Goal: Task Accomplishment & Management: Complete application form

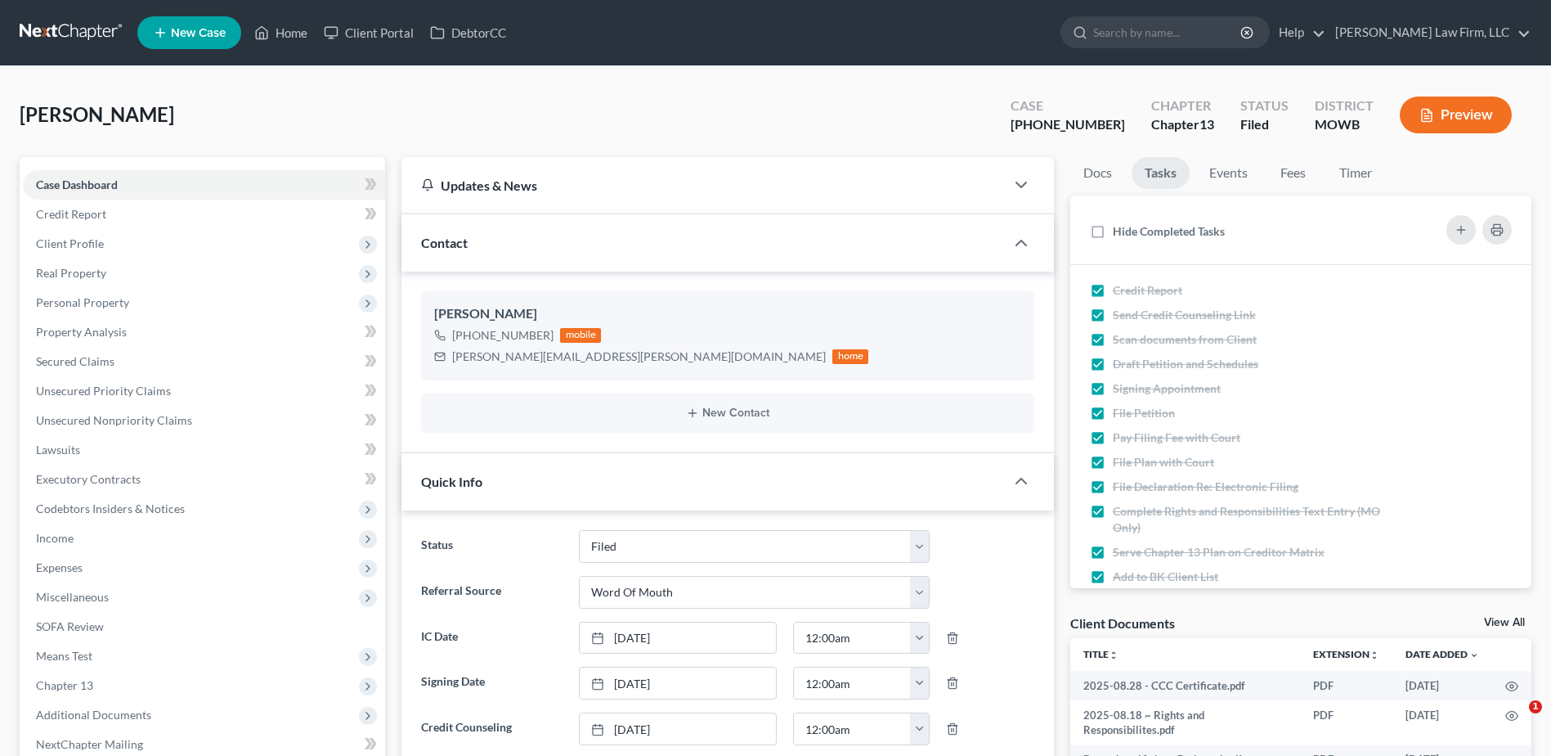
select select "3"
select select "0"
click at [291, 30] on link "Home" at bounding box center [281, 32] width 70 height 29
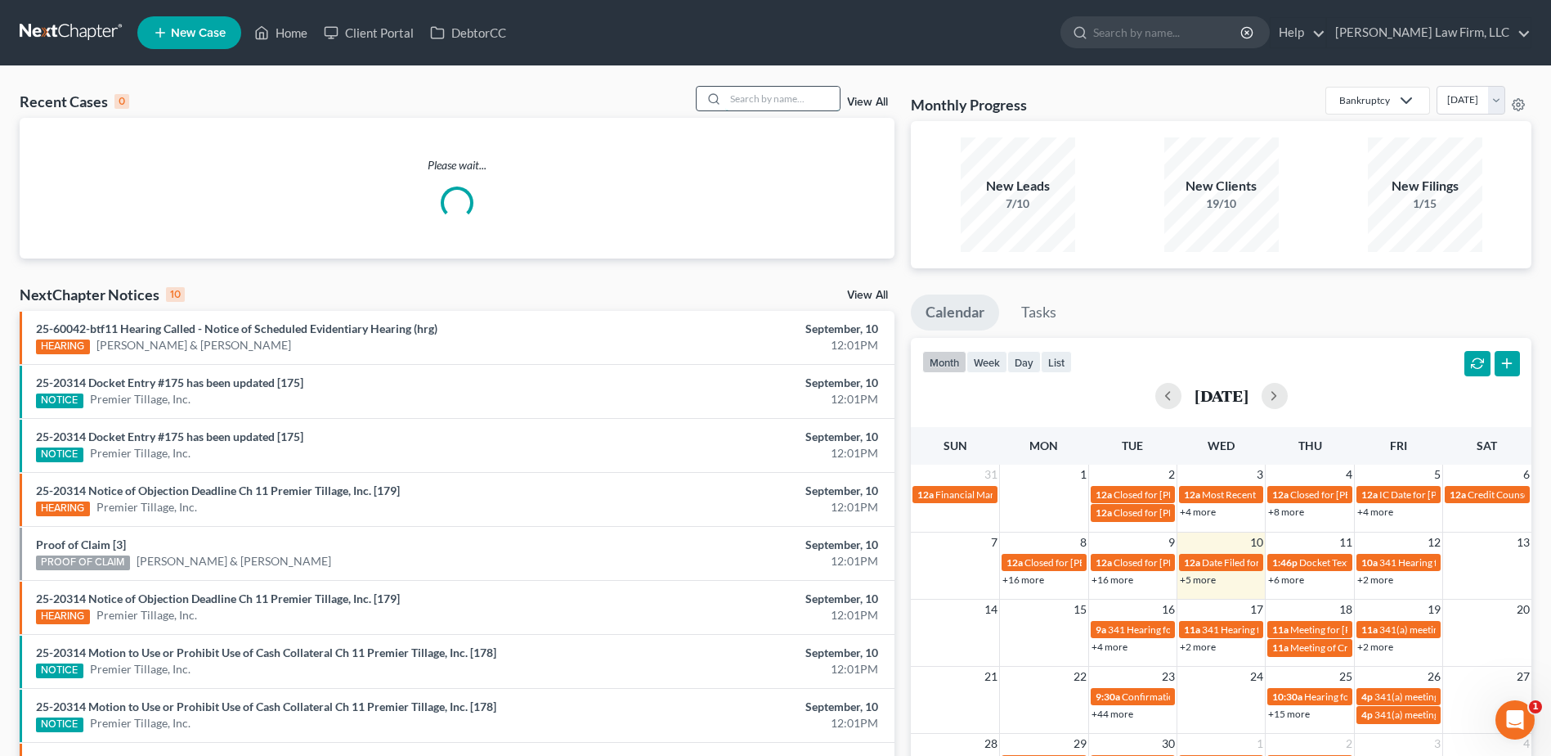
click at [762, 104] on input "search" at bounding box center [782, 99] width 114 height 24
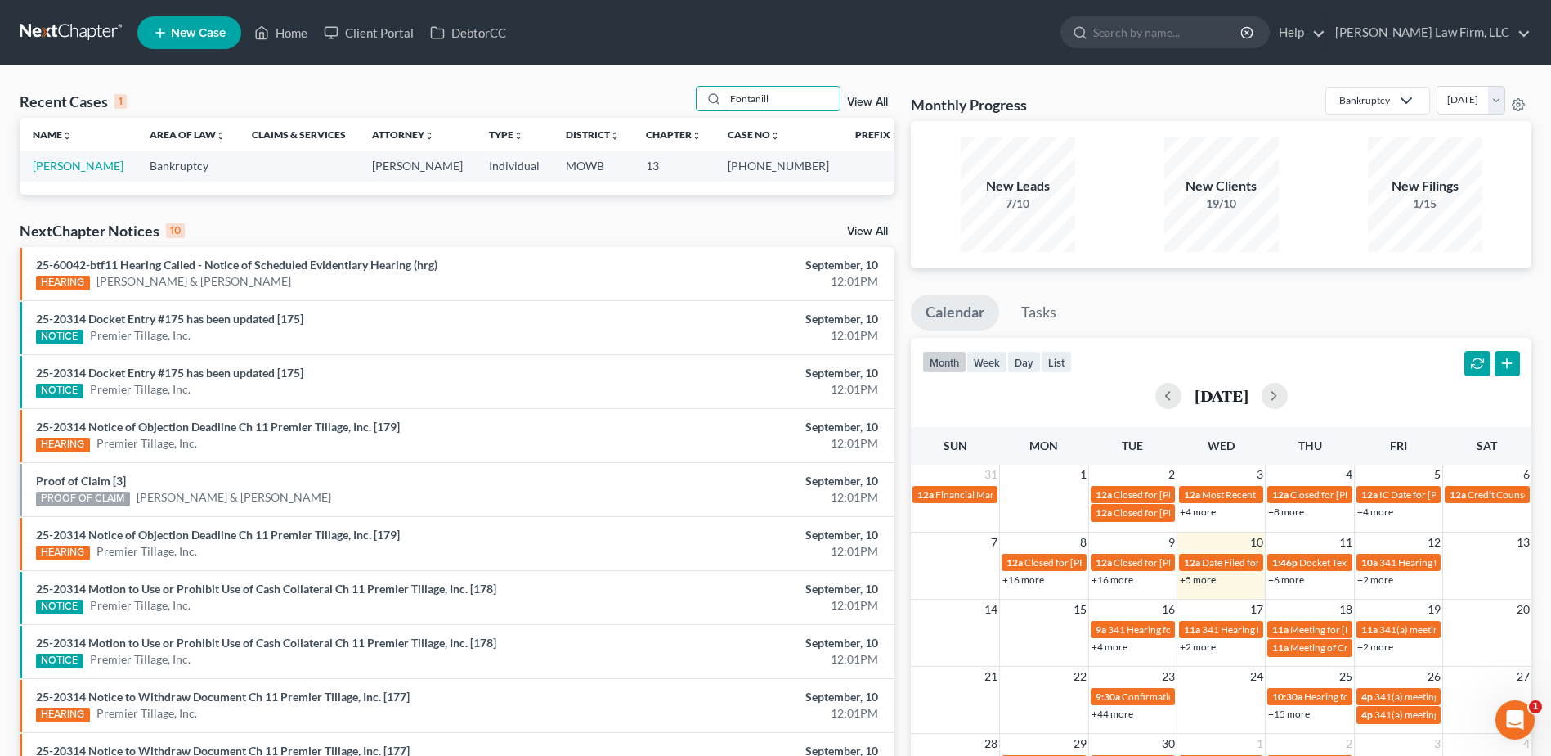
type input "Fontanill"
click at [88, 158] on td "[PERSON_NAME]" at bounding box center [78, 165] width 117 height 30
click at [85, 165] on link "[PERSON_NAME]" at bounding box center [78, 166] width 91 height 14
select select "4"
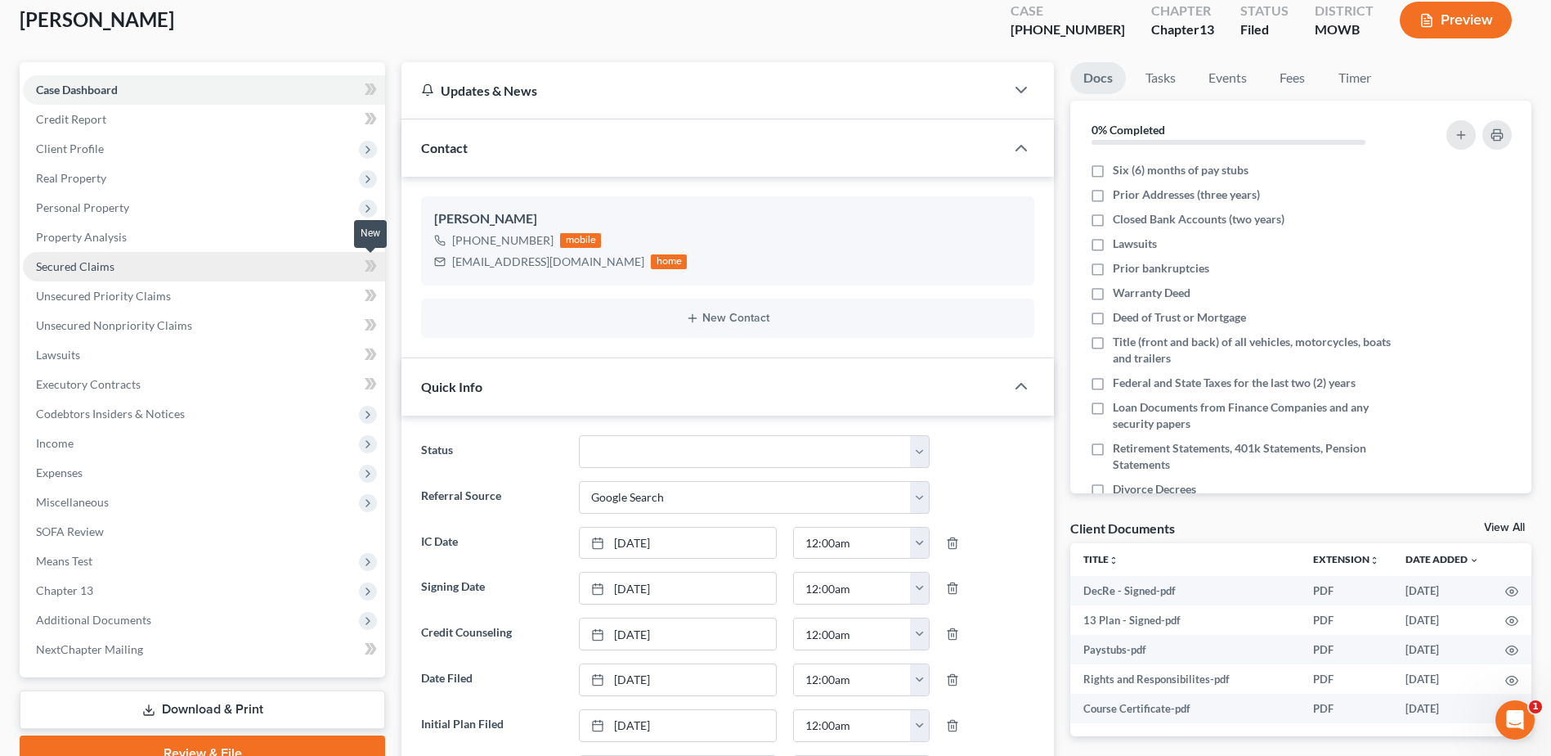
scroll to position [102, 0]
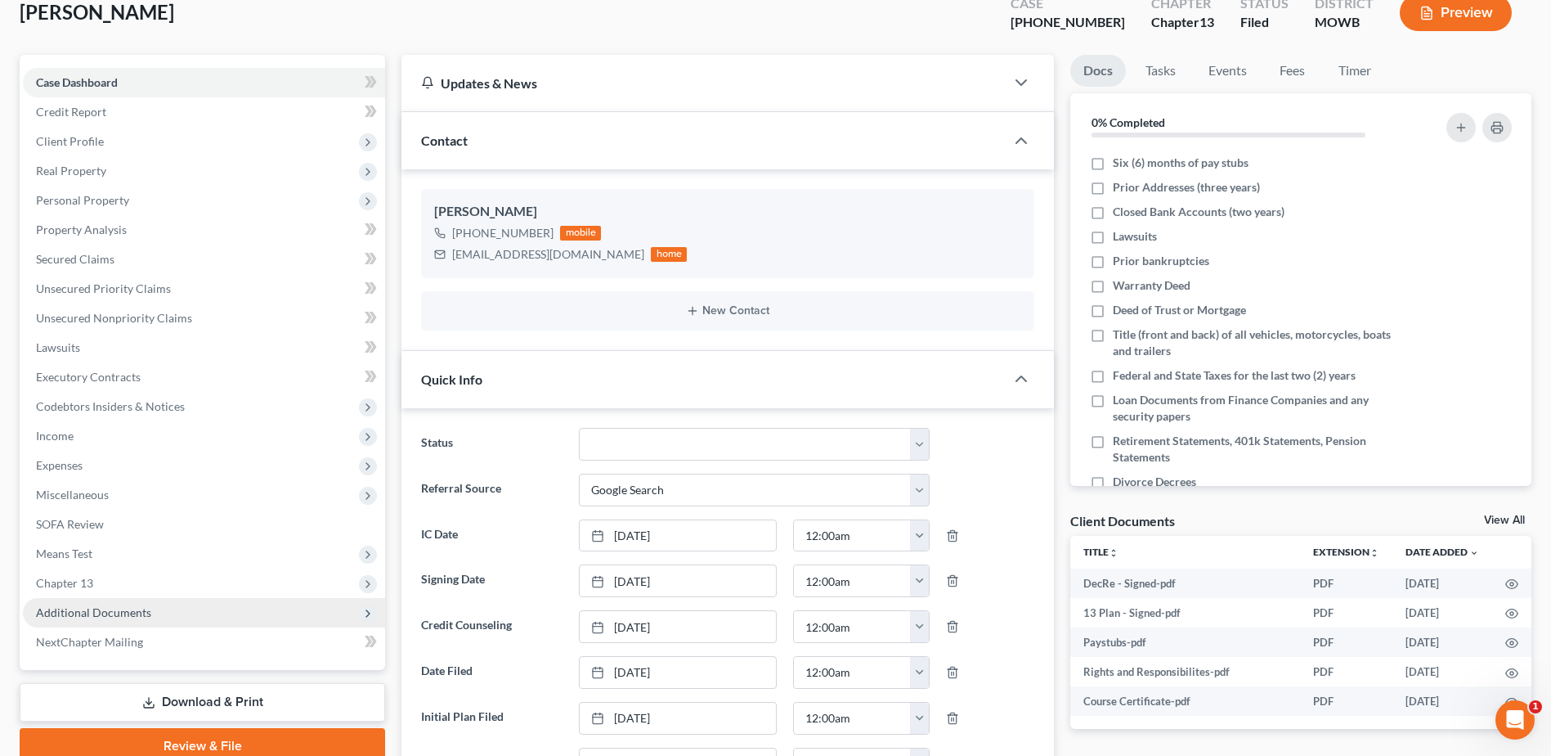
click at [105, 603] on span "Additional Documents" at bounding box center [204, 612] width 362 height 29
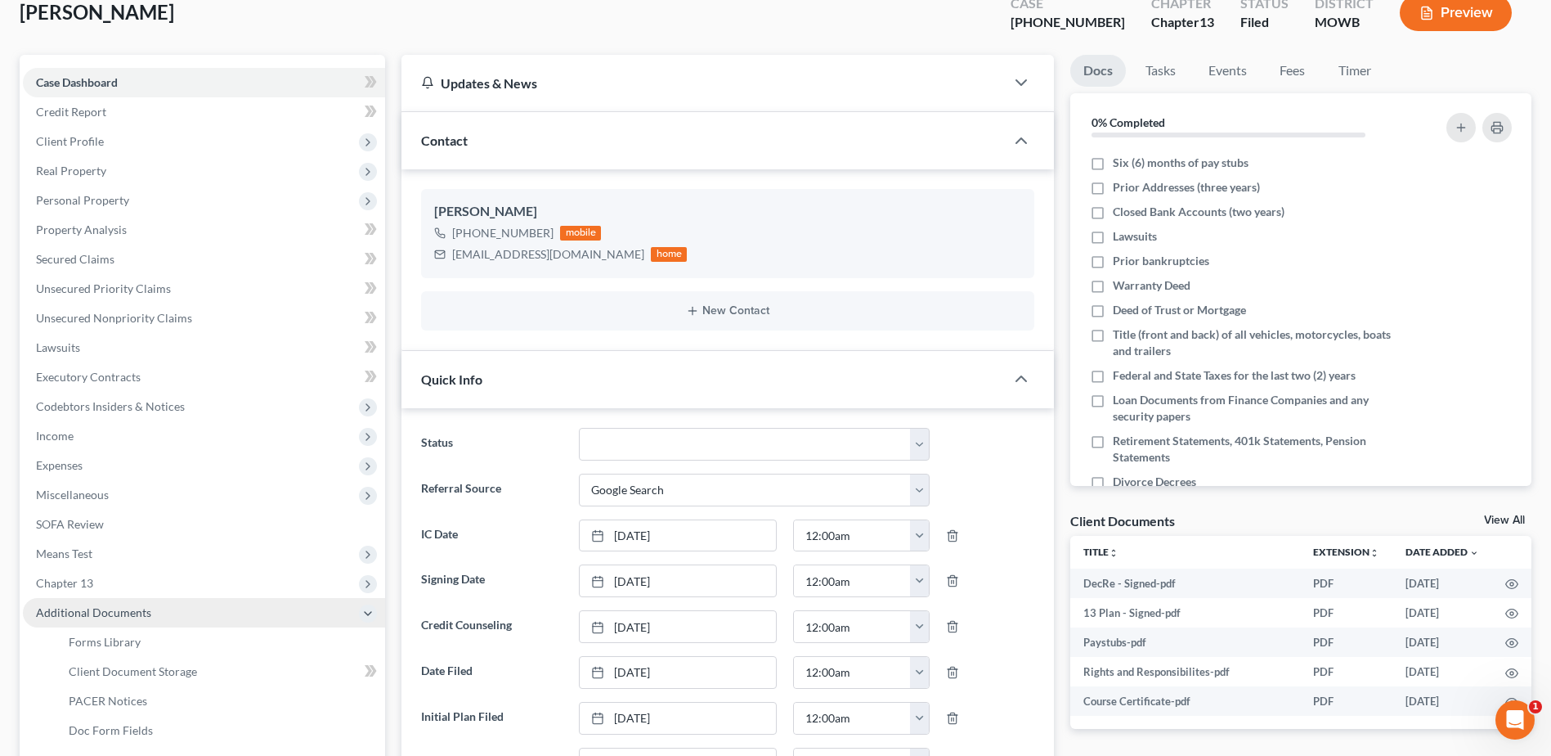
scroll to position [123, 0]
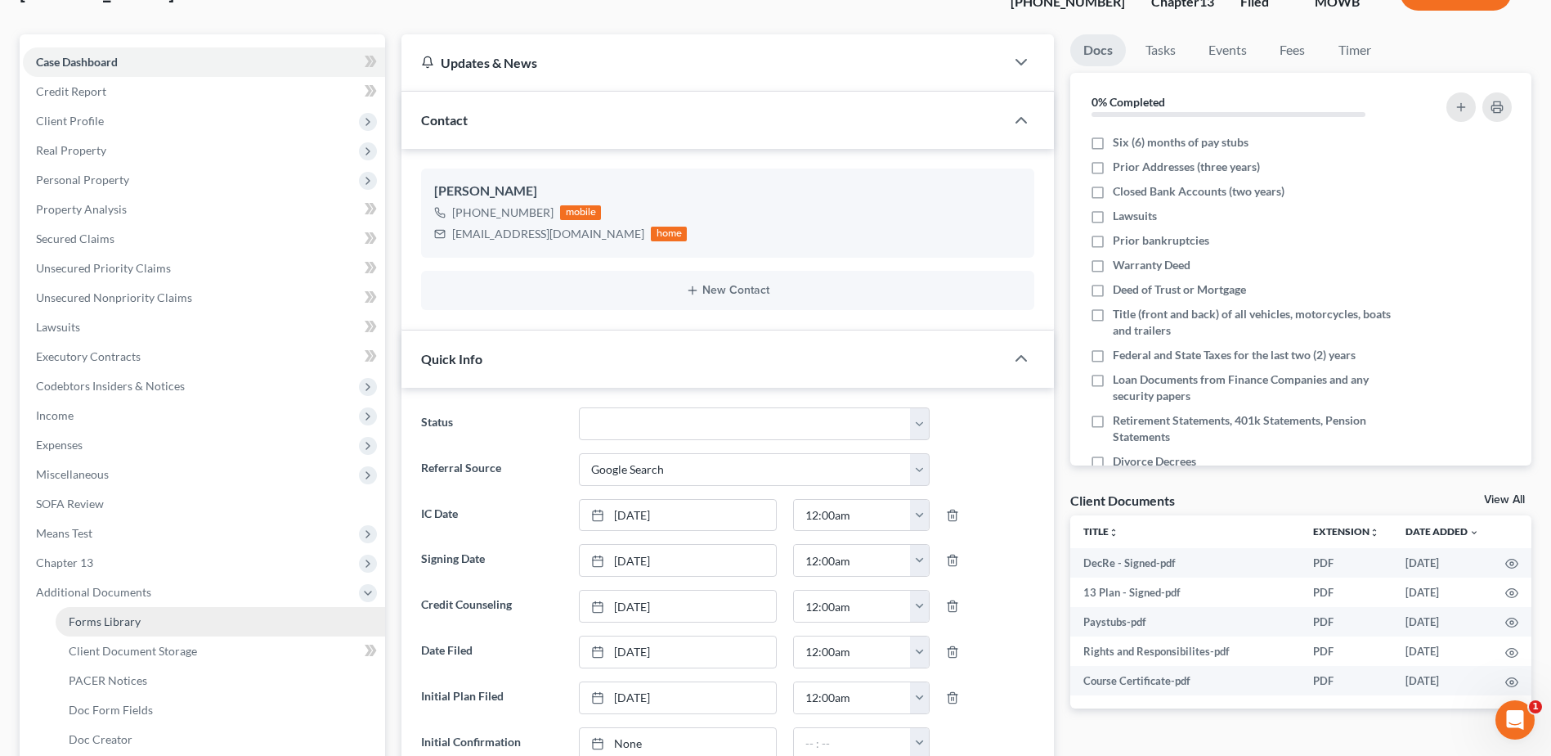
click at [100, 622] on span "Forms Library" at bounding box center [105, 621] width 72 height 14
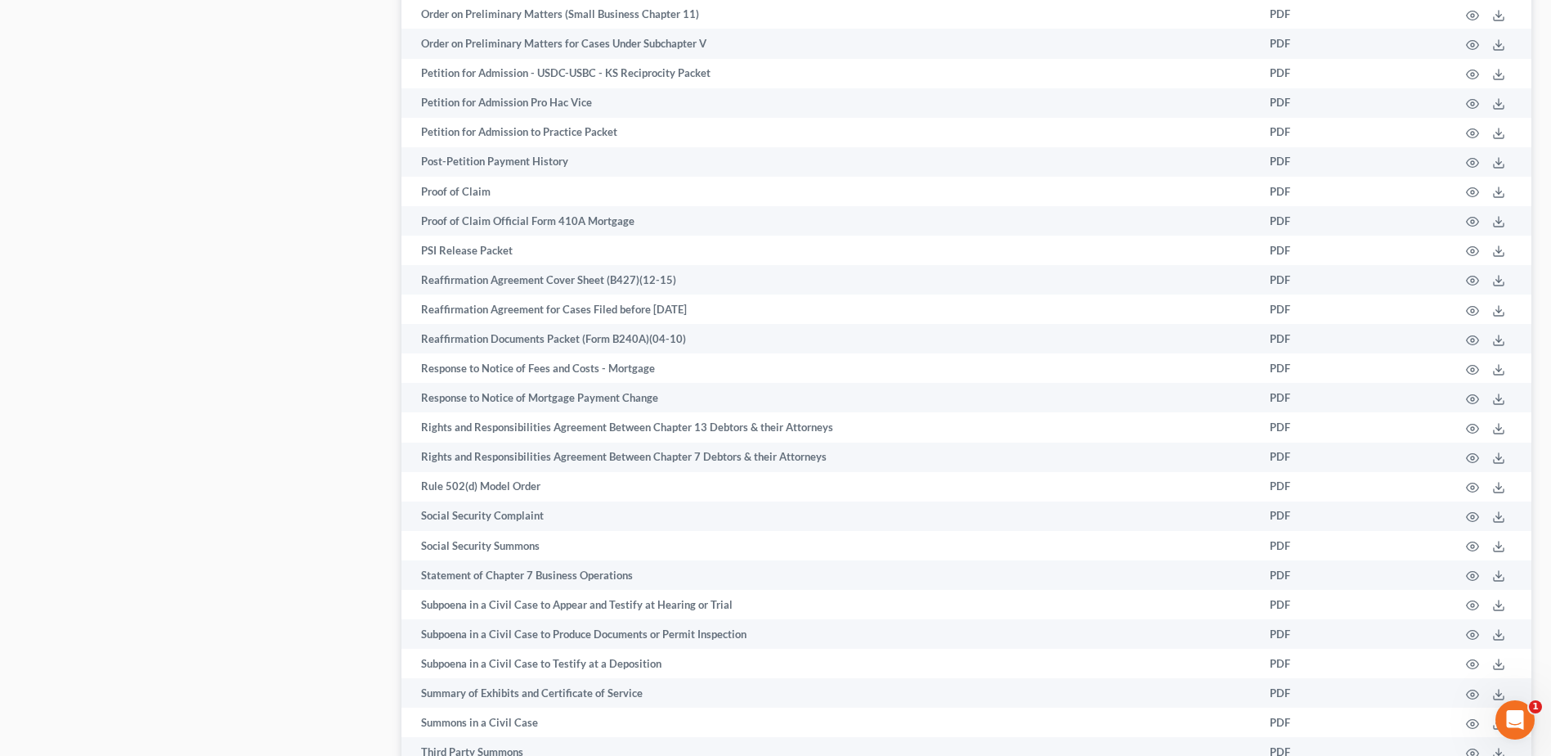
scroll to position [2699, 0]
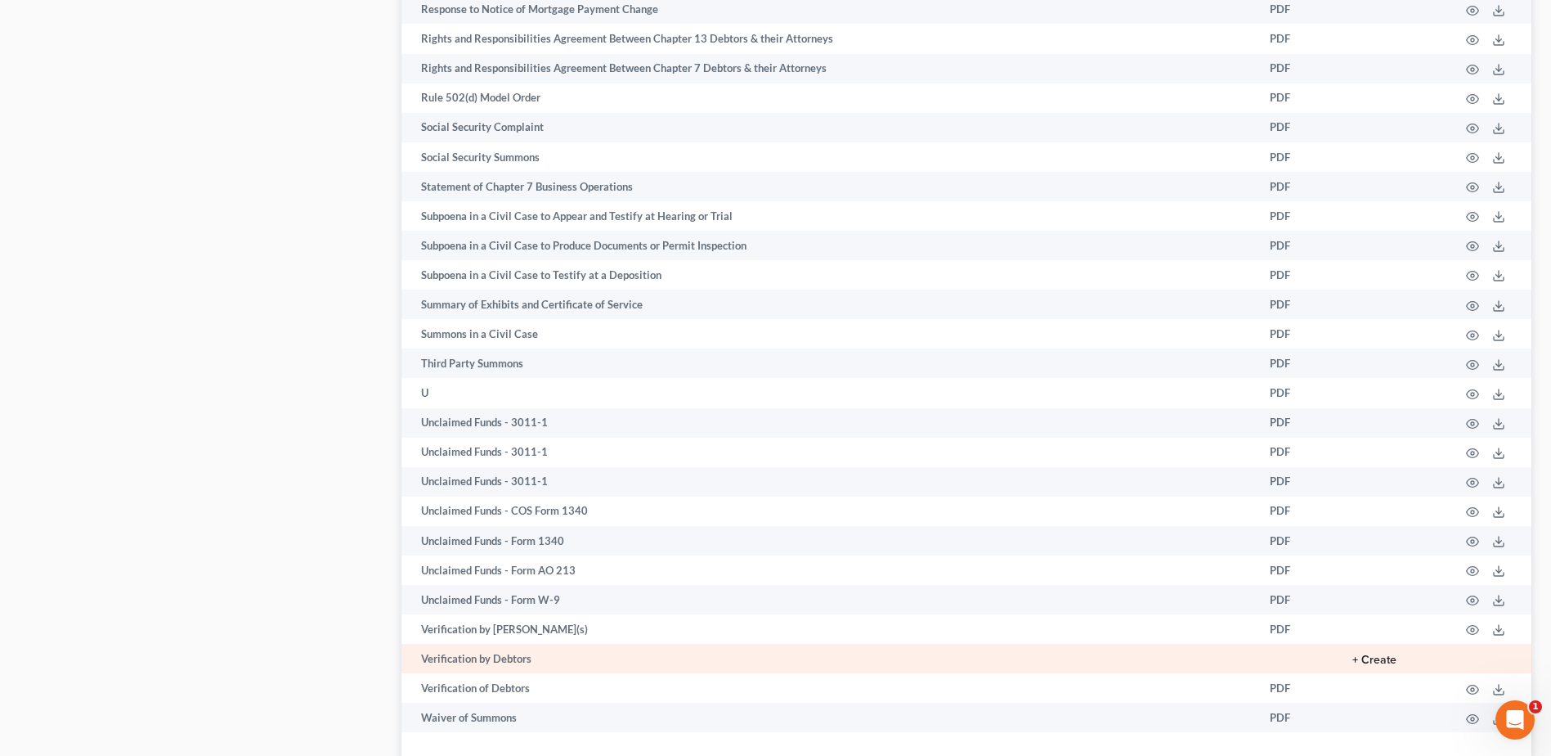
click at [1389, 660] on button "+ Create" at bounding box center [1375, 659] width 44 height 11
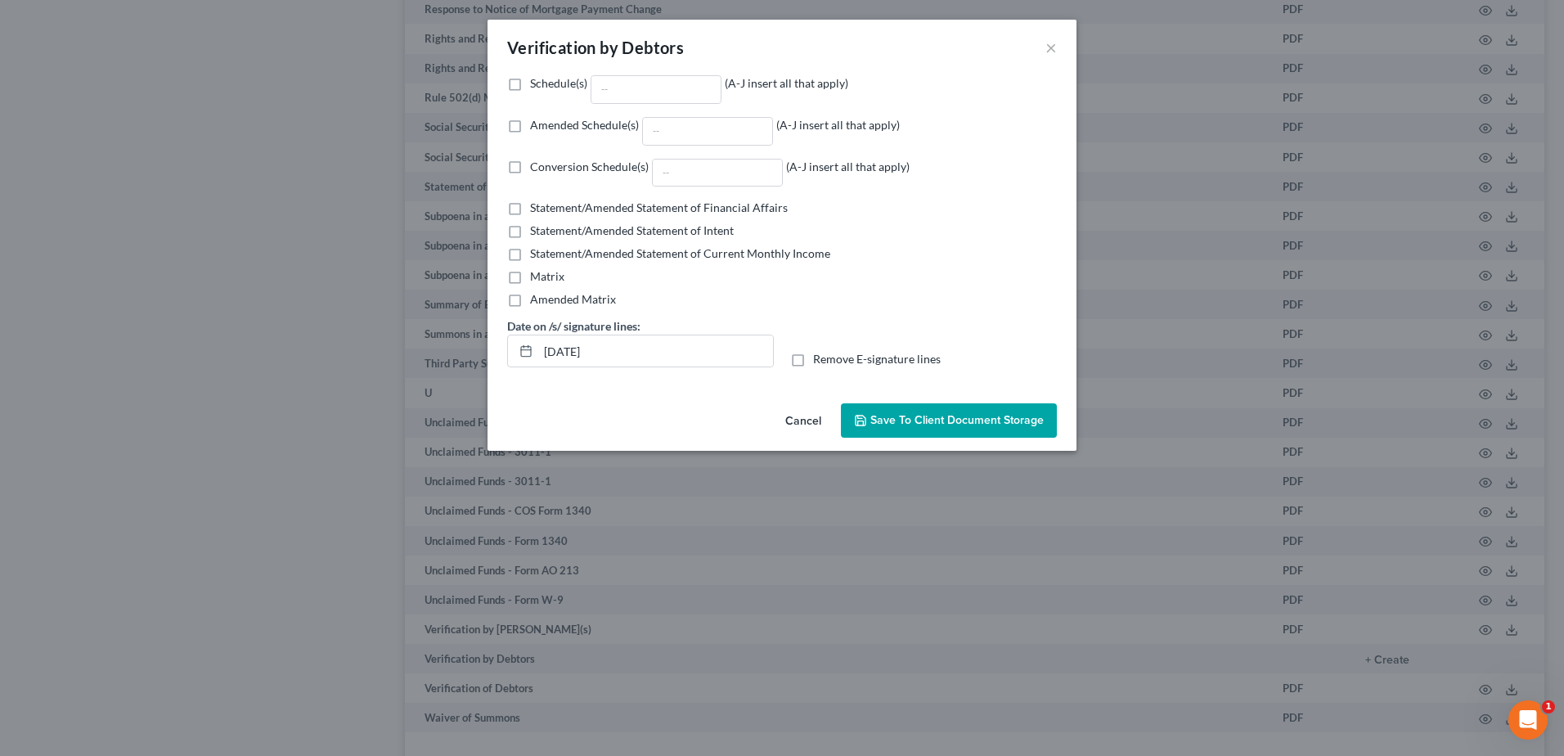
click at [530, 130] on label "Amended Schedule(s) (A-J insert all that apply)" at bounding box center [715, 131] width 370 height 29
click at [536, 128] on input "Amended Schedule(s) (A-J insert all that apply)" at bounding box center [541, 122] width 11 height 11
checkbox input "true"
click at [688, 137] on input "Amended Schedule(s) (A-J insert all that apply)" at bounding box center [707, 131] width 129 height 27
type input "C"
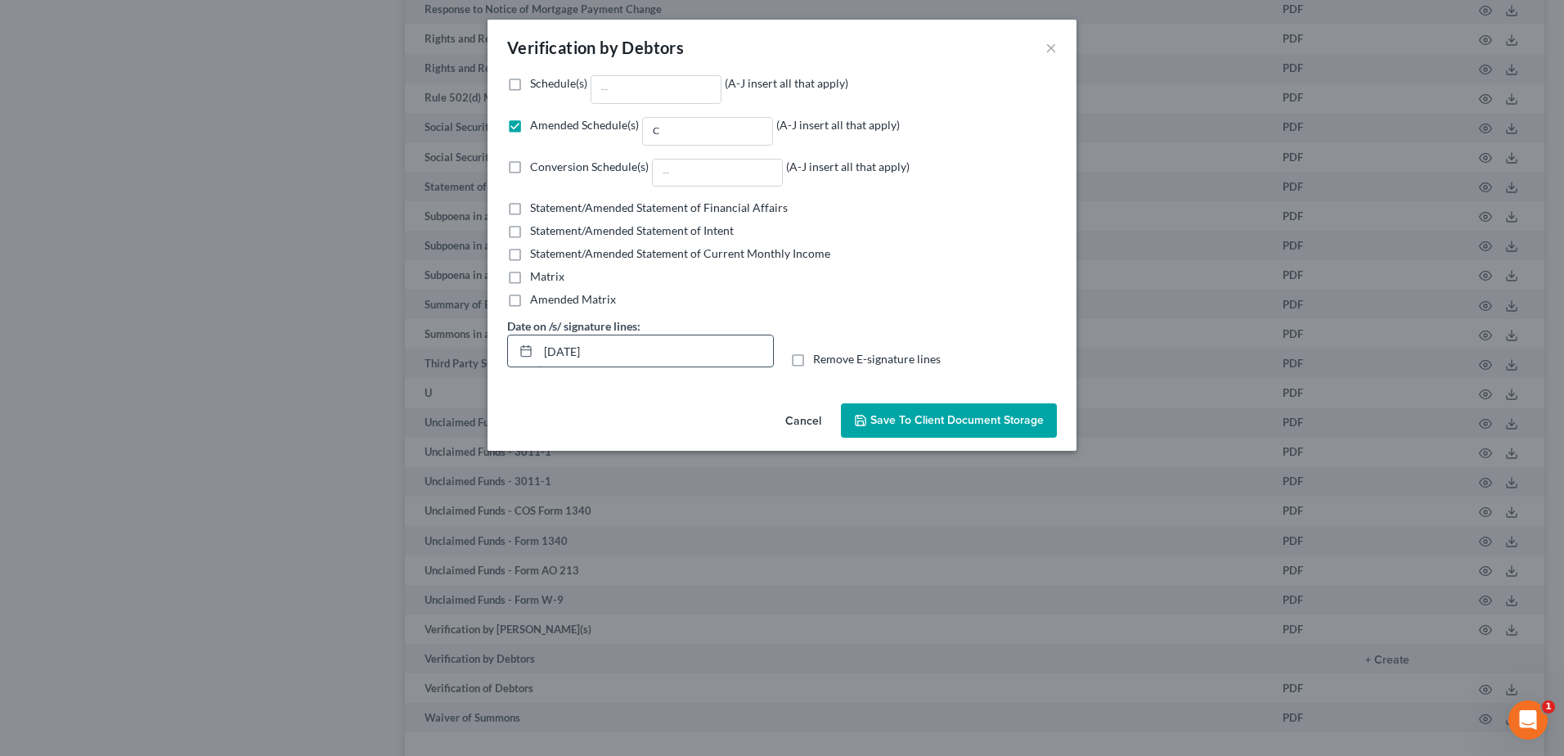
drag, startPoint x: 643, startPoint y: 352, endPoint x: 529, endPoint y: 352, distance: 113.7
click at [529, 352] on div "[DATE]" at bounding box center [640, 350] width 267 height 33
click at [813, 359] on label "Remove E-signature lines" at bounding box center [877, 359] width 128 height 16
click at [819, 359] on input "Remove E-signature lines" at bounding box center [824, 356] width 11 height 11
checkbox input "true"
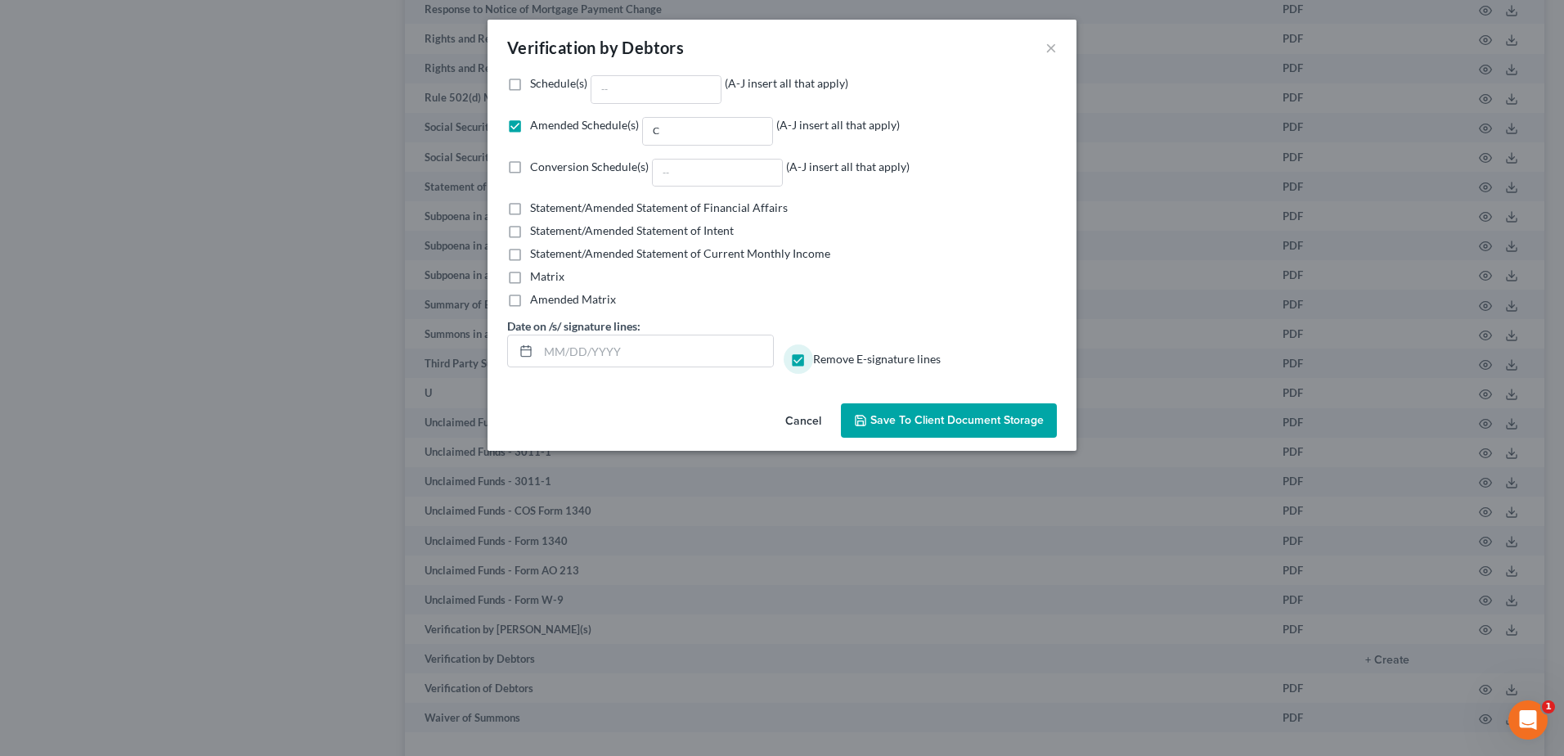
click at [883, 418] on span "Save to Client Document Storage" at bounding box center [956, 420] width 173 height 14
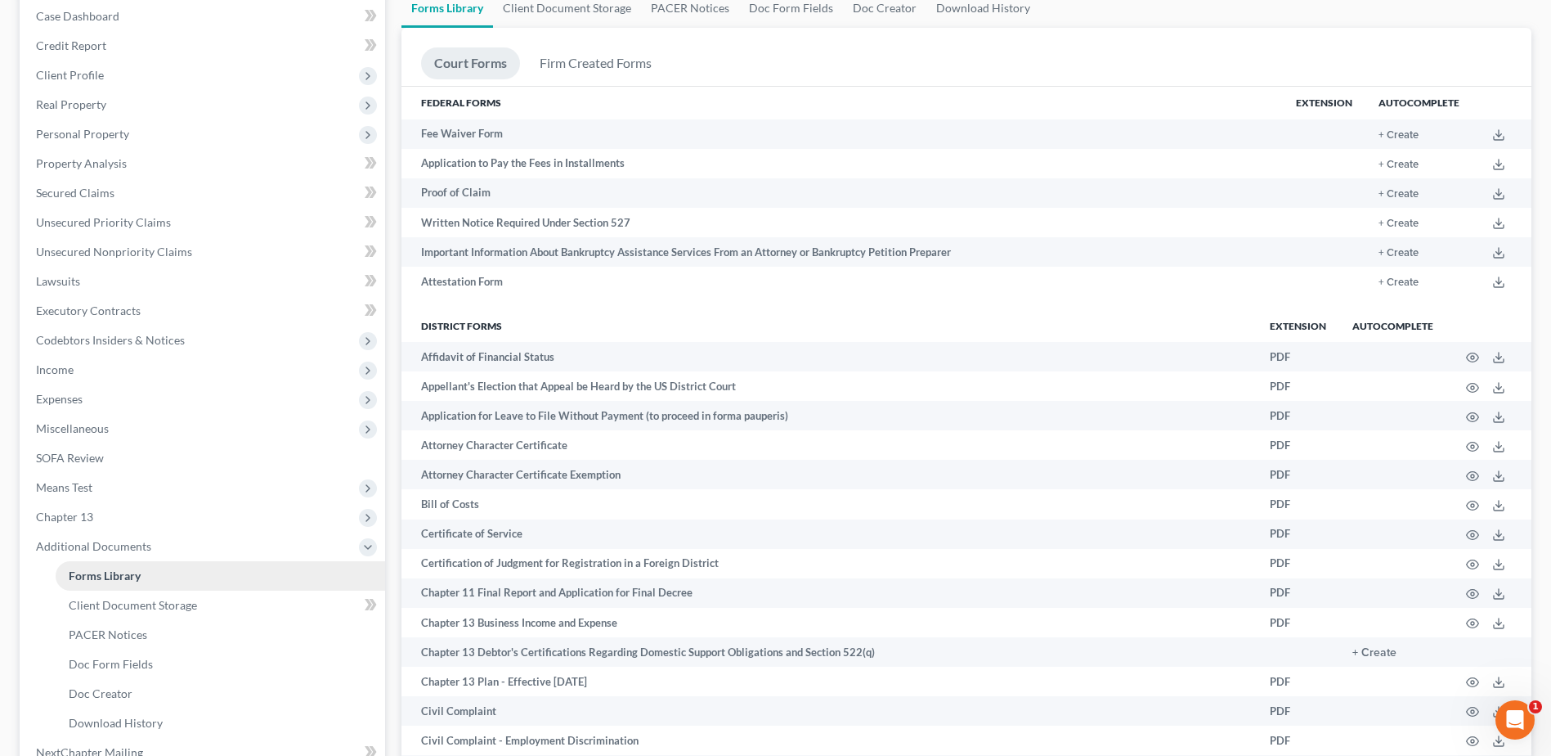
scroll to position [164, 0]
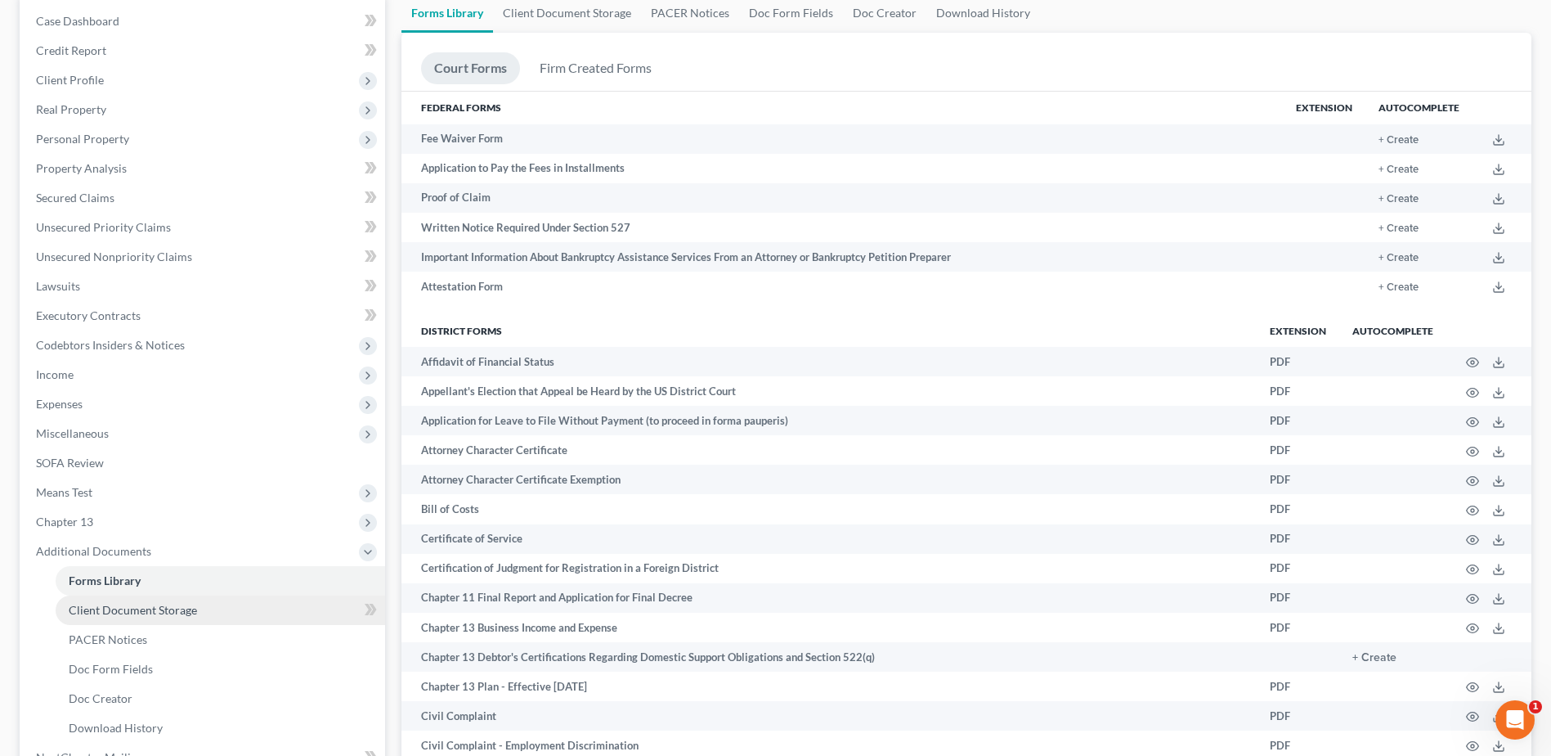
click at [129, 606] on span "Client Document Storage" at bounding box center [133, 610] width 128 height 14
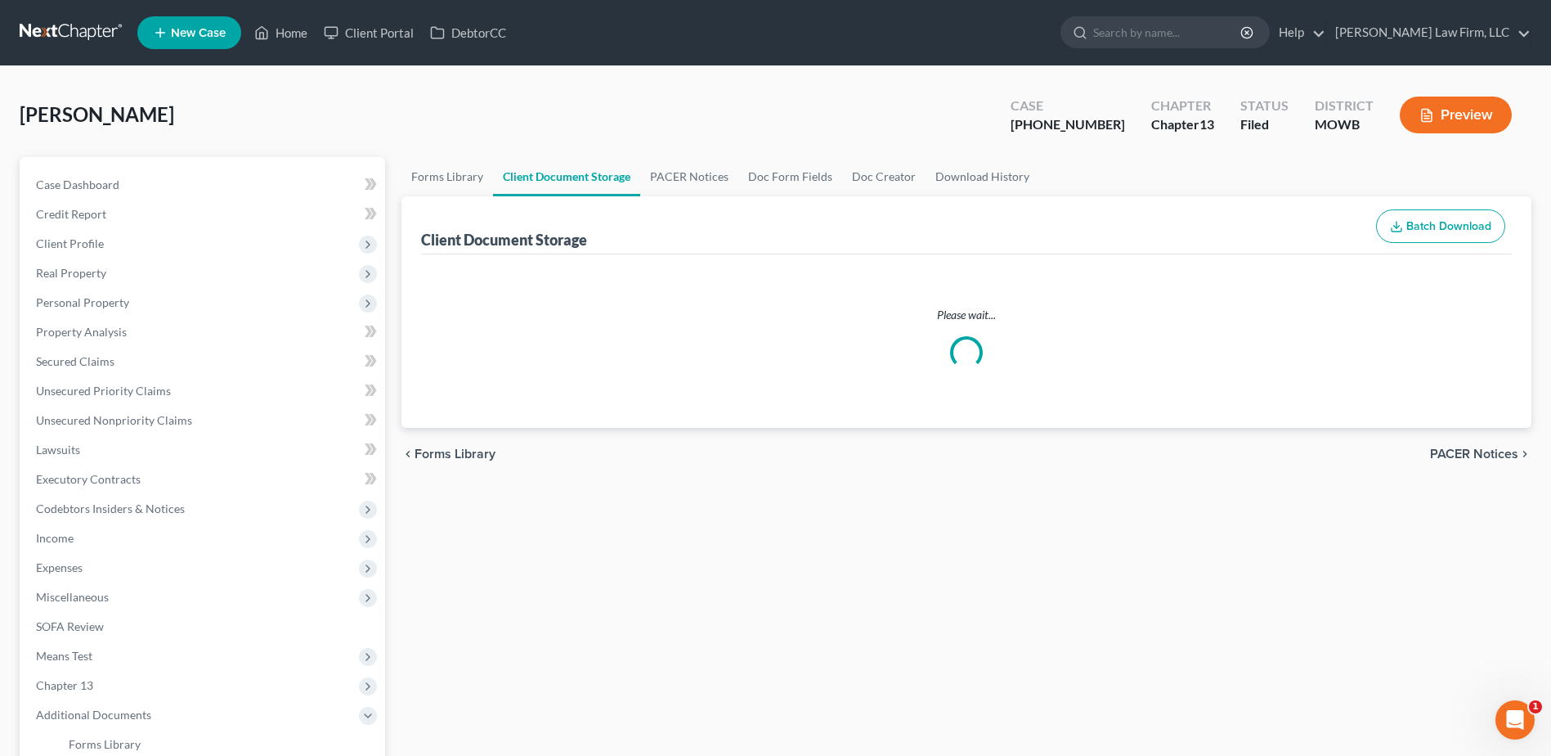
select select "5"
select select "9"
select select "21"
select select "18"
select select "24"
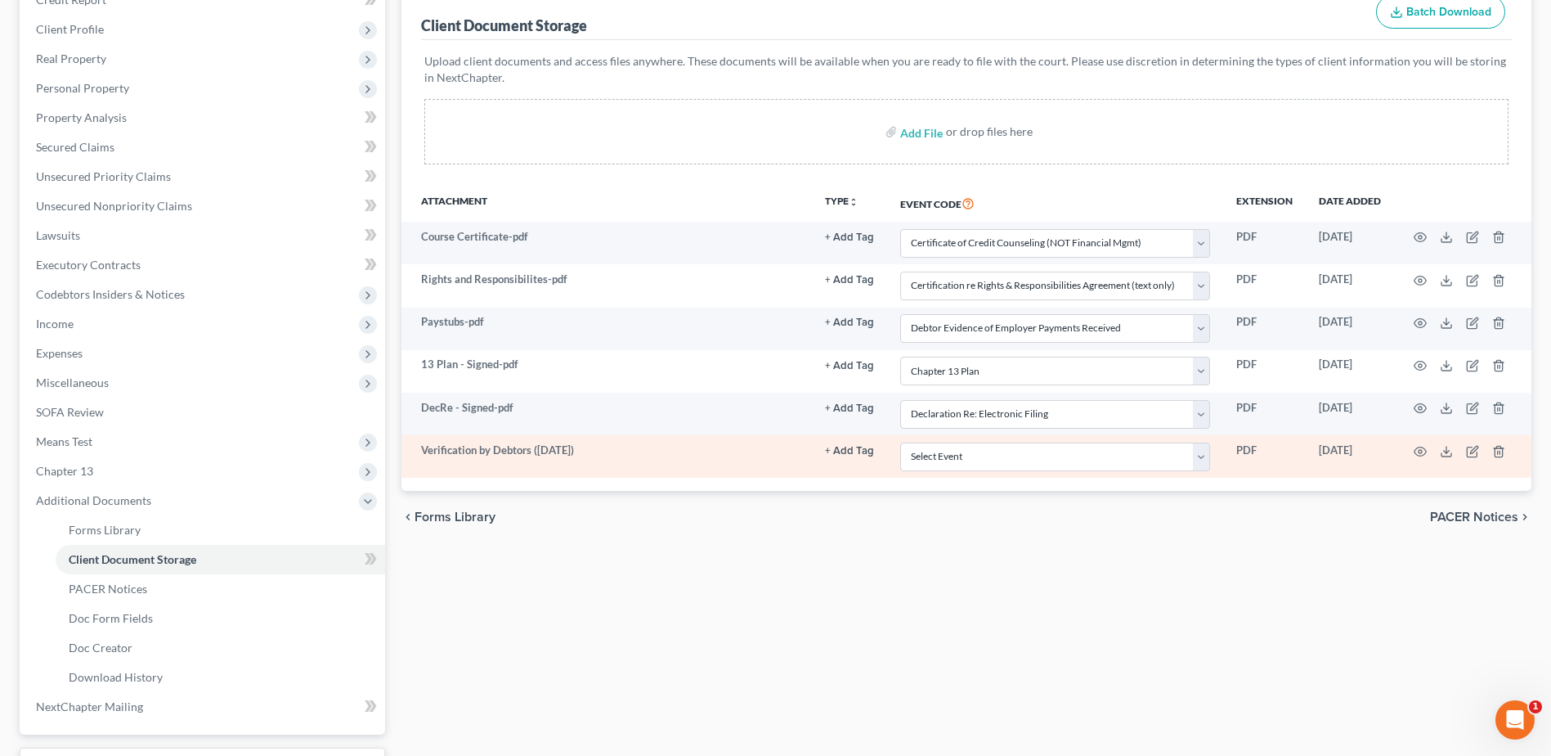
scroll to position [225, 0]
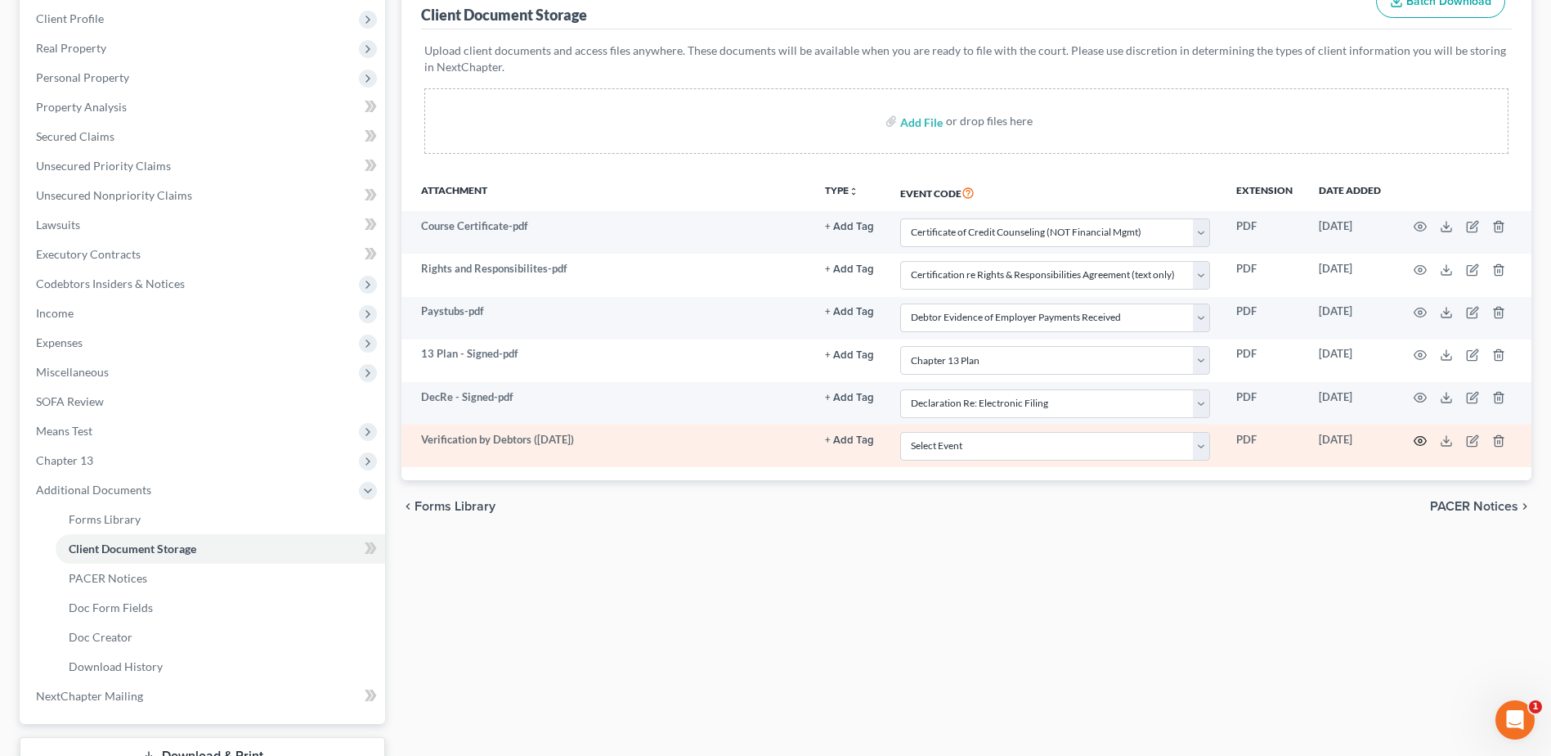
click at [1417, 437] on icon "button" at bounding box center [1421, 440] width 12 height 9
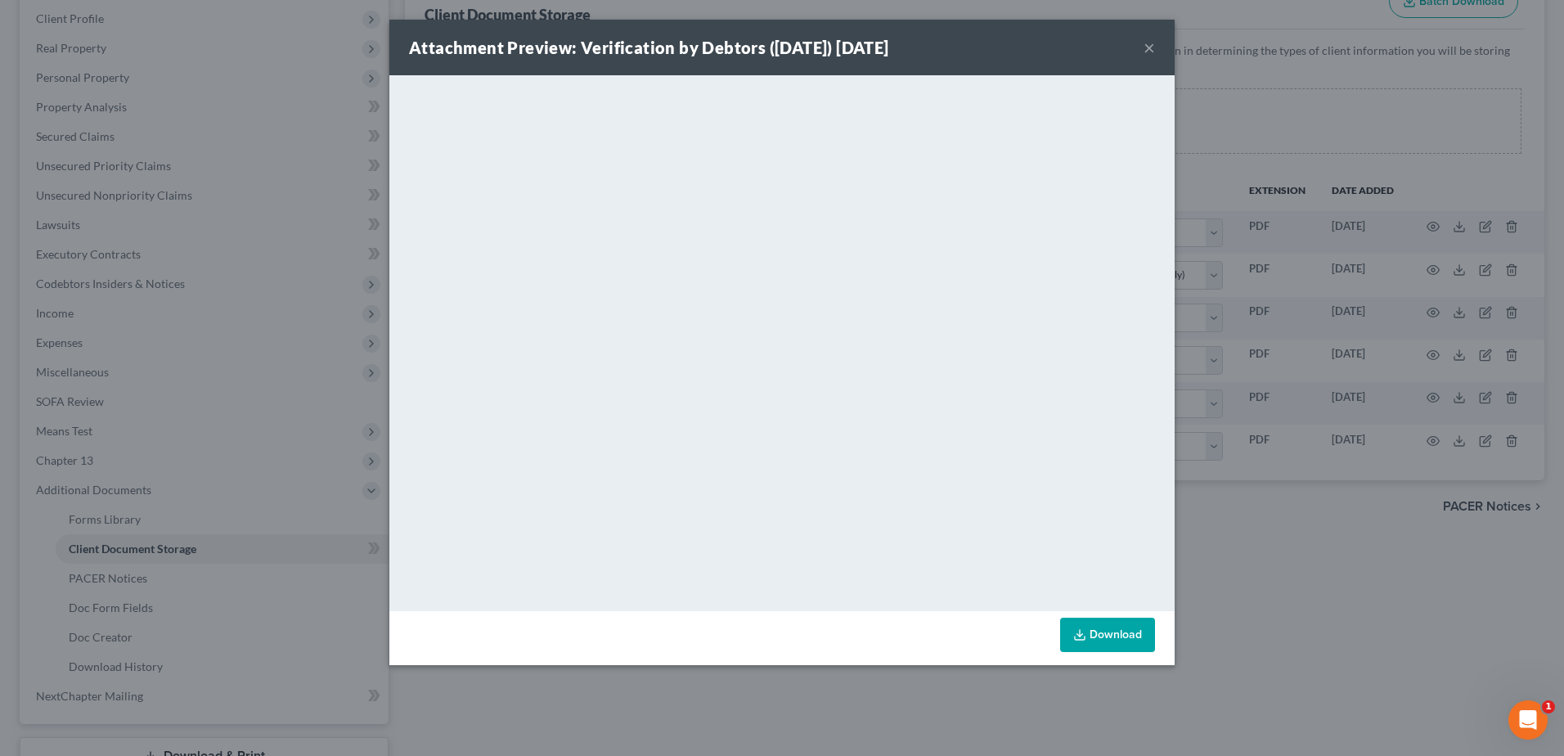
drag, startPoint x: 1331, startPoint y: 642, endPoint x: 1177, endPoint y: 348, distance: 332.1
click at [1331, 642] on div "Attachment Preview: Verification by Debtors ([DATE]) [DATE] × <object ng-attr-d…" at bounding box center [782, 378] width 1564 height 756
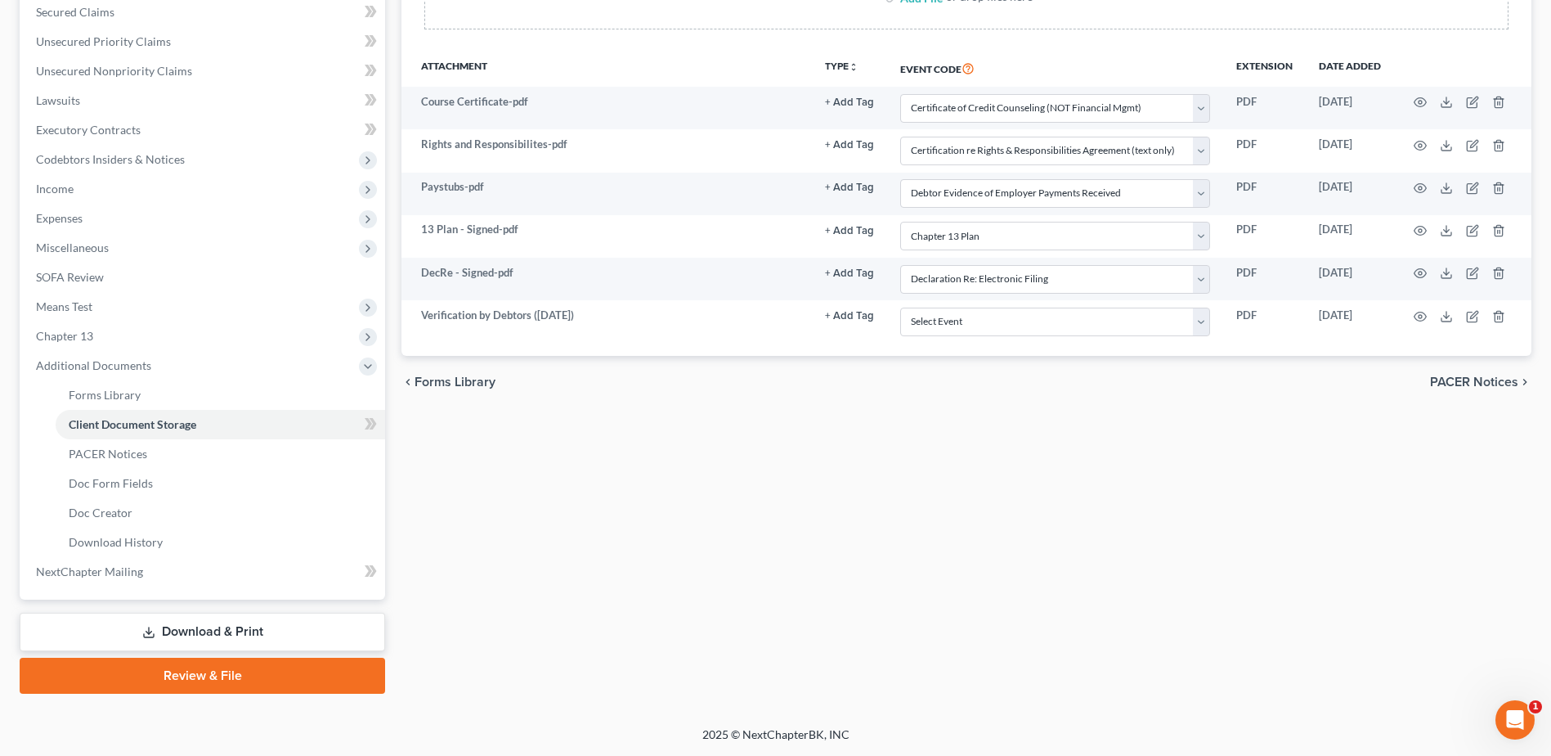
drag, startPoint x: 266, startPoint y: 638, endPoint x: 266, endPoint y: 627, distance: 10.6
click at [266, 638] on link "Download & Print" at bounding box center [203, 632] width 366 height 38
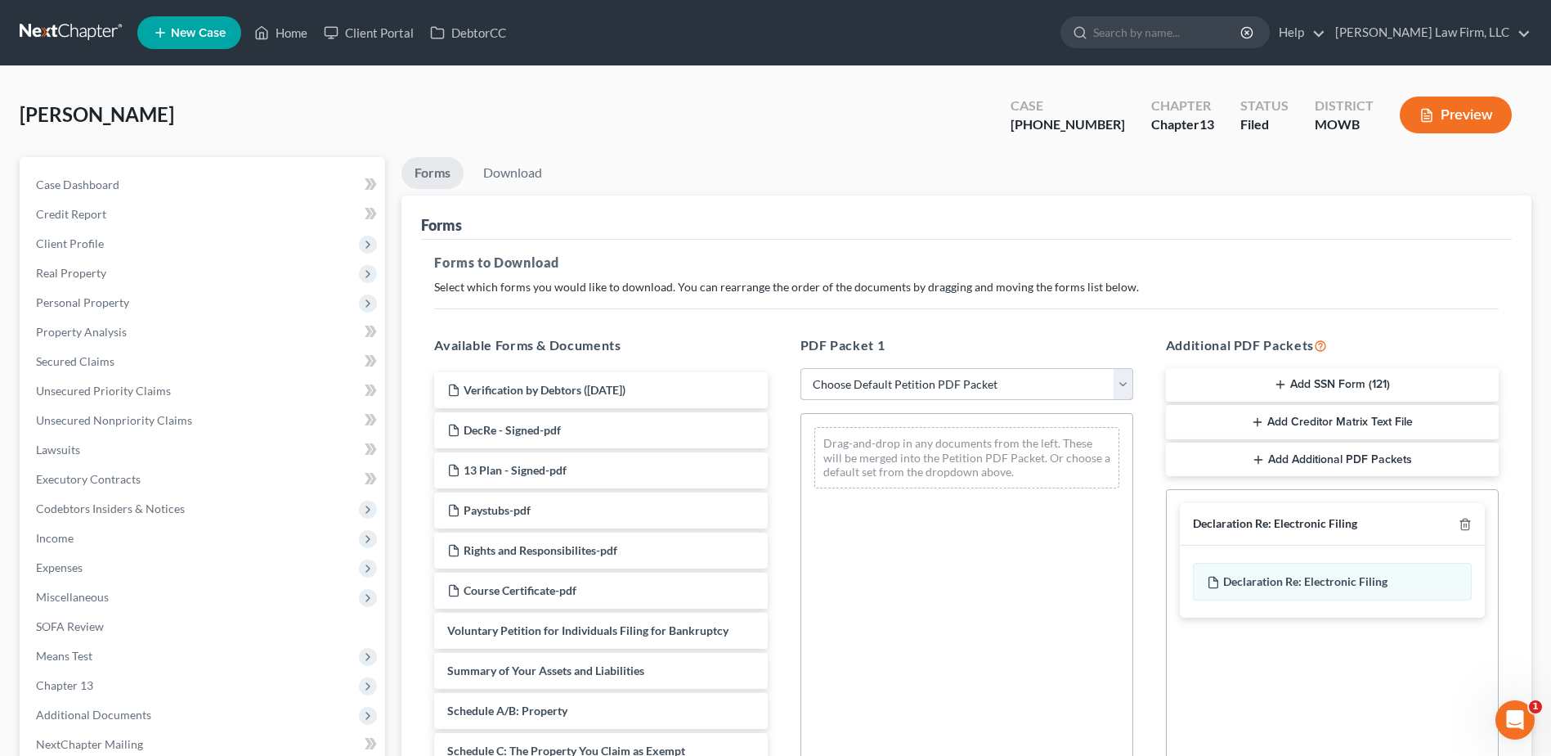
click at [1130, 379] on select "Choose Default Petition PDF Packet Complete Bankruptcy Petition (all forms and …" at bounding box center [967, 384] width 333 height 33
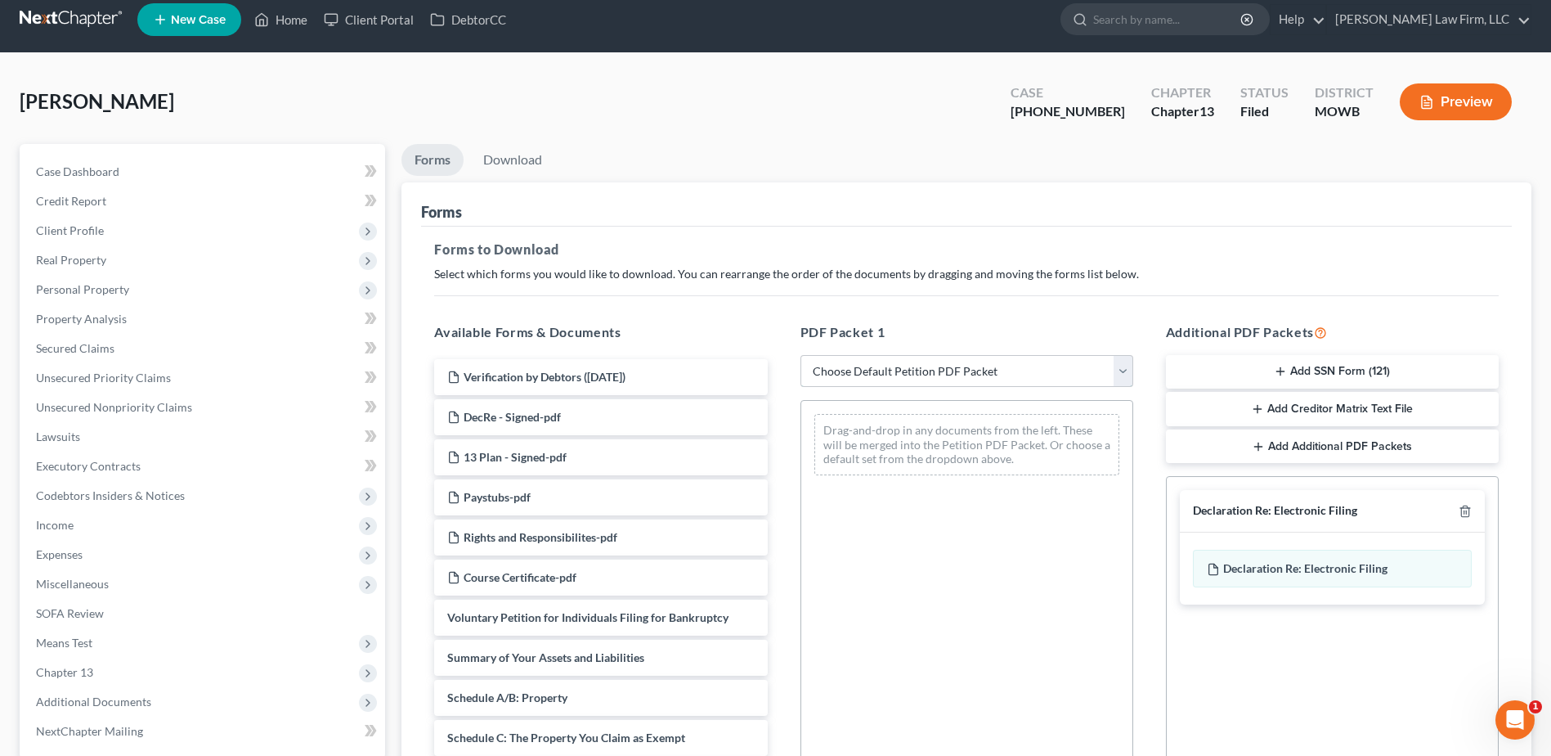
scroll to position [20, 0]
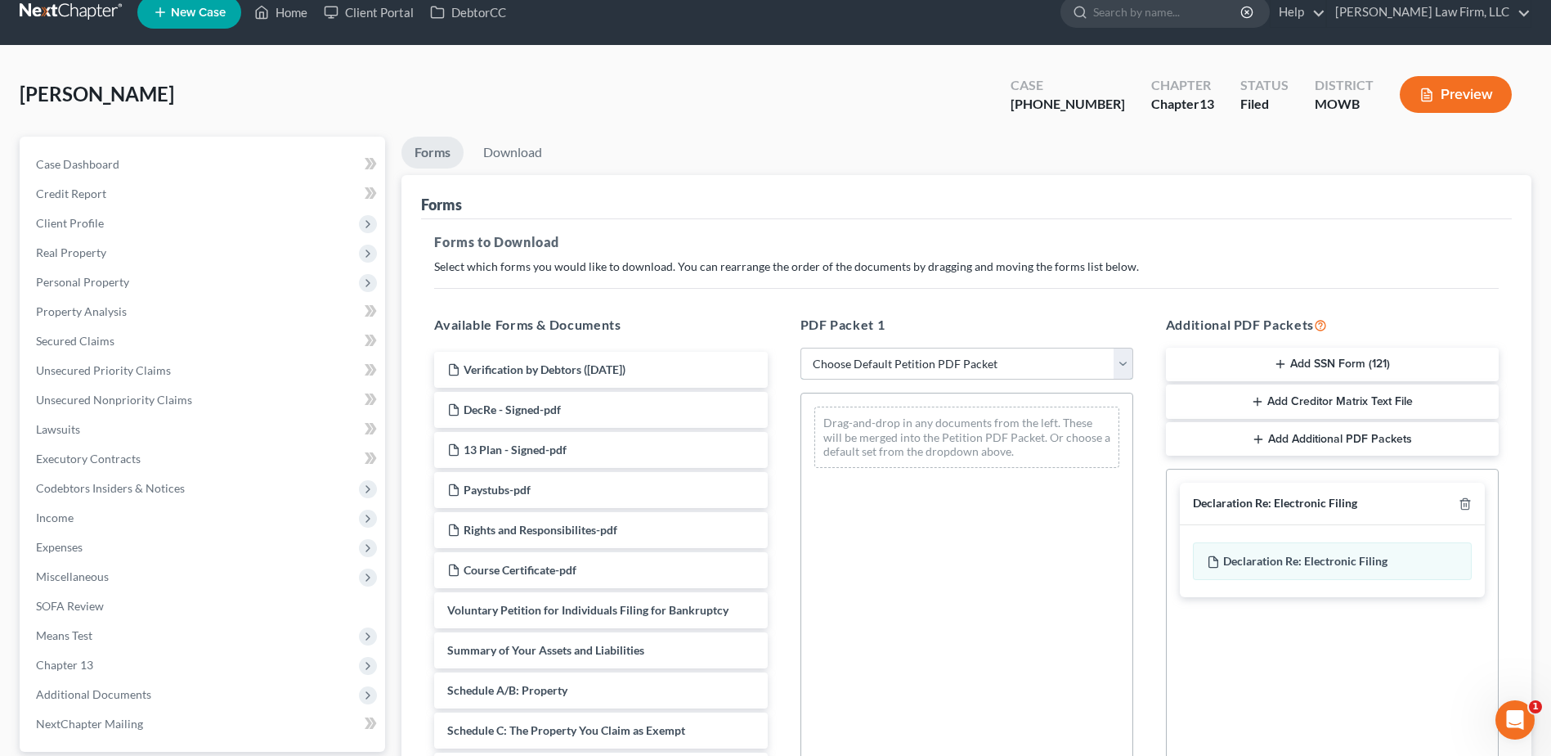
click at [1115, 359] on select "Choose Default Petition PDF Packet Complete Bankruptcy Petition (all forms and …" at bounding box center [967, 364] width 333 height 33
select select "2"
click at [801, 348] on select "Choose Default Petition PDF Packet Complete Bankruptcy Petition (all forms and …" at bounding box center [967, 364] width 333 height 33
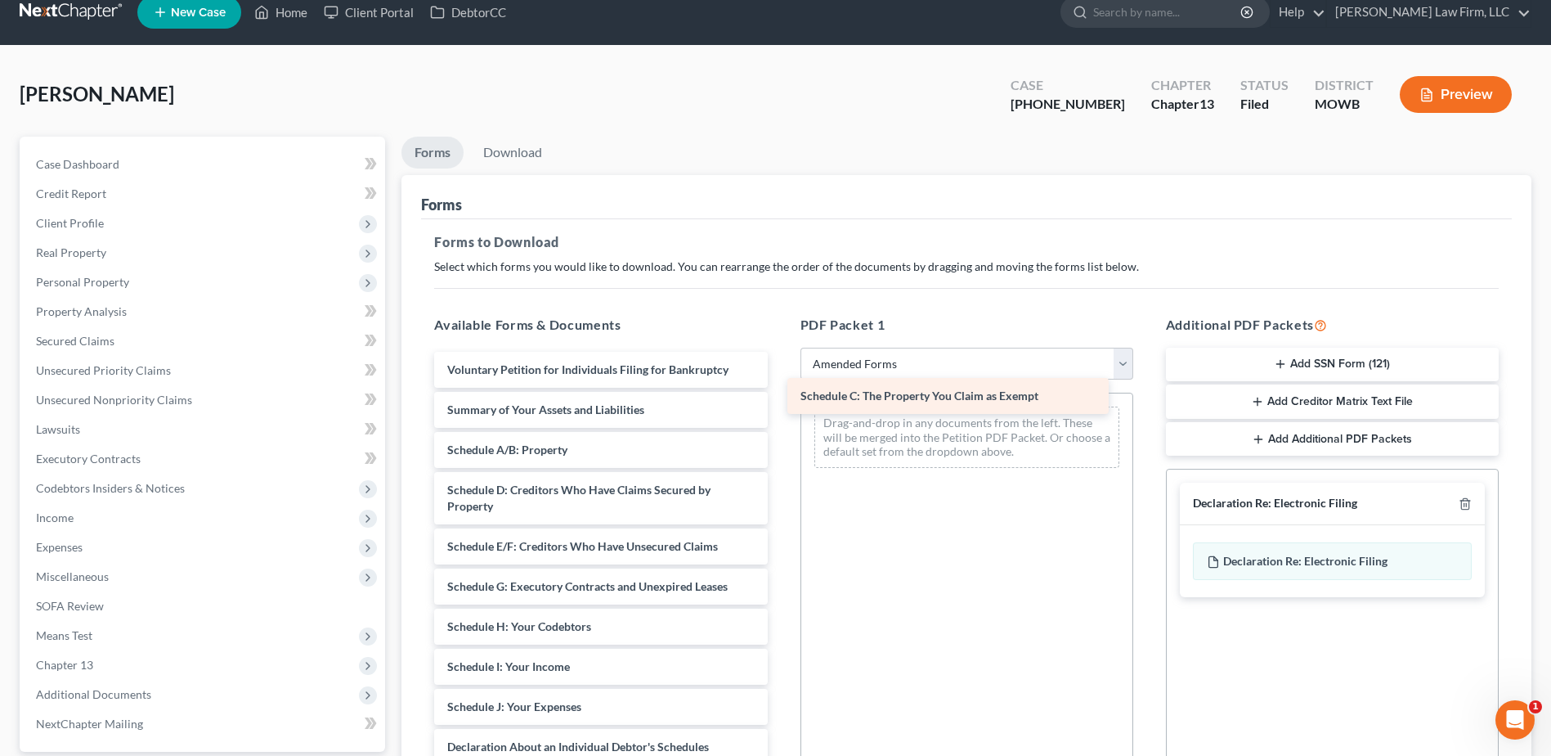
drag, startPoint x: 577, startPoint y: 495, endPoint x: 931, endPoint y: 401, distance: 365.6
click at [780, 401] on div "Schedule C: The Property You Claim as Exempt Voluntary Petition for Individuals…" at bounding box center [600, 715] width 359 height 726
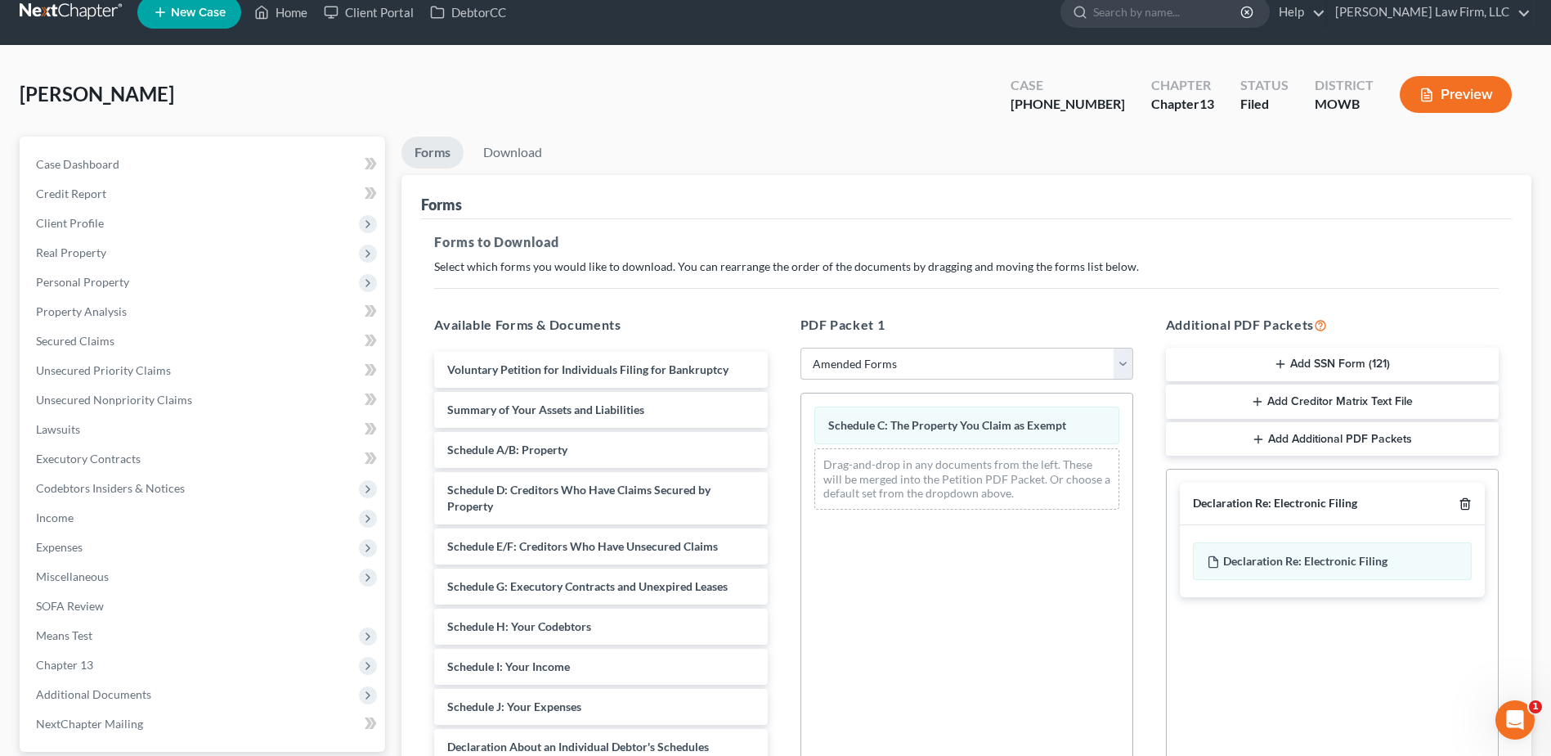
click at [1464, 503] on icon "button" at bounding box center [1465, 503] width 13 height 13
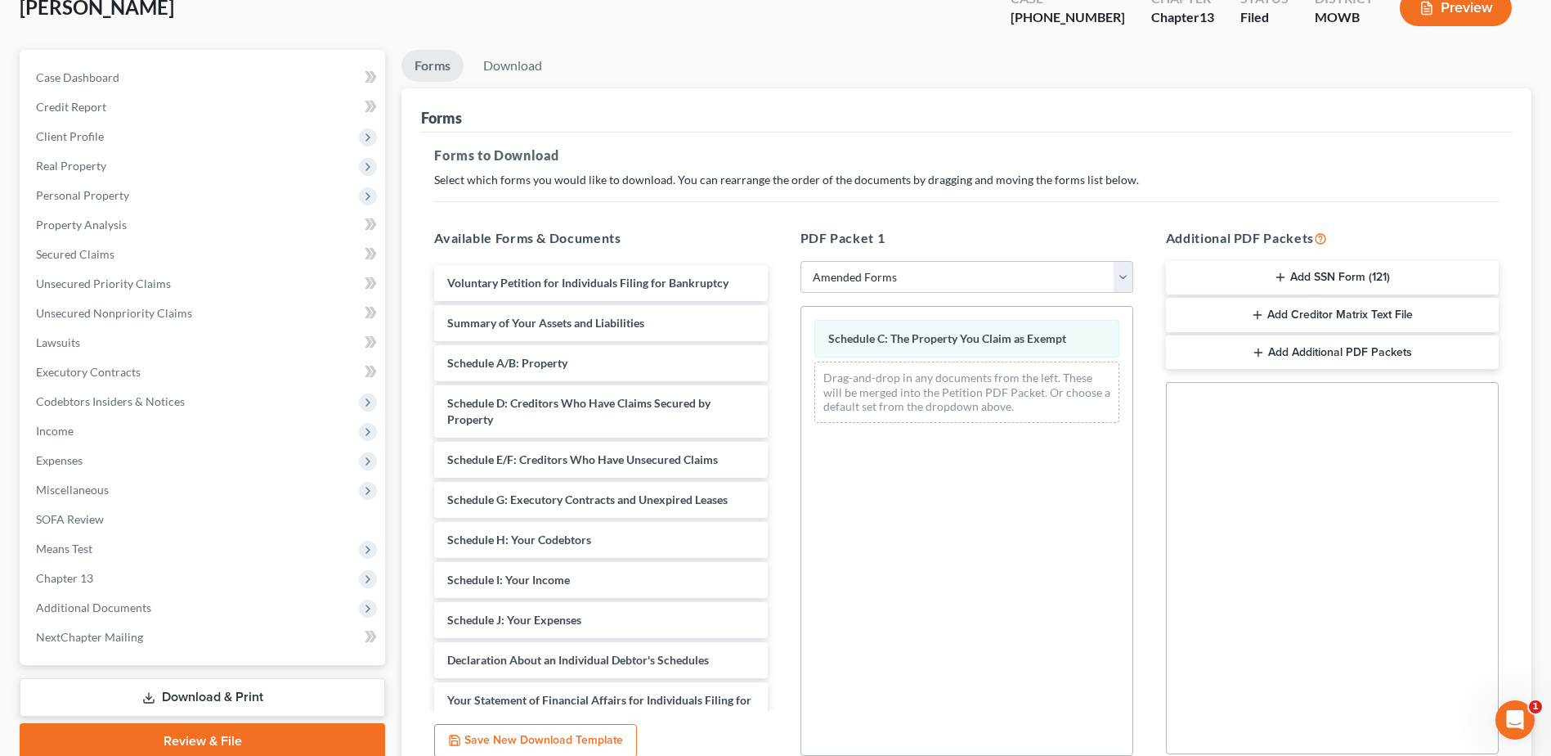
scroll to position [225, 0]
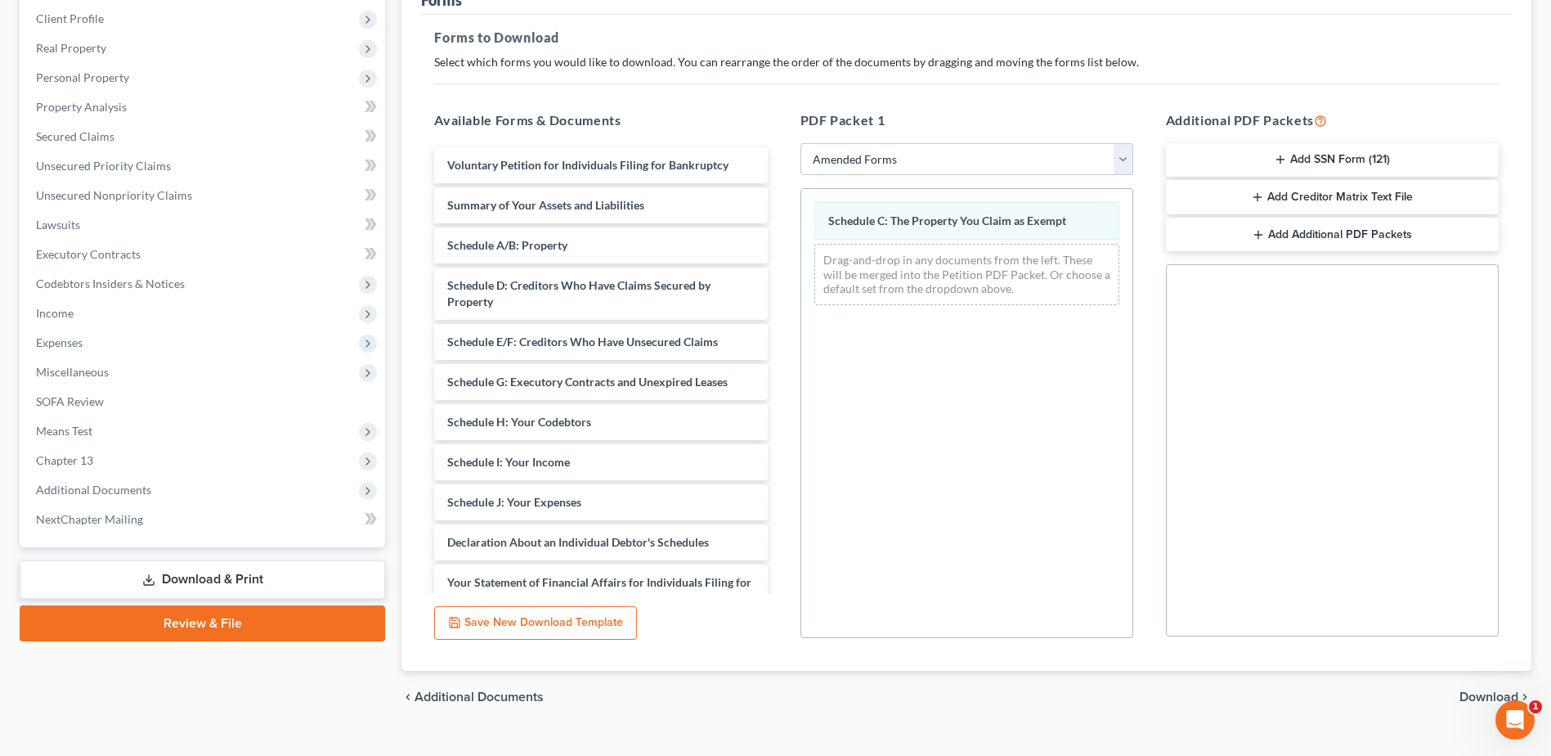
click at [1470, 694] on span "Download" at bounding box center [1489, 696] width 59 height 13
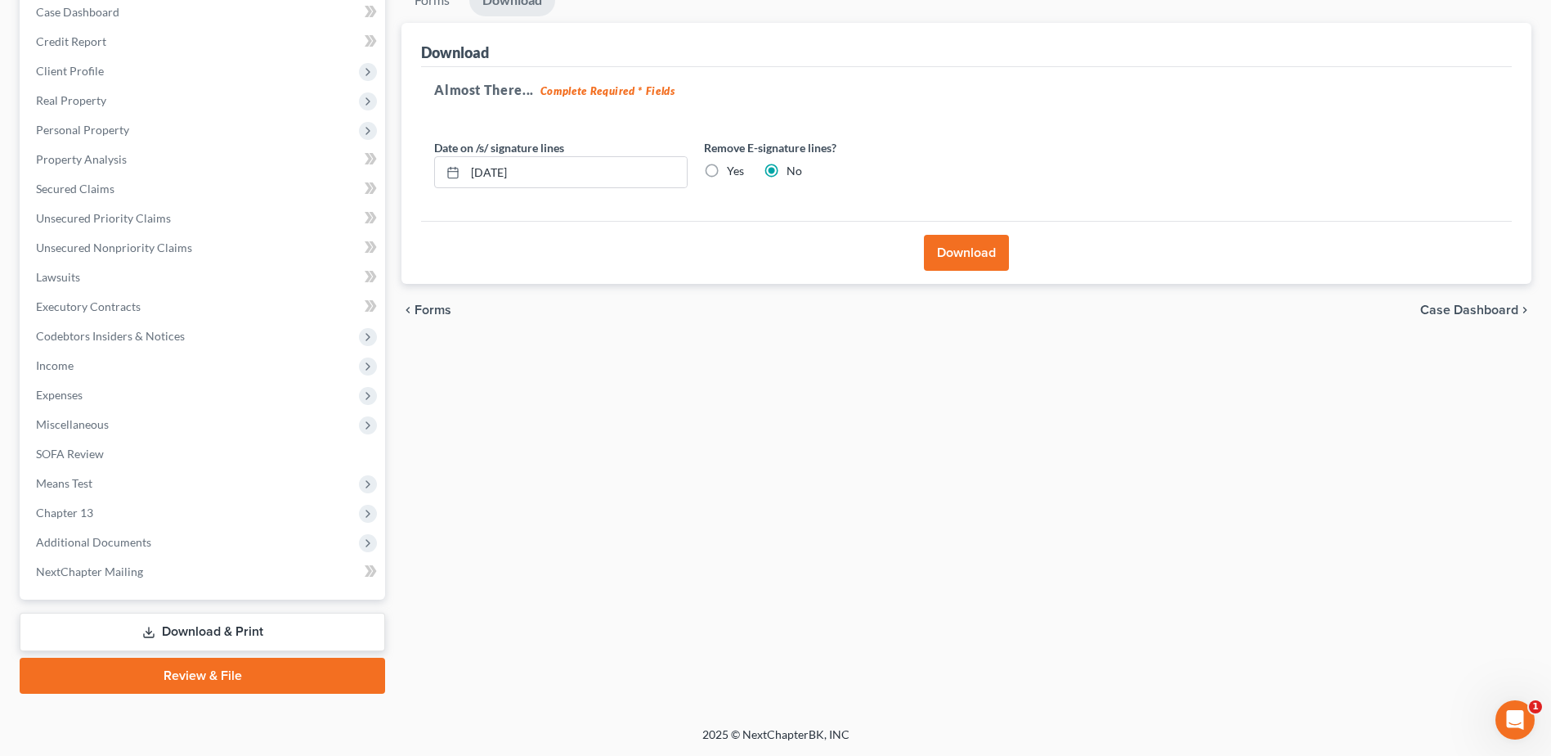
click at [965, 239] on button "Download" at bounding box center [966, 253] width 85 height 36
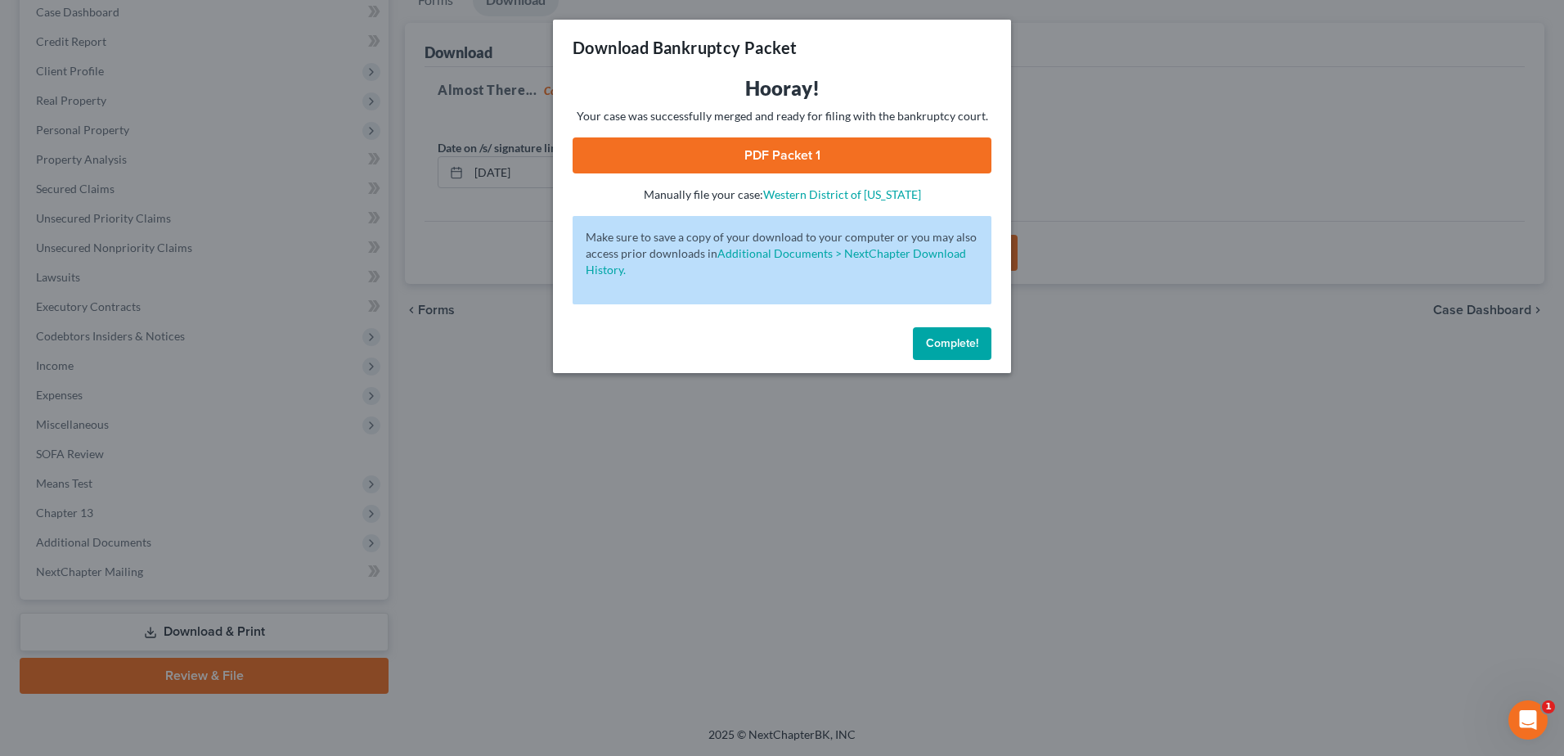
click at [782, 146] on link "PDF Packet 1" at bounding box center [781, 155] width 419 height 36
click at [950, 336] on span "Complete!" at bounding box center [952, 343] width 52 height 14
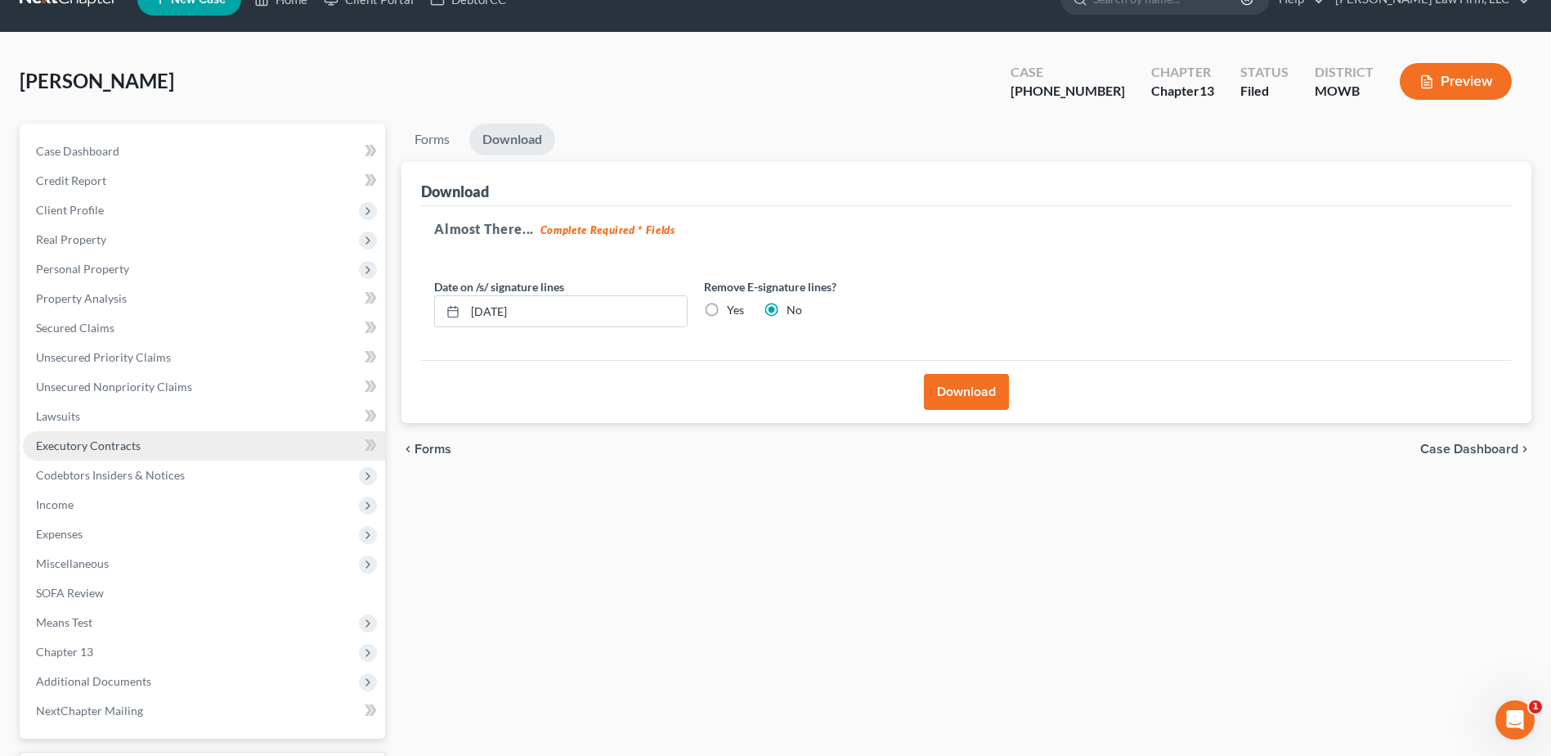
scroll to position [29, 0]
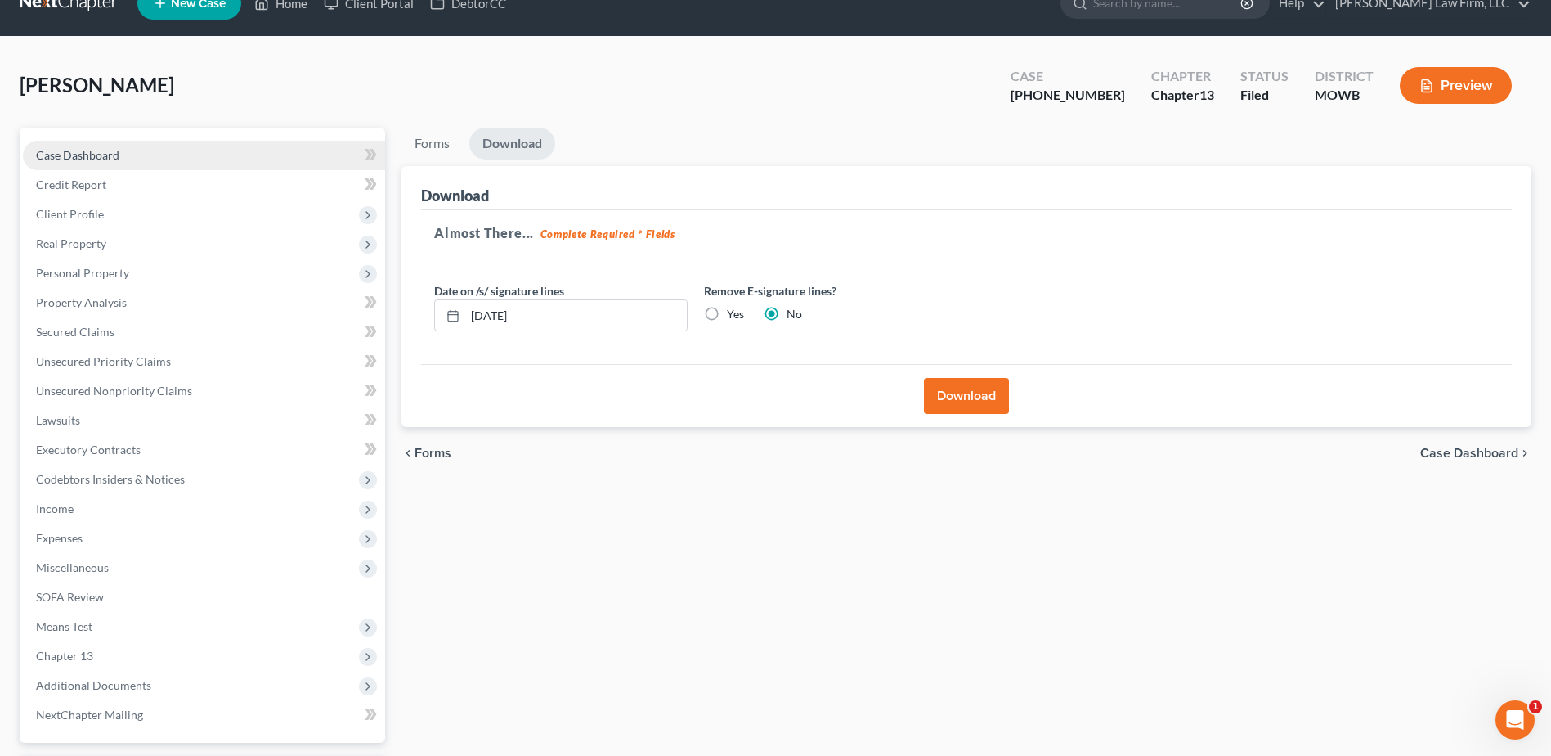
click at [85, 155] on span "Case Dashboard" at bounding box center [77, 155] width 83 height 14
select select "4"
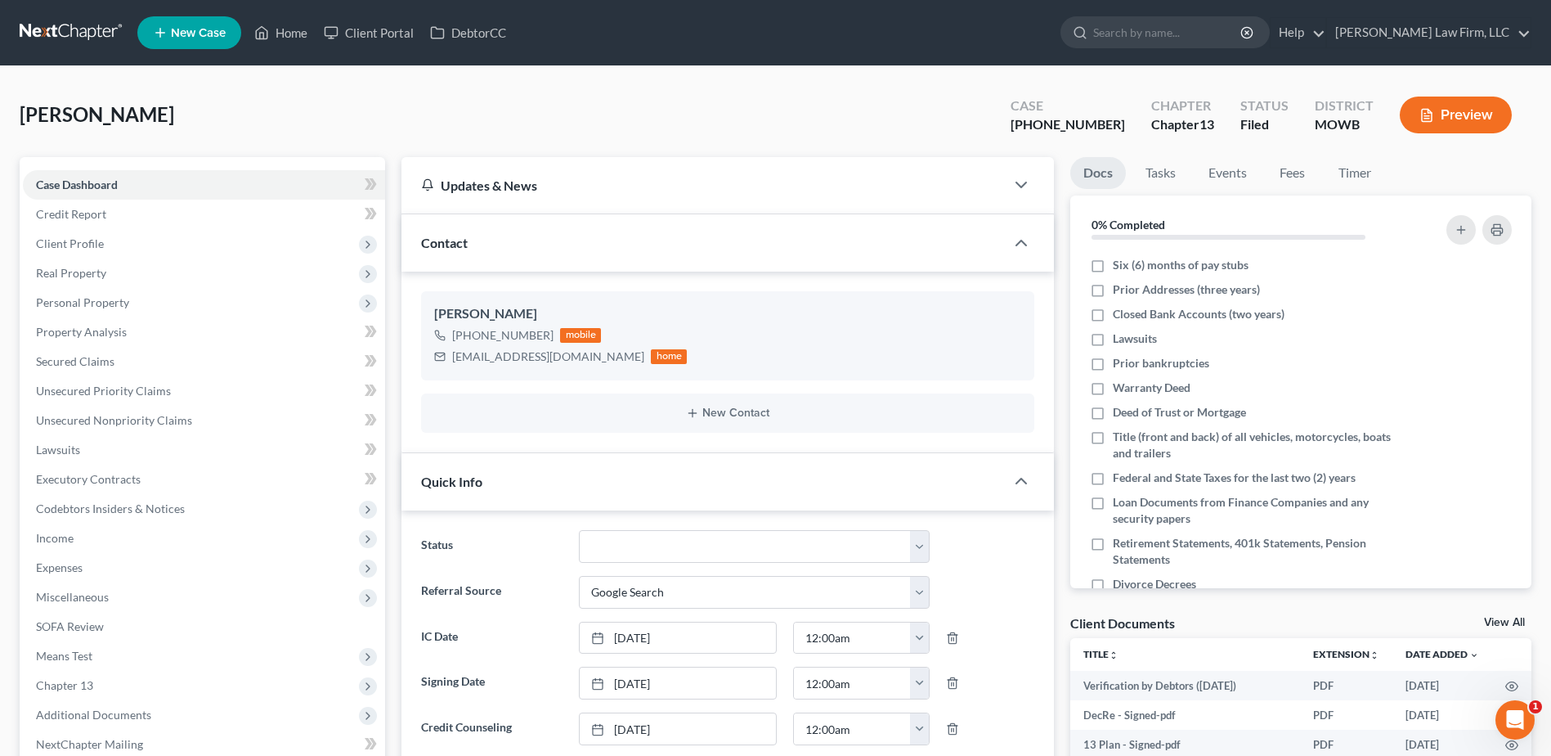
scroll to position [162, 0]
drag, startPoint x: 294, startPoint y: 37, endPoint x: 602, endPoint y: 23, distance: 307.8
click at [294, 37] on link "Home" at bounding box center [281, 32] width 70 height 29
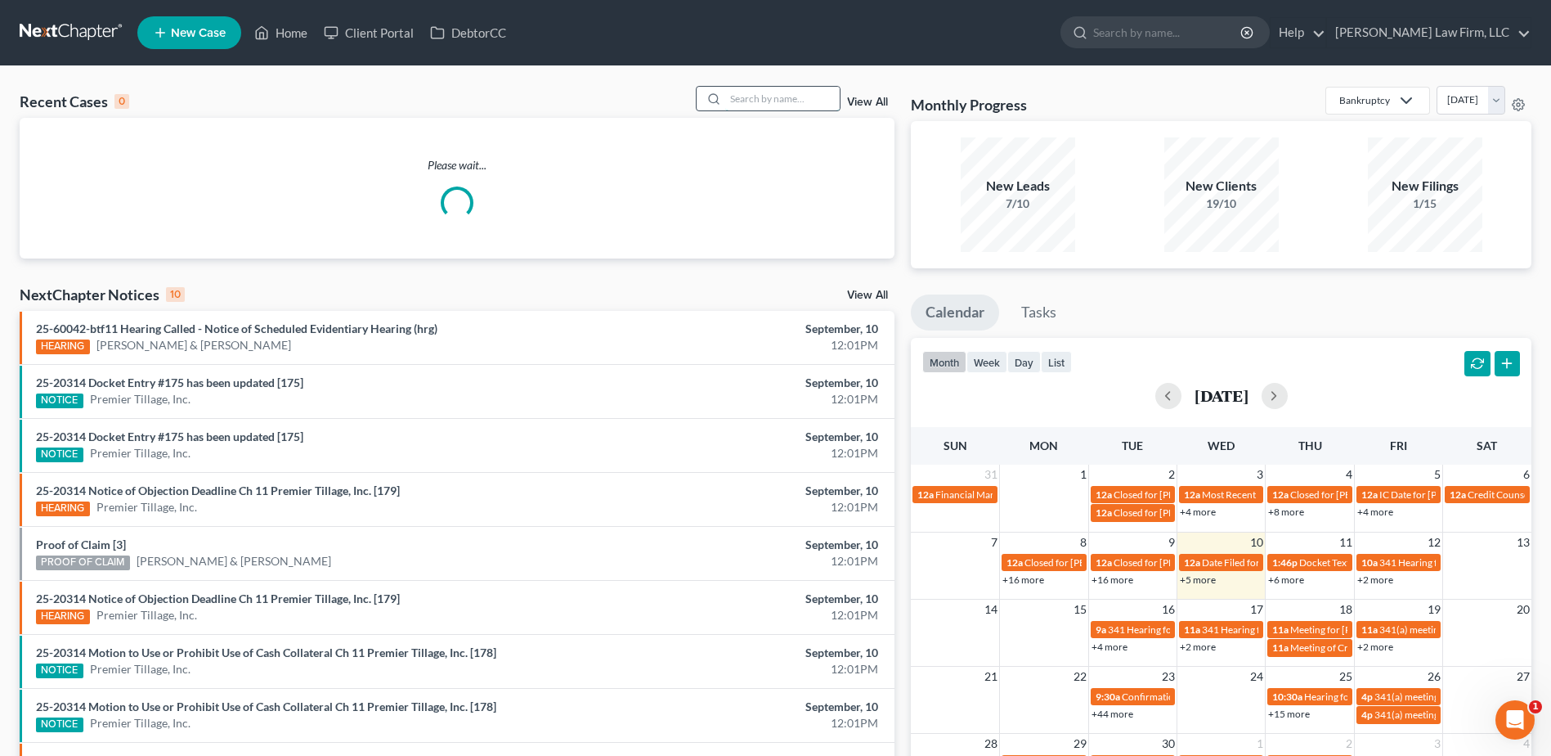
click at [810, 96] on input "search" at bounding box center [782, 99] width 114 height 24
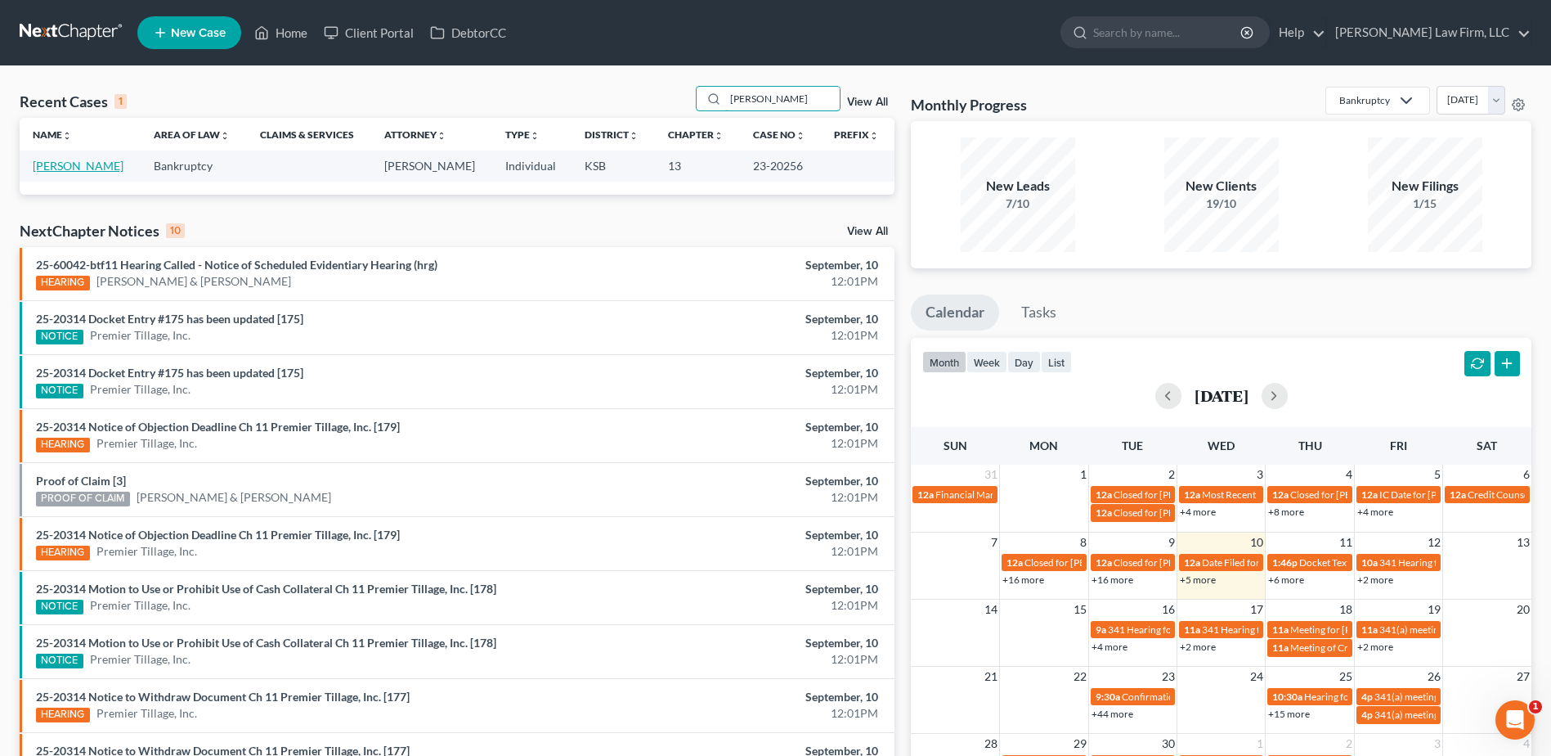
type input "[PERSON_NAME]"
click at [73, 166] on link "[PERSON_NAME]" at bounding box center [78, 166] width 91 height 14
select select "6"
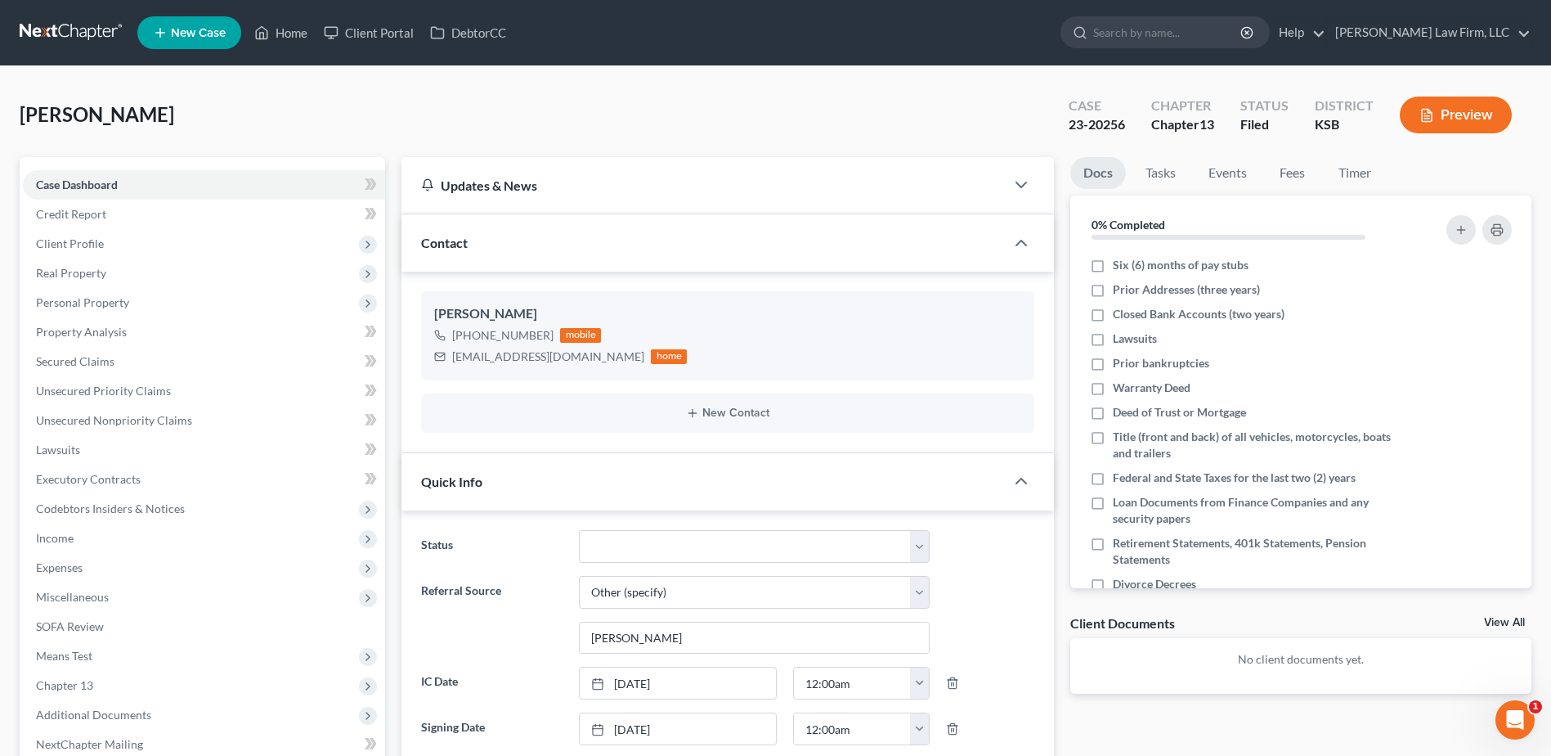
click at [162, 29] on icon at bounding box center [160, 33] width 15 height 20
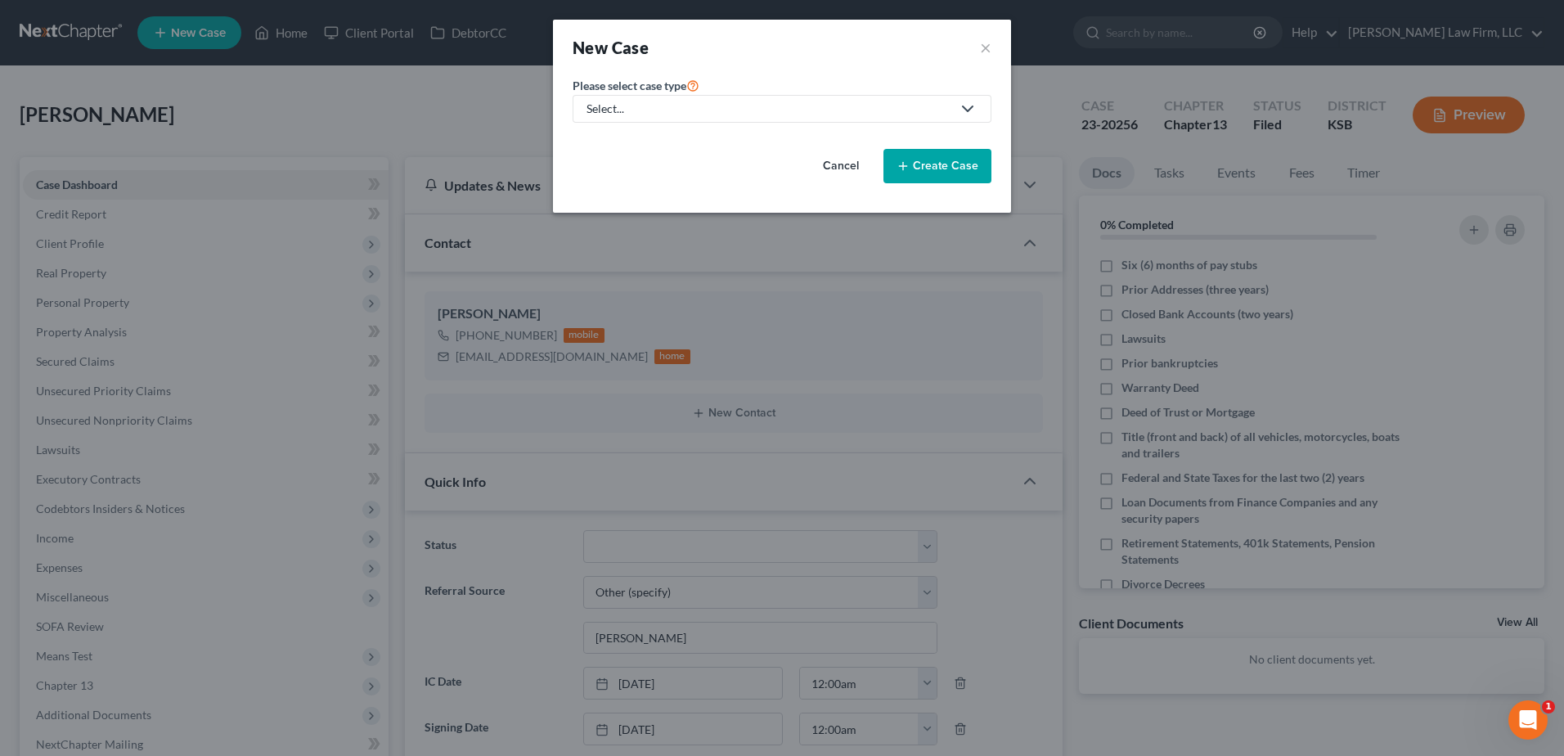
click at [697, 100] on link "Select..." at bounding box center [781, 109] width 419 height 28
click at [600, 137] on div "Bankruptcy" at bounding box center [617, 141] width 59 height 16
select select "46"
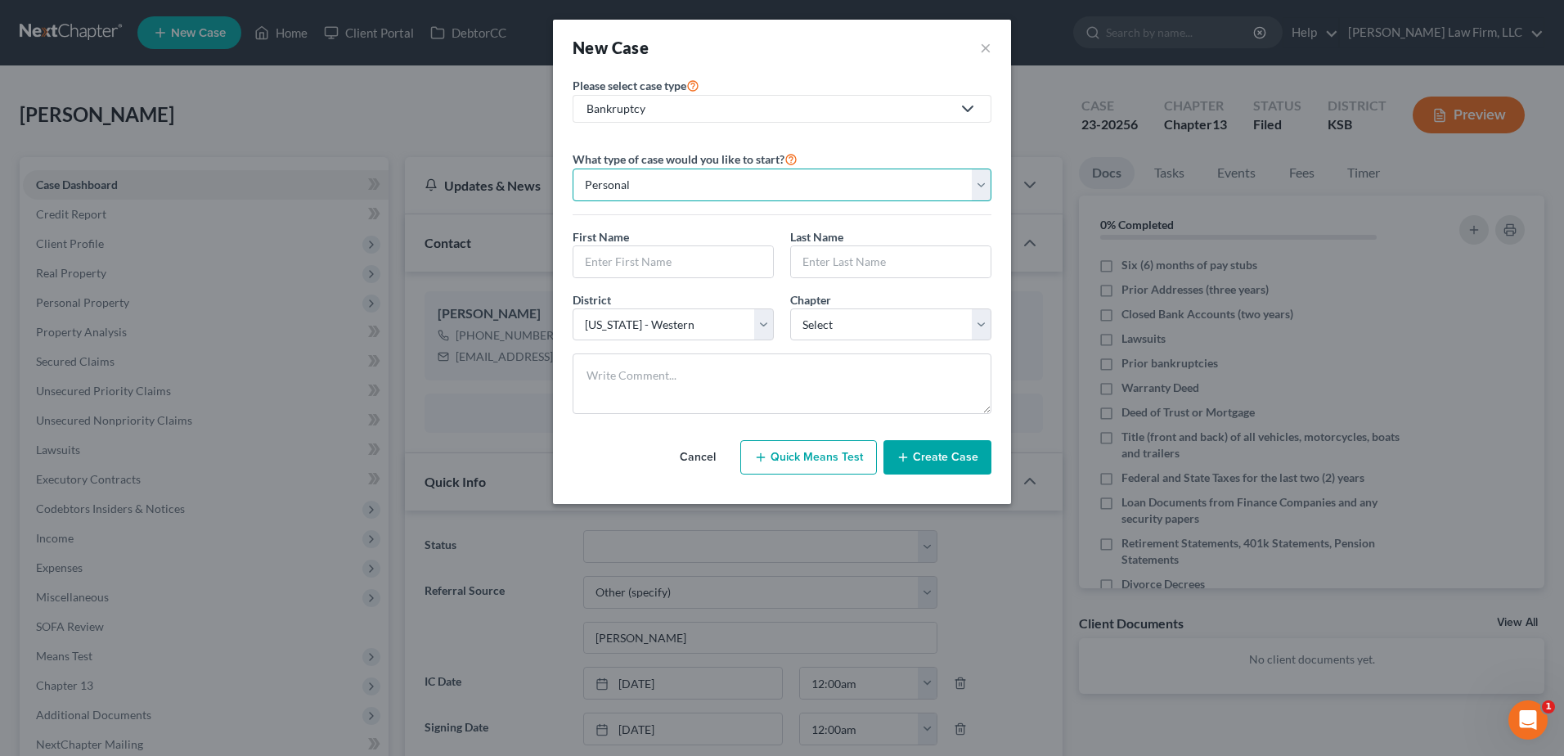
click at [666, 185] on select "Personal Business" at bounding box center [781, 184] width 419 height 33
click at [572, 168] on select "Personal Business" at bounding box center [781, 184] width 419 height 33
drag, startPoint x: 647, startPoint y: 258, endPoint x: 660, endPoint y: 240, distance: 22.9
click at [647, 258] on input "text" at bounding box center [673, 261] width 200 height 31
type input "[PERSON_NAME]"
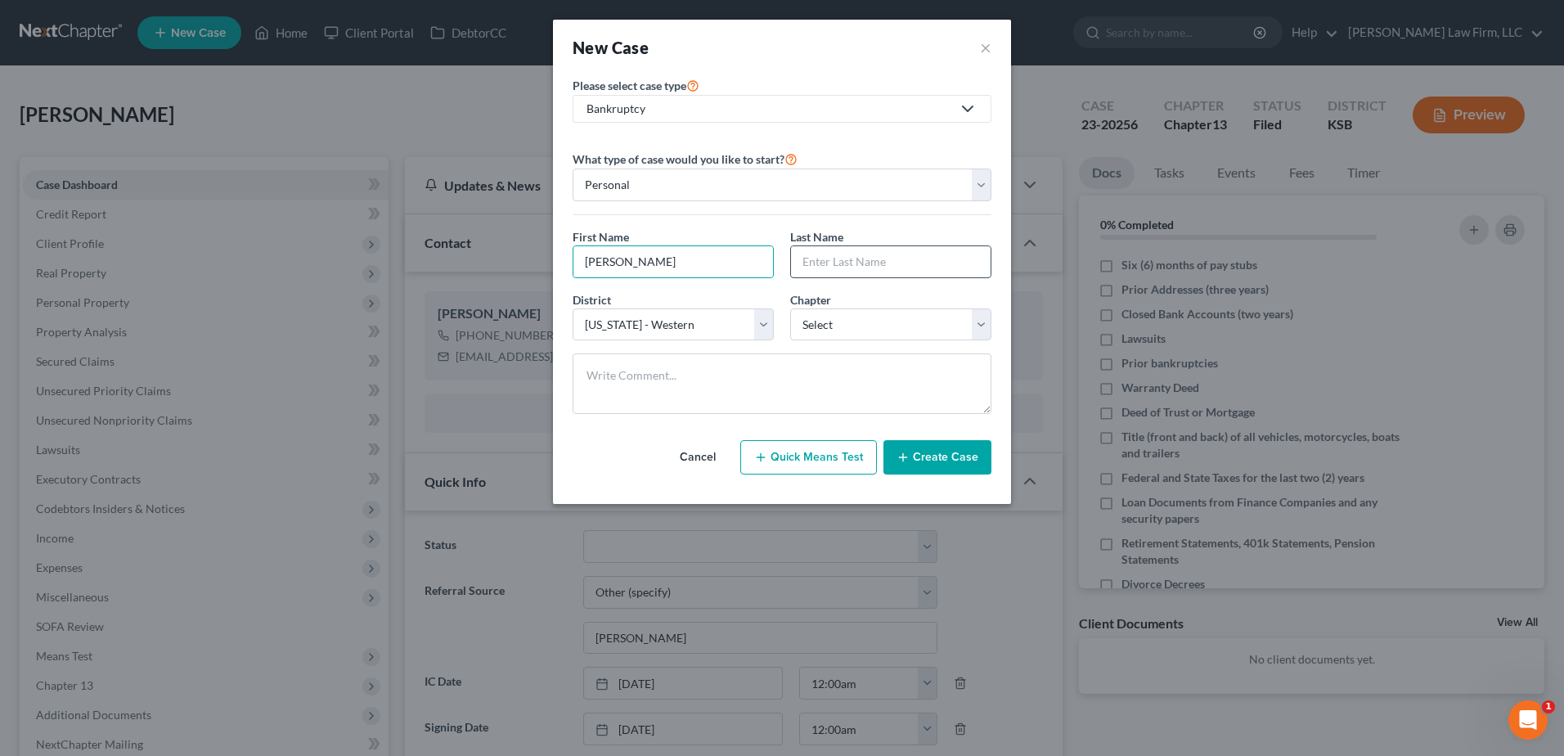
click at [881, 263] on input "text" at bounding box center [891, 261] width 200 height 31
type input "[PERSON_NAME]"
click at [852, 316] on select "Select 7 11 12 13" at bounding box center [890, 324] width 201 height 33
select select "3"
click at [790, 308] on select "Select 7 11 12 13" at bounding box center [890, 324] width 201 height 33
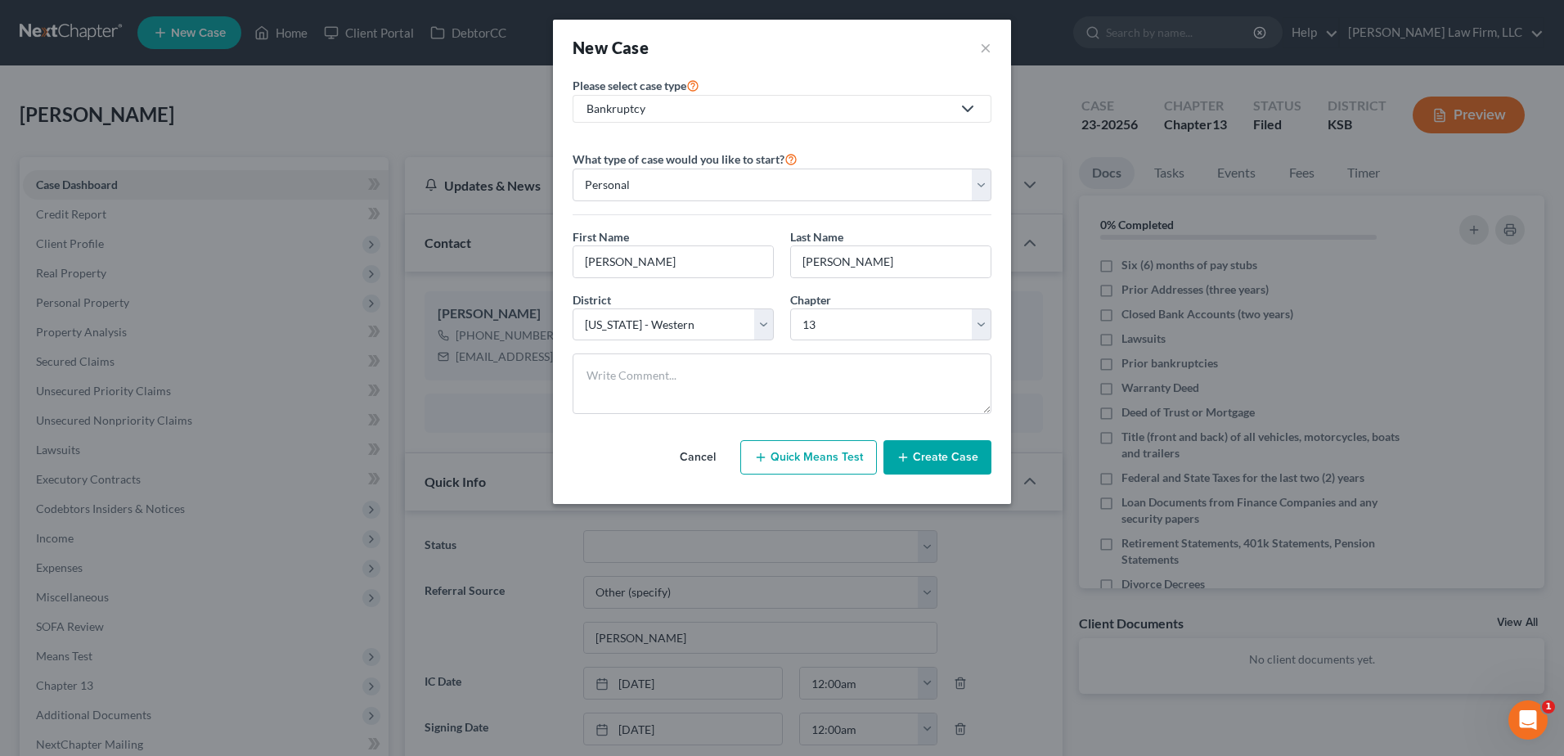
click at [938, 461] on button "Create Case" at bounding box center [937, 457] width 108 height 34
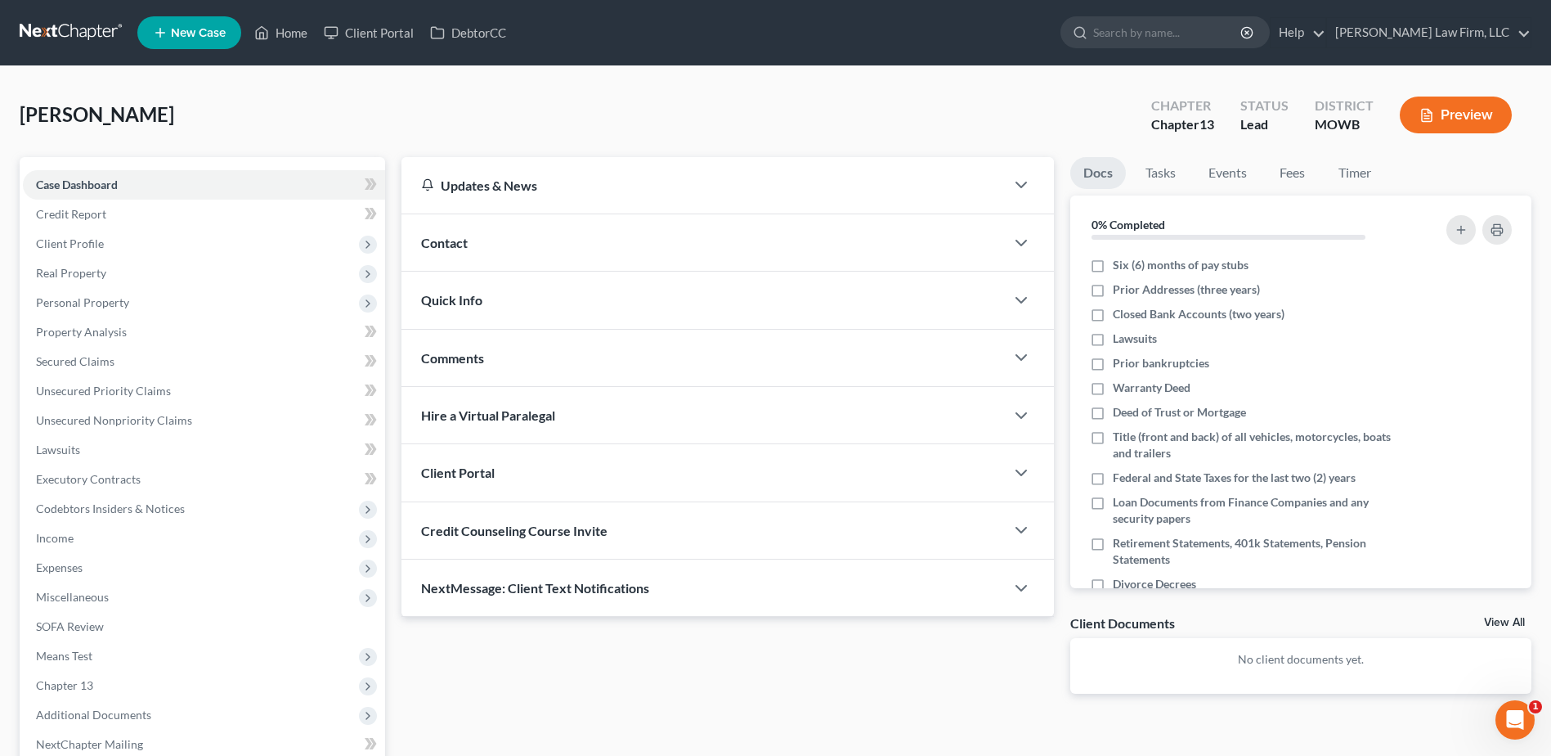
click at [453, 236] on span "Contact" at bounding box center [444, 243] width 47 height 16
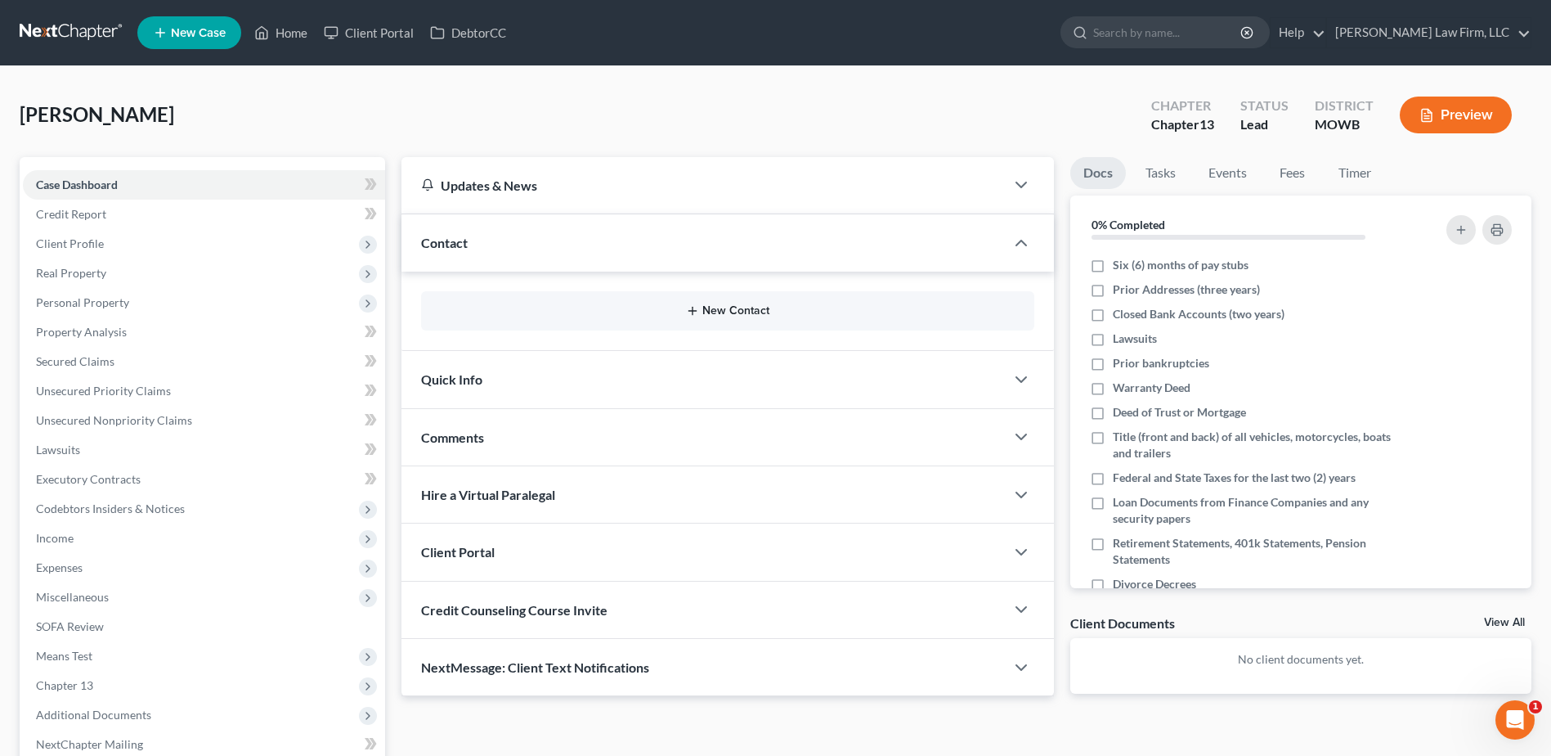
click at [768, 317] on button "New Contact" at bounding box center [727, 310] width 587 height 13
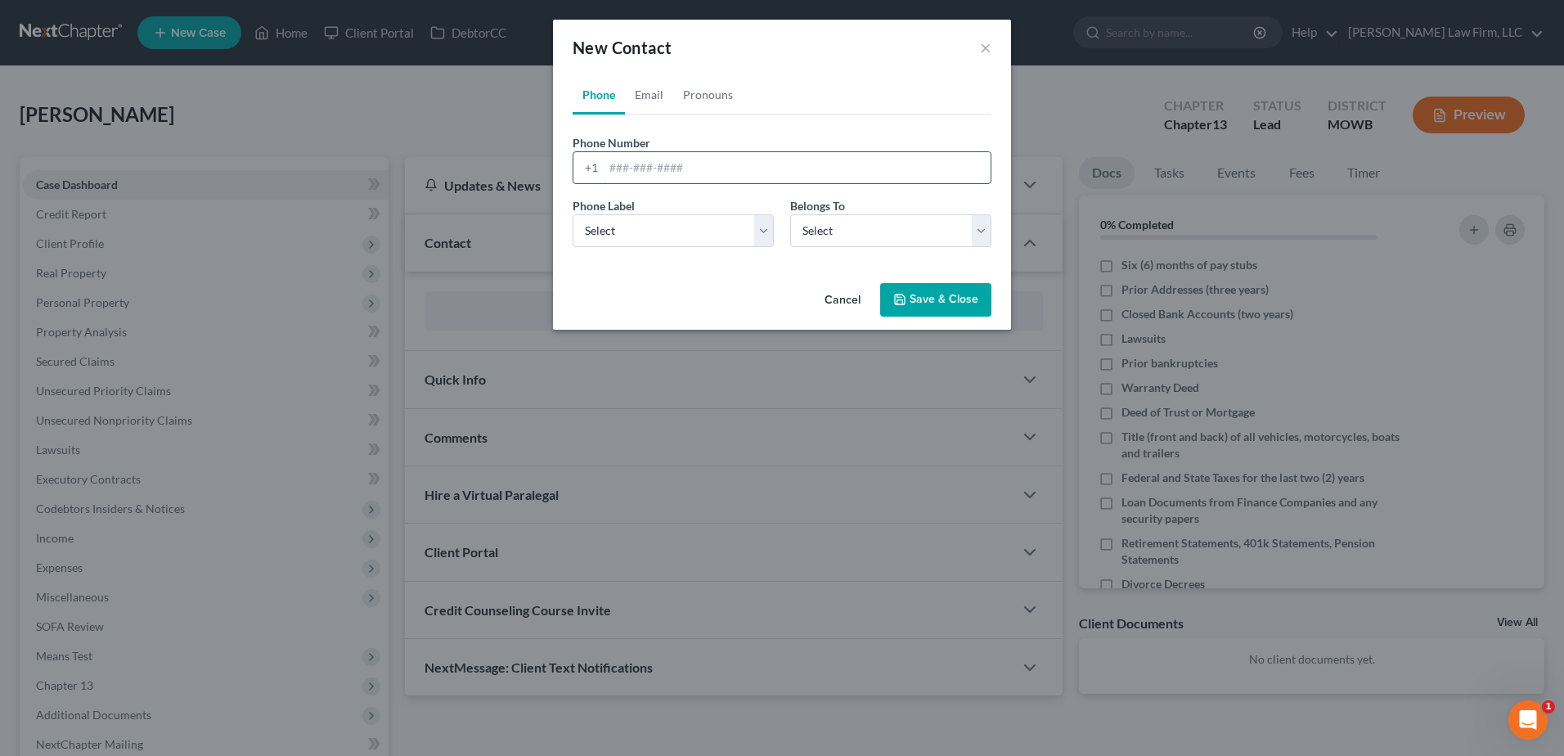
click at [658, 161] on input "tel" at bounding box center [797, 167] width 387 height 31
type input "[PHONE_NUMBER]"
click at [657, 225] on select "Select Mobile Home Work Other" at bounding box center [672, 230] width 201 height 33
select select "0"
click at [572, 214] on select "Select Mobile Home Work Other" at bounding box center [672, 230] width 201 height 33
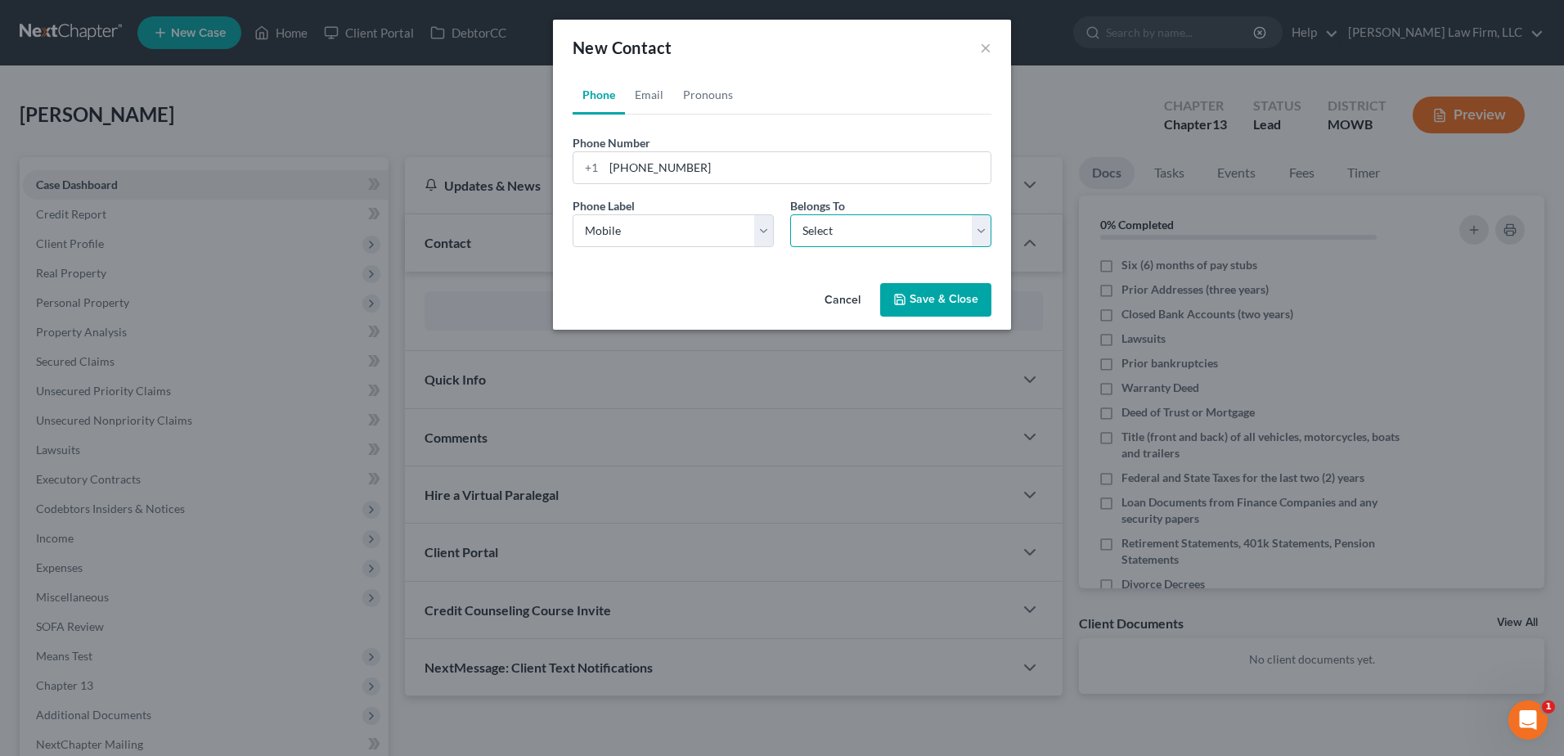
click at [910, 233] on select "Select Client Other" at bounding box center [890, 230] width 201 height 33
select select "0"
click at [790, 214] on select "Select Client Other" at bounding box center [890, 230] width 201 height 33
click at [656, 94] on link "Email" at bounding box center [649, 94] width 48 height 39
click at [670, 169] on input "email" at bounding box center [797, 167] width 387 height 31
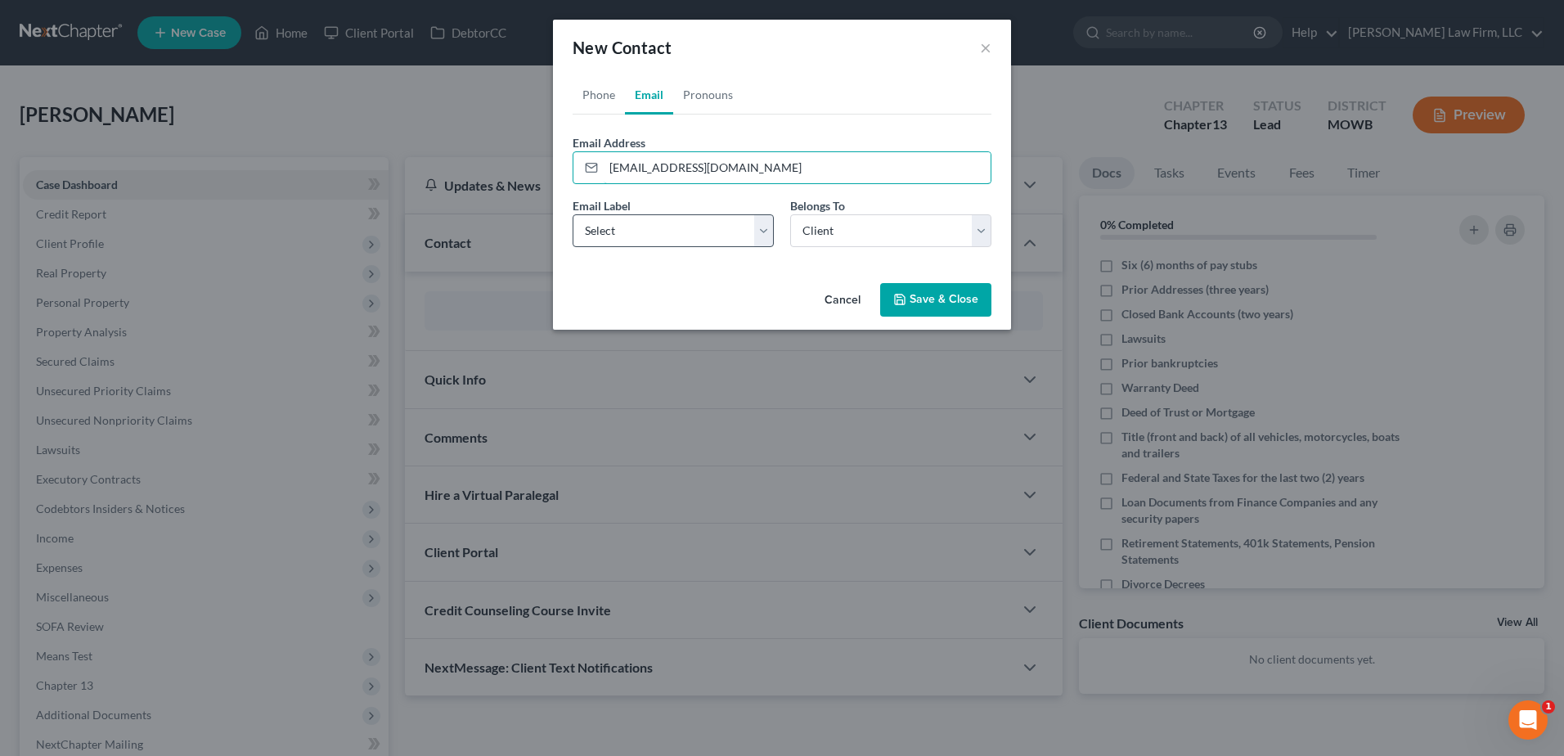
type input "[EMAIL_ADDRESS][DOMAIN_NAME]"
click at [668, 231] on select "Select Home Work Other" at bounding box center [672, 230] width 201 height 33
select select "0"
click at [572, 214] on select "Select Home Work Other" at bounding box center [672, 230] width 201 height 33
click at [714, 101] on link "Pronouns" at bounding box center [708, 94] width 70 height 39
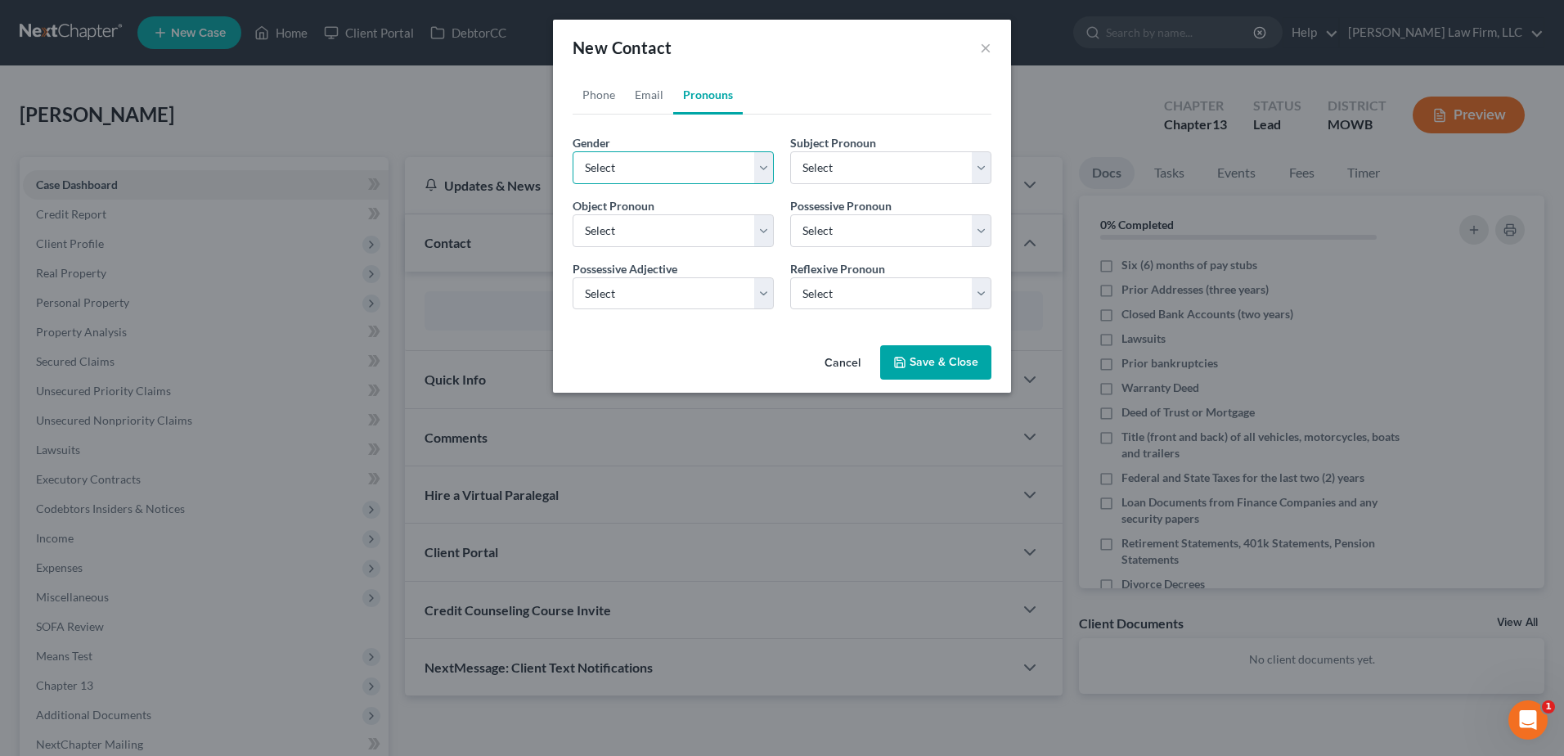
click at [691, 161] on select "Select [DEMOGRAPHIC_DATA] [DEMOGRAPHIC_DATA] [DEMOGRAPHIC_DATA] More Than One P…" at bounding box center [672, 167] width 201 height 33
select select "0"
click at [572, 151] on select "Select [DEMOGRAPHIC_DATA] [DEMOGRAPHIC_DATA] [DEMOGRAPHIC_DATA] More Than One P…" at bounding box center [672, 167] width 201 height 33
select select "0"
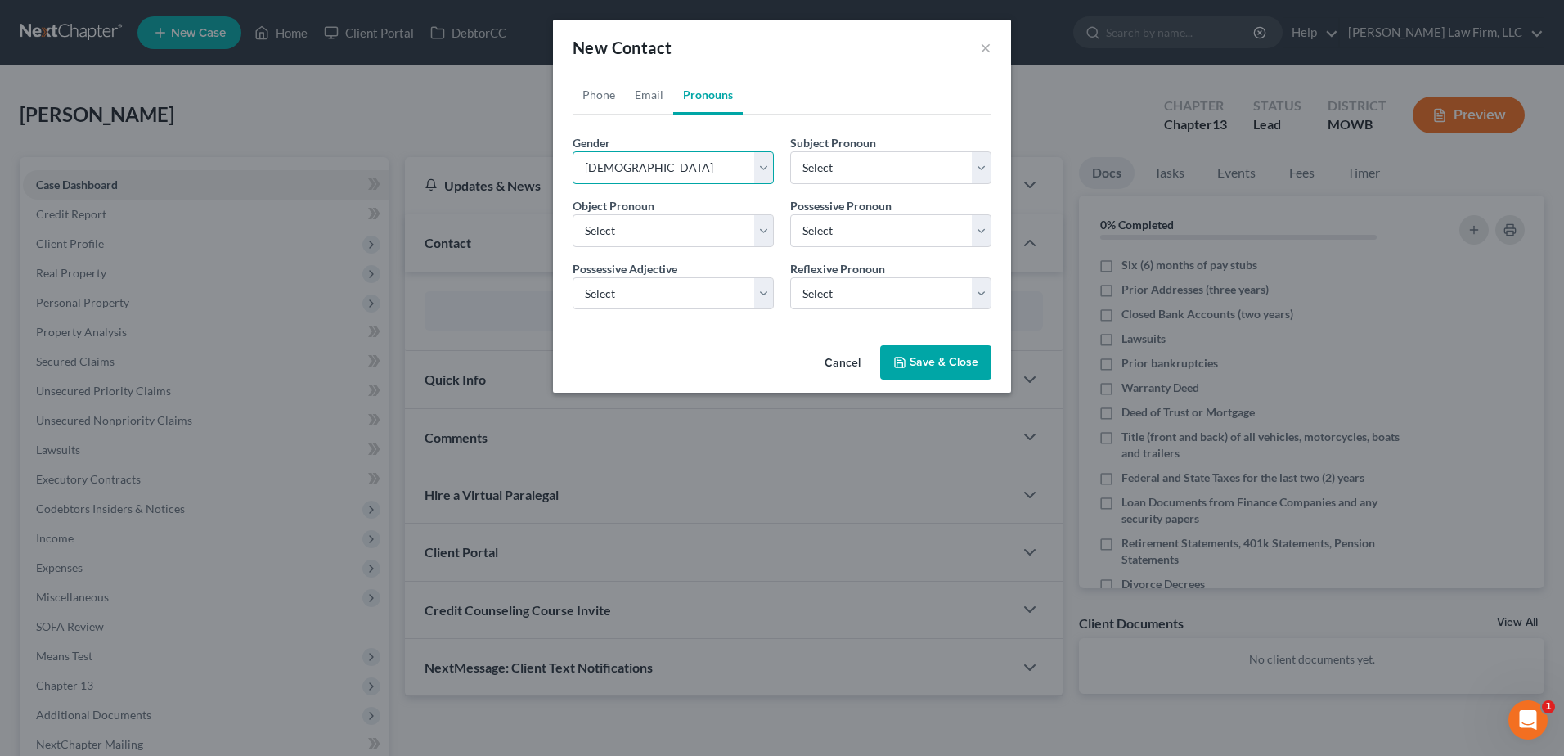
select select "0"
click at [918, 363] on button "Save & Close" at bounding box center [935, 362] width 111 height 34
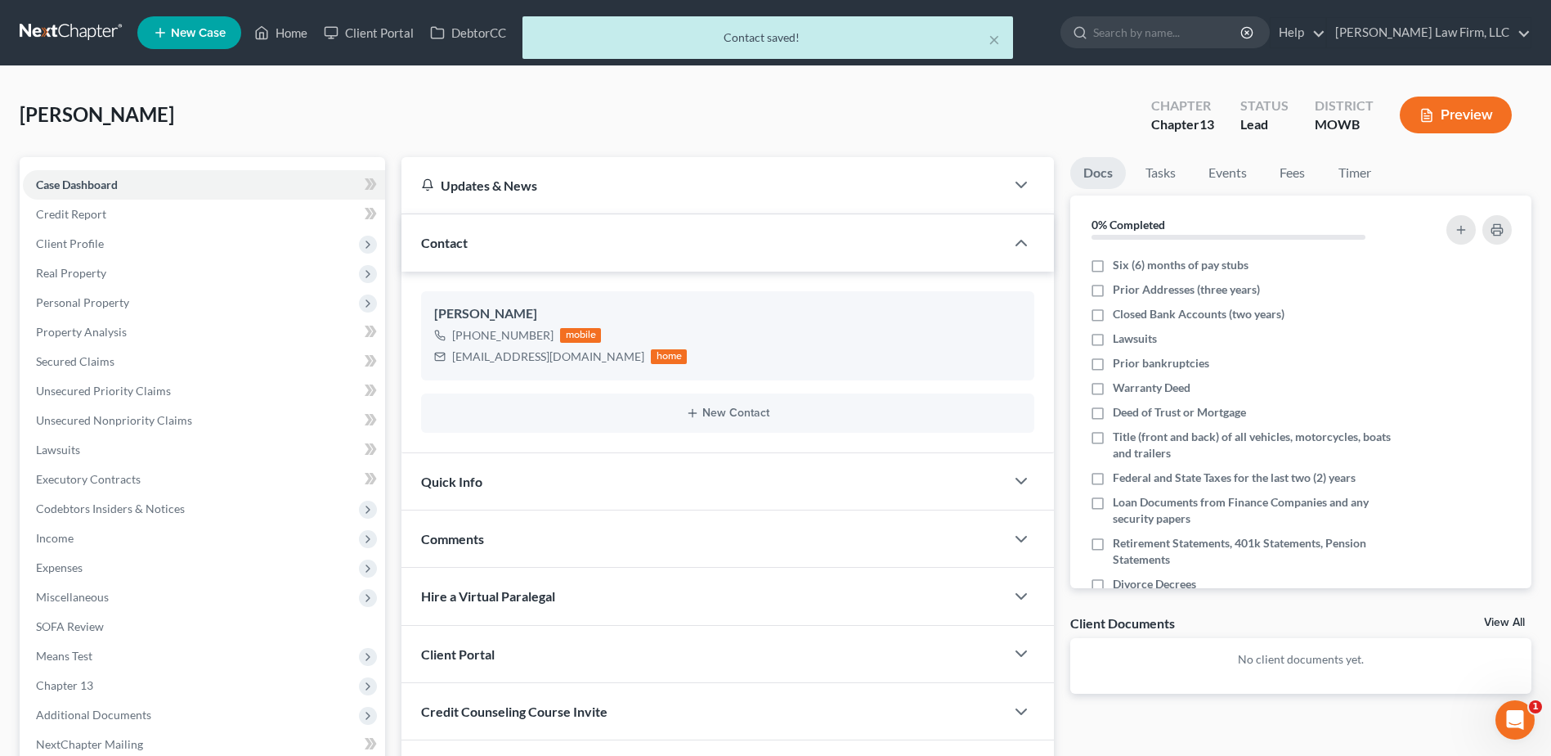
click at [467, 479] on span "Quick Info" at bounding box center [451, 481] width 61 height 16
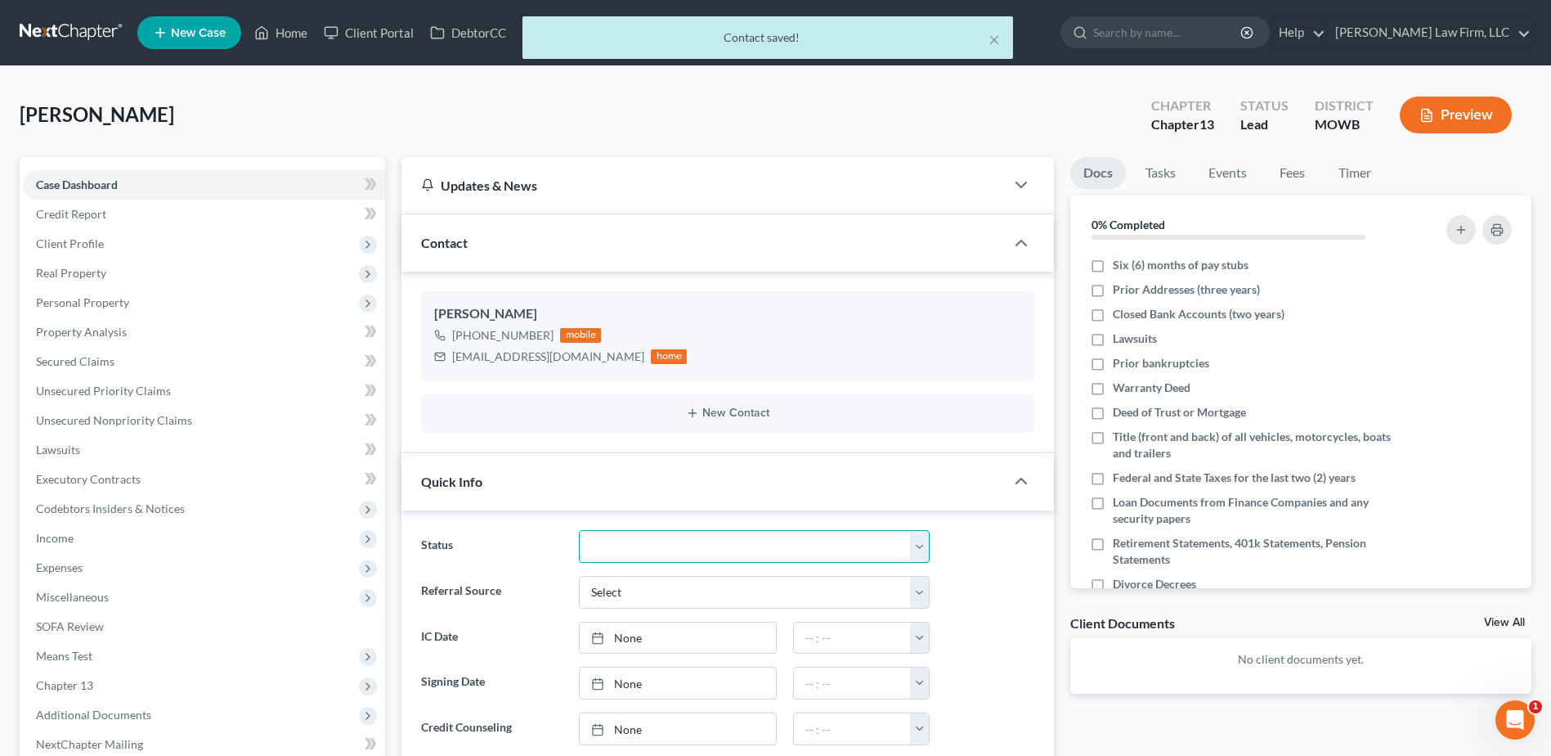
click at [680, 554] on select "Closed Discharged Dismissed Filed In Progress Lead Lost Lead Ready to File To R…" at bounding box center [754, 546] width 351 height 33
select select "4"
click at [579, 530] on select "Closed Discharged Dismissed Filed In Progress Lead Lost Lead Ready to File To R…" at bounding box center [754, 546] width 351 height 33
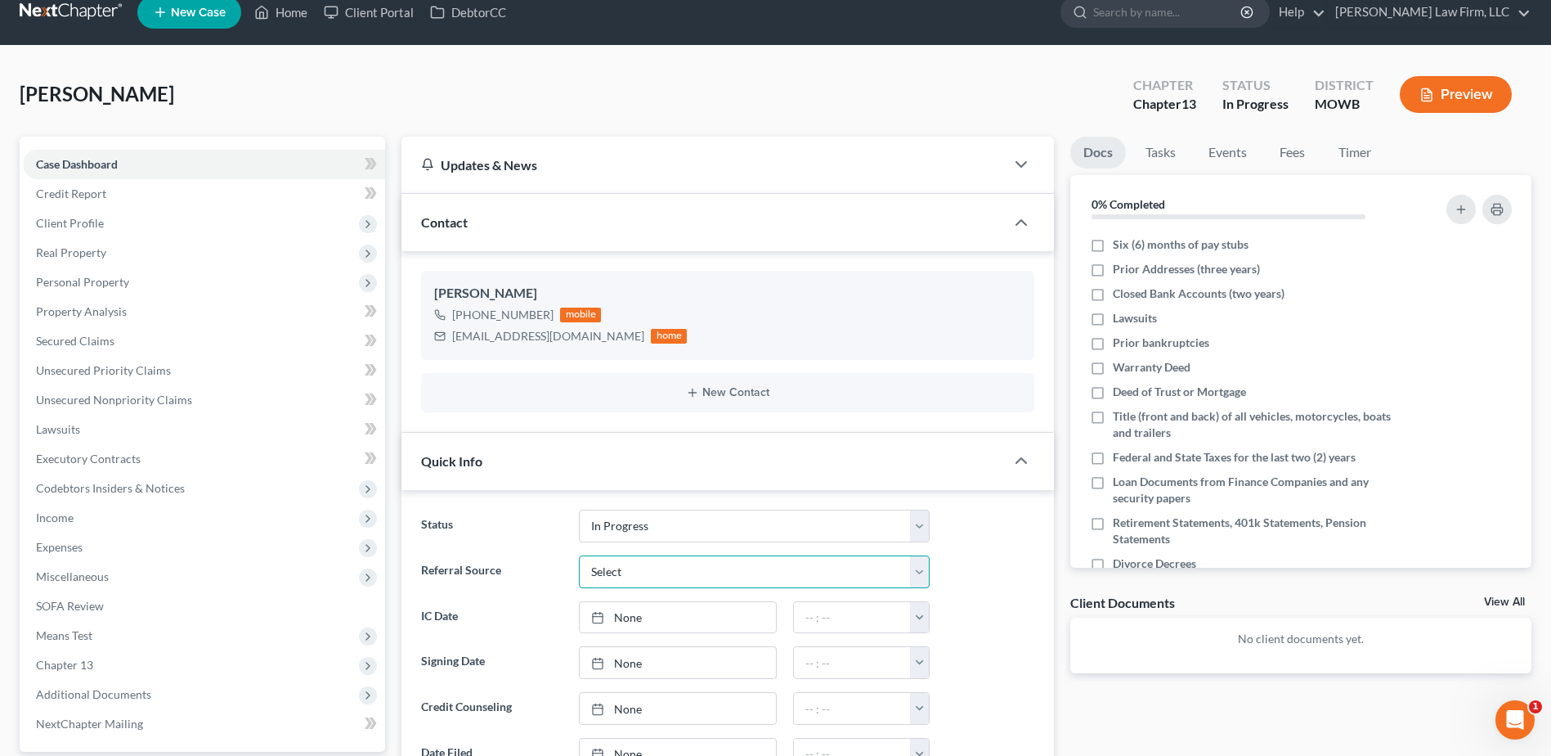
click at [645, 561] on select "Select Word Of Mouth Previous Clients Direct Mail Website Google Search Modern …" at bounding box center [754, 571] width 351 height 33
select select "4"
click at [579, 555] on select "Select Word Of Mouth Previous Clients Direct Mail Website Google Search Modern …" at bounding box center [754, 571] width 351 height 33
type input "[DATE]"
click at [635, 617] on link "None" at bounding box center [678, 617] width 196 height 31
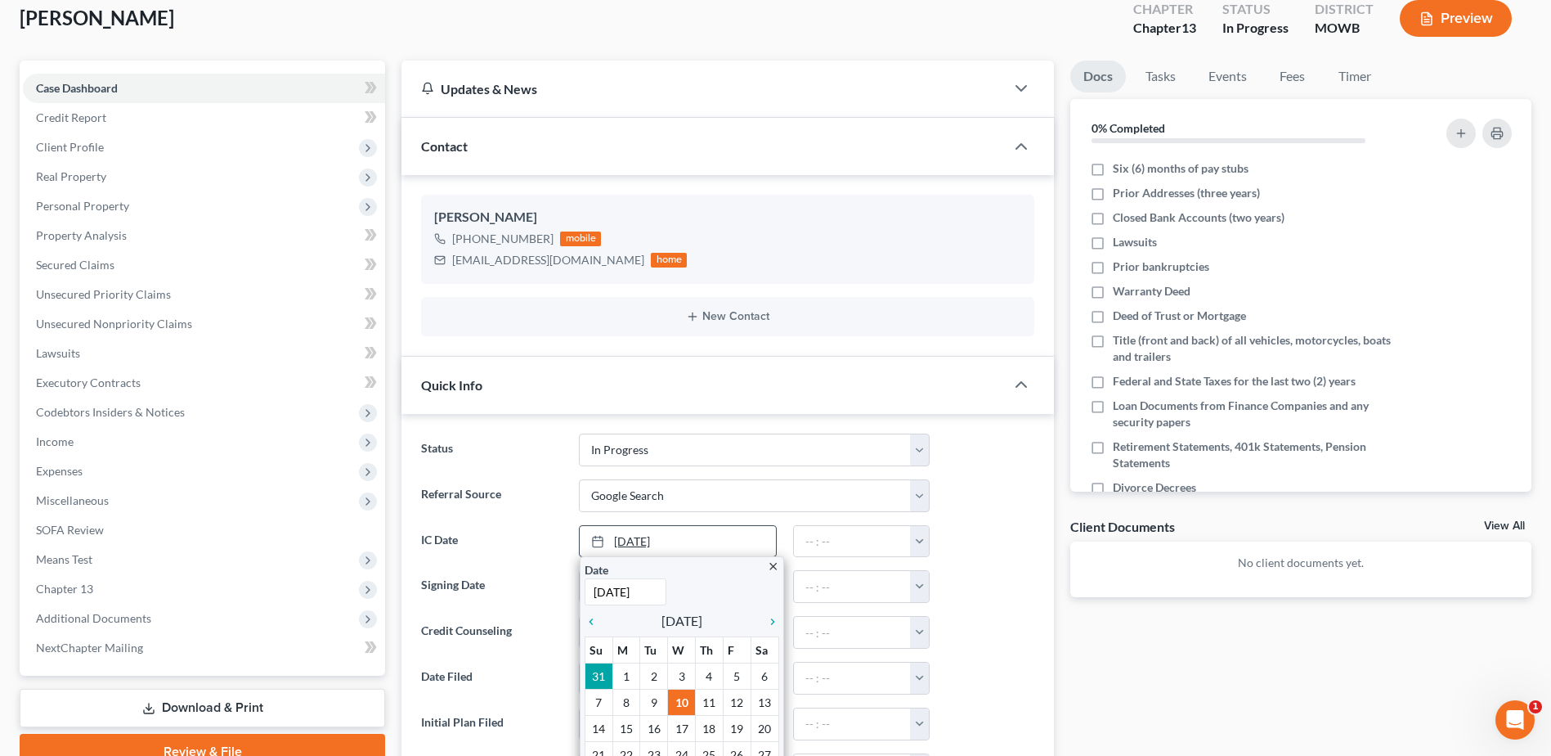
scroll to position [184, 0]
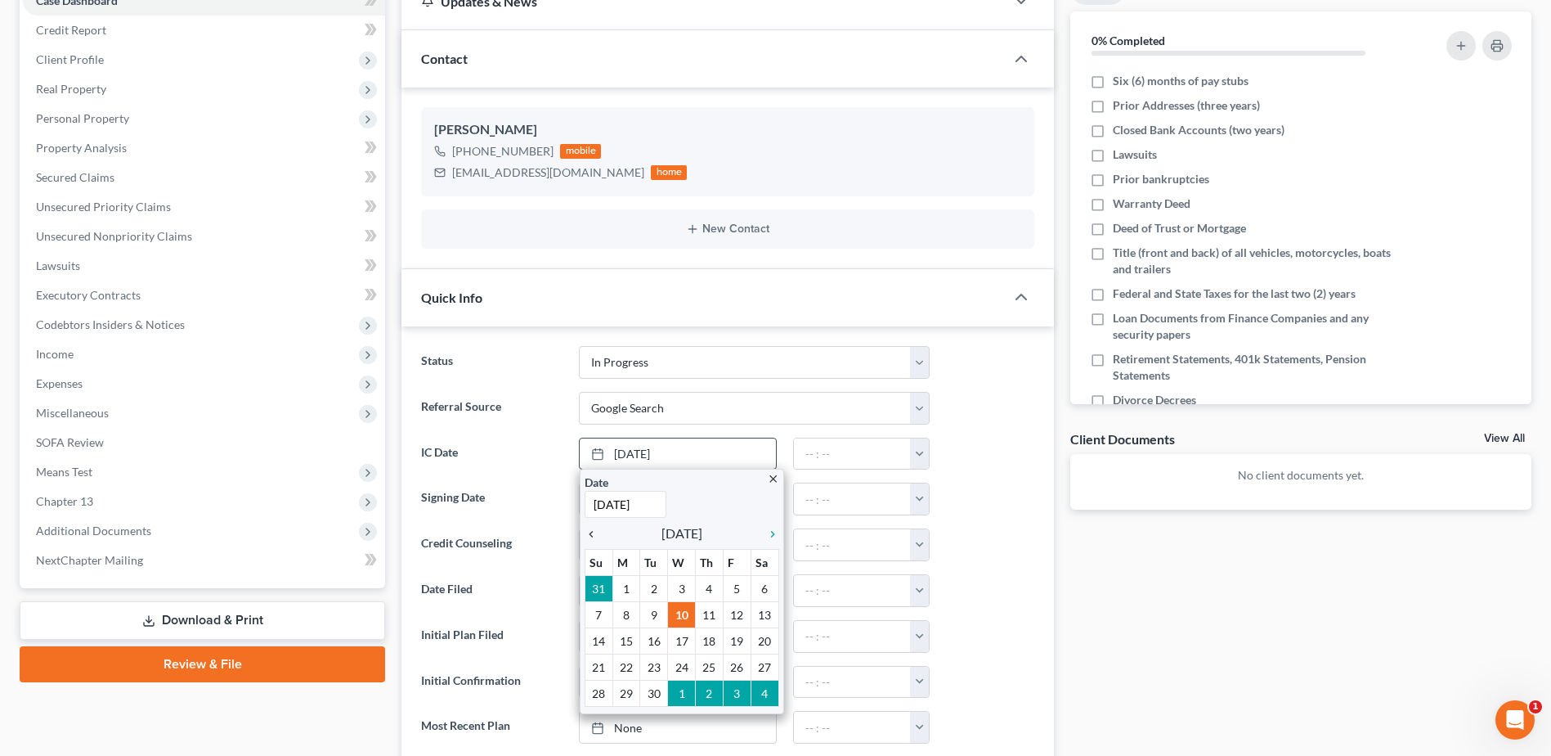
click at [591, 533] on icon "chevron_left" at bounding box center [595, 533] width 21 height 13
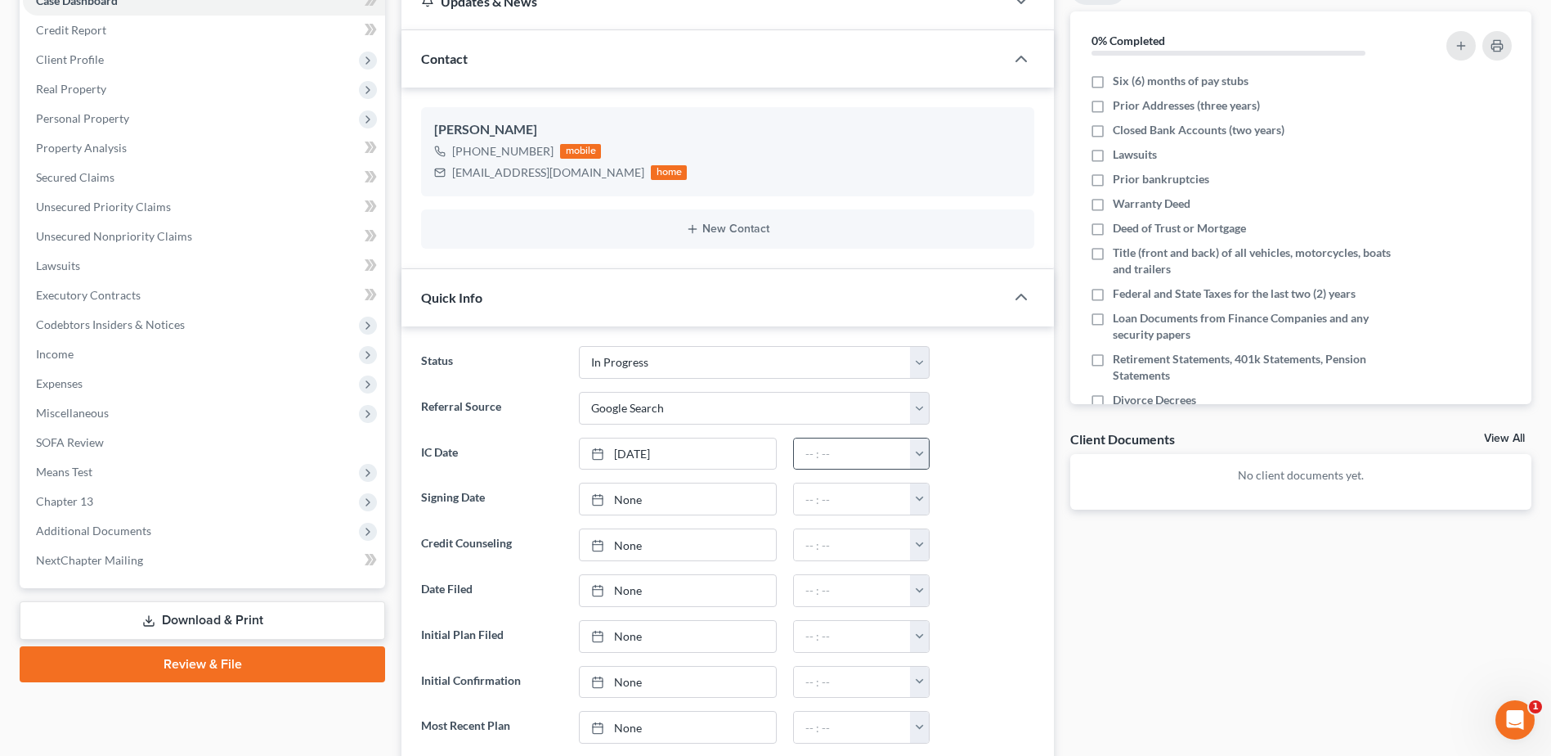
click at [917, 460] on button "button" at bounding box center [919, 453] width 19 height 31
click at [946, 491] on link "12:00am" at bounding box center [956, 490] width 92 height 28
type input "12:00am"
click at [1119, 614] on div "Docs Tasks Events Fees Timer 0% Completed Nothing here yet! Six (6) months of p…" at bounding box center [1301, 740] width 478 height 1535
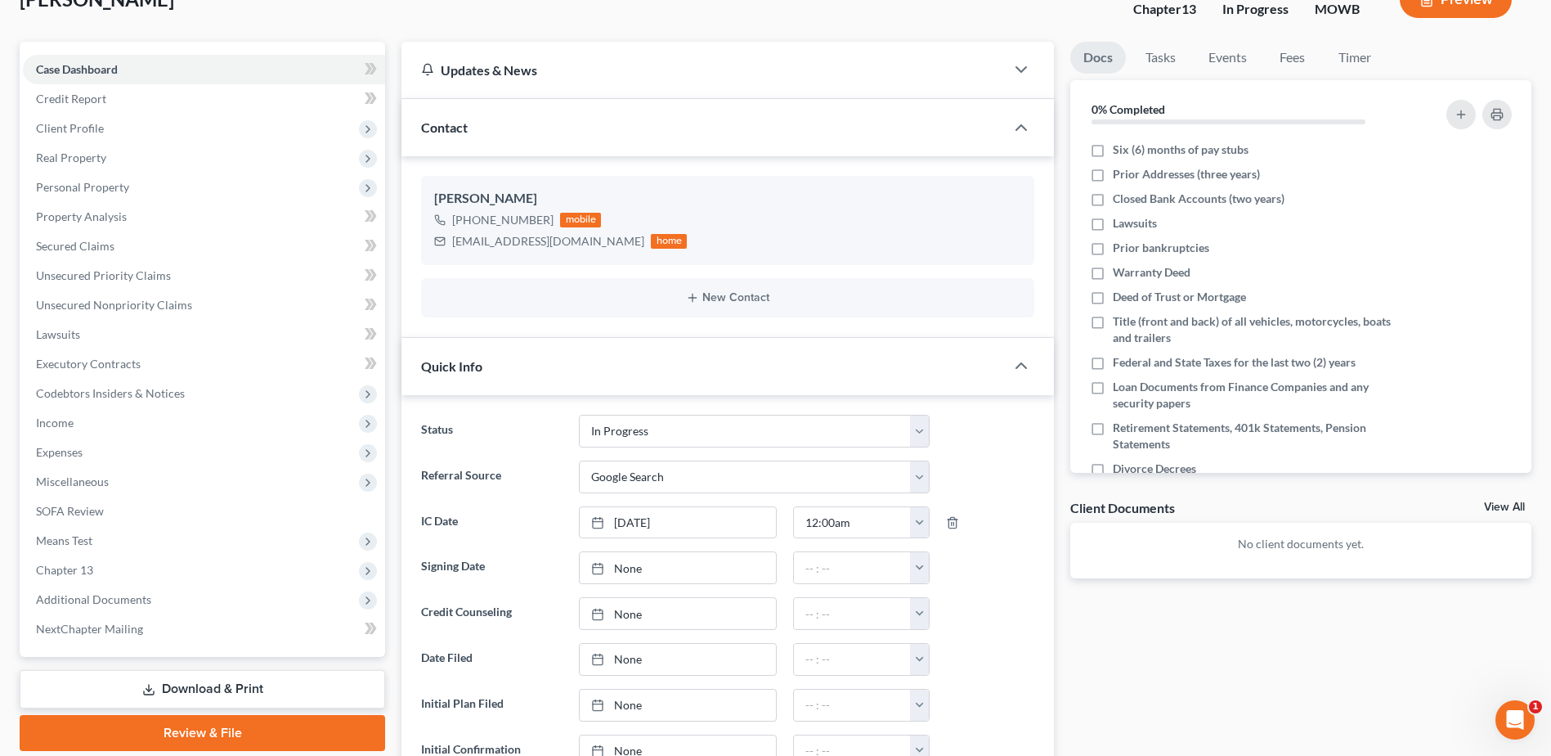
scroll to position [0, 0]
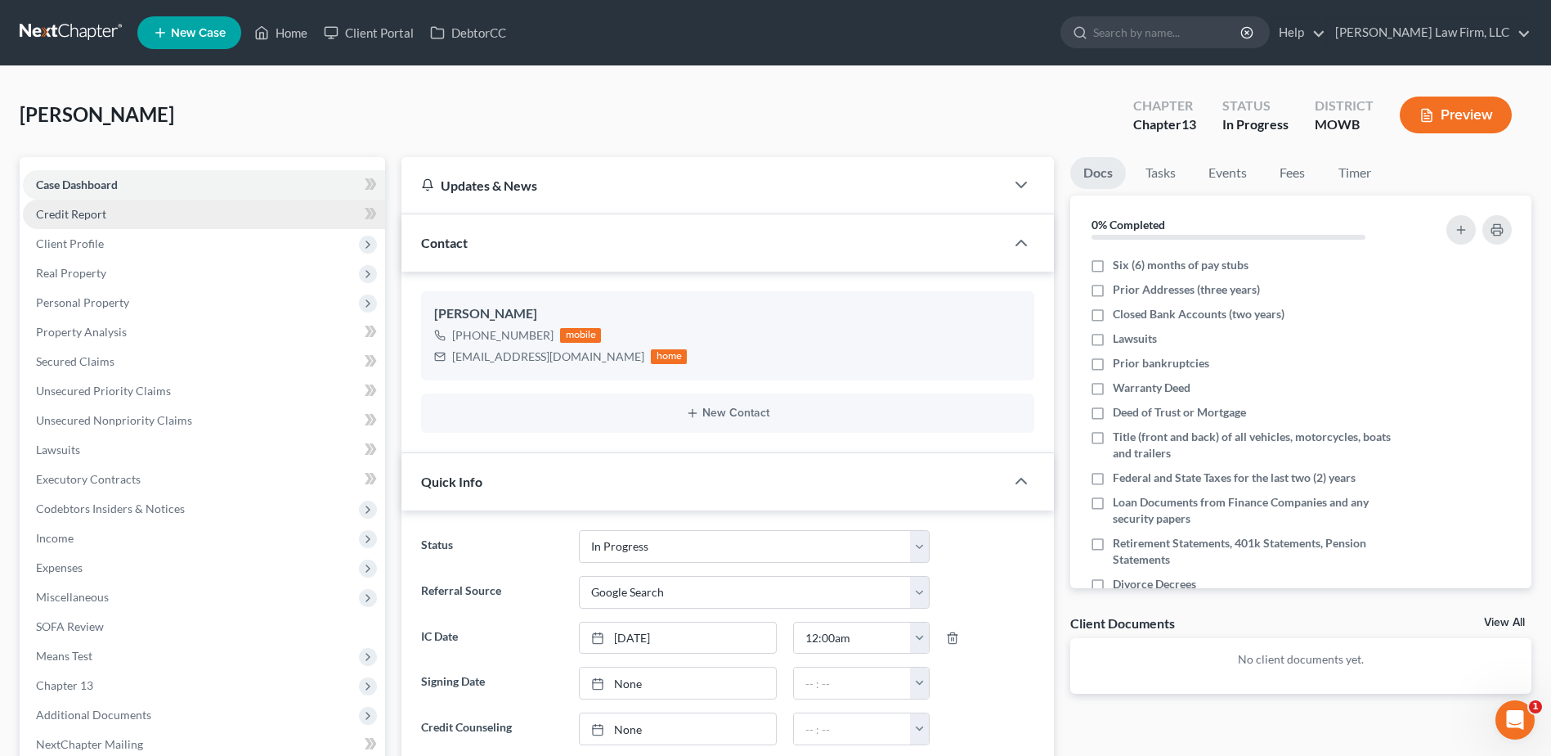
click at [65, 227] on link "Credit Report" at bounding box center [204, 214] width 362 height 29
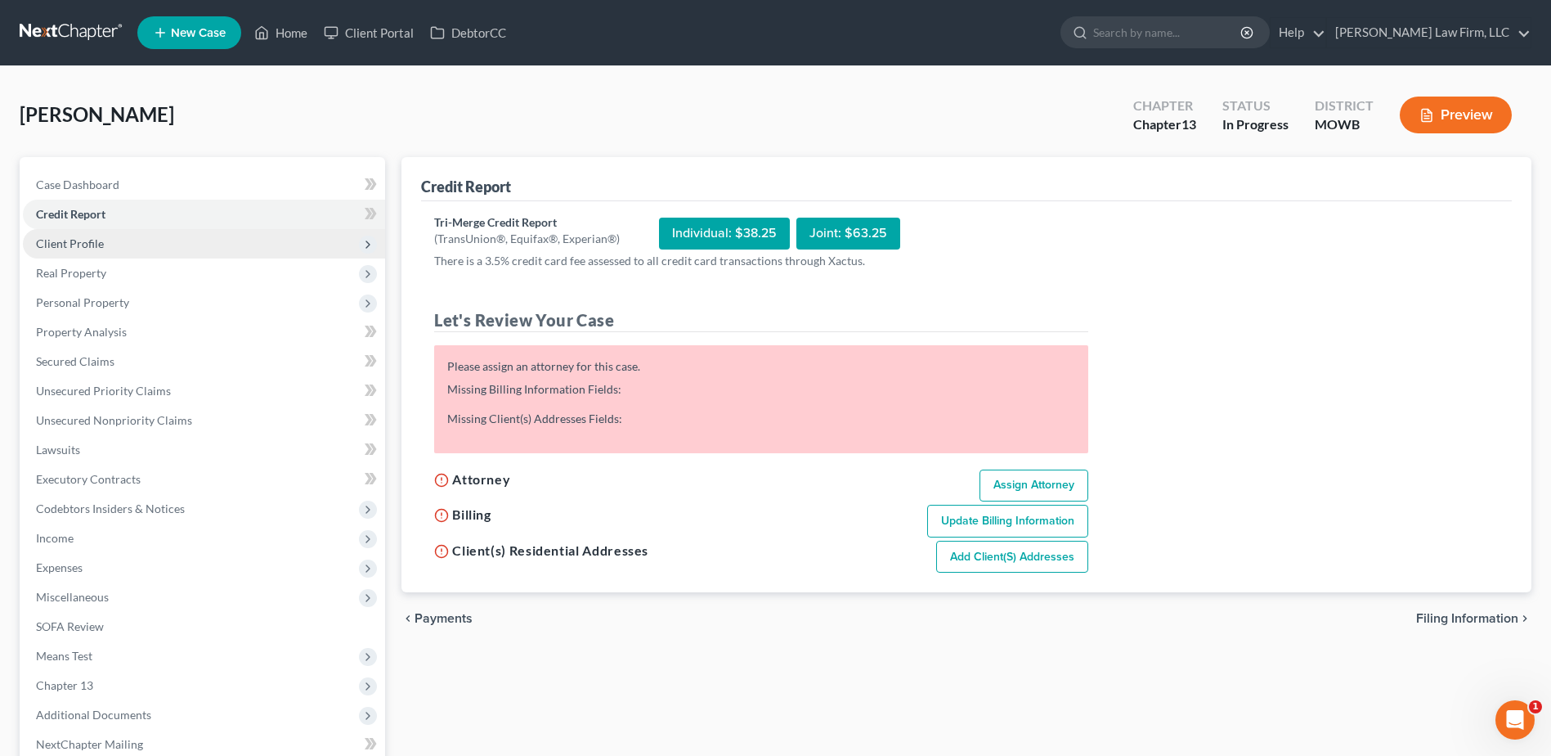
click at [65, 240] on span "Client Profile" at bounding box center [70, 243] width 68 height 14
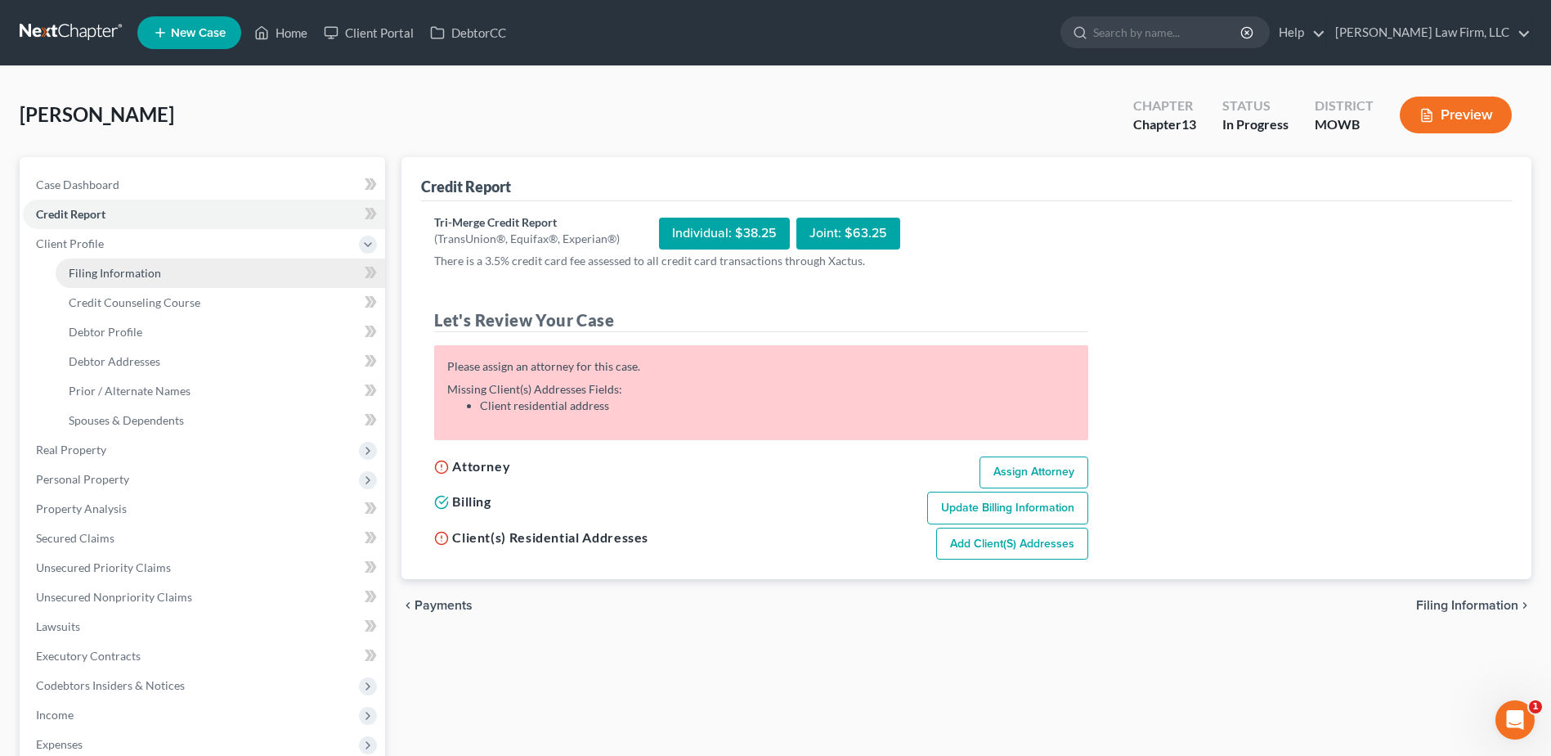
click at [84, 279] on span "Filing Information" at bounding box center [115, 273] width 92 height 14
select select "1"
select select "0"
select select "3"
select select "46"
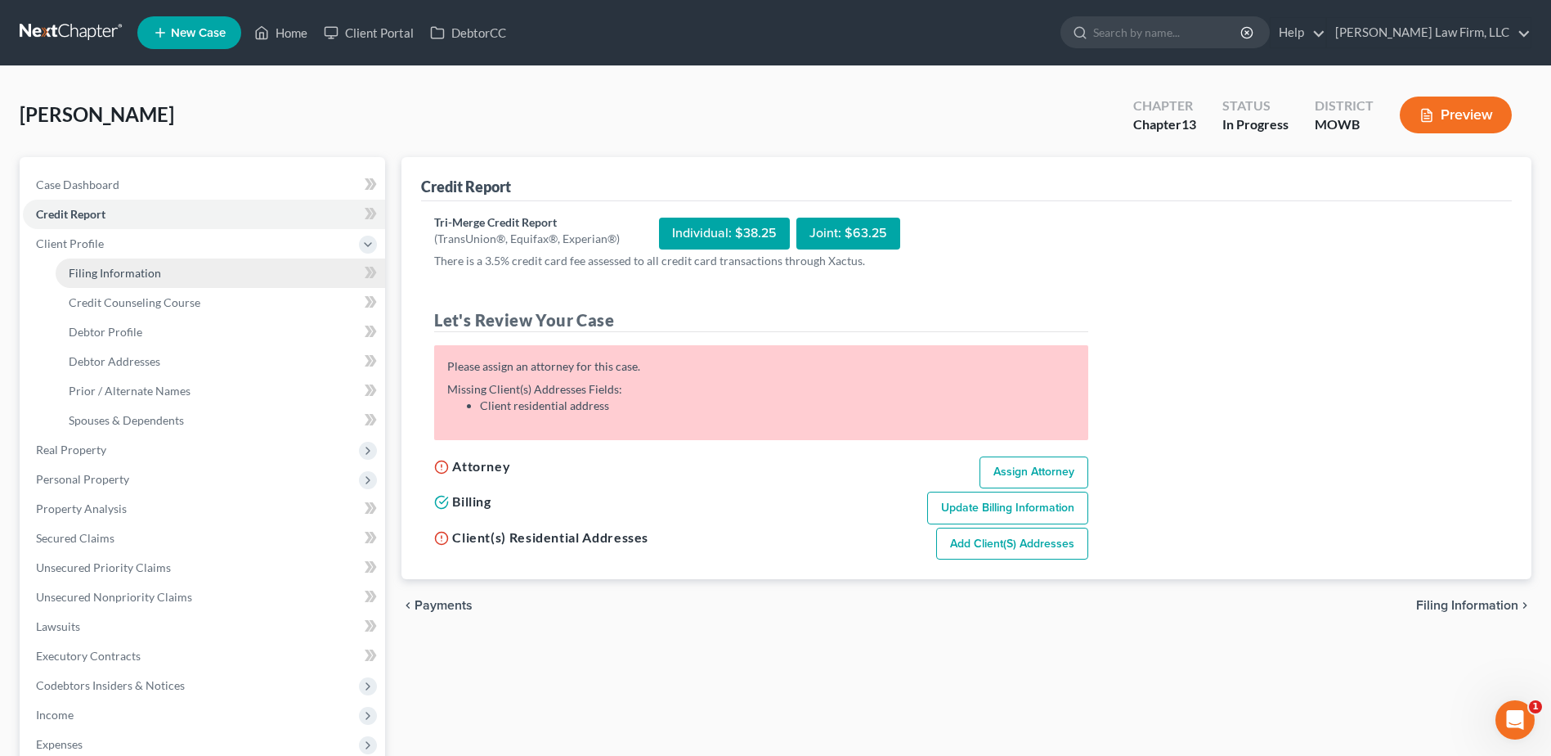
select select "26"
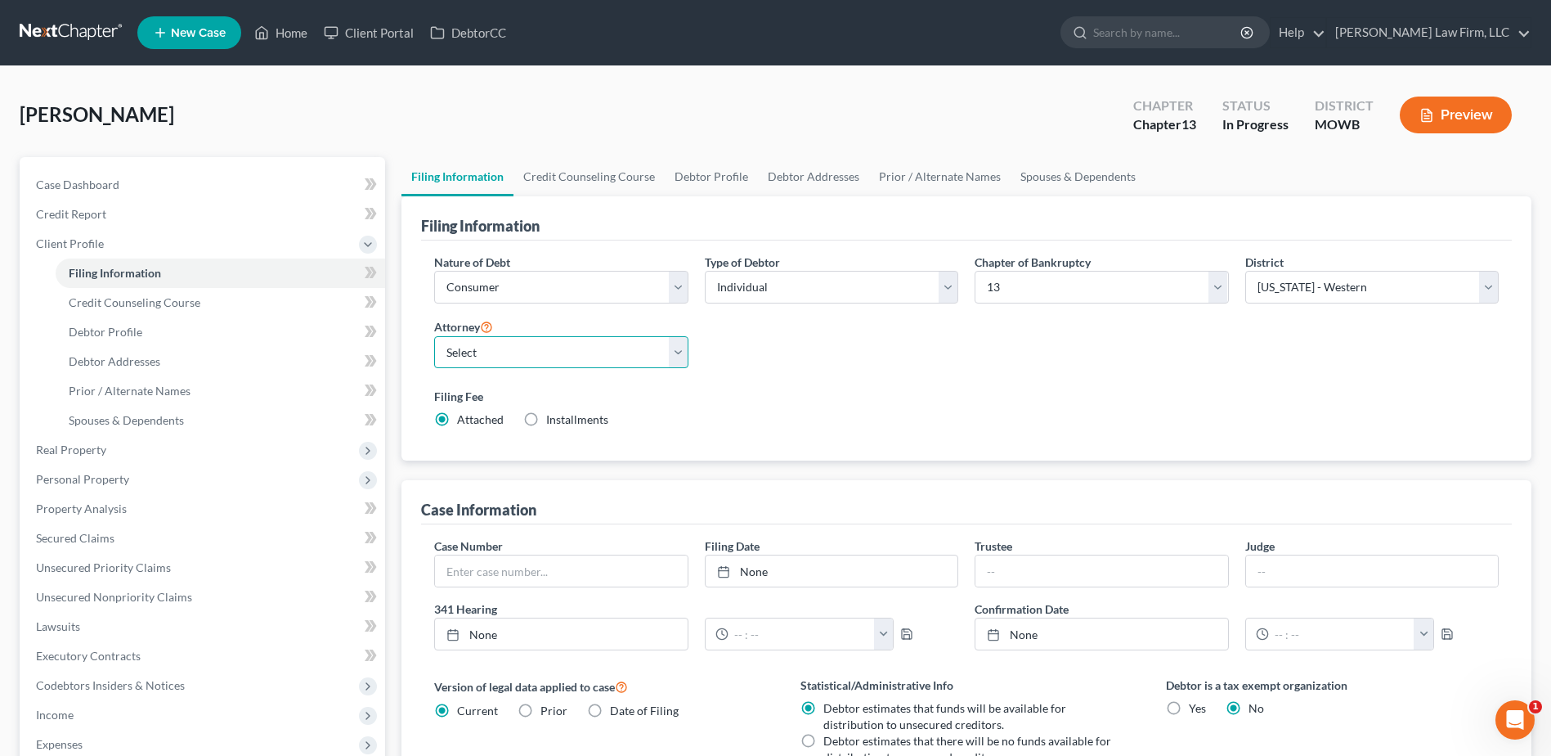
click at [530, 357] on select "Select [PERSON_NAME] - MOWB [PERSON_NAME] - KSB [PERSON_NAME] - MOEB [PERSON_NA…" at bounding box center [561, 352] width 254 height 33
select select "10"
click at [434, 336] on select "Select [PERSON_NAME] - MOWB [PERSON_NAME] - KSB [PERSON_NAME] - MOEB [PERSON_NA…" at bounding box center [561, 352] width 254 height 33
click at [576, 179] on link "Credit Counseling Course" at bounding box center [589, 176] width 151 height 39
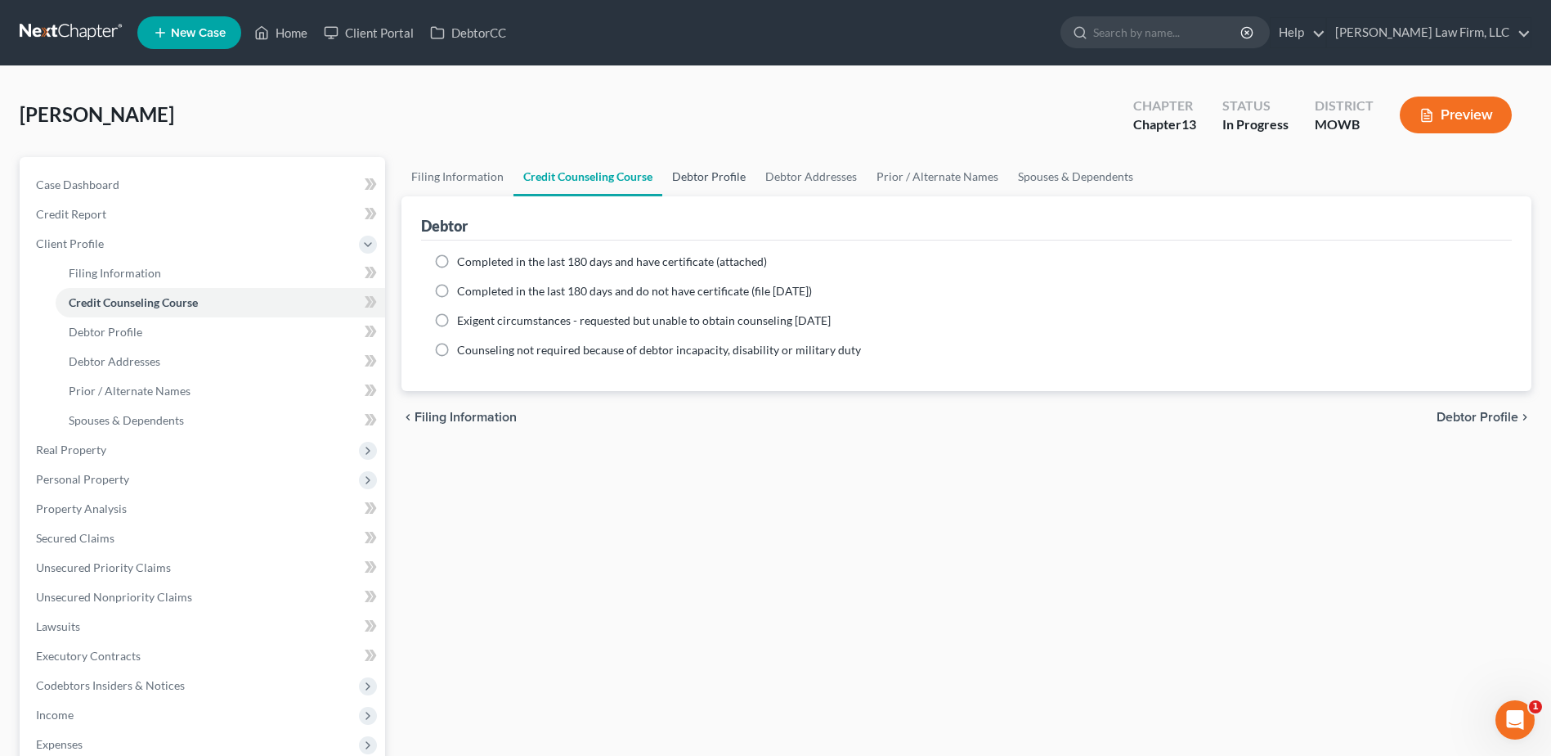
click at [725, 175] on link "Debtor Profile" at bounding box center [708, 176] width 93 height 39
select select "0"
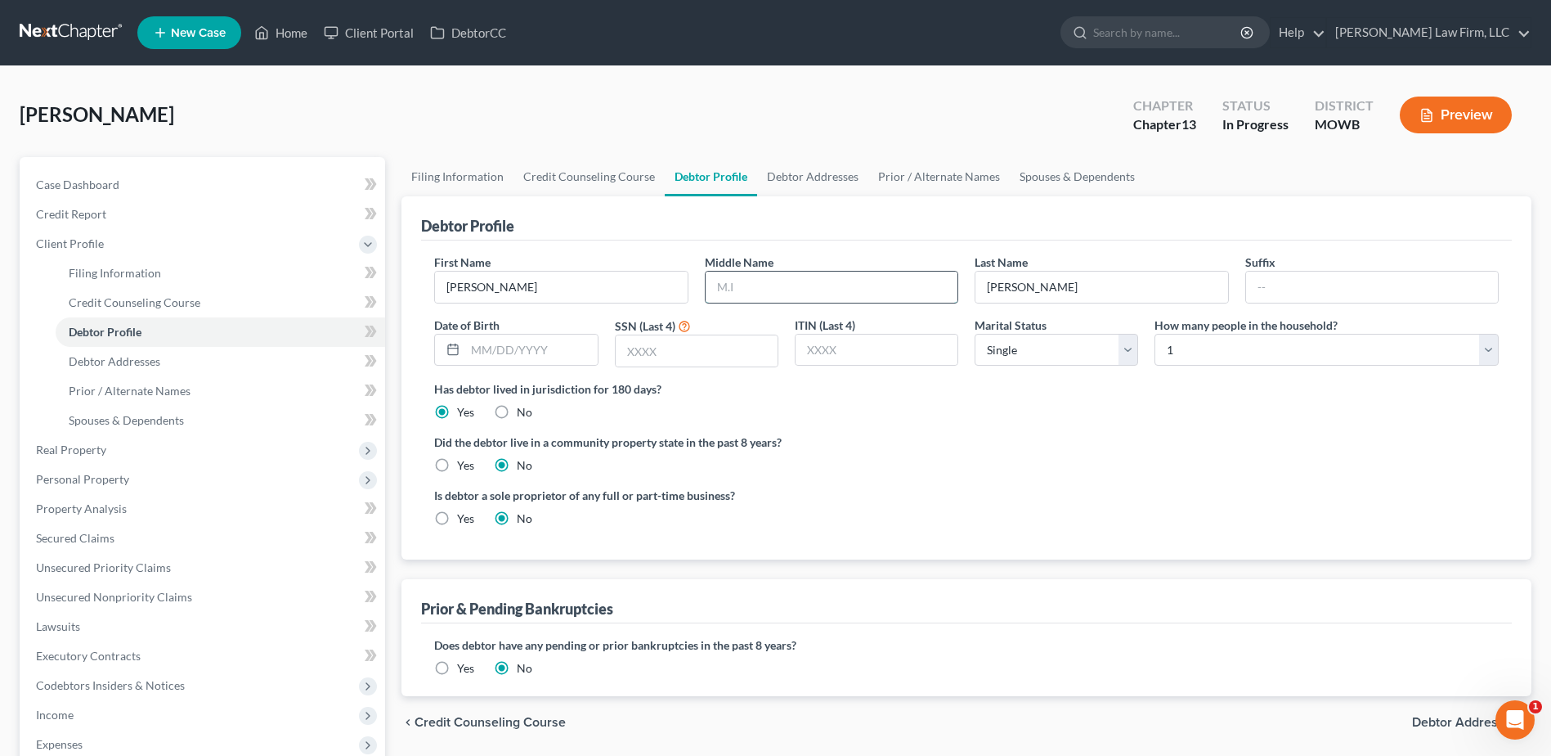
click at [785, 294] on input "text" at bounding box center [832, 286] width 252 height 31
type input "AB"
click at [525, 348] on input "text" at bounding box center [531, 349] width 132 height 31
type input "[DATE]"
click at [666, 359] on input "text" at bounding box center [697, 350] width 162 height 31
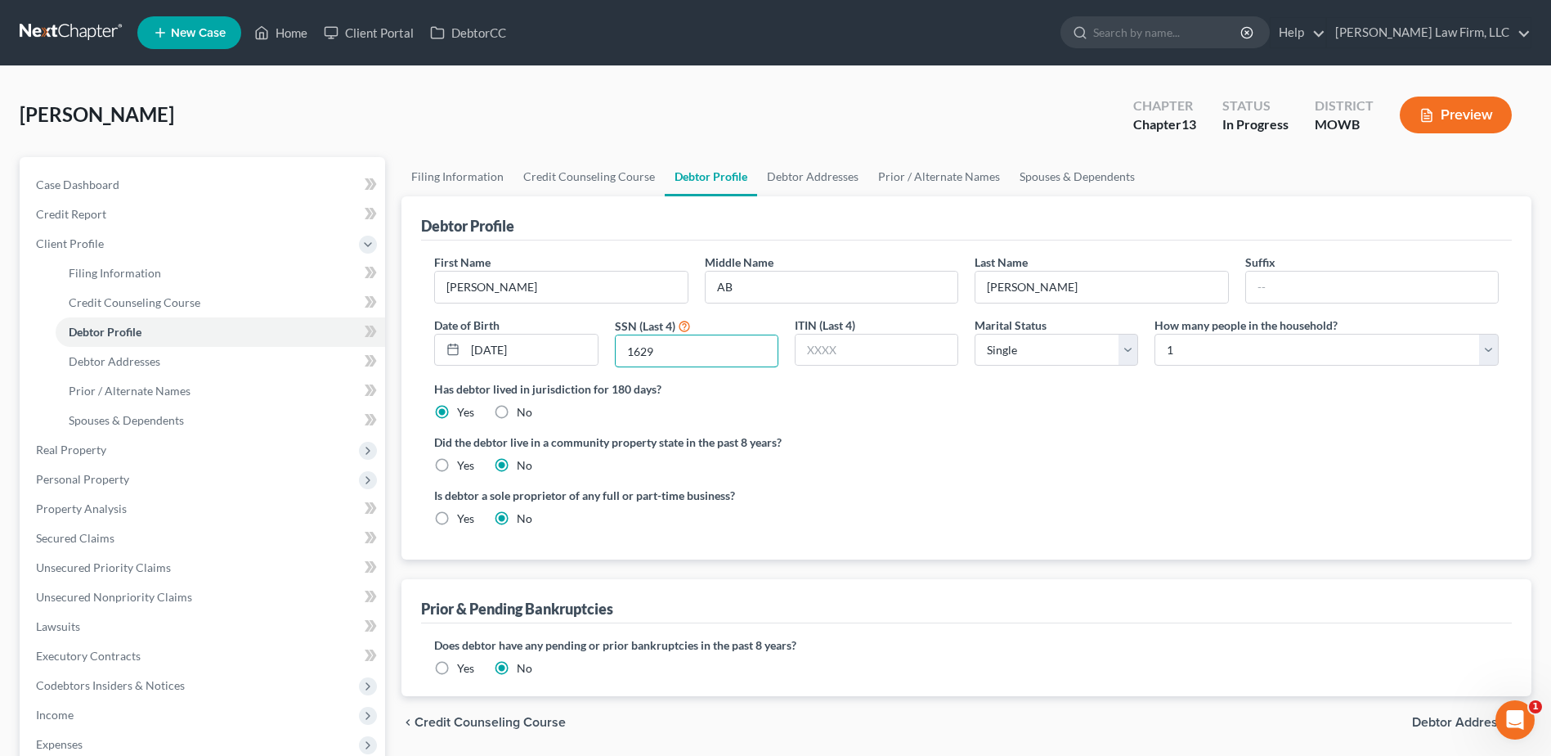
type input "1629"
click at [807, 378] on div "First Name [PERSON_NAME] Middle Name AB Last Name [PERSON_NAME] Suffix Date of …" at bounding box center [966, 317] width 1081 height 127
click at [800, 186] on link "Debtor Addresses" at bounding box center [812, 176] width 111 height 39
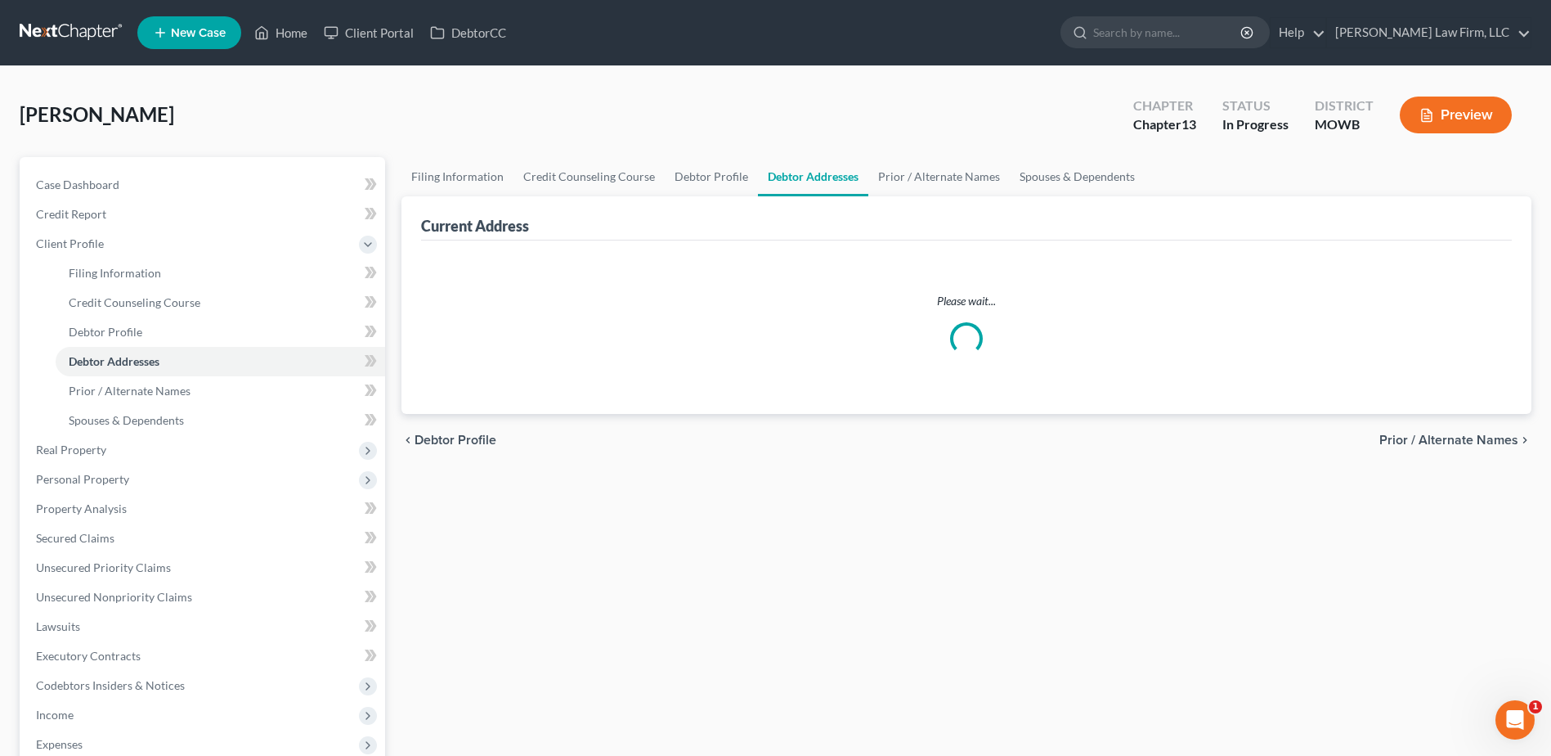
select select "0"
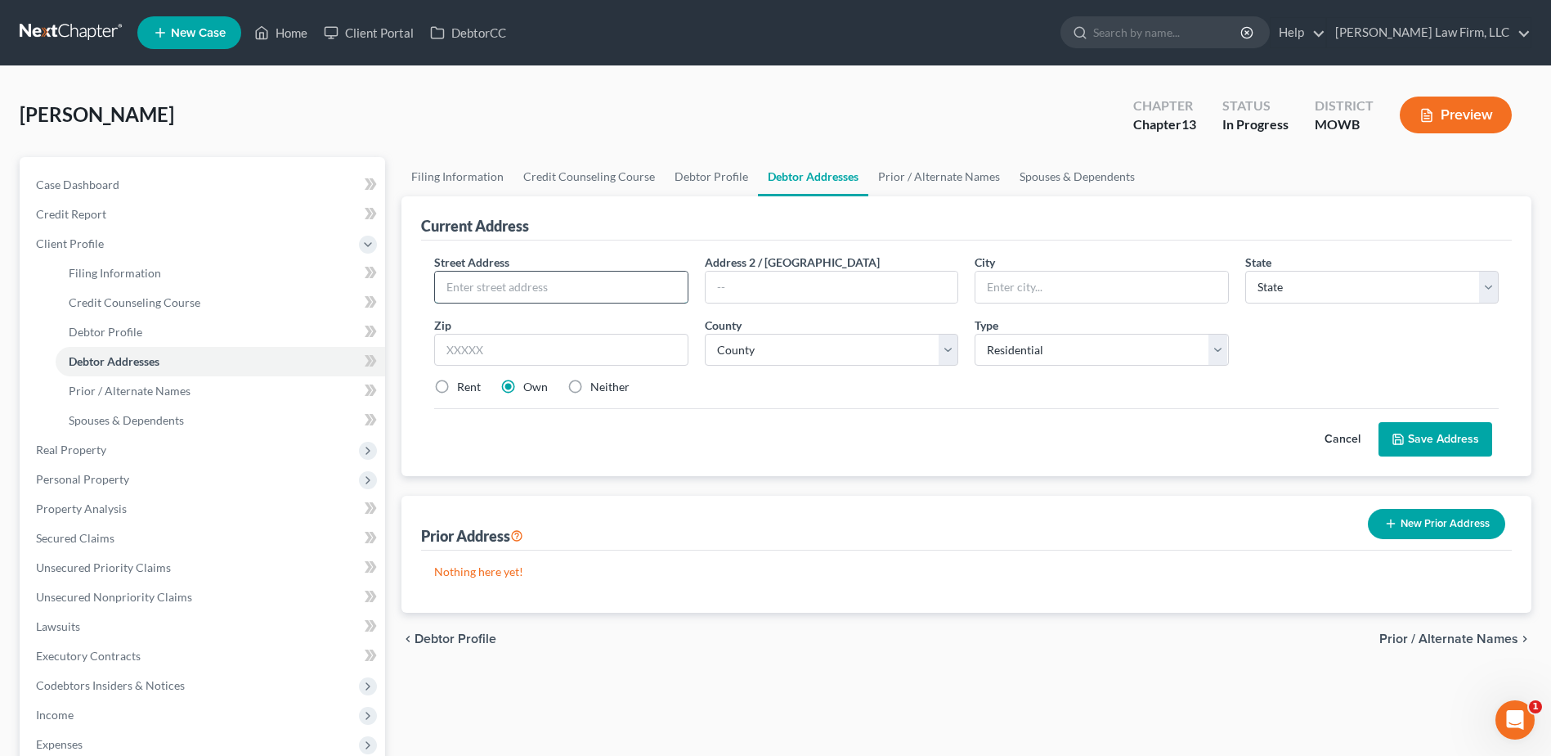
click at [590, 286] on input "text" at bounding box center [561, 286] width 252 height 31
type input "[STREET_ADDRESS]"
click at [1083, 278] on input "text" at bounding box center [1102, 286] width 252 height 31
type input "[US_STATE][GEOGRAPHIC_DATA]"
click at [1311, 297] on select "State [US_STATE] AK AR AZ CA CO CT DE DC [GEOGRAPHIC_DATA] [GEOGRAPHIC_DATA] GU…" at bounding box center [1372, 287] width 254 height 33
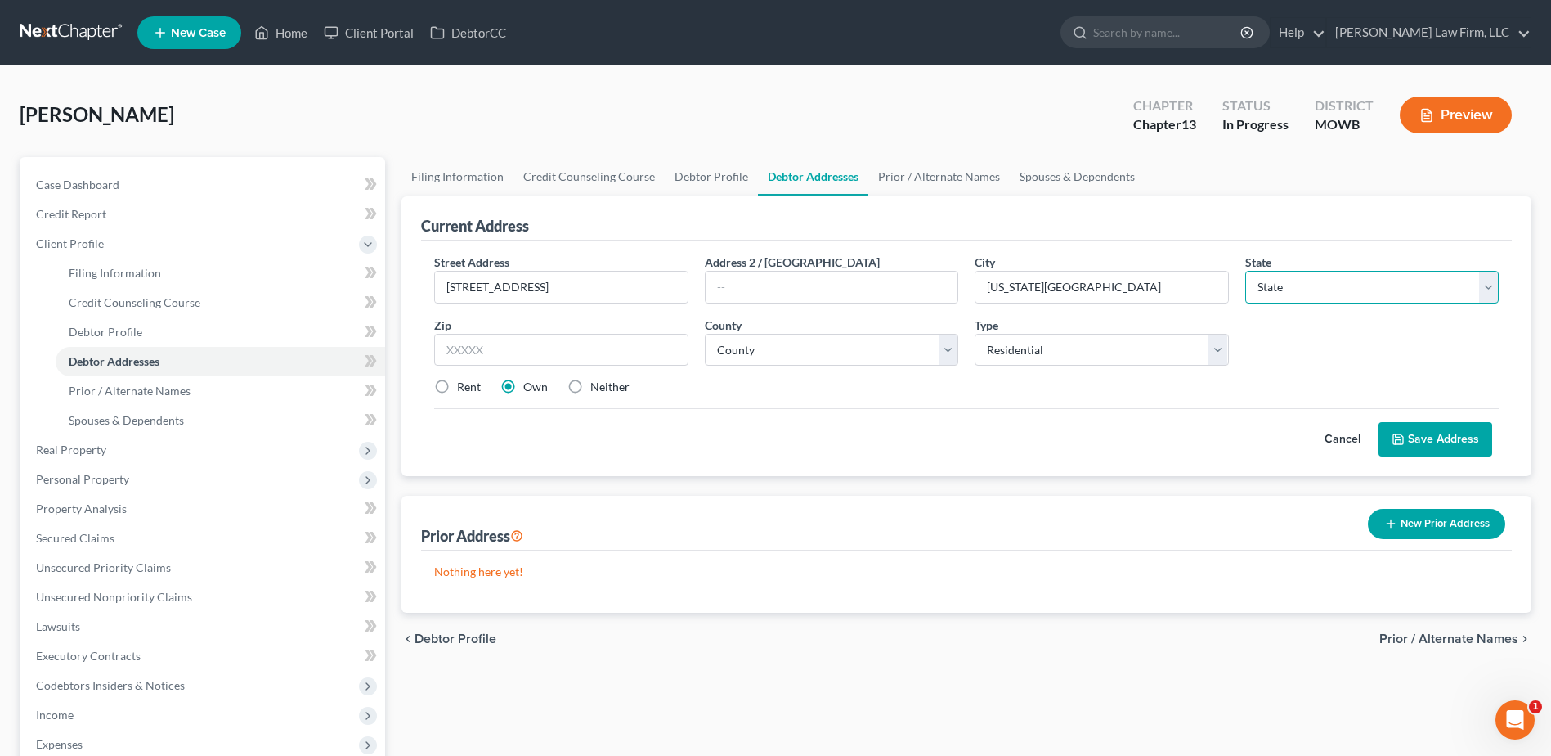
select select "26"
click at [1245, 271] on select "State [US_STATE] AK AR AZ CA CO CT DE DC [GEOGRAPHIC_DATA] [GEOGRAPHIC_DATA] GU…" at bounding box center [1372, 287] width 254 height 33
click at [581, 350] on input "text" at bounding box center [561, 350] width 254 height 33
type input "64128"
click at [841, 430] on div "Cancel Save Address" at bounding box center [966, 432] width 1065 height 48
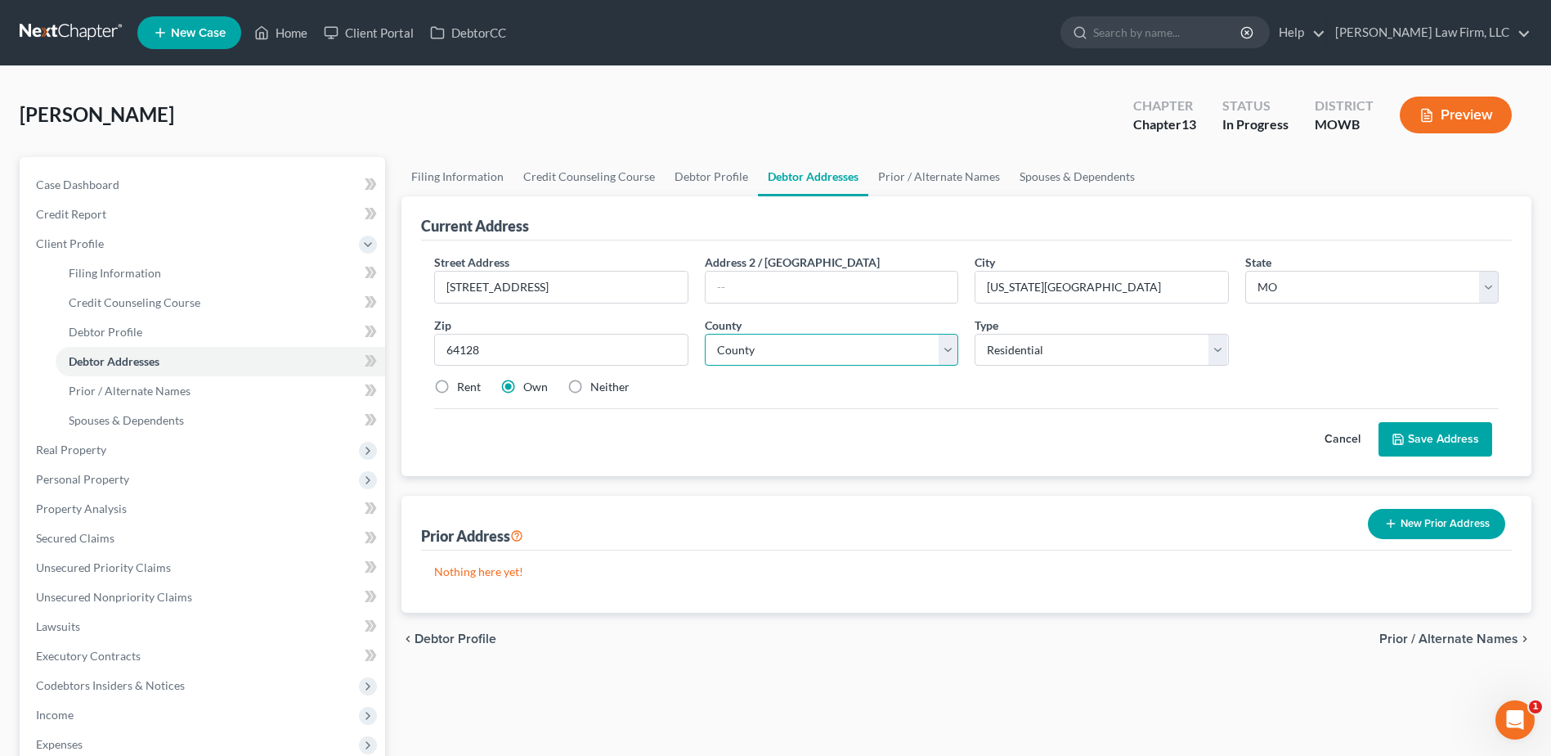
click at [810, 340] on select "County [GEOGRAPHIC_DATA] [GEOGRAPHIC_DATA] [GEOGRAPHIC_DATA] [GEOGRAPHIC_DATA] …" at bounding box center [832, 350] width 254 height 33
select select "47"
click at [705, 334] on select "County [GEOGRAPHIC_DATA] [GEOGRAPHIC_DATA] [GEOGRAPHIC_DATA] [GEOGRAPHIC_DATA] …" at bounding box center [832, 350] width 254 height 33
click at [1430, 442] on button "Save Address" at bounding box center [1436, 439] width 114 height 34
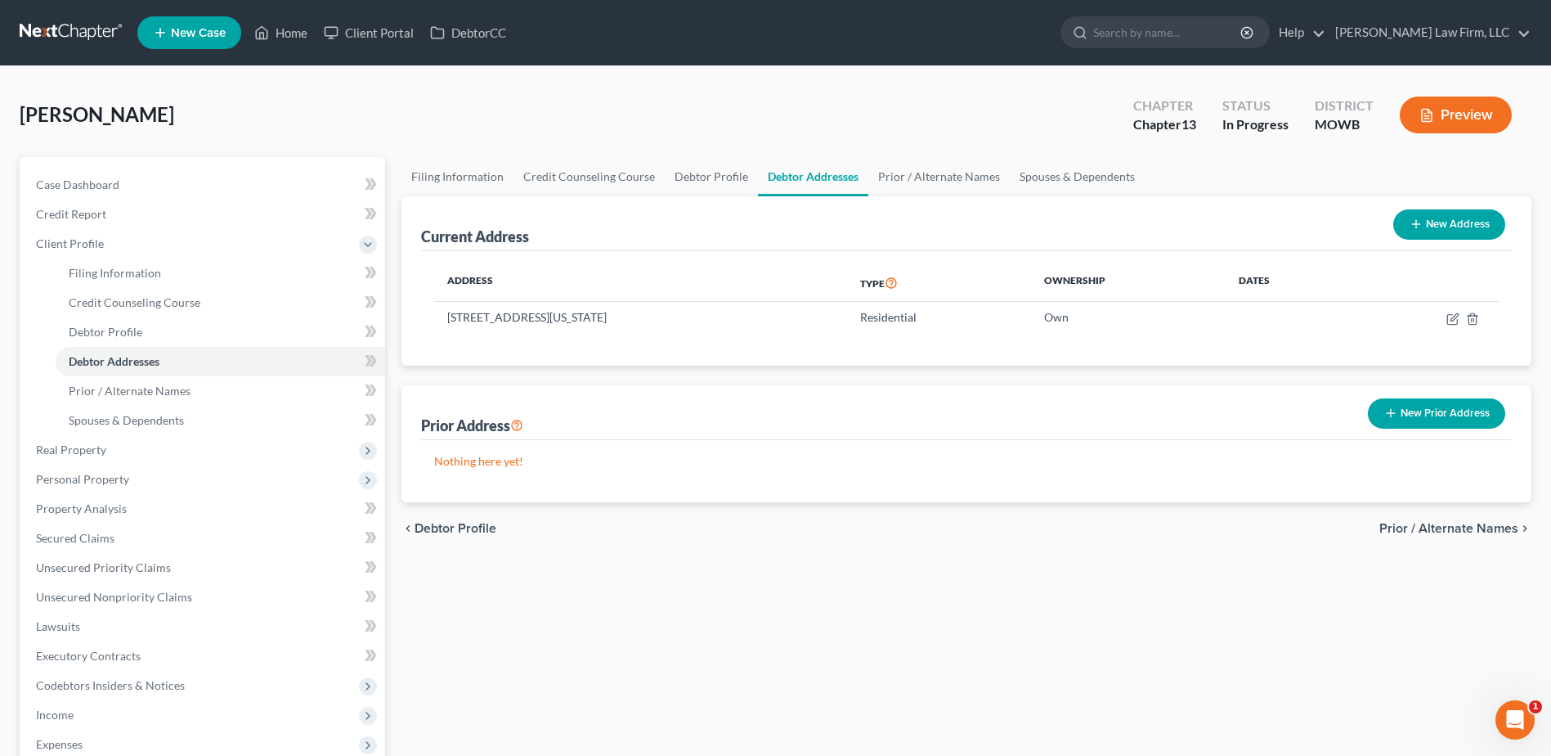
click at [545, 676] on div "Filing Information Credit Counseling Course Debtor Profile Debtor Addresses Pri…" at bounding box center [966, 600] width 1147 height 886
click at [909, 169] on link "Prior / Alternate Names" at bounding box center [938, 176] width 141 height 39
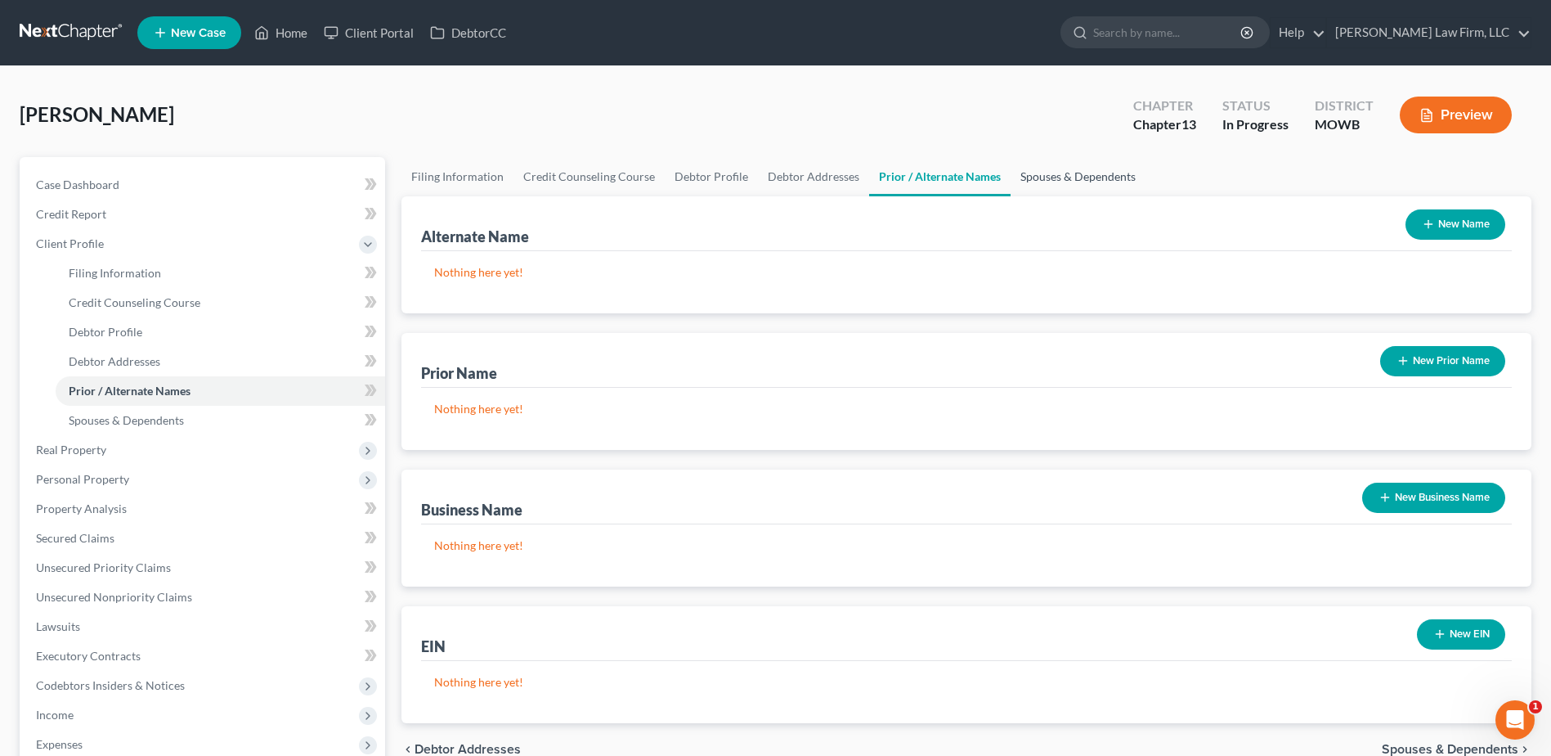
click at [1021, 182] on link "Spouses & Dependents" at bounding box center [1078, 176] width 135 height 39
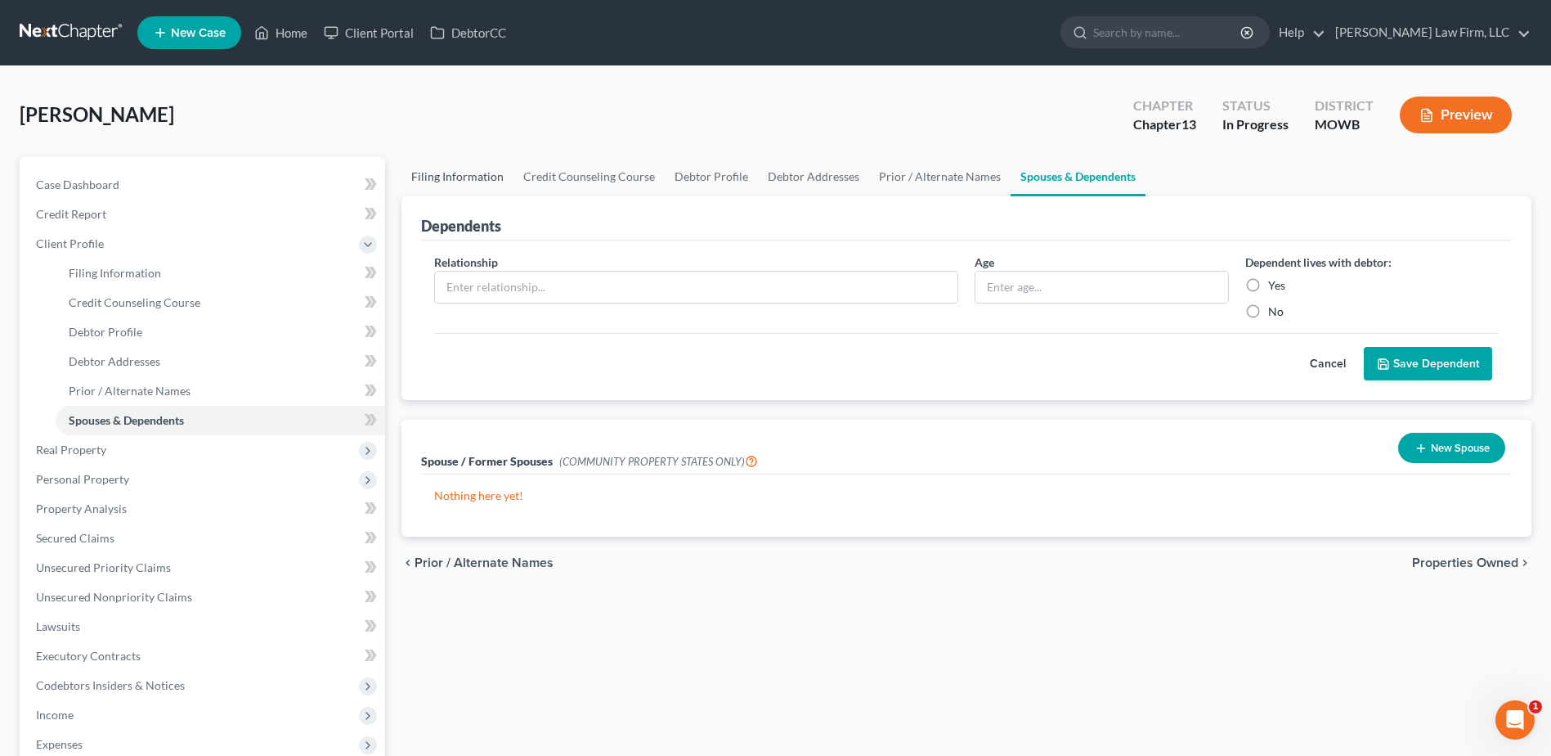
click at [445, 183] on link "Filing Information" at bounding box center [458, 176] width 112 height 39
select select "1"
select select "0"
select select "3"
select select "46"
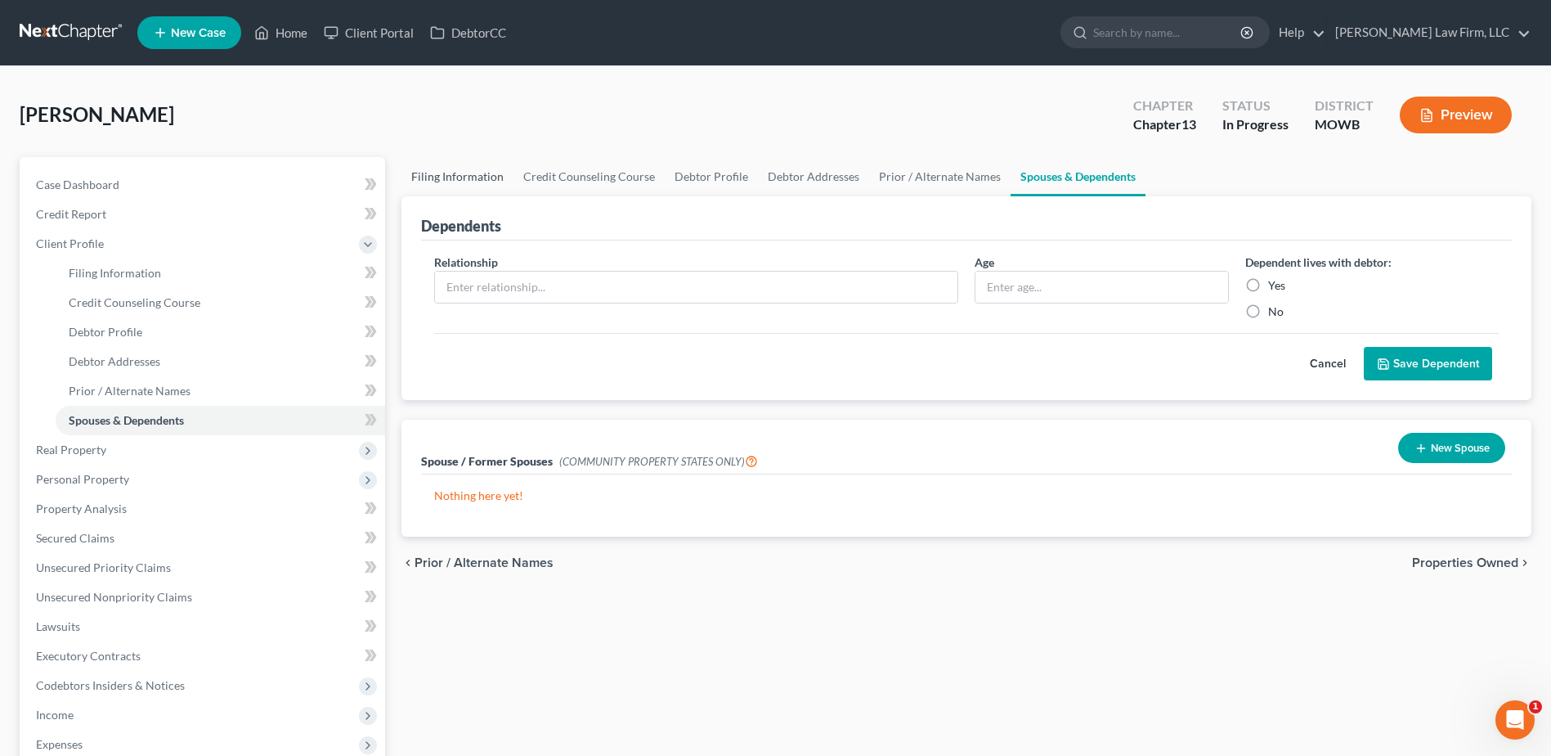
select select "10"
select select "26"
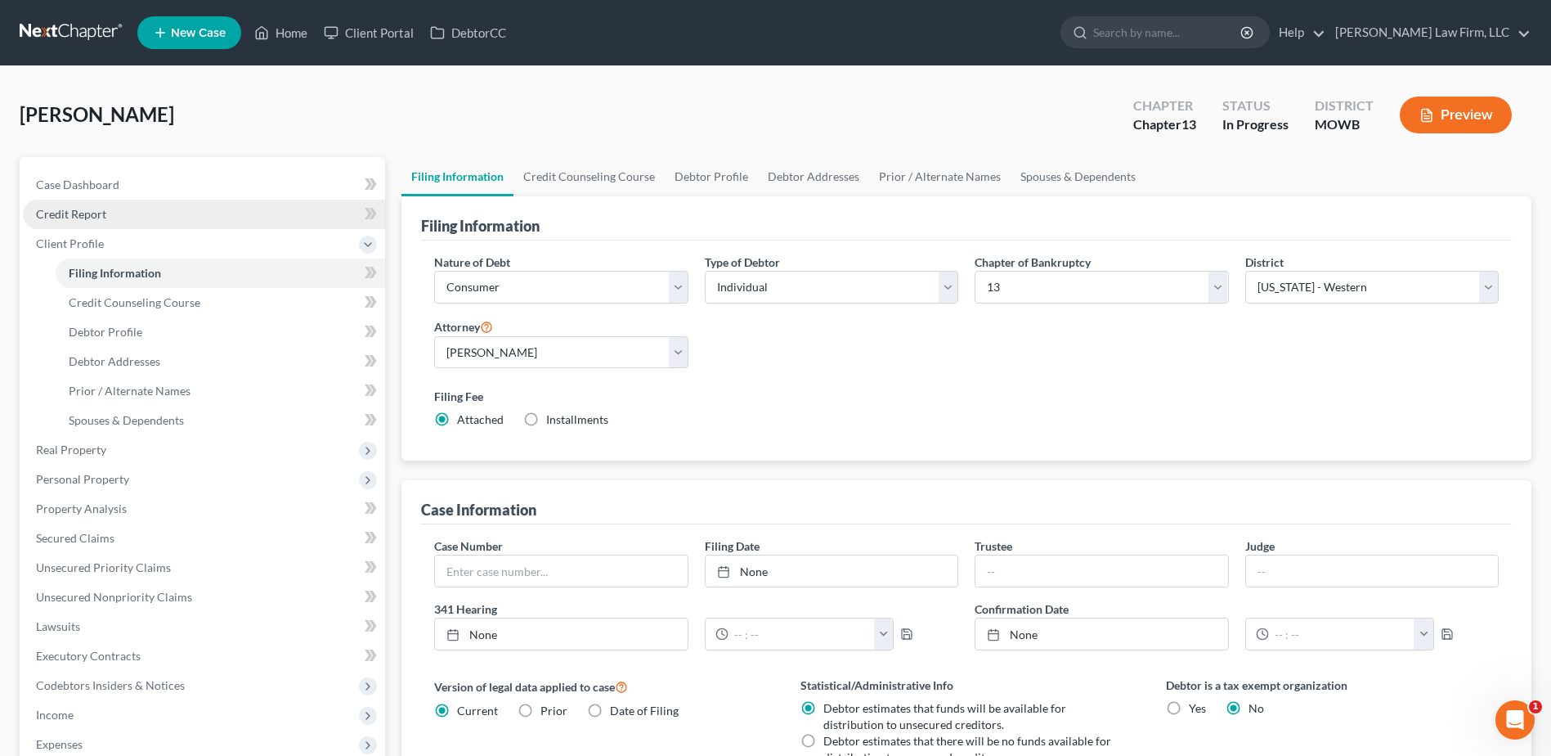
click at [64, 209] on span "Credit Report" at bounding box center [71, 214] width 70 height 14
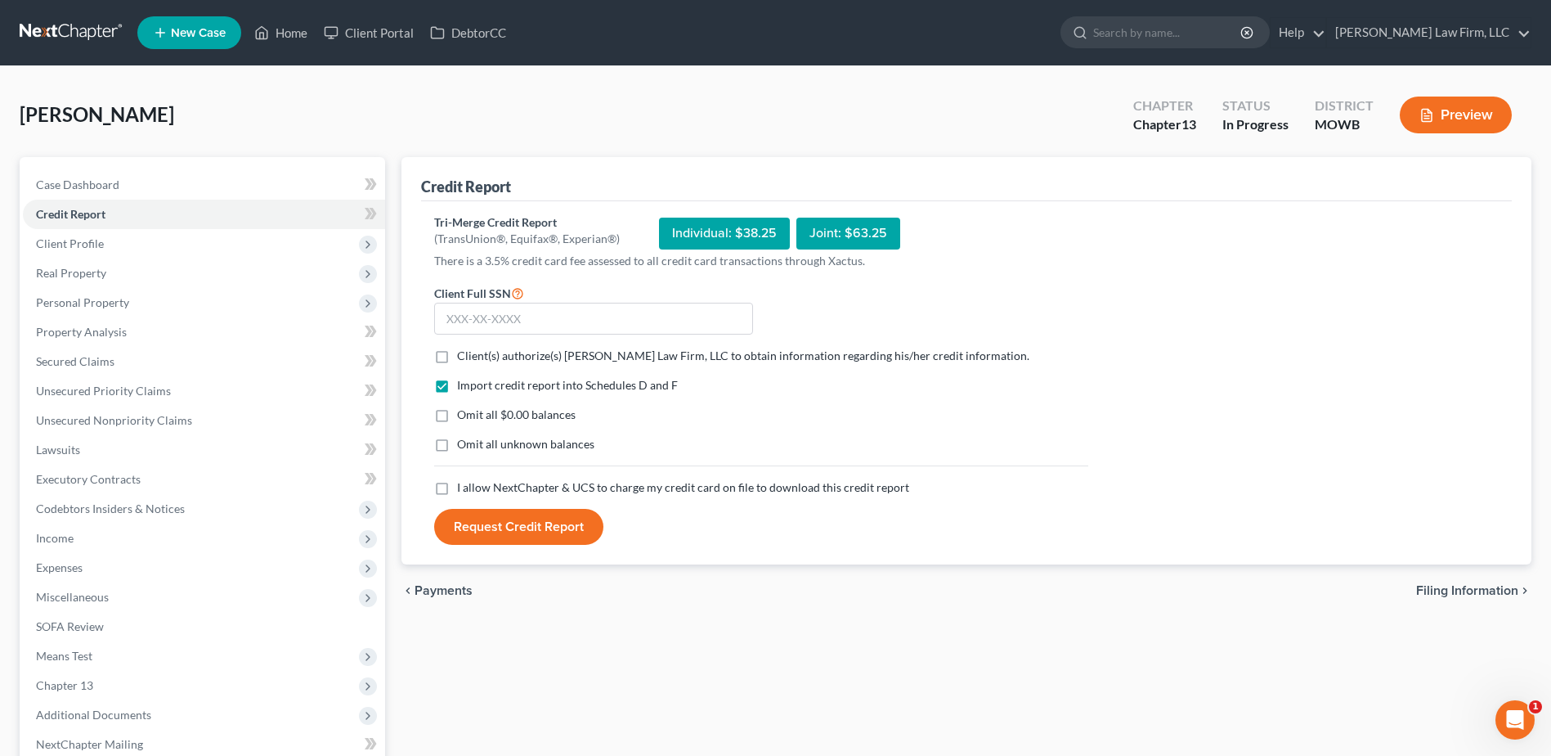
click at [457, 354] on label "Client(s) authorize(s) [PERSON_NAME] Law Firm, LLC to obtain information regard…" at bounding box center [743, 356] width 572 height 16
click at [464, 354] on input "Client(s) authorize(s) [PERSON_NAME] Law Firm, LLC to obtain information regard…" at bounding box center [469, 353] width 11 height 11
checkbox input "true"
click at [457, 485] on label "I allow NextChapter & UCS to charge my credit card on file to download this cre…" at bounding box center [683, 487] width 452 height 16
click at [464, 485] on input "I allow NextChapter & UCS to charge my credit card on file to download this cre…" at bounding box center [469, 484] width 11 height 11
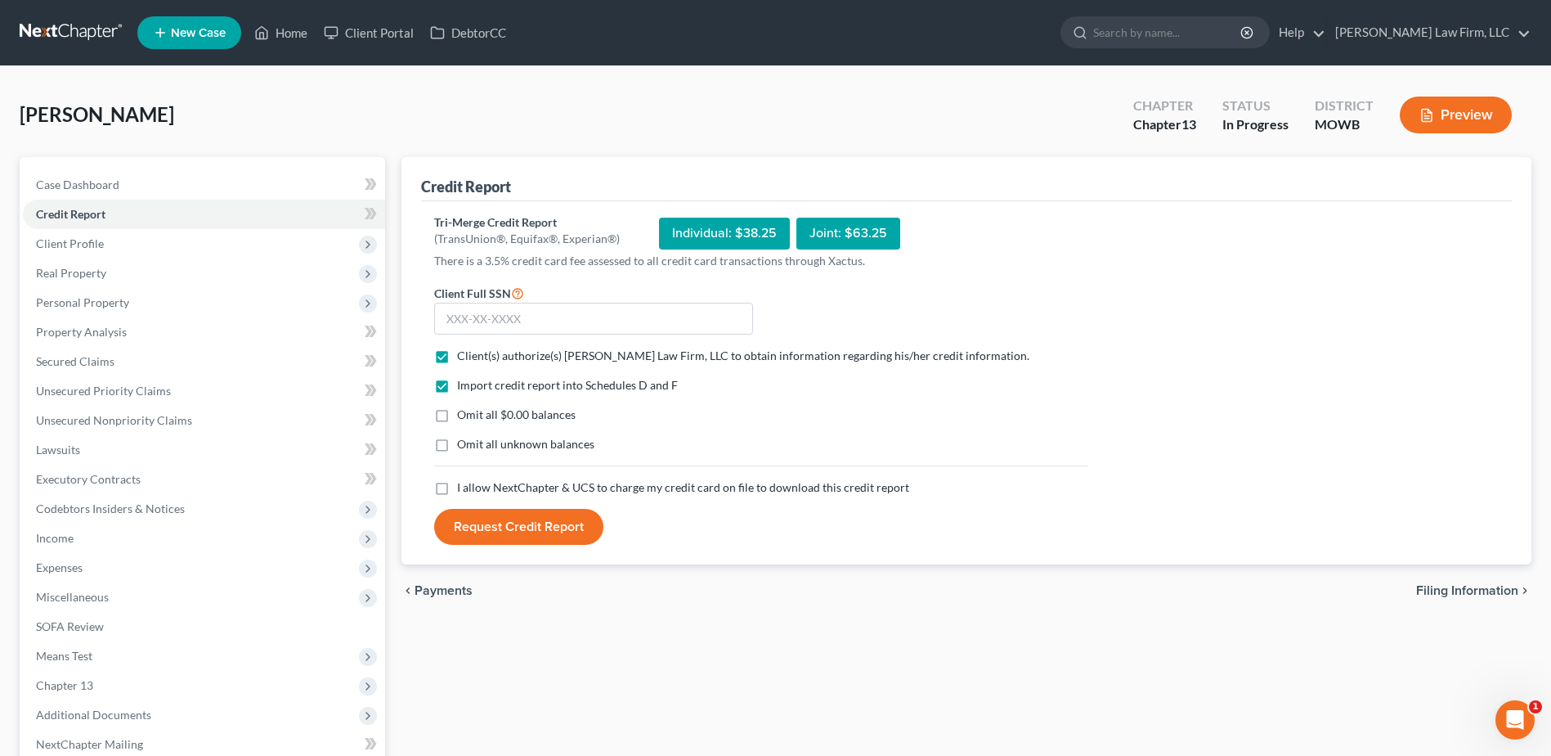
checkbox input "true"
click at [489, 316] on input "text" at bounding box center [593, 319] width 319 height 33
type input "495-88-8259"
click at [520, 531] on button "Request Credit Report" at bounding box center [518, 527] width 169 height 36
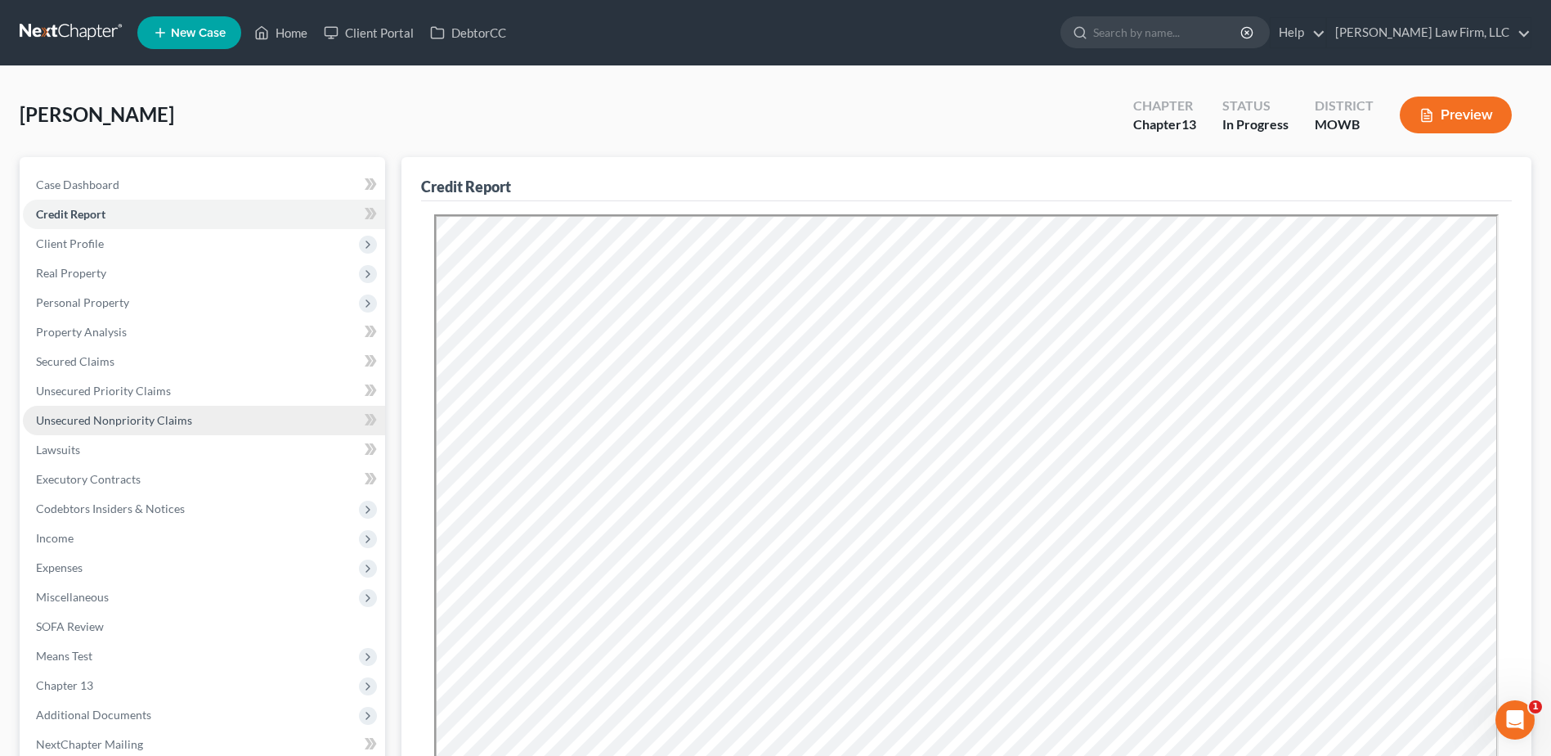
click at [132, 424] on span "Unsecured Nonpriority Claims" at bounding box center [114, 420] width 156 height 14
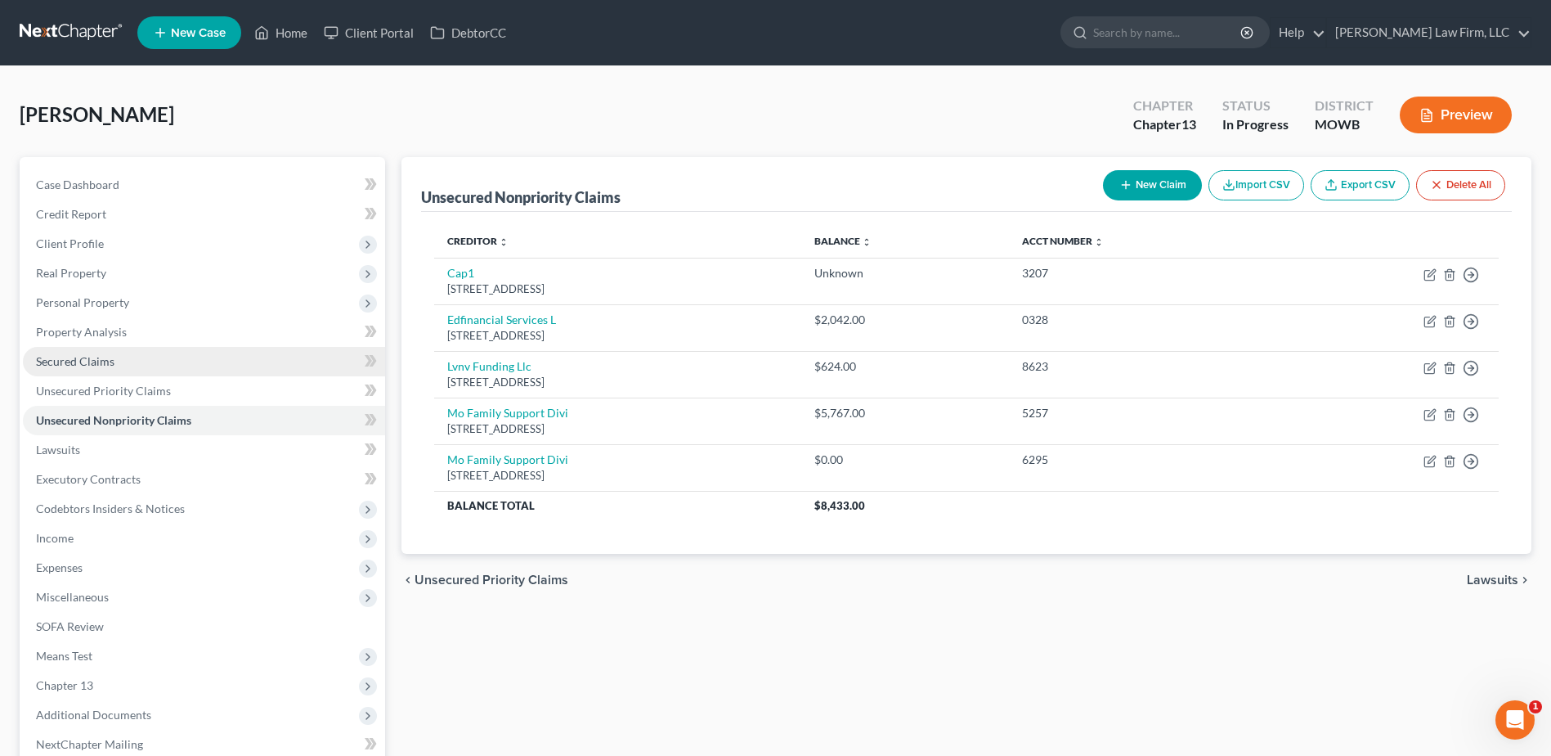
click at [65, 357] on span "Secured Claims" at bounding box center [75, 361] width 79 height 14
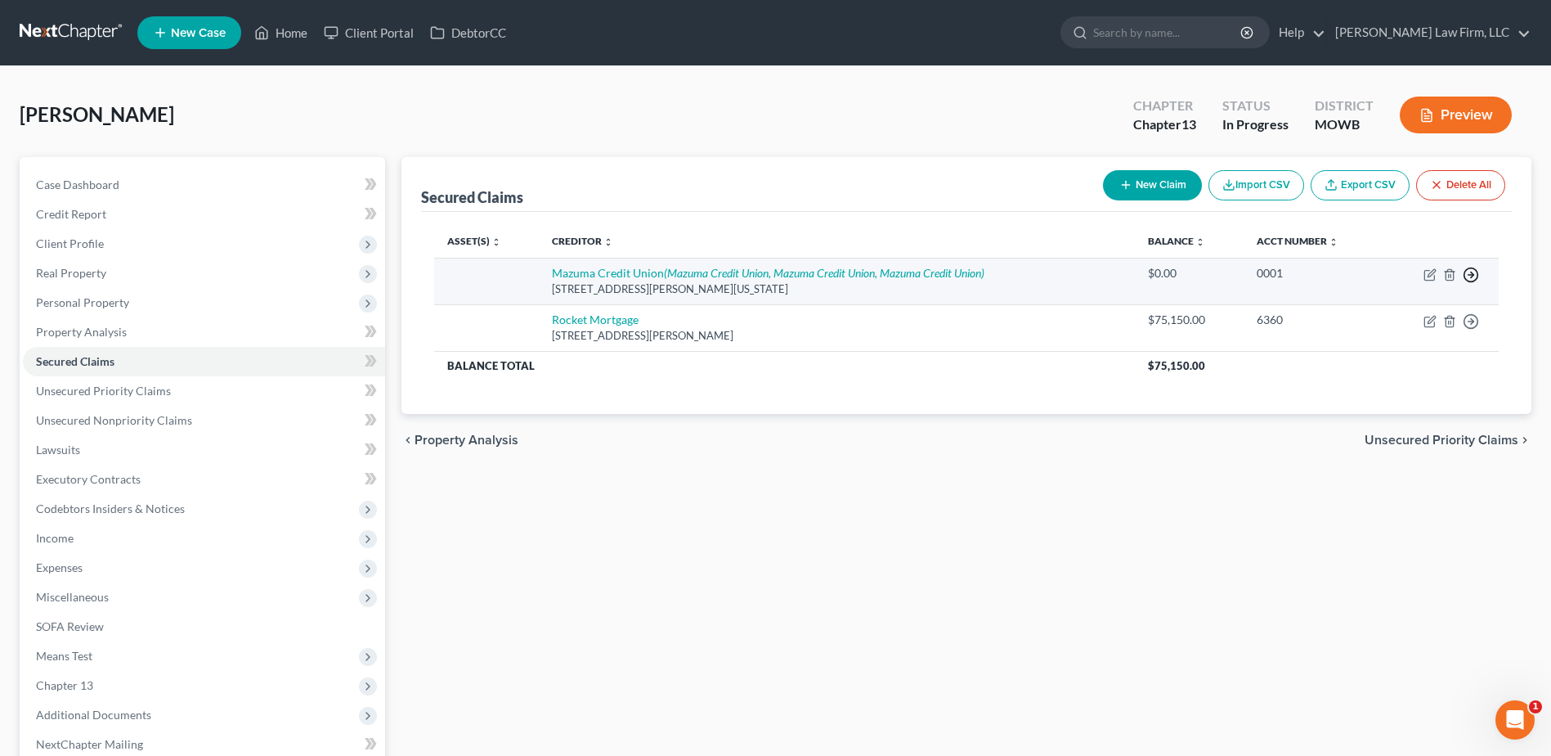
click at [1473, 276] on polyline "button" at bounding box center [1472, 275] width 2 height 6
click at [1373, 312] on link "Move to F" at bounding box center [1396, 314] width 137 height 28
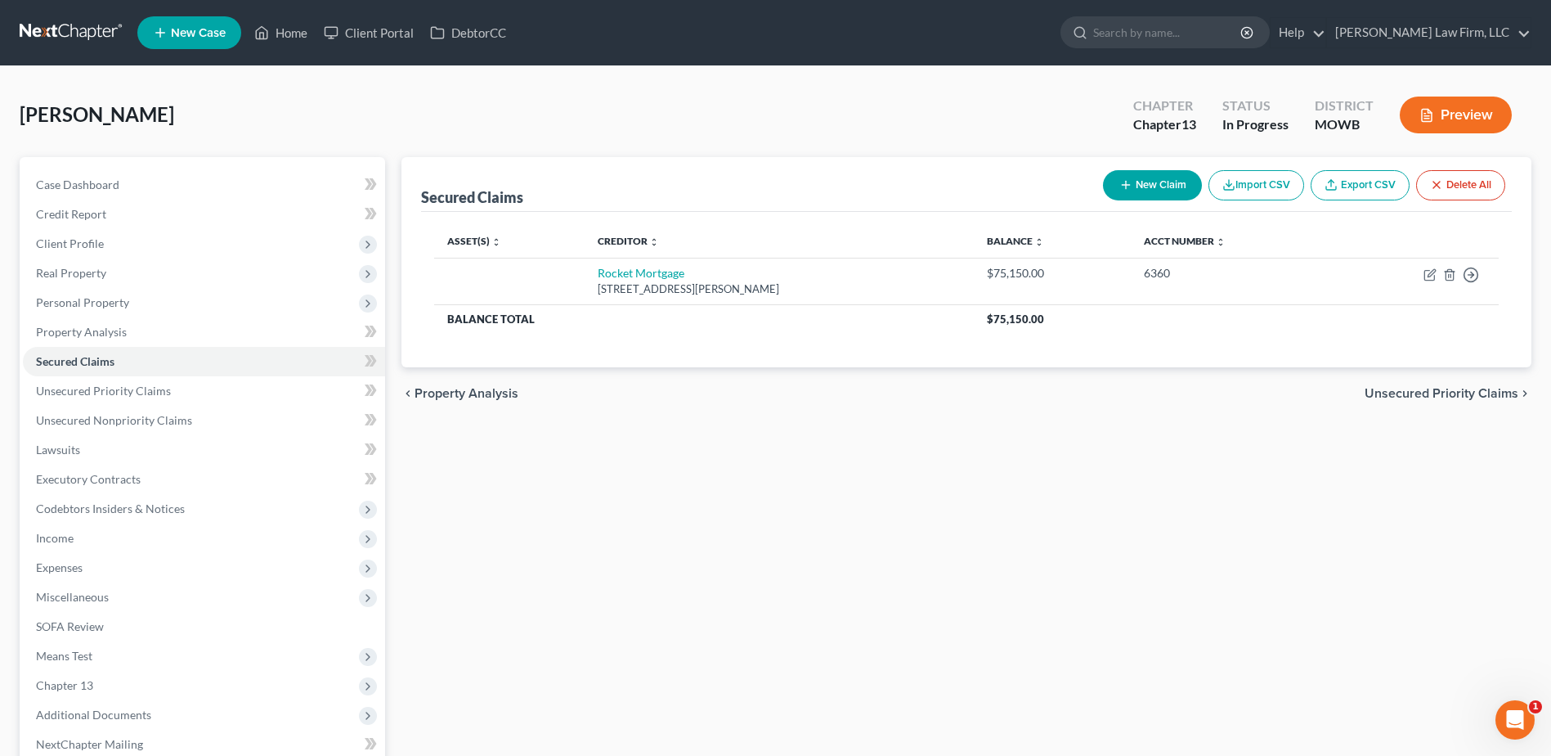
click at [674, 425] on div "Secured Claims New Claim Import CSV Export CSV Delete All Asset(s) expand_more …" at bounding box center [966, 511] width 1147 height 709
click at [64, 209] on span "Credit Report" at bounding box center [71, 214] width 70 height 14
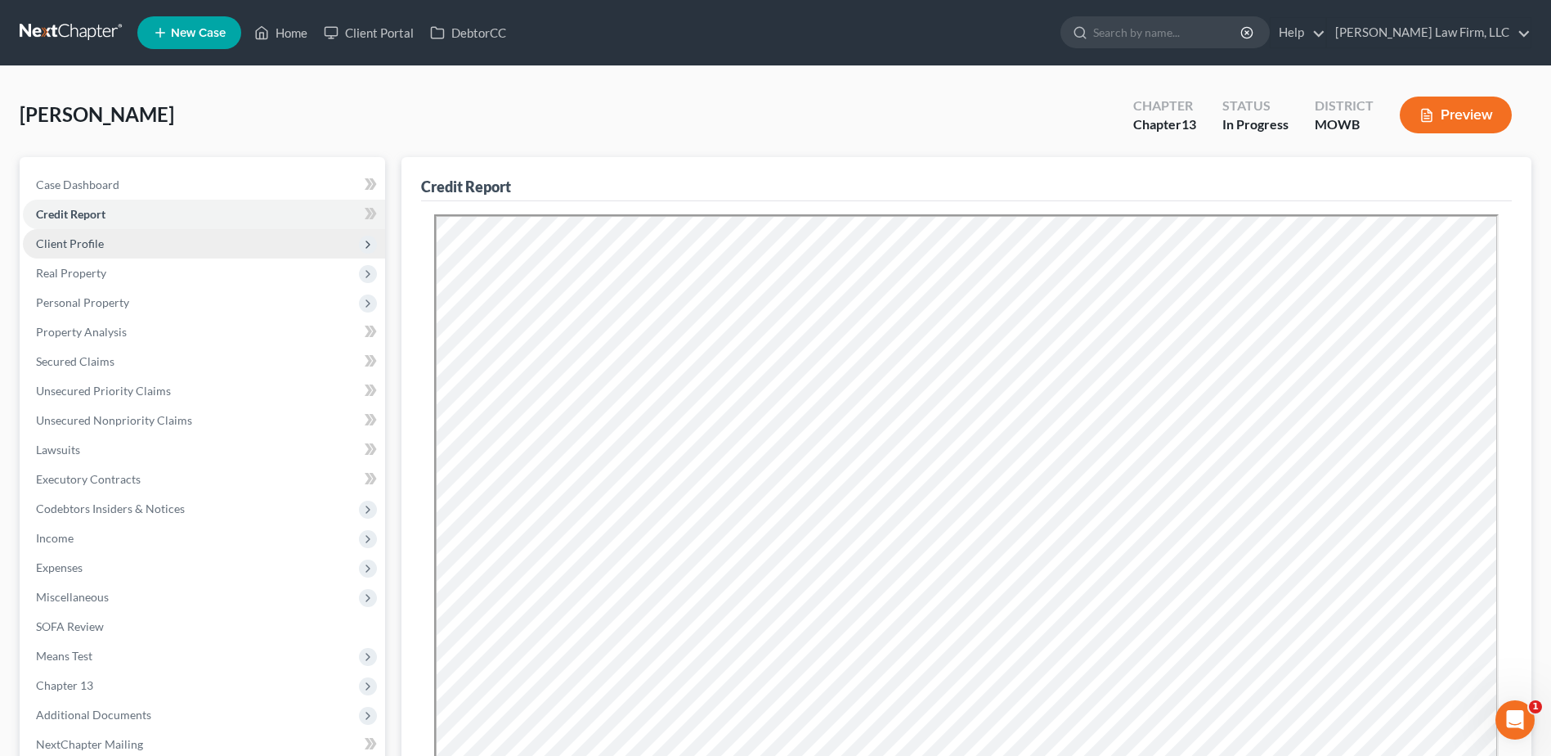
click at [81, 246] on span "Client Profile" at bounding box center [70, 243] width 68 height 14
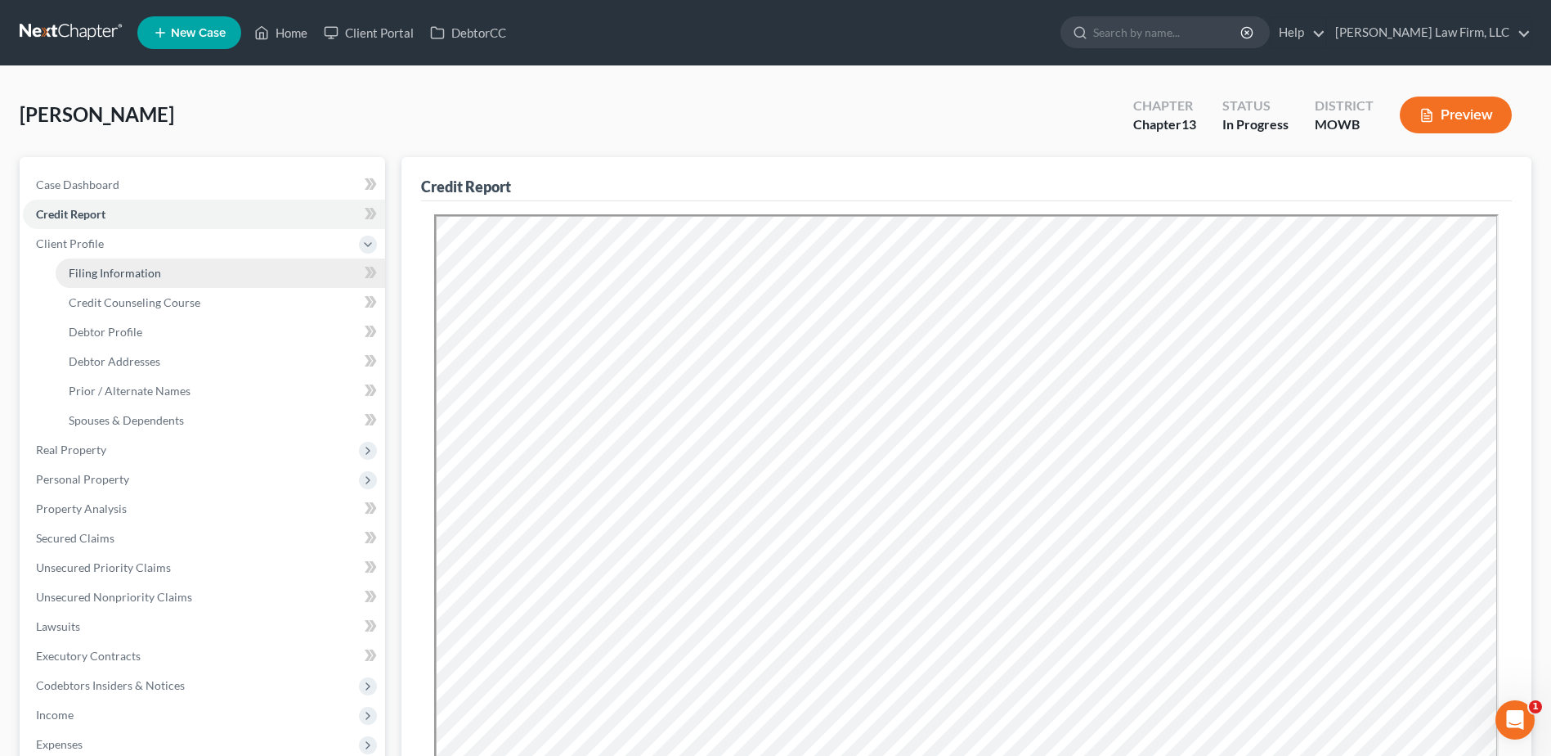
click at [90, 266] on span "Filing Information" at bounding box center [115, 273] width 92 height 14
select select "1"
select select "0"
select select "3"
select select "46"
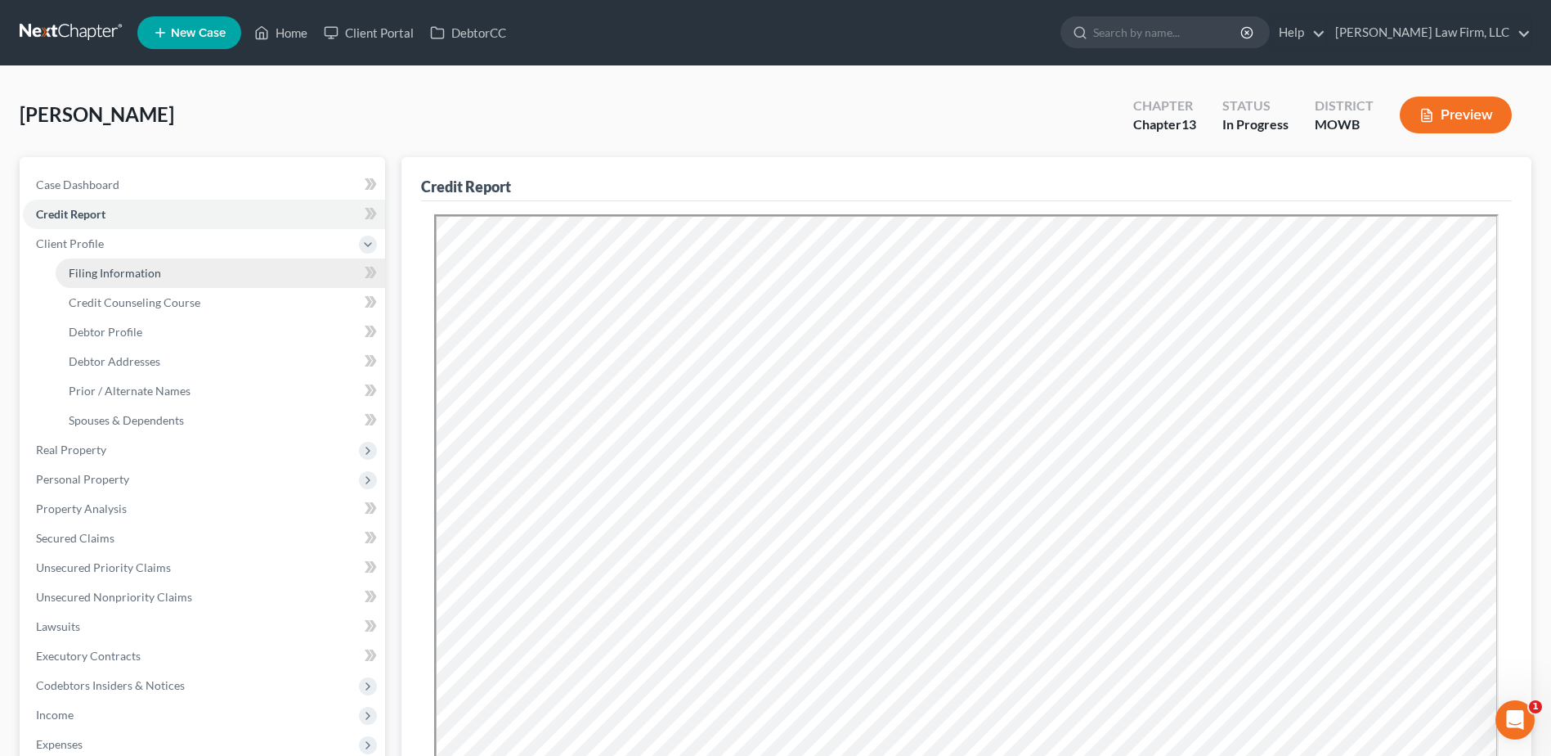
select select "10"
select select "26"
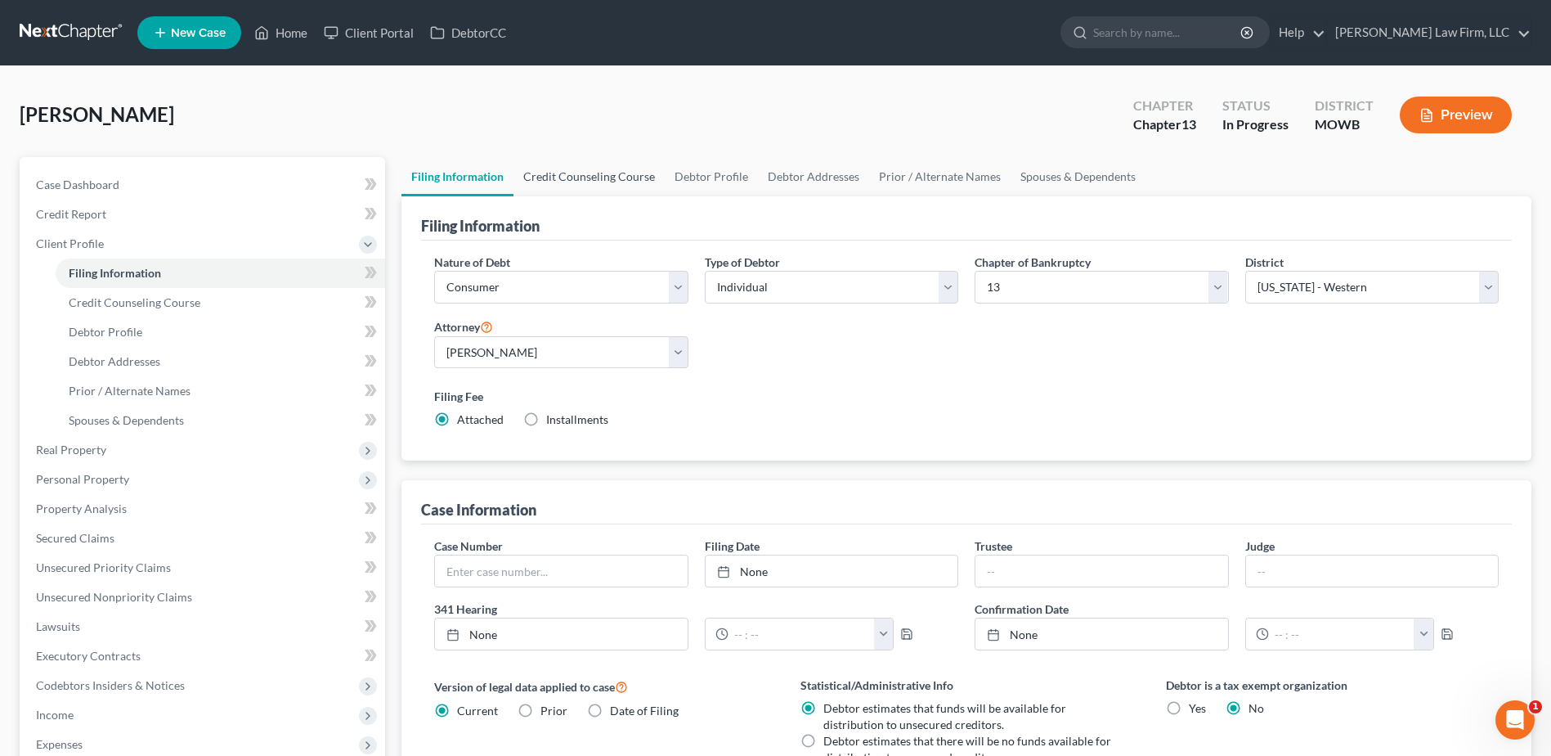
click at [598, 183] on link "Credit Counseling Course" at bounding box center [589, 176] width 151 height 39
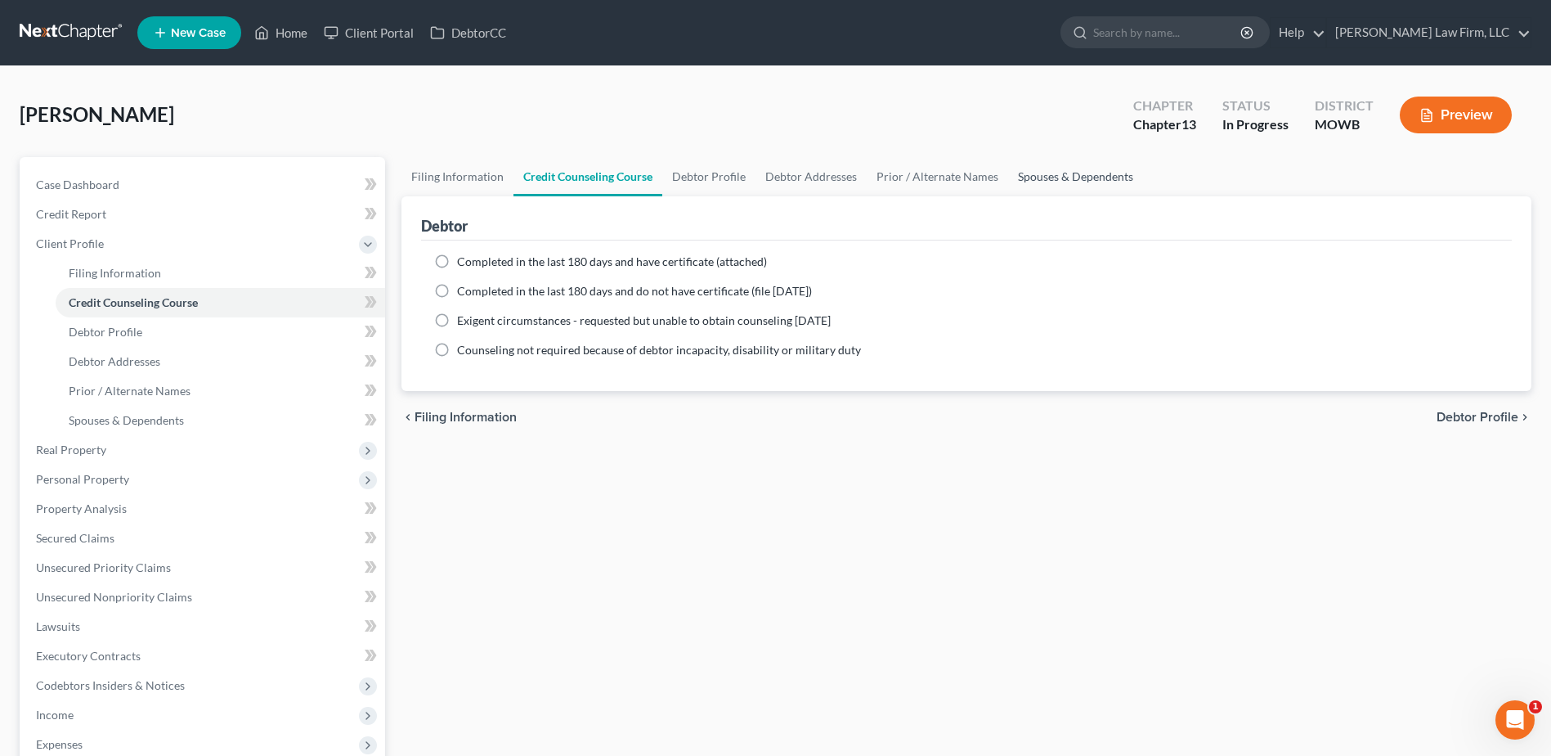
click at [1057, 176] on link "Spouses & Dependents" at bounding box center [1075, 176] width 135 height 39
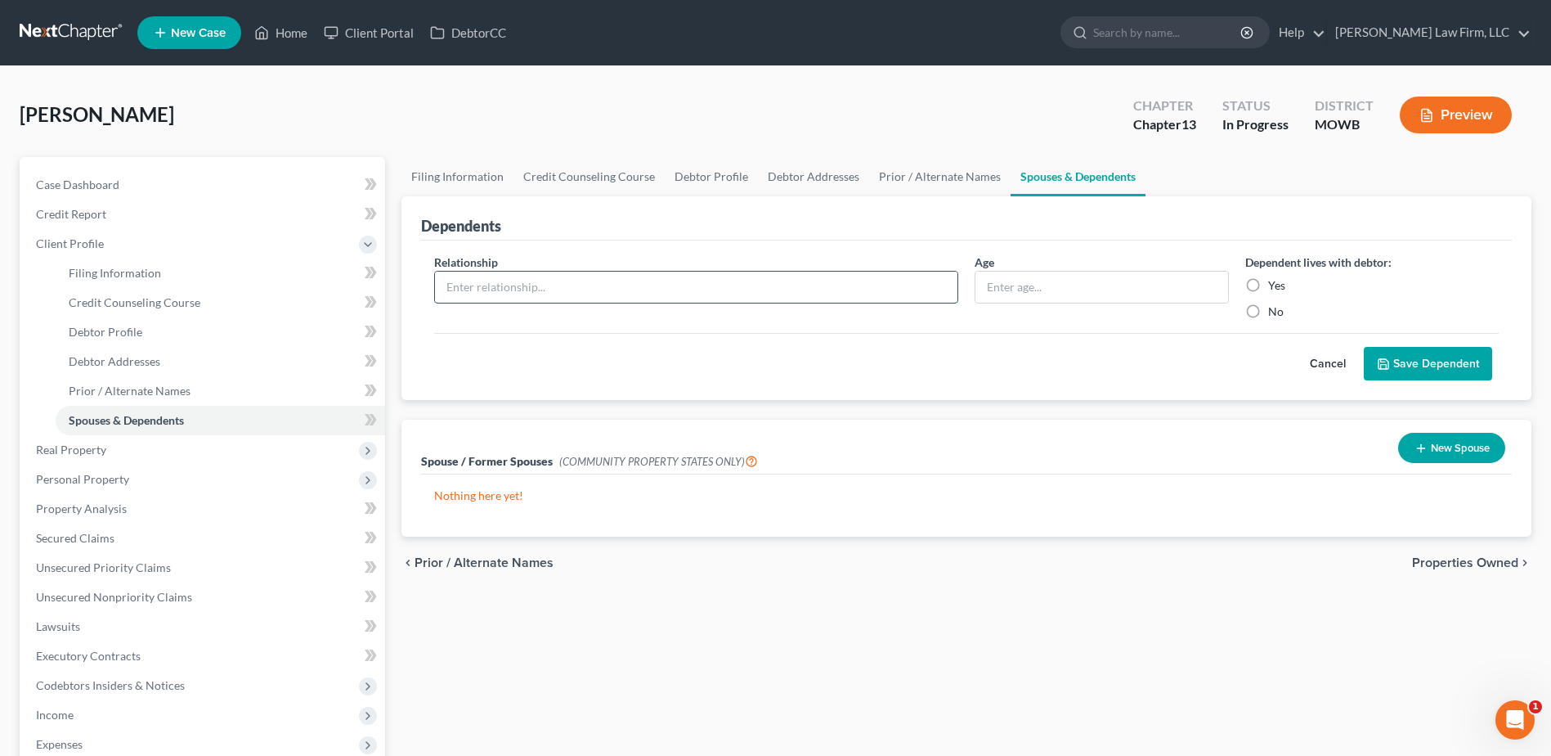
click at [511, 279] on input "text" at bounding box center [696, 286] width 523 height 31
type input "Daughter"
click at [1065, 279] on input "text" at bounding box center [1102, 286] width 252 height 31
type input "14"
click at [1268, 285] on label "Yes" at bounding box center [1276, 285] width 17 height 16
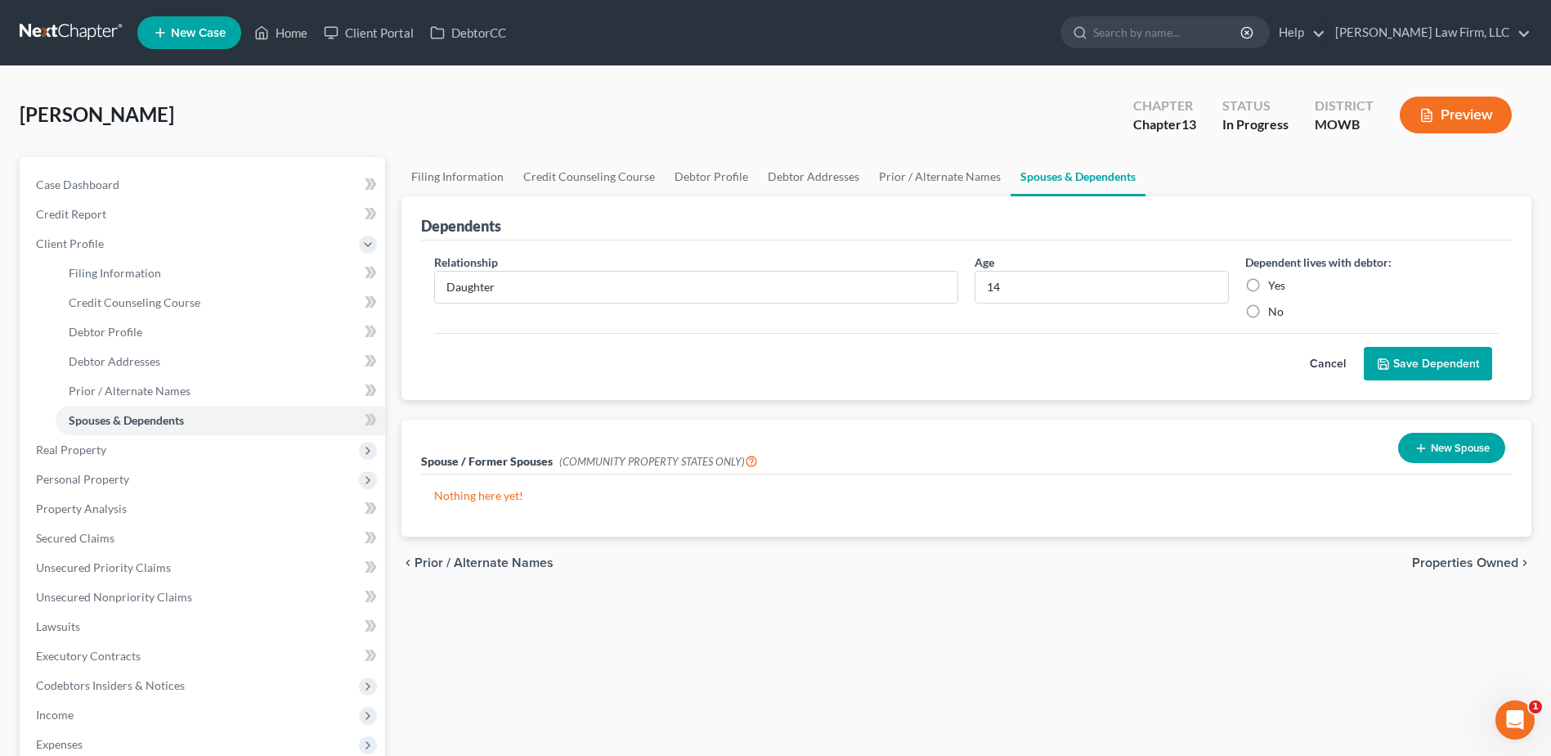
click at [1275, 285] on input "Yes" at bounding box center [1280, 282] width 11 height 11
radio input "true"
click at [1425, 356] on button "Save Dependent" at bounding box center [1428, 364] width 128 height 34
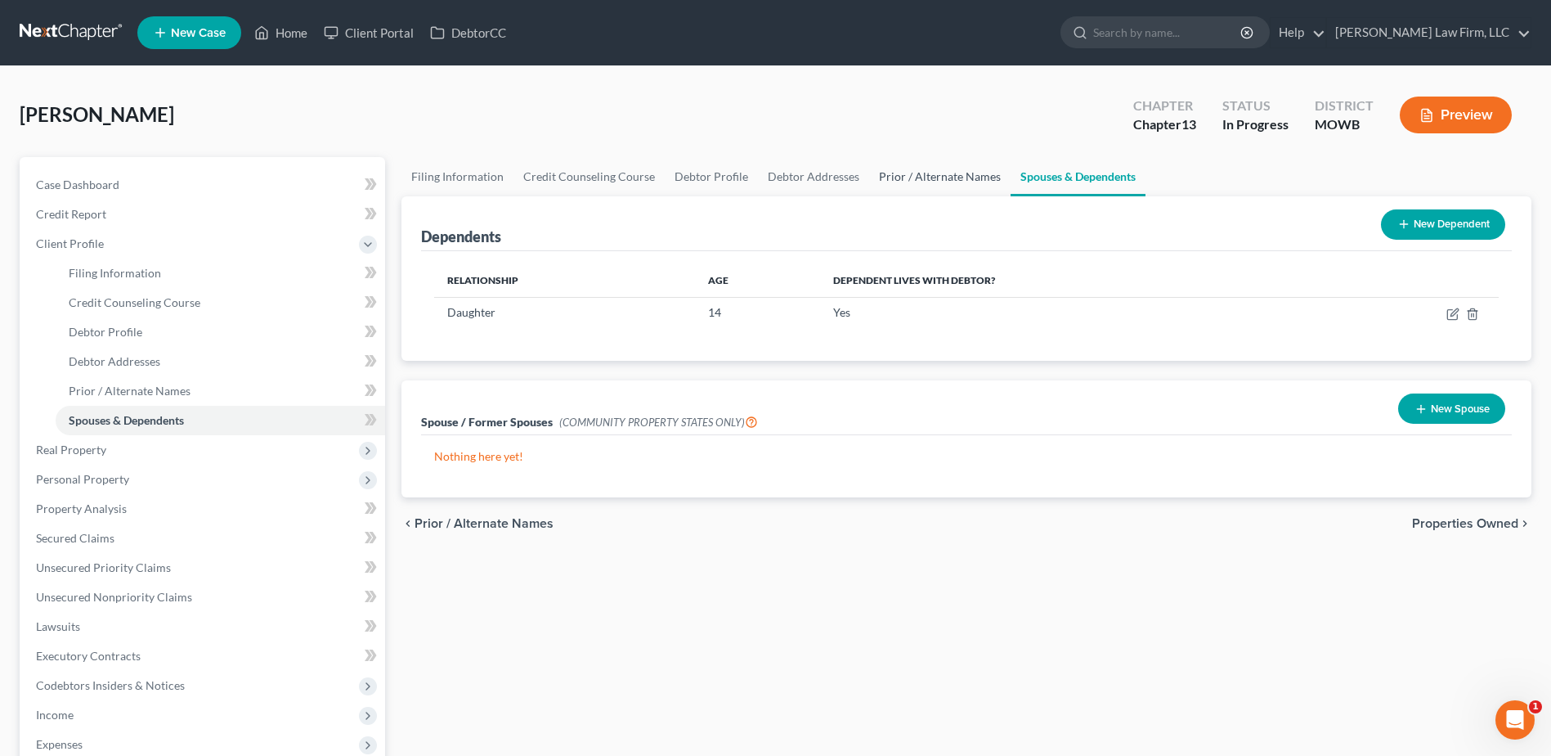
click at [939, 173] on link "Prior / Alternate Names" at bounding box center [939, 176] width 141 height 39
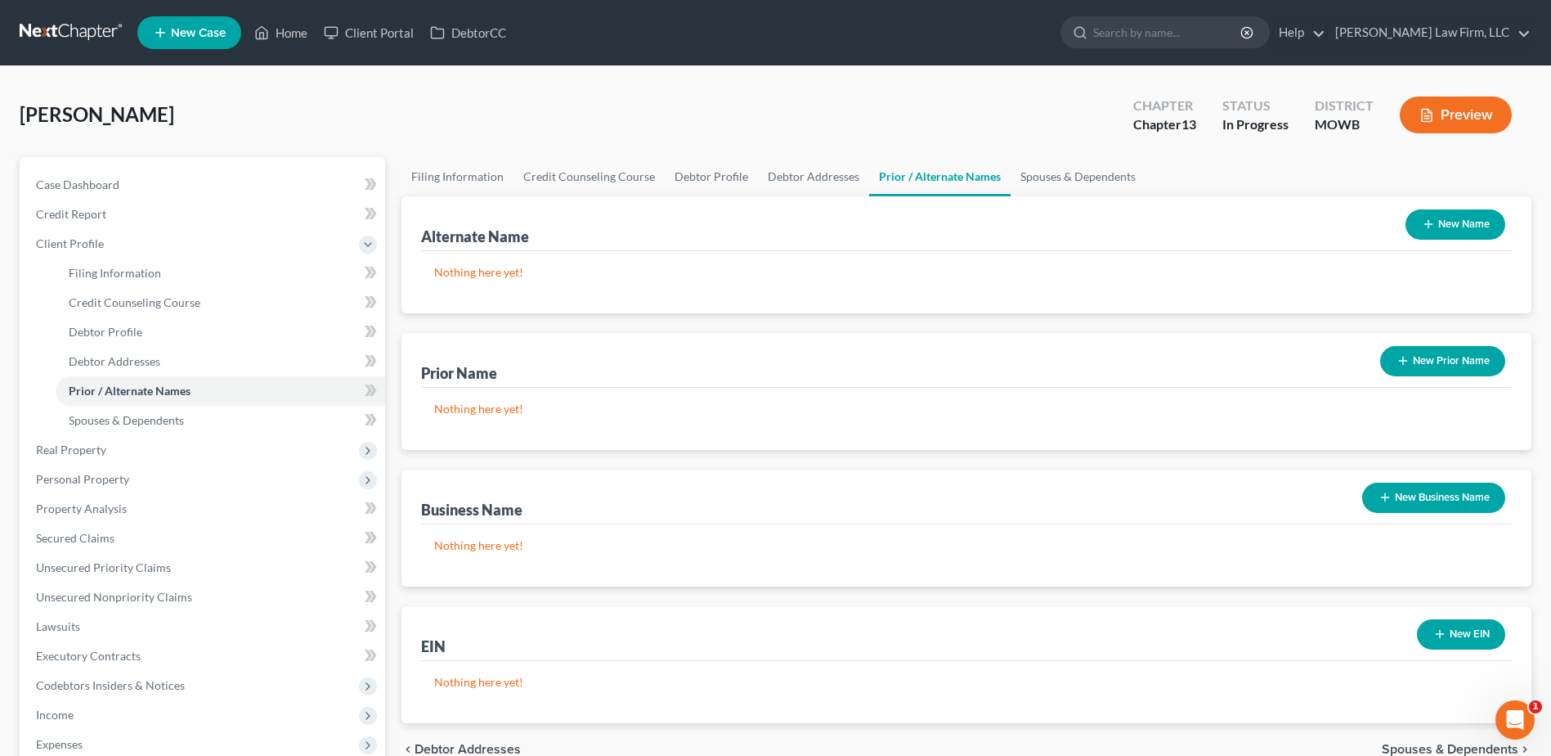
click at [1438, 510] on button "New Business Name" at bounding box center [1433, 497] width 143 height 30
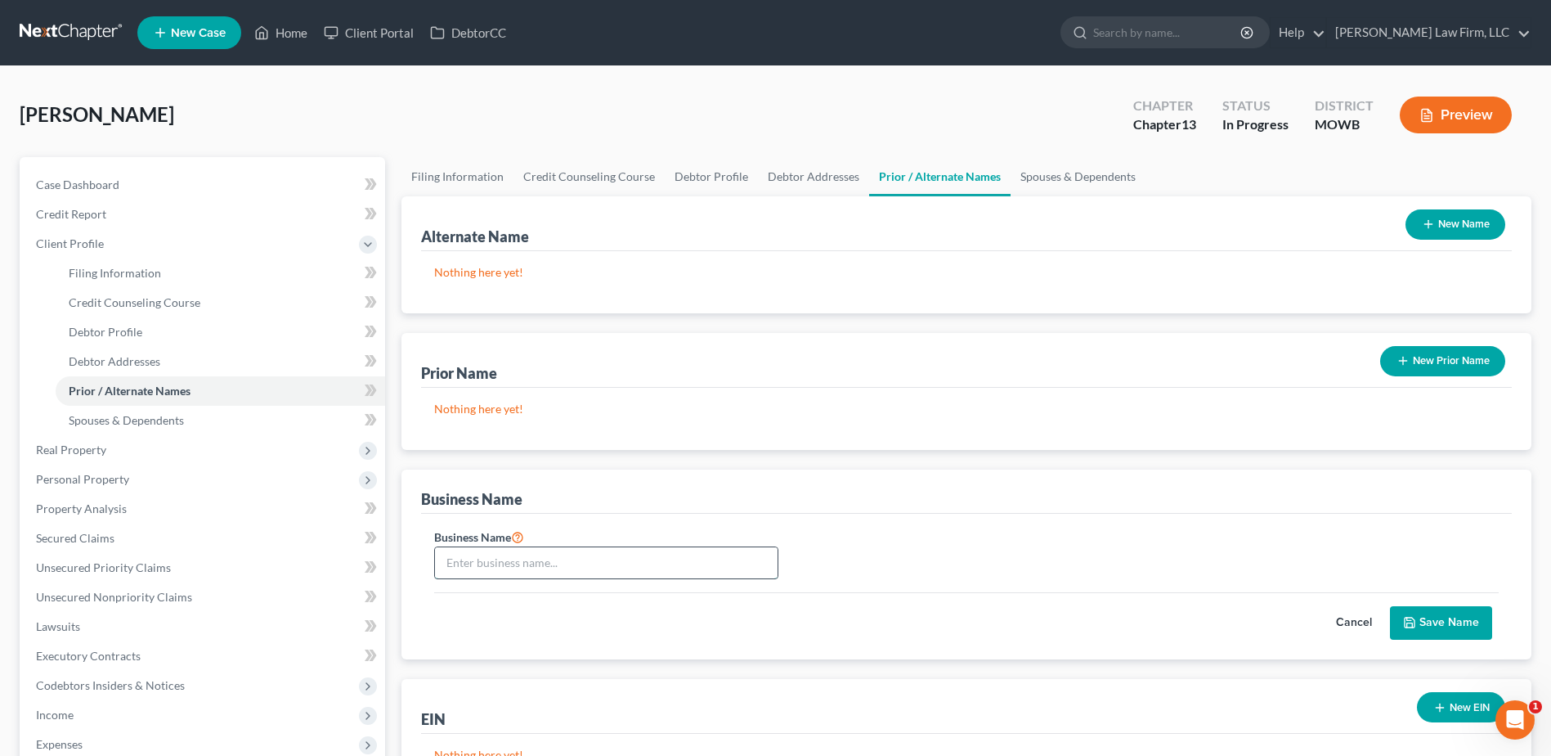
click at [639, 554] on input "text" at bounding box center [606, 562] width 343 height 31
type input "Doitalldetail, LLC"
click at [1469, 631] on button "Save Name" at bounding box center [1441, 623] width 102 height 34
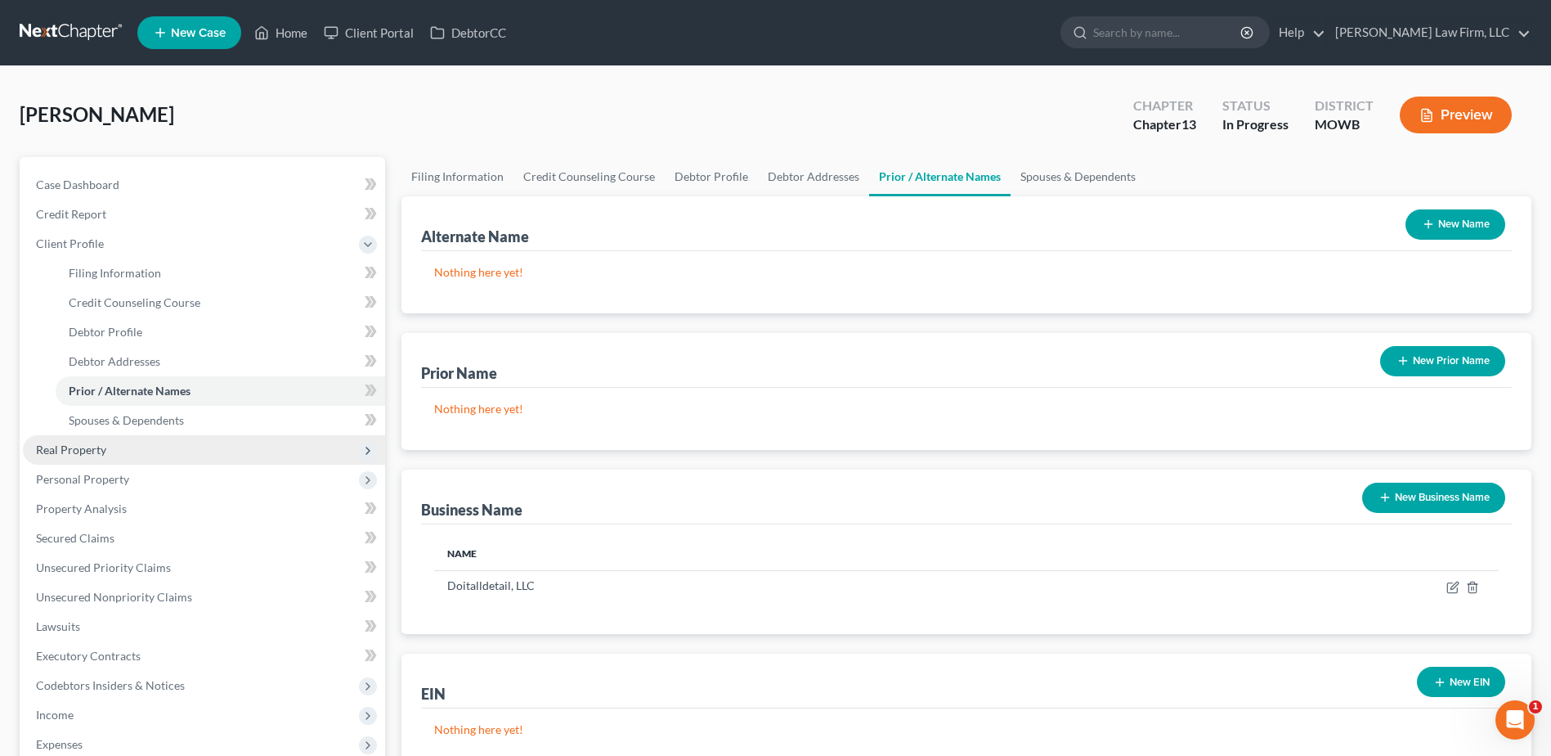
click at [74, 452] on span "Real Property" at bounding box center [71, 449] width 70 height 14
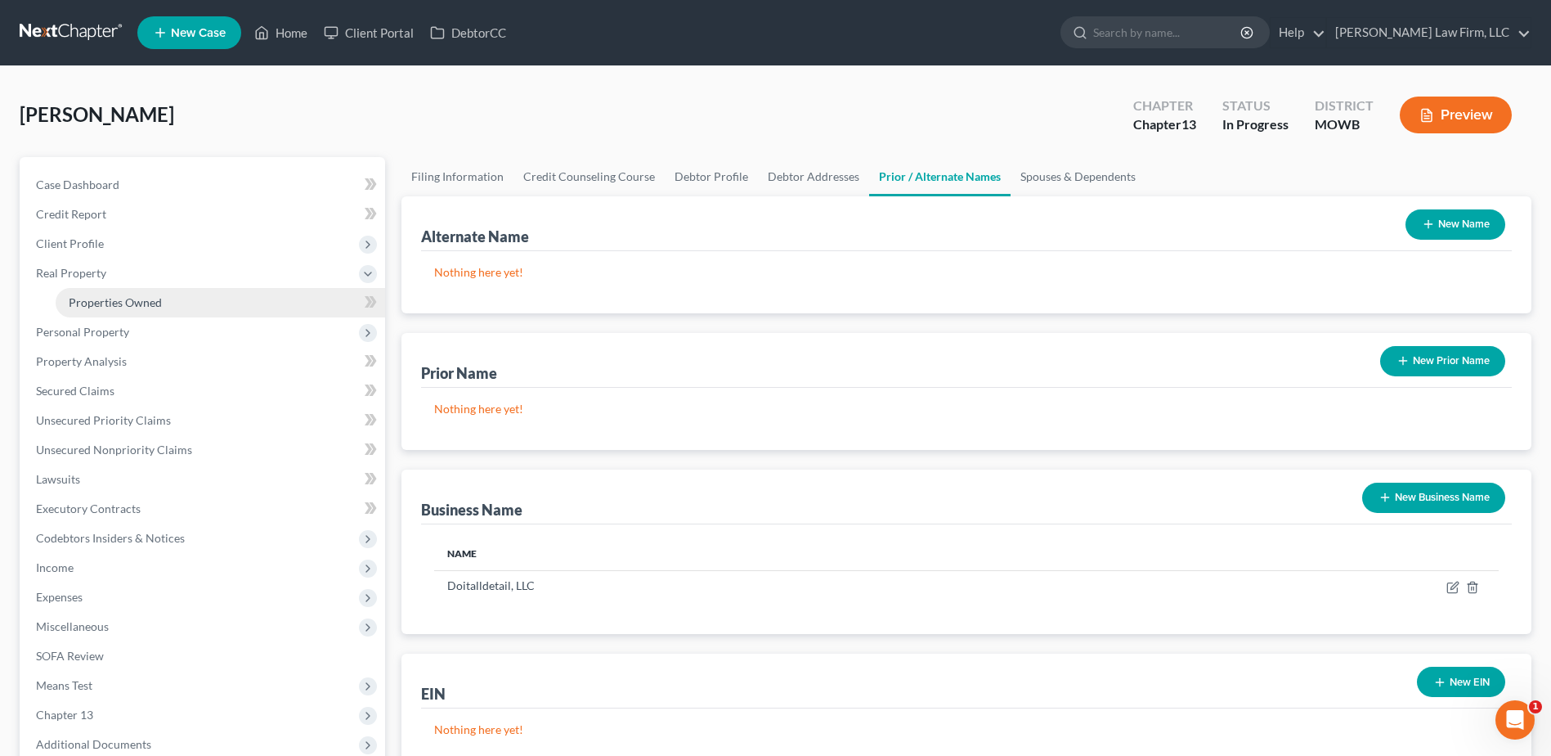
click at [73, 306] on span "Properties Owned" at bounding box center [115, 302] width 93 height 14
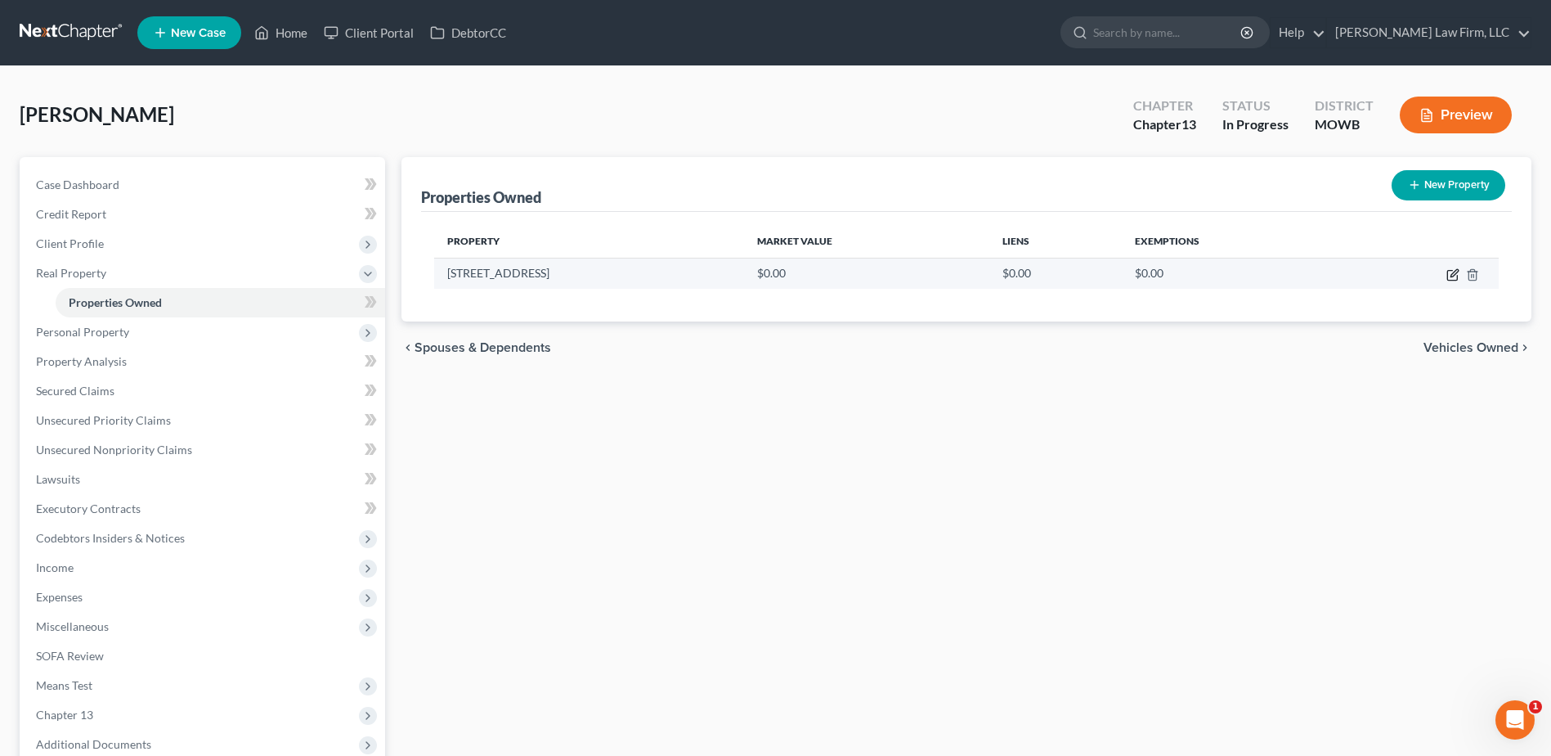
click at [1457, 275] on icon "button" at bounding box center [1453, 274] width 13 height 13
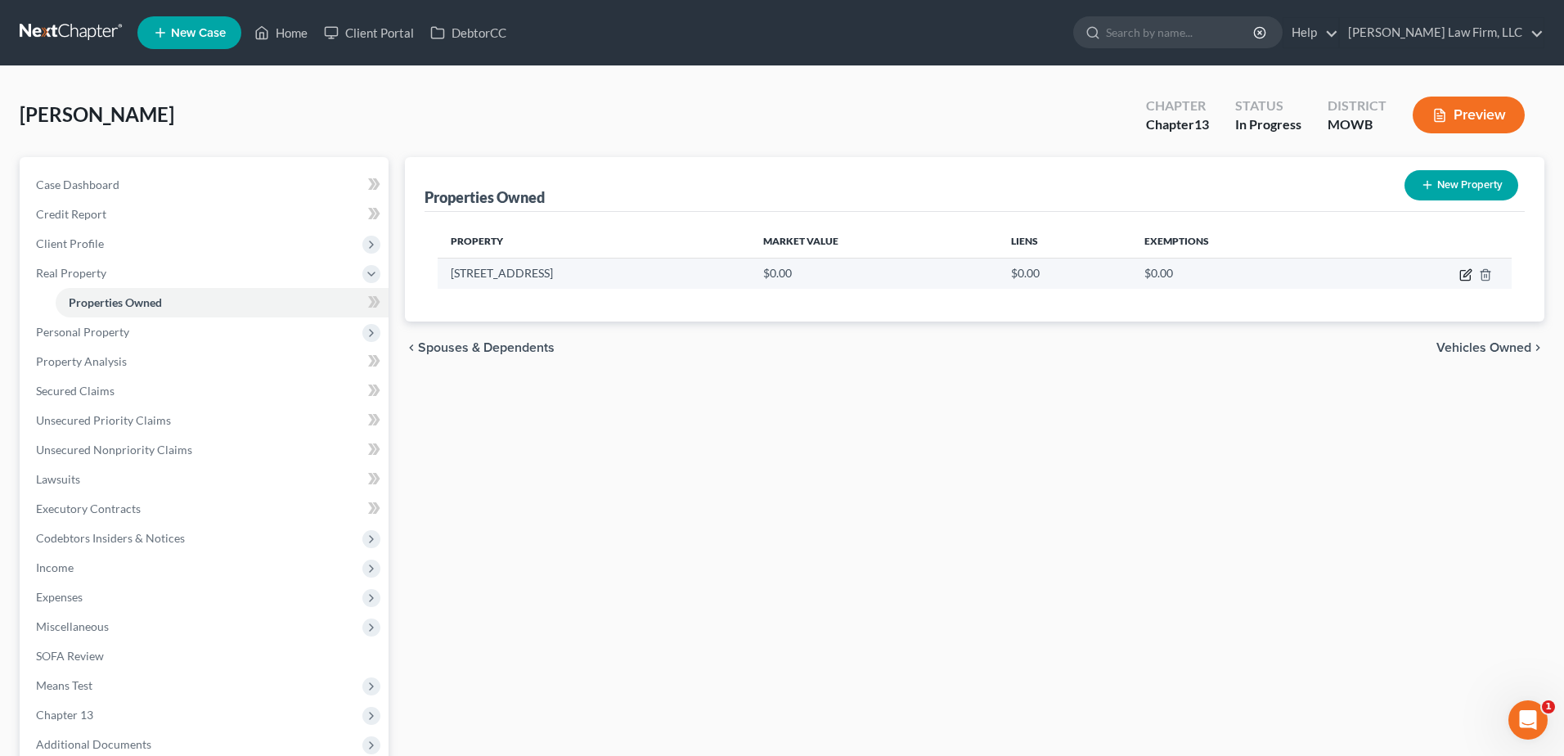
select select "26"
select select "47"
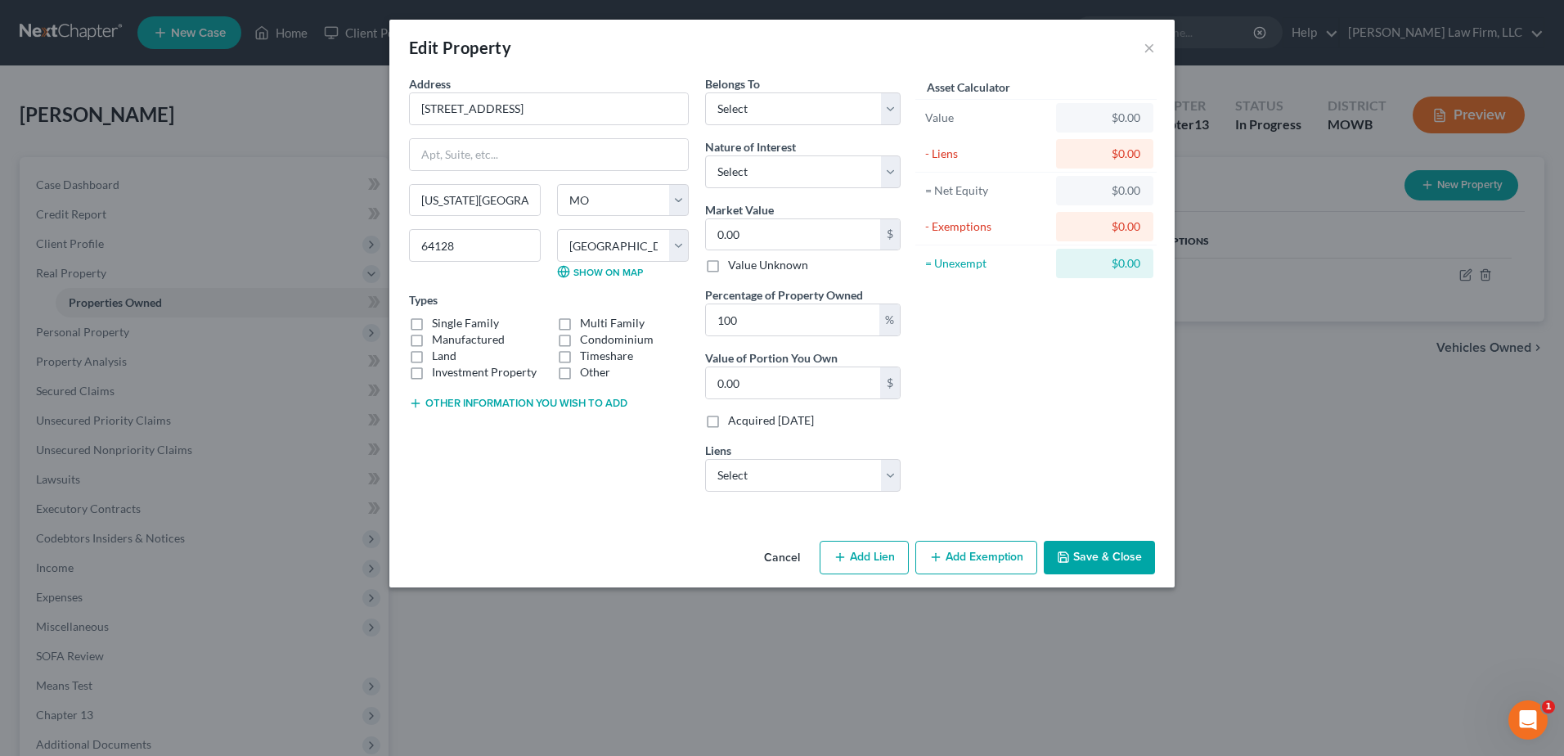
click at [432, 325] on label "Single Family" at bounding box center [465, 323] width 67 height 16
click at [438, 325] on input "Single Family" at bounding box center [443, 320] width 11 height 11
checkbox input "true"
click at [837, 110] on select "Select Debtor 1 Only Debtor 2 Only Debtor 1 And Debtor 2 Only At Least One Of T…" at bounding box center [802, 108] width 195 height 33
select select "0"
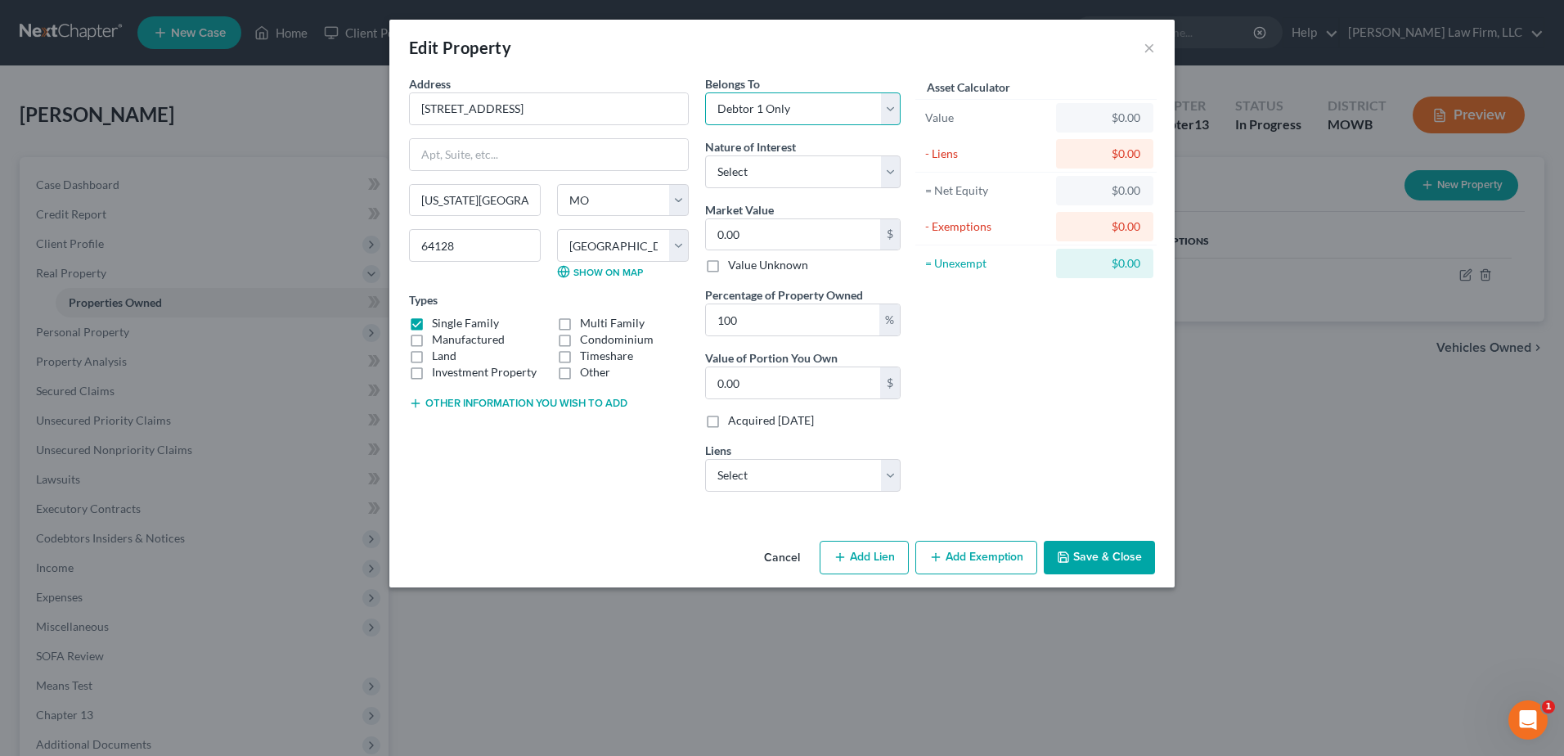
click at [705, 92] on select "Select Debtor 1 Only Debtor 2 Only Debtor 1 And Debtor 2 Only At Least One Of T…" at bounding box center [802, 108] width 195 height 33
click at [794, 164] on select "Select Fee Simple Joint Tenant Life Estate Equitable Interest Future Interest T…" at bounding box center [802, 171] width 195 height 33
select select "5"
click at [705, 155] on select "Select Fee Simple Joint Tenant Life Estate Equitable Interest Future Interest T…" at bounding box center [802, 171] width 195 height 33
click at [810, 227] on input "0.00" at bounding box center [793, 234] width 174 height 31
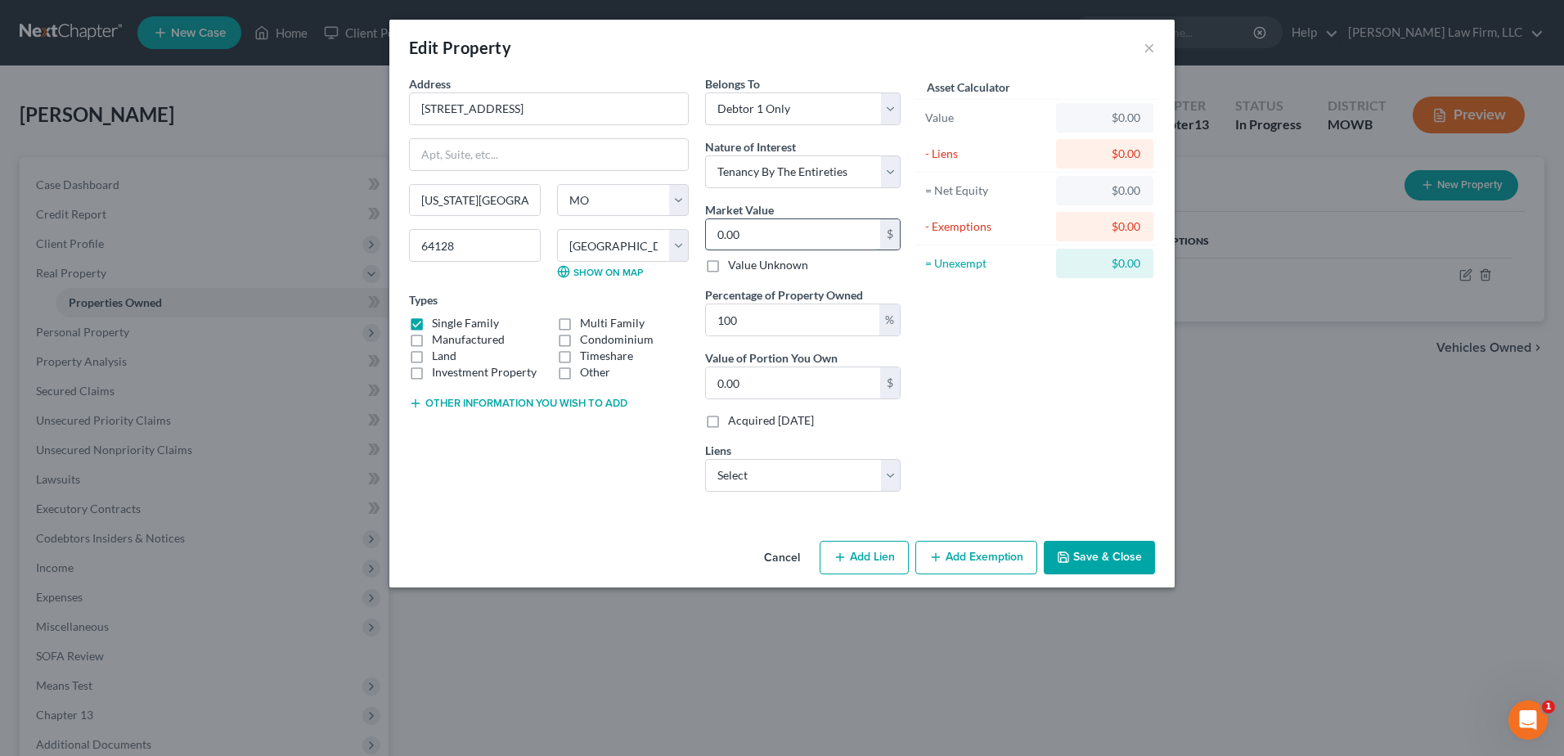
type input "1"
type input "1.00"
type input "13"
type input "13.00"
type input "134"
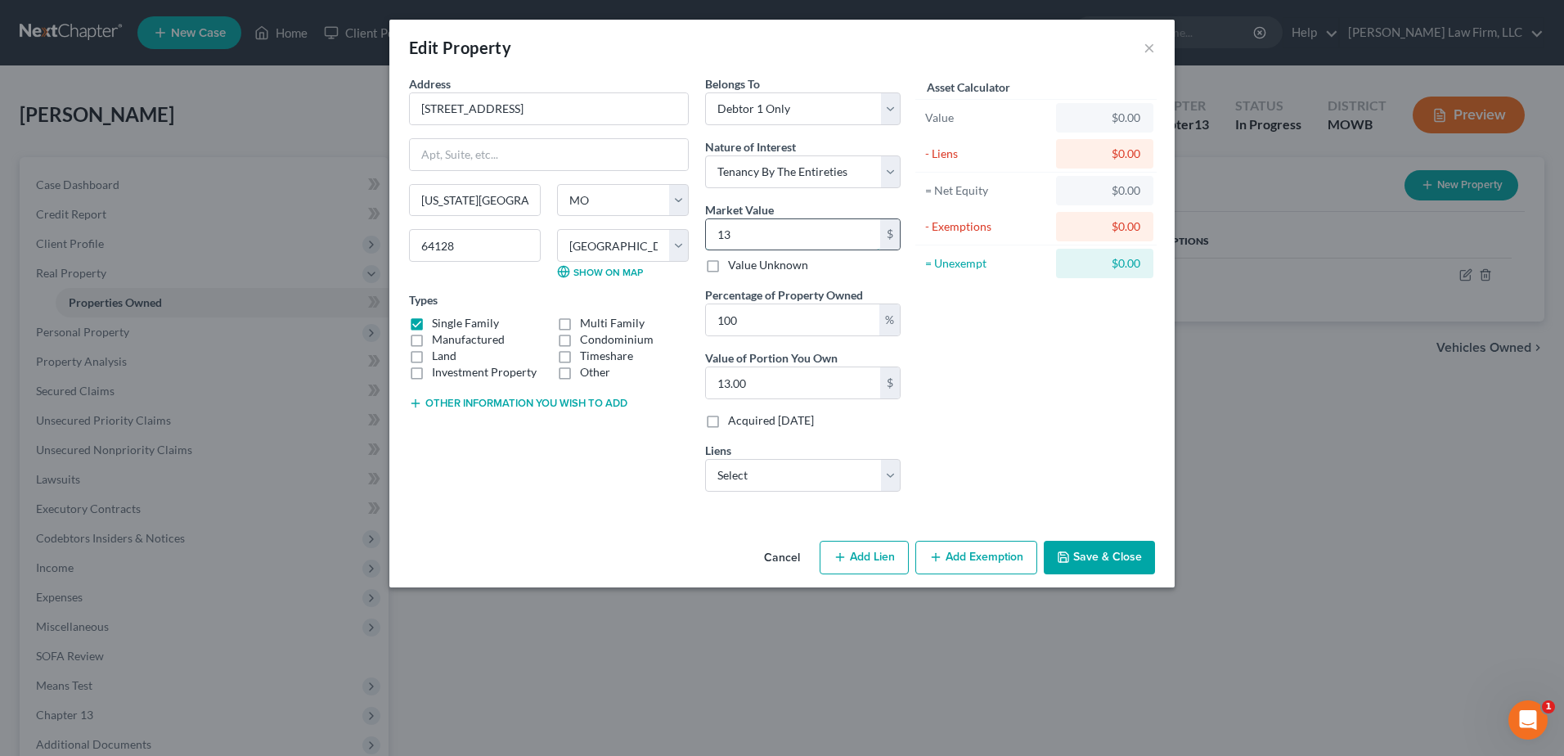
type input "134.00"
type input "1340"
type input "1,340.00"
type input "1,3400"
type input "13,400.00"
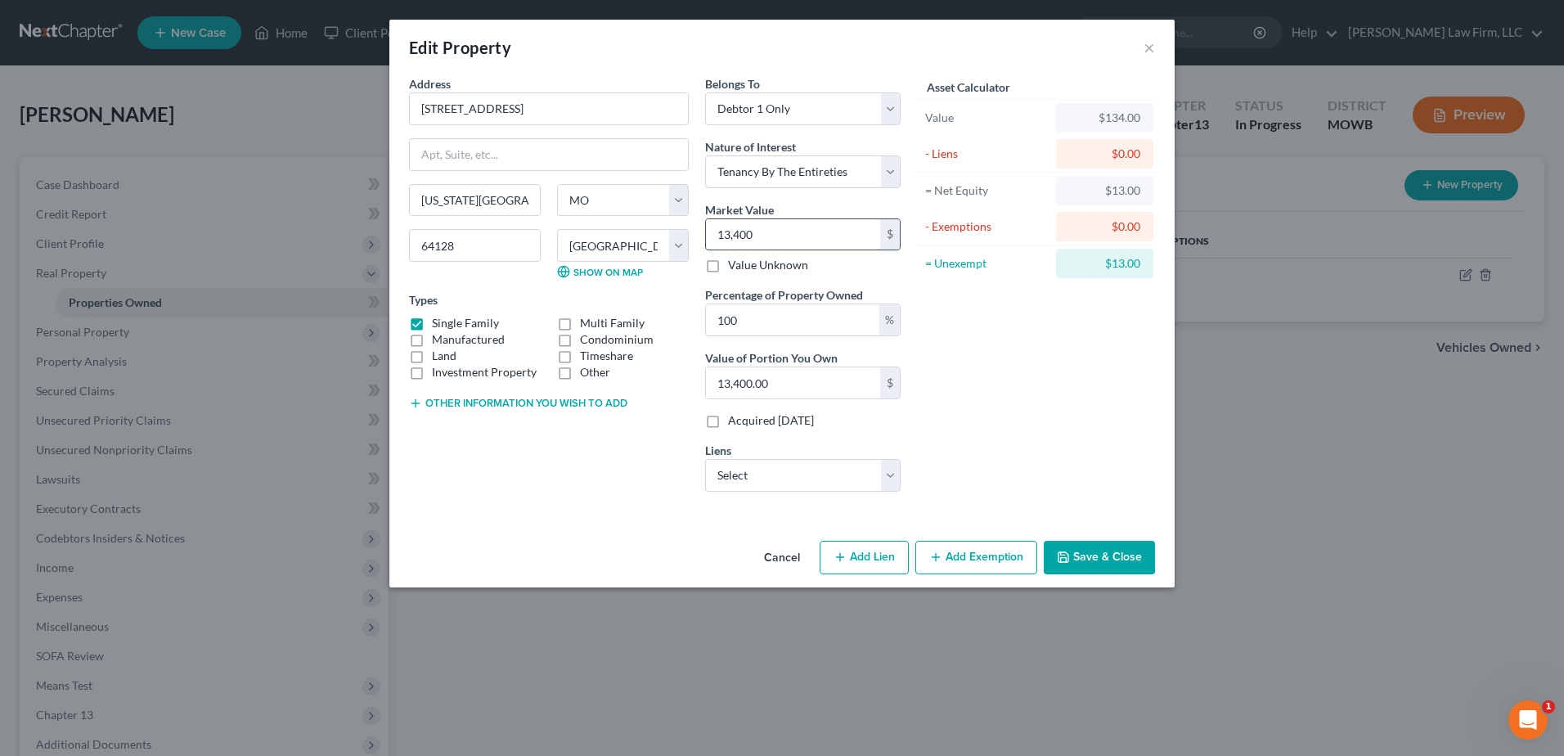
type input "13,4000"
type input "134,000.00"
type input "134,000"
click at [1056, 370] on div "Asset Calculator Value $134,000.00 - Liens $0.00 = Net Equity $134.00 - Exempti…" at bounding box center [1036, 289] width 254 height 429
click at [786, 484] on select "Select Rocket Mortgage - $75,150.00" at bounding box center [802, 475] width 195 height 33
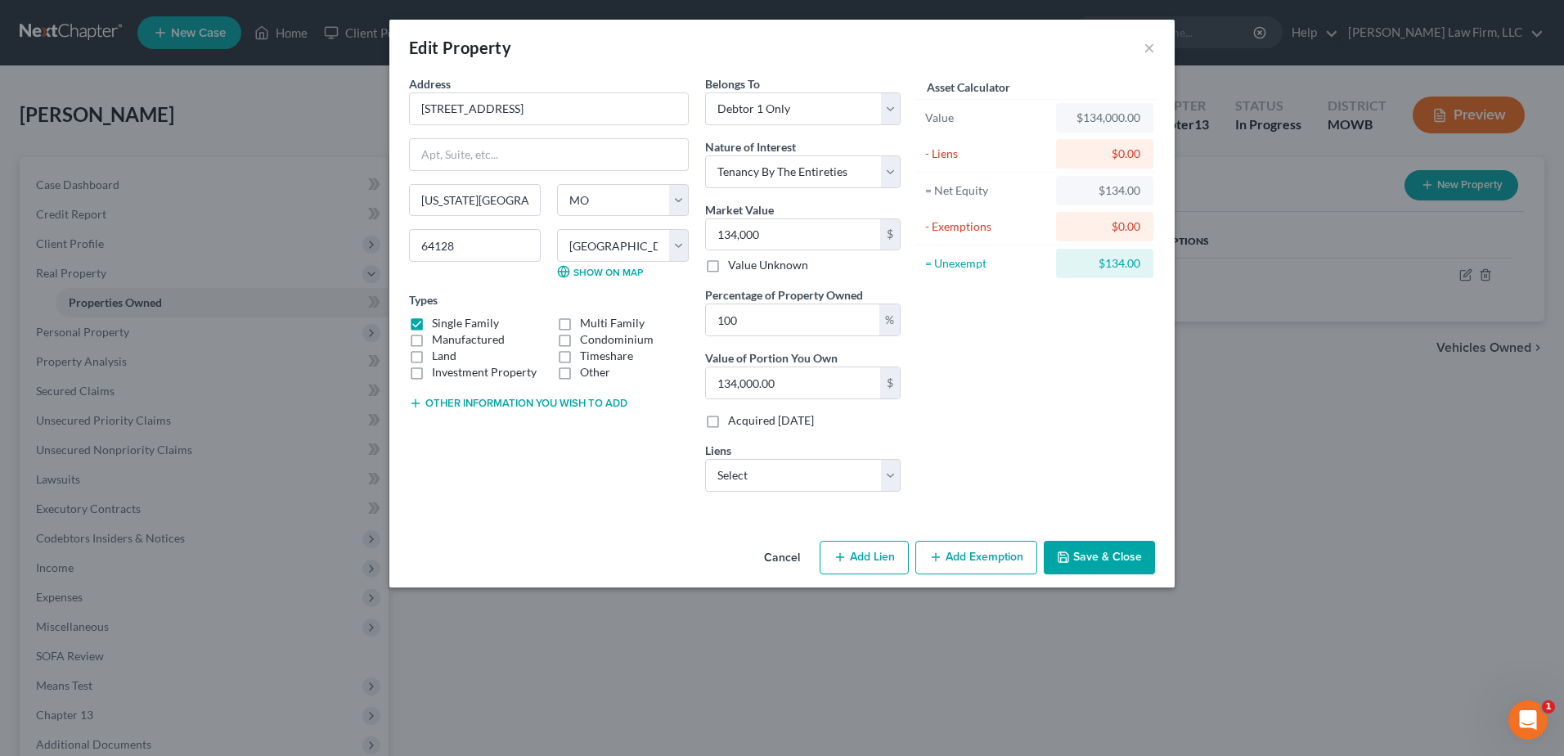
select select "23"
select select "0"
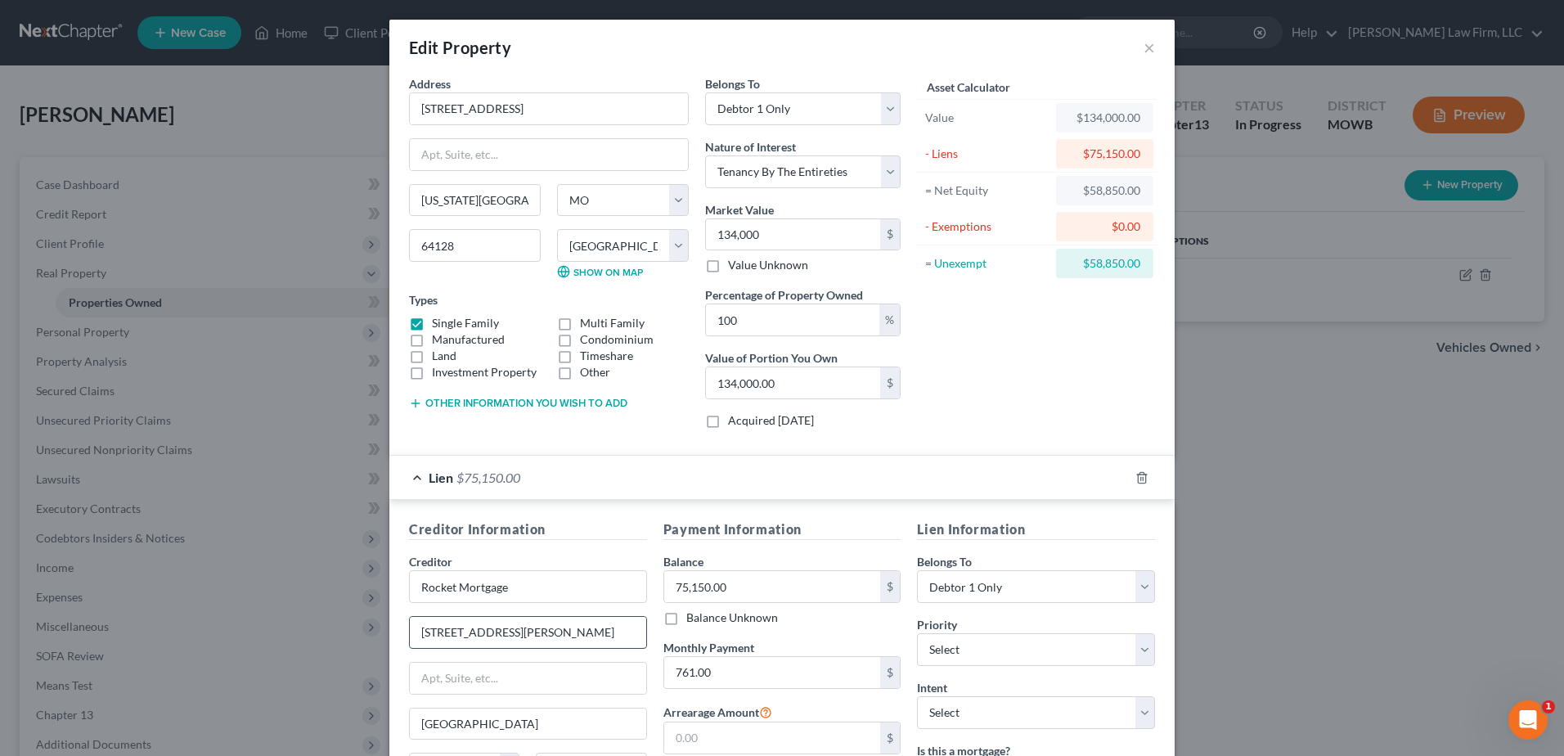
click at [541, 635] on input "[STREET_ADDRESS][PERSON_NAME]" at bounding box center [528, 632] width 236 height 31
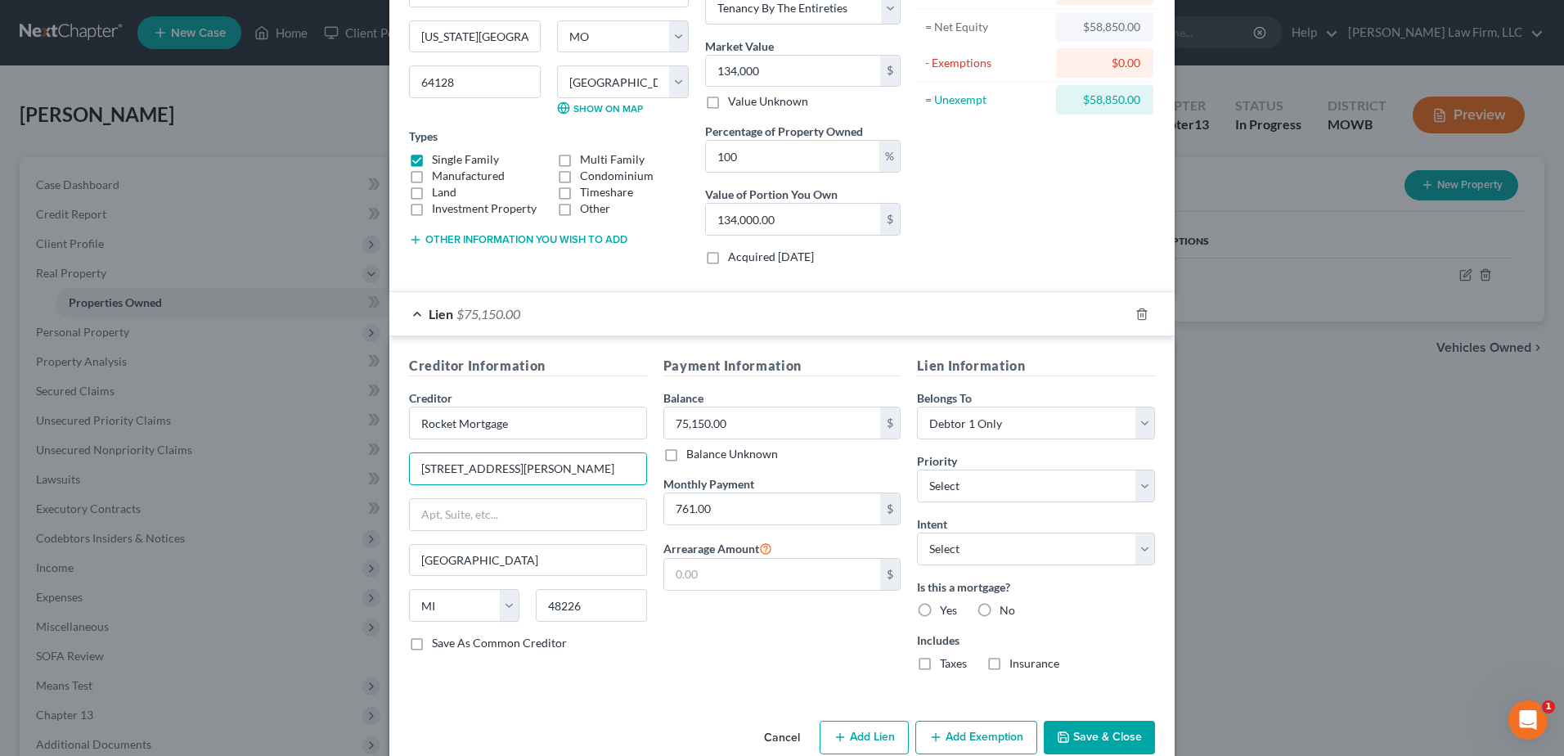
type input "[STREET_ADDRESS][PERSON_NAME]"
click at [940, 610] on label "Yes" at bounding box center [948, 610] width 17 height 16
click at [946, 610] on input "Yes" at bounding box center [951, 607] width 11 height 11
radio input "true"
click at [940, 665] on label "Taxes" at bounding box center [953, 663] width 27 height 16
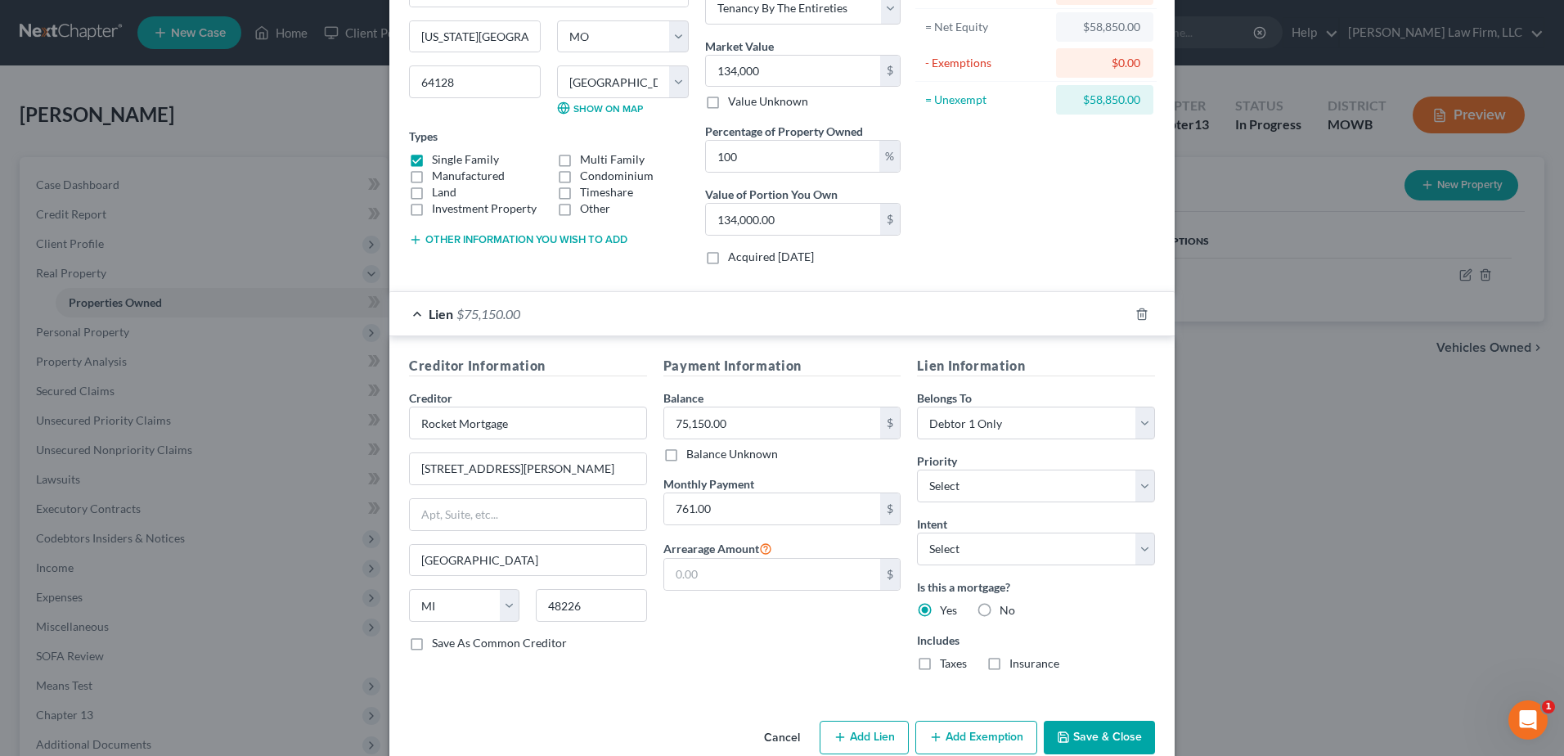
click at [946, 665] on input "Taxes" at bounding box center [951, 660] width 11 height 11
checkbox input "true"
click at [1009, 664] on label "Insurance" at bounding box center [1034, 663] width 50 height 16
click at [1016, 664] on input "Insurance" at bounding box center [1021, 660] width 11 height 11
checkbox input "true"
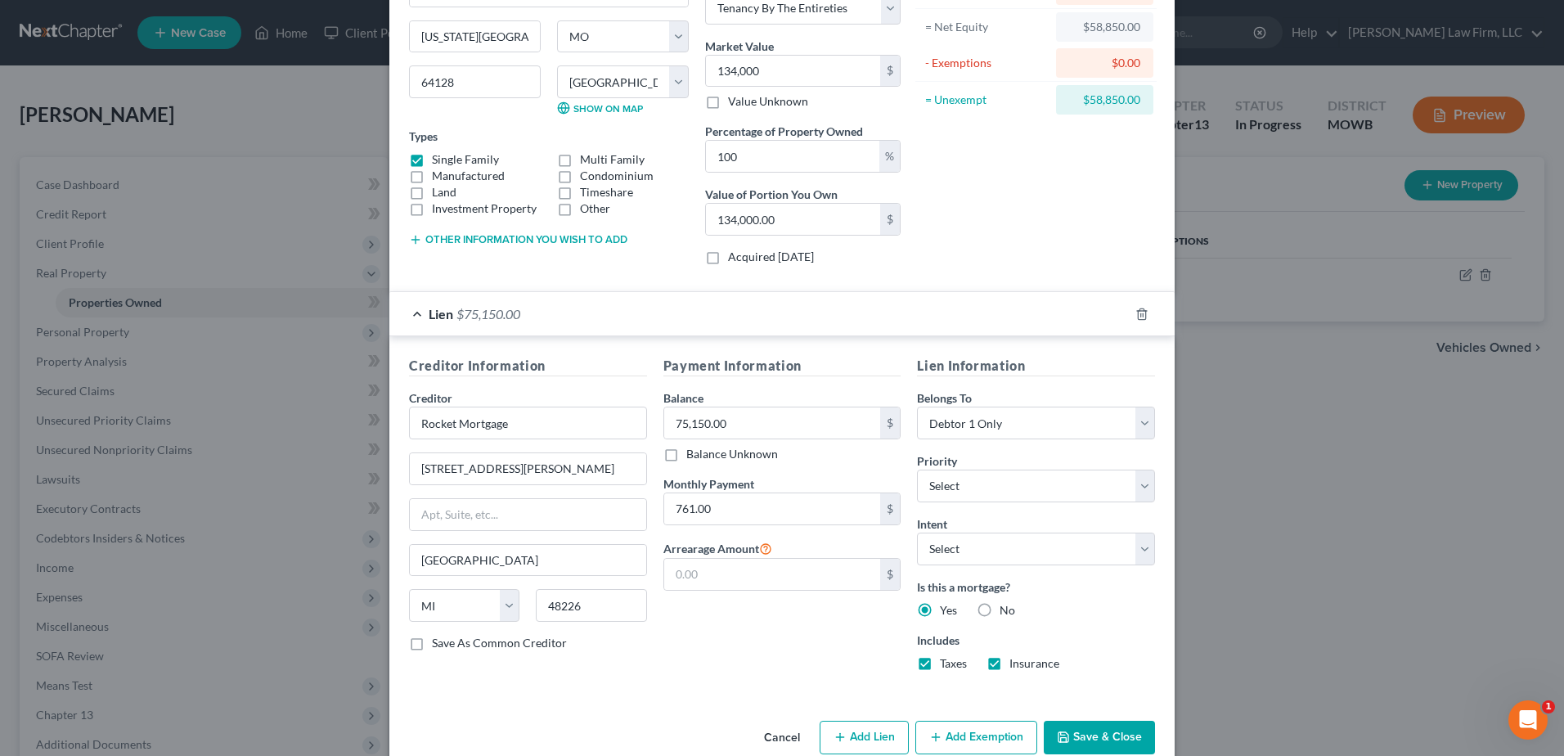
click at [1085, 738] on button "Save & Close" at bounding box center [1098, 737] width 111 height 34
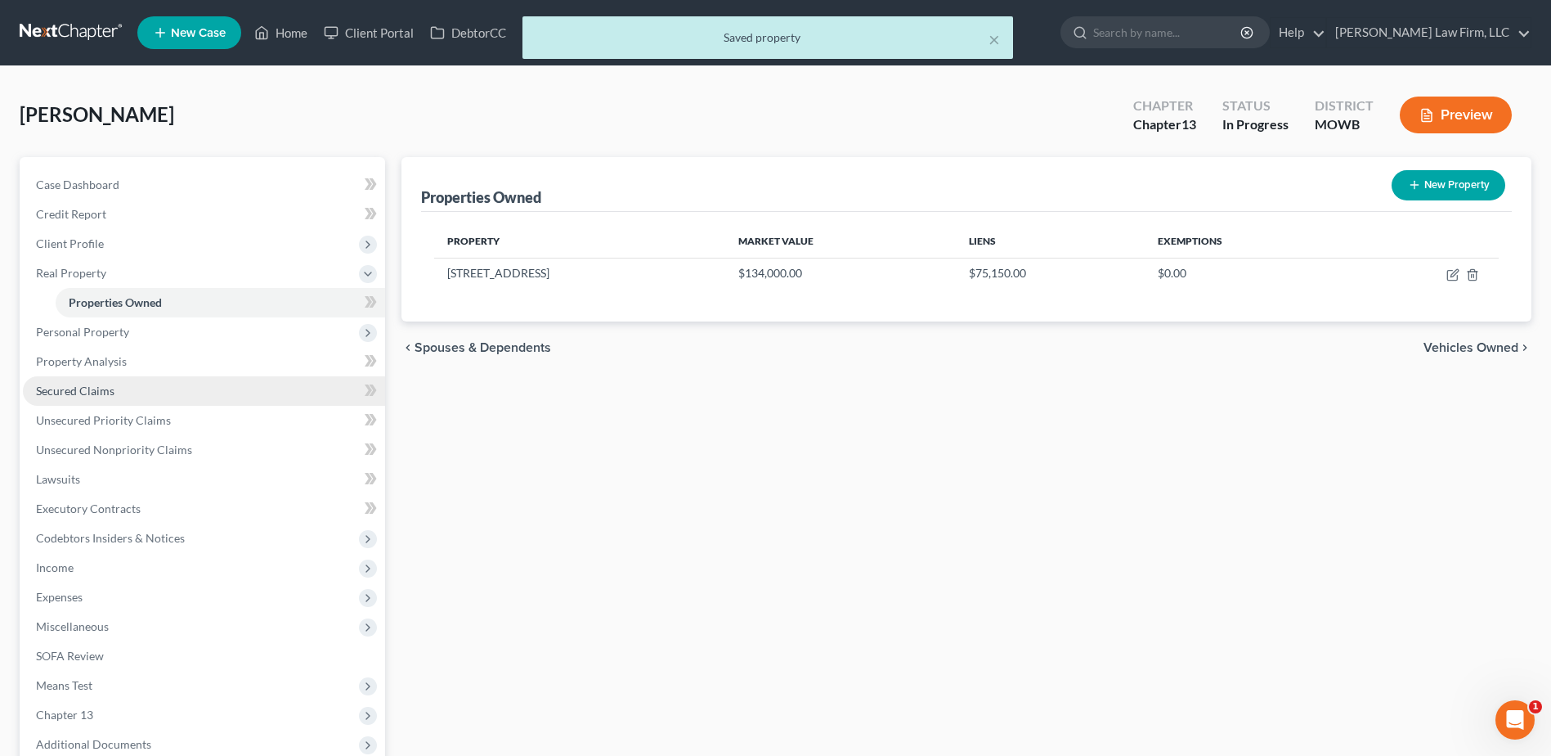
click at [105, 390] on span "Secured Claims" at bounding box center [75, 391] width 79 height 14
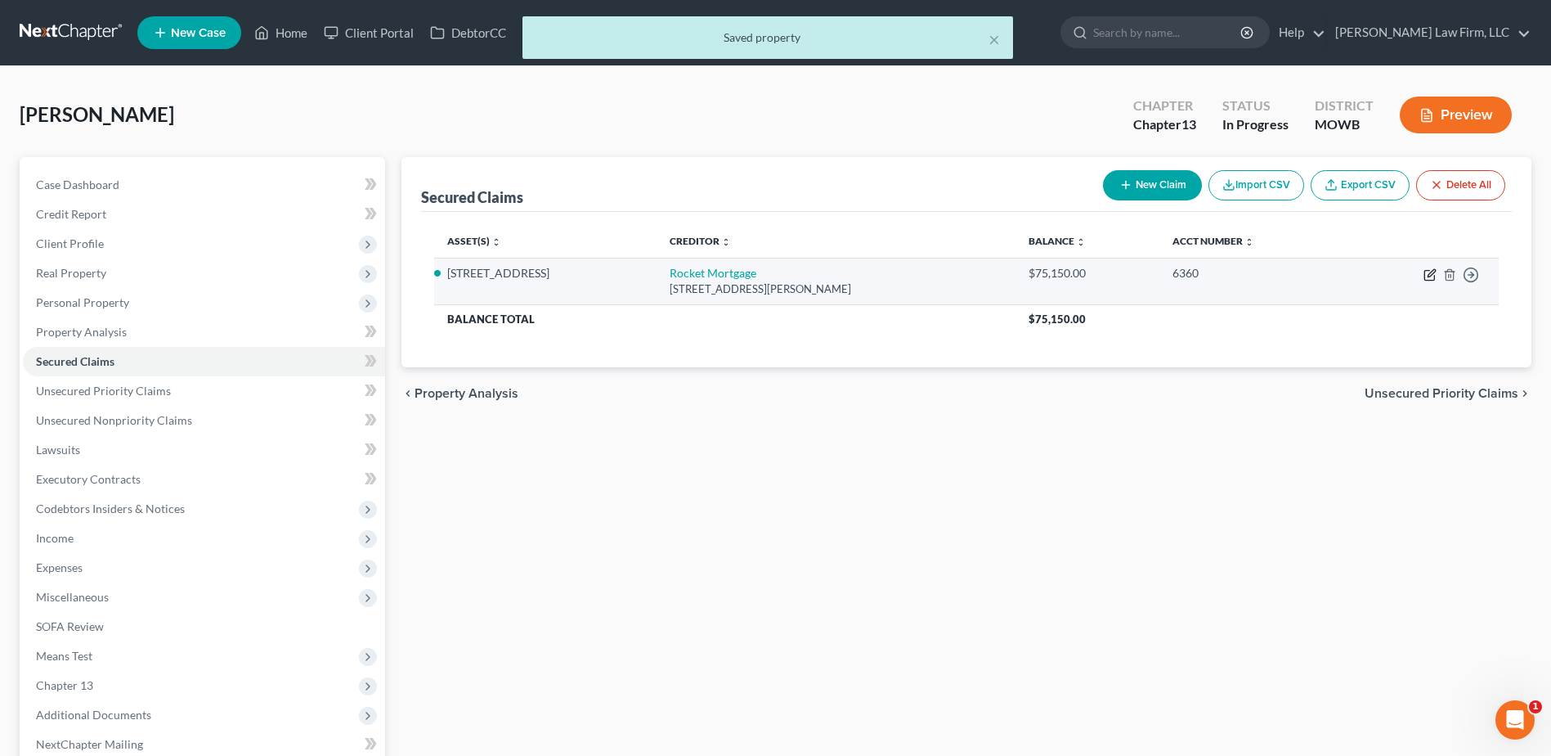
click at [1434, 272] on icon "button" at bounding box center [1431, 272] width 7 height 7
select select "23"
select select "0"
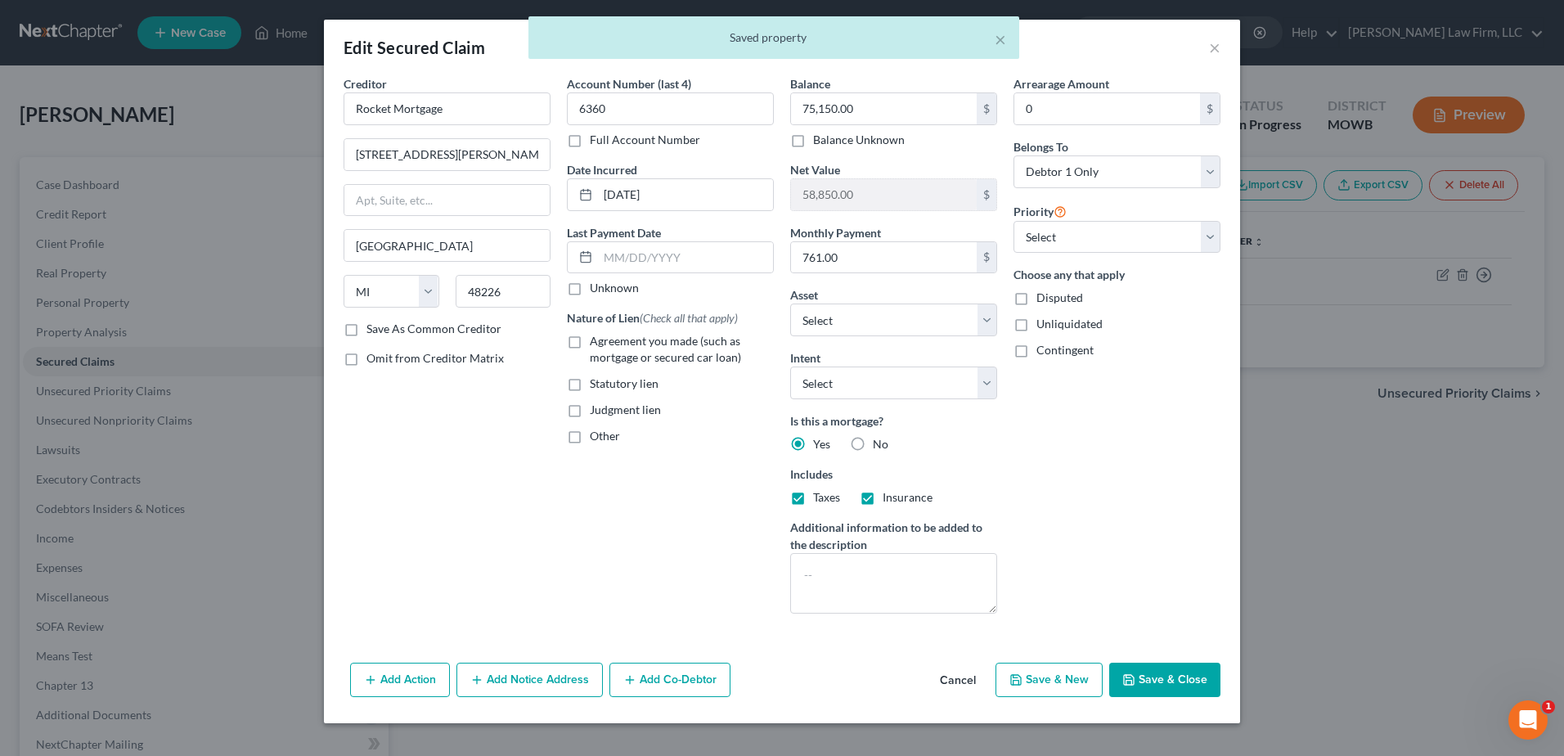
click at [590, 341] on label "Agreement you made (such as mortgage or secured car loan)" at bounding box center [682, 349] width 184 height 33
click at [596, 341] on input "Agreement you made (such as mortgage or secured car loan)" at bounding box center [601, 338] width 11 height 11
checkbox input "true"
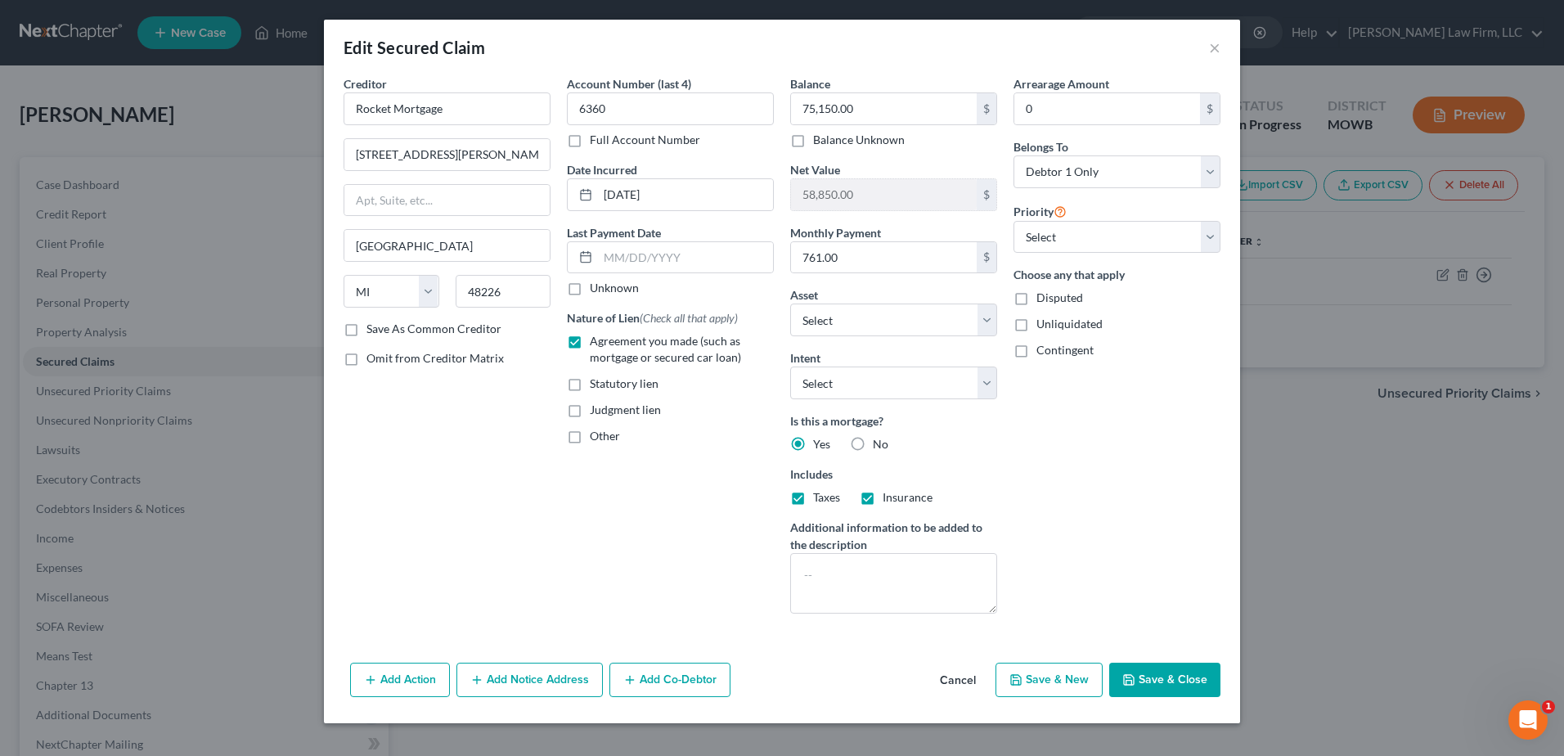
click at [1183, 675] on button "Save & Close" at bounding box center [1164, 679] width 111 height 34
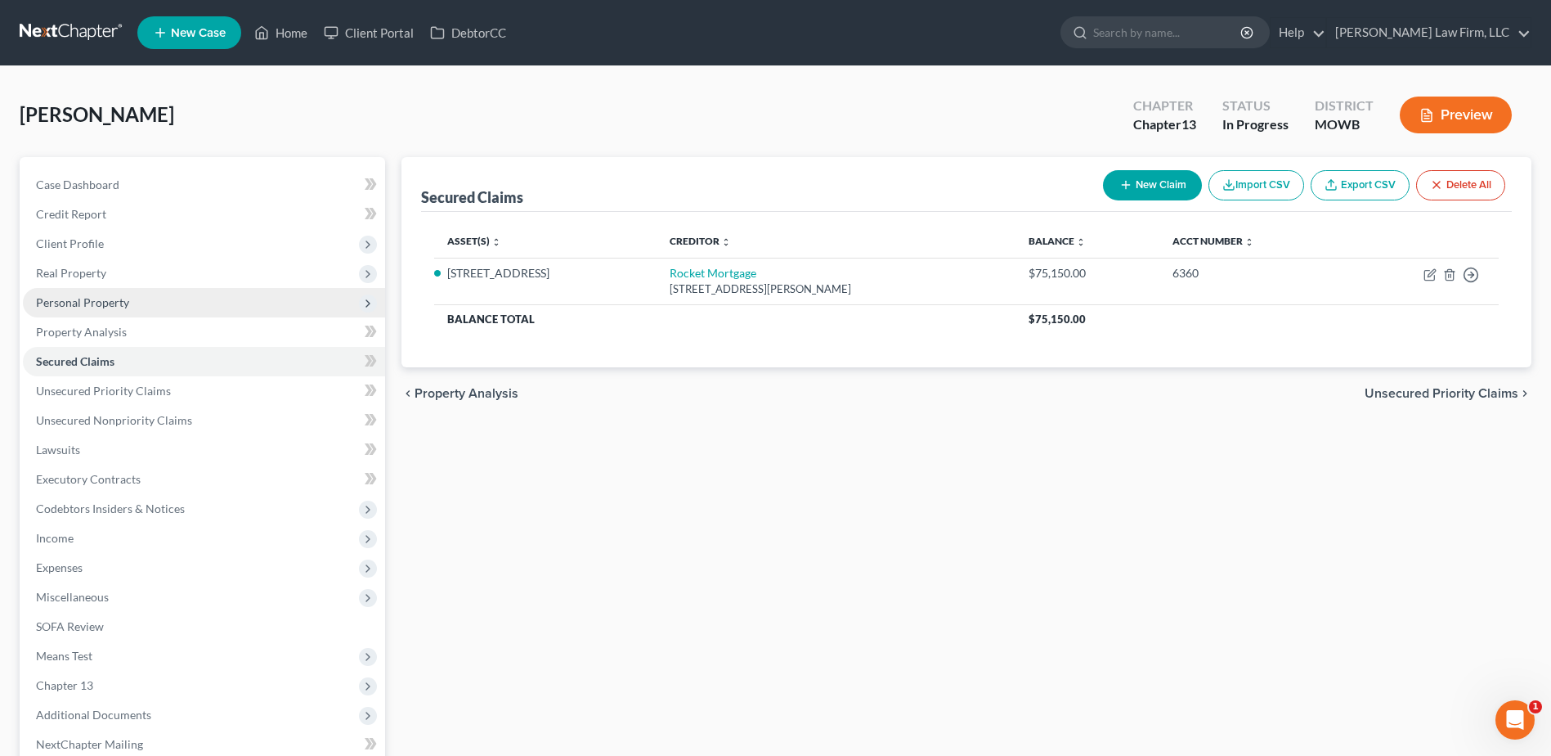
click at [74, 304] on span "Personal Property" at bounding box center [82, 302] width 93 height 14
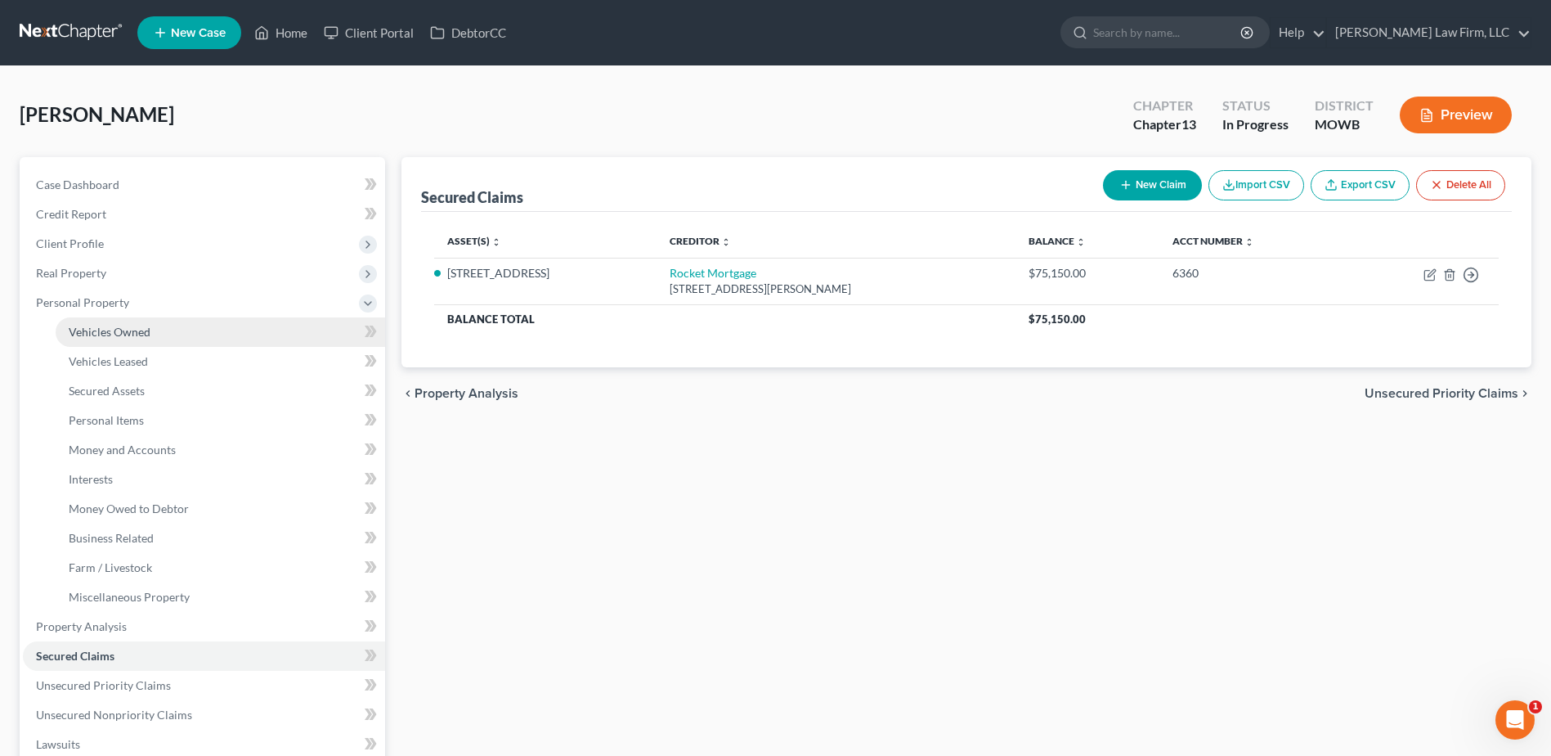
click at [95, 329] on span "Vehicles Owned" at bounding box center [110, 332] width 82 height 14
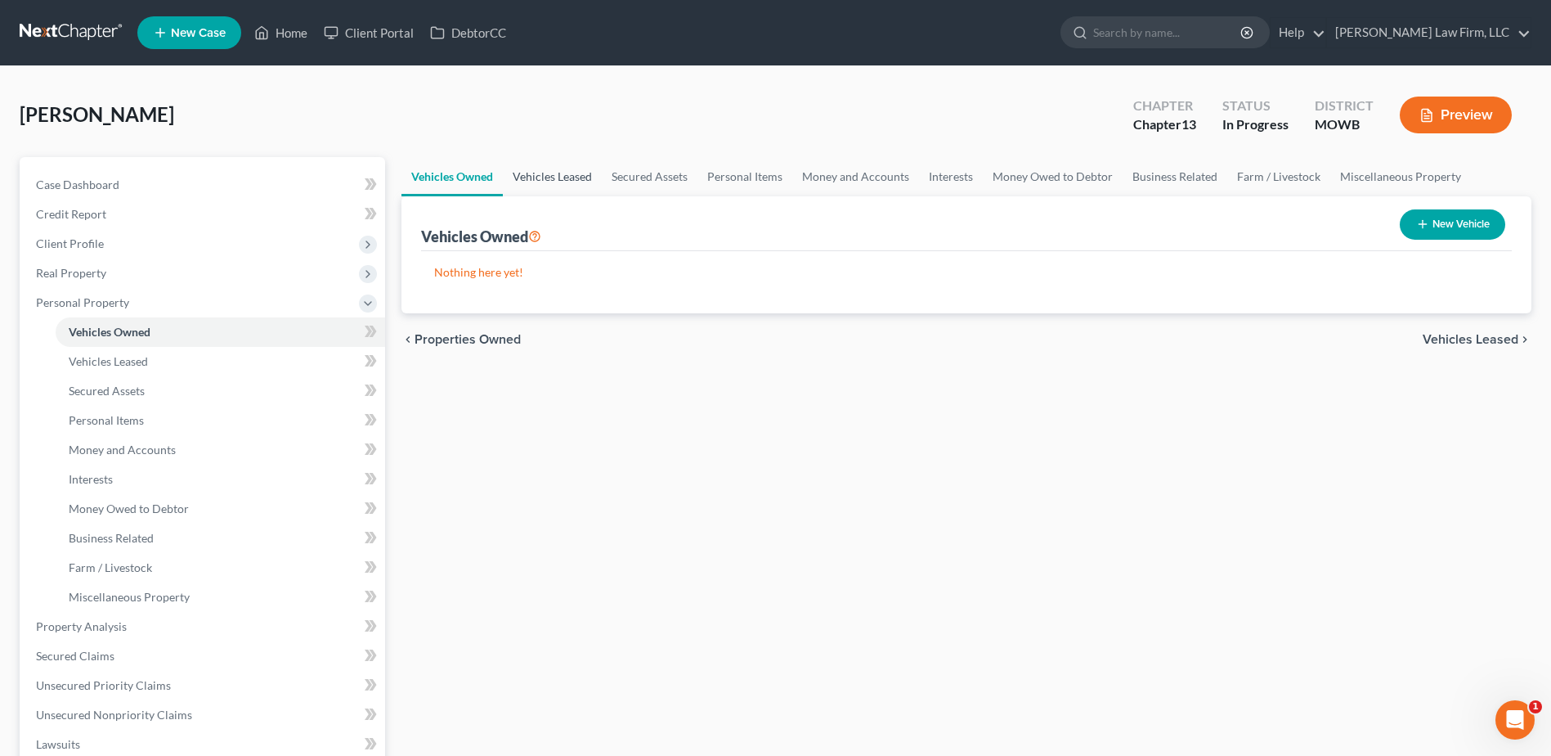
click at [561, 178] on link "Vehicles Leased" at bounding box center [552, 176] width 99 height 39
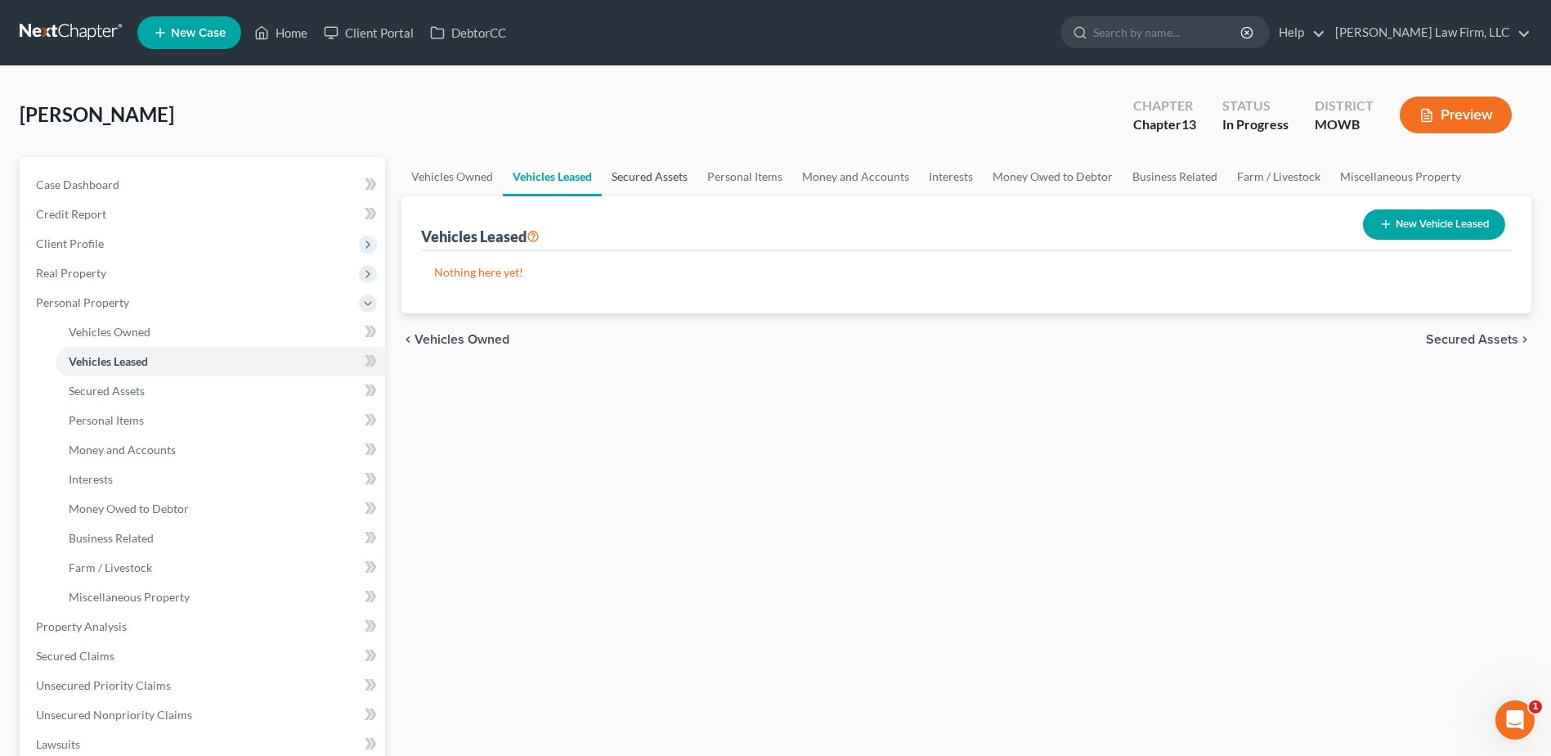
click at [649, 176] on link "Secured Assets" at bounding box center [650, 176] width 96 height 39
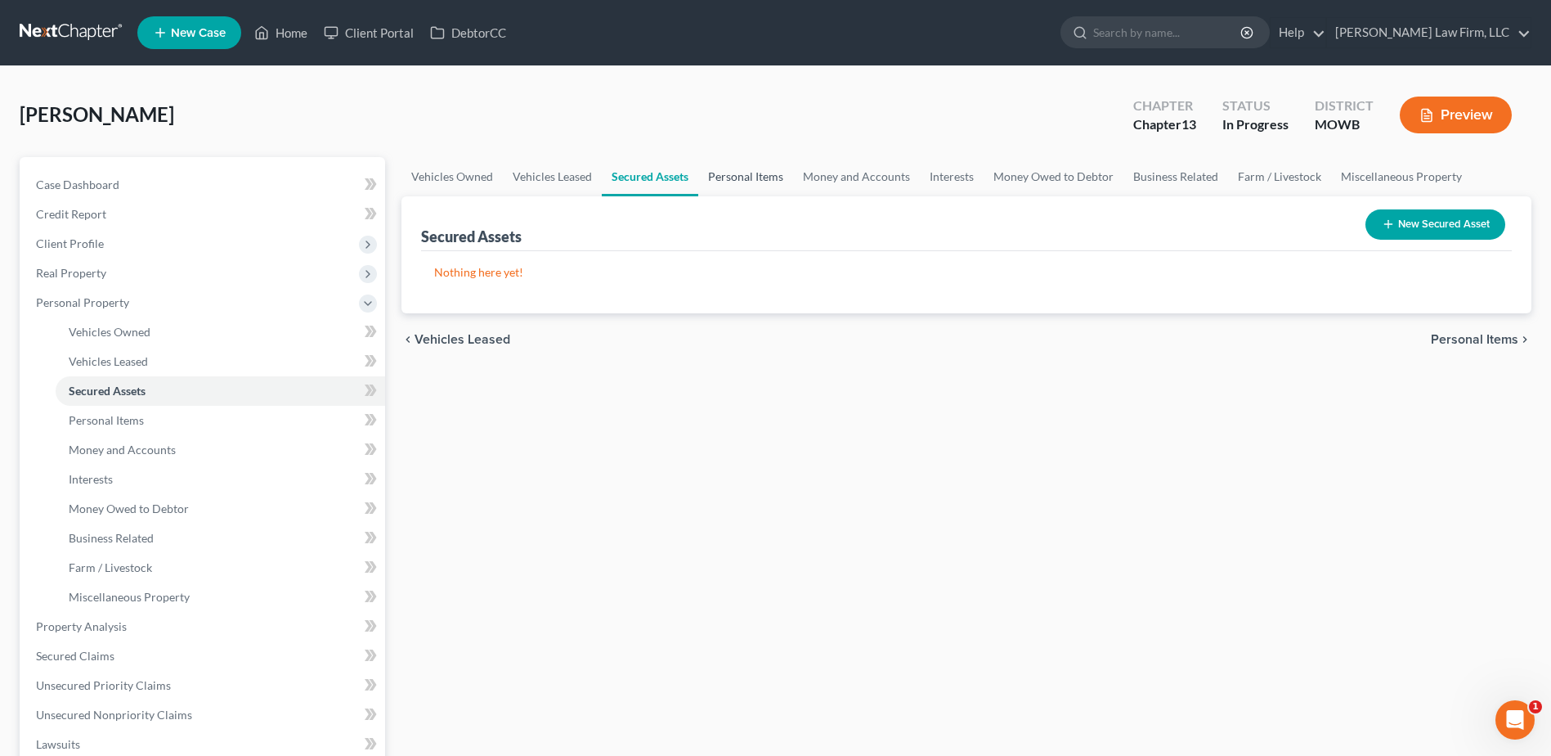
click at [755, 179] on link "Personal Items" at bounding box center [745, 176] width 95 height 39
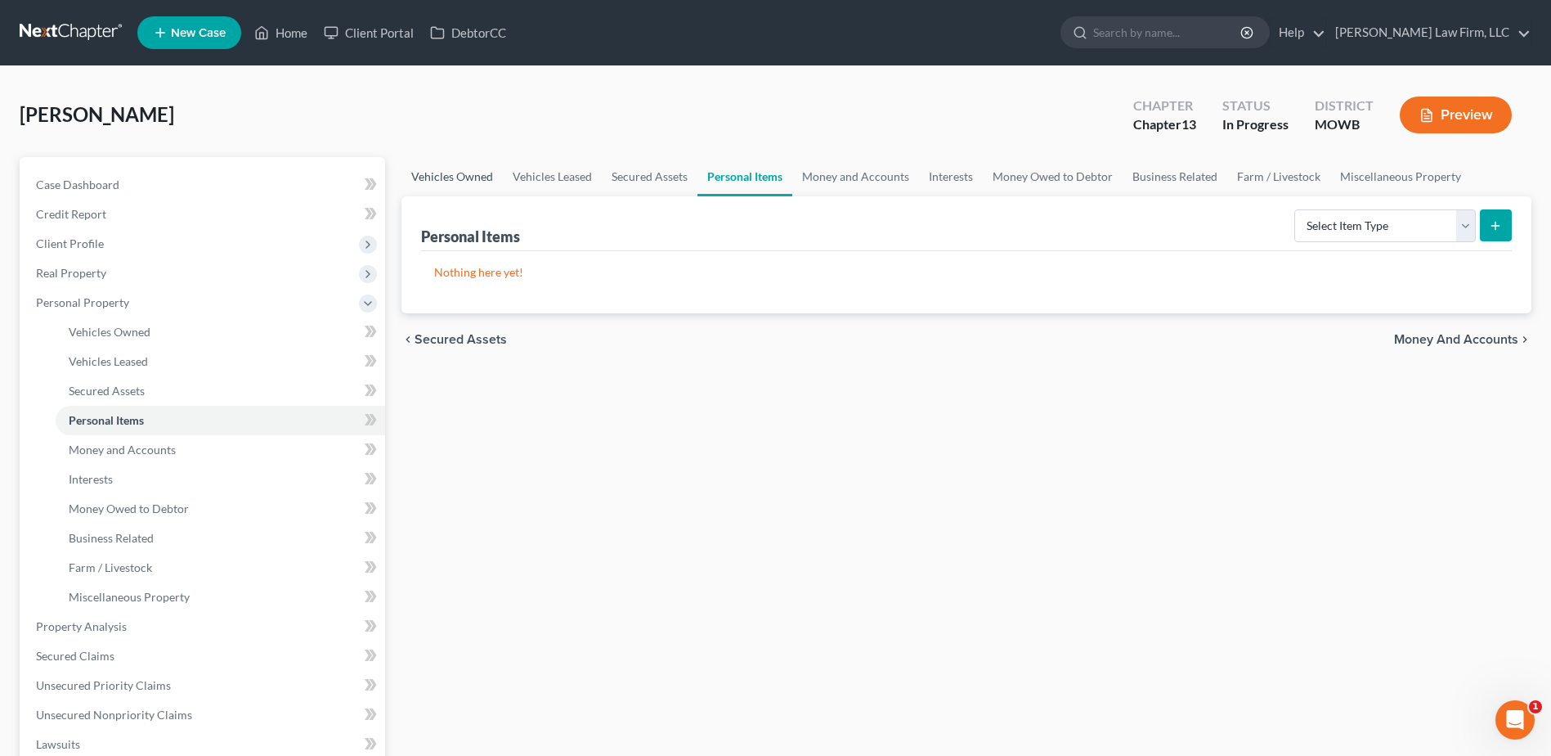
click at [476, 173] on link "Vehicles Owned" at bounding box center [452, 176] width 101 height 39
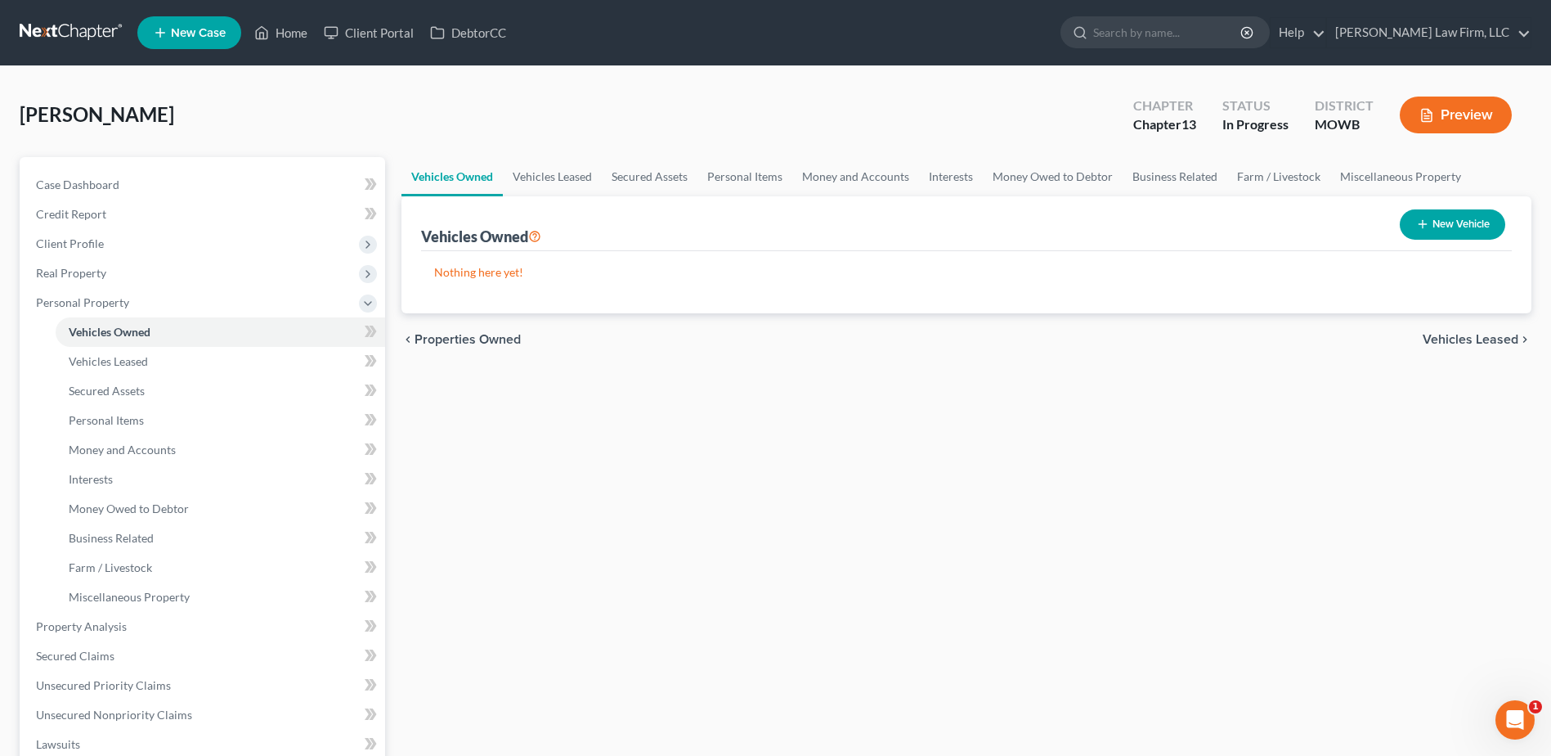
click at [1461, 214] on button "New Vehicle" at bounding box center [1452, 224] width 105 height 30
select select "0"
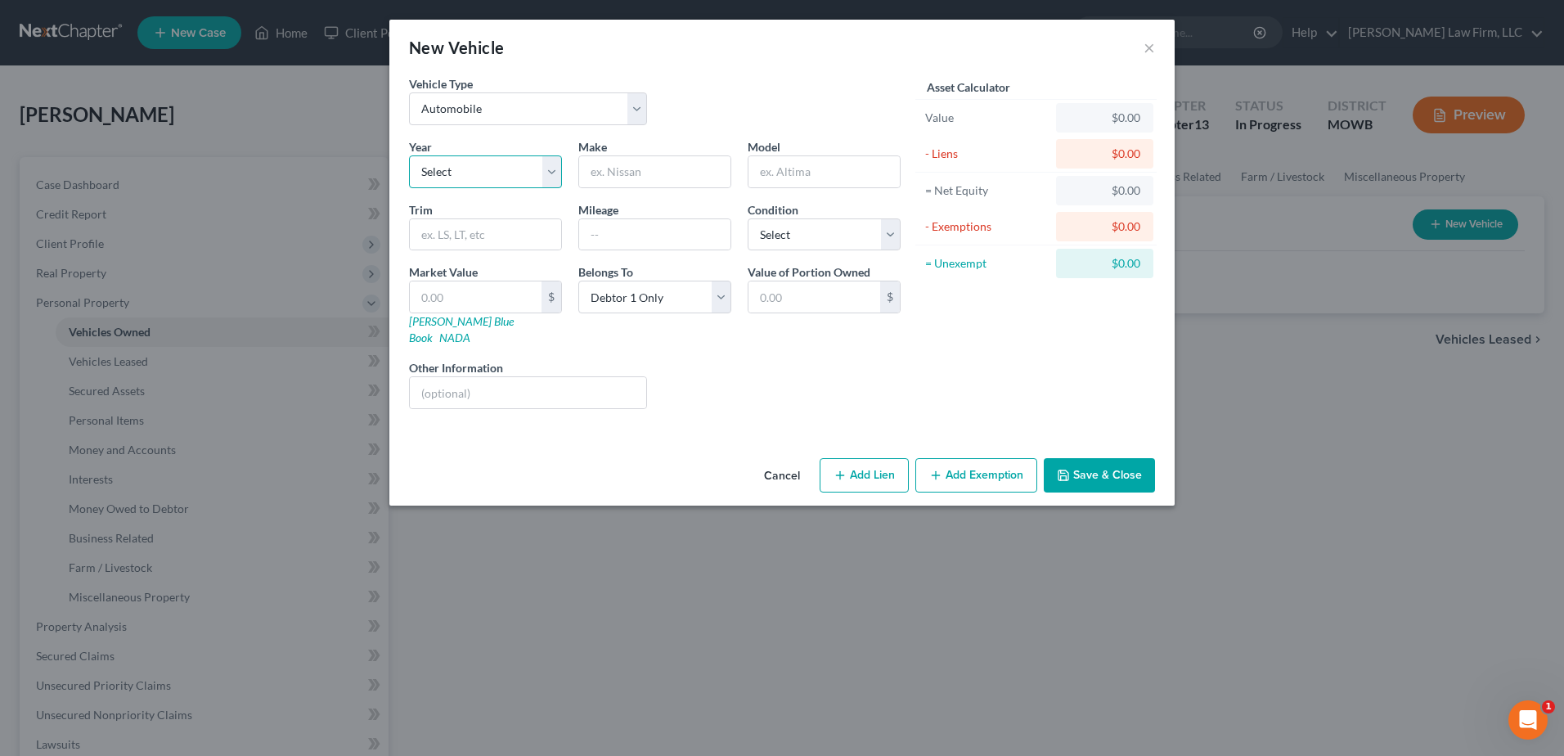
click at [478, 165] on select "Select 2026 2025 2024 2023 2022 2021 2020 2019 2018 2017 2016 2015 2014 2013 20…" at bounding box center [485, 171] width 153 height 33
select select "19"
click at [409, 155] on select "Select 2026 2025 2024 2023 2022 2021 2020 2019 2018 2017 2016 2015 2014 2013 20…" at bounding box center [485, 171] width 153 height 33
click at [642, 167] on input "text" at bounding box center [654, 171] width 151 height 31
type input "GMC"
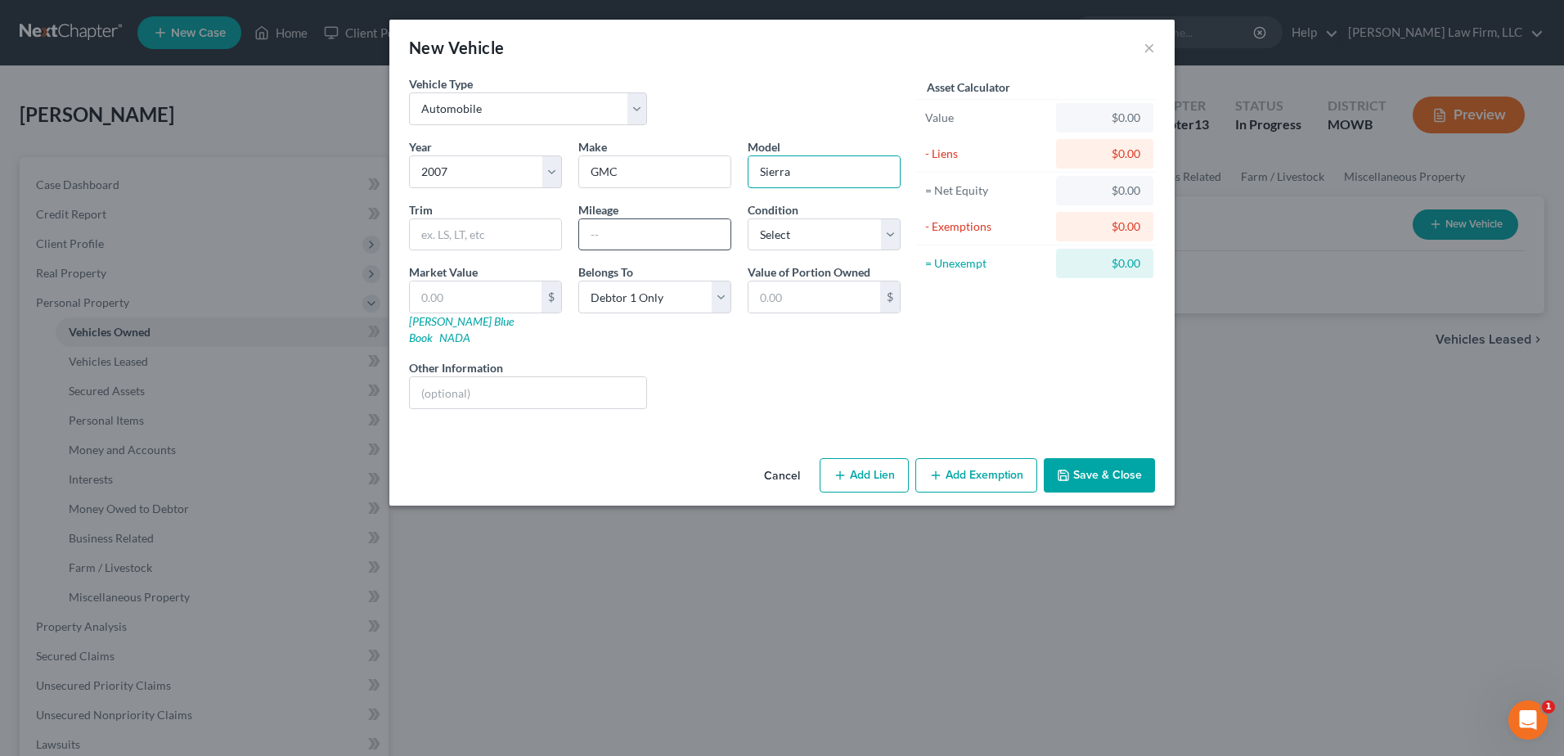
type input "Sierra"
click at [620, 224] on input "text" at bounding box center [654, 234] width 151 height 31
click at [612, 240] on input "253000" at bounding box center [654, 234] width 151 height 31
type input "253,000"
click at [821, 227] on select "Select Excellent Very Good Good Fair Poor" at bounding box center [823, 234] width 153 height 33
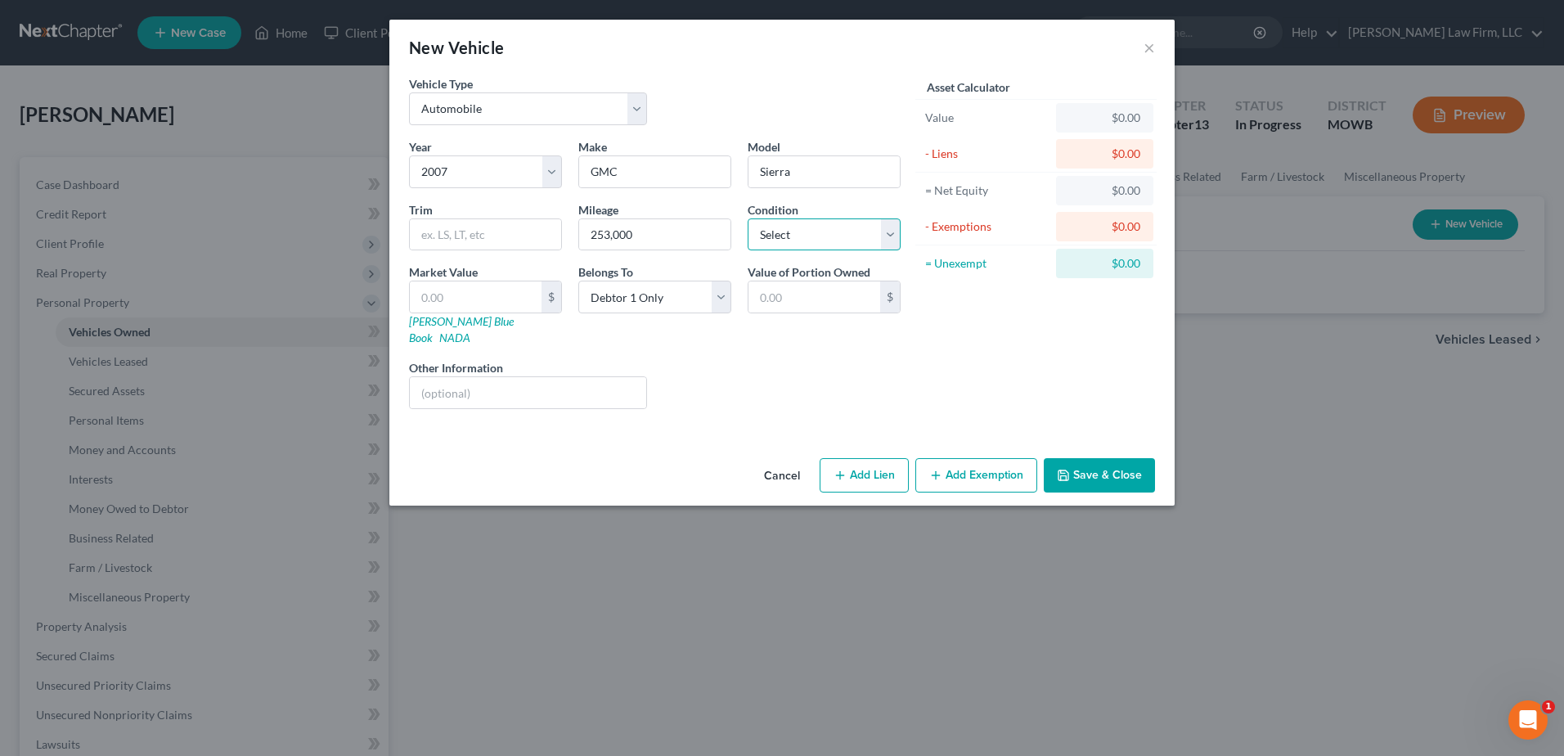
select select "2"
click at [747, 218] on select "Select Excellent Very Good Good Fair Poor" at bounding box center [823, 234] width 153 height 33
click at [453, 300] on input "text" at bounding box center [476, 296] width 132 height 31
type input "6"
type input "6.00"
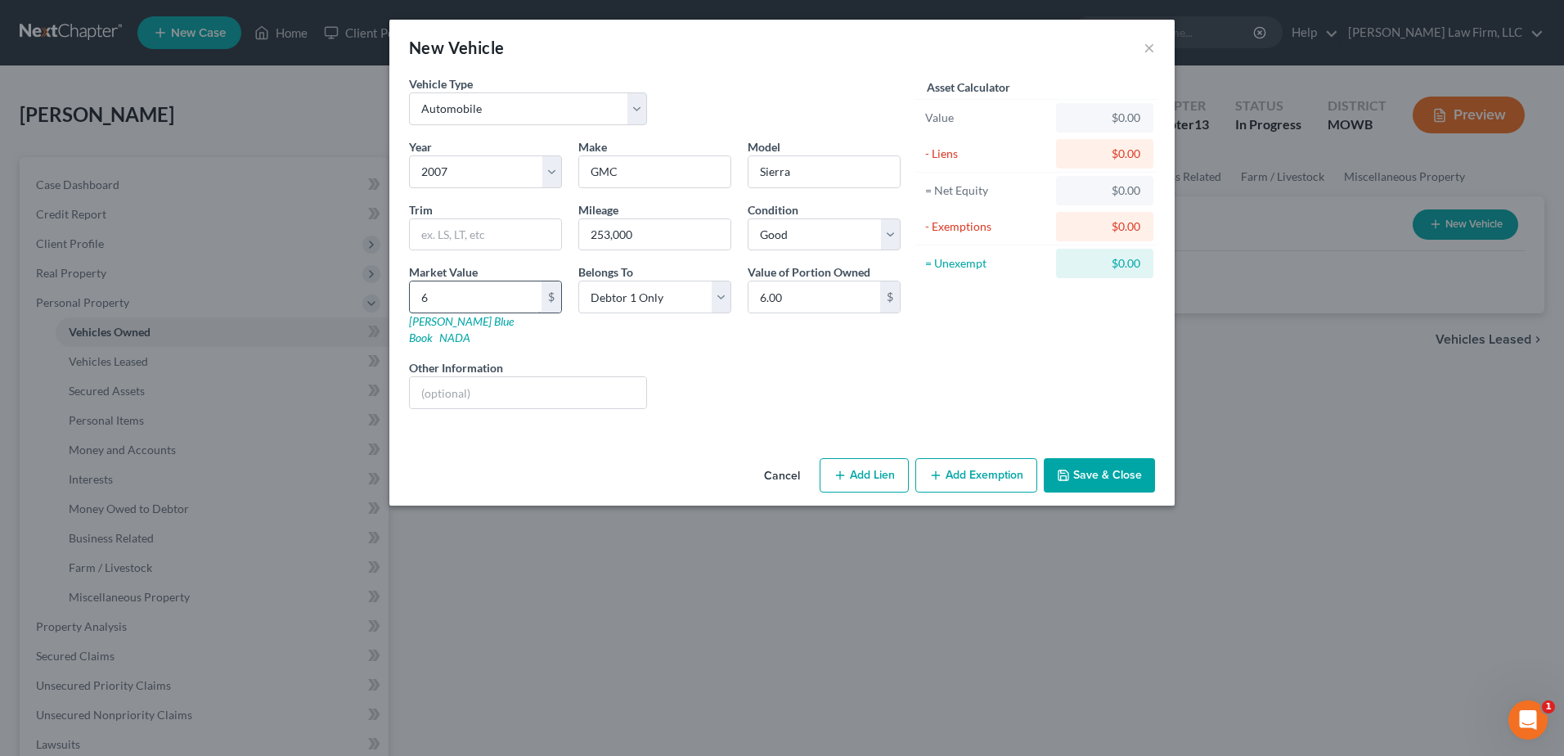
type input "60"
type input "60.00"
type input "600"
type input "600.00"
type input "6000"
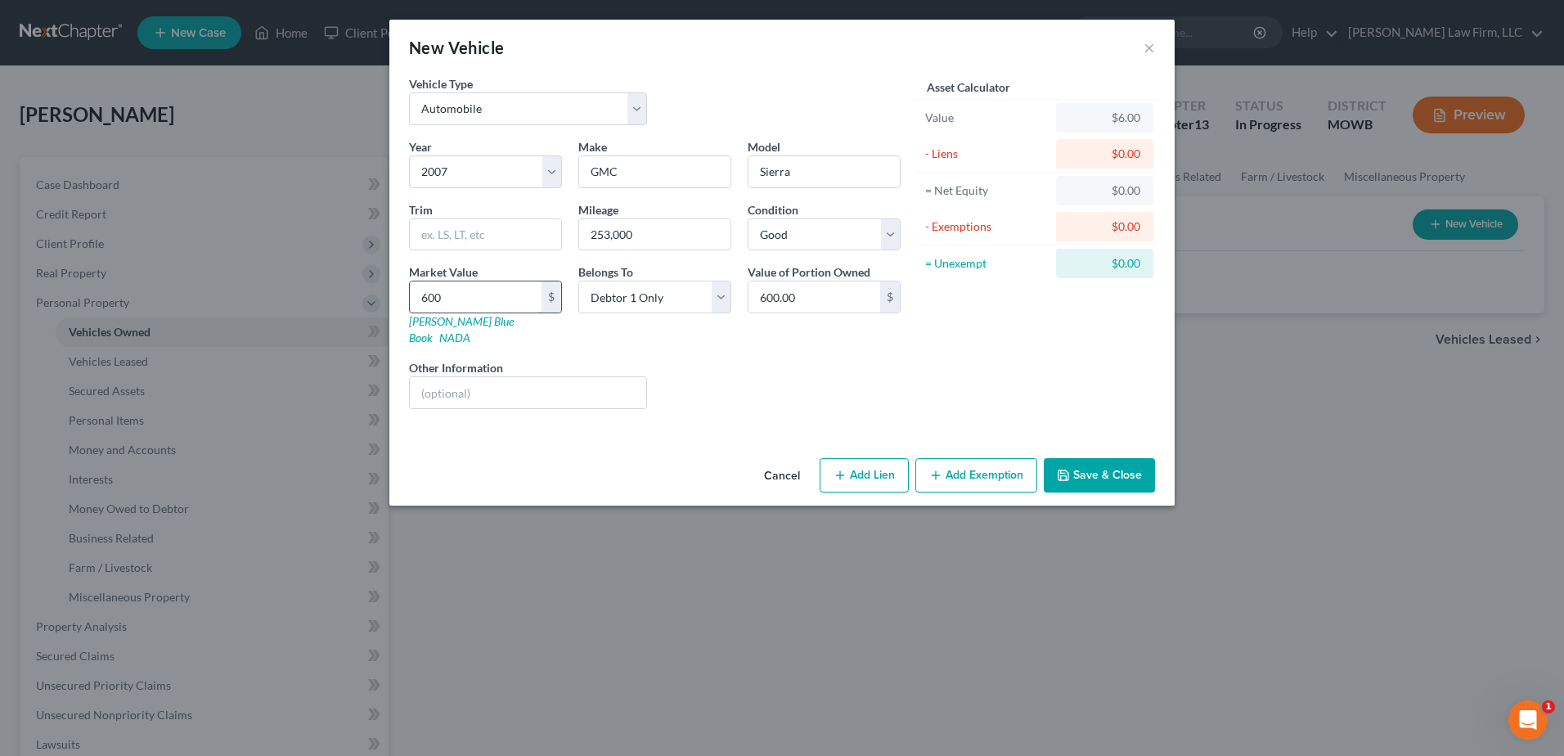
type input "6,000.00"
click at [1096, 458] on button "Save & Close" at bounding box center [1098, 475] width 111 height 34
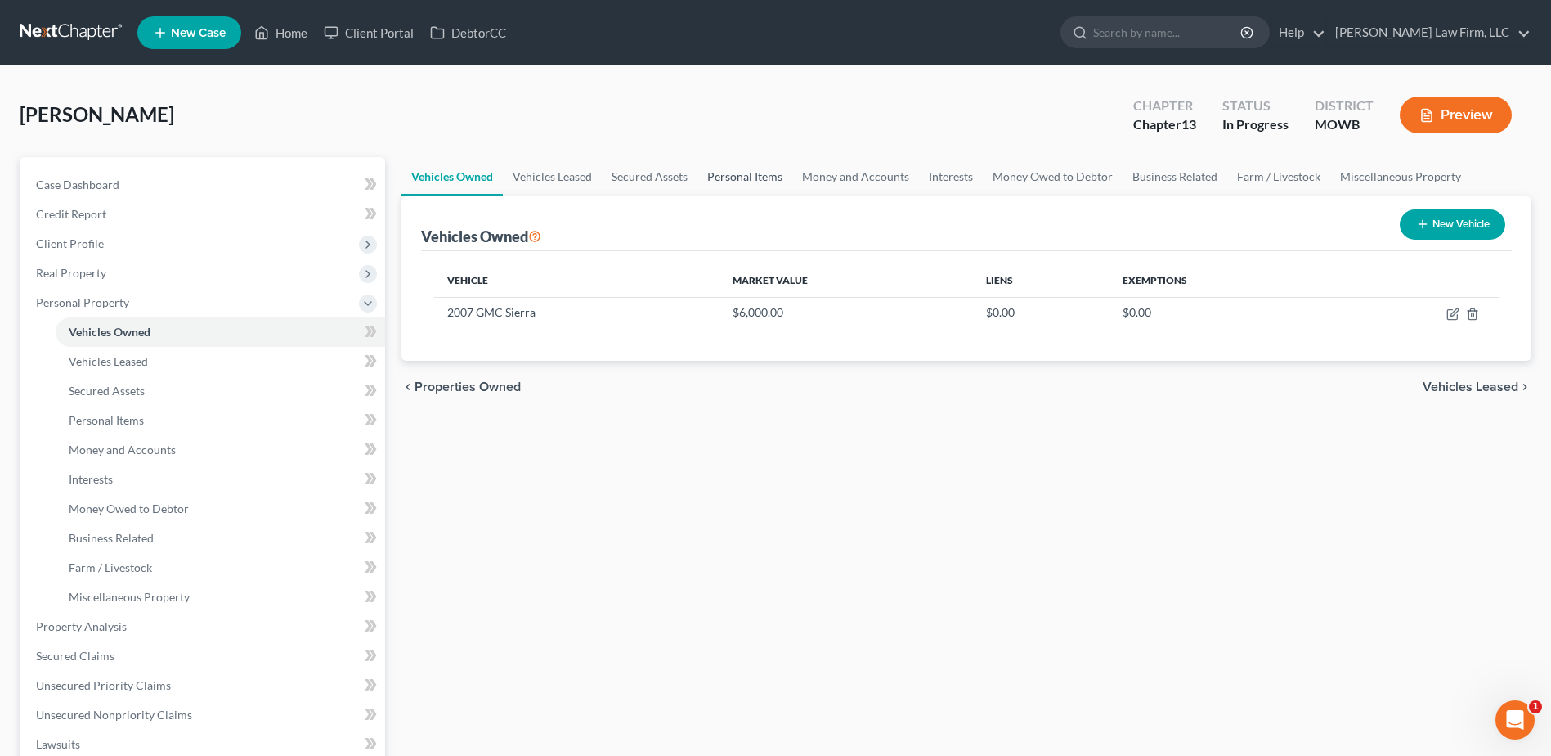
click at [732, 169] on link "Personal Items" at bounding box center [745, 176] width 95 height 39
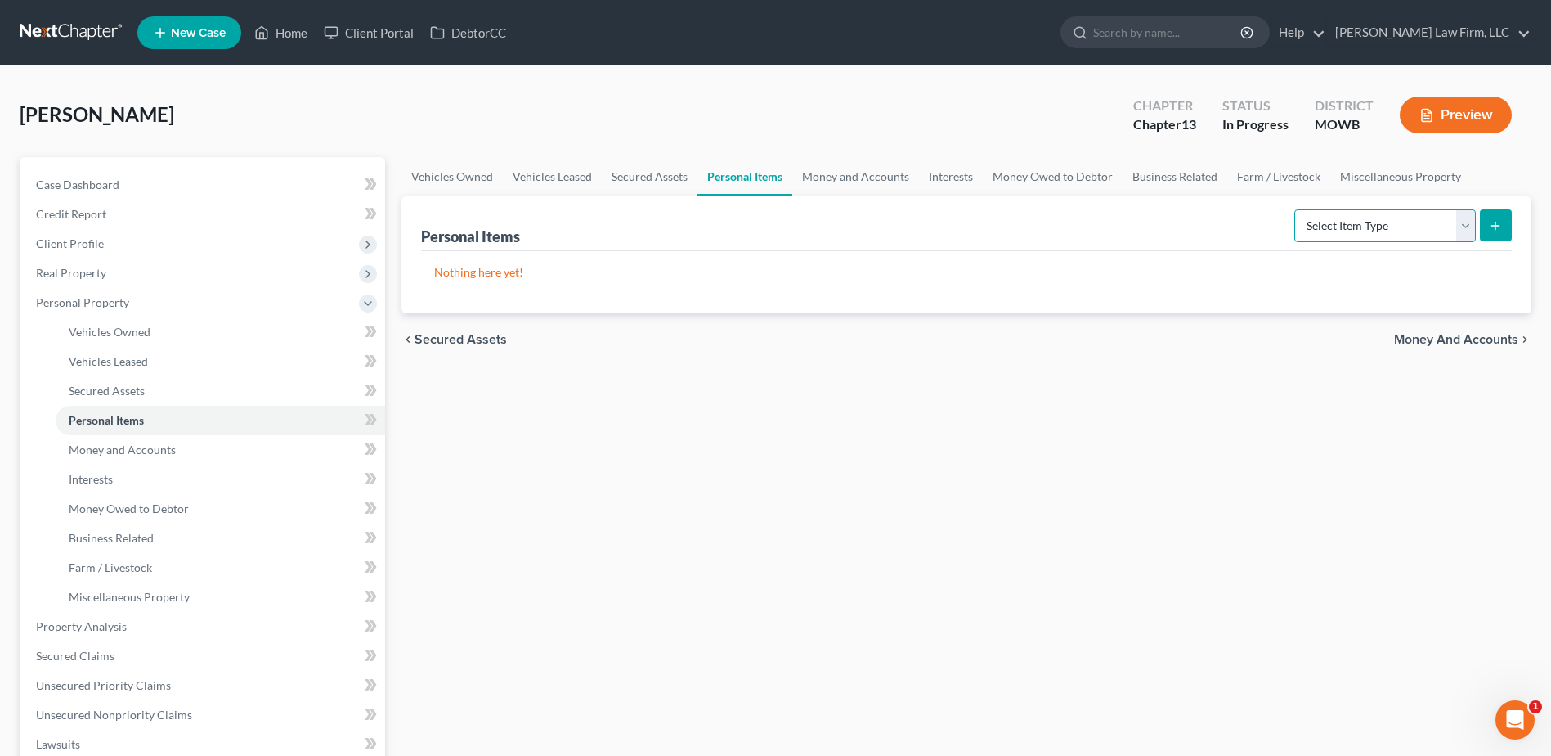
click at [1465, 227] on select "Select Item Type Clothing Collectibles Of Value Electronics Firearms Household …" at bounding box center [1386, 225] width 182 height 33
select select "household_goods"
click at [1296, 209] on select "Select Item Type Clothing Collectibles Of Value Electronics Firearms Household …" at bounding box center [1386, 225] width 182 height 33
click at [1493, 223] on icon "submit" at bounding box center [1495, 225] width 13 height 13
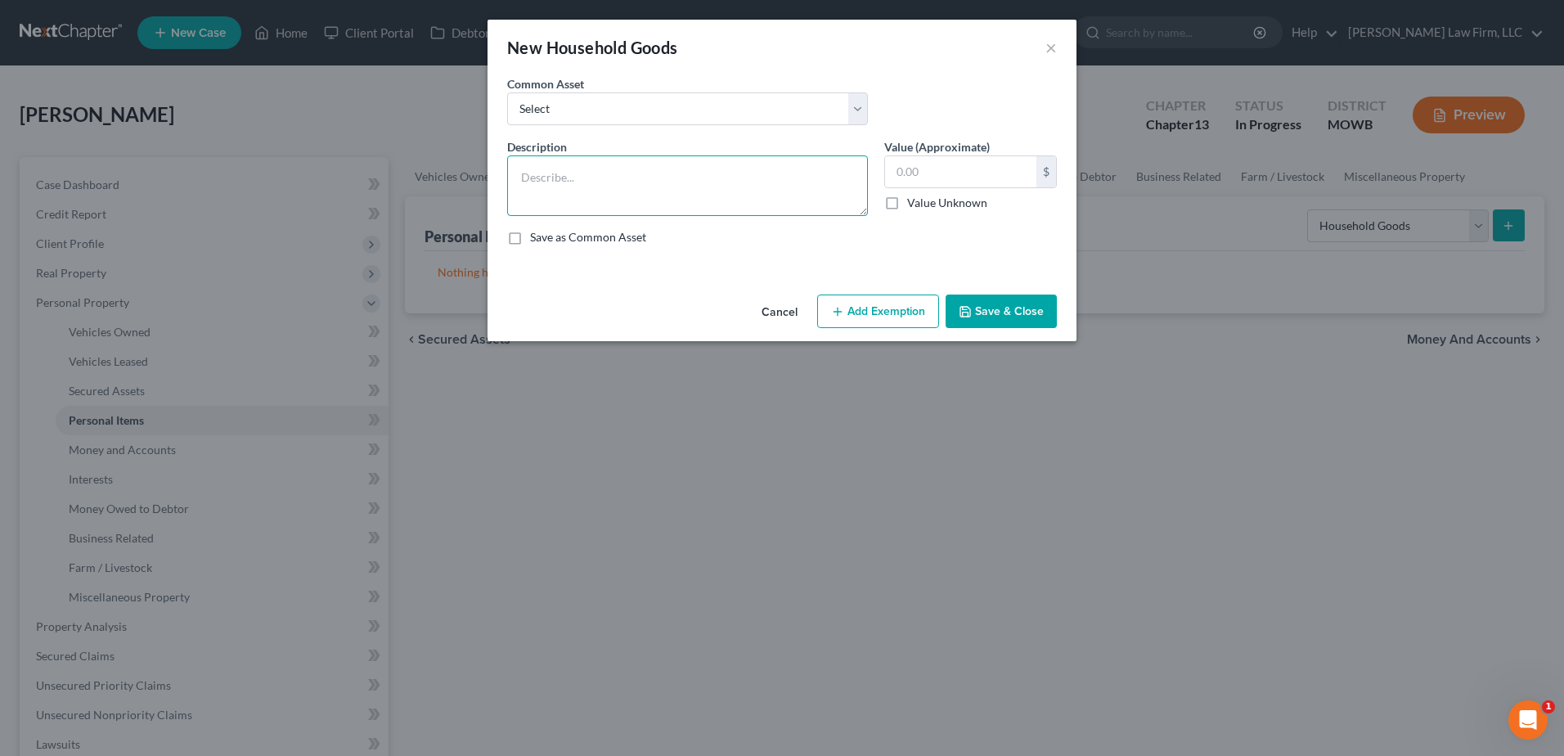
click at [729, 186] on textarea at bounding box center [687, 185] width 361 height 61
type textarea "(3) beds; (2) sofas; dining room table; washer/dryer; misc. household appliances"
click at [966, 166] on input "text" at bounding box center [960, 171] width 151 height 31
type input "2,000.00"
click at [869, 314] on button "Add Exemption" at bounding box center [878, 311] width 122 height 34
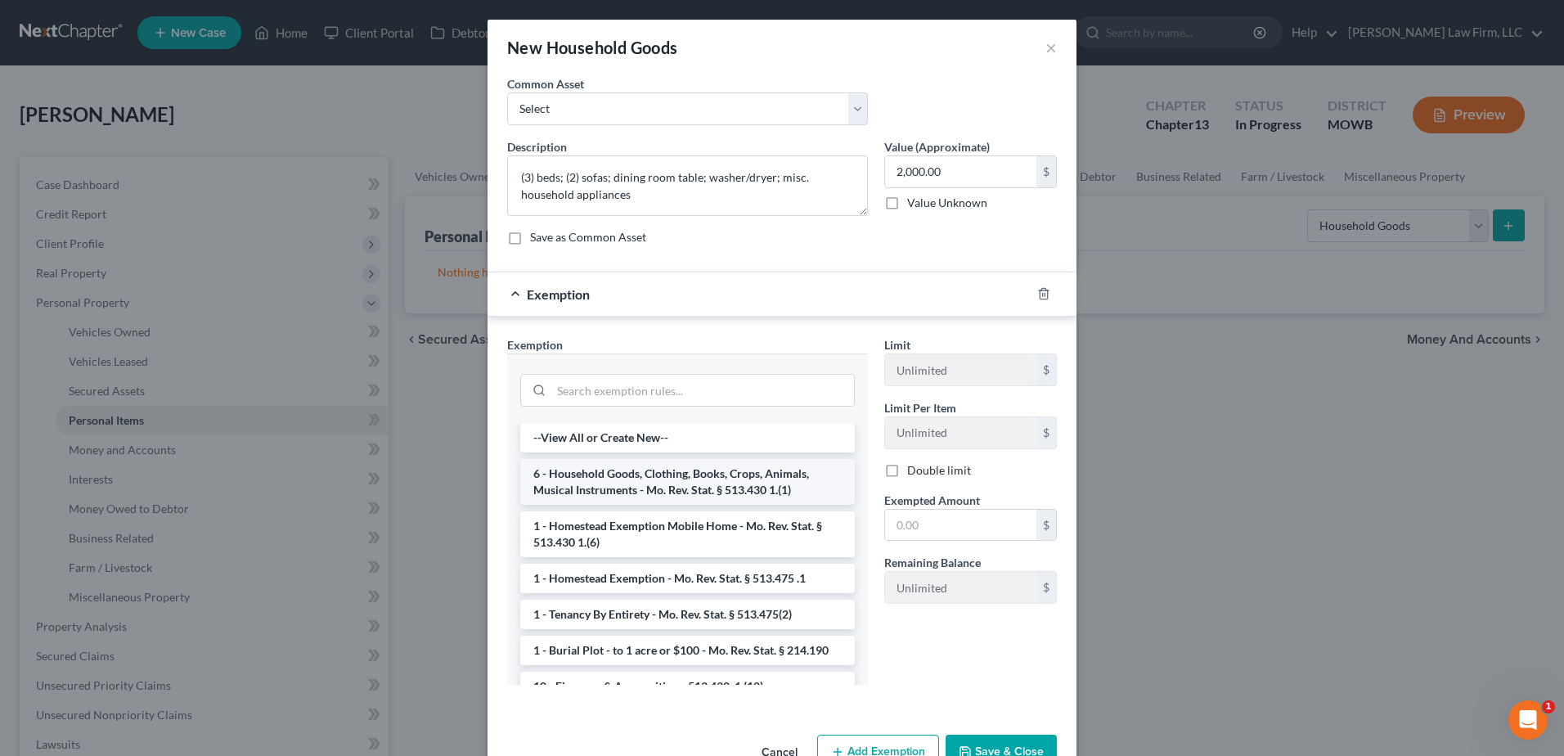
click at [686, 478] on li "6 - Household Goods, Clothing, Books, Crops, Animals, Musical Instruments - Mo.…" at bounding box center [687, 482] width 334 height 46
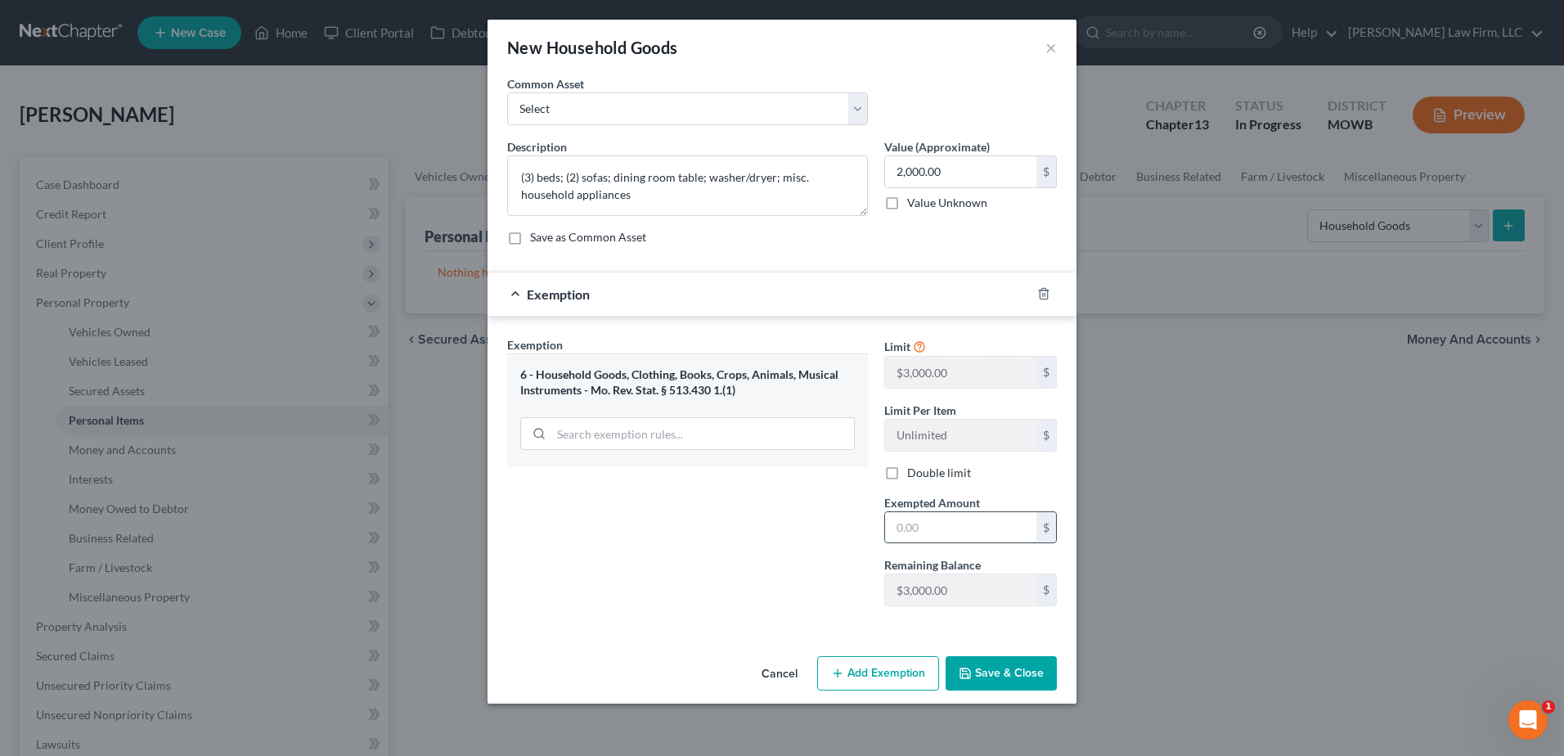
click at [984, 527] on input "text" at bounding box center [960, 527] width 151 height 31
type input "2,000.00"
click at [999, 670] on button "Save & Close" at bounding box center [1000, 673] width 111 height 34
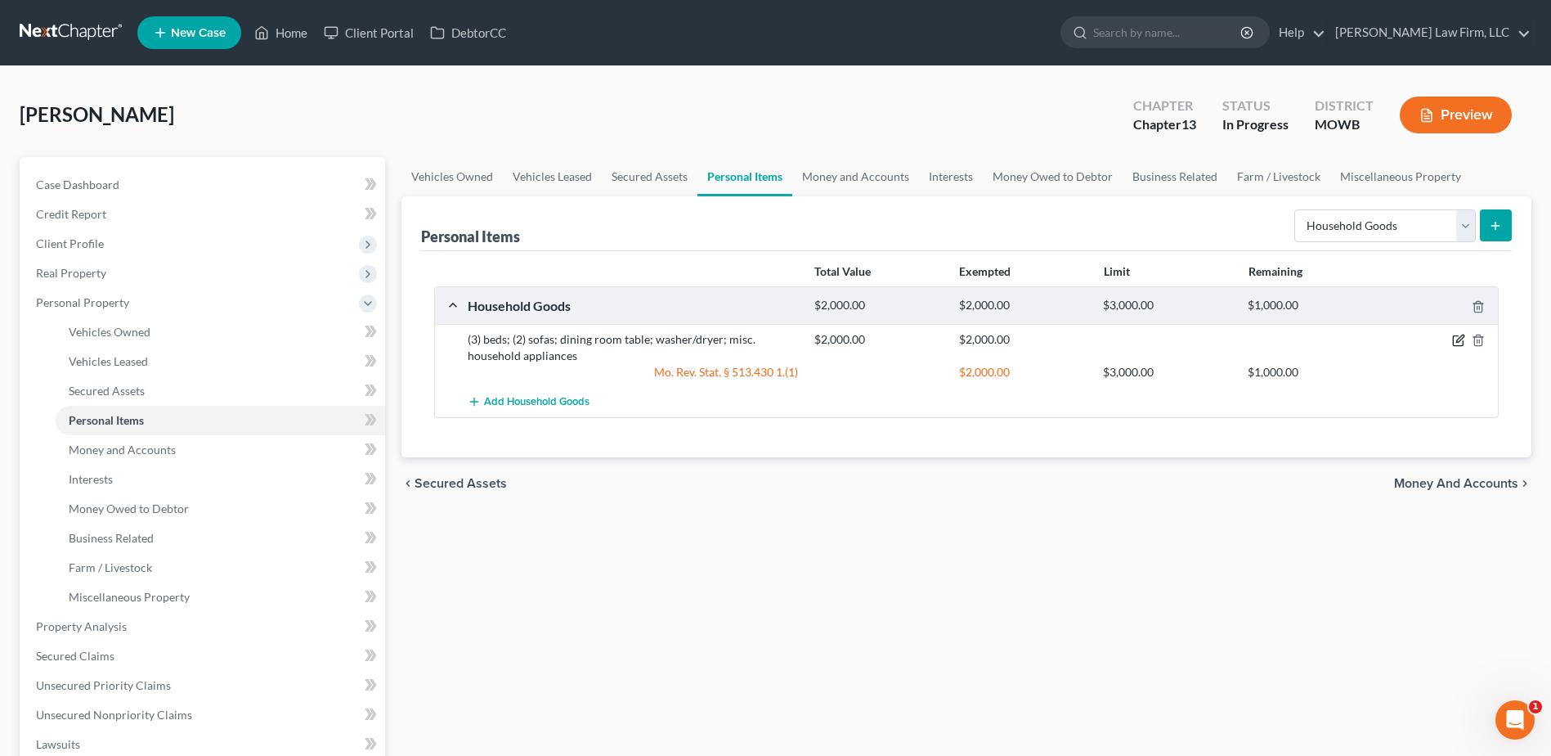
click at [1456, 342] on icon "button" at bounding box center [1459, 338] width 7 height 7
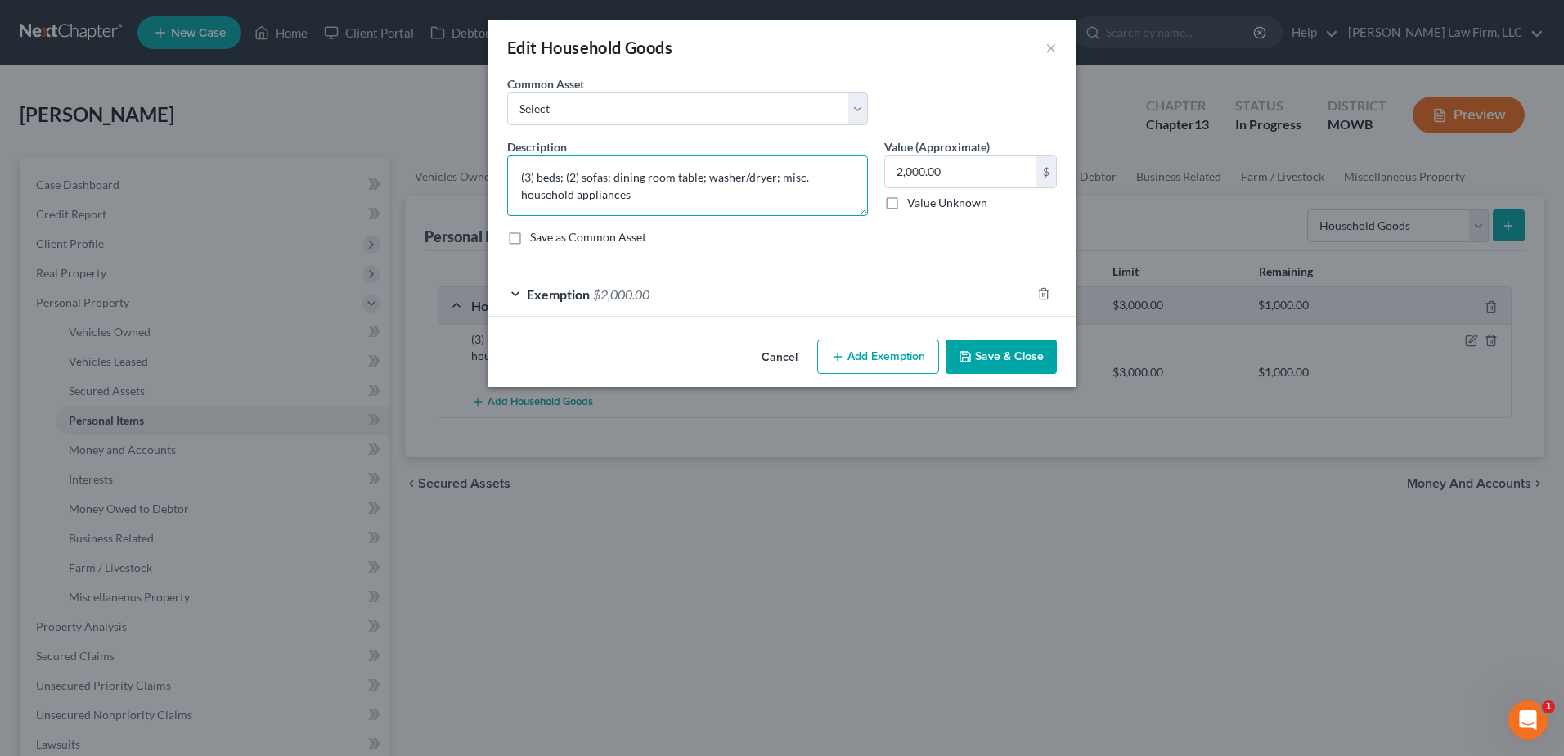
click at [632, 195] on textarea "(3) beds; (2) sofas; dining room table; washer/dryer; misc. household appliances" at bounding box center [687, 185] width 361 height 61
type textarea "(3) beds; (2) sofas; dining room table; washer/dryer; misc. household appliance…"
click at [1021, 357] on button "Save & Close" at bounding box center [1000, 356] width 111 height 34
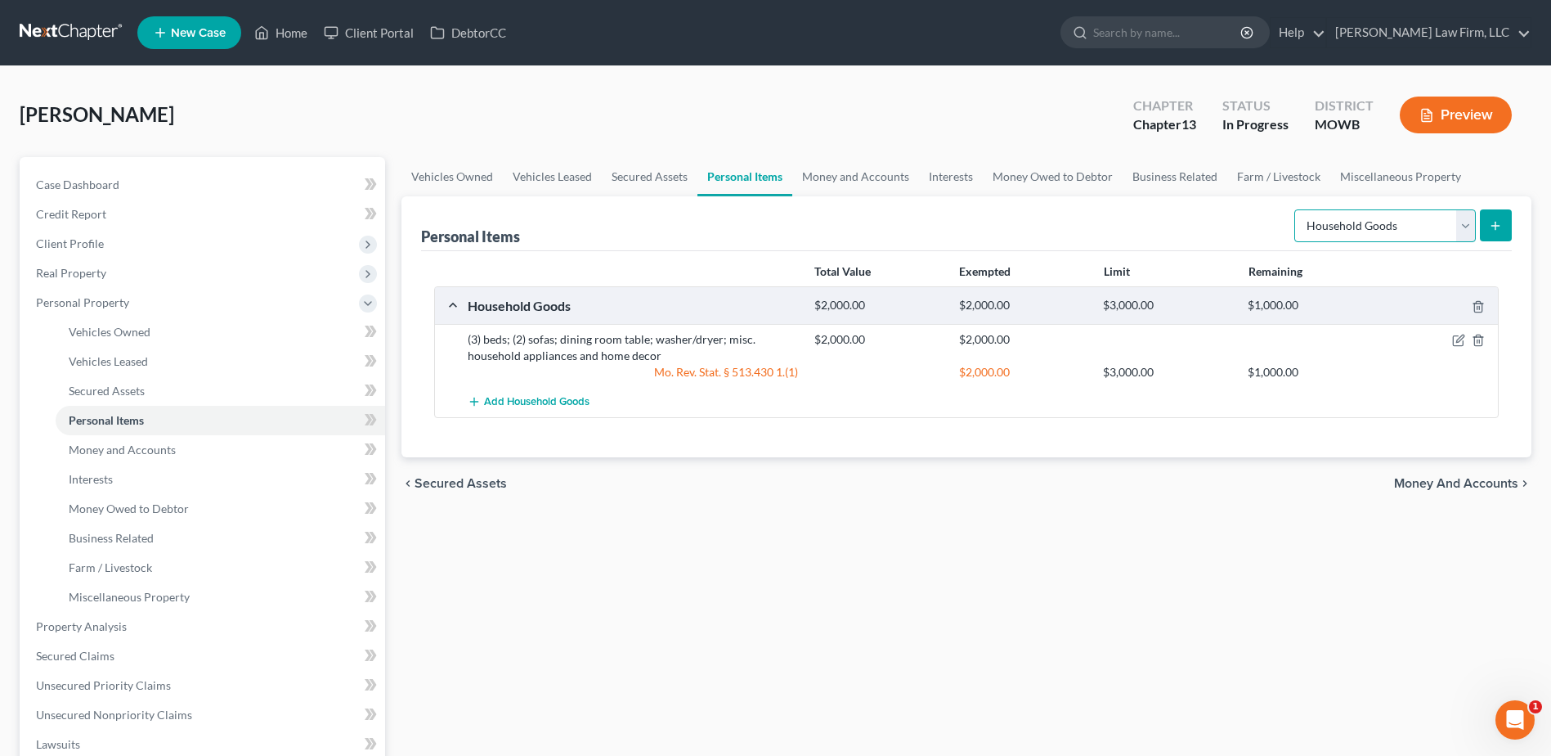
click at [1469, 231] on select "Select Item Type Clothing Collectibles Of Value Electronics Firearms Household …" at bounding box center [1386, 225] width 182 height 33
select select "electronics"
click at [1296, 209] on select "Select Item Type Clothing Collectibles Of Value Electronics Firearms Household …" at bounding box center [1386, 225] width 182 height 33
click at [1497, 226] on line "submit" at bounding box center [1495, 226] width 7 height 0
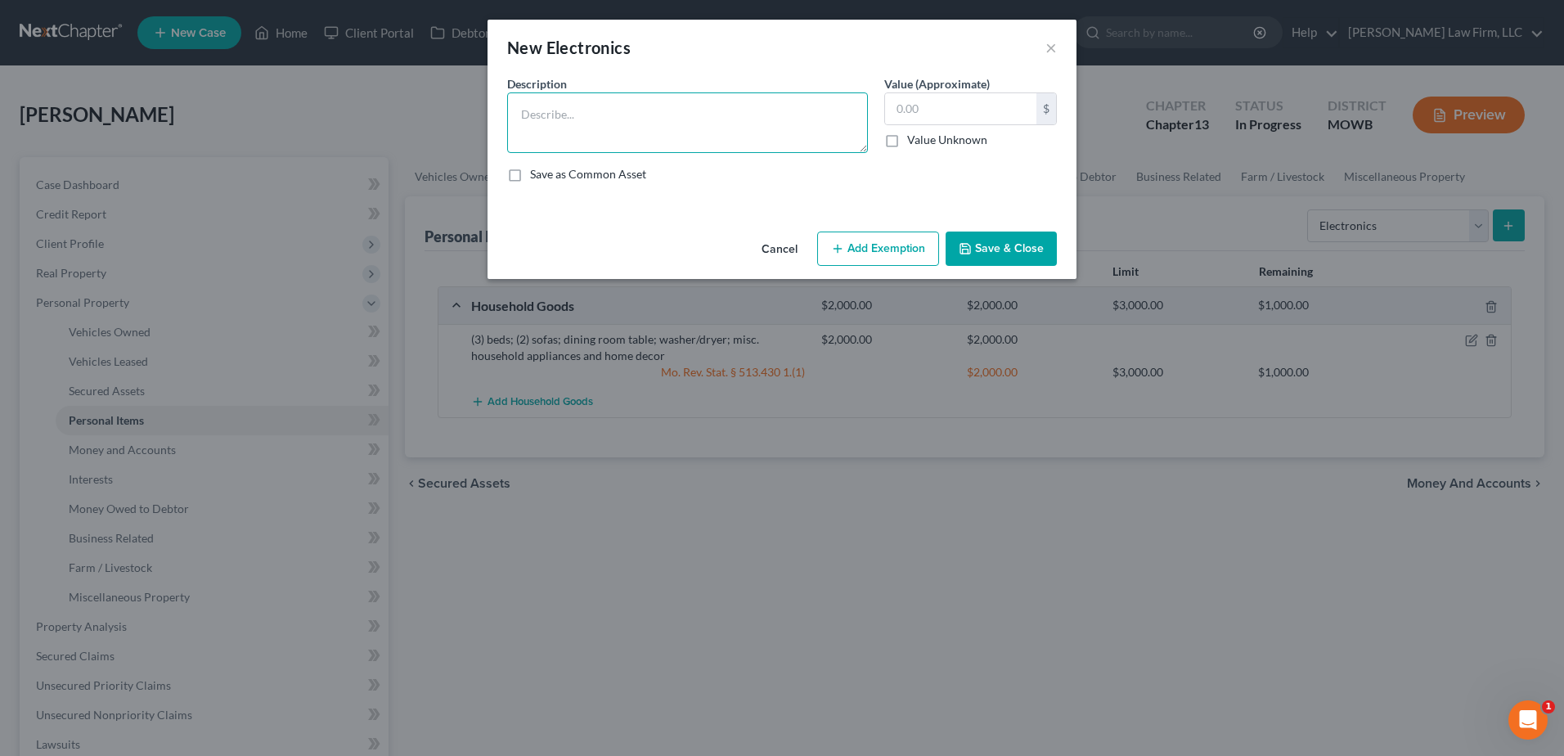
click at [618, 119] on textarea at bounding box center [687, 122] width 361 height 61
type textarea "(4) T.V.'s"
click at [956, 105] on input "text" at bounding box center [960, 108] width 151 height 31
type input "1,000.00"
click at [867, 259] on button "Add Exemption" at bounding box center [878, 248] width 122 height 34
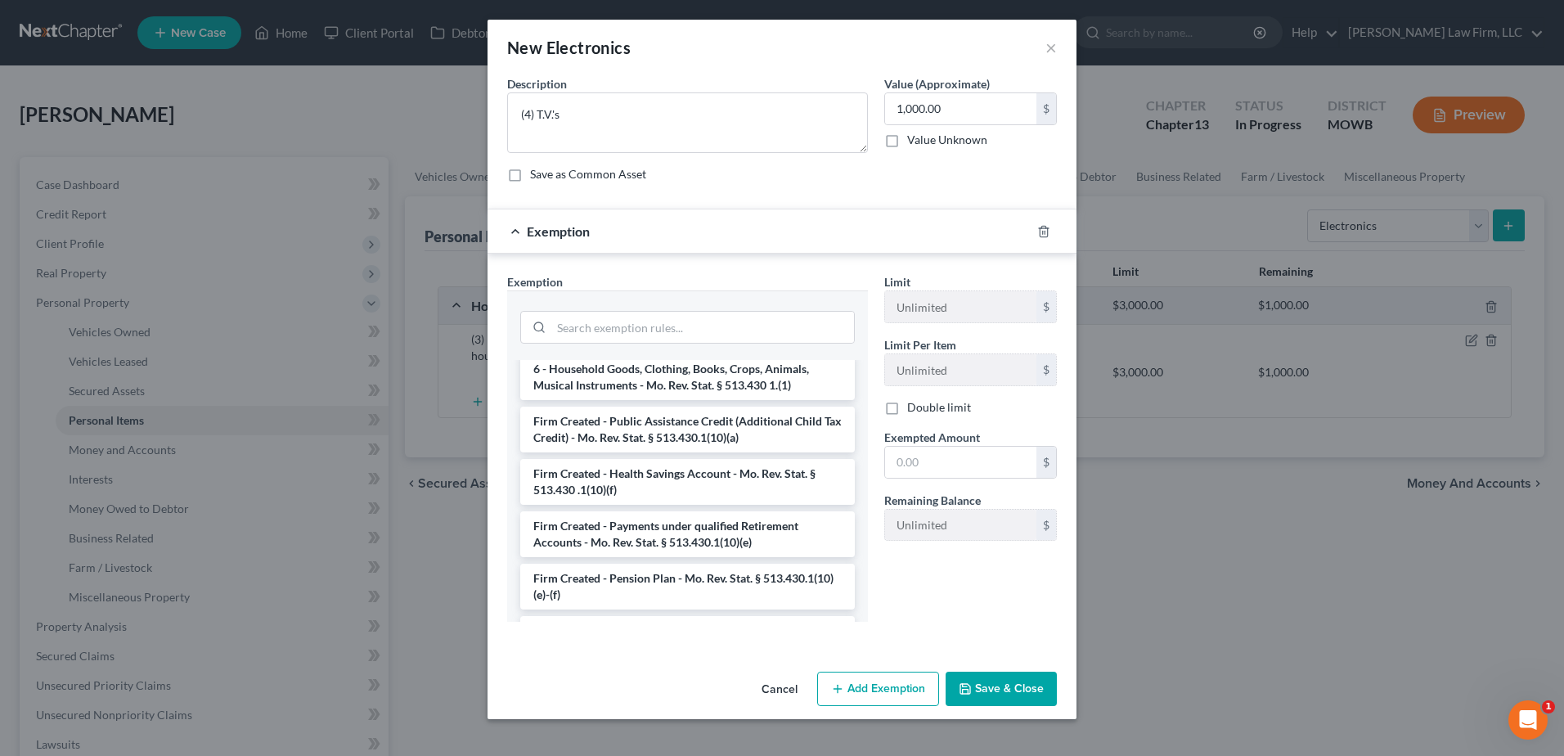
scroll to position [1881, 0]
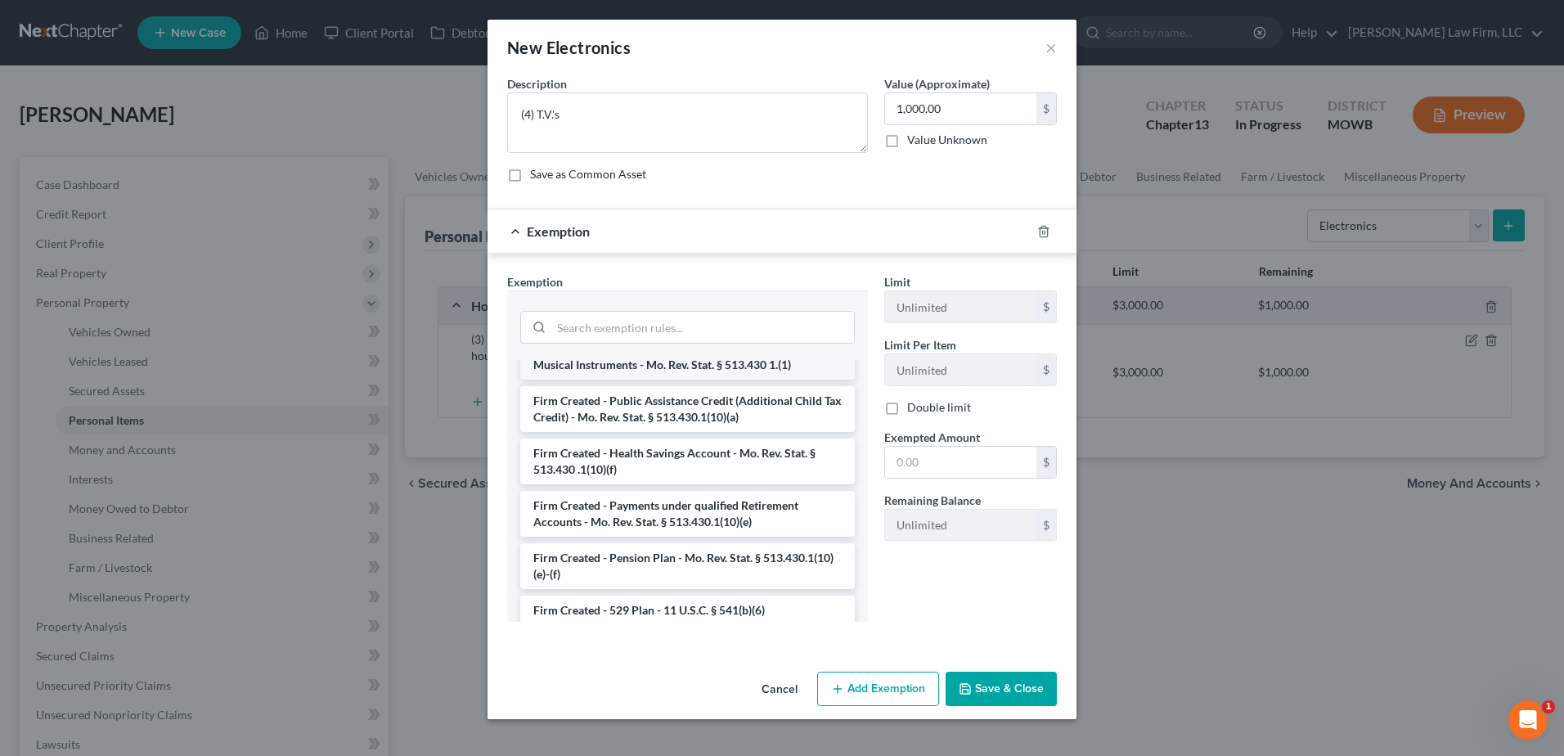
click at [633, 363] on li "6 - Household Goods, Clothing, Books, Crops, Animals, Musical Instruments - Mo.…" at bounding box center [687, 357] width 334 height 46
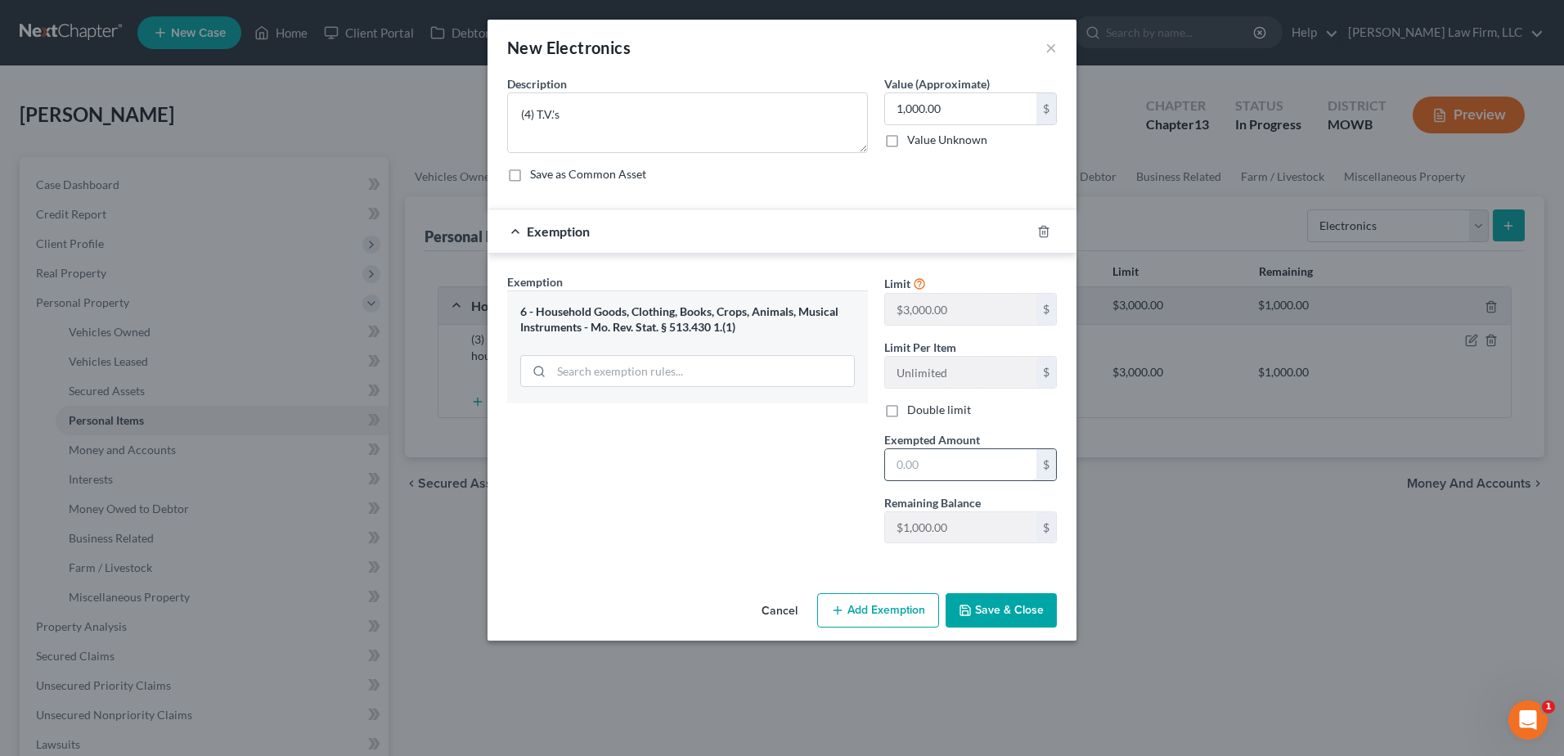
click at [921, 458] on input "text" at bounding box center [960, 464] width 151 height 31
type input "1,000.00"
click at [982, 604] on button "Save & Close" at bounding box center [1000, 610] width 111 height 34
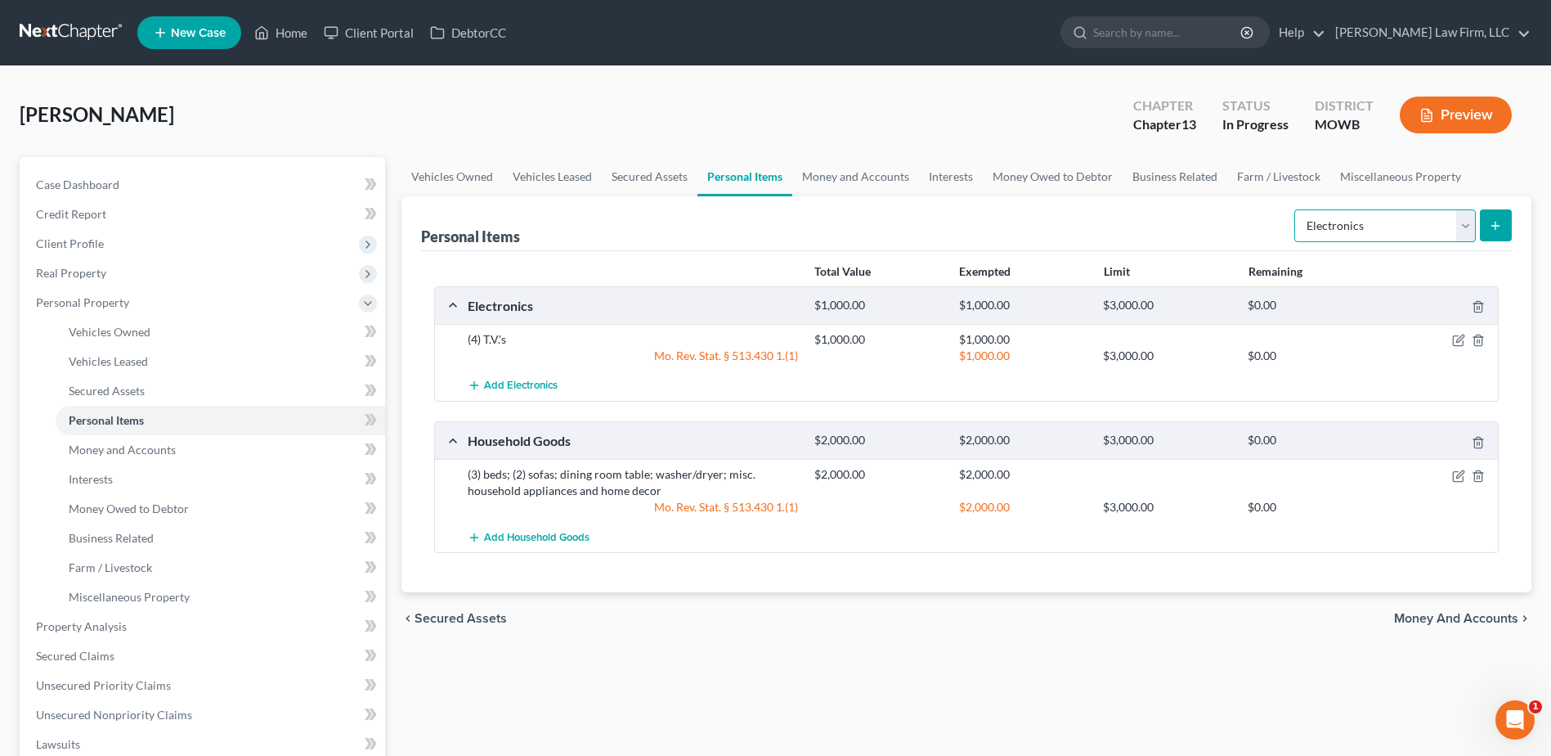
click at [1392, 234] on select "Select Item Type Clothing Collectibles Of Value Electronics Firearms Household …" at bounding box center [1386, 225] width 182 height 33
select select "collectibles_of_value"
click at [1296, 209] on select "Select Item Type Clothing Collectibles Of Value Electronics Firearms Household …" at bounding box center [1386, 225] width 182 height 33
click at [1499, 223] on icon "submit" at bounding box center [1495, 225] width 13 height 13
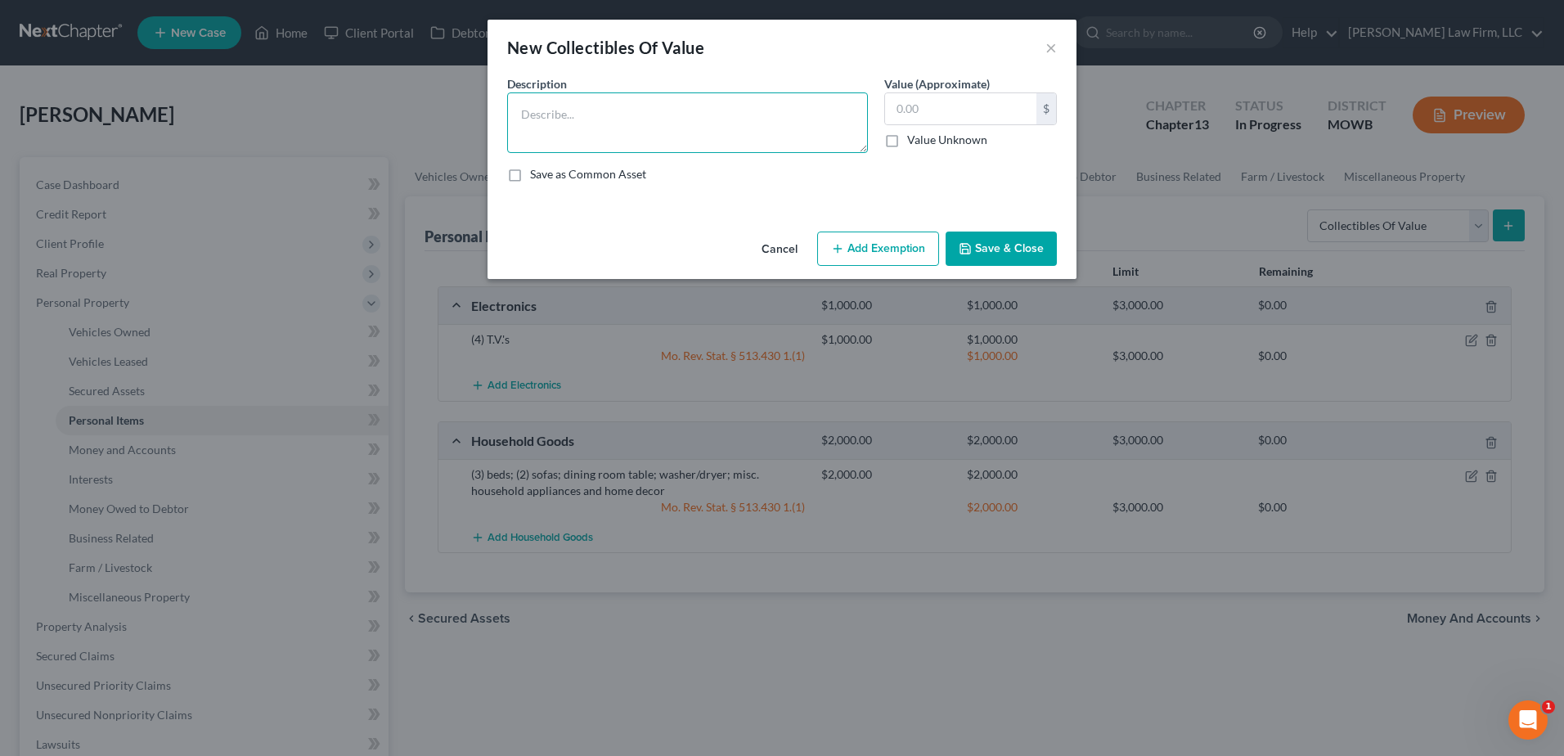
click at [618, 123] on textarea at bounding box center [687, 122] width 361 height 61
type textarea "artwork; books"
click at [932, 109] on input "text" at bounding box center [960, 108] width 151 height 31
type input "200.00"
click at [891, 254] on button "Add Exemption" at bounding box center [878, 248] width 122 height 34
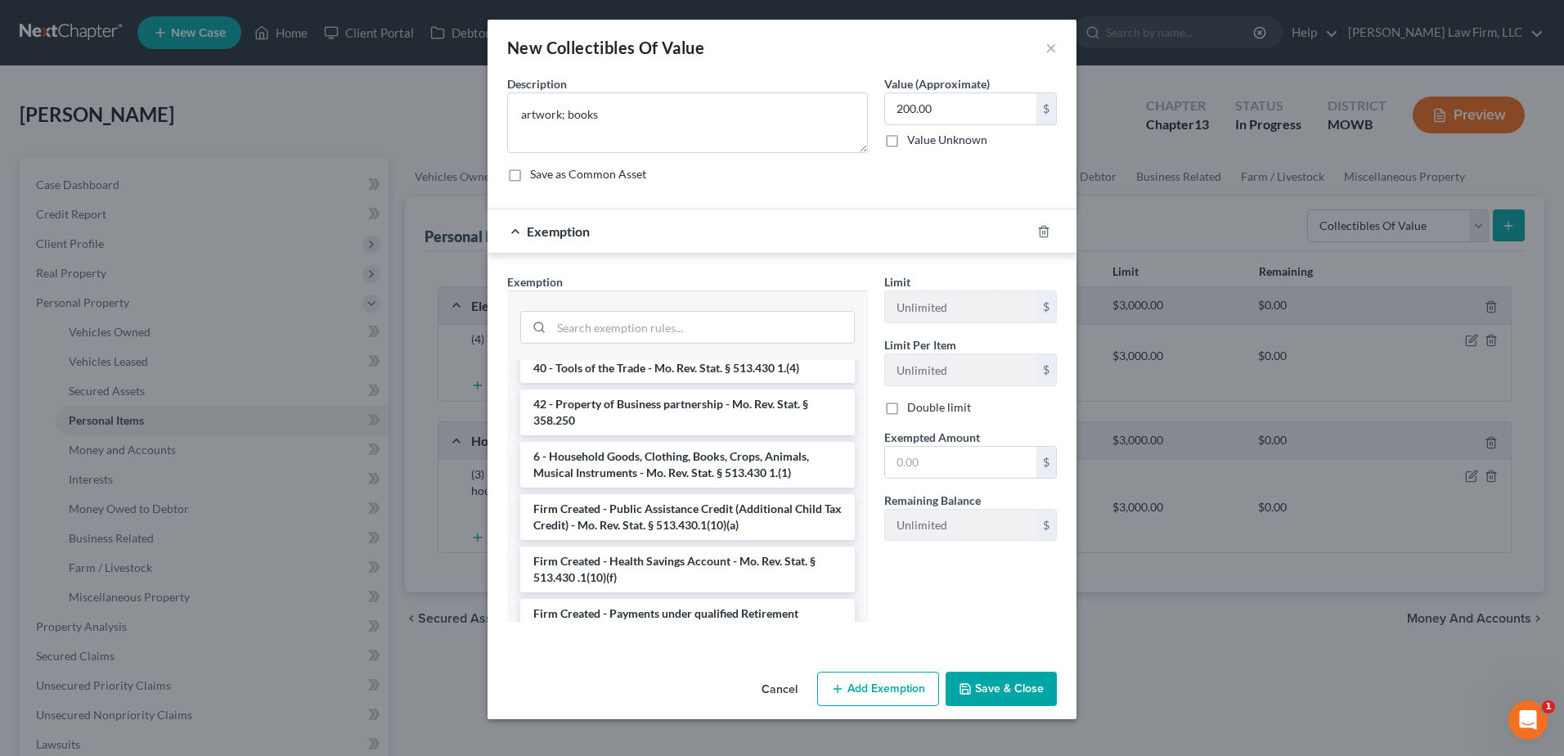
scroll to position [1779, 0]
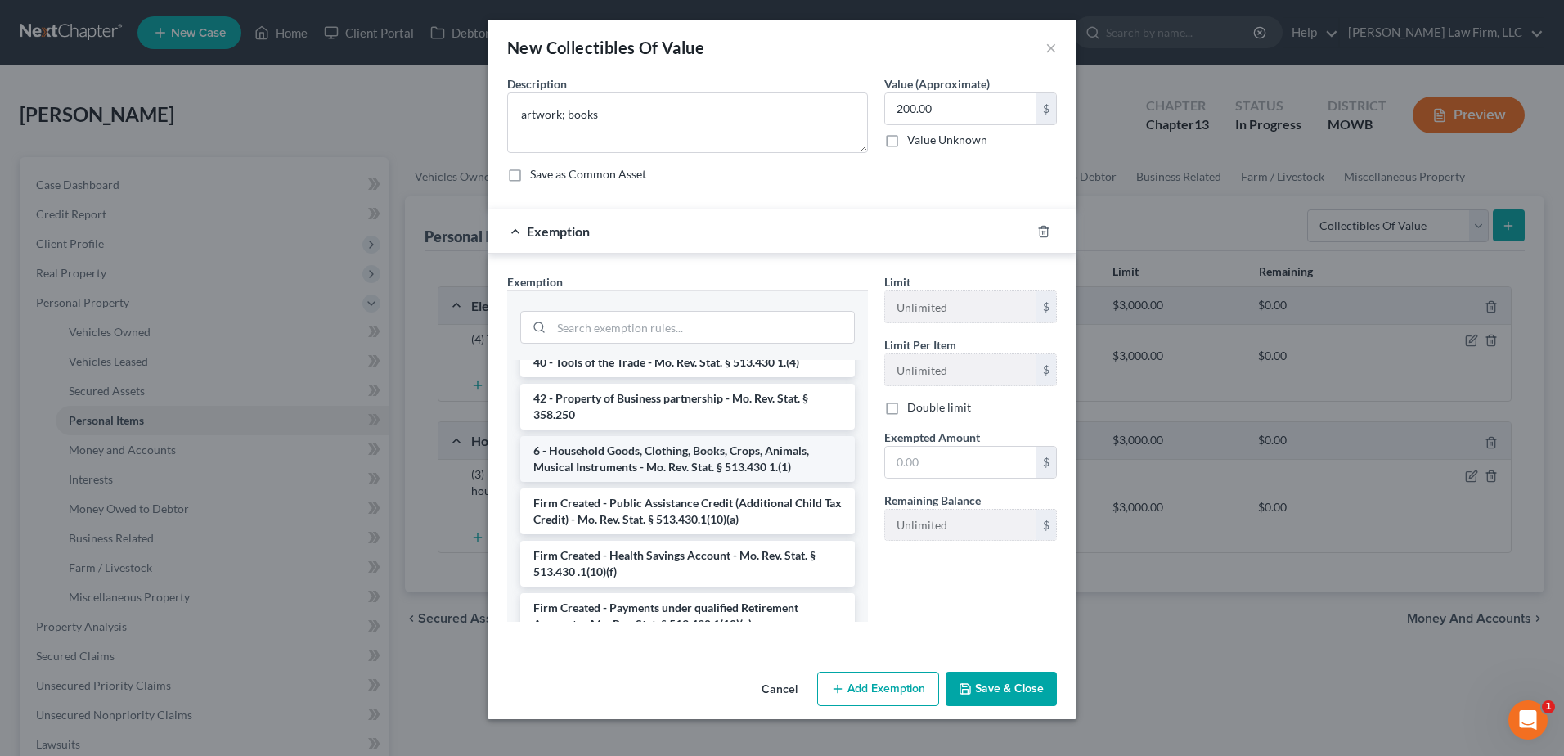
click at [684, 481] on li "6 - Household Goods, Clothing, Books, Crops, Animals, Musical Instruments - Mo.…" at bounding box center [687, 459] width 334 height 46
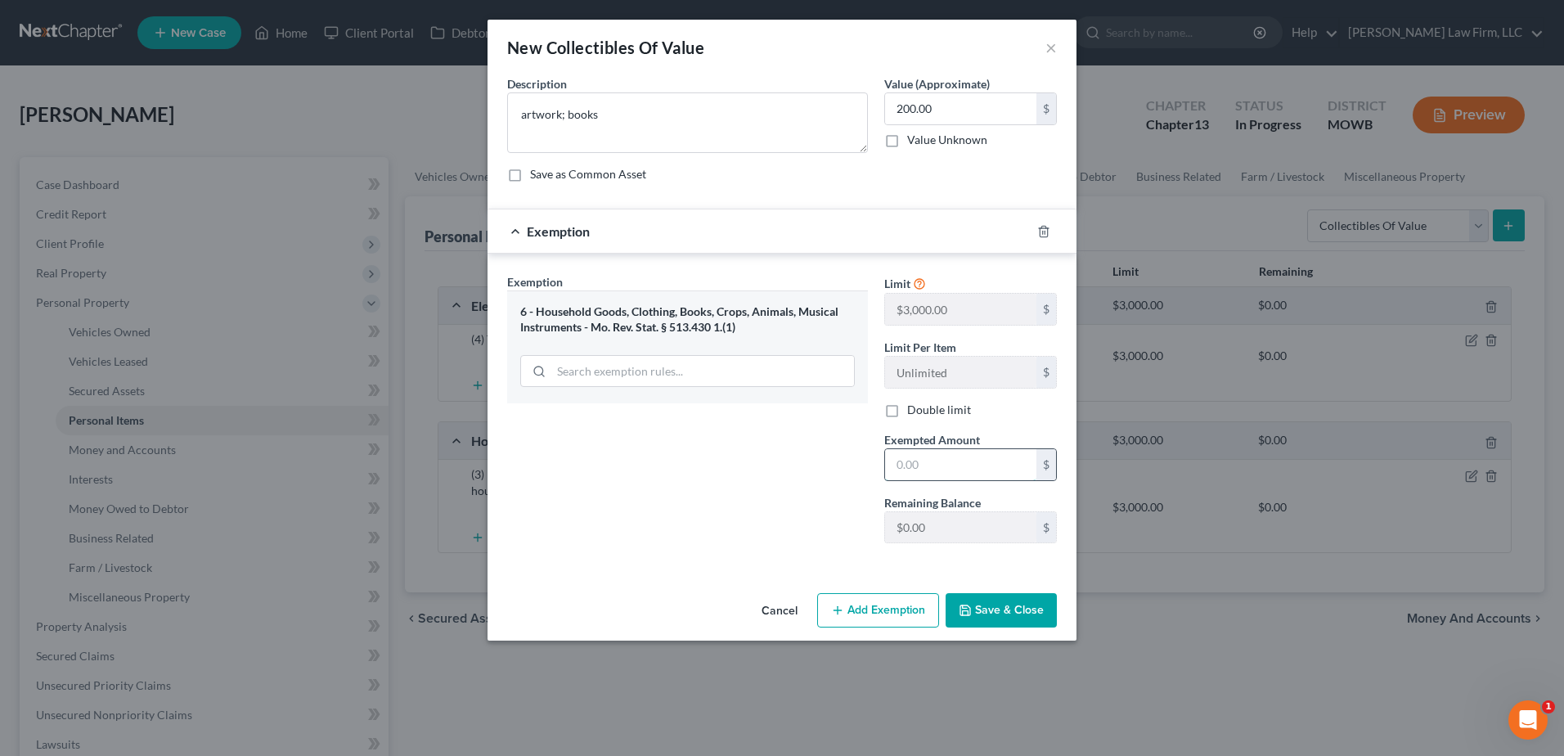
click at [936, 463] on input "text" at bounding box center [960, 464] width 151 height 31
type input "200.00"
click at [974, 616] on button "Save & Close" at bounding box center [1000, 610] width 111 height 34
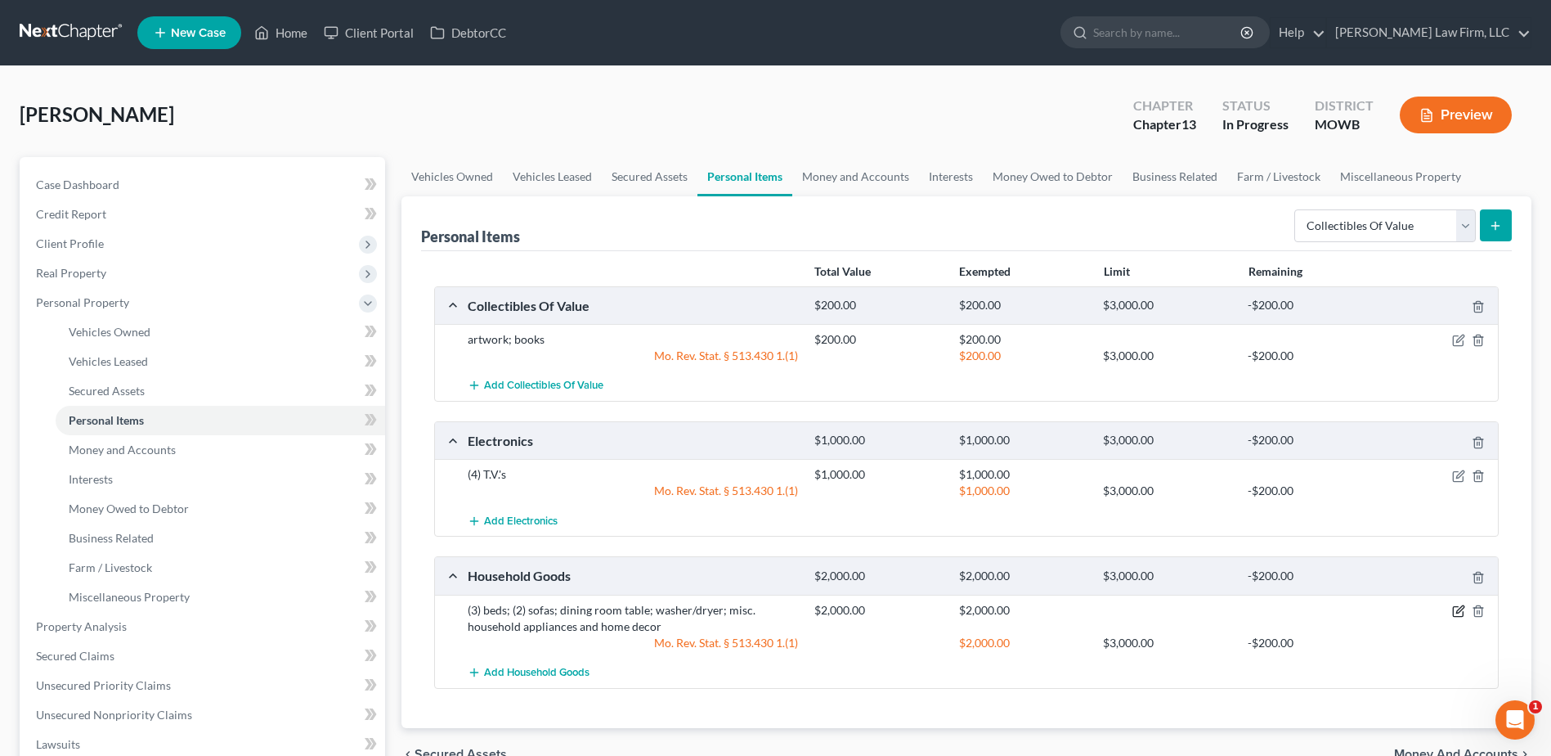
click at [1456, 611] on icon "button" at bounding box center [1458, 610] width 13 height 13
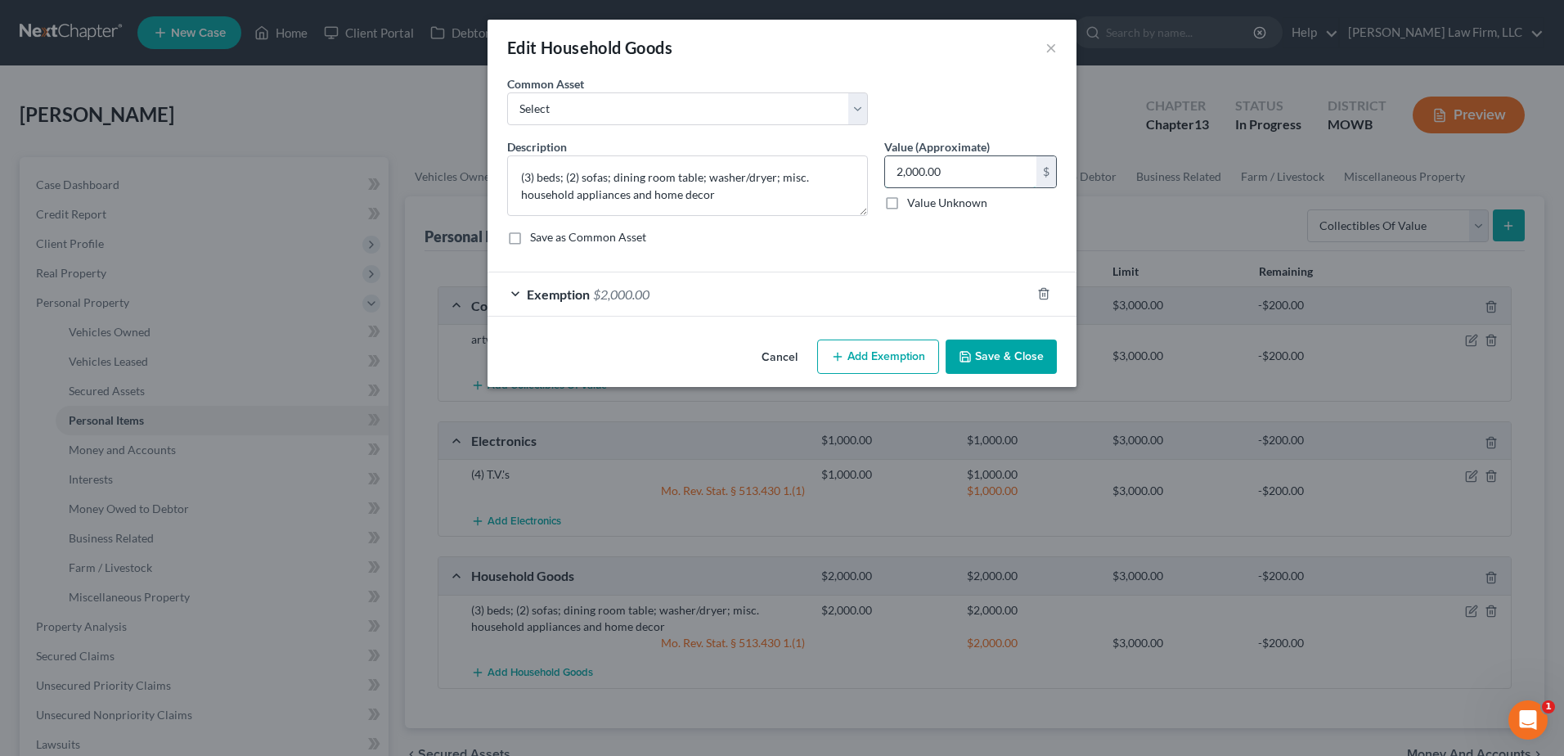
click at [983, 163] on input "2,000.00" at bounding box center [960, 171] width 151 height 31
type input "1,500.00"
click at [513, 293] on div "Exemption $2,000.00" at bounding box center [758, 293] width 543 height 43
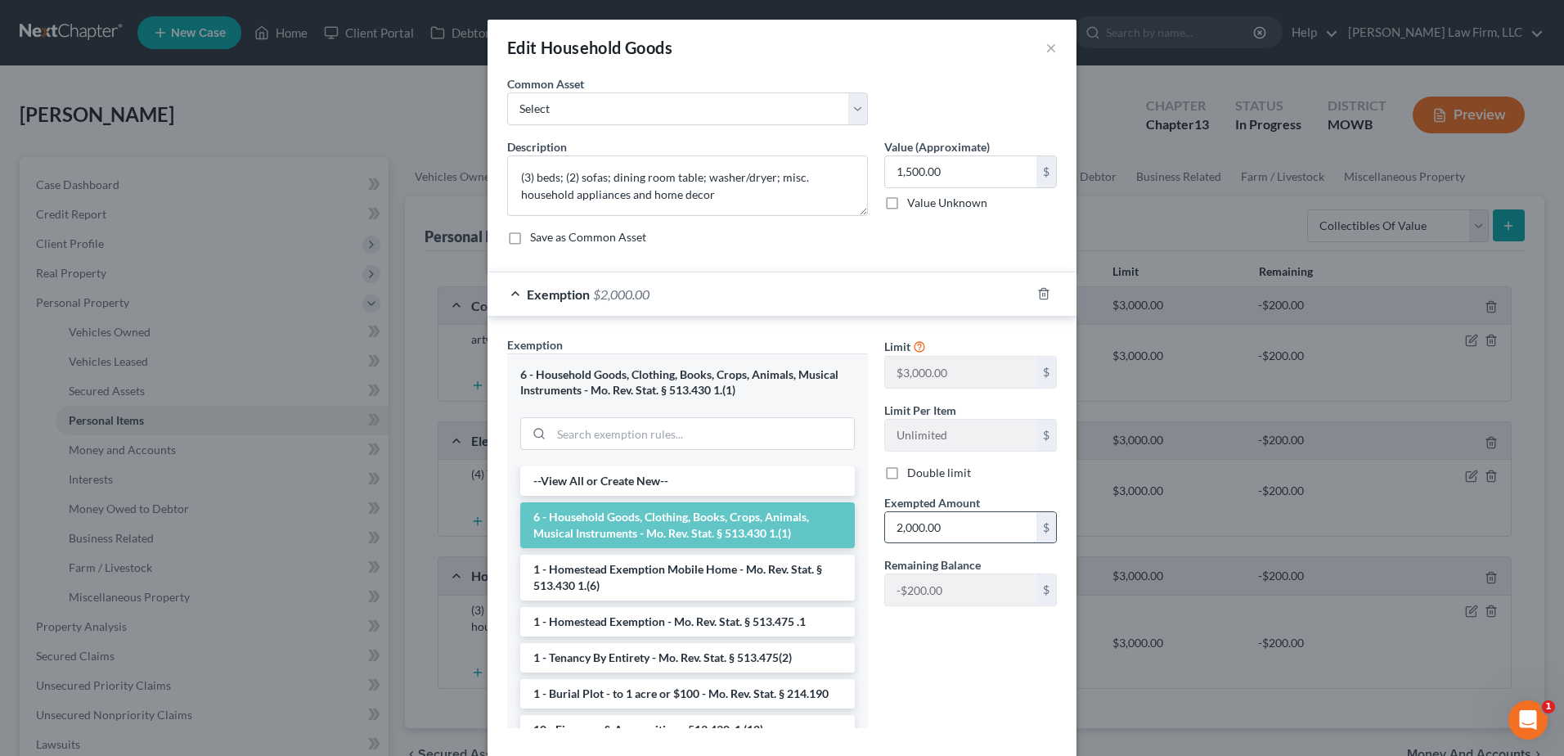
click at [991, 518] on input "2,000.00" at bounding box center [960, 527] width 151 height 31
type input "1,500.00"
click at [1205, 679] on div "Edit Household Goods × An exemption set must first be selected from the Filing …" at bounding box center [782, 378] width 1564 height 756
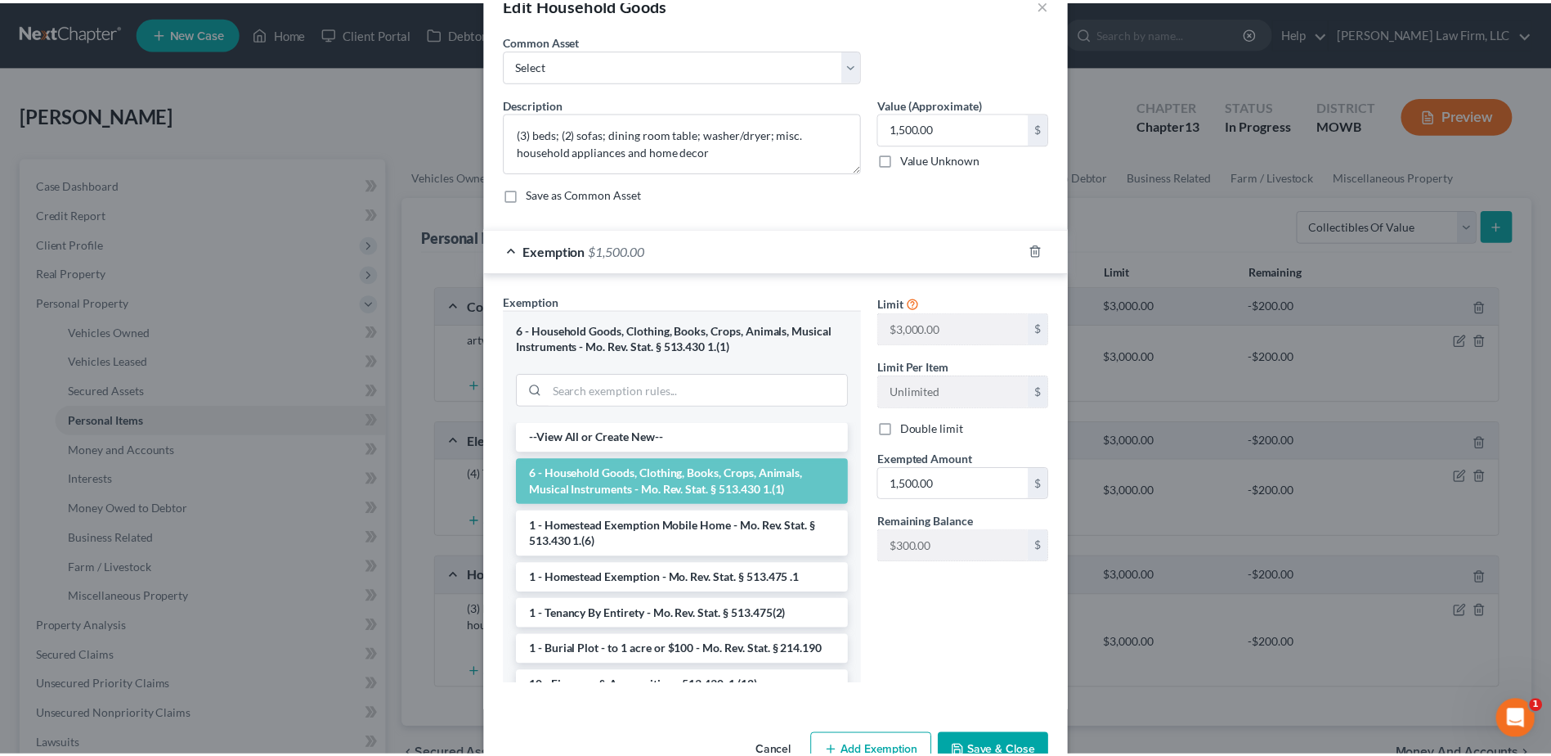
scroll to position [89, 0]
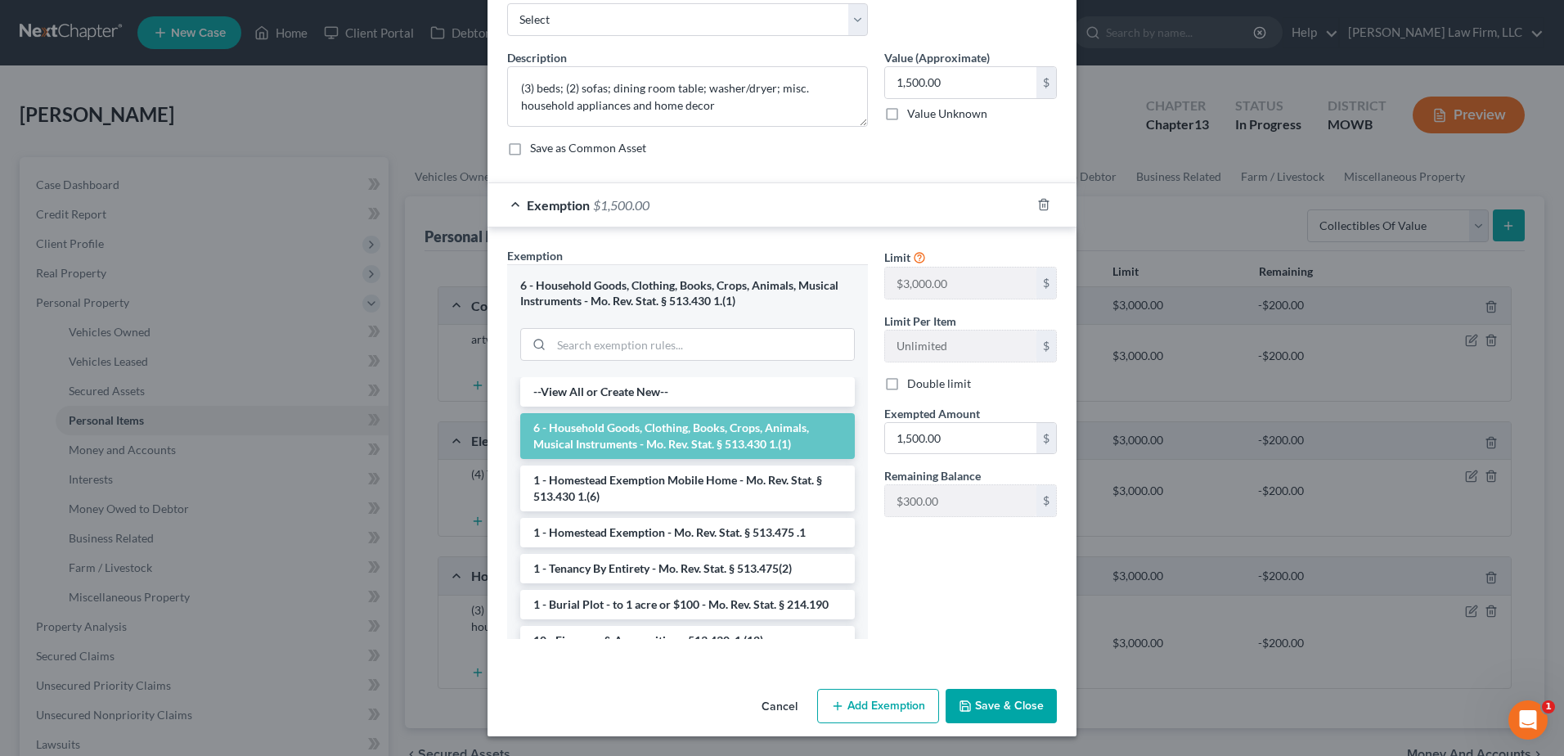
click at [1001, 714] on button "Save & Close" at bounding box center [1000, 706] width 111 height 34
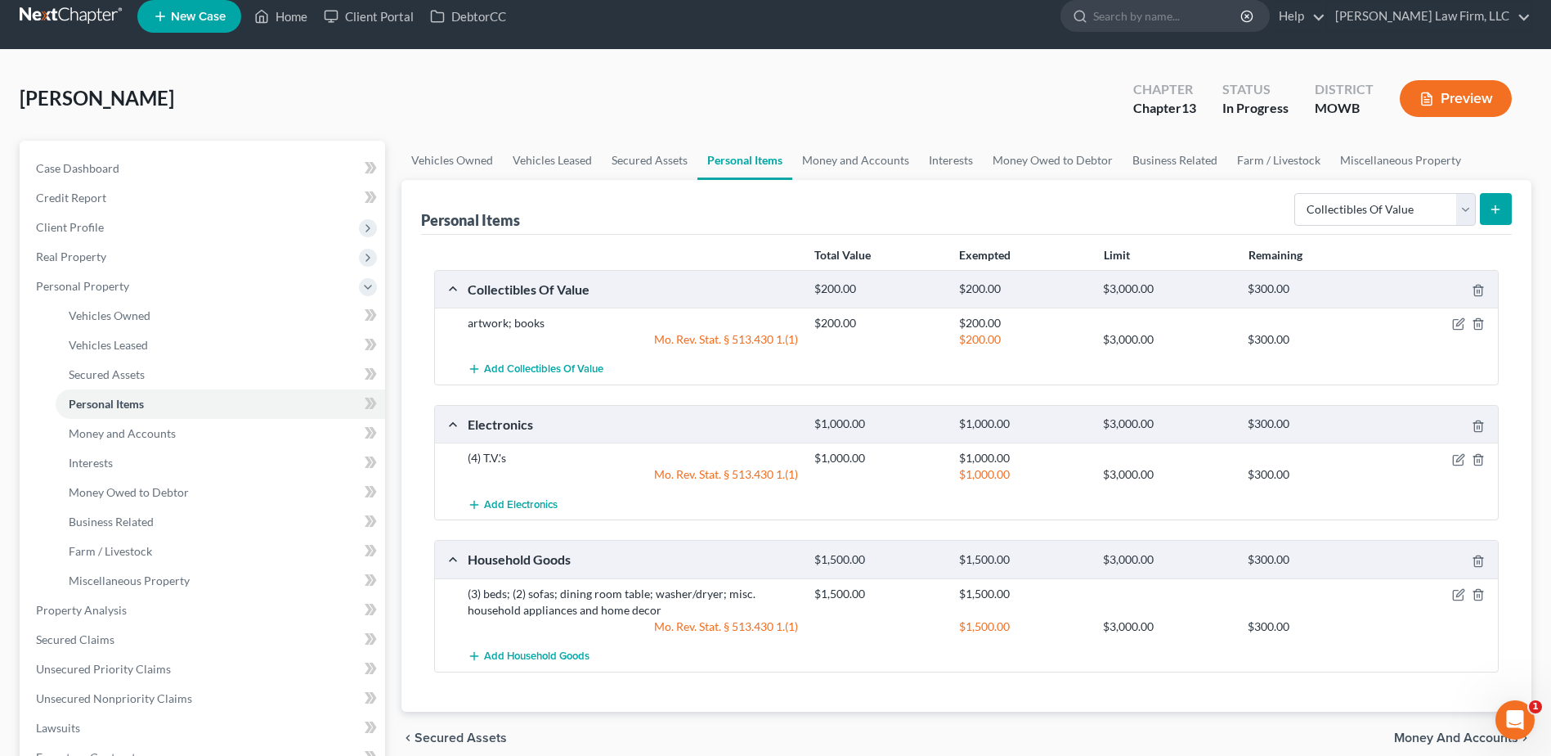
scroll to position [20, 0]
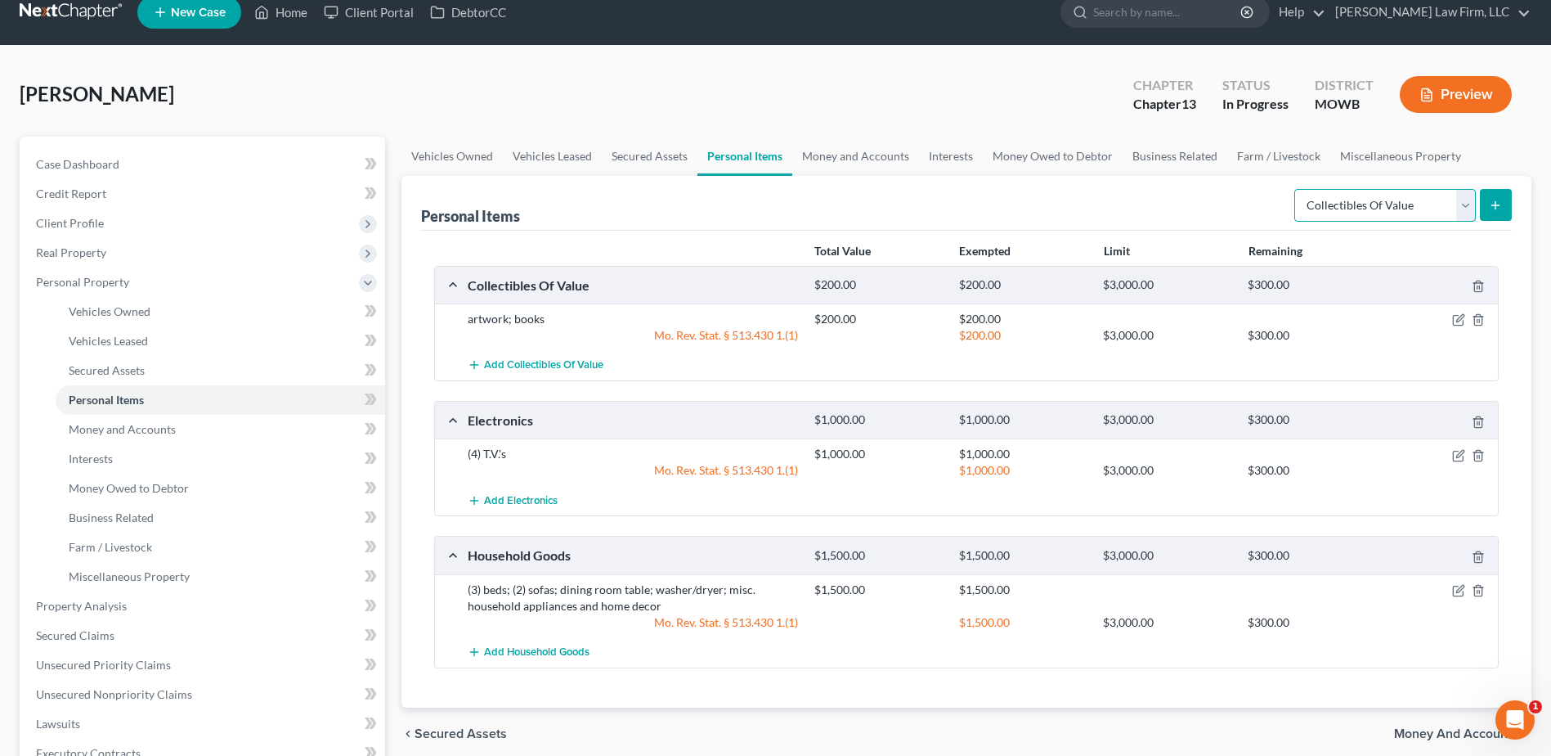
click at [1348, 217] on select "Select Item Type Clothing Collectibles Of Value Electronics Firearms Household …" at bounding box center [1386, 205] width 182 height 33
select select "clothing"
click at [1296, 189] on select "Select Item Type Clothing Collectibles Of Value Electronics Firearms Household …" at bounding box center [1386, 205] width 182 height 33
click at [1499, 205] on line "submit" at bounding box center [1495, 205] width 7 height 0
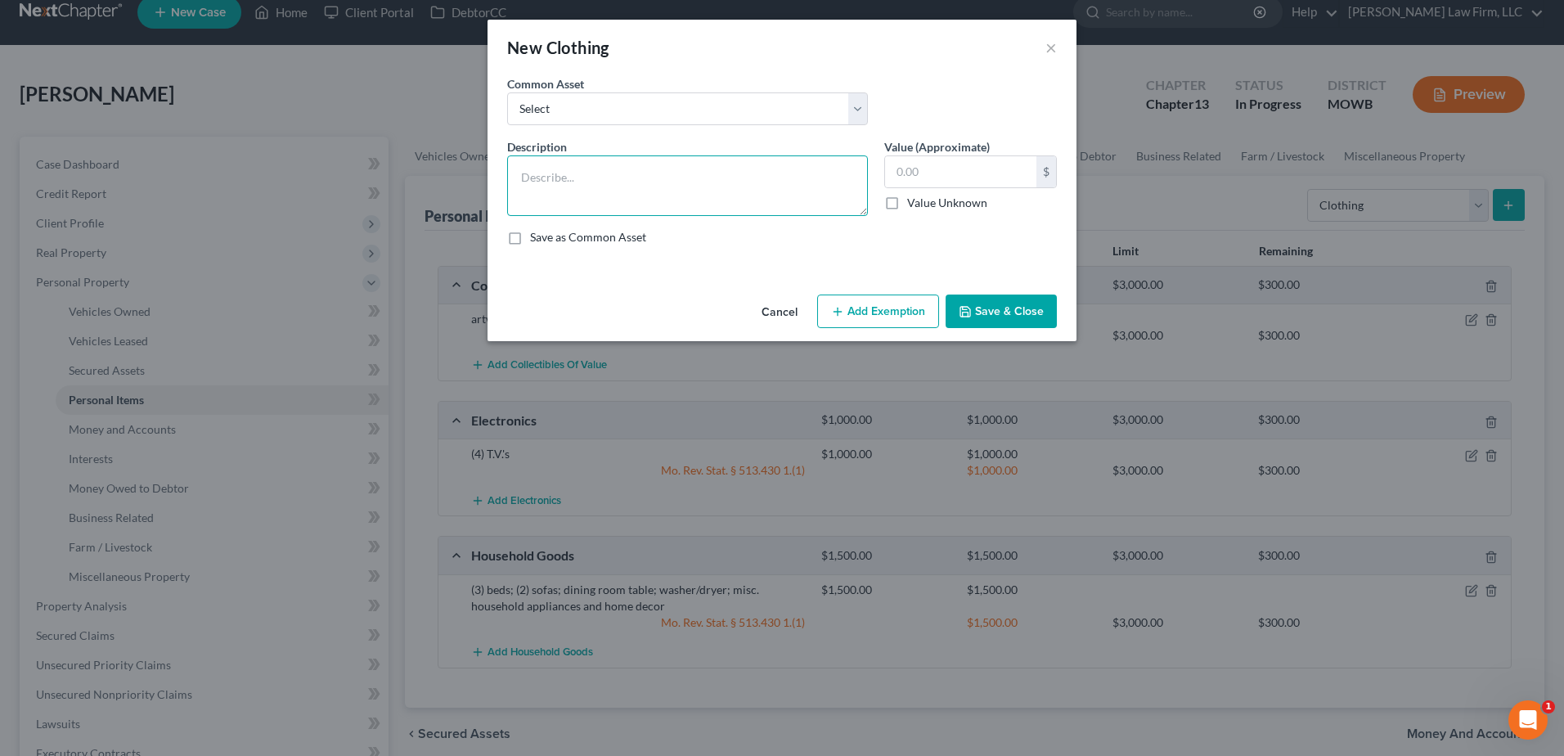
click at [629, 173] on textarea at bounding box center [687, 185] width 361 height 61
type textarea "Everyday clothing"
click at [958, 164] on input "text" at bounding box center [960, 171] width 151 height 31
type input "200.00"
click at [882, 317] on button "Add Exemption" at bounding box center [878, 311] width 122 height 34
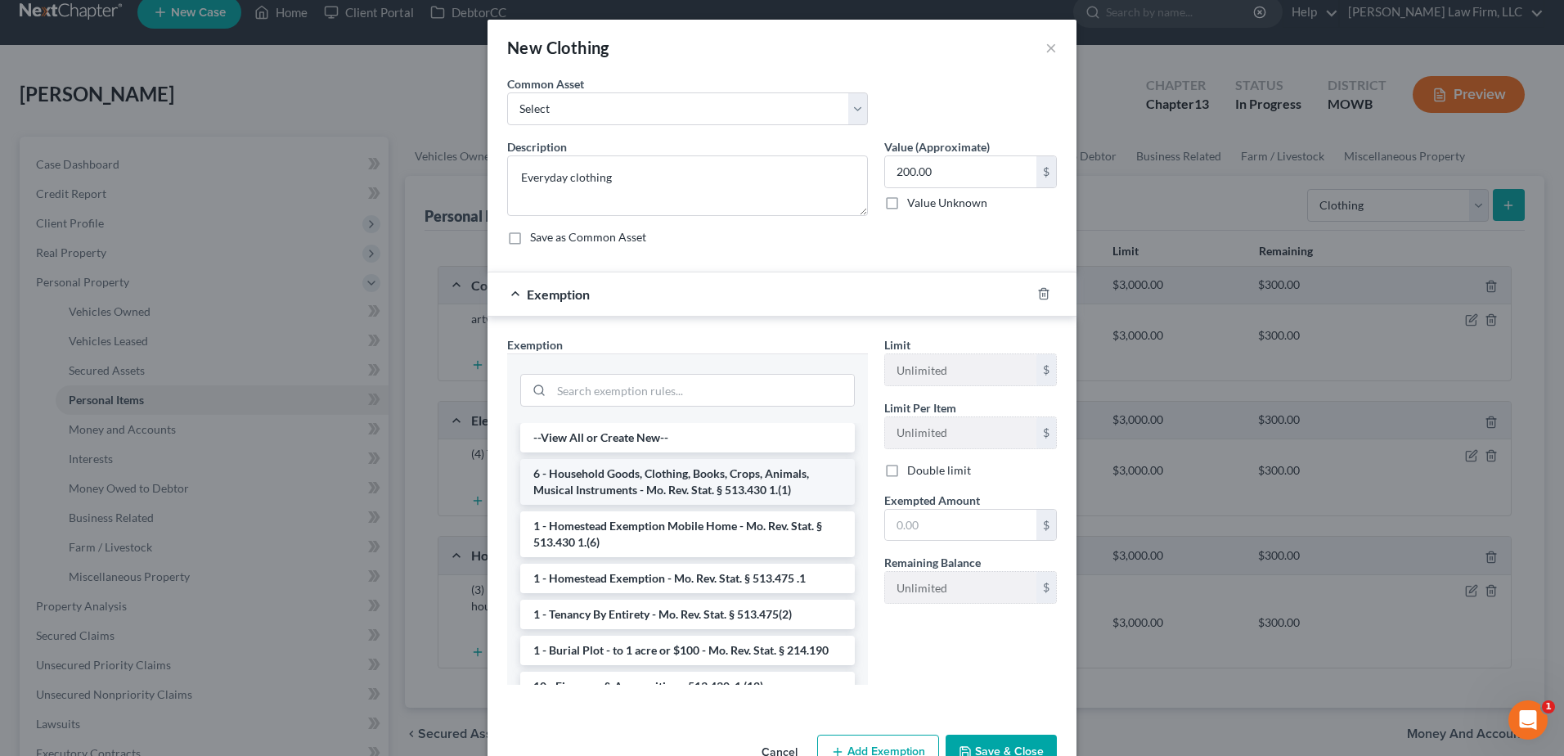
click at [695, 482] on li "6 - Household Goods, Clothing, Books, Crops, Animals, Musical Instruments - Mo.…" at bounding box center [687, 482] width 334 height 46
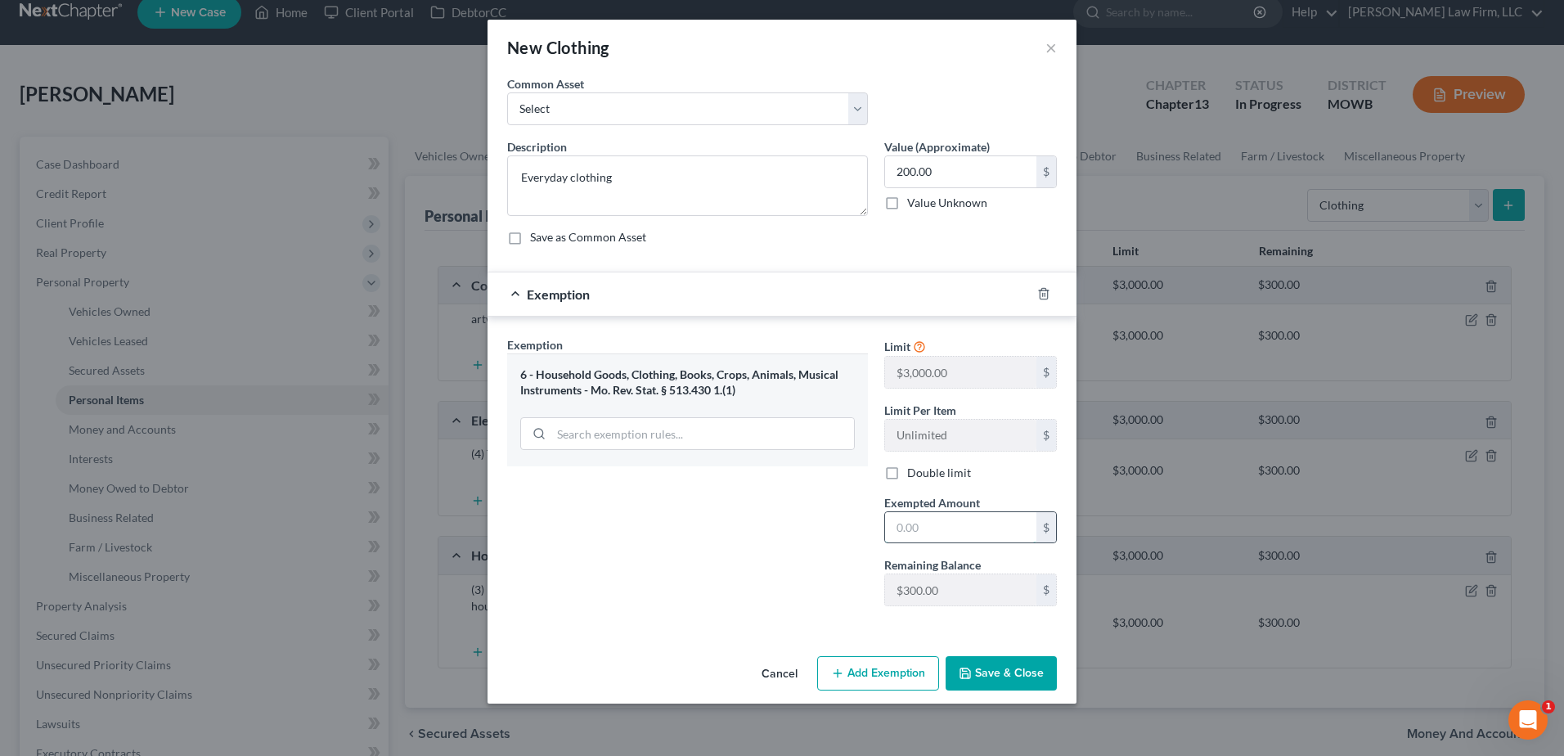
click at [963, 532] on input "text" at bounding box center [960, 527] width 151 height 31
type input "200.00"
drag, startPoint x: 981, startPoint y: 671, endPoint x: 974, endPoint y: 666, distance: 9.3
click at [978, 671] on button "Save & Close" at bounding box center [1000, 673] width 111 height 34
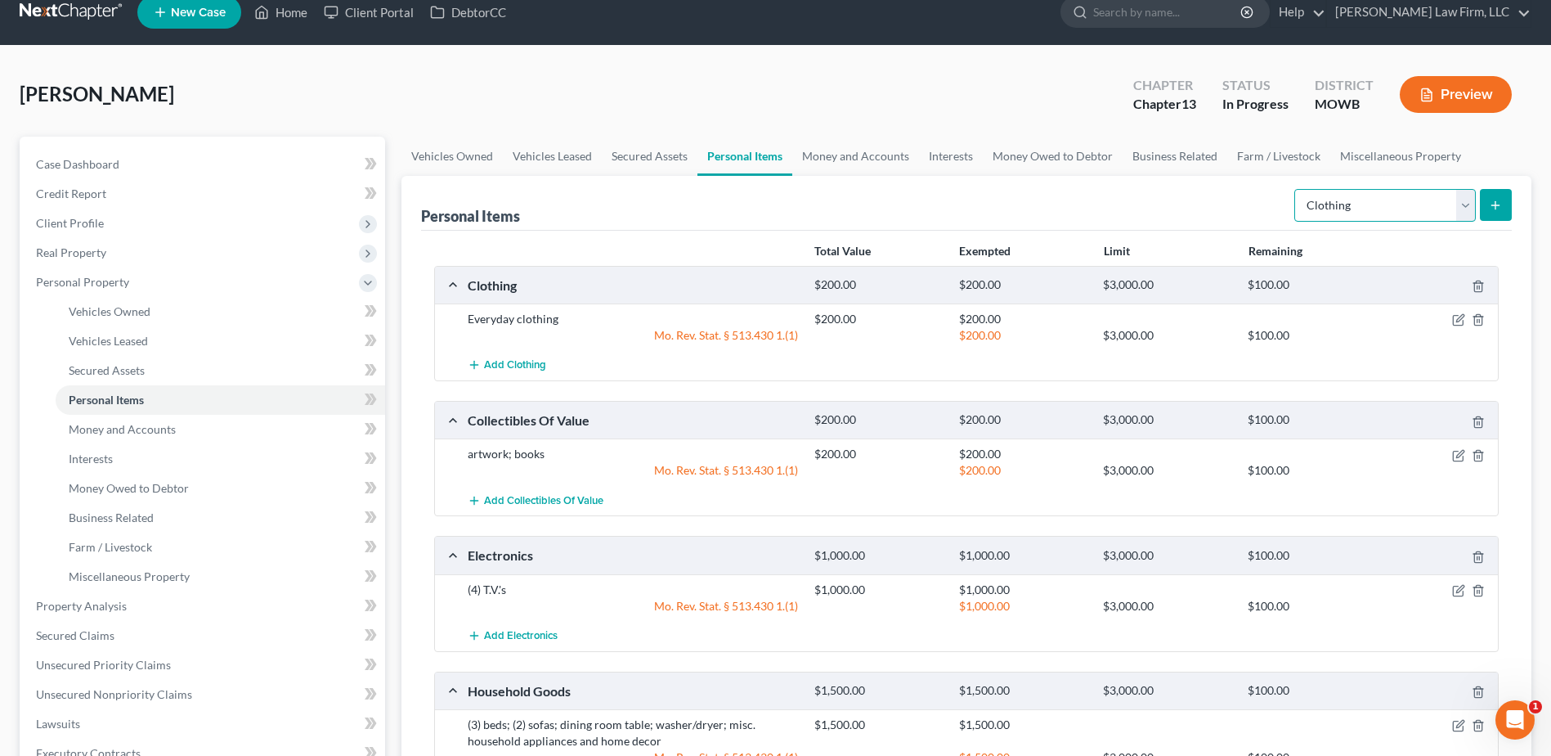
click at [1375, 209] on select "Select Item Type Clothing Collectibles Of Value Electronics Firearms Household …" at bounding box center [1386, 205] width 182 height 33
select select "sports_and_hobby_equipment"
click at [1296, 189] on select "Select Item Type Clothing Collectibles Of Value Electronics Firearms Household …" at bounding box center [1386, 205] width 182 height 33
click at [1498, 203] on icon "submit" at bounding box center [1495, 205] width 13 height 13
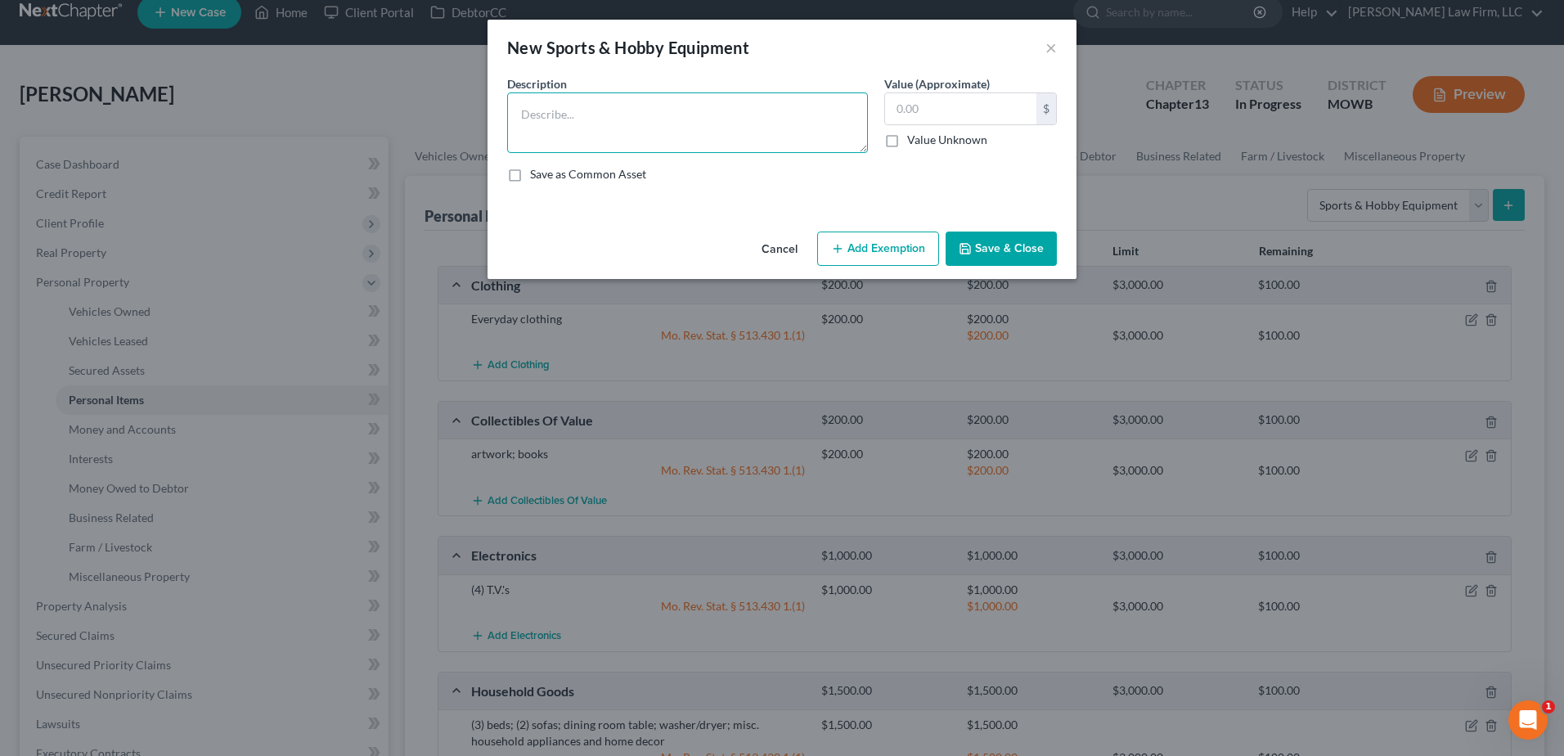
click at [637, 142] on textarea at bounding box center [687, 122] width 361 height 61
type textarea "(3) BMX bikes"
click at [977, 118] on input "text" at bounding box center [960, 108] width 151 height 31
type input "4,000.00"
click at [1007, 242] on button "Save & Close" at bounding box center [1000, 248] width 111 height 34
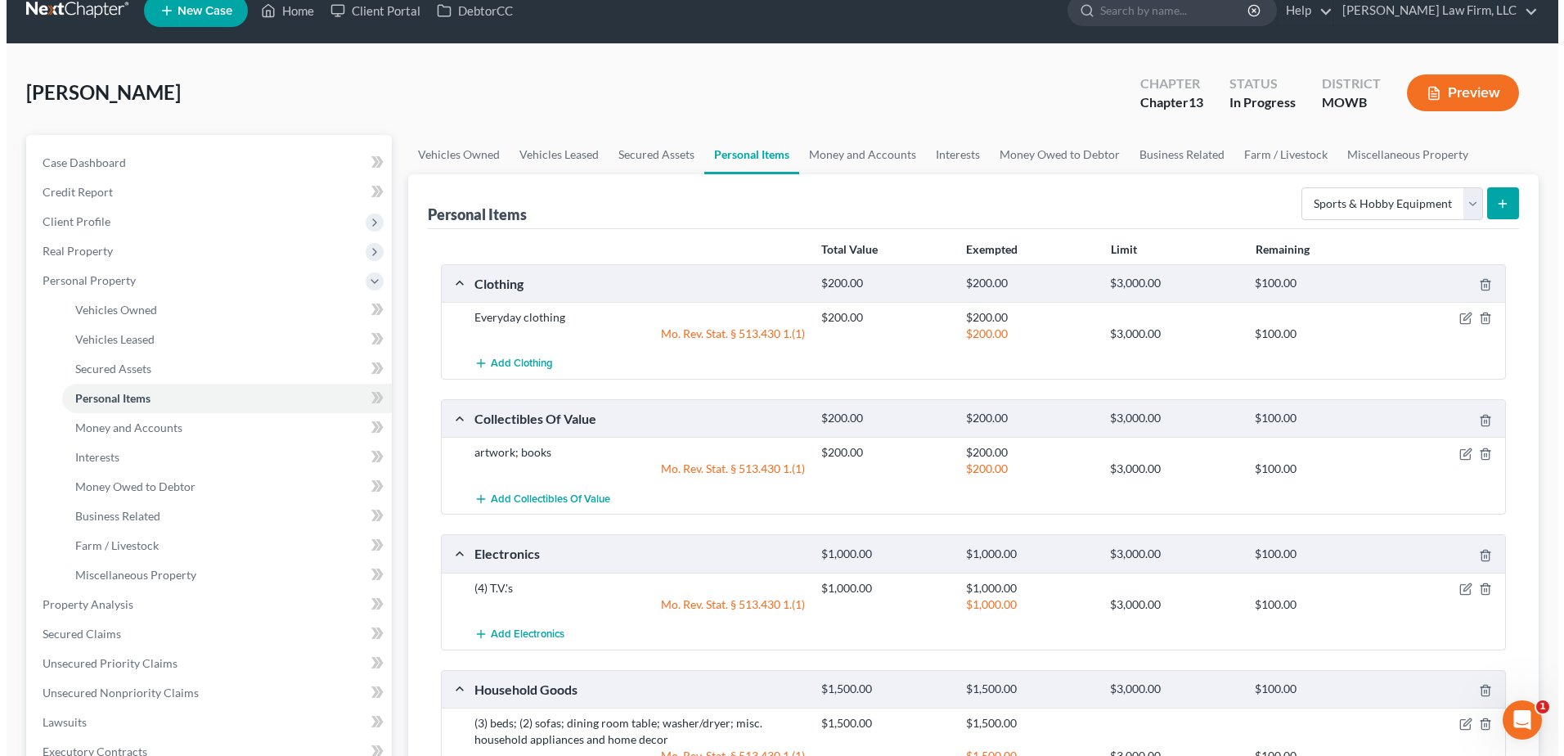
scroll to position [0, 0]
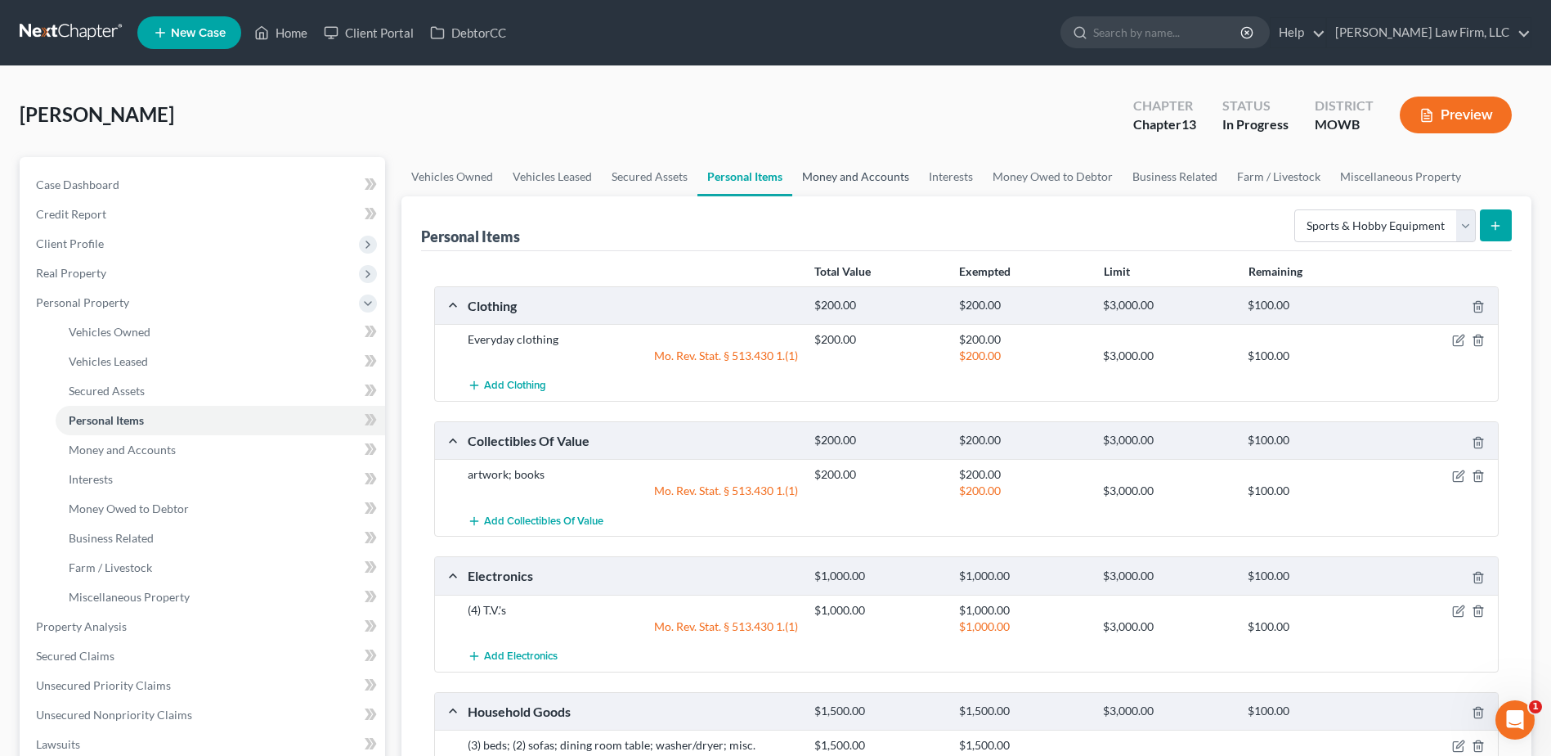
click at [830, 179] on link "Money and Accounts" at bounding box center [855, 176] width 127 height 39
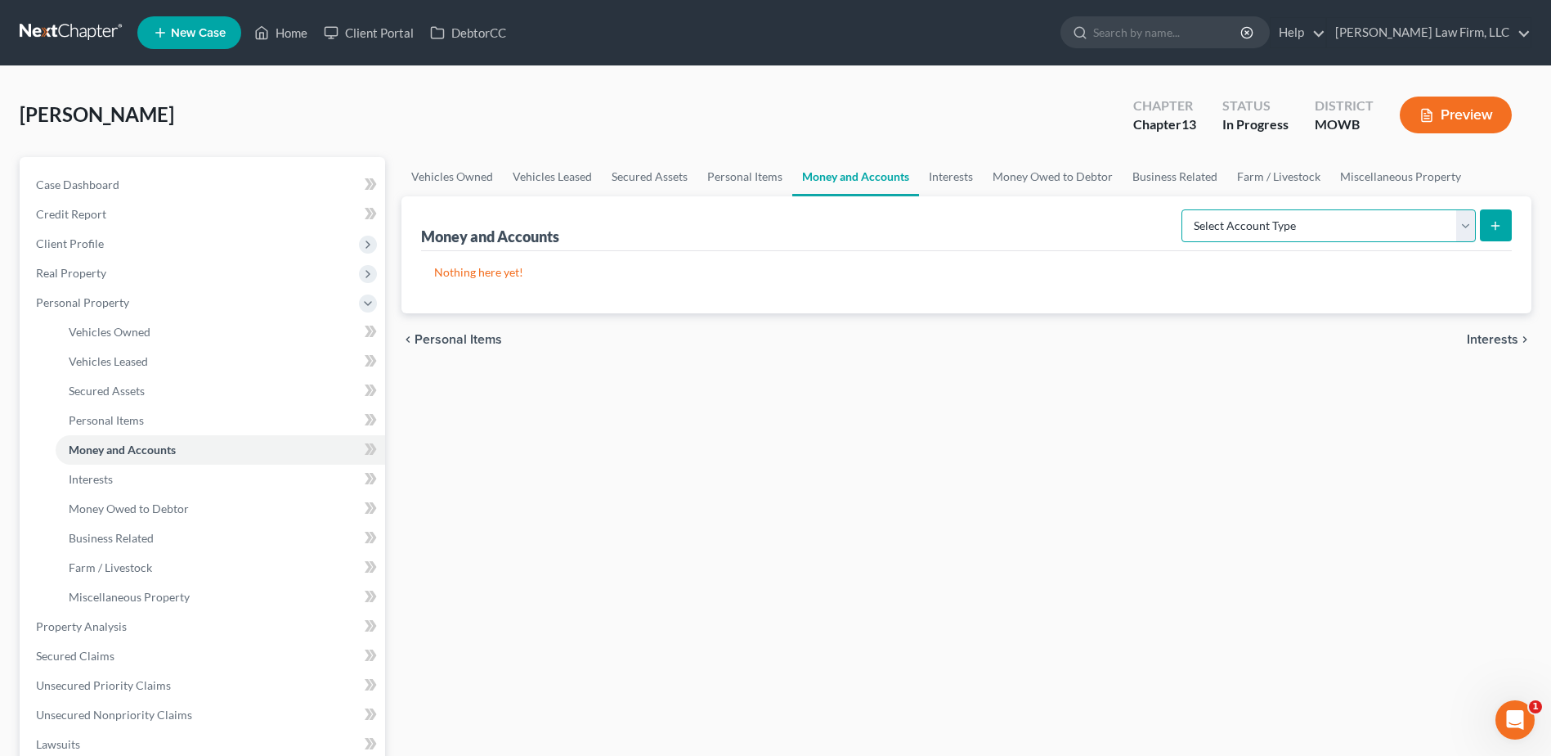
click at [1341, 231] on select "Select Account Type Brokerage Cash on Hand Certificates of Deposit Checking Acc…" at bounding box center [1329, 225] width 294 height 33
select select "checking"
click at [1185, 209] on select "Select Account Type Brokerage Cash on Hand Certificates of Deposit Checking Acc…" at bounding box center [1329, 225] width 294 height 33
click at [1492, 234] on button "submit" at bounding box center [1496, 225] width 32 height 32
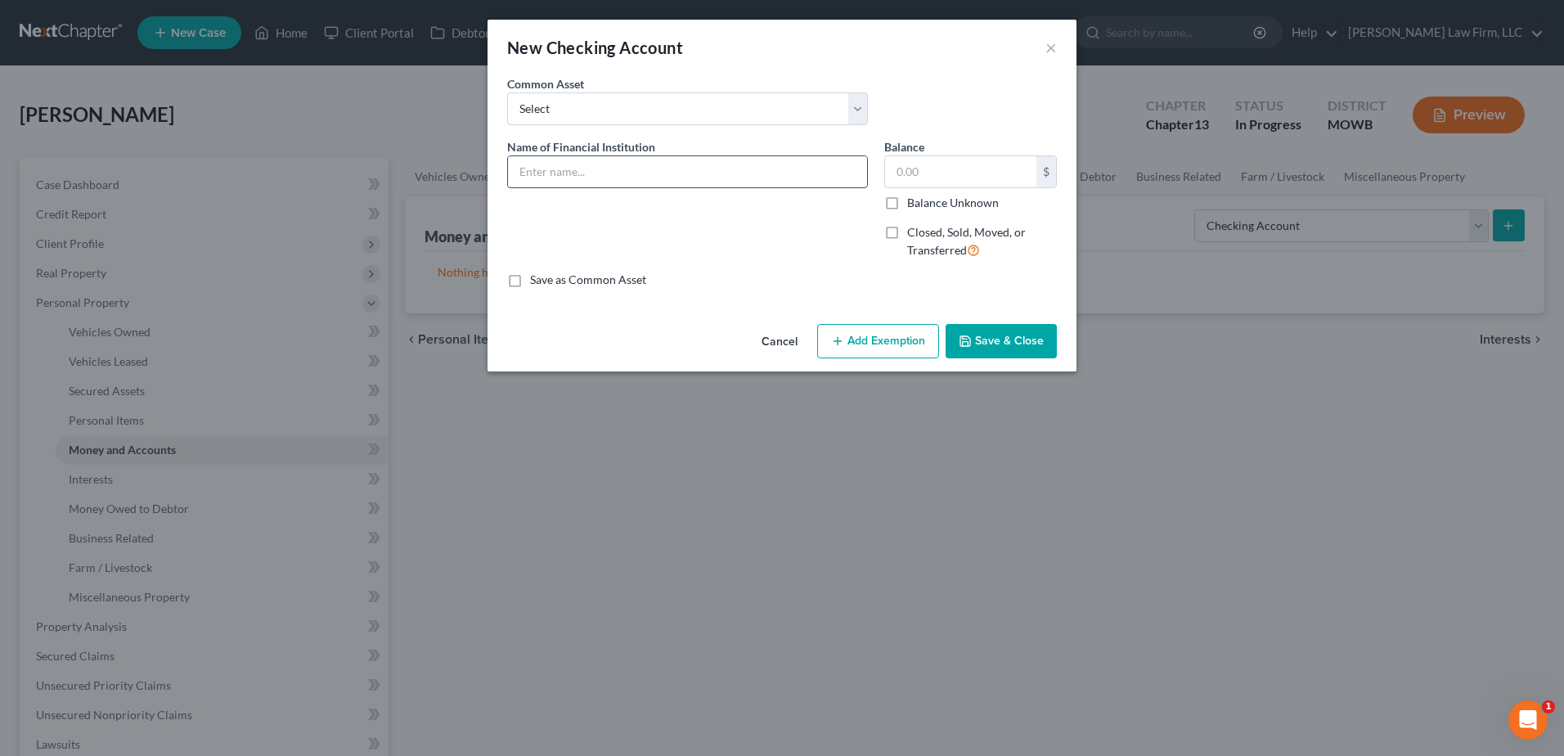
click at [577, 172] on input "text" at bounding box center [687, 171] width 359 height 31
click at [611, 176] on input "Mazuma" at bounding box center [687, 171] width 359 height 31
type input "M"
click at [1046, 43] on button "×" at bounding box center [1050, 48] width 11 height 20
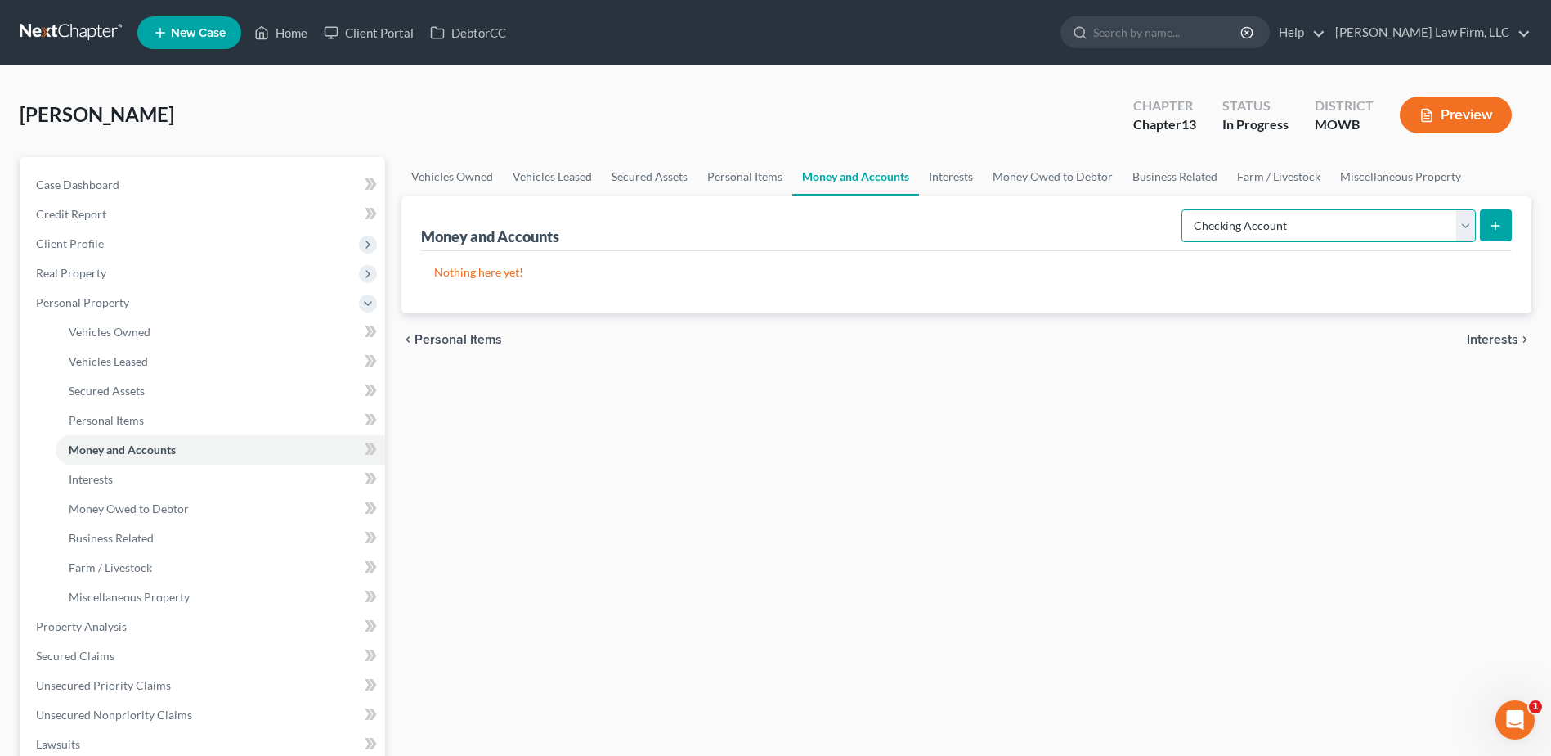
click at [1375, 212] on select "Select Account Type Brokerage Cash on Hand Certificates of Deposit Checking Acc…" at bounding box center [1329, 225] width 294 height 33
select select "savings"
click at [1185, 209] on select "Select Account Type Brokerage Cash on Hand Certificates of Deposit Checking Acc…" at bounding box center [1329, 225] width 294 height 33
click at [1503, 215] on button "submit" at bounding box center [1496, 225] width 32 height 32
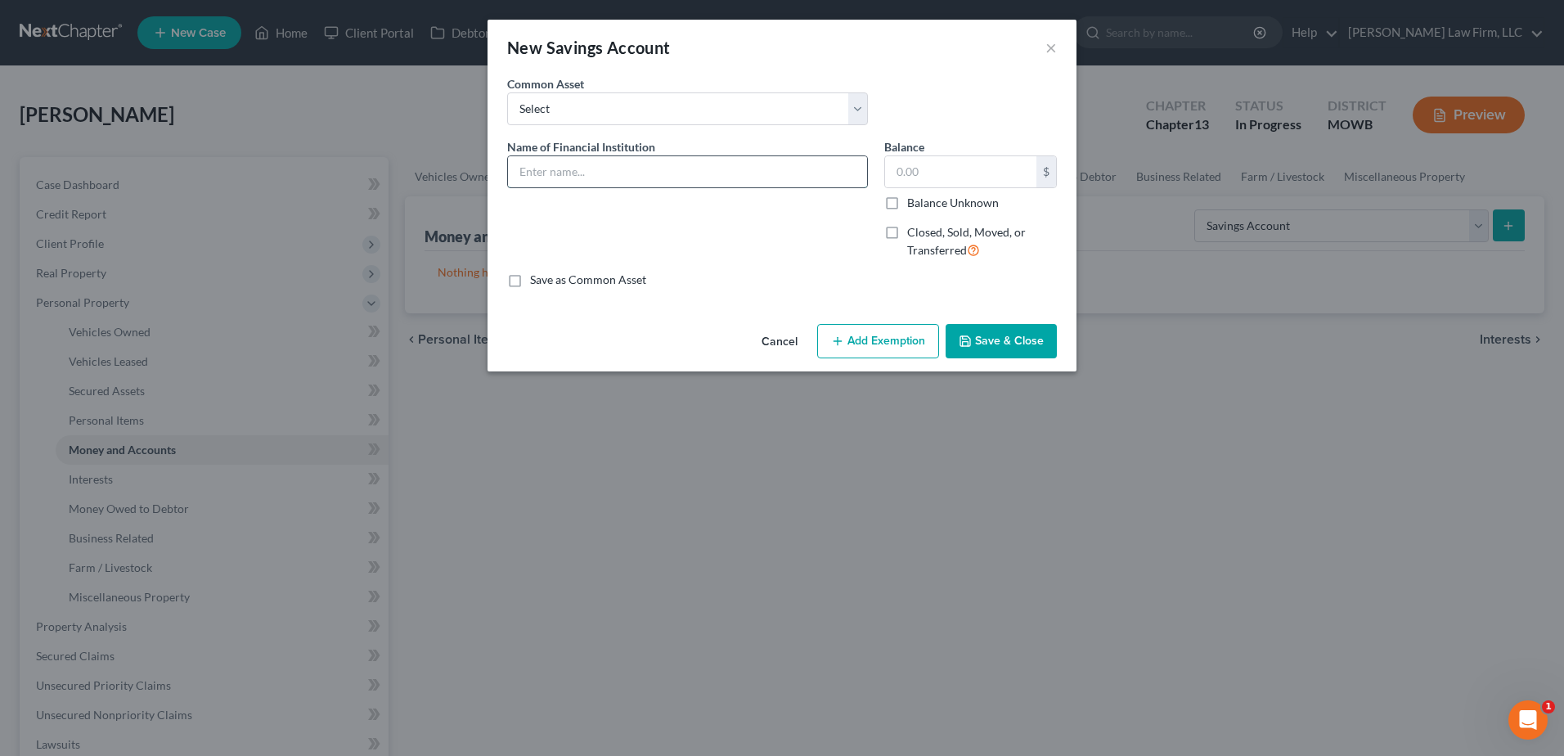
click at [560, 173] on input "text" at bounding box center [687, 171] width 359 height 31
type input "Mazuma Credit Union"
click at [954, 184] on input "text" at bounding box center [960, 171] width 151 height 31
type input "1,300.00"
click at [689, 165] on input "Mazuma Credit Union" at bounding box center [687, 171] width 359 height 31
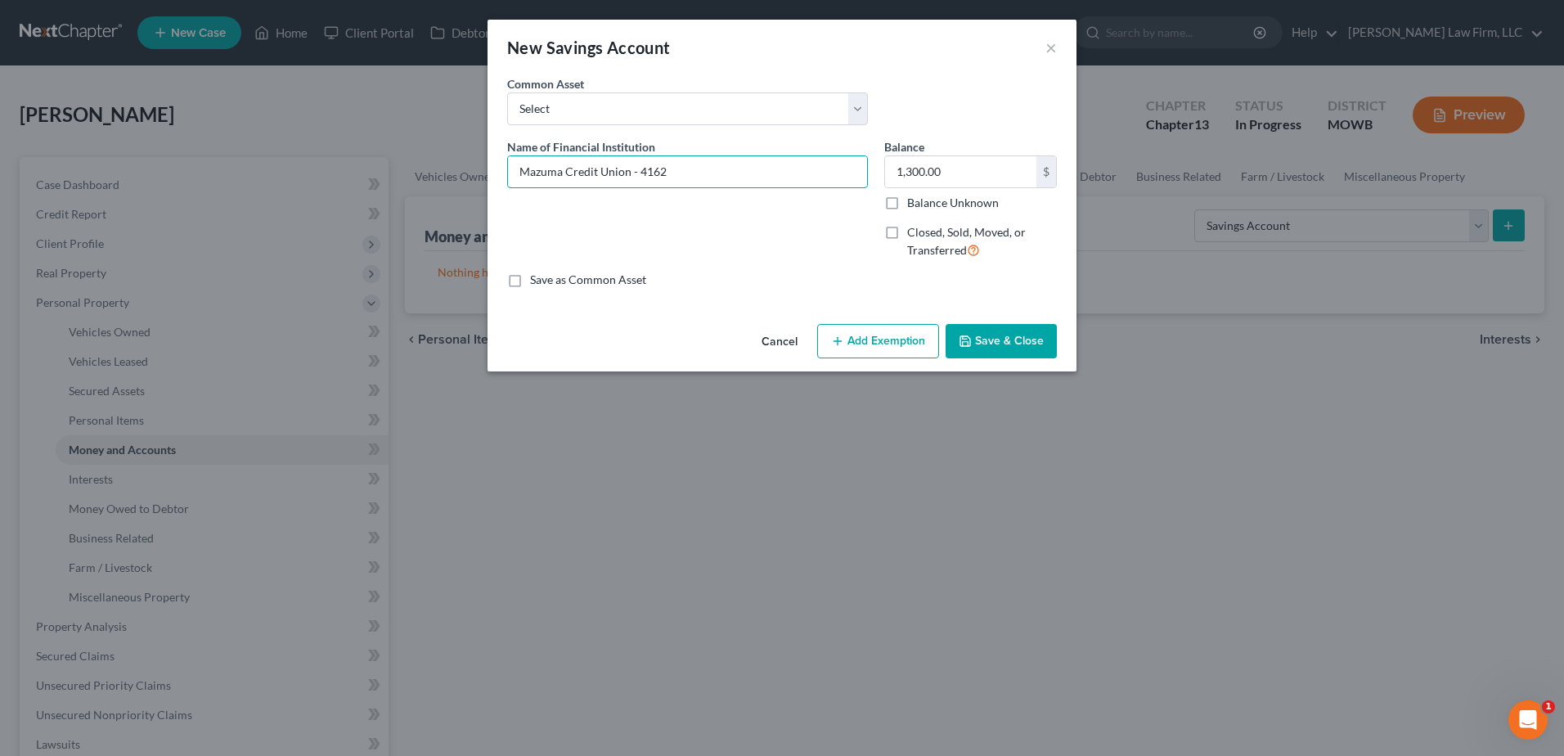
type input "Mazuma Credit Union - 4162"
click at [1019, 345] on button "Save & Close" at bounding box center [1000, 341] width 111 height 34
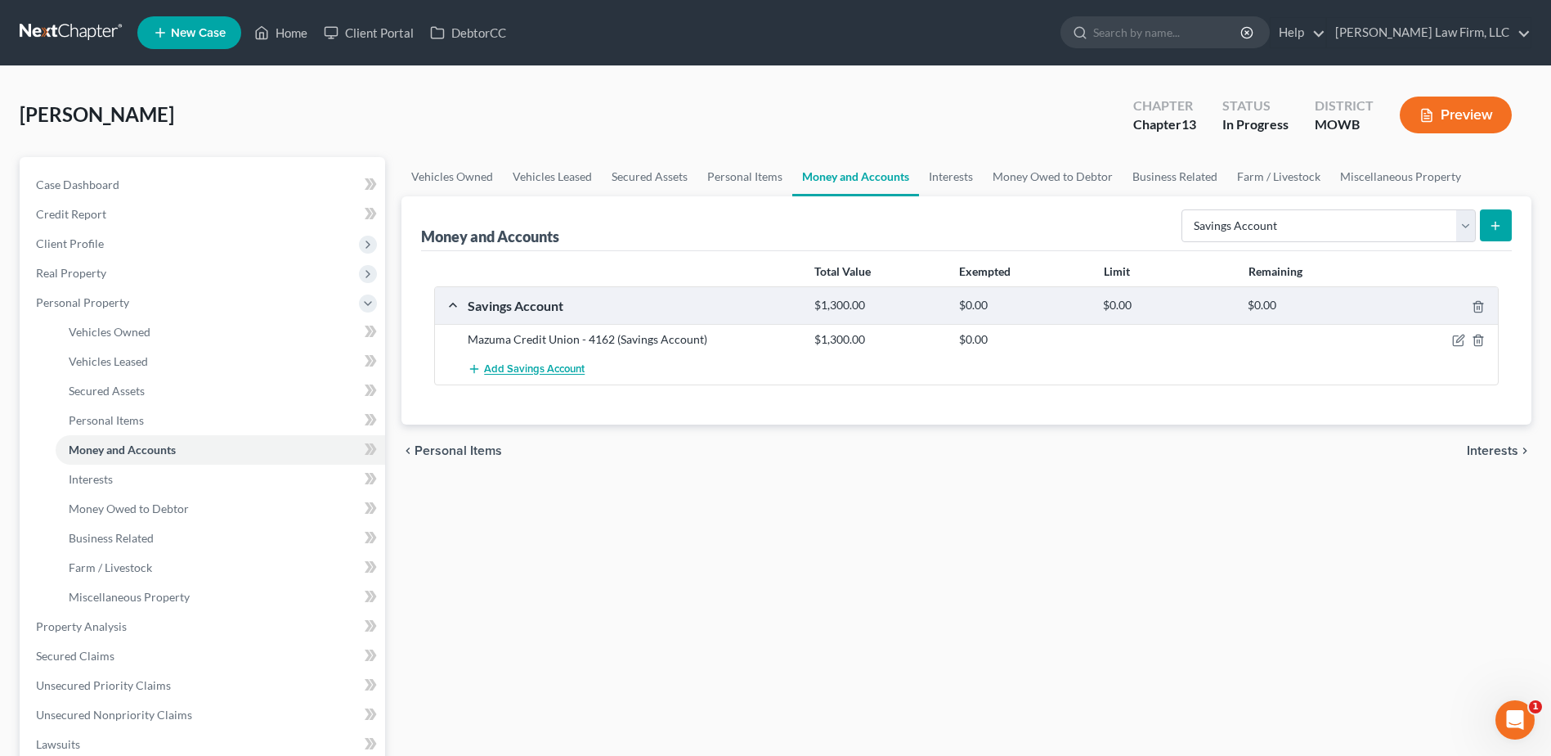
click at [513, 363] on span "Add Savings Account" at bounding box center [534, 369] width 101 height 13
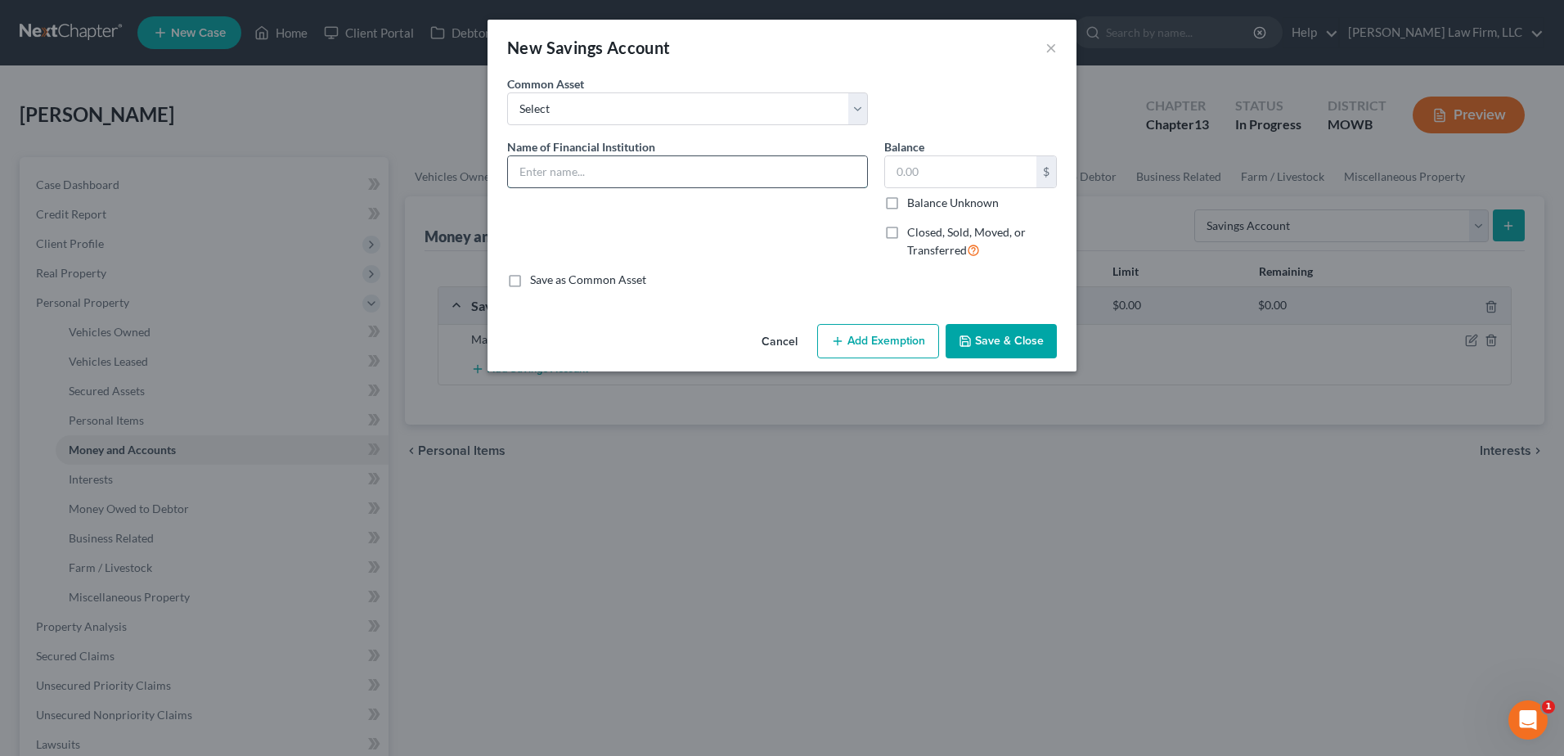
click at [575, 176] on input "text" at bounding box center [687, 171] width 359 height 31
type input "Community America Credit Union - 4000"
click at [949, 170] on input "text" at bounding box center [960, 171] width 151 height 31
type input "12.00"
drag, startPoint x: 1012, startPoint y: 339, endPoint x: 1004, endPoint y: 339, distance: 8.2
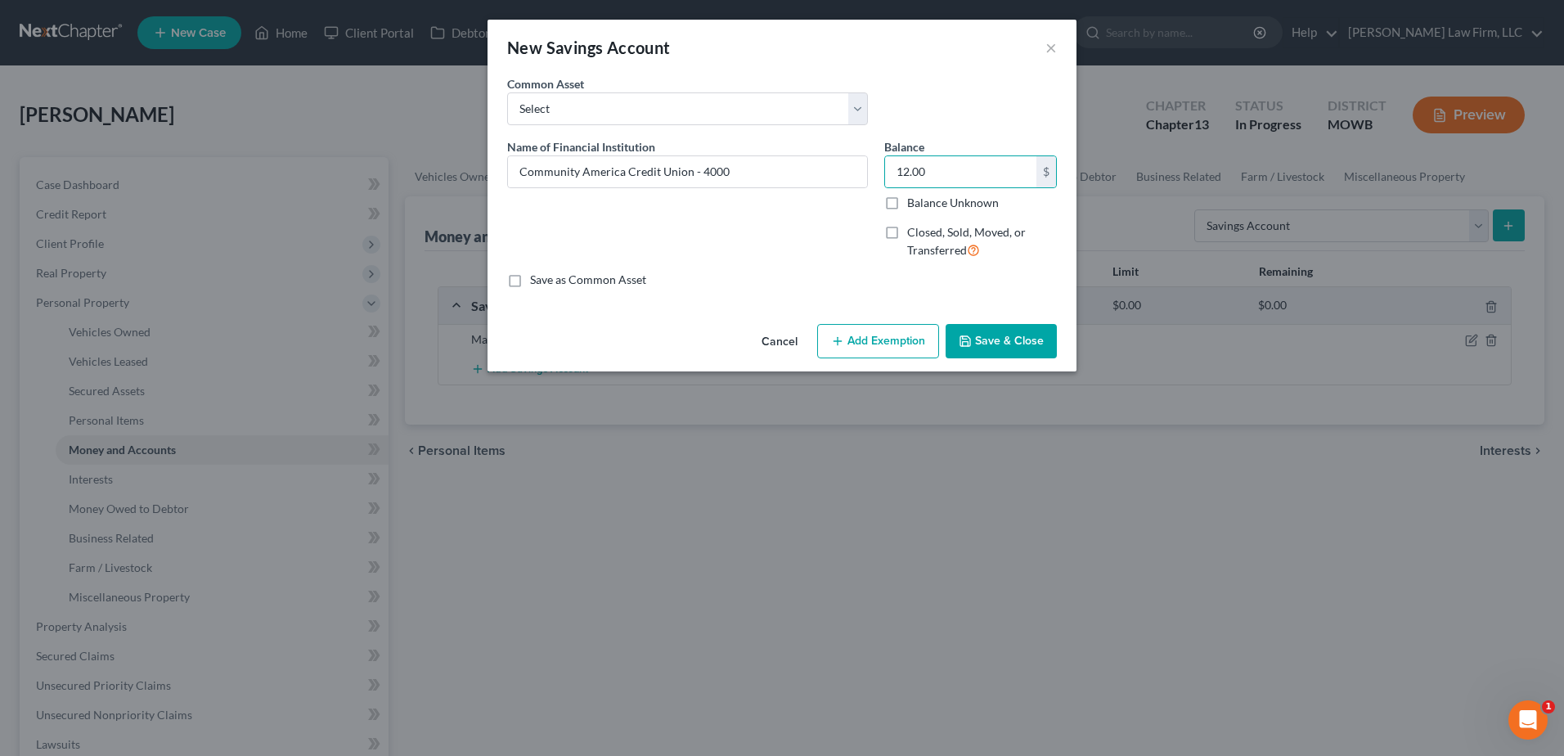
click at [1010, 339] on button "Save & Close" at bounding box center [1000, 341] width 111 height 34
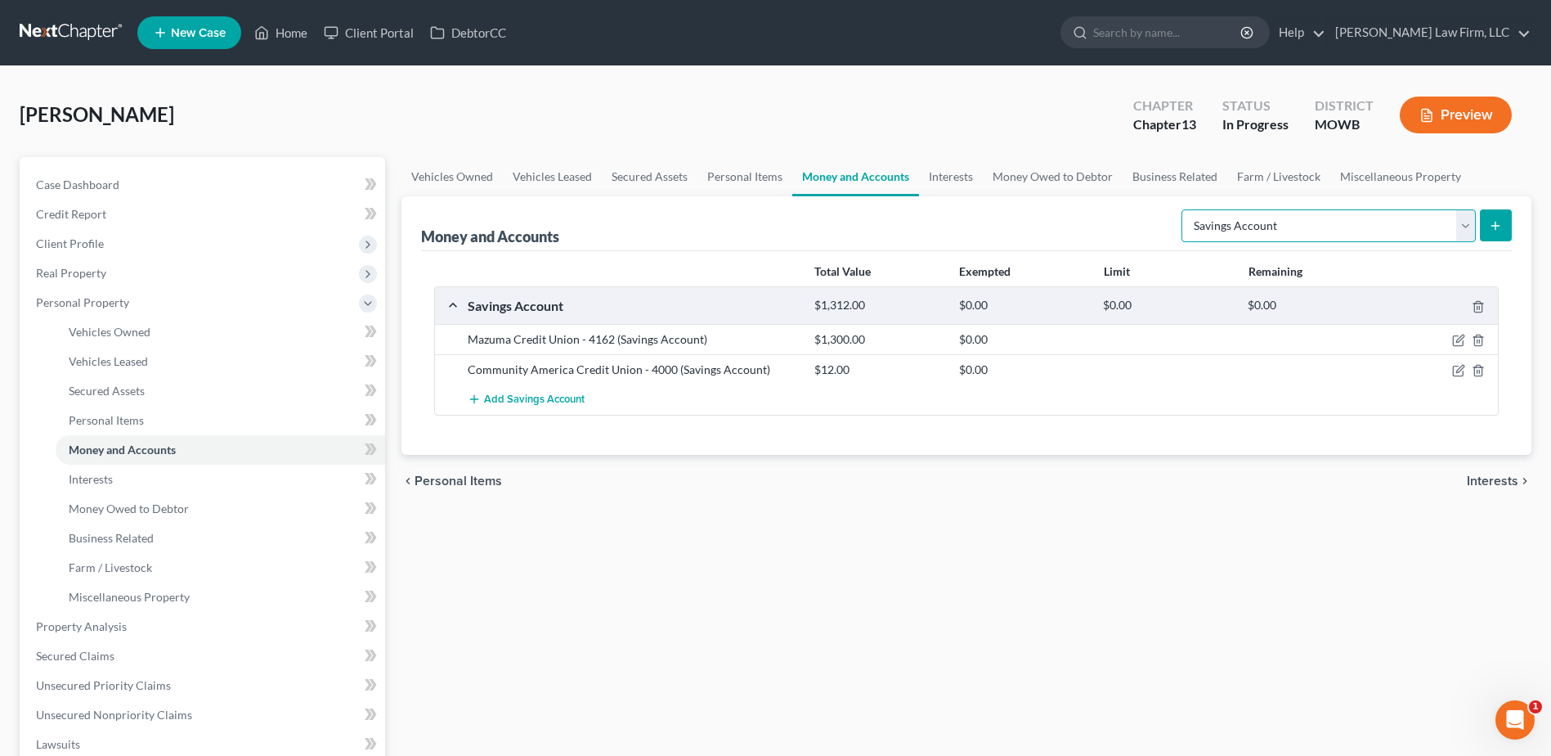
click at [1393, 221] on select "Select Account Type Brokerage Cash on Hand Certificates of Deposit Checking Acc…" at bounding box center [1329, 225] width 294 height 33
select select "checking"
click at [1185, 209] on select "Select Account Type Brokerage Cash on Hand Certificates of Deposit Checking Acc…" at bounding box center [1329, 225] width 294 height 33
click at [1494, 218] on button "submit" at bounding box center [1496, 225] width 32 height 32
click at [724, 167] on link "Personal Items" at bounding box center [745, 176] width 95 height 39
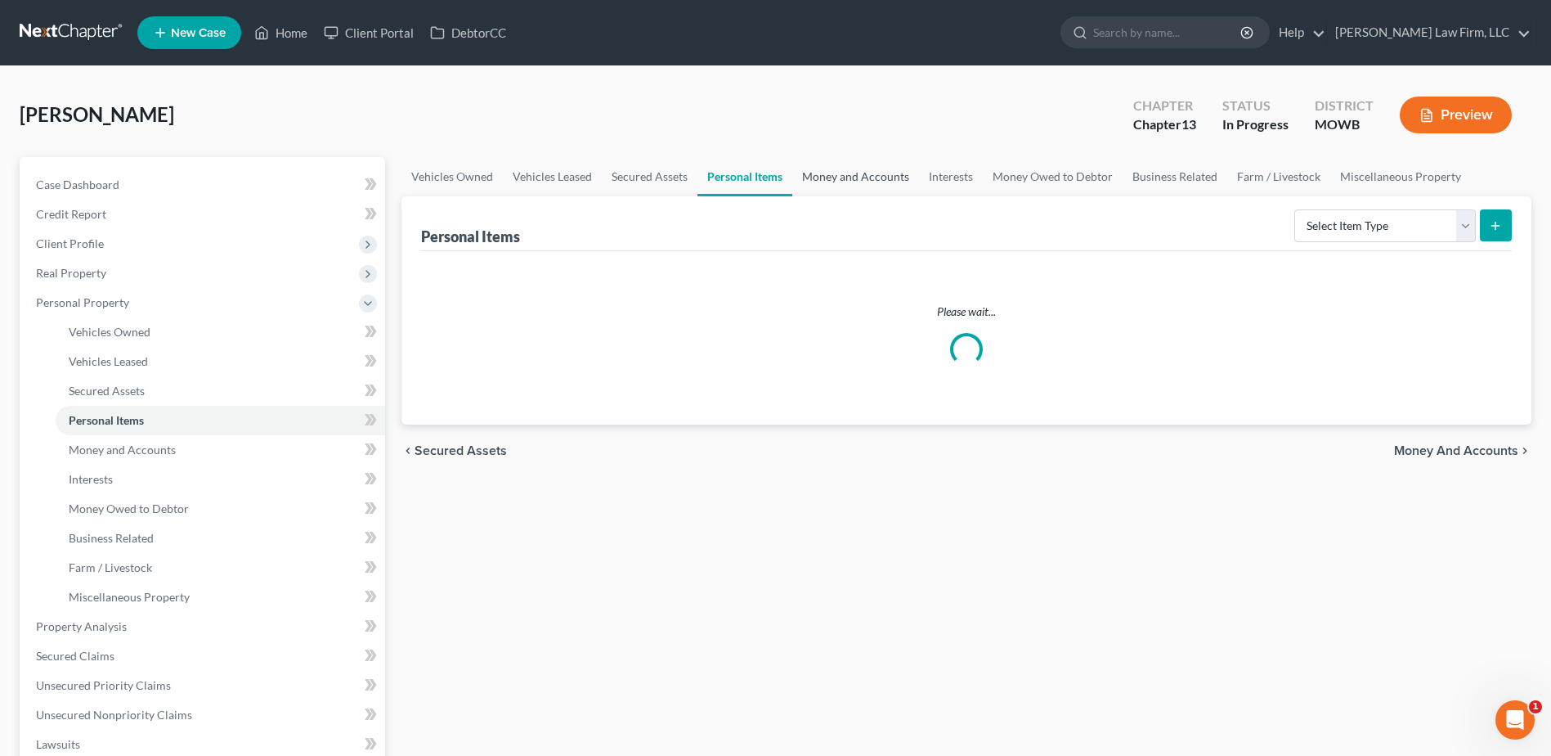
click at [820, 173] on link "Money and Accounts" at bounding box center [855, 176] width 127 height 39
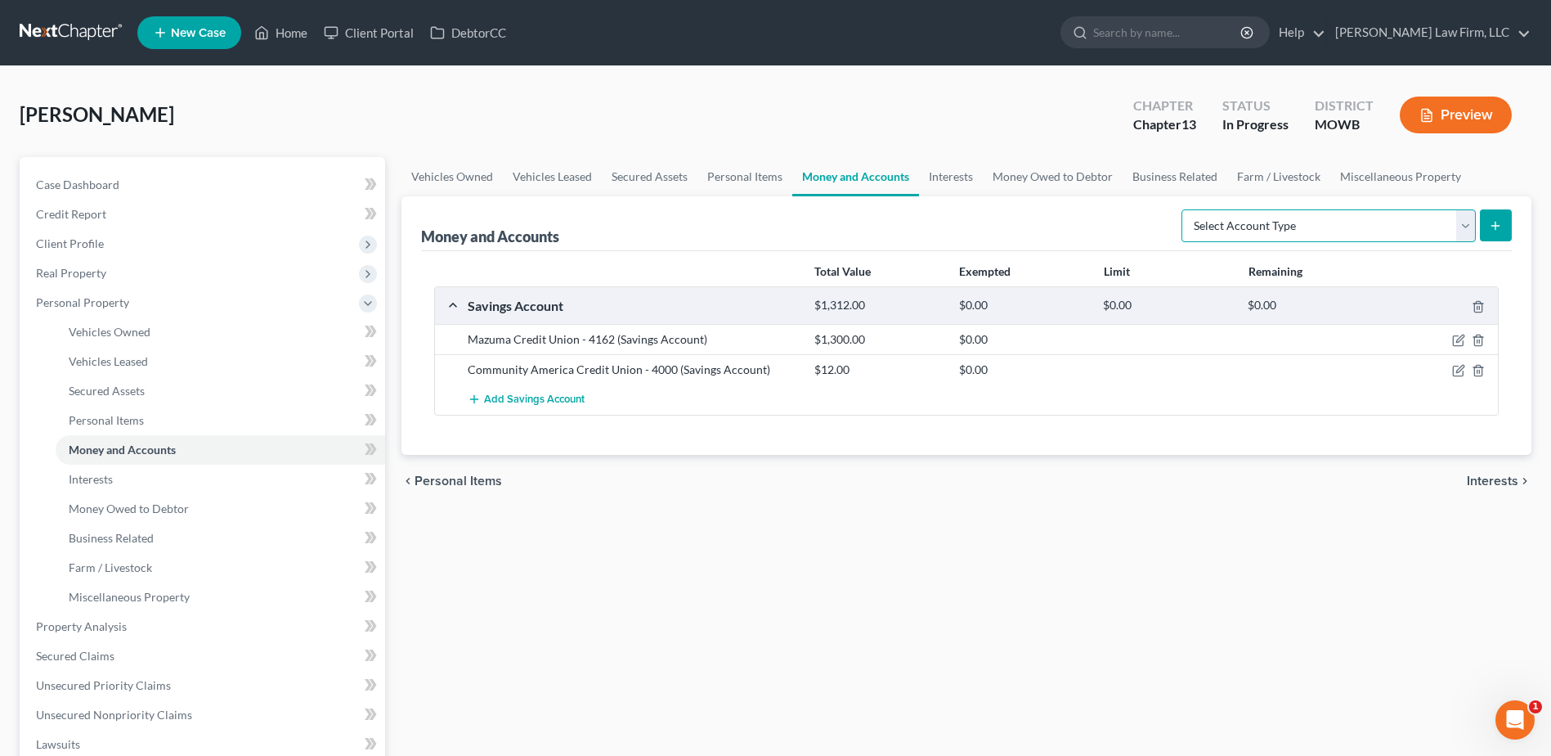
click at [1465, 227] on select "Select Account Type Brokerage Cash on Hand Certificates of Deposit Checking Acc…" at bounding box center [1329, 225] width 294 height 33
select select "checking"
click at [1185, 209] on select "Select Account Type Brokerage Cash on Hand Certificates of Deposit Checking Acc…" at bounding box center [1329, 225] width 294 height 33
click at [1491, 219] on icon "submit" at bounding box center [1495, 225] width 13 height 13
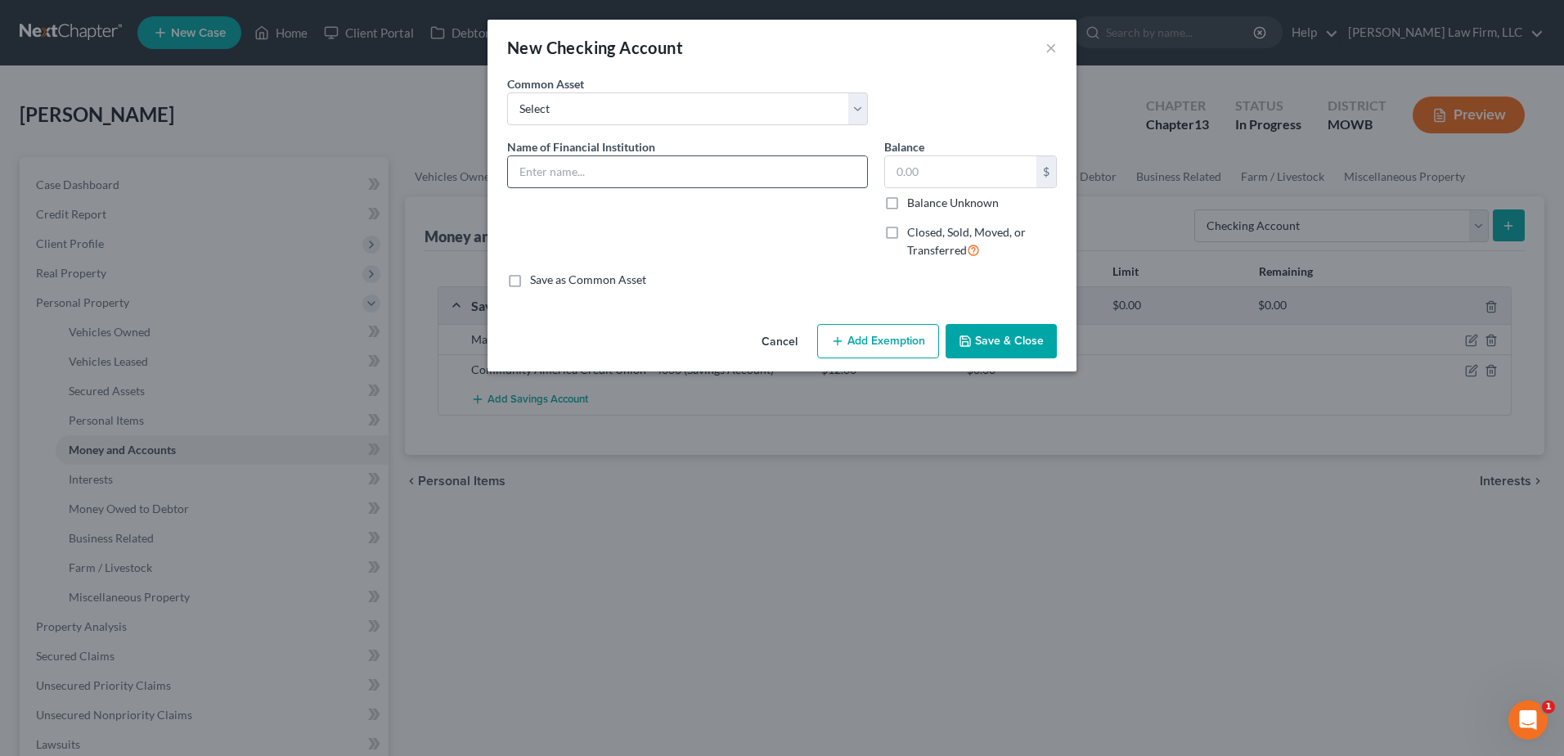
click at [559, 182] on input "text" at bounding box center [687, 171] width 359 height 31
type input "Cash App"
click at [1006, 347] on button "Save & Close" at bounding box center [1000, 341] width 111 height 34
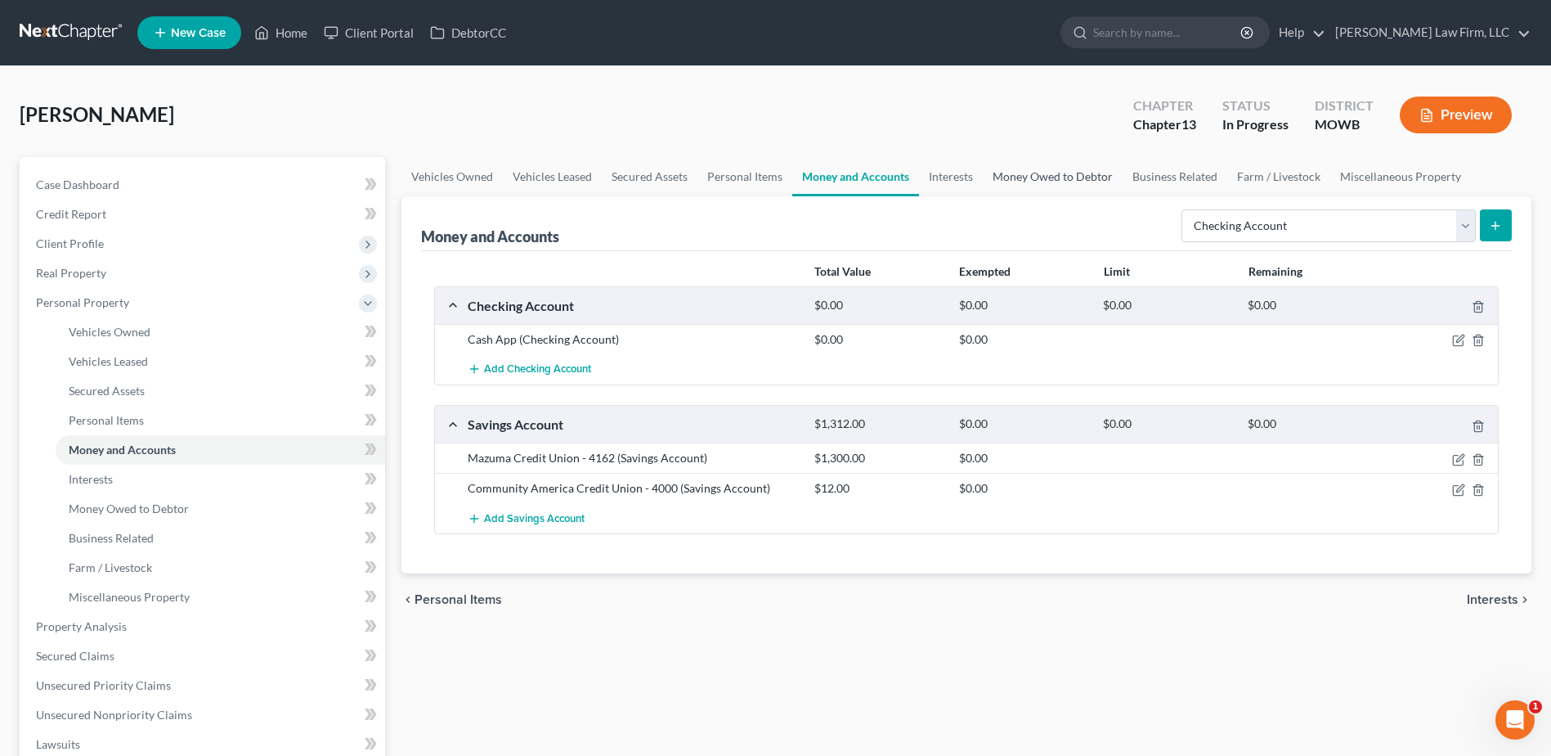
drag, startPoint x: 1031, startPoint y: 180, endPoint x: 1039, endPoint y: 181, distance: 8.2
click at [1031, 180] on link "Money Owed to Debtor" at bounding box center [1053, 176] width 140 height 39
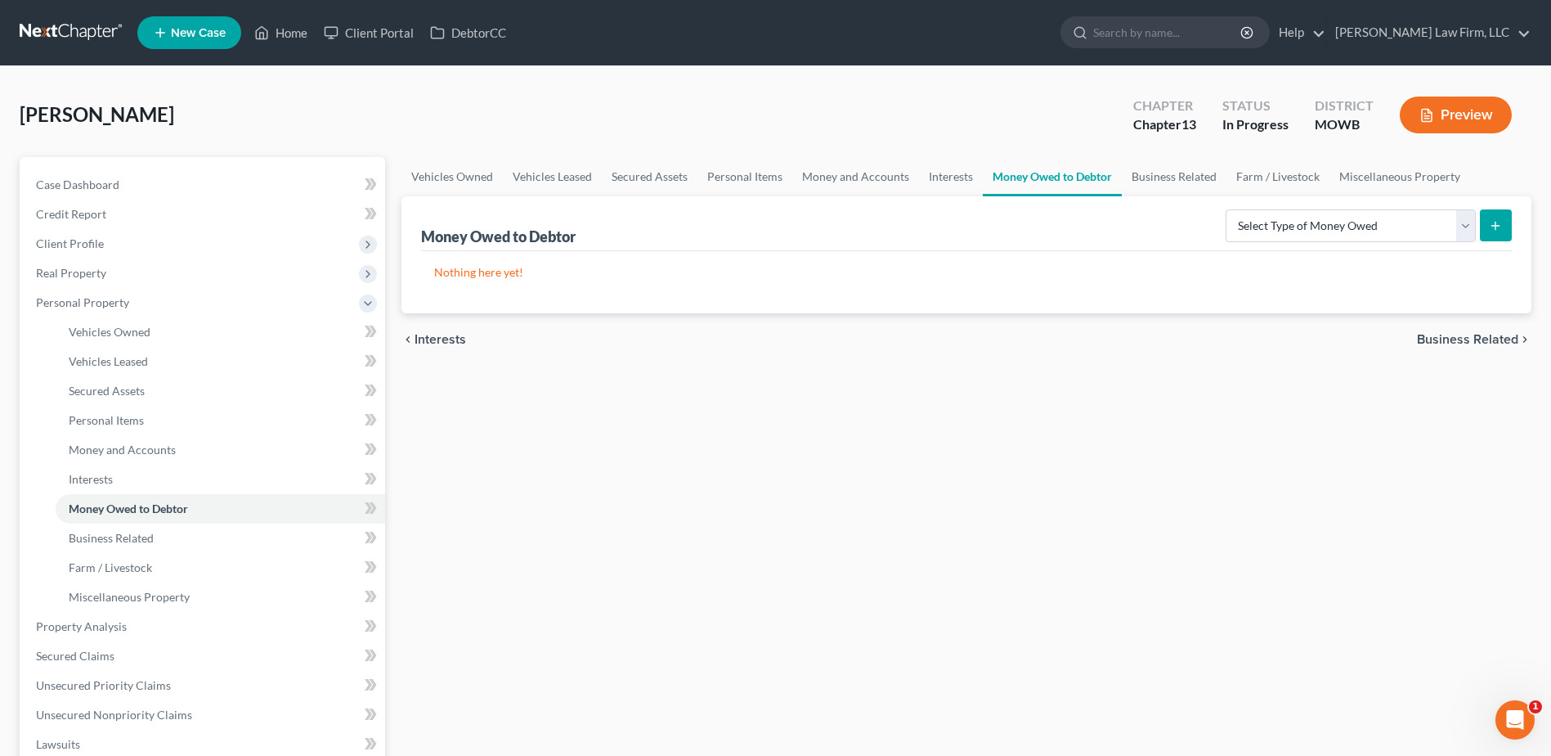
click at [1501, 228] on icon "submit" at bounding box center [1495, 225] width 13 height 13
click at [1445, 233] on select "Select Type of Money Owed Accounts Receivable Alimony Child Support Claims Agai…" at bounding box center [1351, 225] width 250 height 33
select select "child_support"
click at [1228, 209] on select "Select Type of Money Owed Accounts Receivable Alimony Child Support Claims Agai…" at bounding box center [1351, 225] width 250 height 33
click at [1502, 233] on button "submit" at bounding box center [1496, 225] width 32 height 32
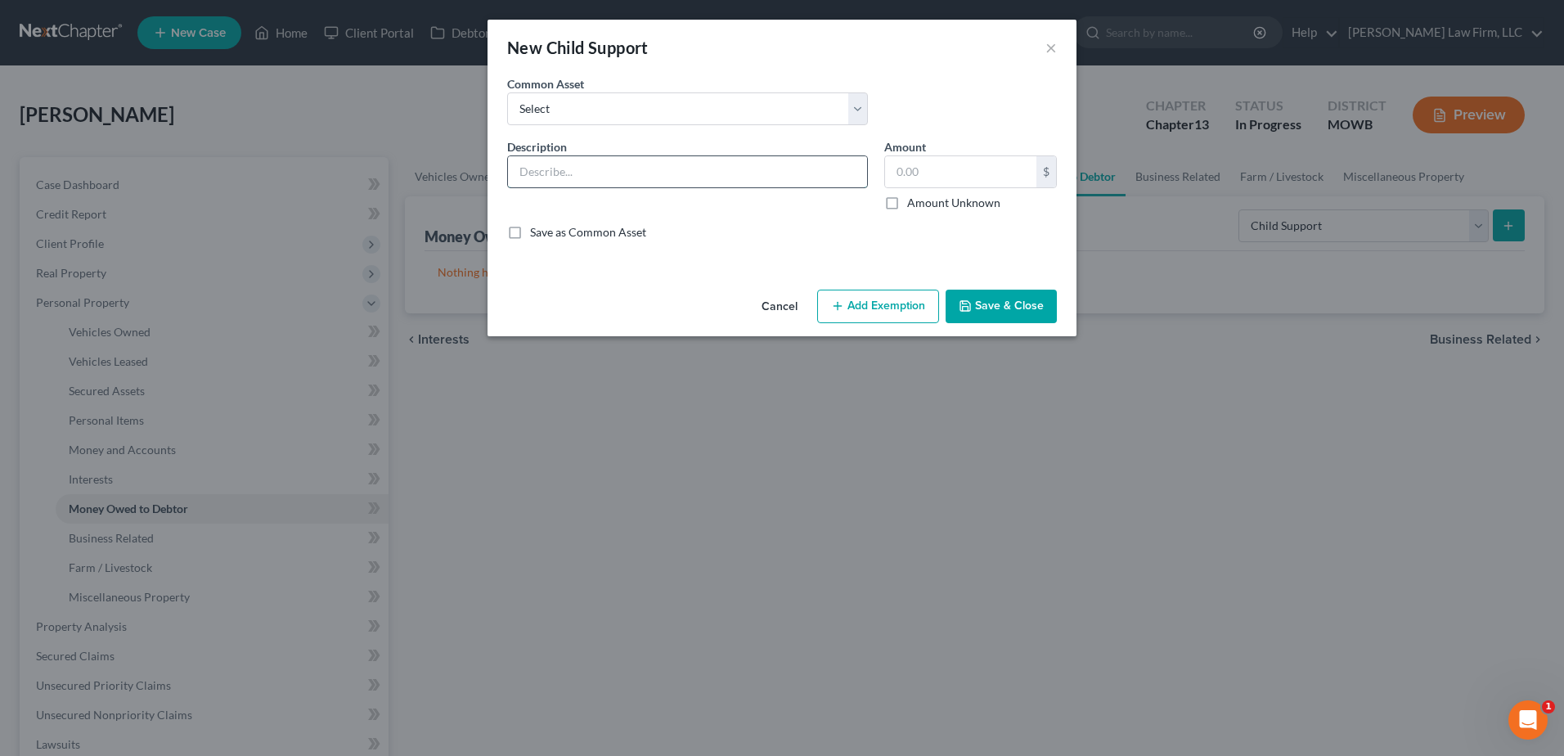
click at [628, 179] on input "text" at bounding box center [687, 171] width 359 height 31
type input "[US_STATE] Child Support"
type input "3"
type input "6,327.00"
click at [1007, 316] on button "Save & Close" at bounding box center [1000, 306] width 111 height 34
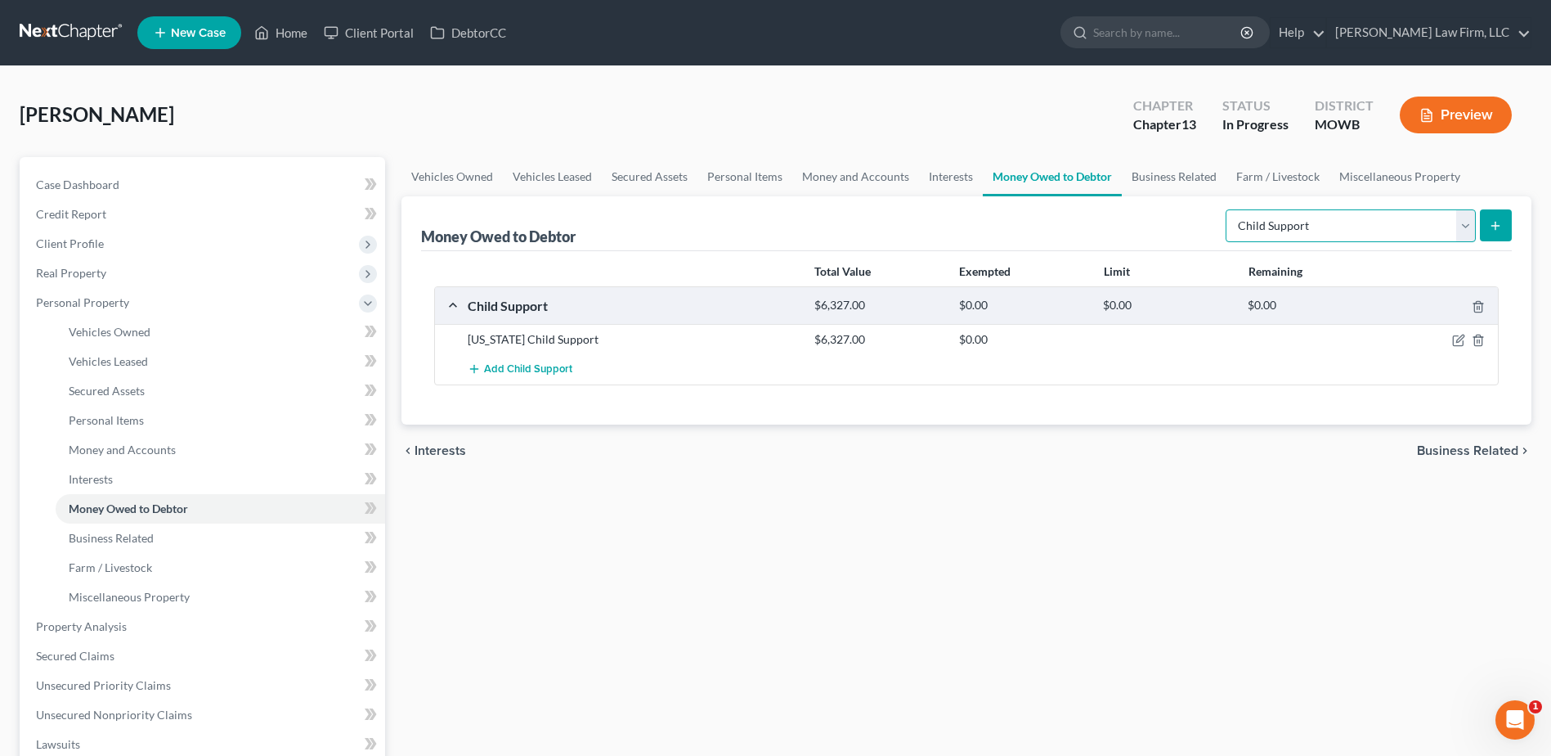
click at [1409, 227] on select "Select Type of Money Owed Accounts Receivable Alimony Child Support Claims Agai…" at bounding box center [1351, 225] width 250 height 33
select select "expected_tax_refund"
click at [1228, 209] on select "Select Type of Money Owed Accounts Receivable Alimony Child Support Claims Agai…" at bounding box center [1351, 225] width 250 height 33
click at [1495, 220] on icon "submit" at bounding box center [1495, 225] width 13 height 13
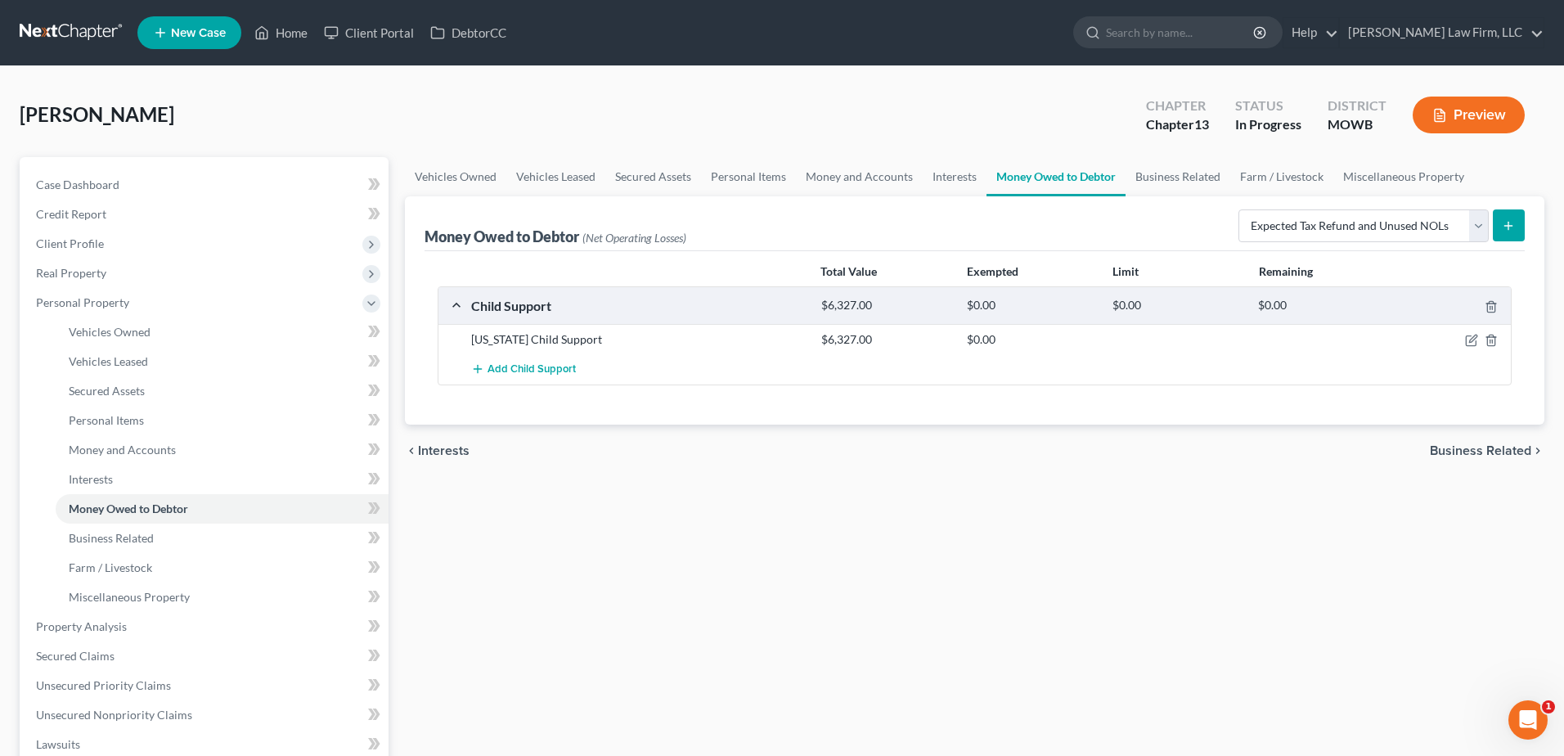
select select "0"
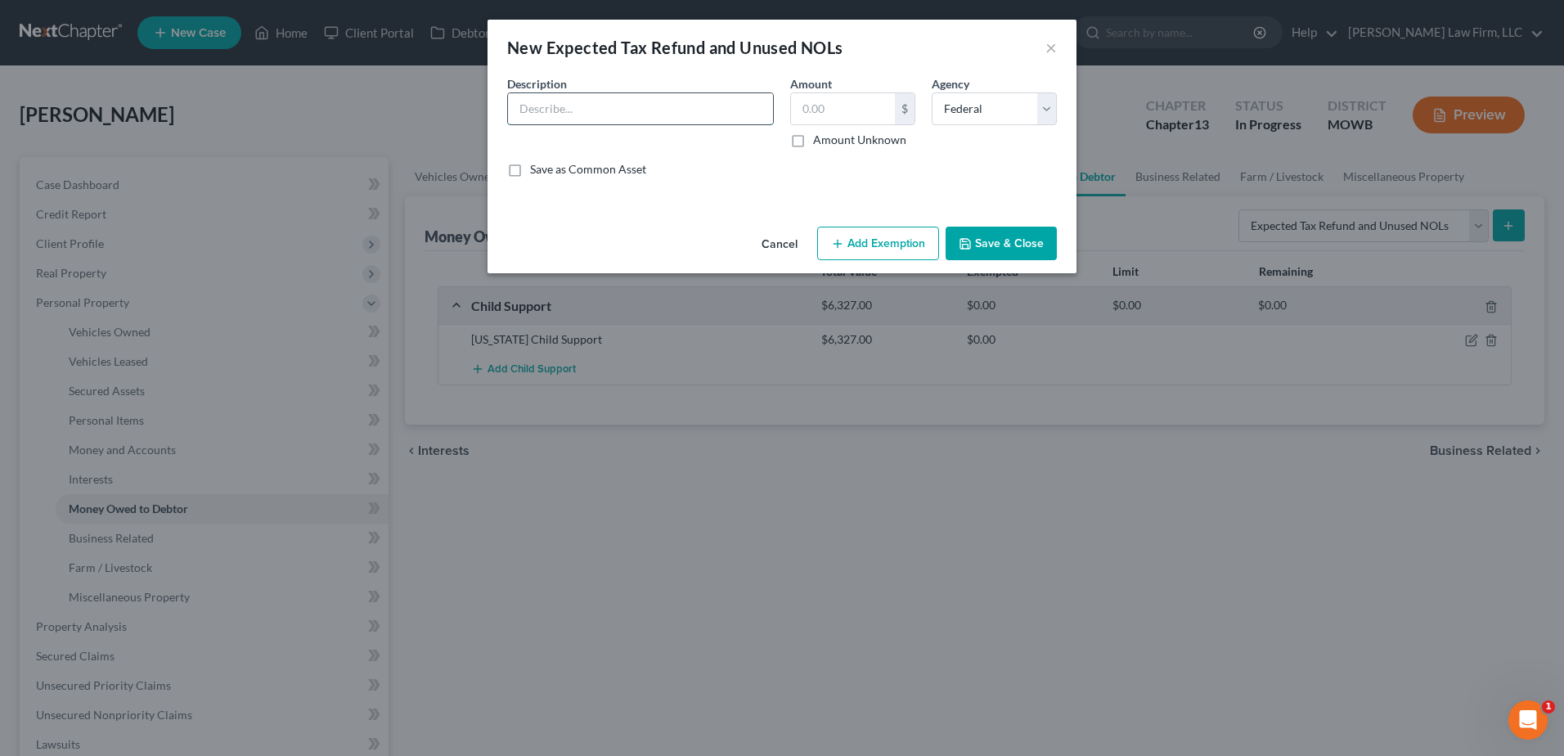
click at [645, 94] on input "text" at bounding box center [640, 108] width 265 height 31
type input "[US_STATE] Department of Revenue"
type input "6,087"
click at [1002, 111] on select "Select Federal State Local" at bounding box center [993, 108] width 125 height 33
select select "1"
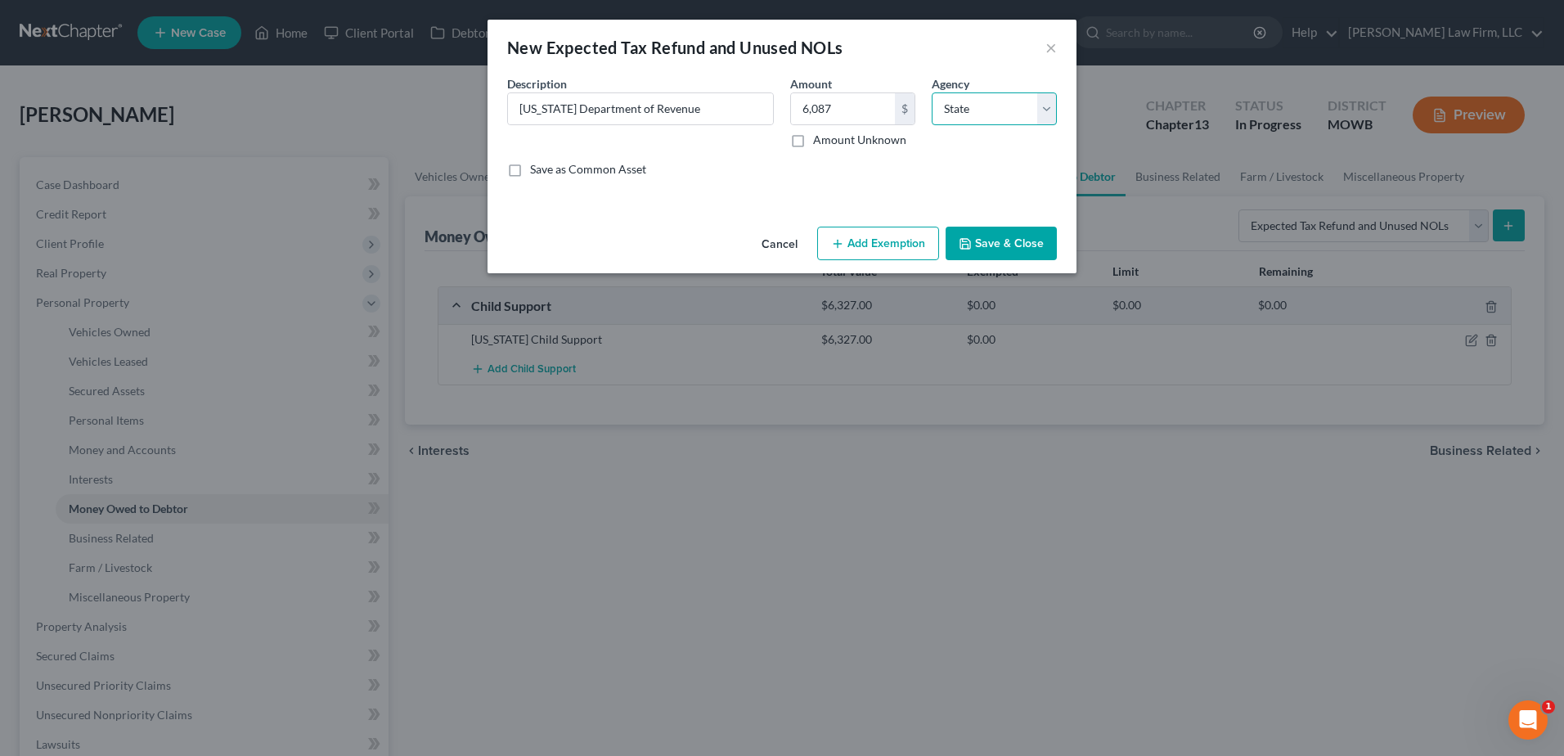
click at [931, 92] on select "Select Federal State Local" at bounding box center [993, 108] width 125 height 33
click at [1026, 239] on button "Save & Close" at bounding box center [1000, 244] width 111 height 34
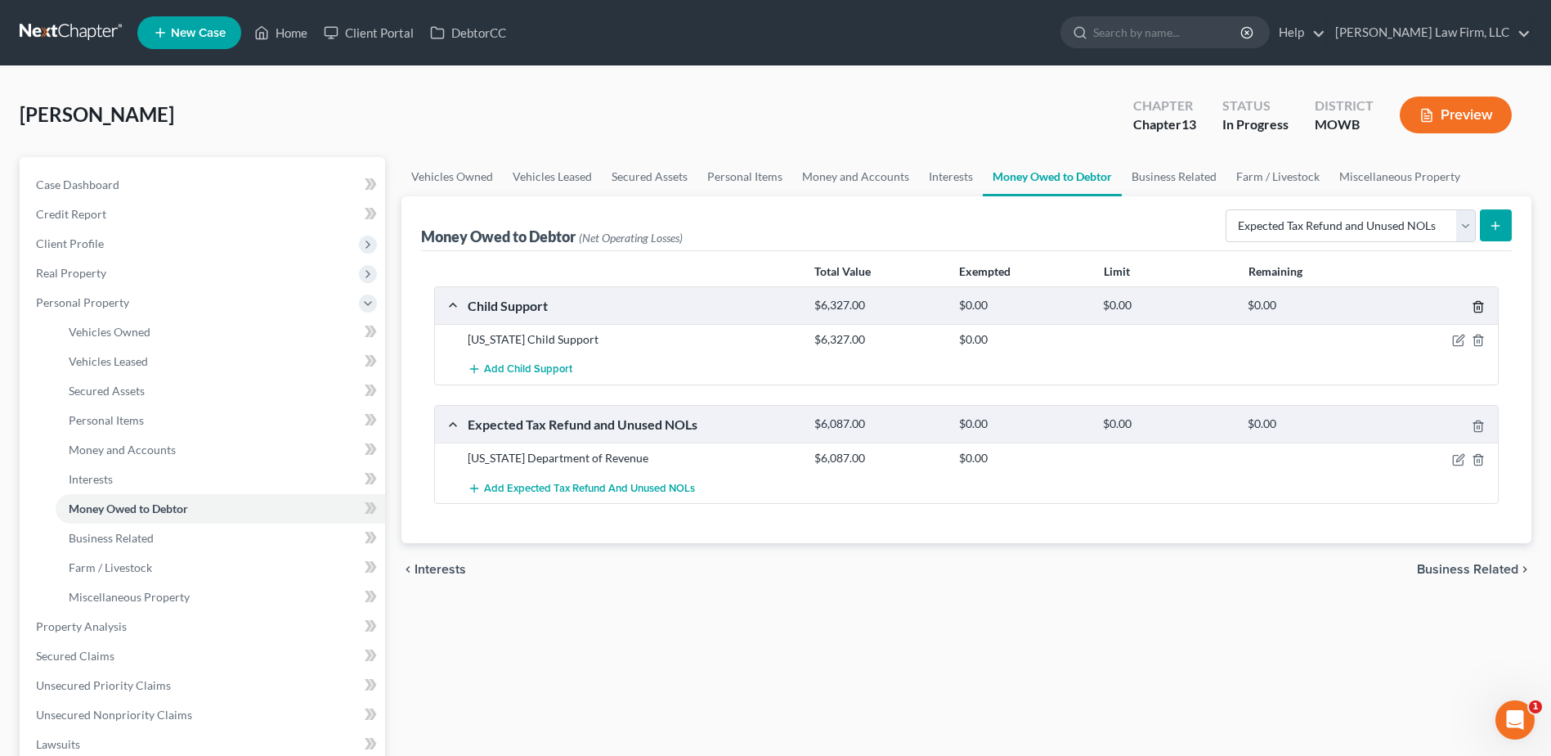
click at [1476, 307] on icon "button" at bounding box center [1478, 306] width 13 height 13
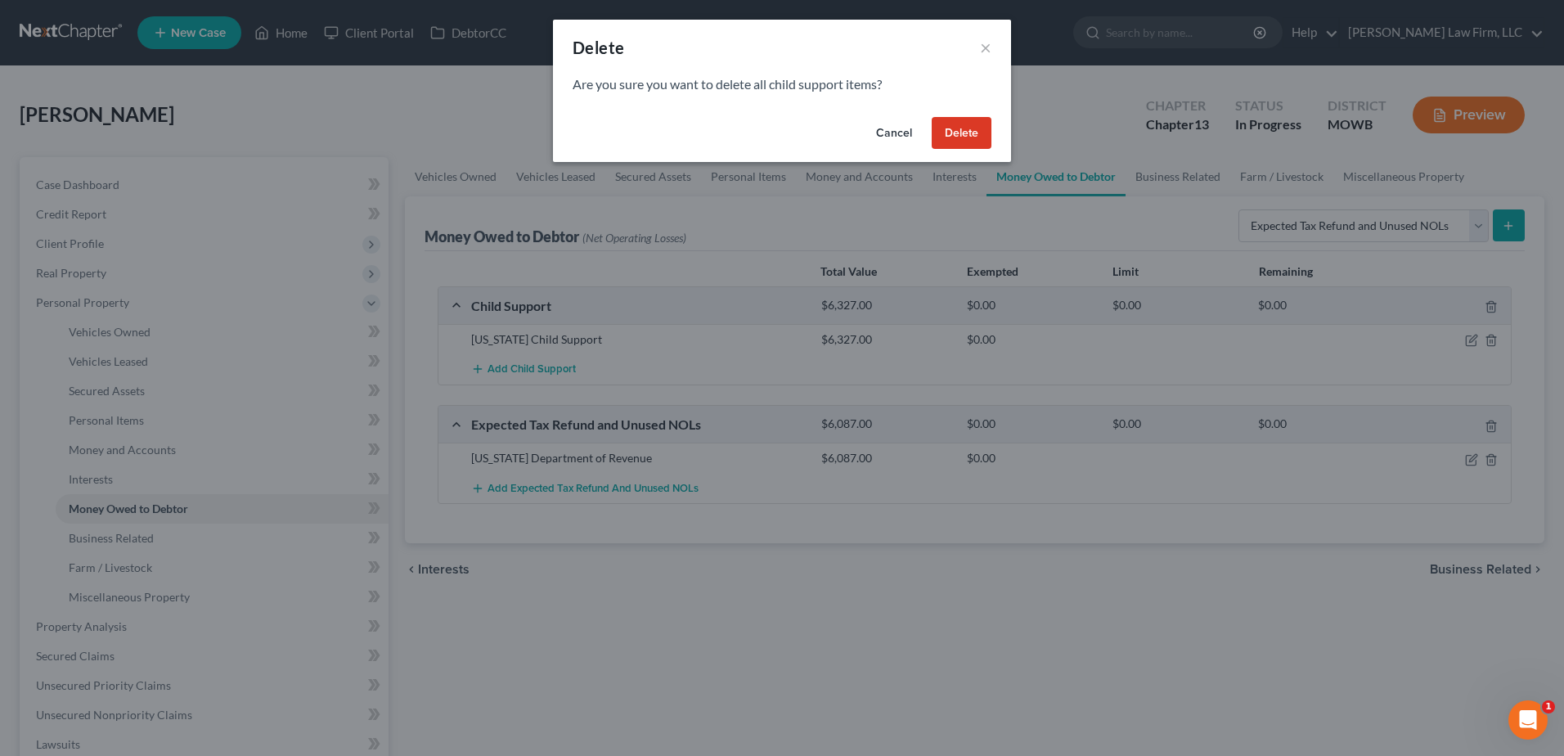
click at [965, 132] on button "Delete" at bounding box center [961, 133] width 60 height 33
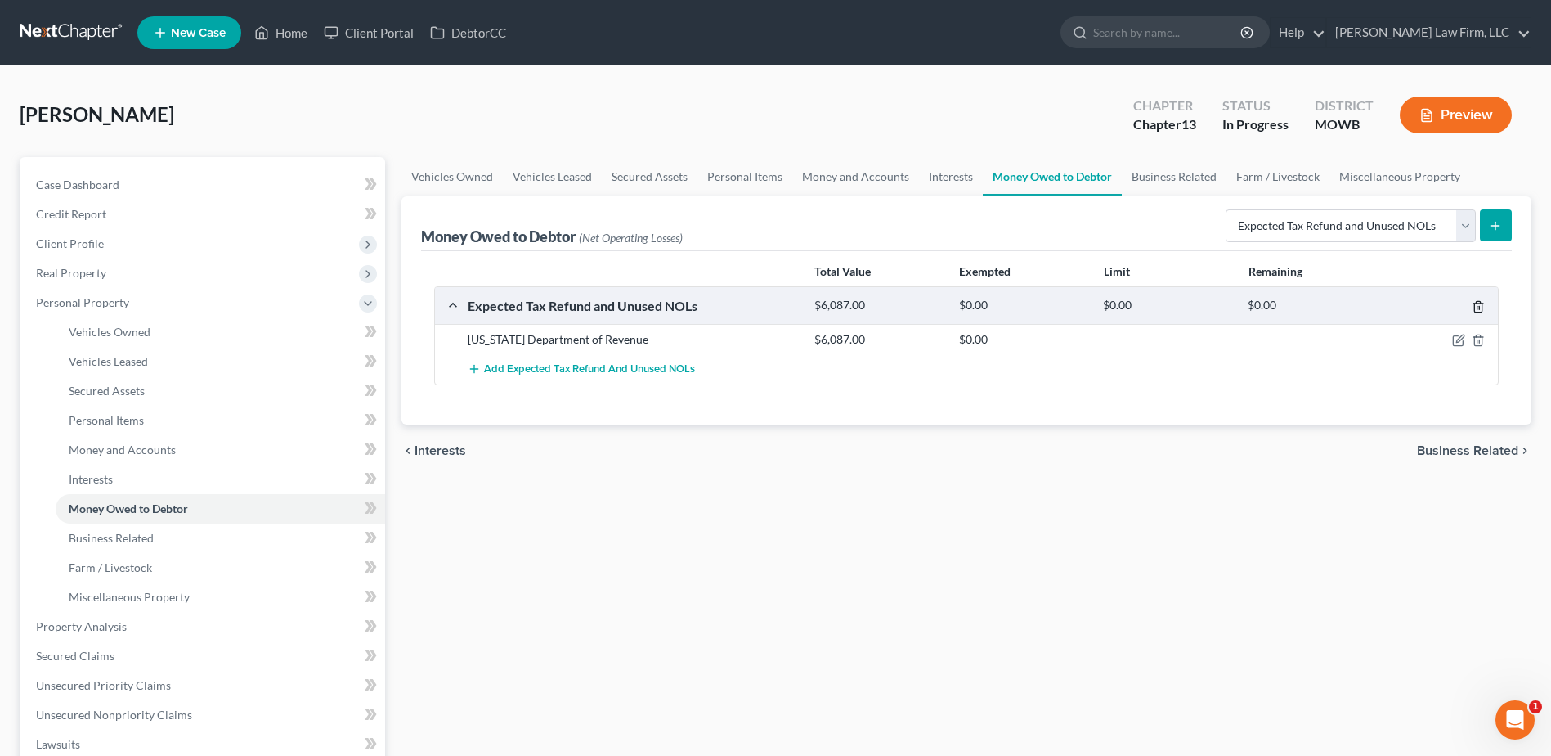
click at [1476, 307] on icon "button" at bounding box center [1478, 306] width 13 height 13
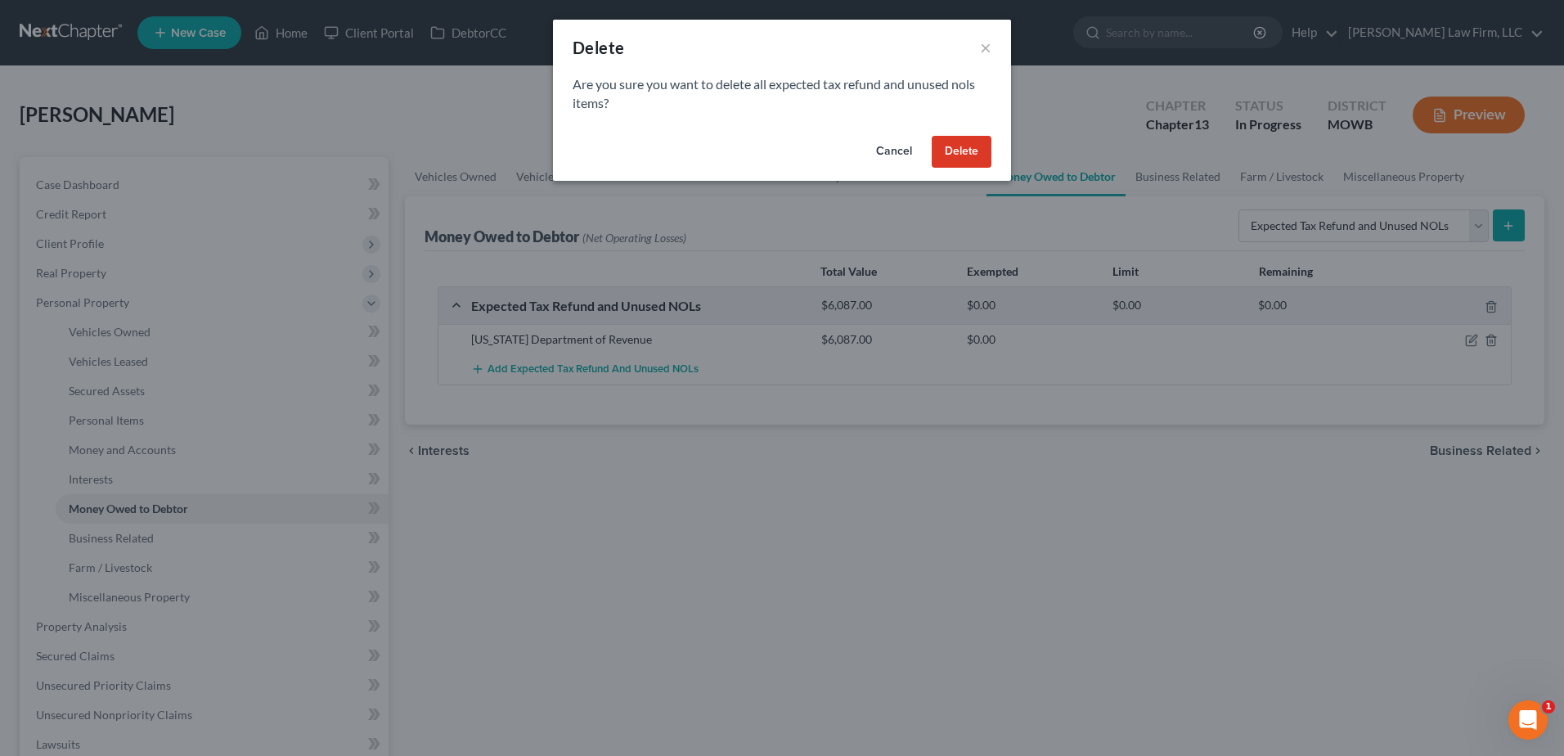
click at [952, 141] on button "Delete" at bounding box center [961, 152] width 60 height 33
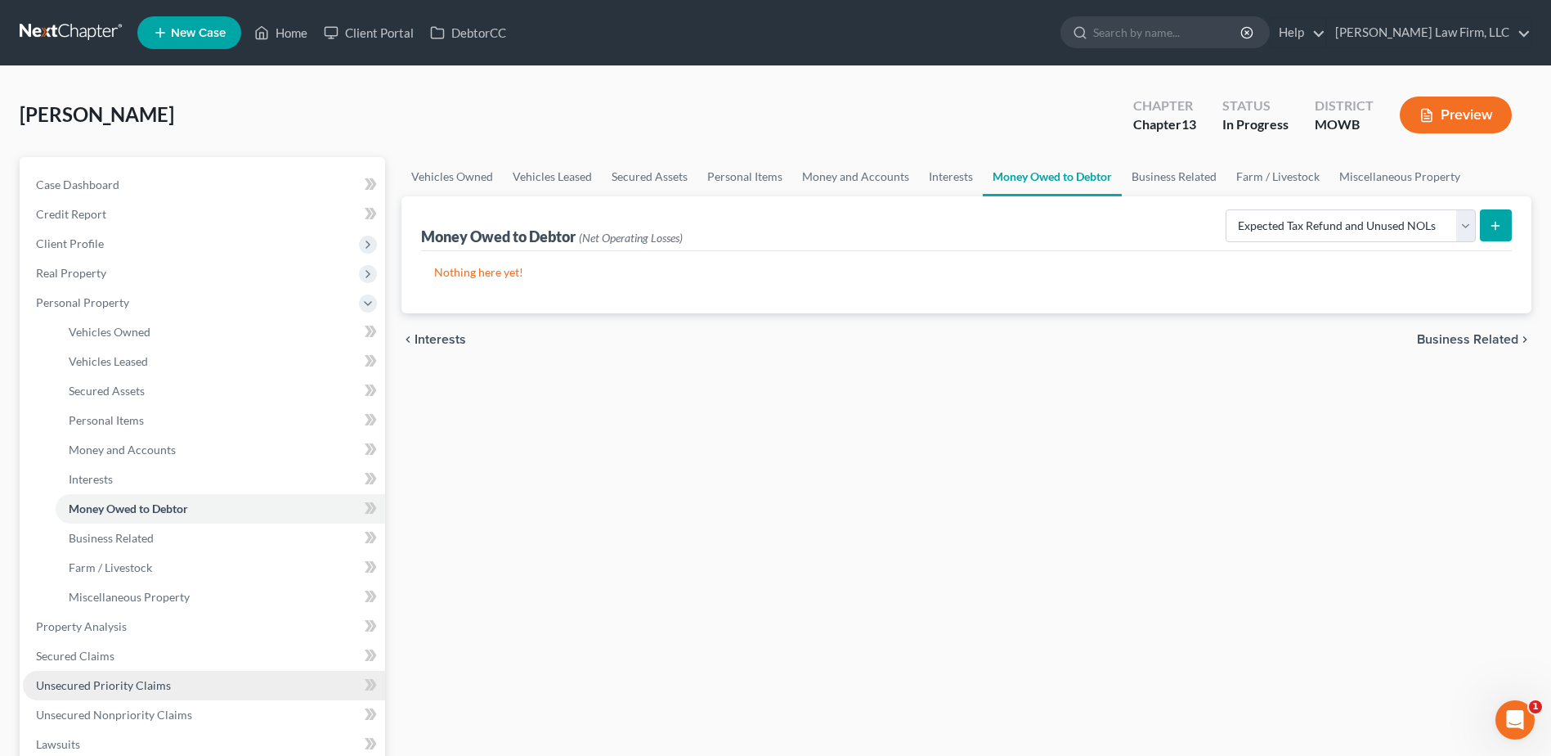
click at [65, 694] on link "Unsecured Priority Claims" at bounding box center [204, 685] width 362 height 29
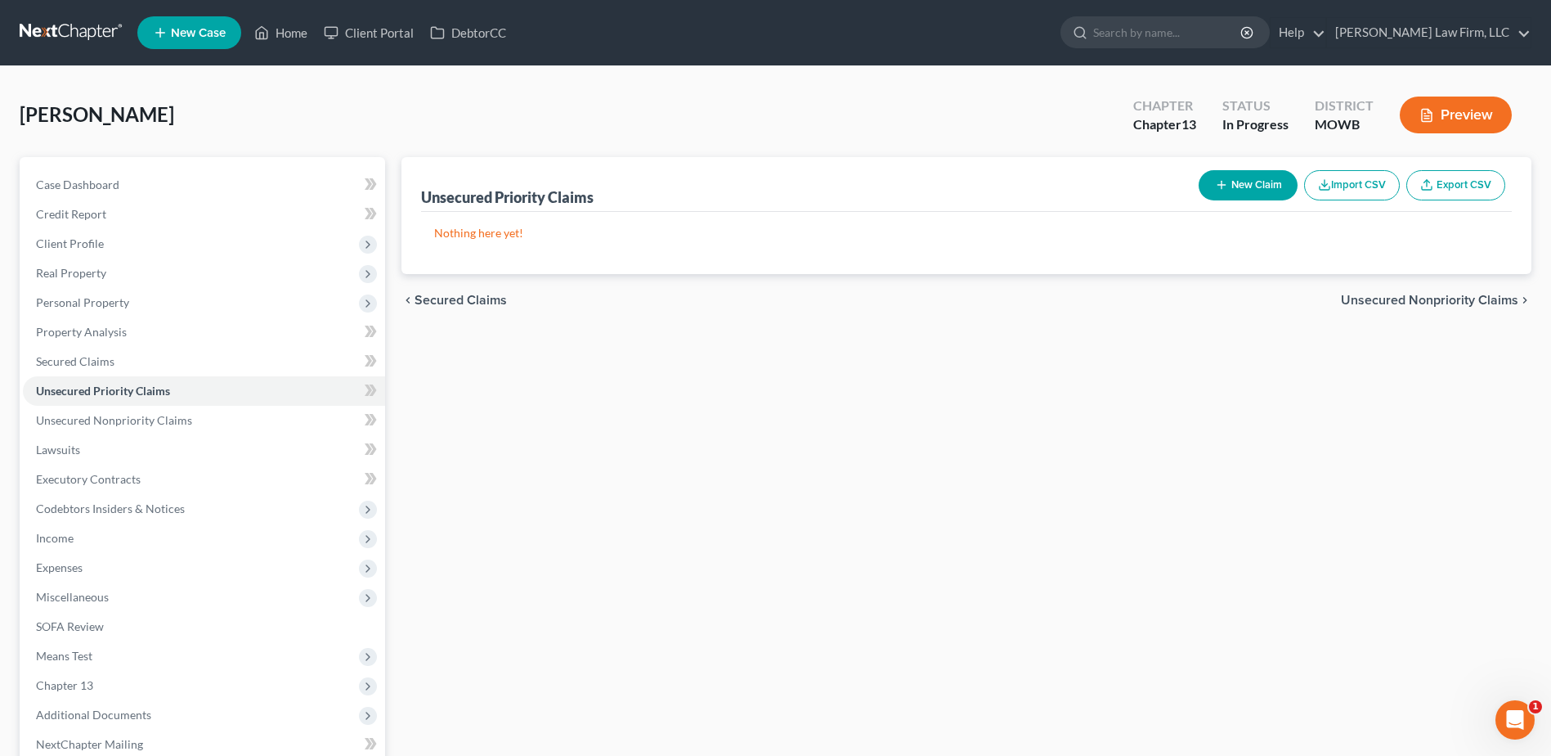
click at [1254, 181] on button "New Claim" at bounding box center [1248, 185] width 99 height 30
select select "0"
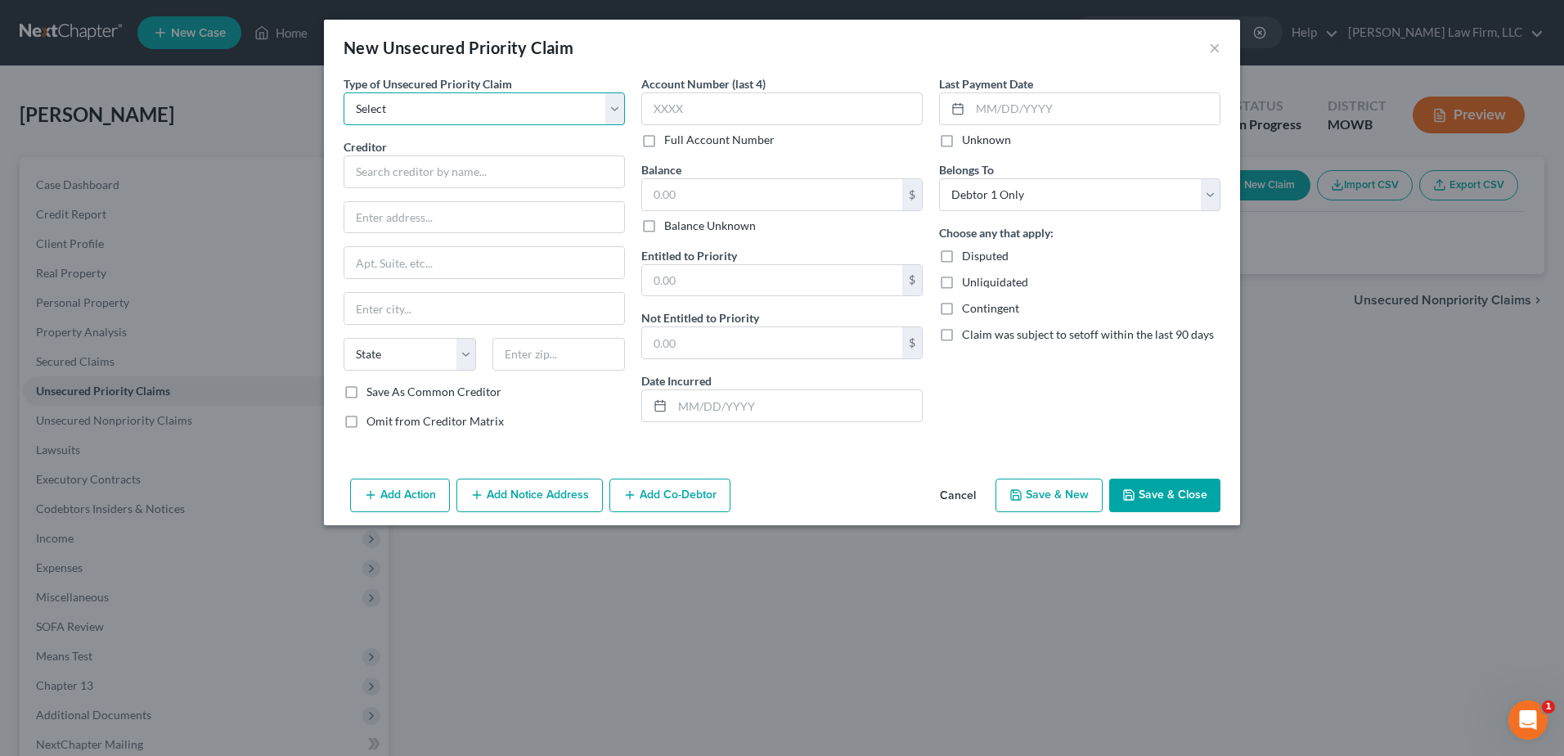
click at [417, 114] on select "Select Taxes & Other Government Units Domestic Support Obligations Extensions o…" at bounding box center [483, 108] width 281 height 33
select select "1"
click at [343, 92] on select "Select Taxes & Other Government Units Domestic Support Obligations Extensions o…" at bounding box center [483, 108] width 281 height 33
click at [422, 178] on input "text" at bounding box center [483, 171] width 281 height 33
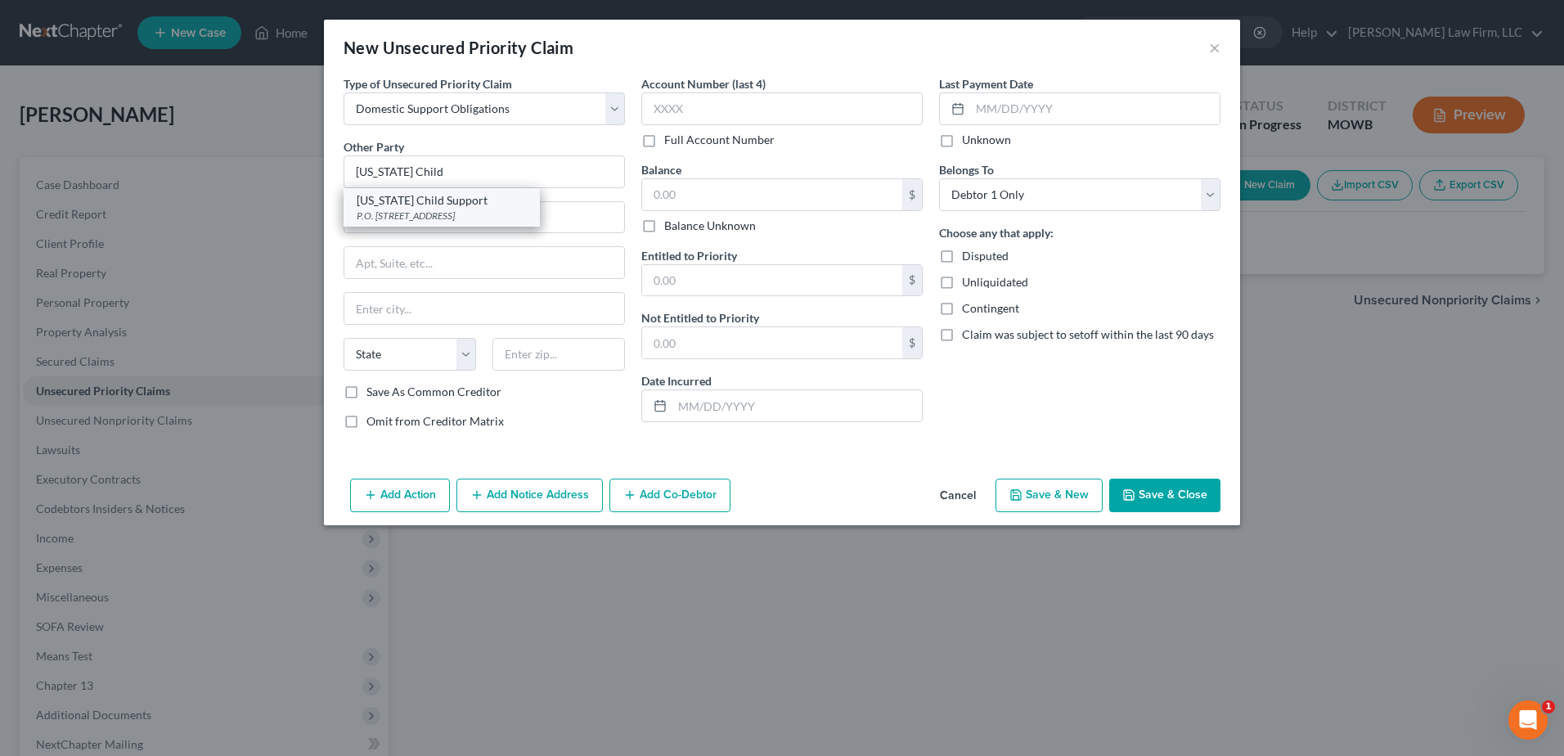
click at [432, 210] on div "P.O. [STREET_ADDRESS]" at bounding box center [442, 216] width 170 height 14
type input "[US_STATE] Child Support"
type input "P.O. Box 2320"
type input "[GEOGRAPHIC_DATA]"
select select "26"
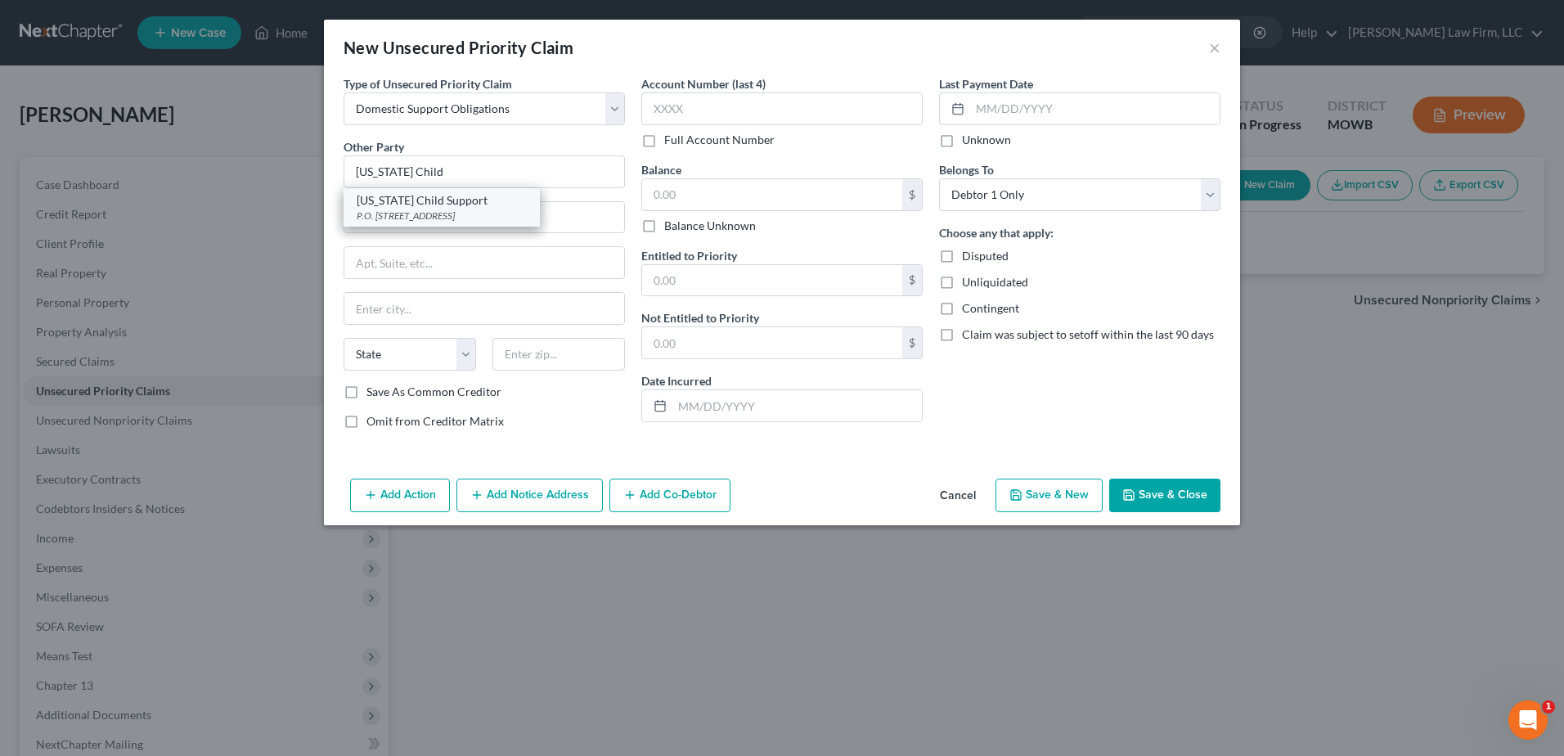
type input "65102"
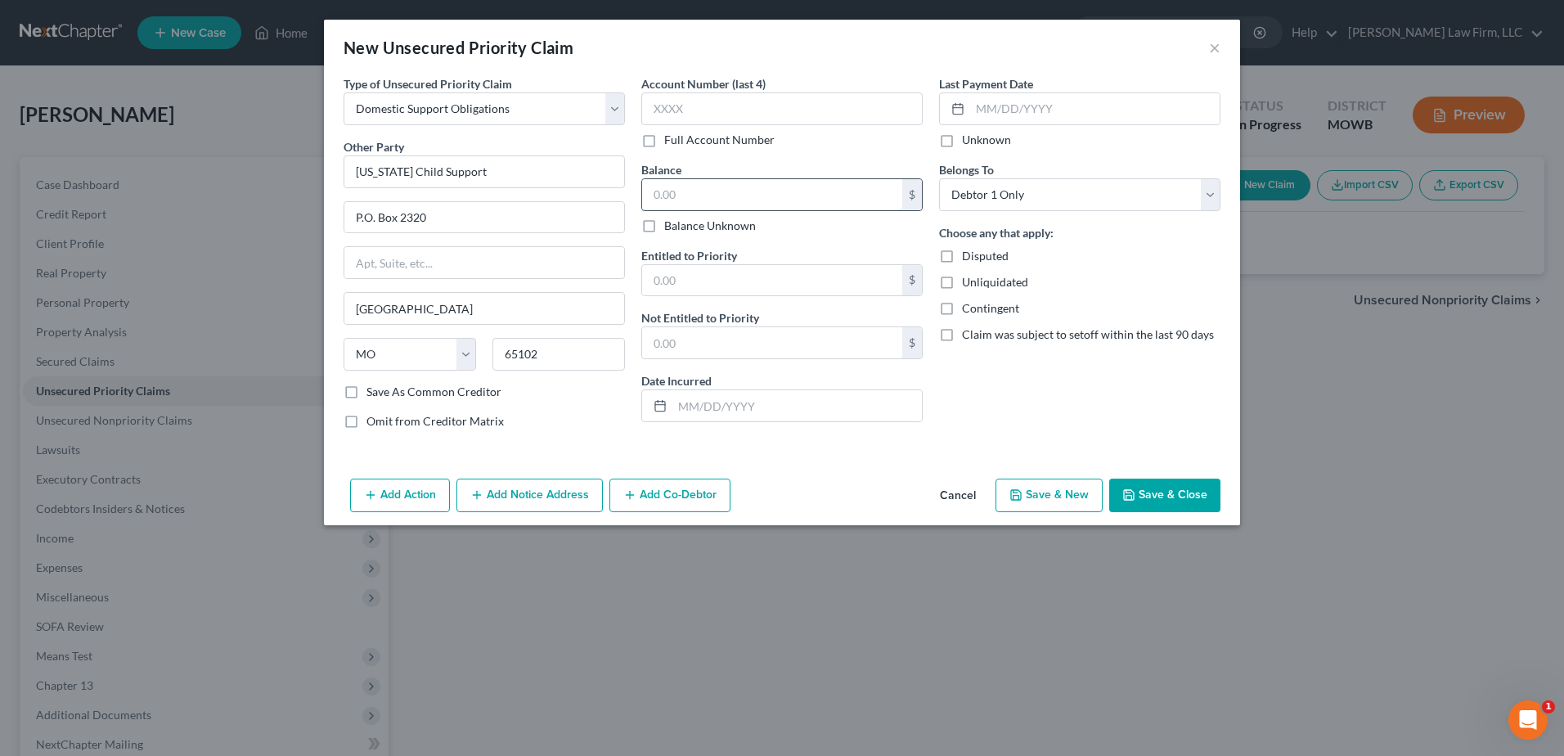
click at [737, 200] on input "text" at bounding box center [772, 194] width 260 height 31
type input "6,327.00"
click at [1142, 492] on button "Save & Close" at bounding box center [1164, 495] width 111 height 34
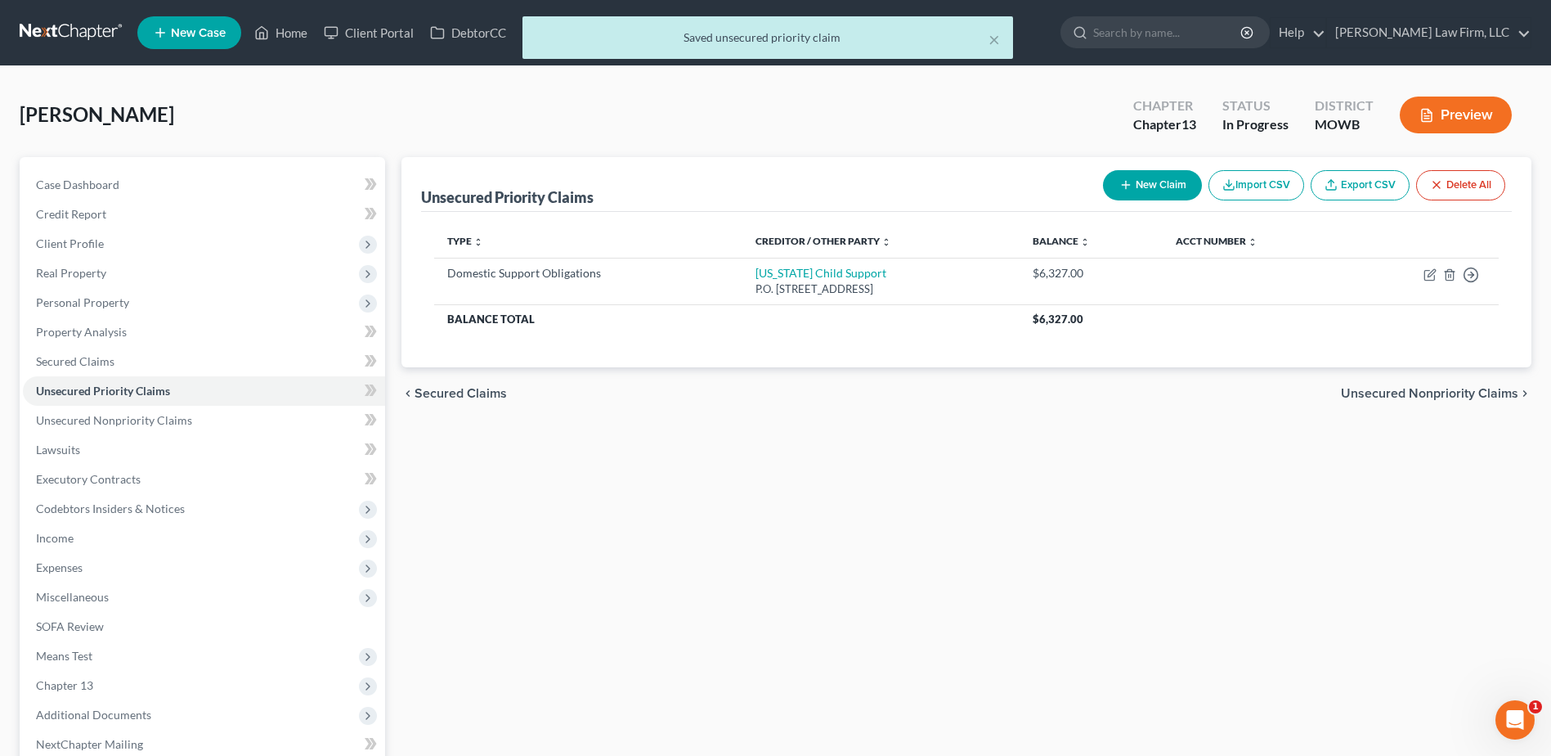
click at [1136, 186] on button "New Claim" at bounding box center [1152, 185] width 99 height 30
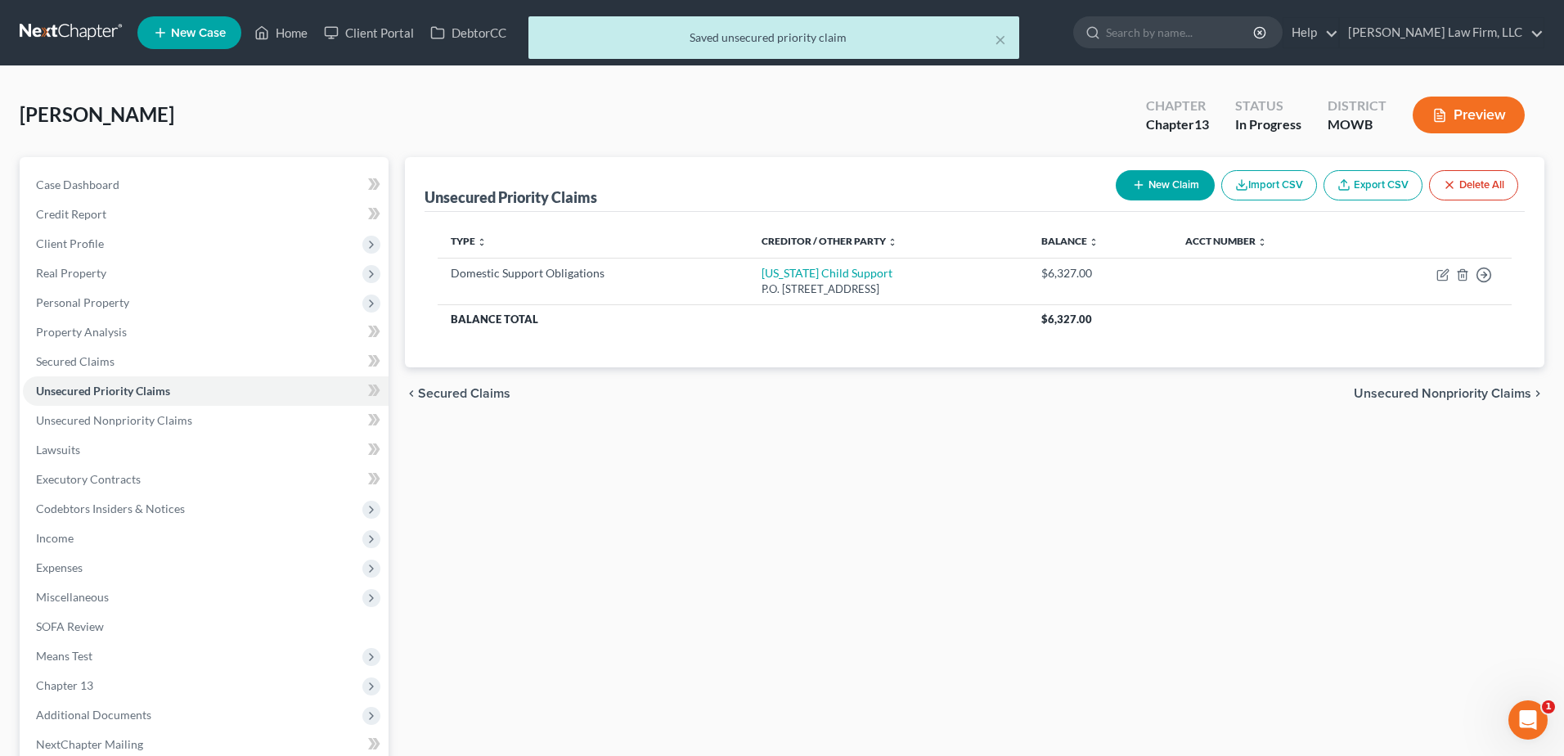
select select "0"
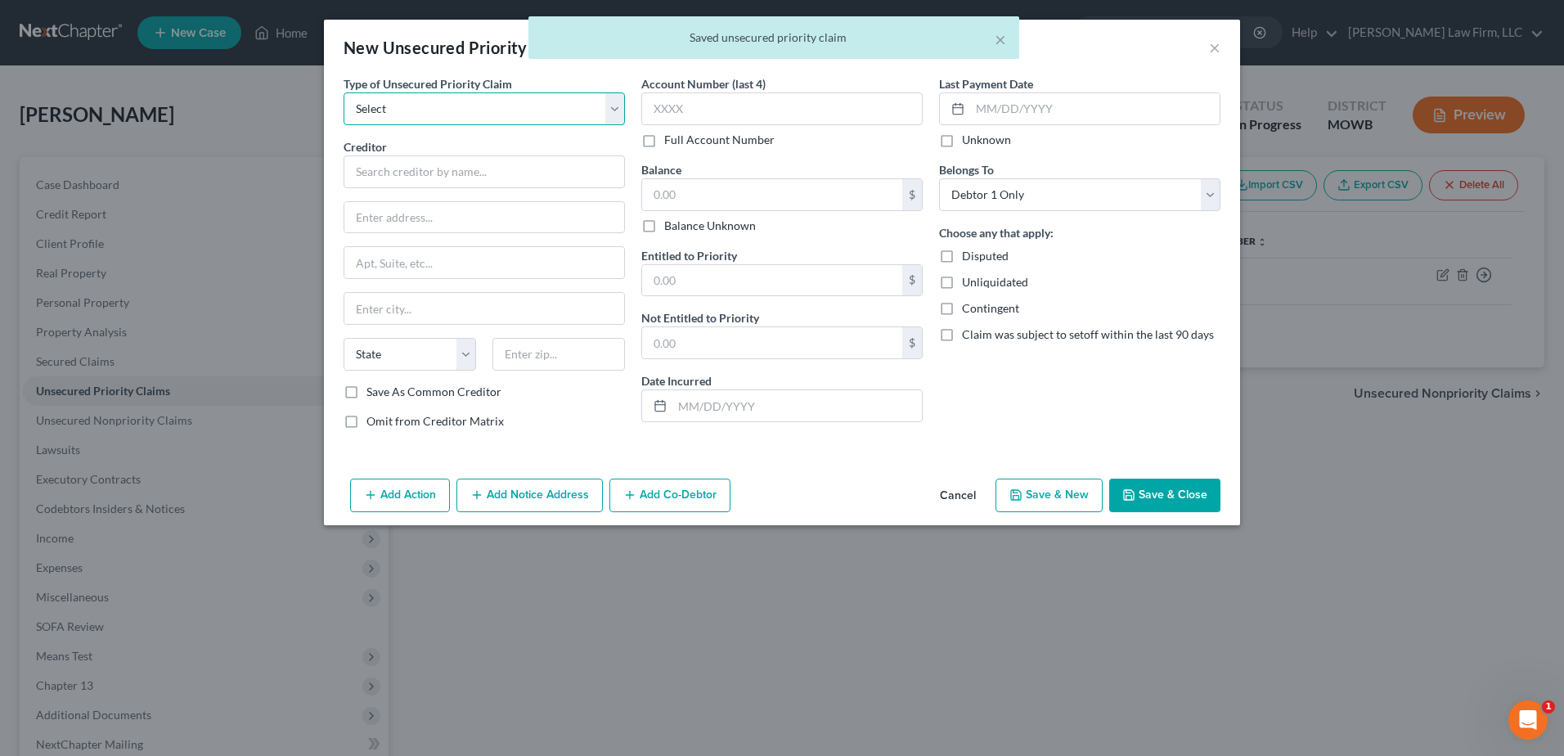
click at [488, 119] on select "Select Taxes & Other Government Units Domestic Support Obligations Extensions o…" at bounding box center [483, 108] width 281 height 33
select select "0"
click at [343, 92] on select "Select Taxes & Other Government Units Domestic Support Obligations Extensions o…" at bounding box center [483, 108] width 281 height 33
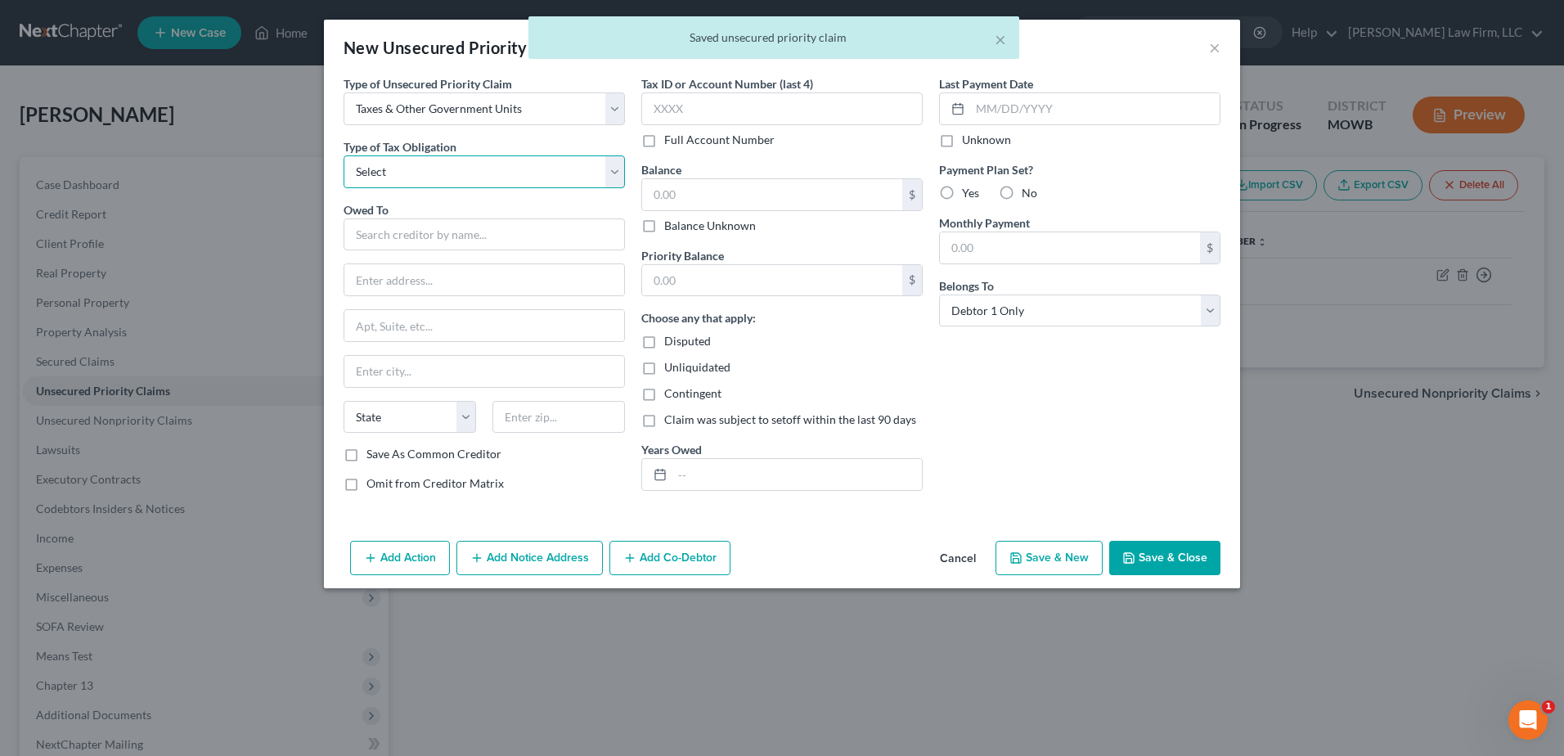
click at [467, 168] on select "Select Federal City State Franchise Tax Board Other" at bounding box center [483, 171] width 281 height 33
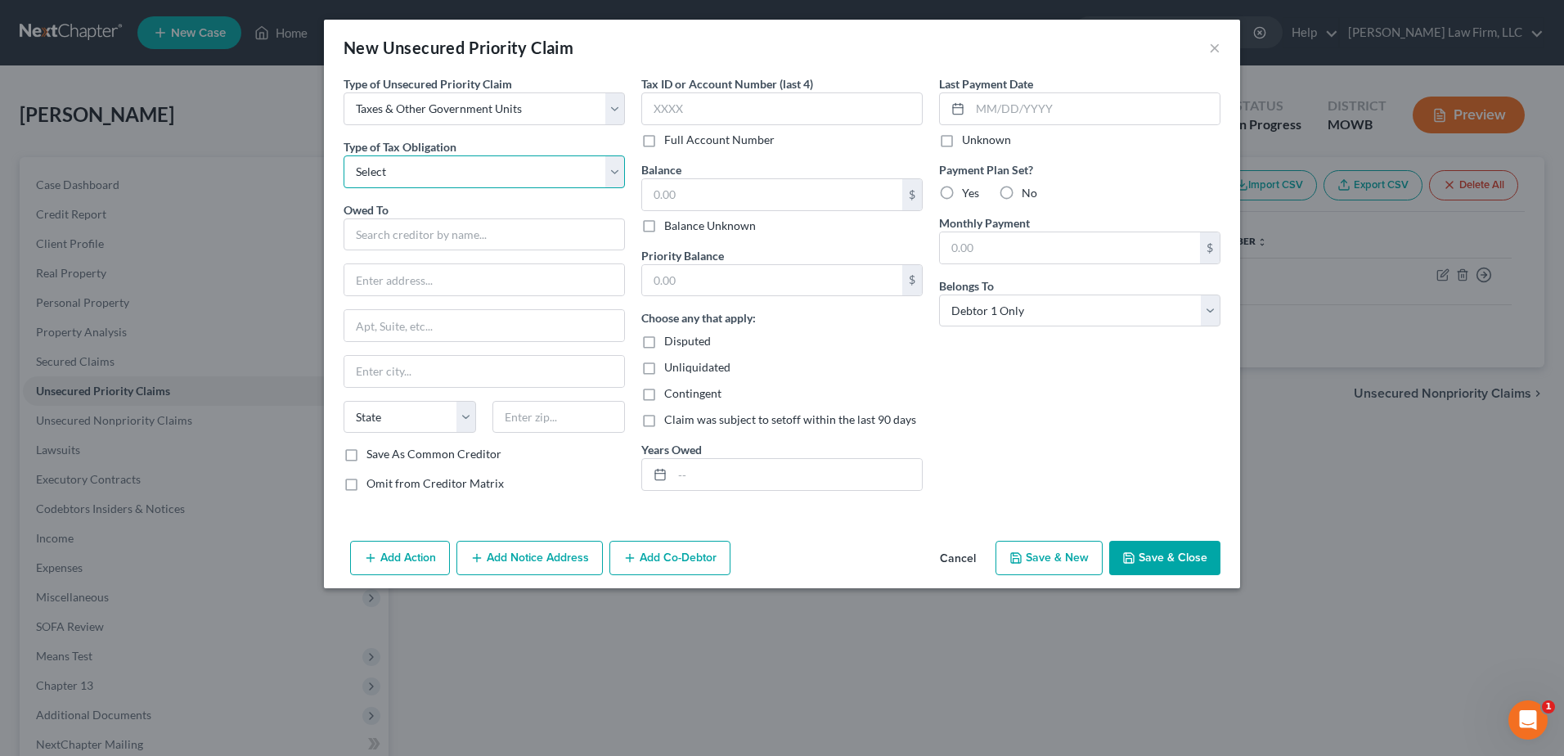
select select "2"
click at [343, 155] on select "Select Federal City State Franchise Tax Board Other" at bounding box center [483, 171] width 281 height 33
click at [406, 236] on input "text" at bounding box center [483, 234] width 281 height 33
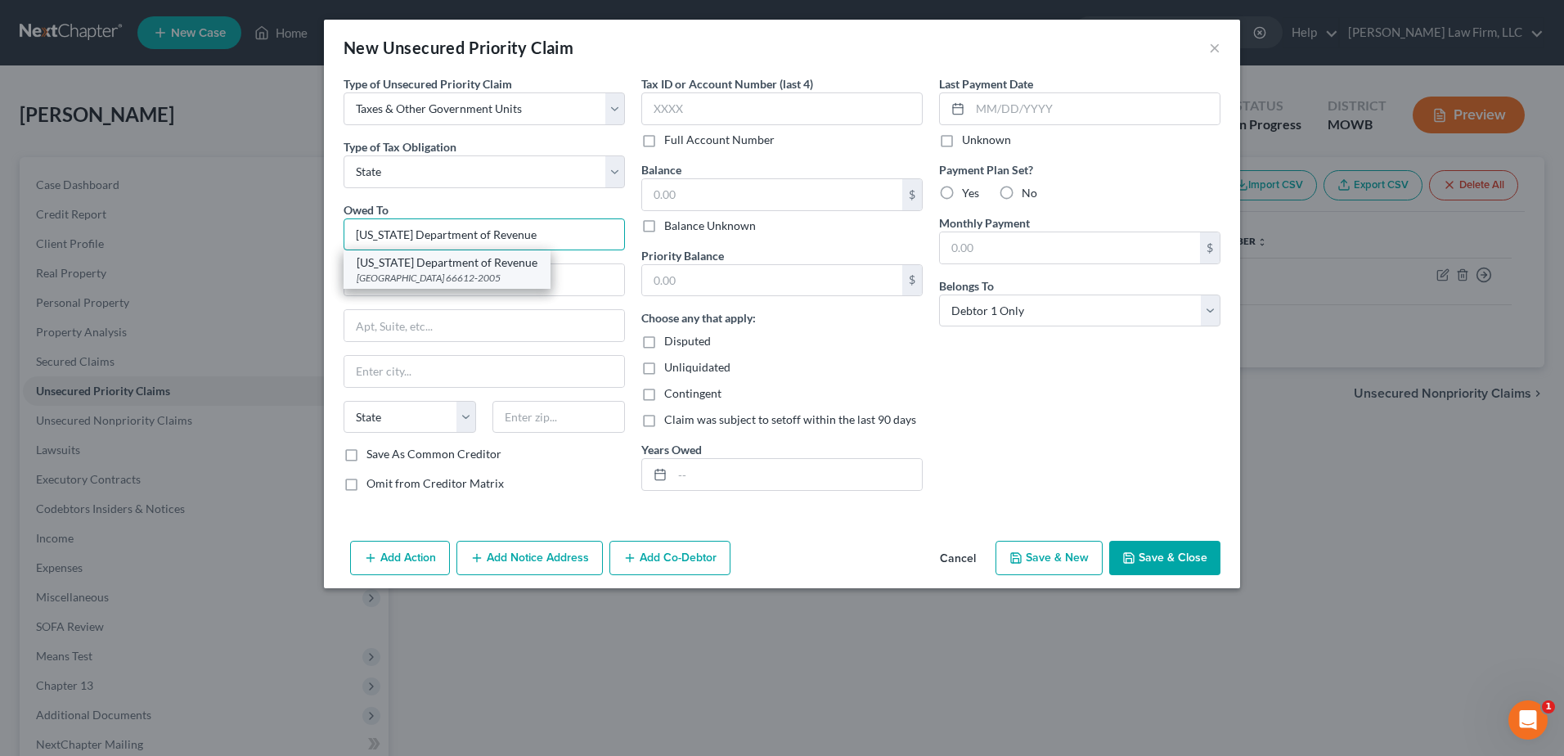
type input "[US_STATE] Department of Revenue"
click at [417, 266] on div "[US_STATE] Department of Revenue" at bounding box center [447, 262] width 181 height 16
type input "PO Box 12005"
type input "Topeka"
select select "17"
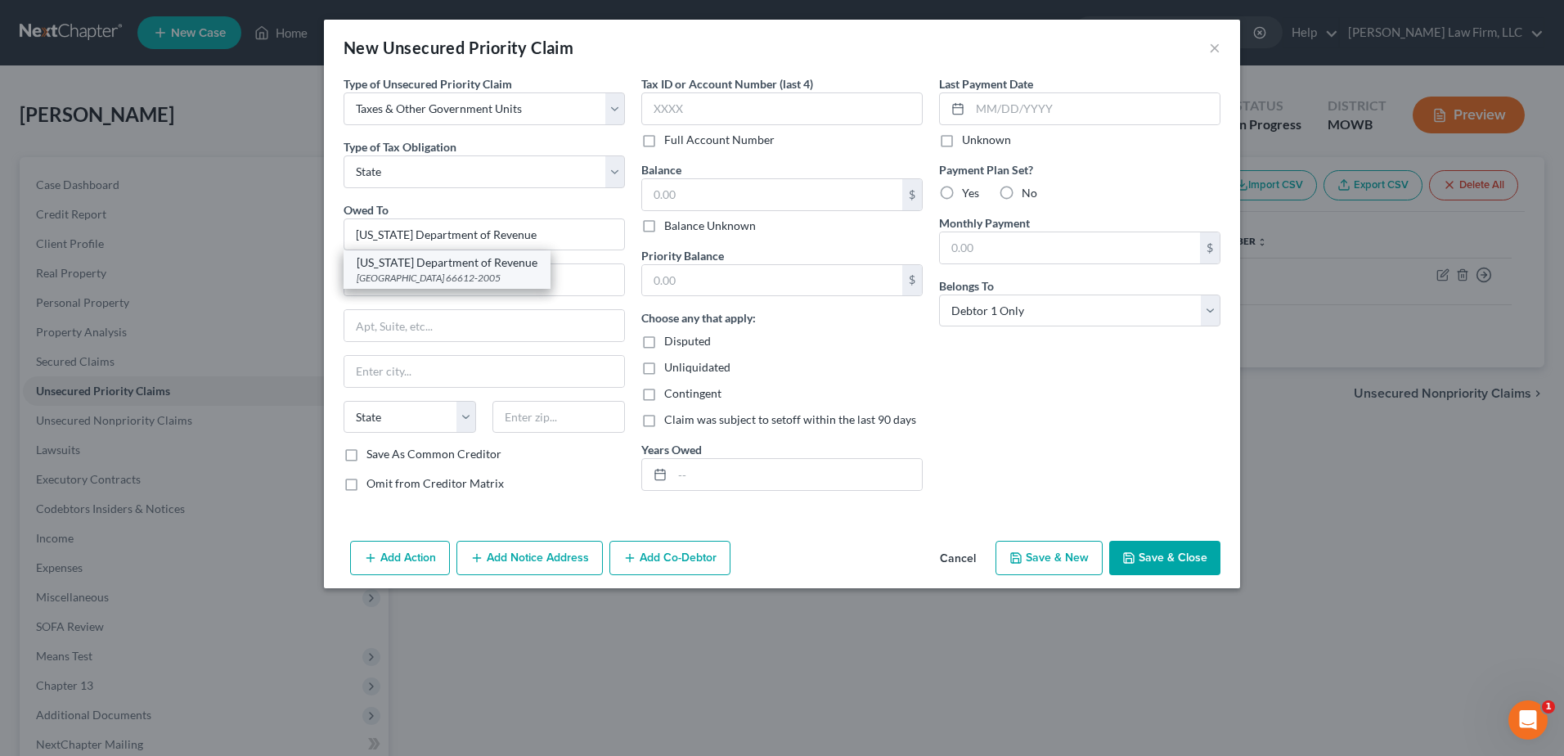
type input "66612-2005"
click at [725, 194] on input "text" at bounding box center [772, 194] width 260 height 31
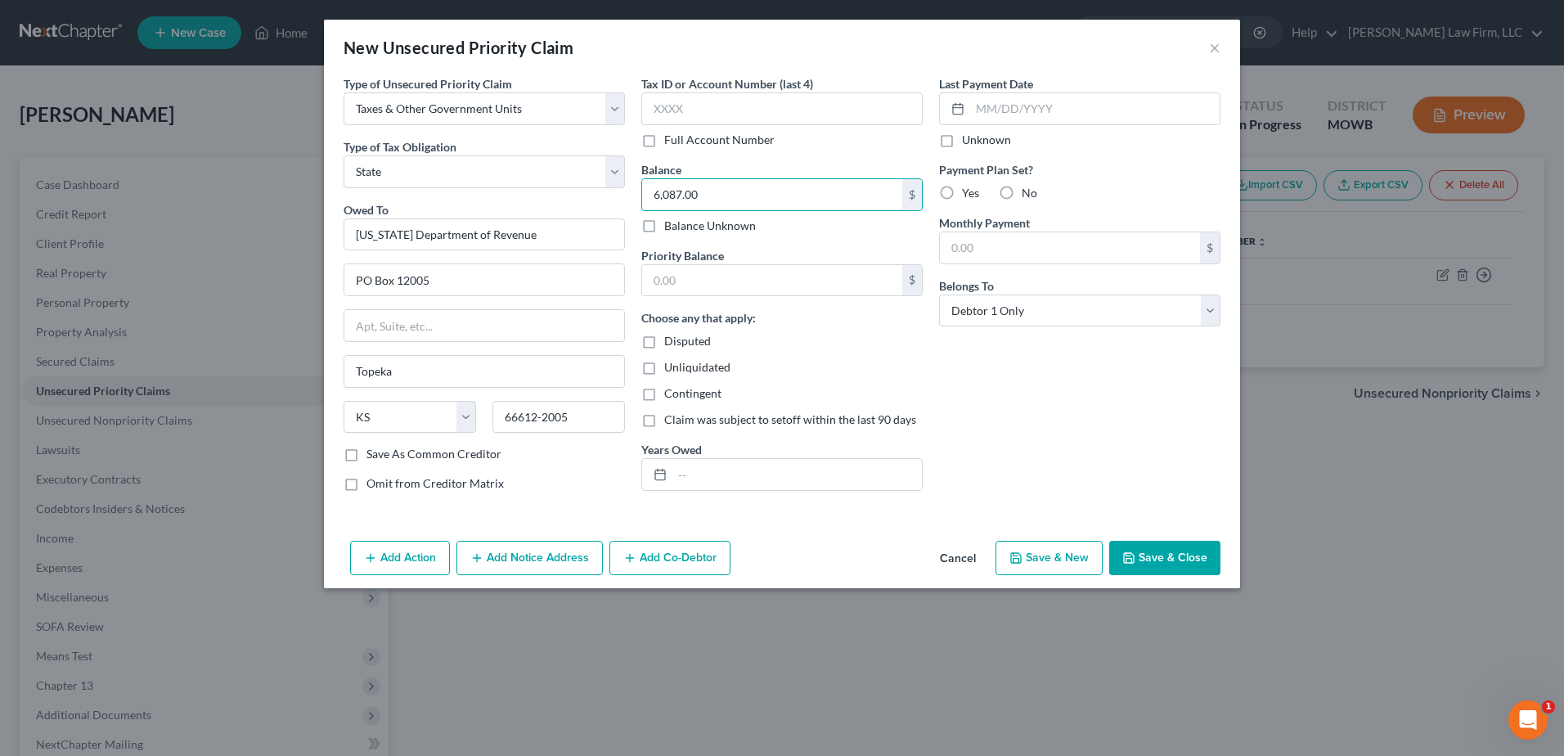
type input "6,087.00"
click at [1194, 556] on button "Save & Close" at bounding box center [1164, 558] width 111 height 34
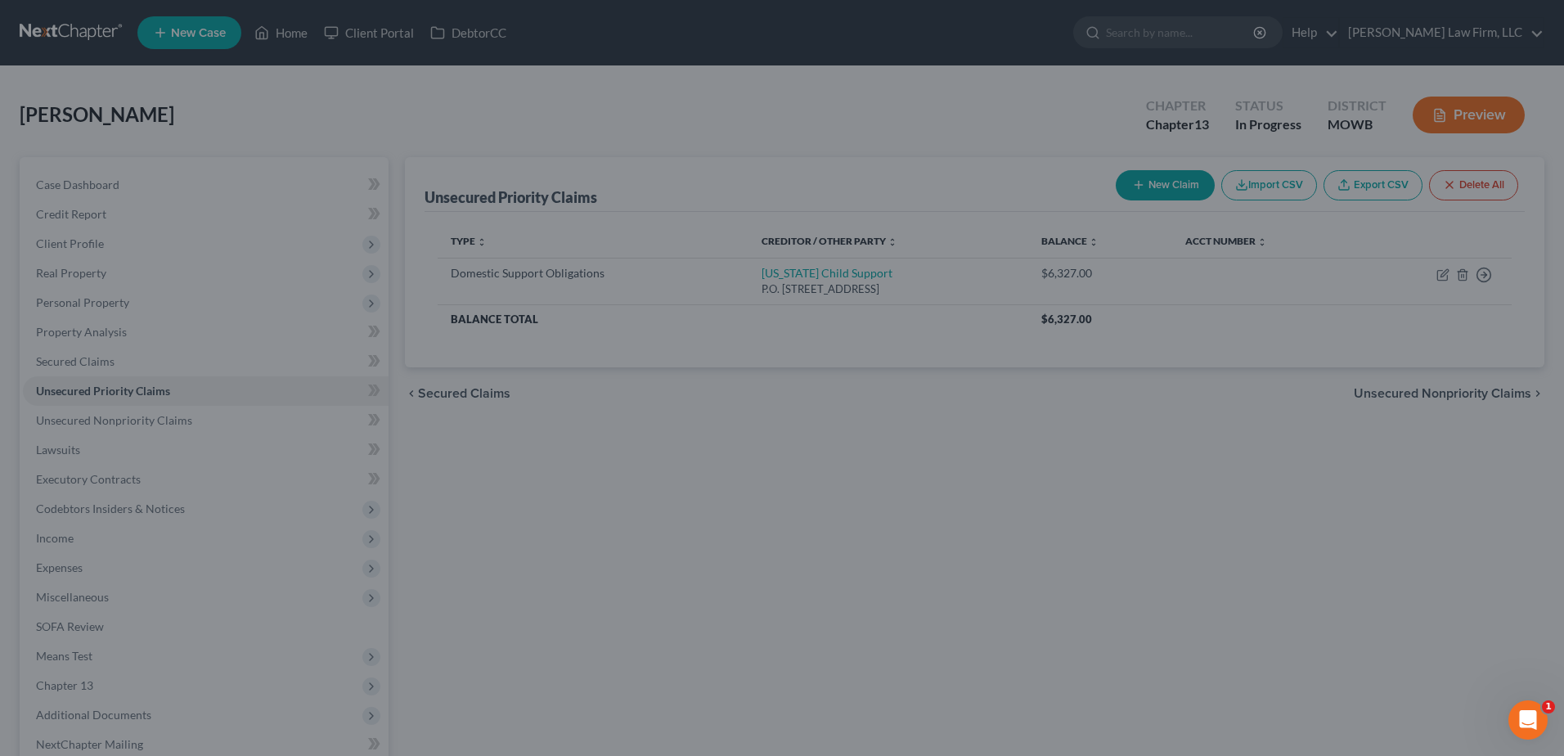
type input "0.00"
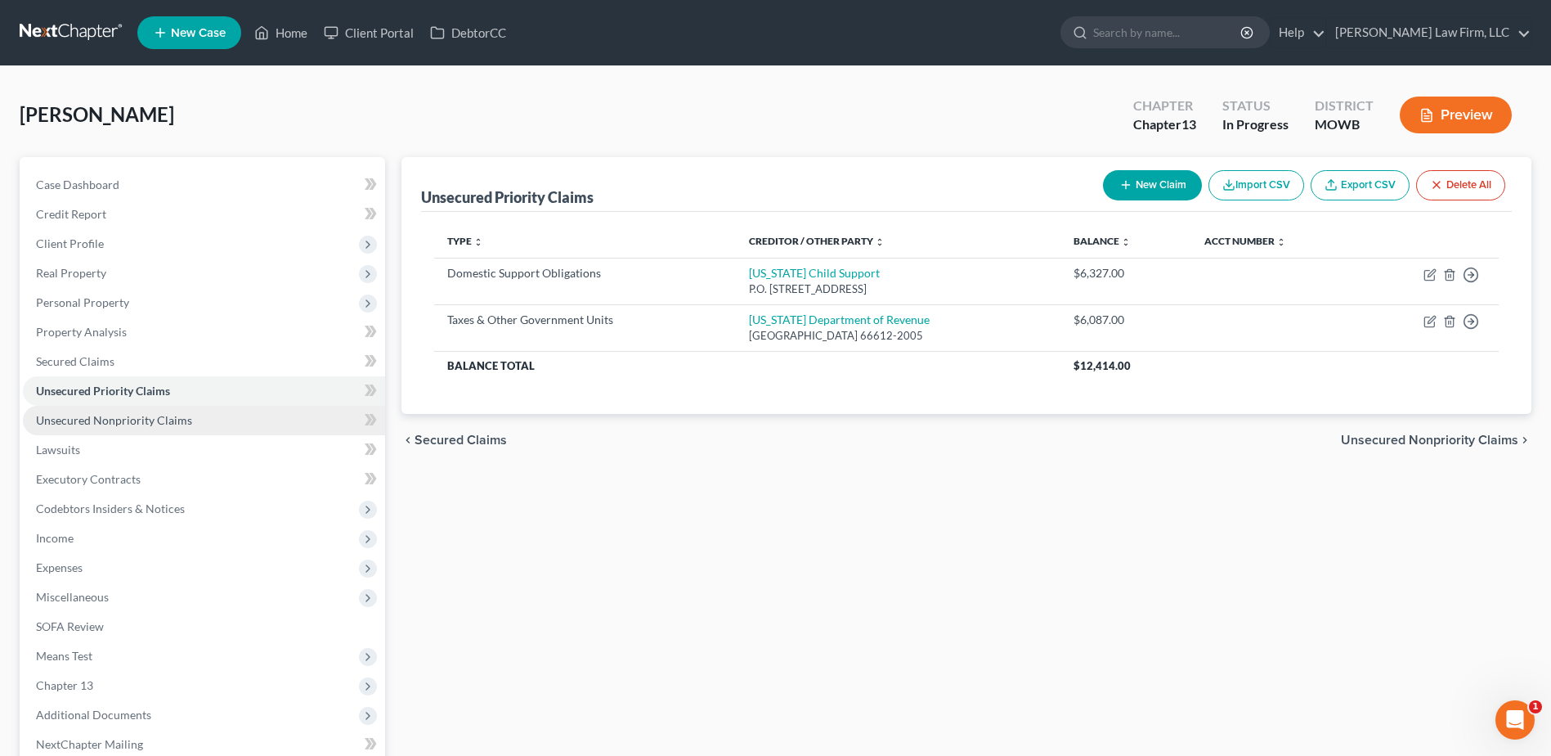
click at [135, 431] on link "Unsecured Nonpriority Claims" at bounding box center [204, 420] width 362 height 29
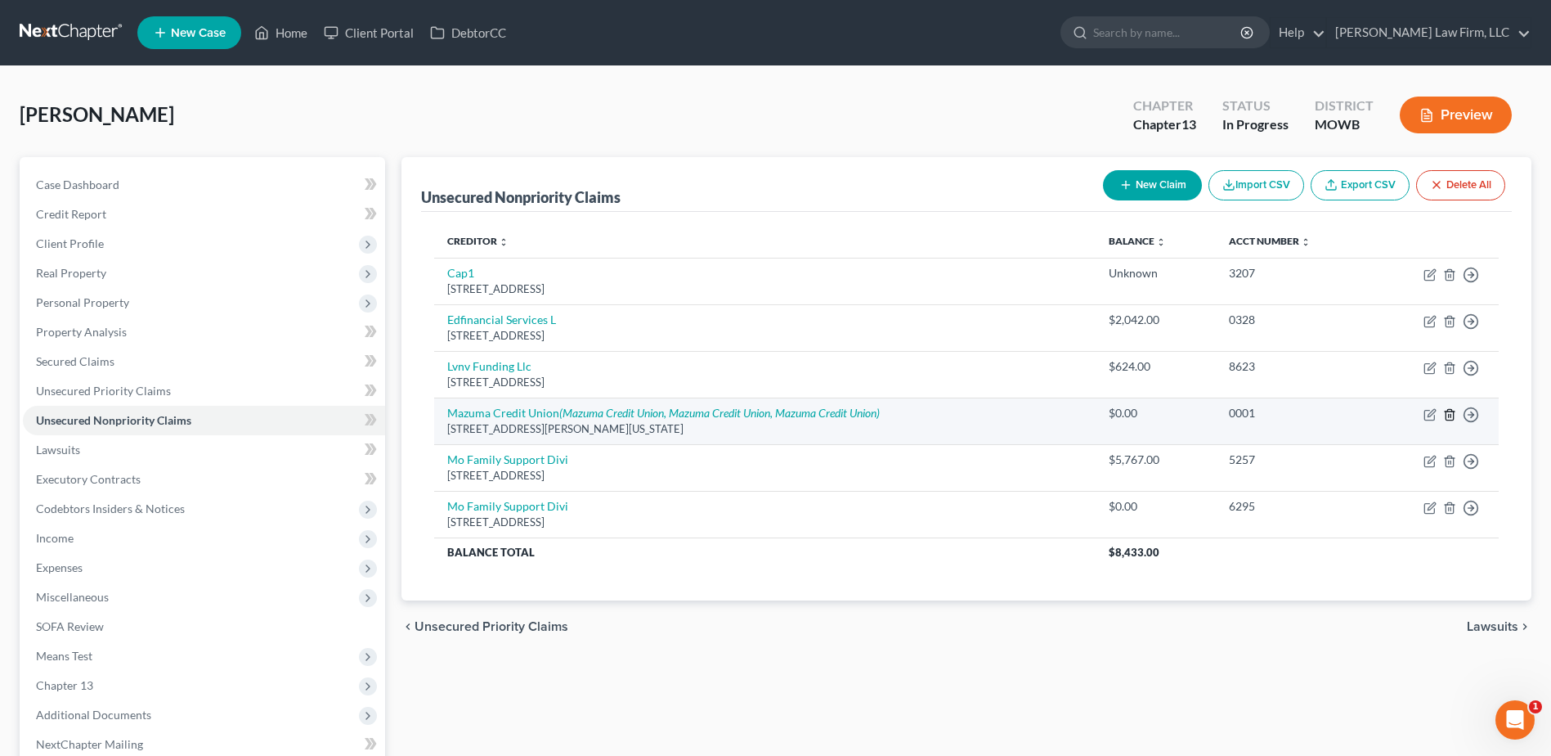
click at [1449, 415] on line "button" at bounding box center [1449, 415] width 0 height 3
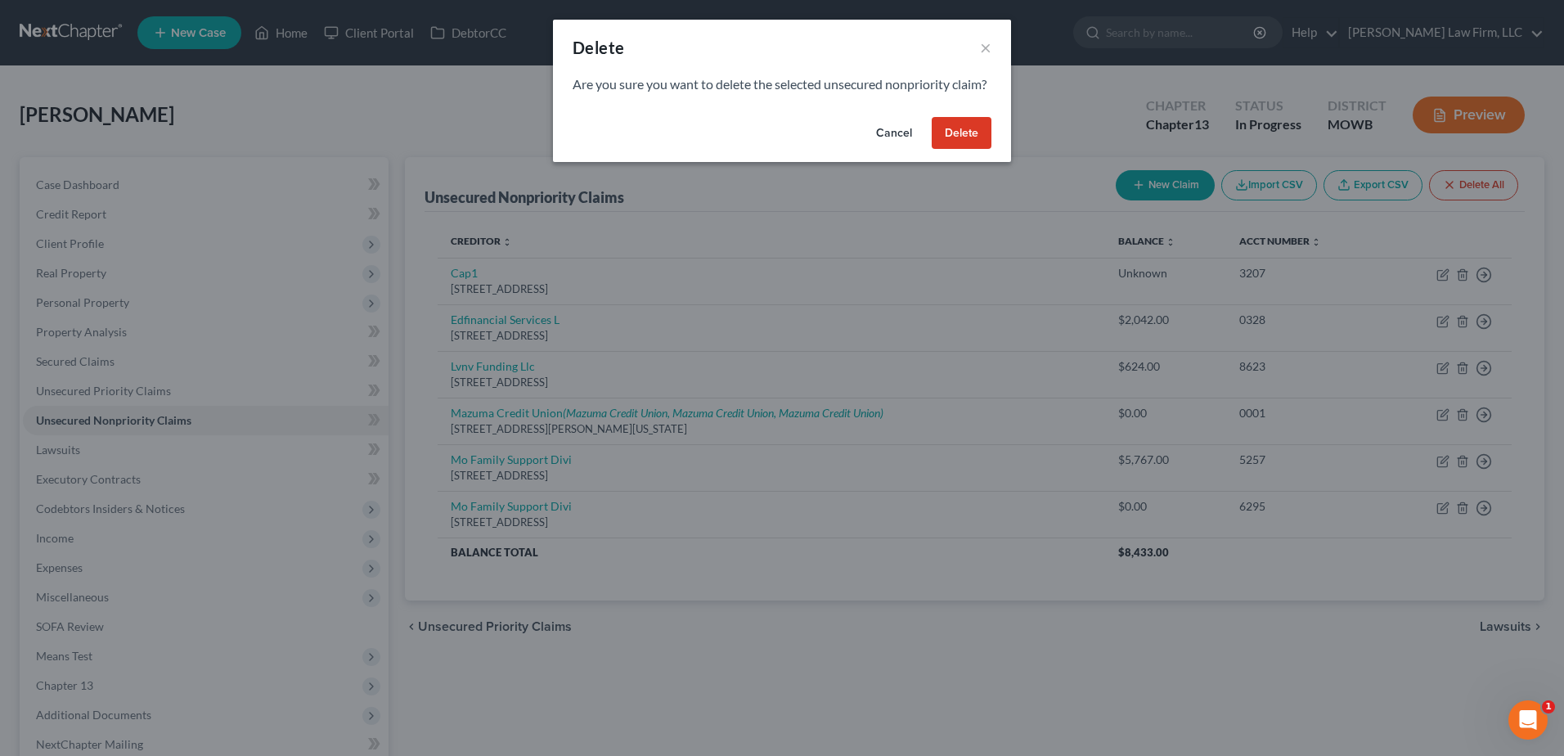
click at [972, 150] on button "Delete" at bounding box center [961, 133] width 60 height 33
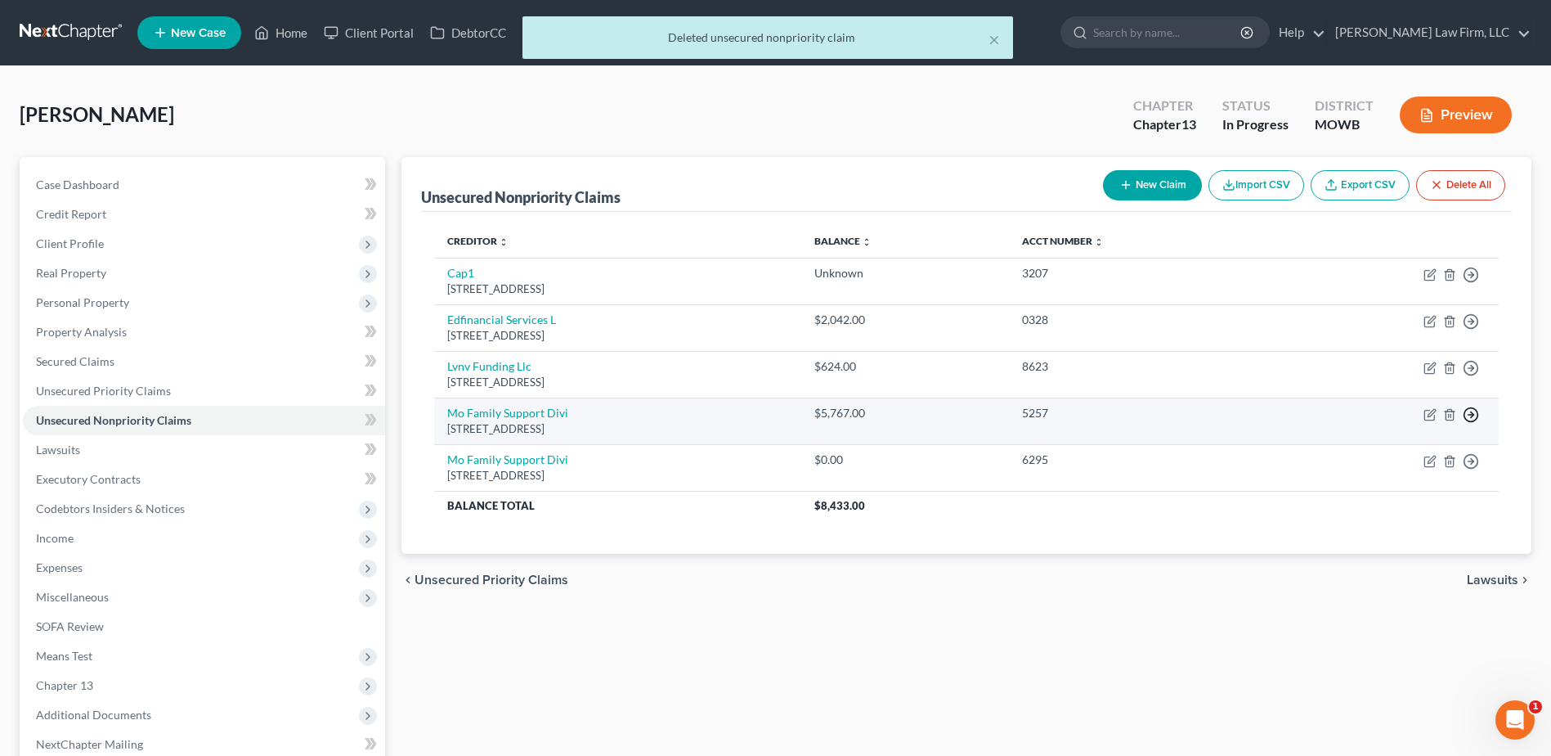
click at [1467, 414] on icon "button" at bounding box center [1471, 414] width 16 height 16
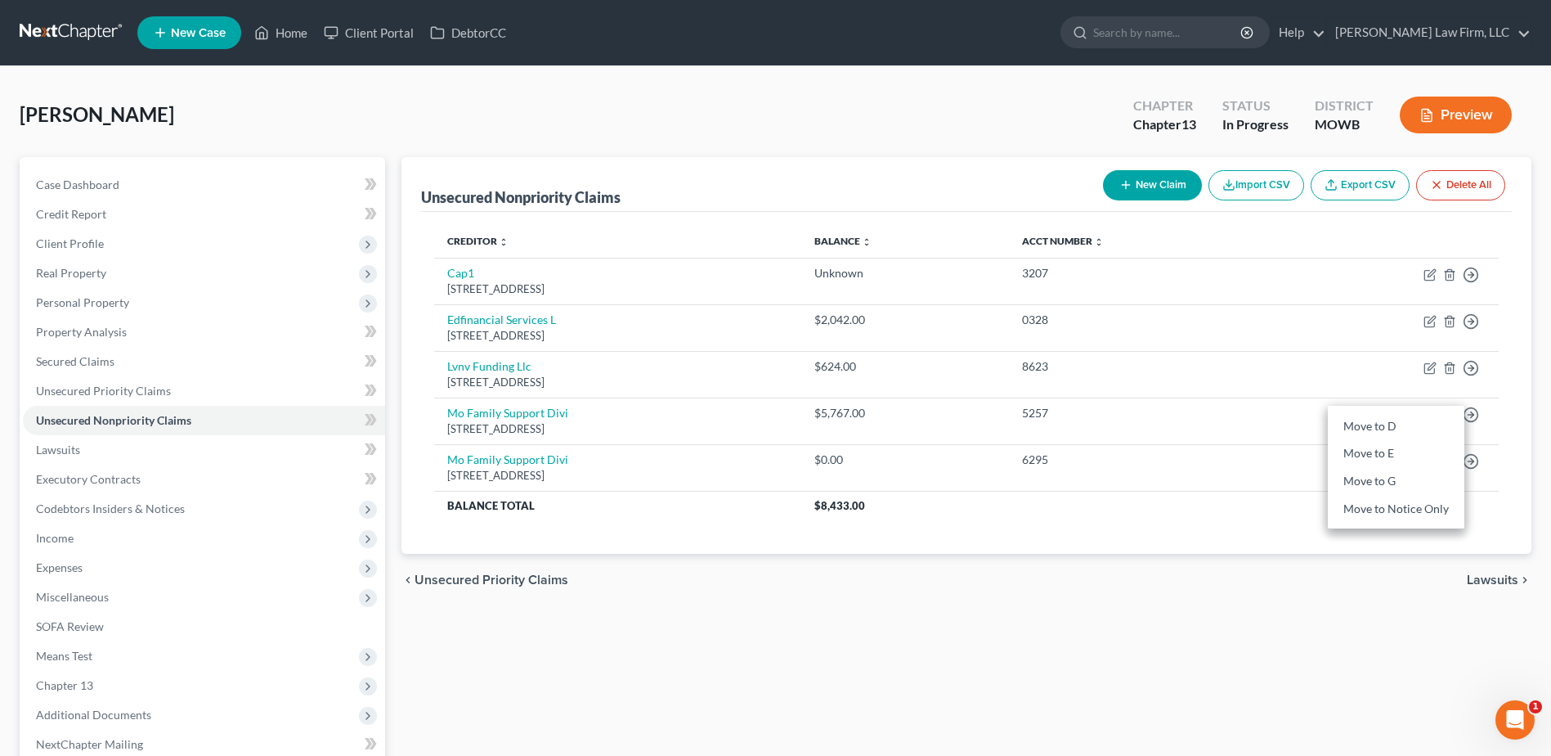
click at [1345, 559] on div "chevron_left Unsecured Priority Claims Lawsuits chevron_right" at bounding box center [967, 580] width 1130 height 52
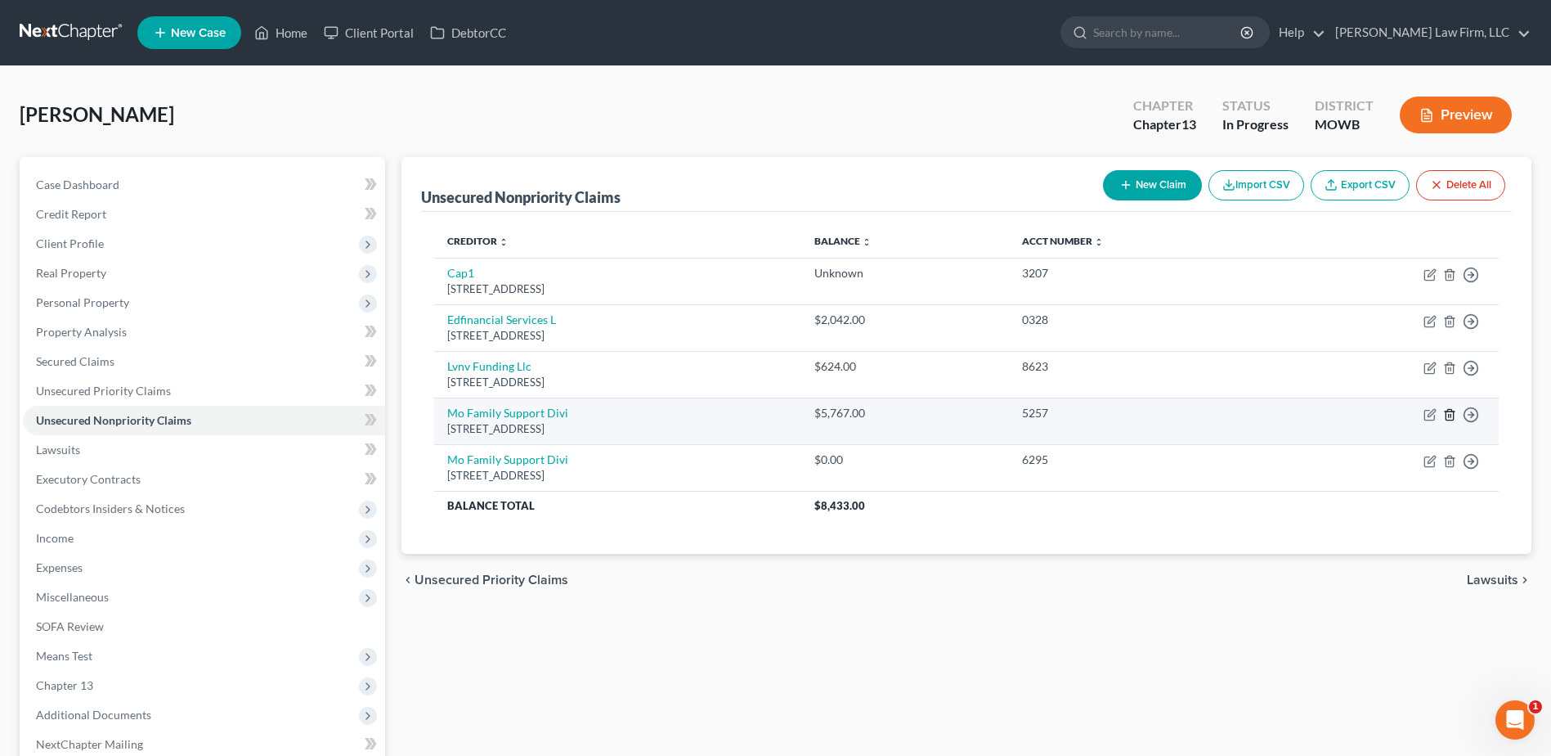
click at [1451, 415] on line "button" at bounding box center [1451, 415] width 0 height 3
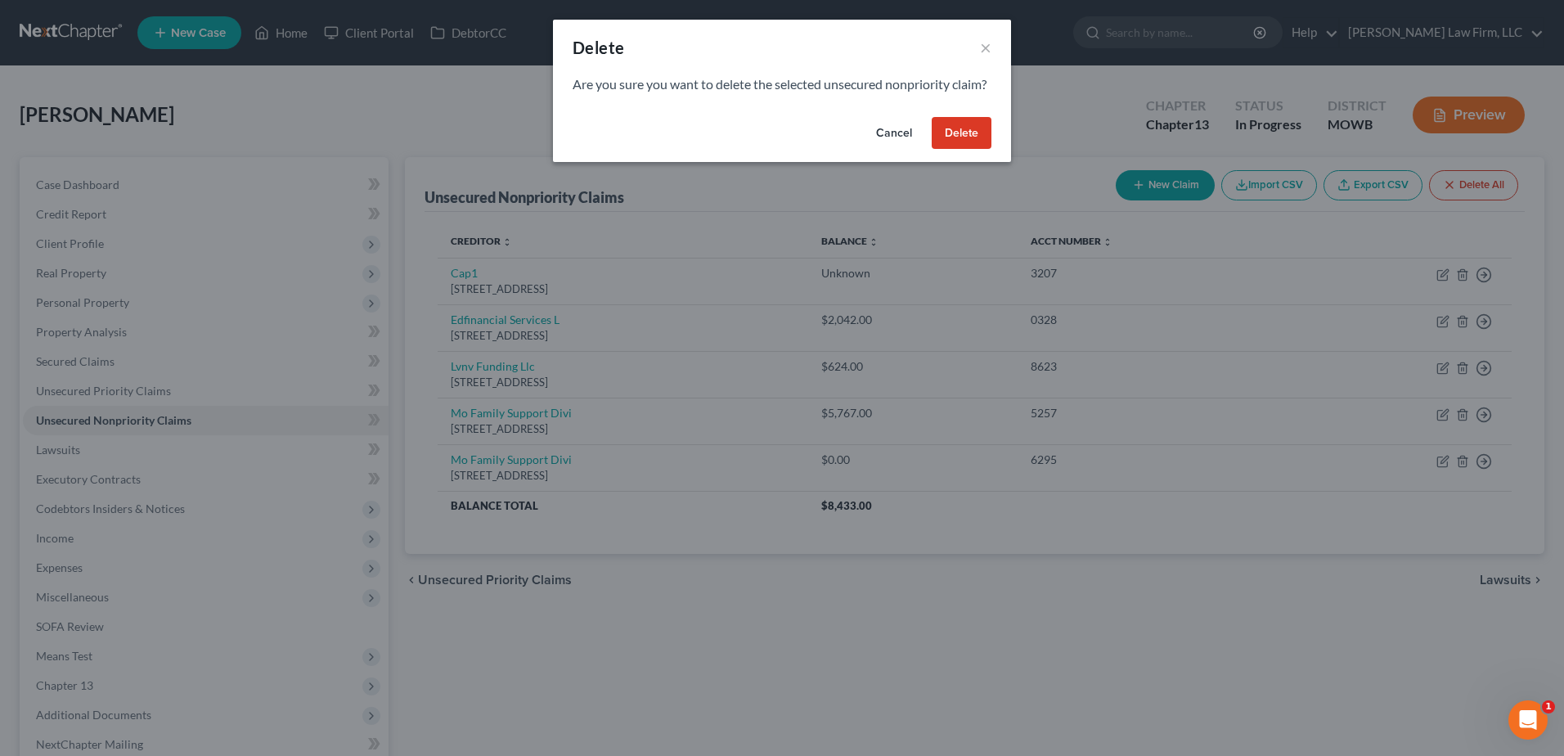
click at [958, 137] on button "Delete" at bounding box center [961, 133] width 60 height 33
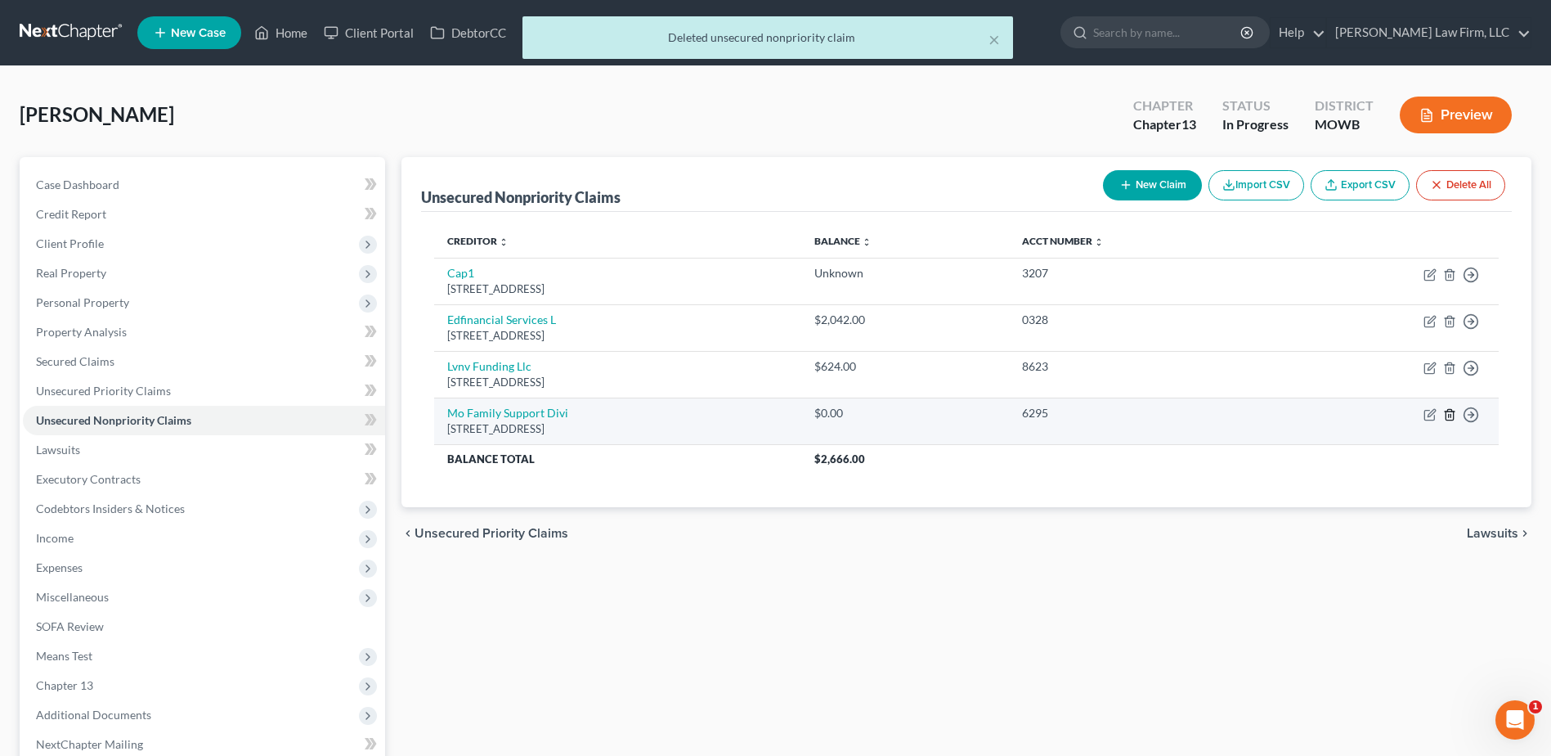
click at [1448, 414] on icon "button" at bounding box center [1449, 414] width 13 height 13
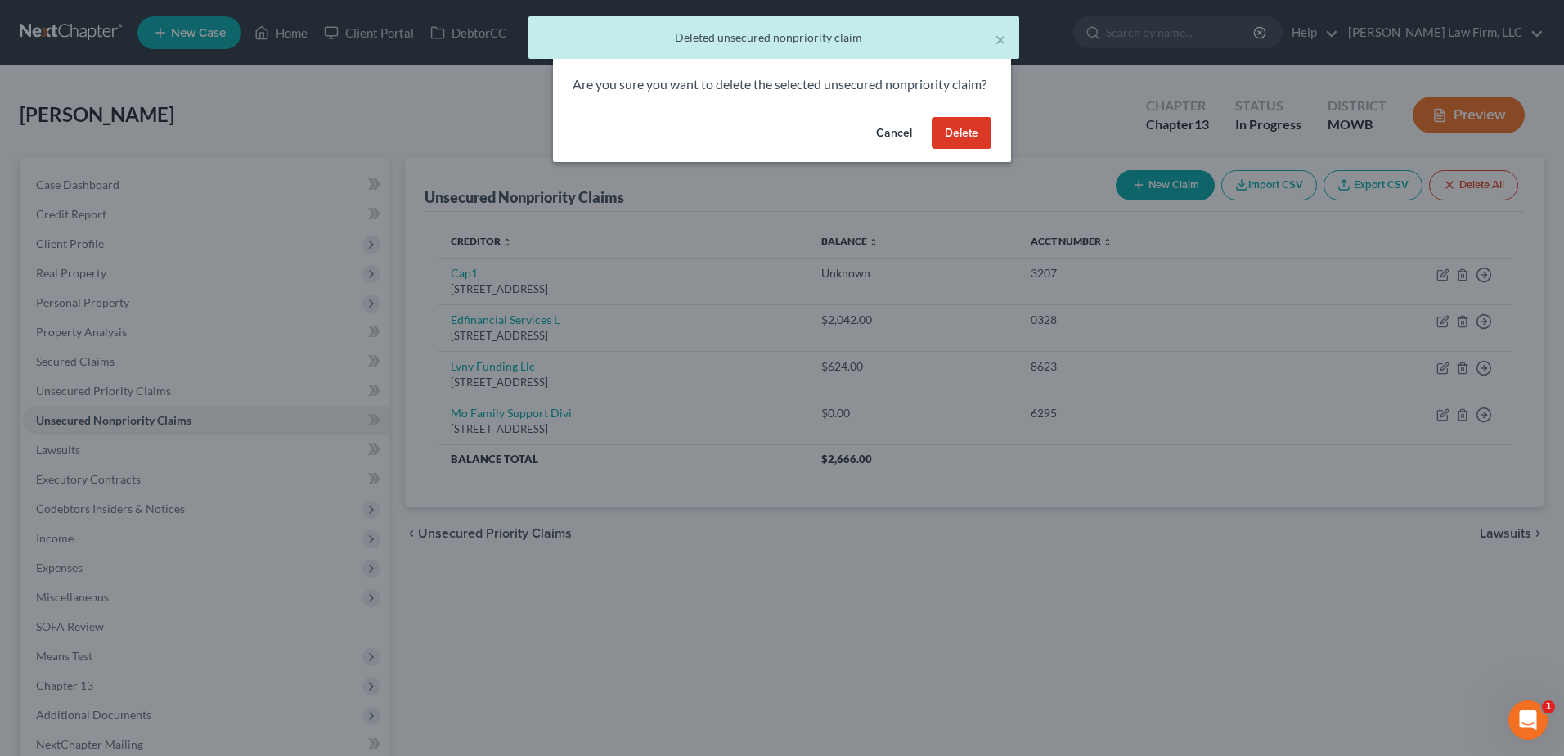
click at [963, 150] on button "Delete" at bounding box center [961, 133] width 60 height 33
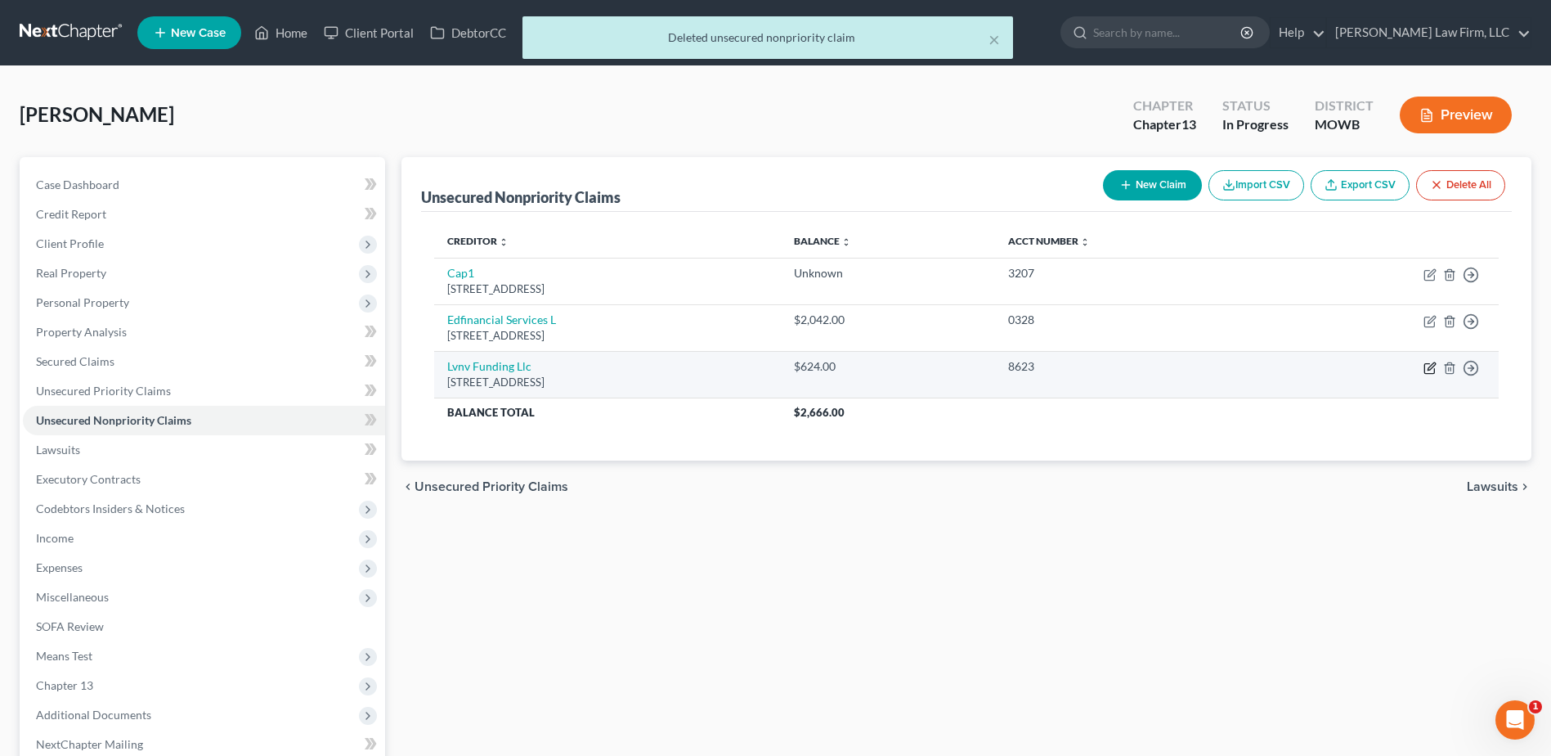
click at [1429, 368] on icon "button" at bounding box center [1431, 365] width 7 height 7
select select "42"
select select "0"
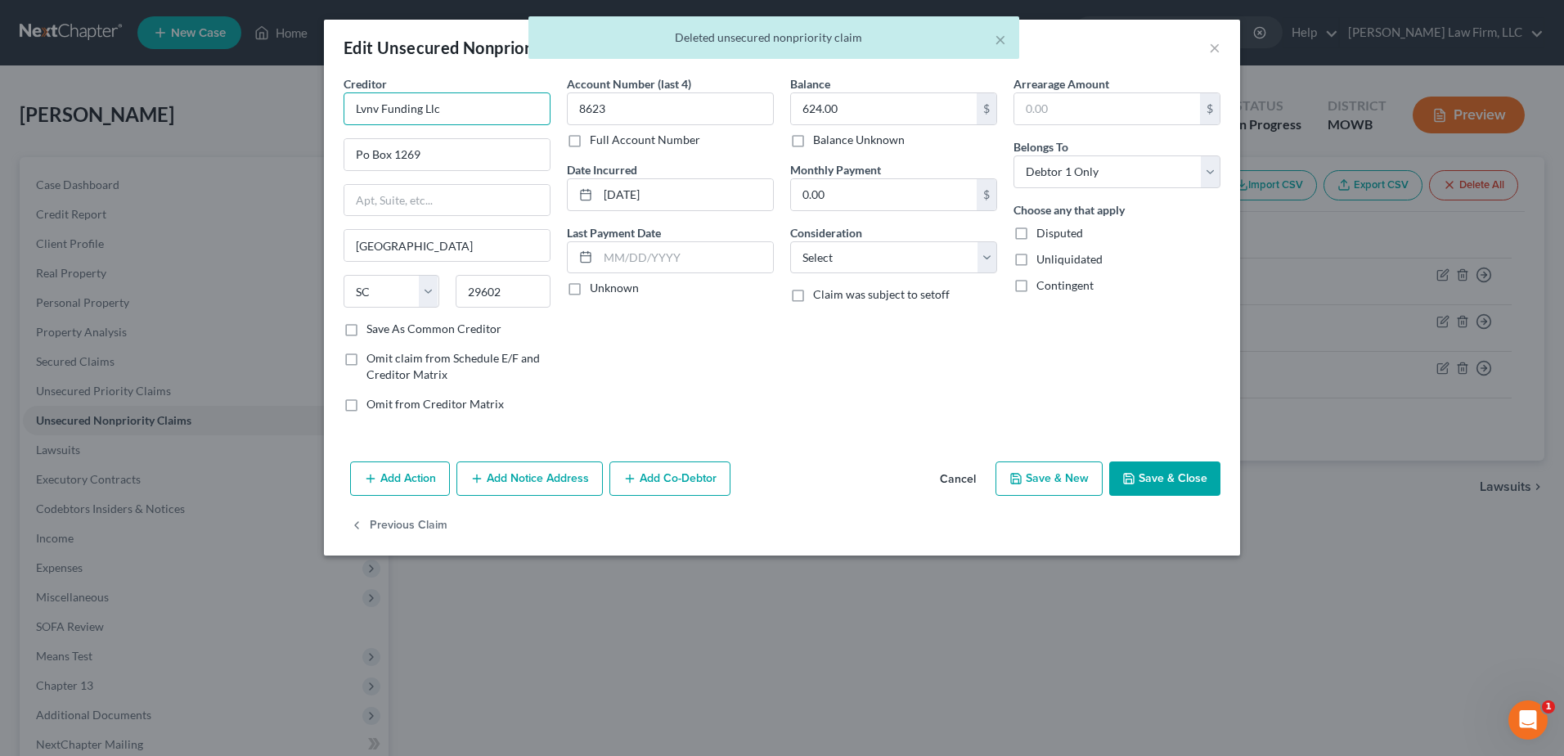
click at [378, 110] on input "Lvnv Funding Llc" at bounding box center [446, 108] width 207 height 33
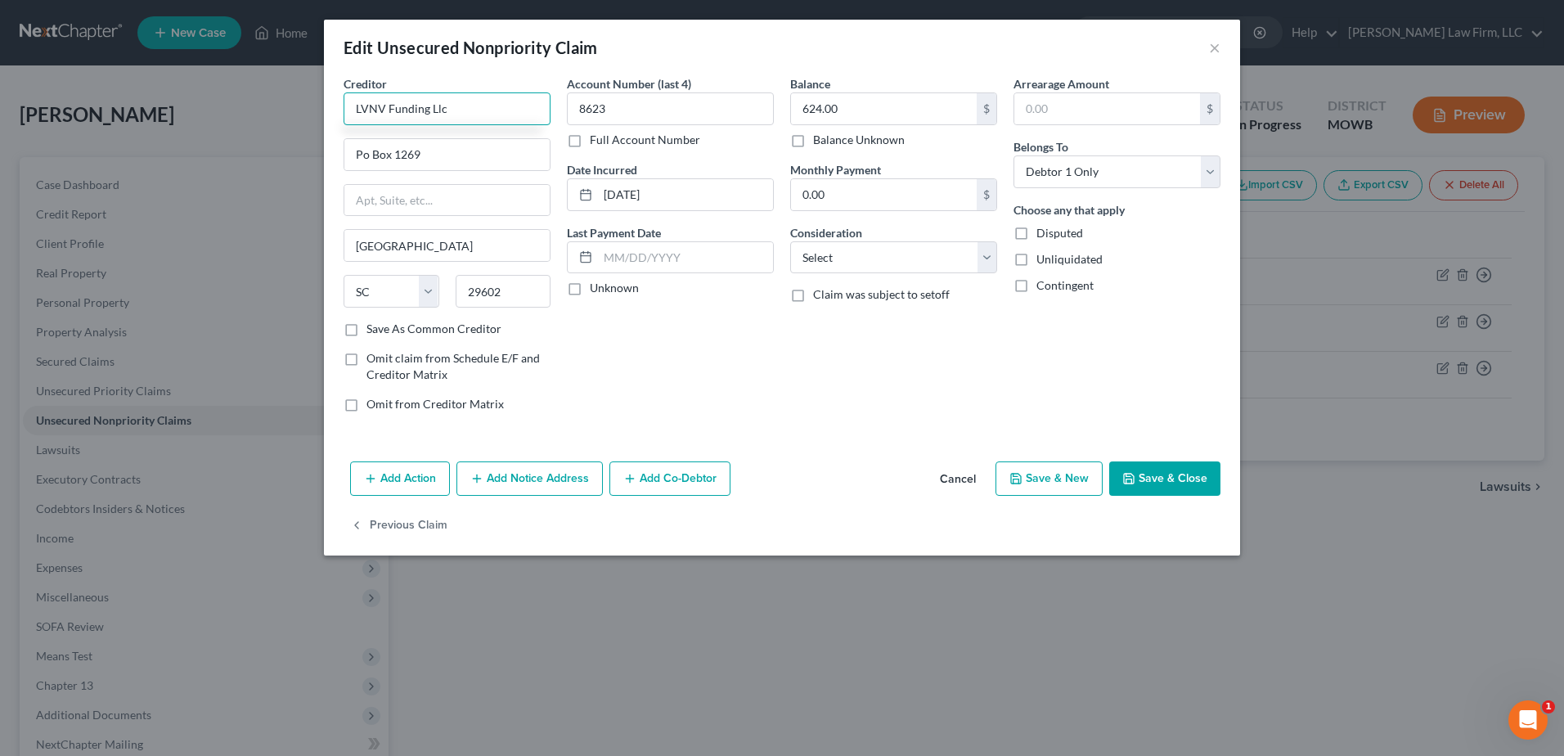
click at [478, 110] on input "LVNV Funding Llc" at bounding box center [446, 108] width 207 height 33
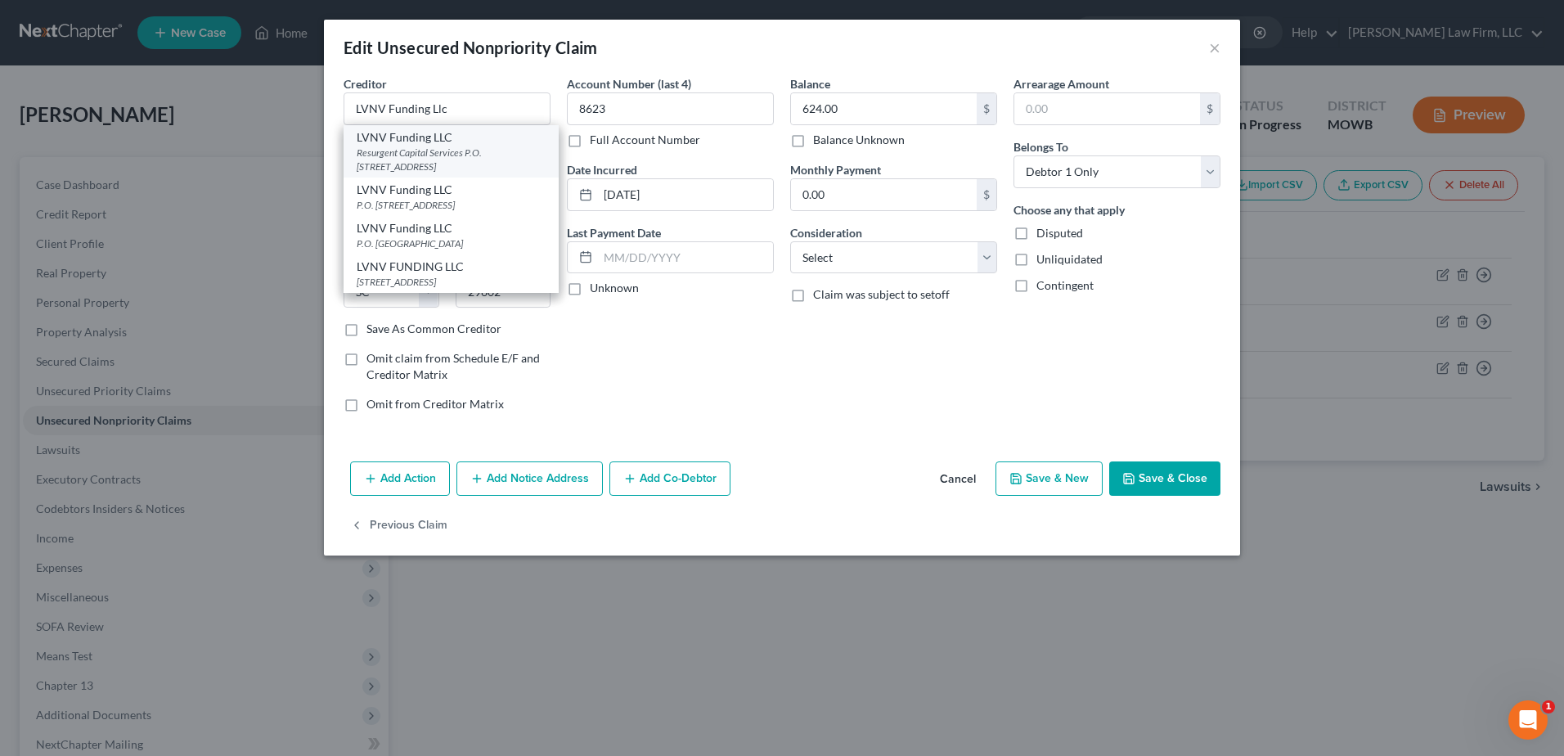
click at [459, 148] on div "Resurgent Capital Services P.O. [STREET_ADDRESS]" at bounding box center [451, 160] width 189 height 28
type input "LVNV Funding LLC"
type input "Resurgent Capital Services"
type input "P.O. Box 10587"
type input "29603"
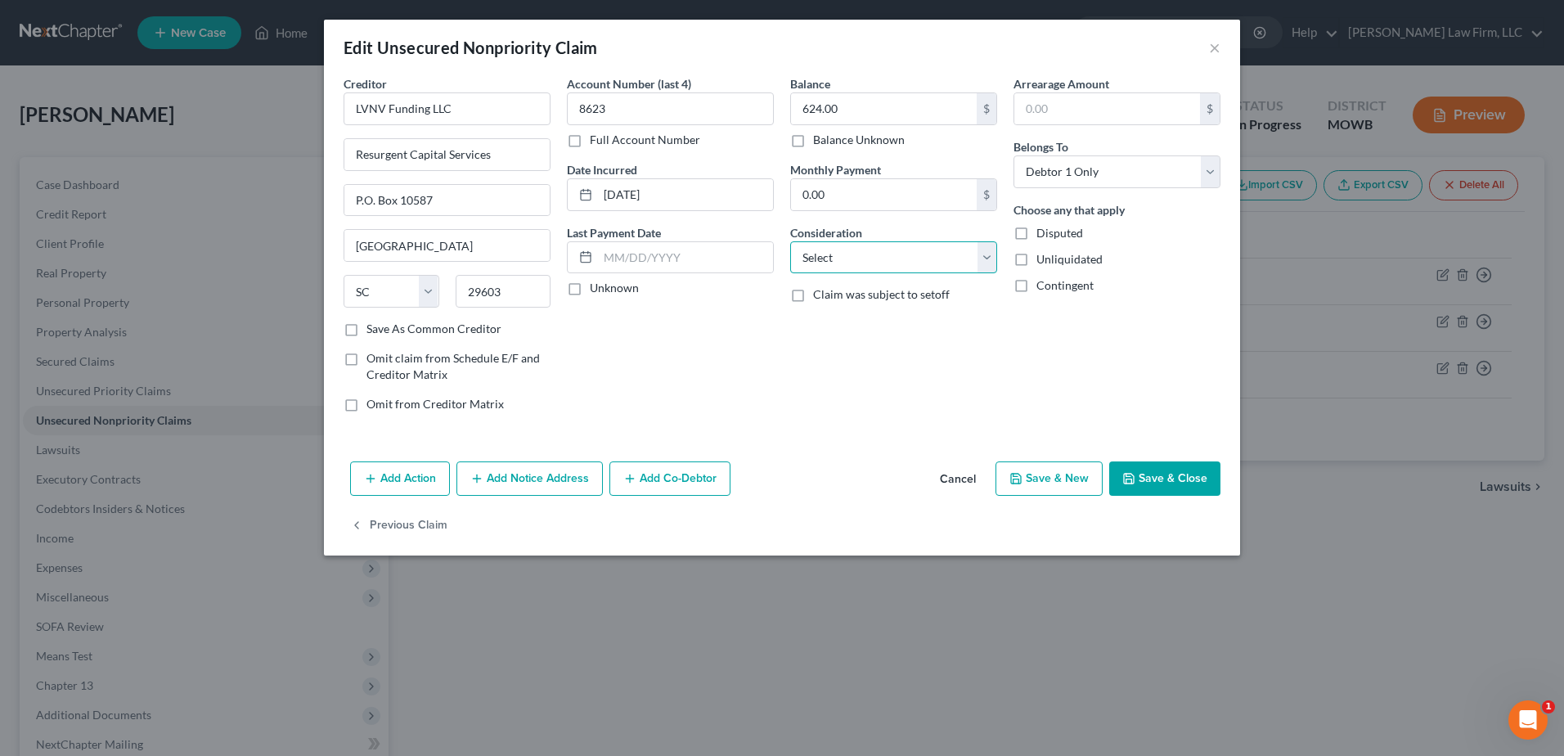
click at [891, 263] on select "Select Cable / Satellite Services Collection Agency Credit Card Debt Debt Couns…" at bounding box center [893, 257] width 207 height 33
select select "10"
click at [790, 241] on select "Select Cable / Satellite Services Collection Agency Credit Card Debt Debt Couns…" at bounding box center [893, 257] width 207 height 33
click at [1181, 482] on button "Save & Close" at bounding box center [1164, 478] width 111 height 34
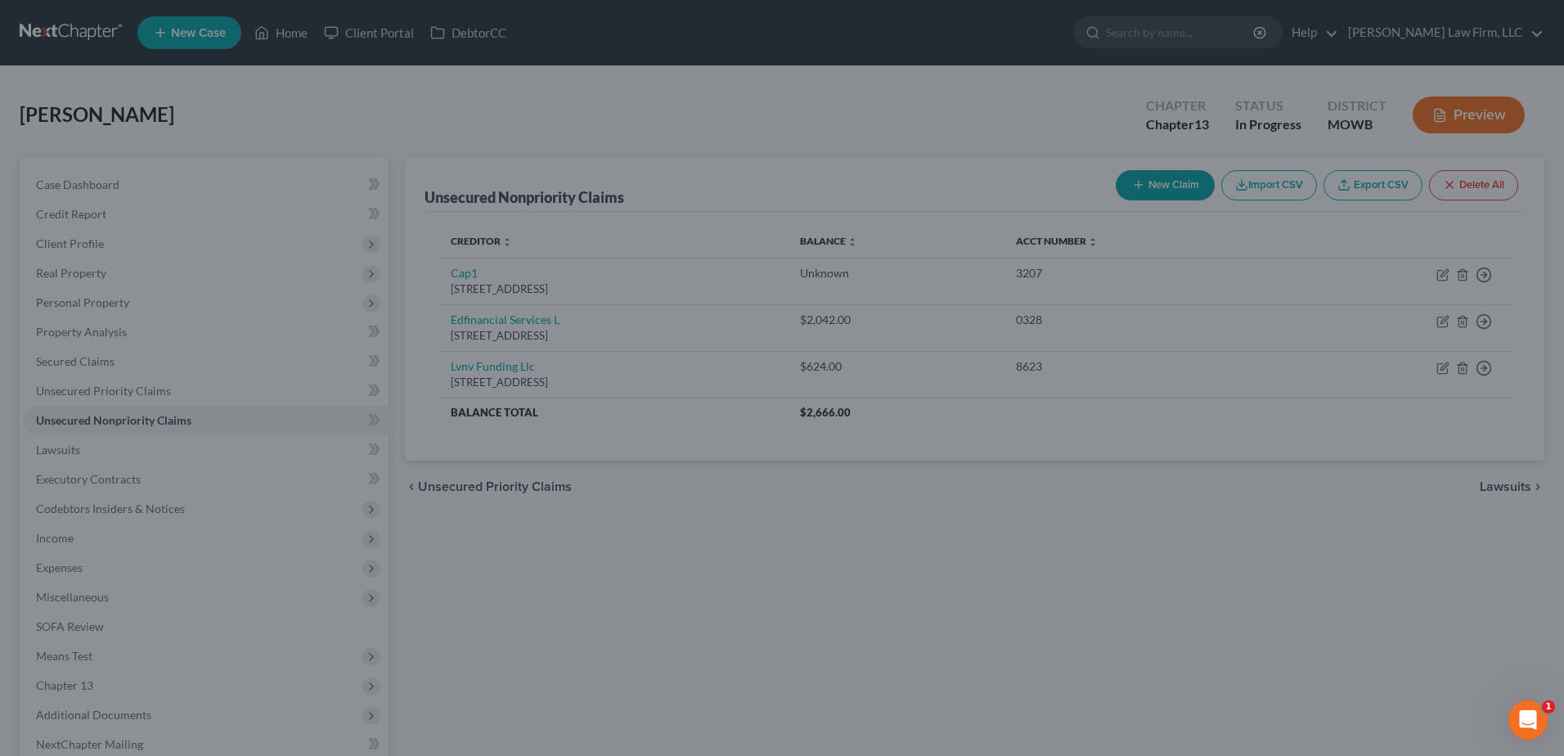
type input "0"
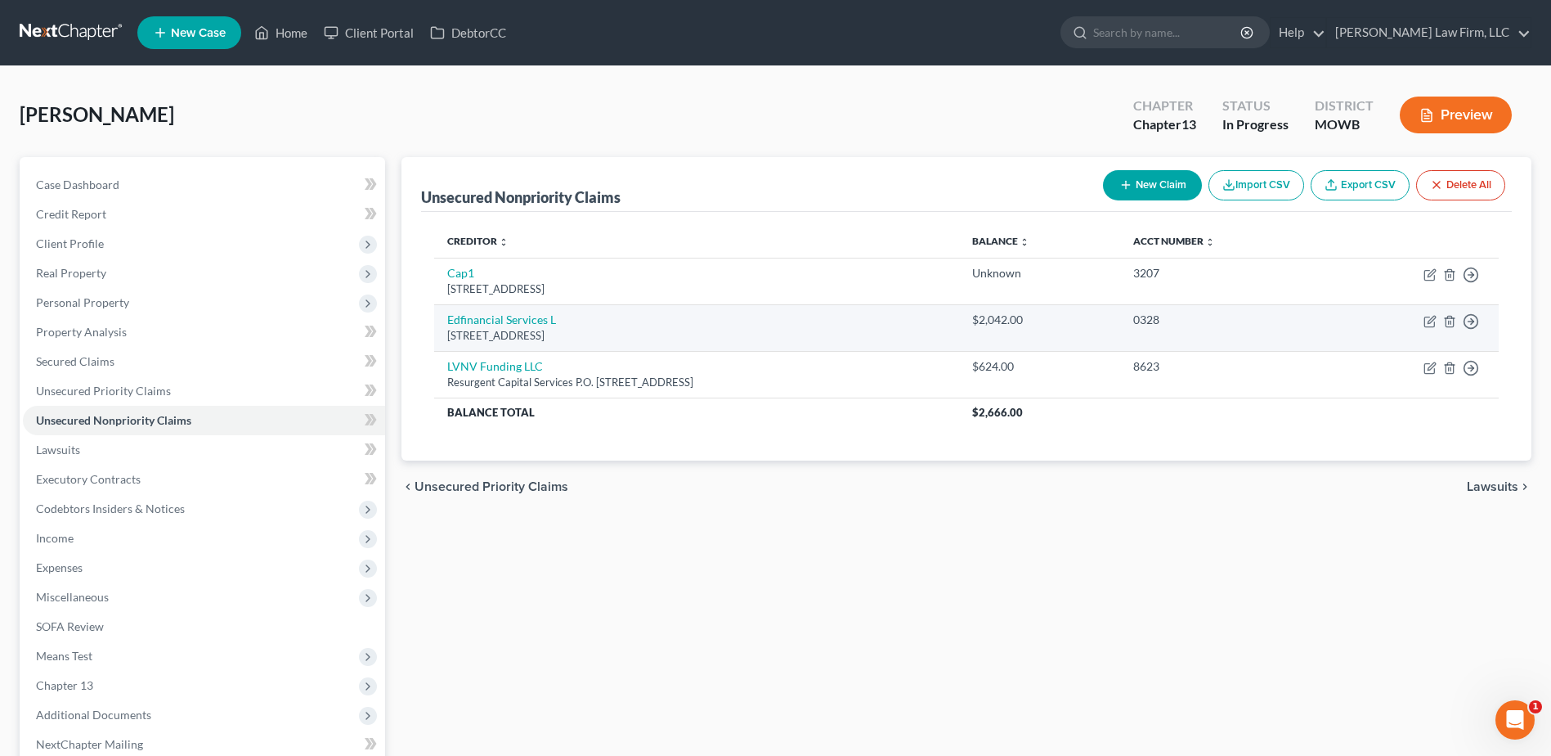
click at [1432, 312] on td "Move to D Move to E Move to G Move to Notice Only" at bounding box center [1414, 327] width 170 height 47
click at [1432, 321] on icon "button" at bounding box center [1431, 319] width 7 height 7
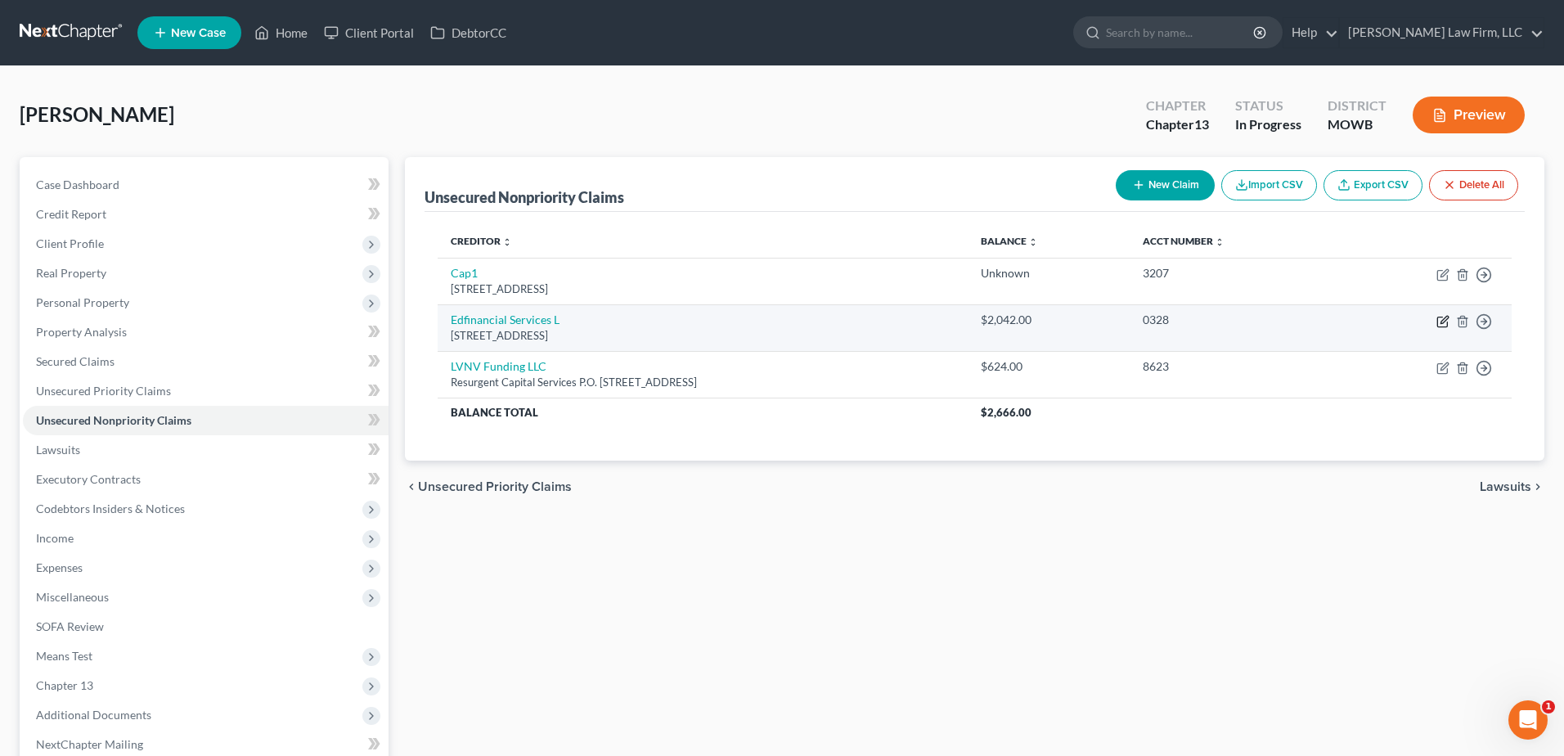
select select "44"
select select "17"
select select "0"
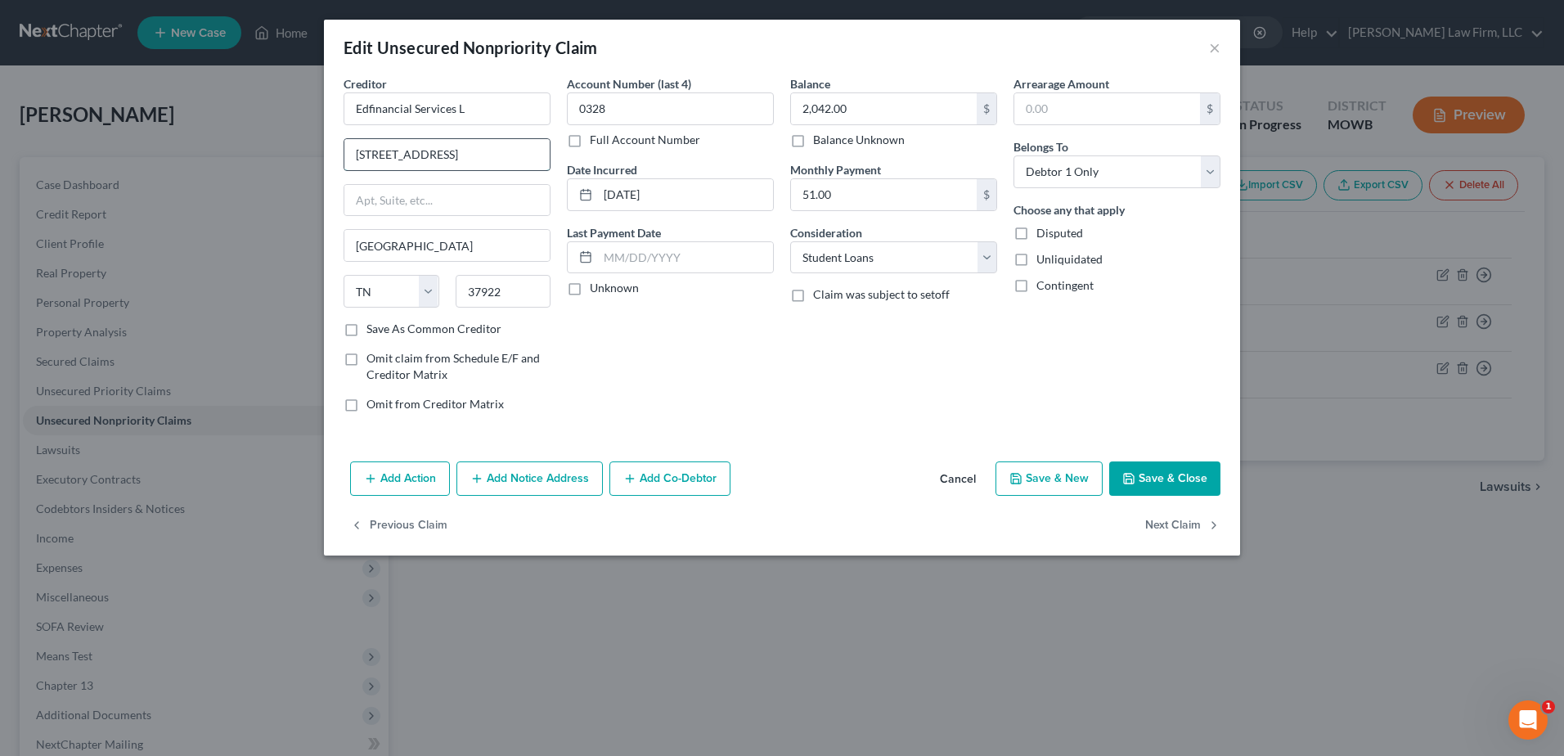
click at [467, 152] on input "[STREET_ADDRESS]" at bounding box center [446, 154] width 205 height 31
type input "[STREET_ADDRESS]"
click at [468, 106] on input "Edfinancial Services L" at bounding box center [446, 108] width 207 height 33
click at [469, 146] on div "[STREET_ADDRESS]" at bounding box center [442, 153] width 170 height 14
type input "Ed Financial Services"
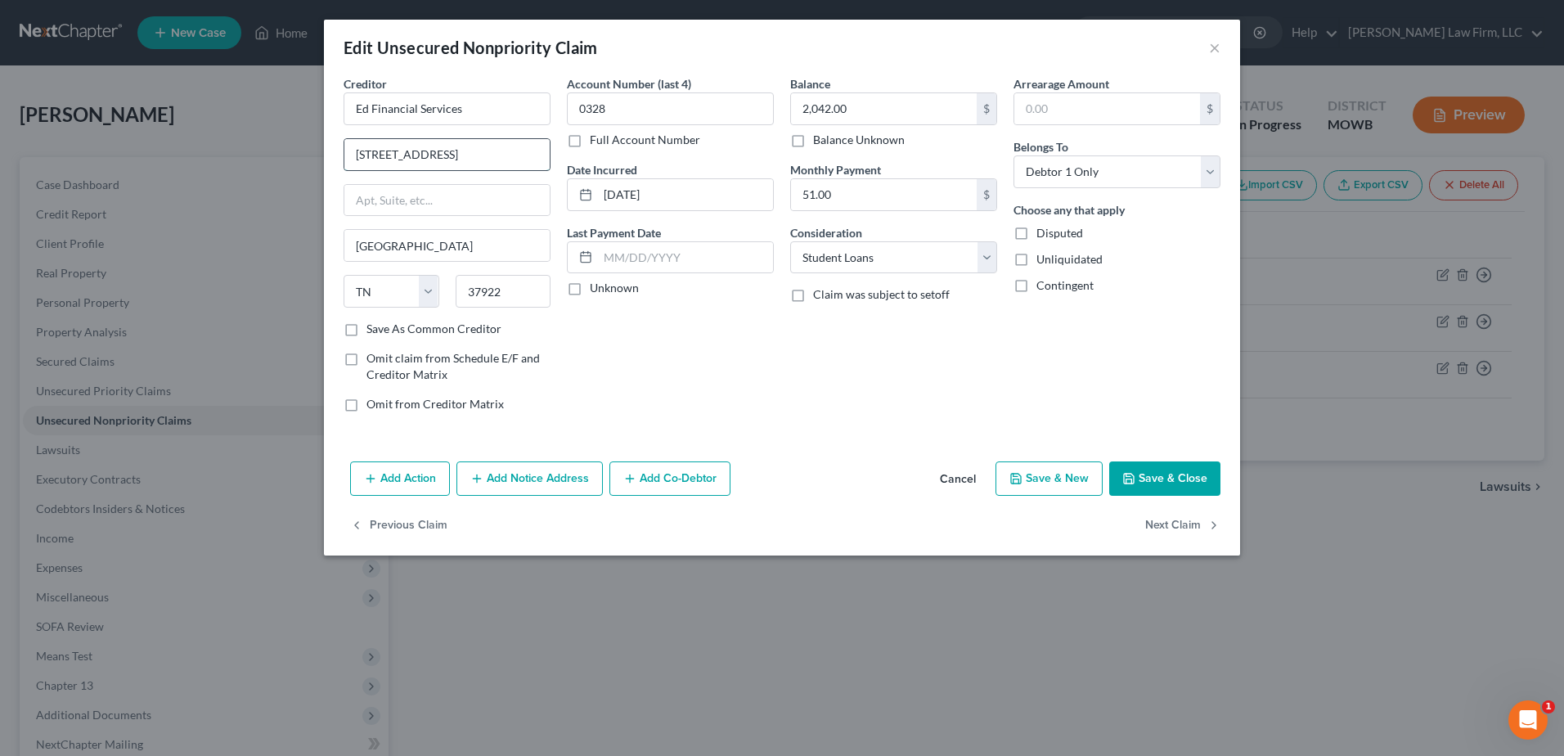
click at [477, 155] on input "[STREET_ADDRESS]" at bounding box center [446, 154] width 205 height 31
type input "[STREET_ADDRESS]"
click at [1181, 481] on button "Save & Close" at bounding box center [1164, 478] width 111 height 34
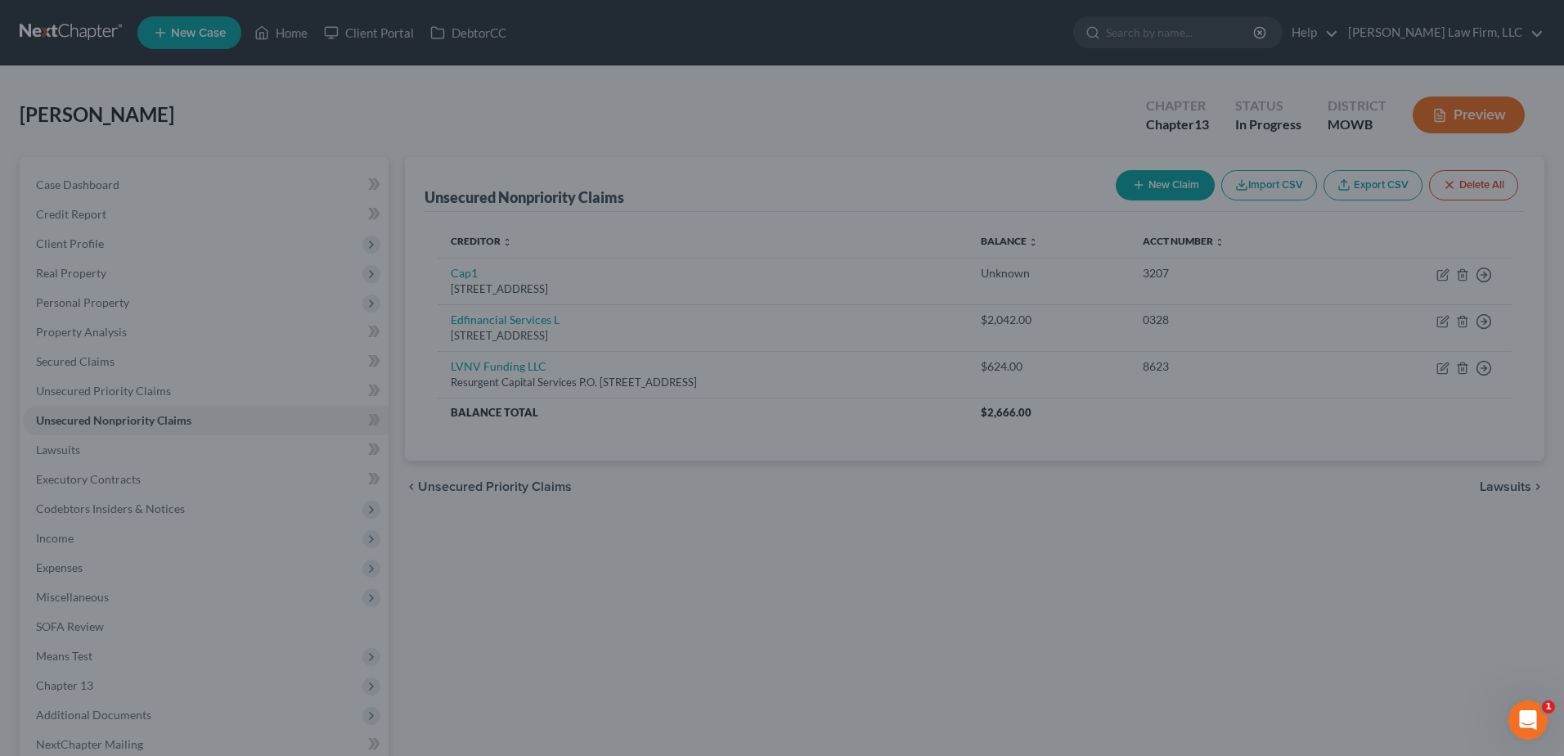
type input "0"
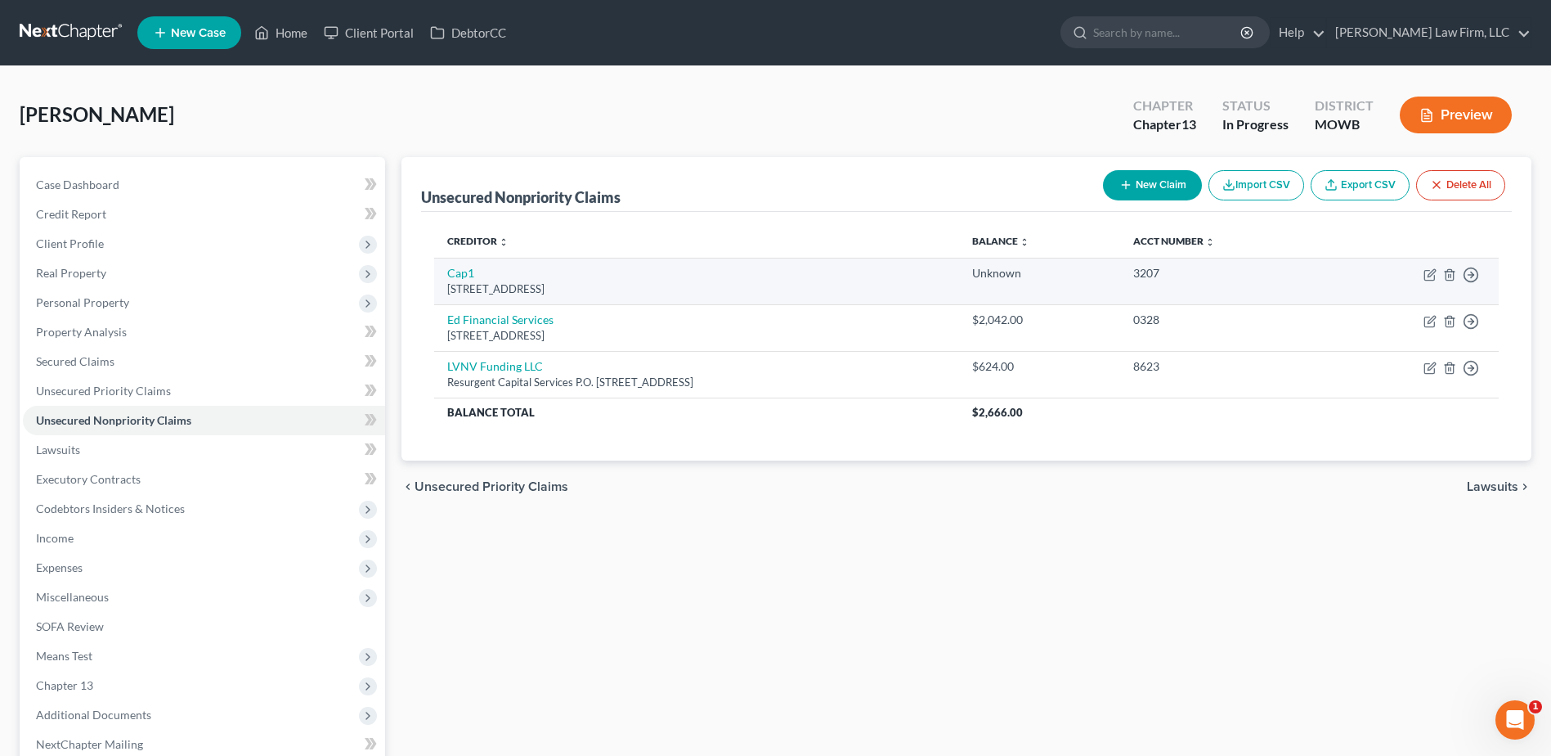
click at [1431, 267] on td "Move to D Move to E Move to G Move to Notice Only" at bounding box center [1414, 281] width 170 height 47
click at [1433, 277] on icon "button" at bounding box center [1430, 274] width 13 height 13
select select "46"
select select "2"
select select "0"
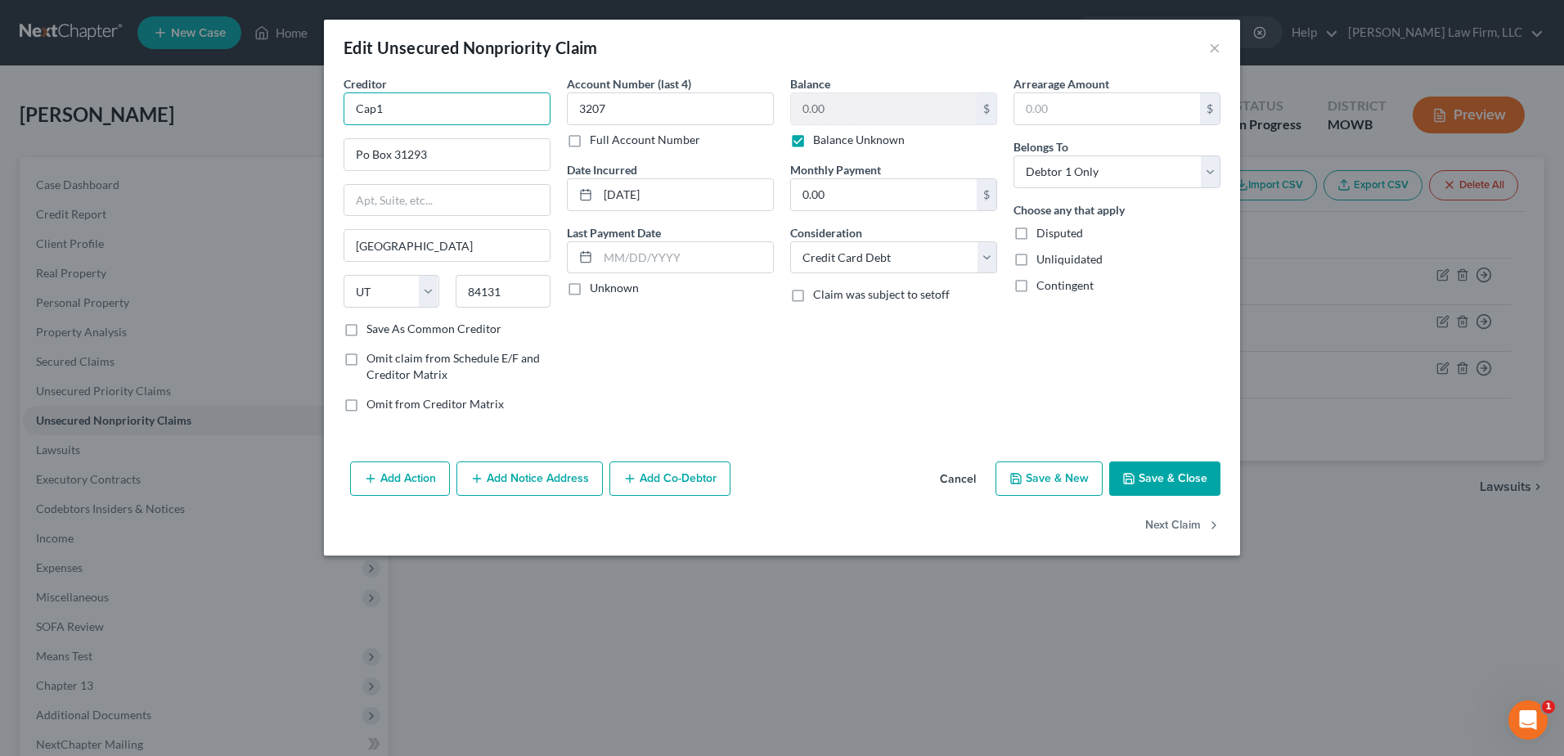
click at [446, 94] on input "Cap1" at bounding box center [446, 108] width 207 height 33
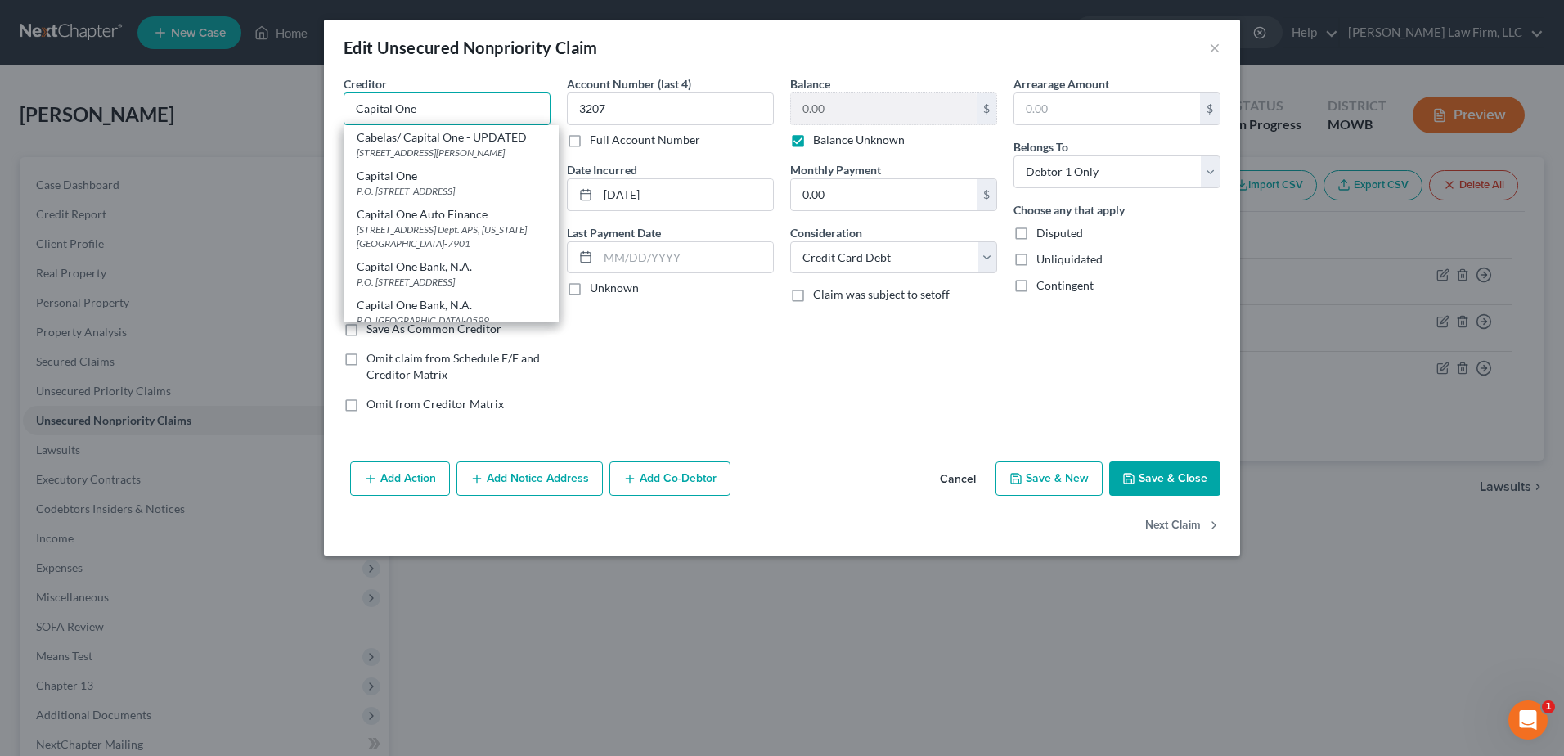
type input "Capital One"
click at [756, 448] on div "Creditor * Capital One Cabelas/ Capital One - UPDATED [STREET_ADDRESS][PERSON_N…" at bounding box center [782, 264] width 916 height 379
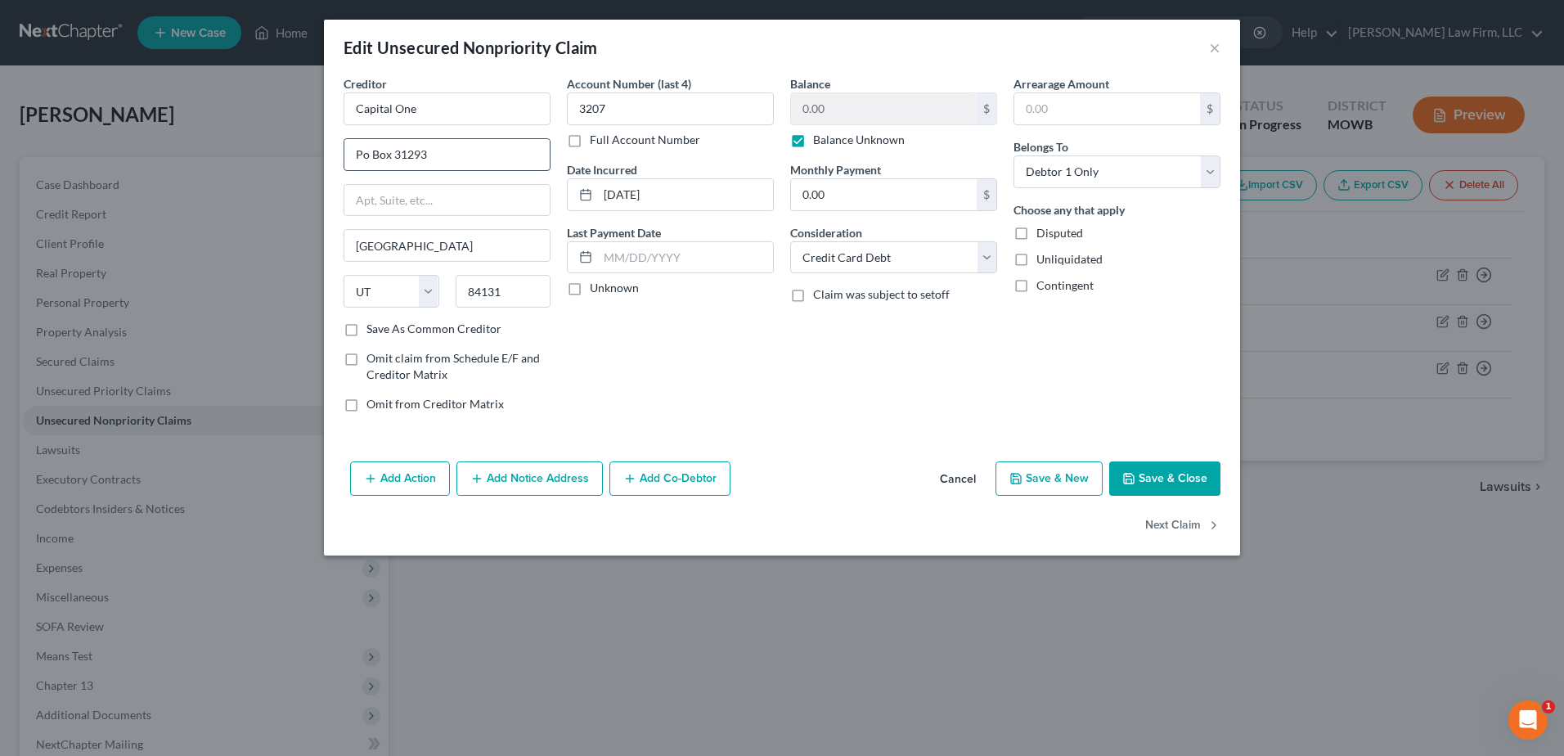
click at [367, 153] on input "Po Box 31293" at bounding box center [446, 154] width 205 height 31
type input "PO Box 31293"
click at [807, 384] on div "Balance 0.00 $ Balance Unknown Balance Undetermined 0.00 $ Balance Unknown Mont…" at bounding box center [893, 250] width 223 height 350
click at [1186, 478] on button "Save & Close" at bounding box center [1164, 478] width 111 height 34
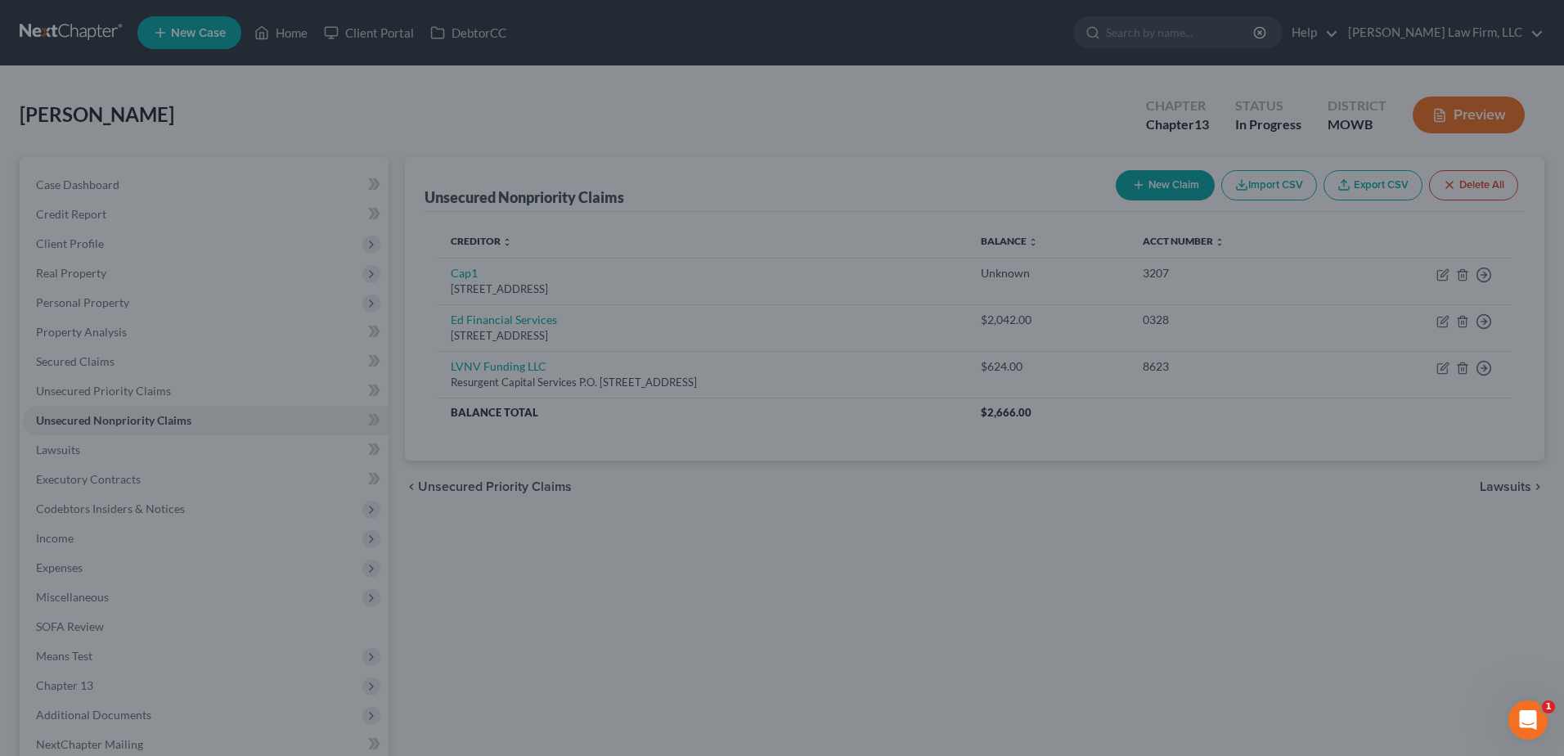
type input "0"
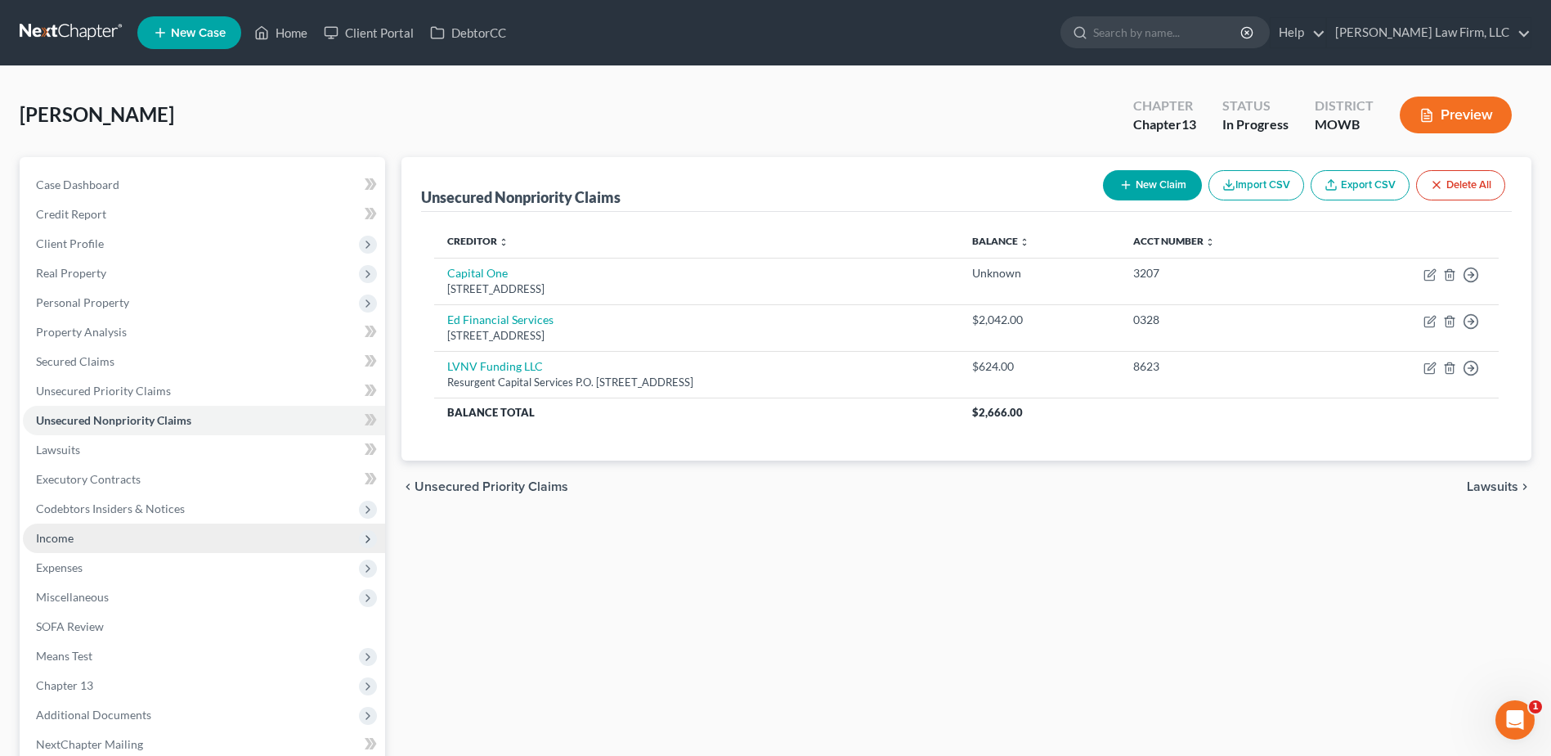
click at [49, 535] on span "Income" at bounding box center [55, 538] width 38 height 14
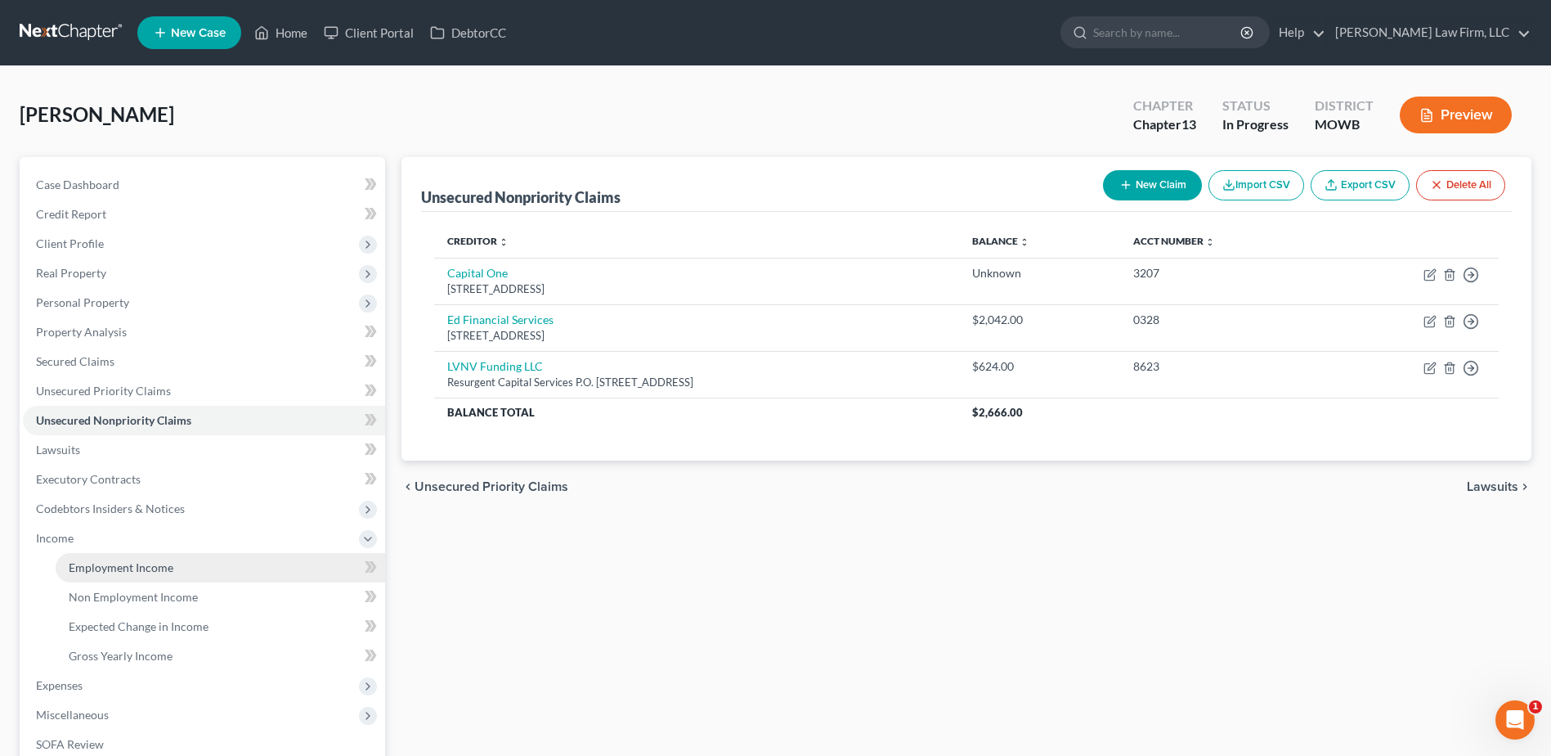
click at [101, 568] on span "Employment Income" at bounding box center [121, 567] width 105 height 14
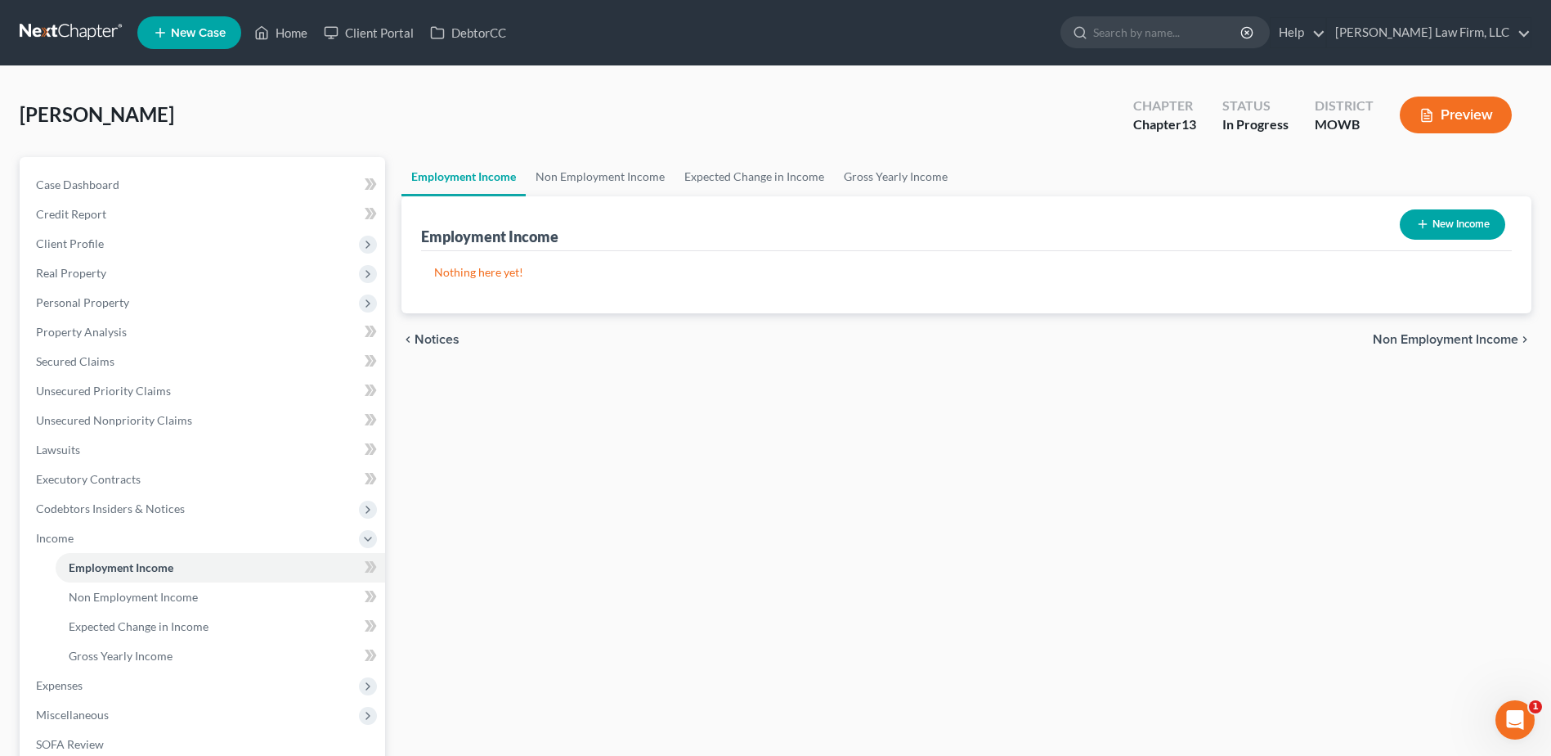
click at [1440, 221] on button "New Income" at bounding box center [1452, 224] width 105 height 30
select select "0"
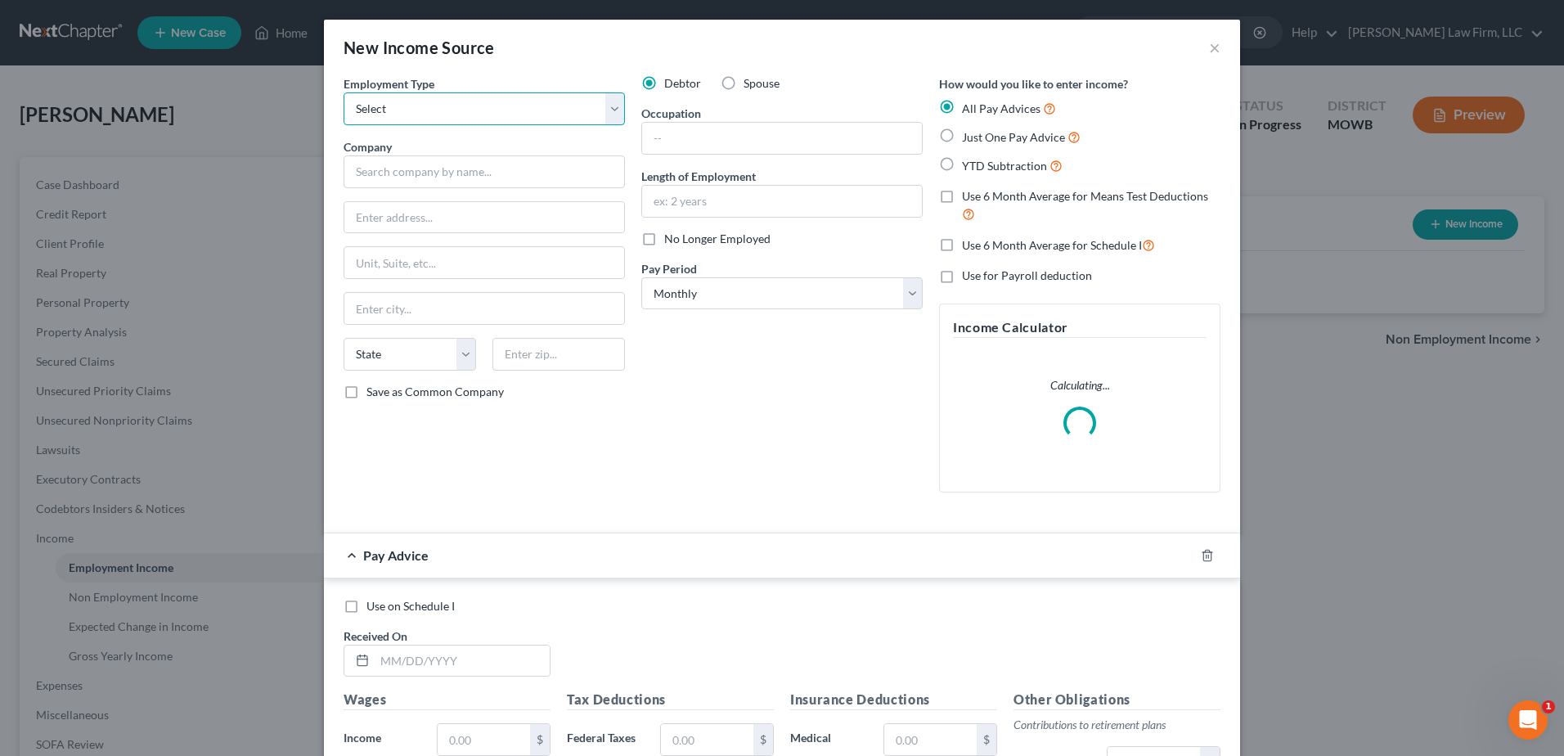
click at [448, 119] on select "Select Full or [DEMOGRAPHIC_DATA] Employment Self Employment" at bounding box center [483, 108] width 281 height 33
select select "0"
click at [343, 92] on select "Select Full or [DEMOGRAPHIC_DATA] Employment Self Employment" at bounding box center [483, 108] width 281 height 33
click at [428, 168] on input "text" at bounding box center [483, 171] width 281 height 33
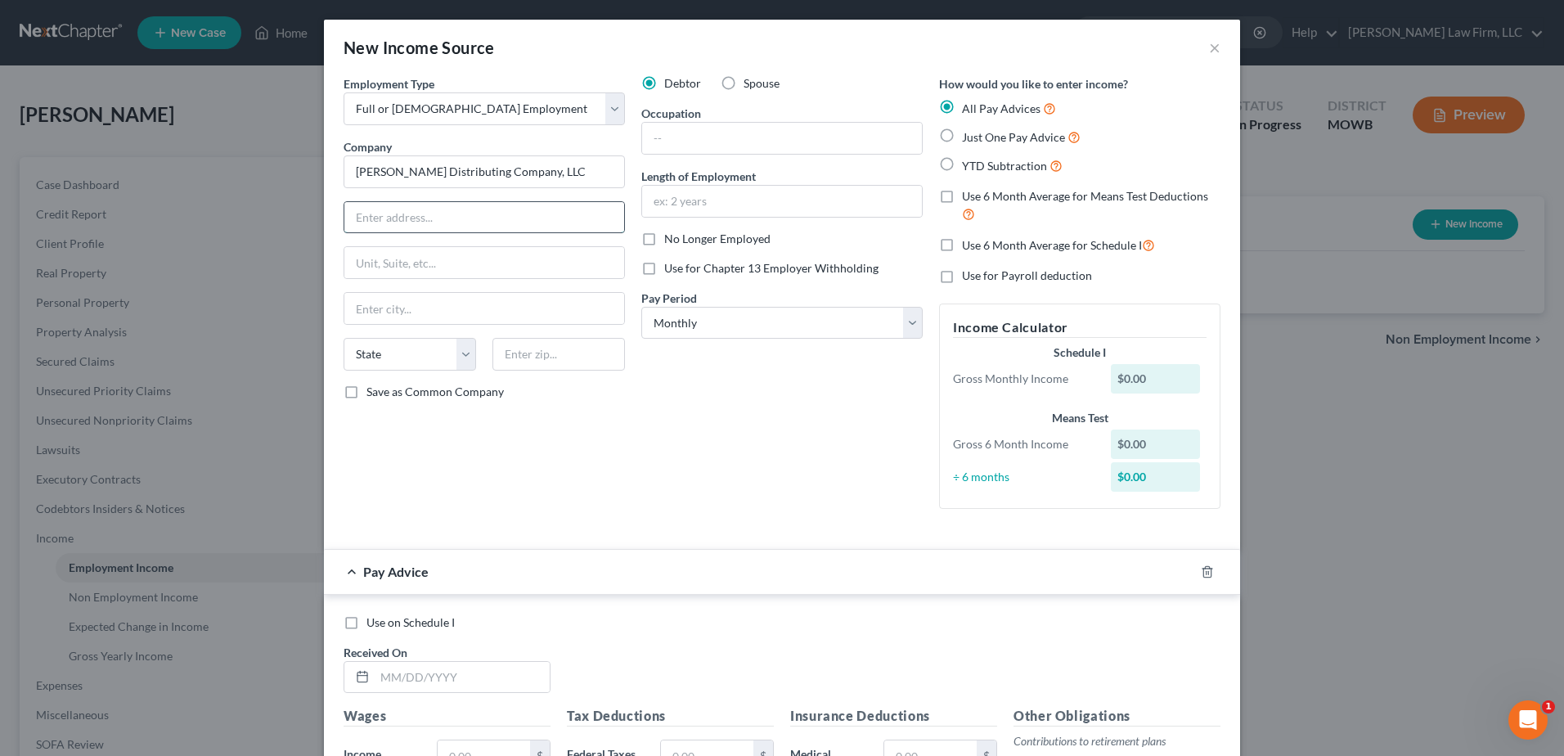
click at [420, 209] on input "text" at bounding box center [484, 217] width 280 height 31
click at [402, 255] on input "text" at bounding box center [484, 262] width 280 height 31
click at [527, 352] on input "text" at bounding box center [558, 354] width 132 height 33
click at [651, 486] on div "Debtor Spouse Occupation Length of Employment No Longer Employed Use for Chapte…" at bounding box center [782, 298] width 298 height 447
click at [770, 314] on select "Select Monthly Twice Monthly Every Other Week Weekly" at bounding box center [781, 323] width 281 height 33
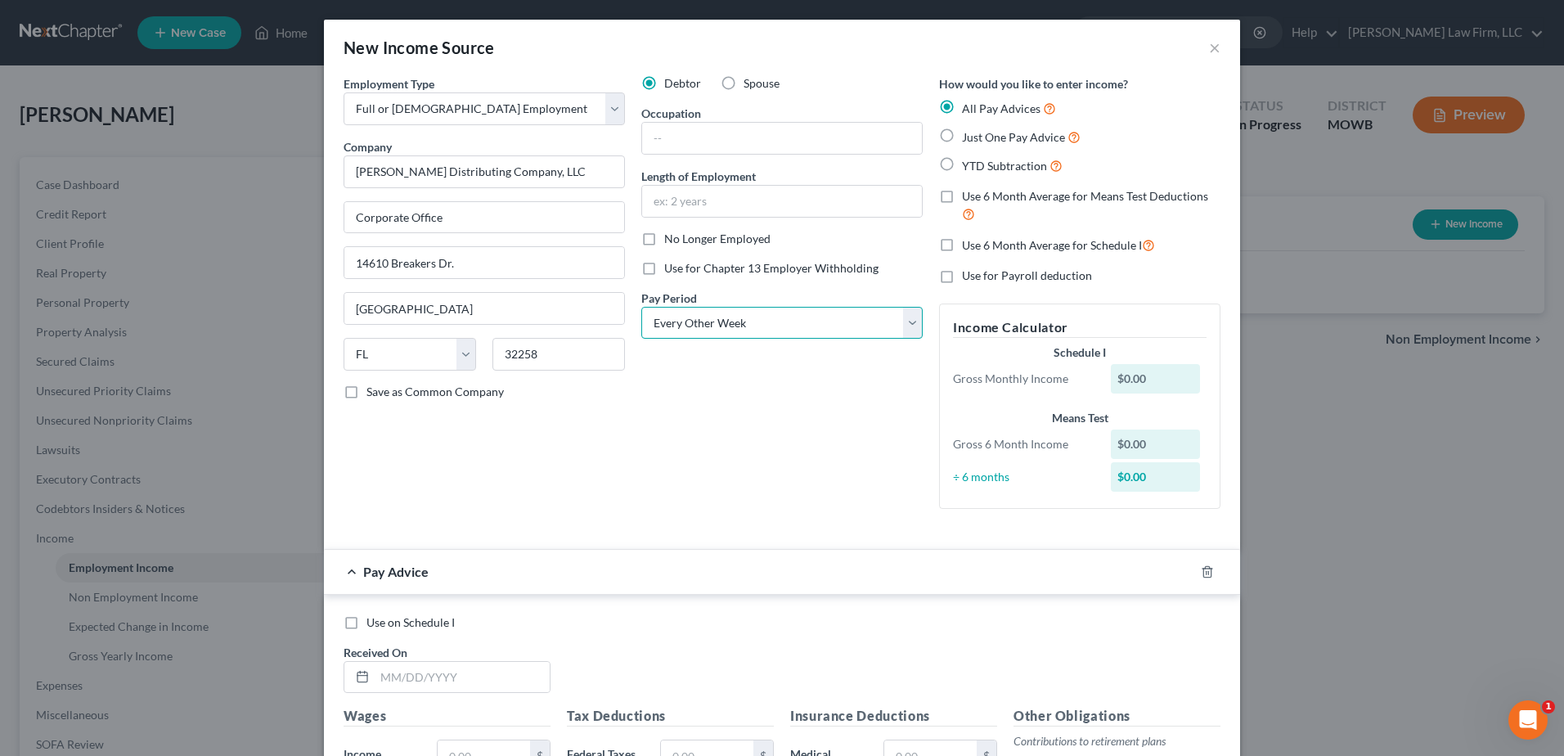
click at [641, 307] on select "Select Monthly Twice Monthly Every Other Week Weekly" at bounding box center [781, 323] width 281 height 33
click at [691, 143] on input "text" at bounding box center [782, 138] width 280 height 31
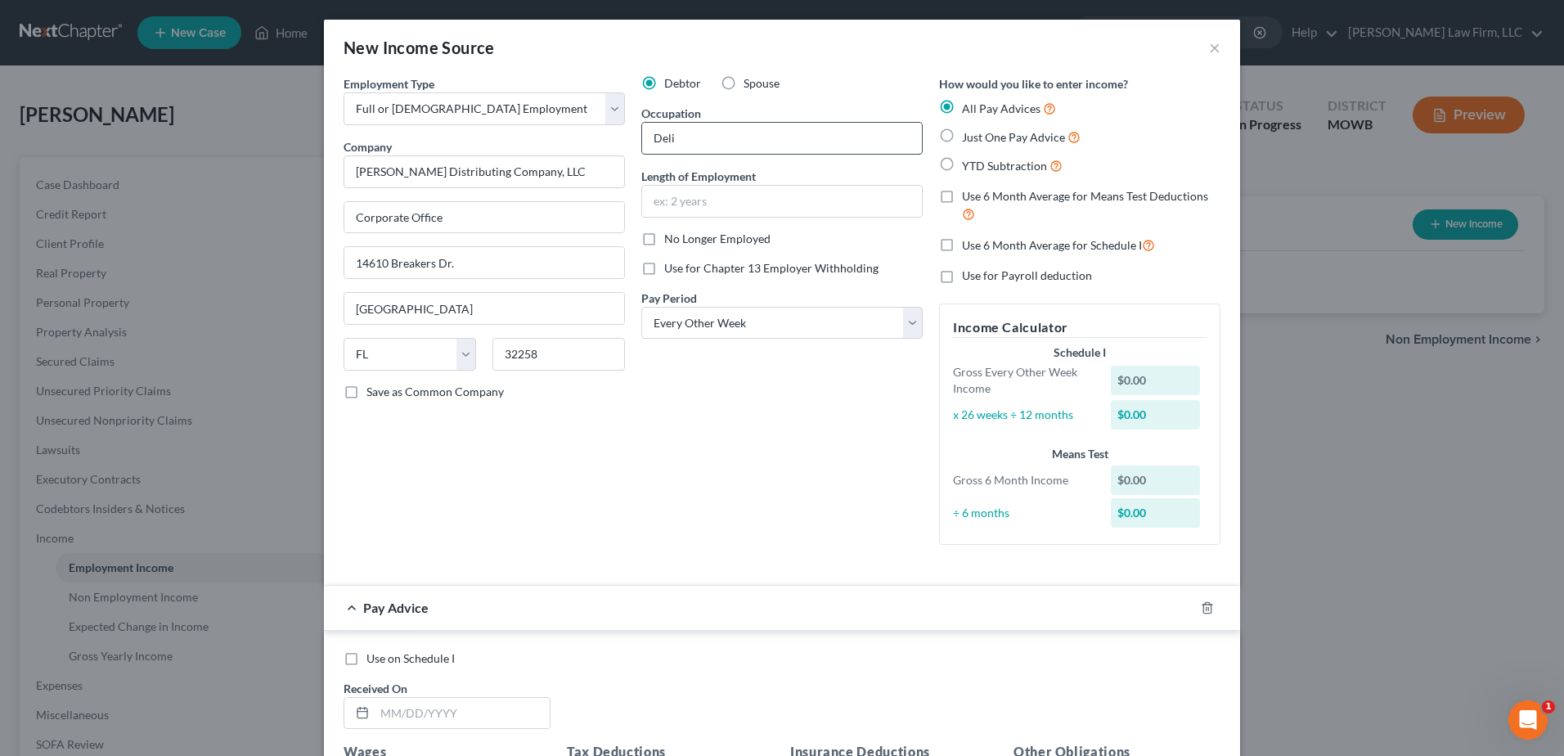
click at [752, 137] on input "Deli" at bounding box center [782, 138] width 280 height 31
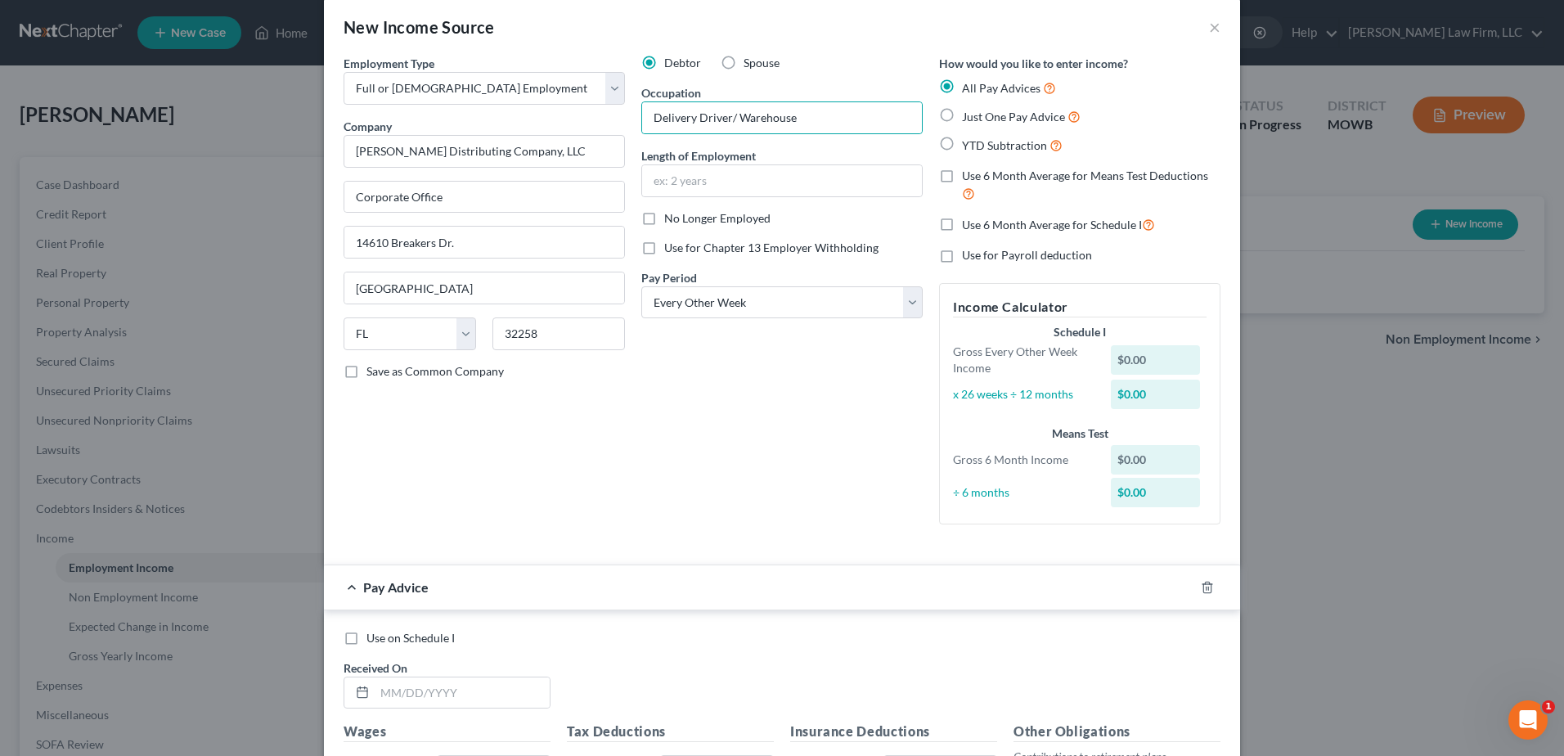
click at [806, 532] on div "Debtor Spouse Occupation Delivery Driver/ Warehouse Length of Employment No Lon…" at bounding box center [782, 296] width 298 height 482
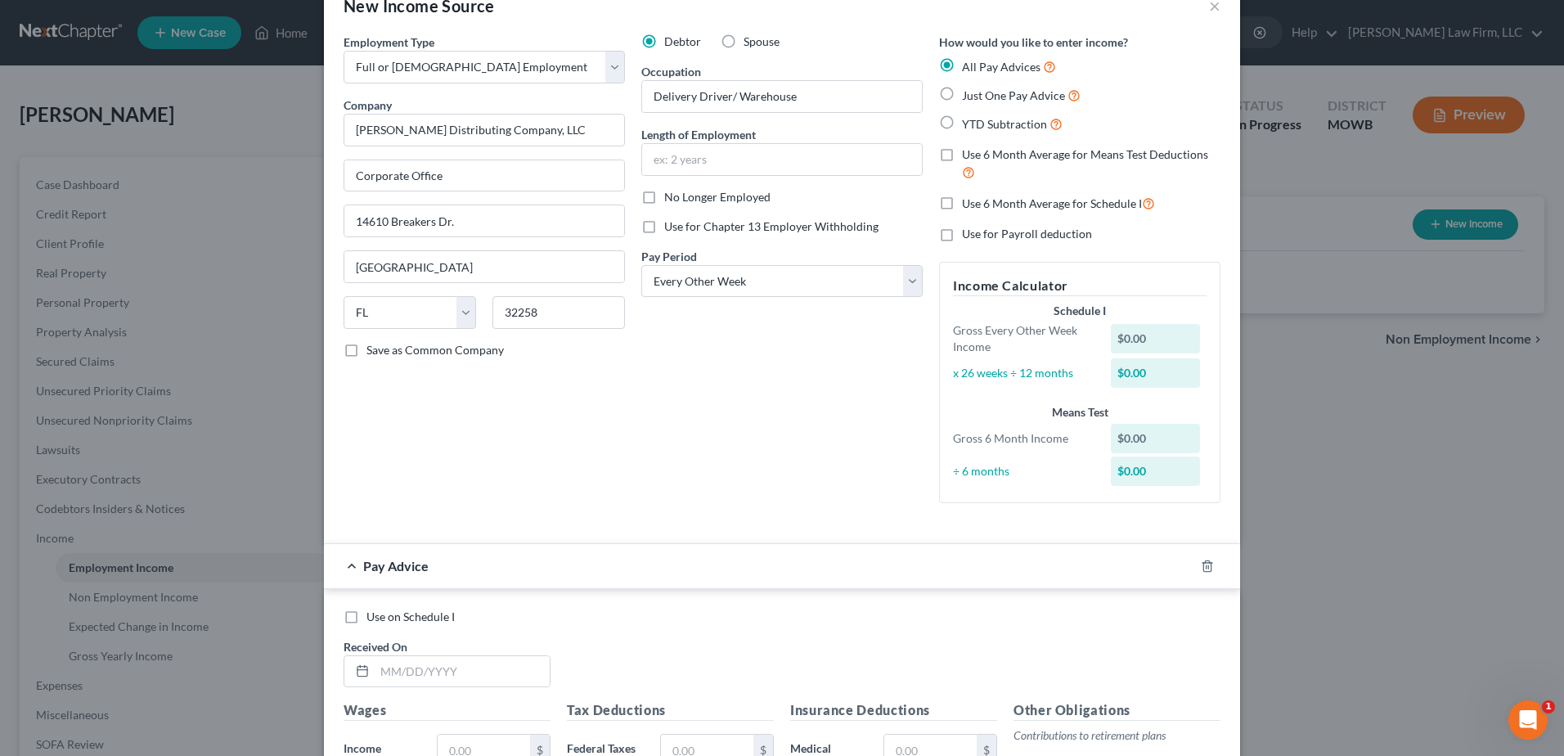
scroll to position [61, 0]
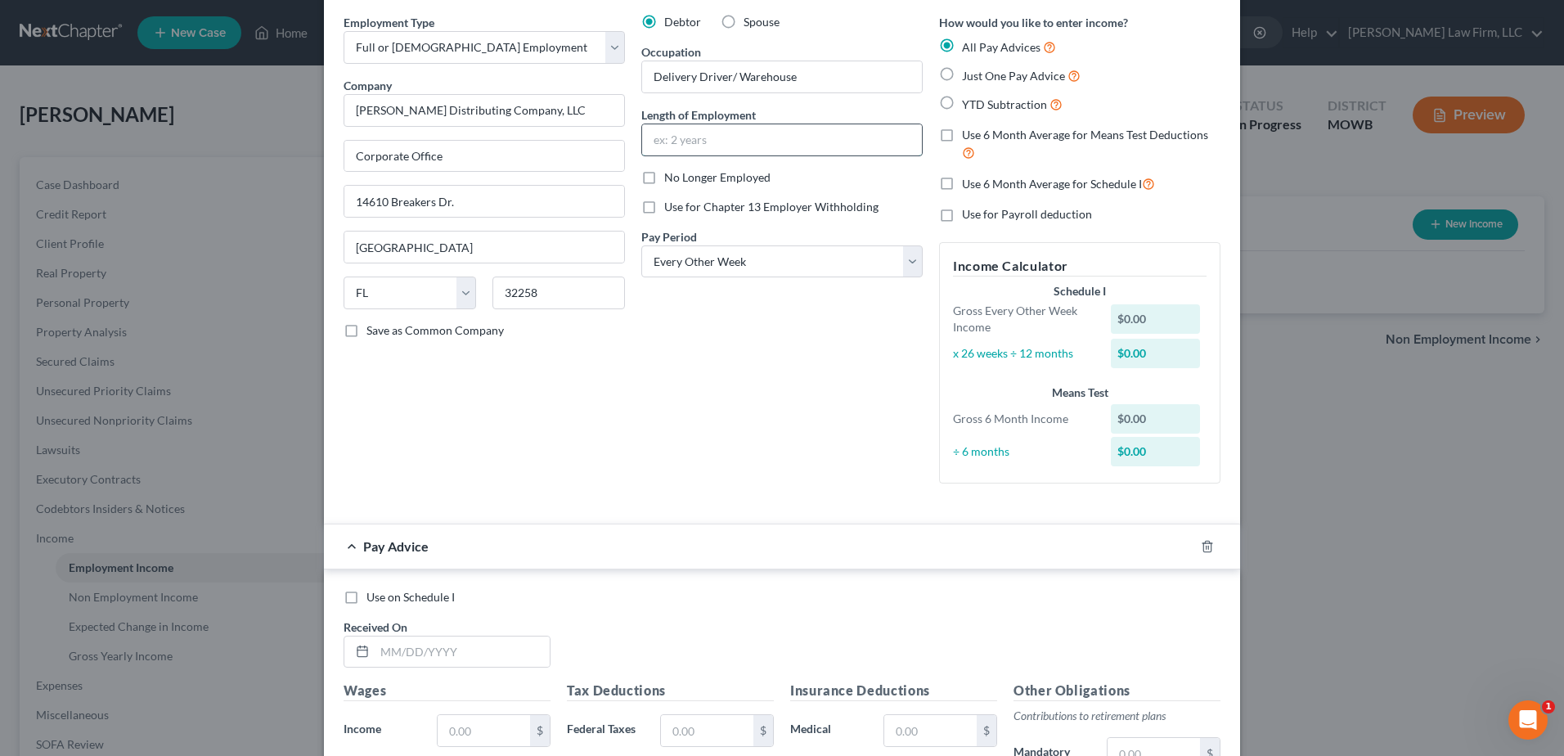
click at [673, 141] on input "text" at bounding box center [782, 139] width 280 height 31
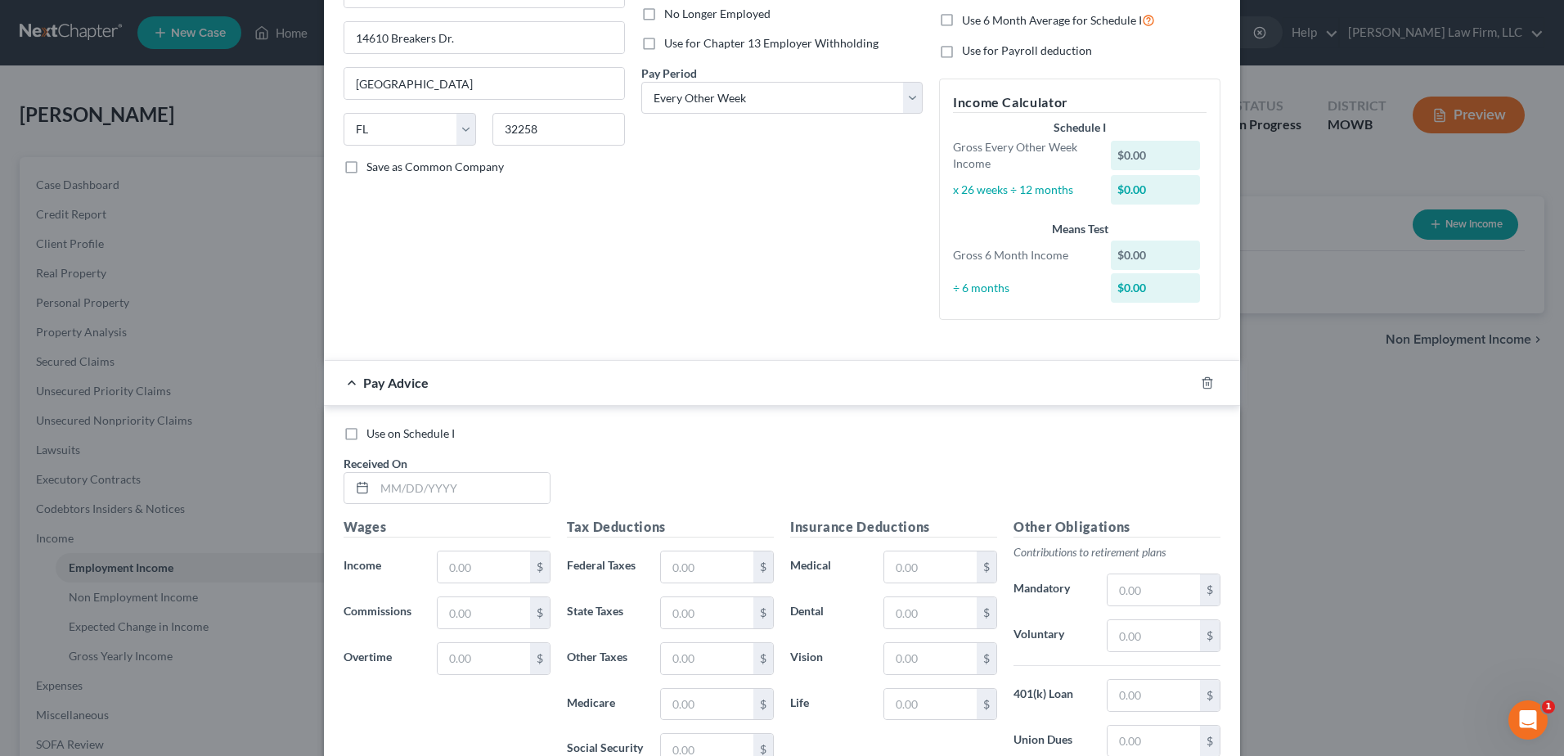
scroll to position [266, 0]
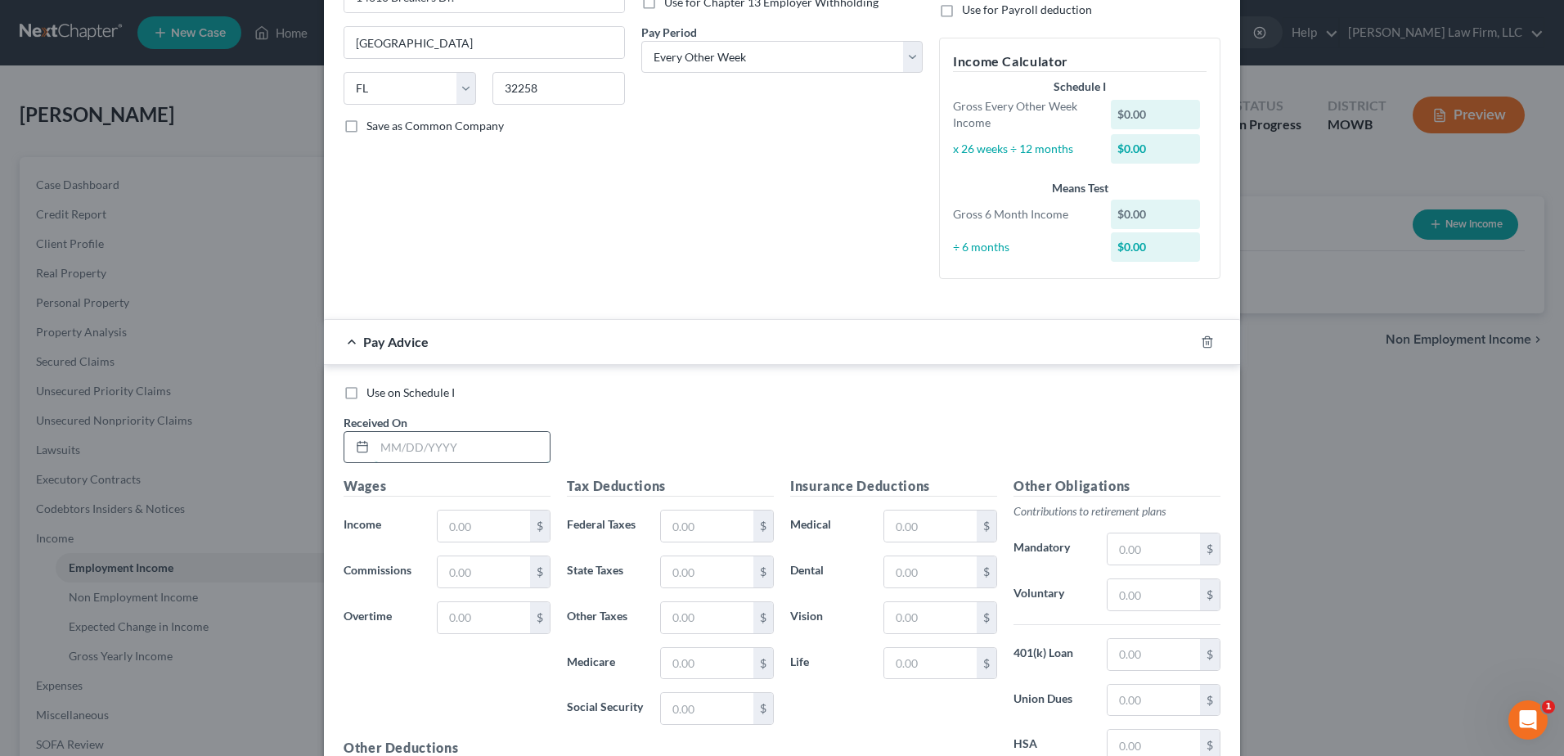
click at [417, 440] on input "text" at bounding box center [462, 447] width 175 height 31
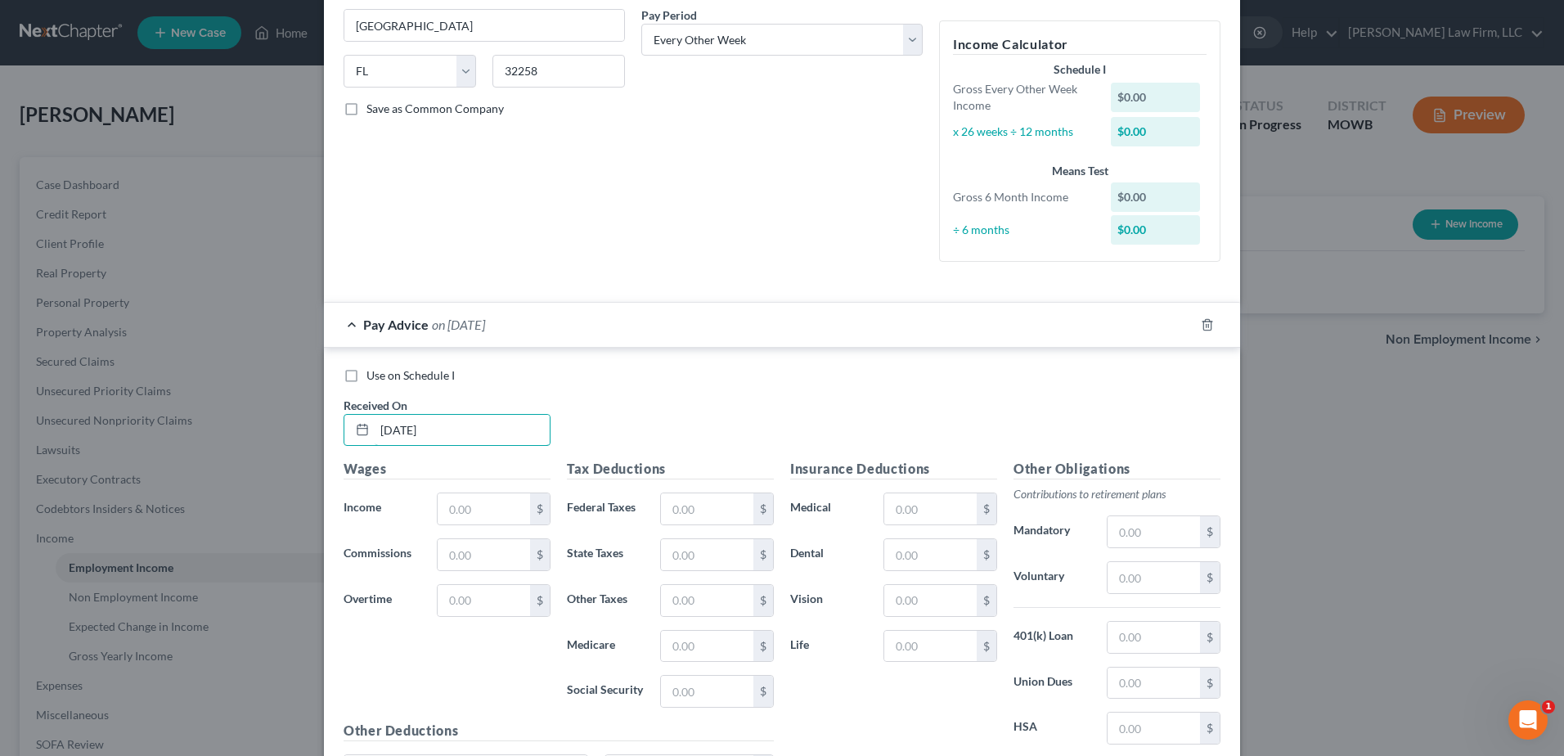
scroll to position [286, 0]
click at [477, 514] on input "text" at bounding box center [484, 505] width 92 height 31
click at [679, 509] on input "text" at bounding box center [707, 505] width 92 height 31
click at [689, 546] on input "text" at bounding box center [707, 551] width 92 height 31
click at [688, 597] on input "text" at bounding box center [707, 596] width 92 height 31
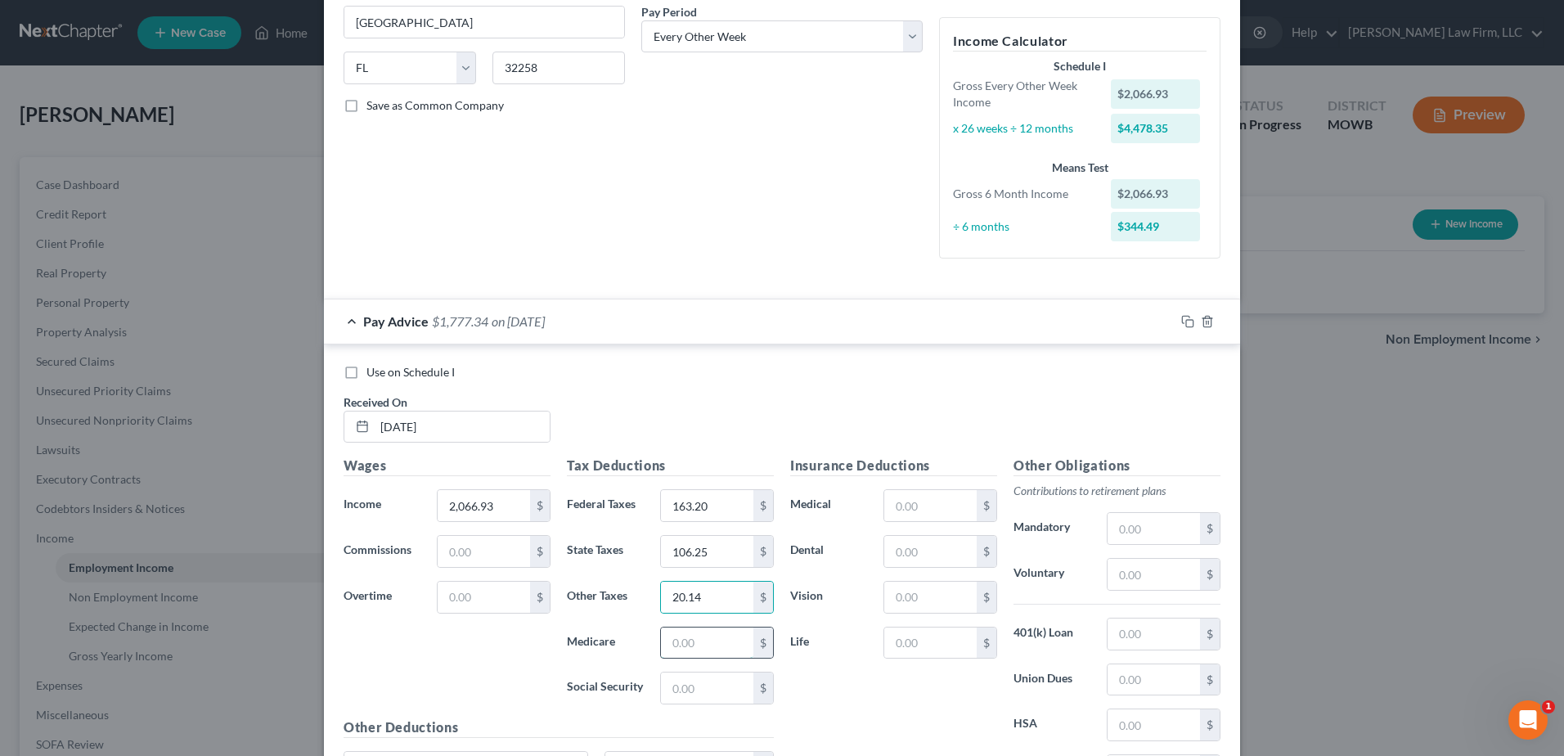
click at [711, 649] on input "text" at bounding box center [707, 642] width 92 height 31
click at [690, 684] on input "text" at bounding box center [707, 687] width 92 height 31
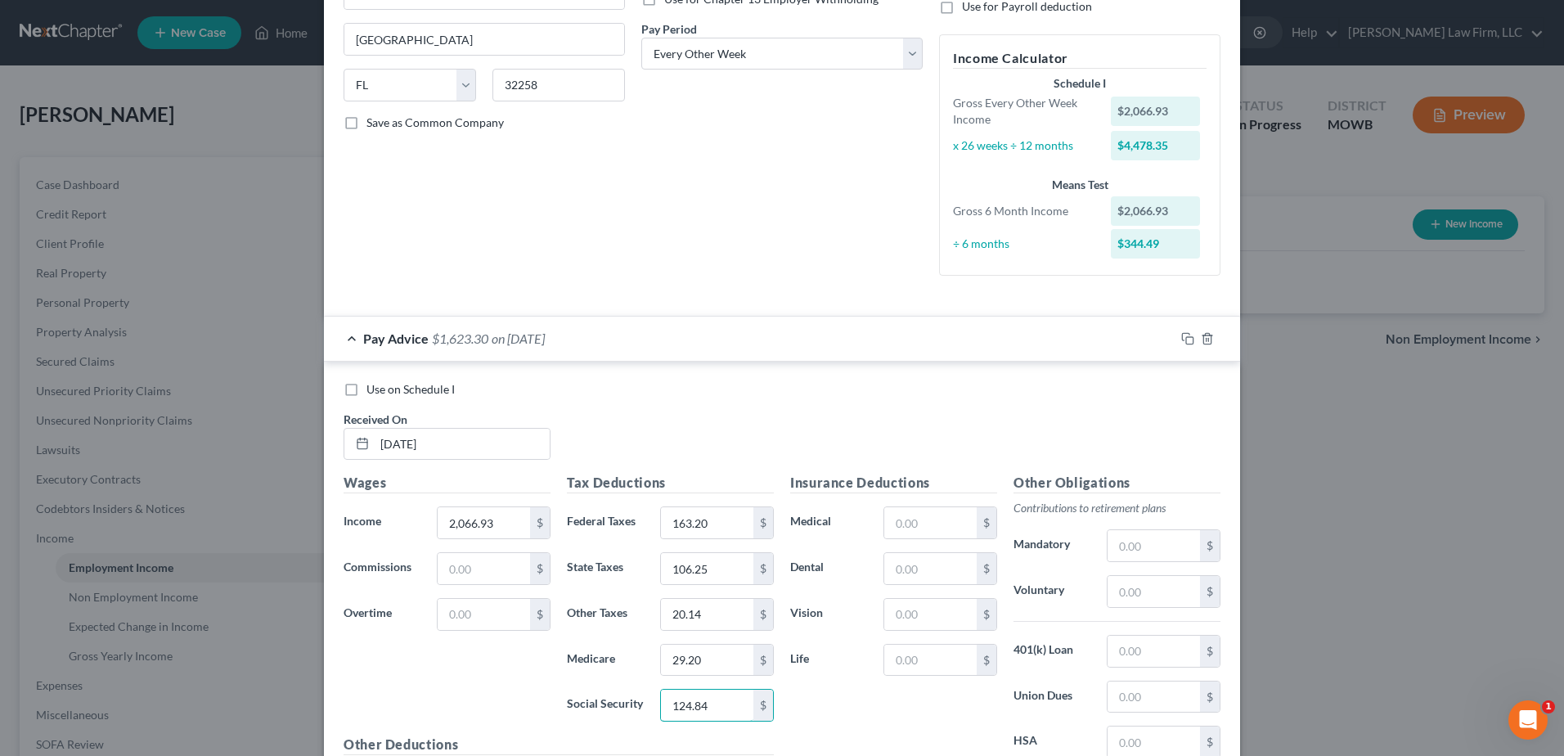
scroll to position [266, 0]
click at [915, 543] on div "Insurance Deductions Medical $ Dental $ Vision $ Life $" at bounding box center [893, 648] width 223 height 344
click at [915, 533] on input "text" at bounding box center [930, 525] width 92 height 31
click at [915, 571] on input "text" at bounding box center [930, 571] width 92 height 31
click at [920, 615] on input "text" at bounding box center [930, 617] width 92 height 31
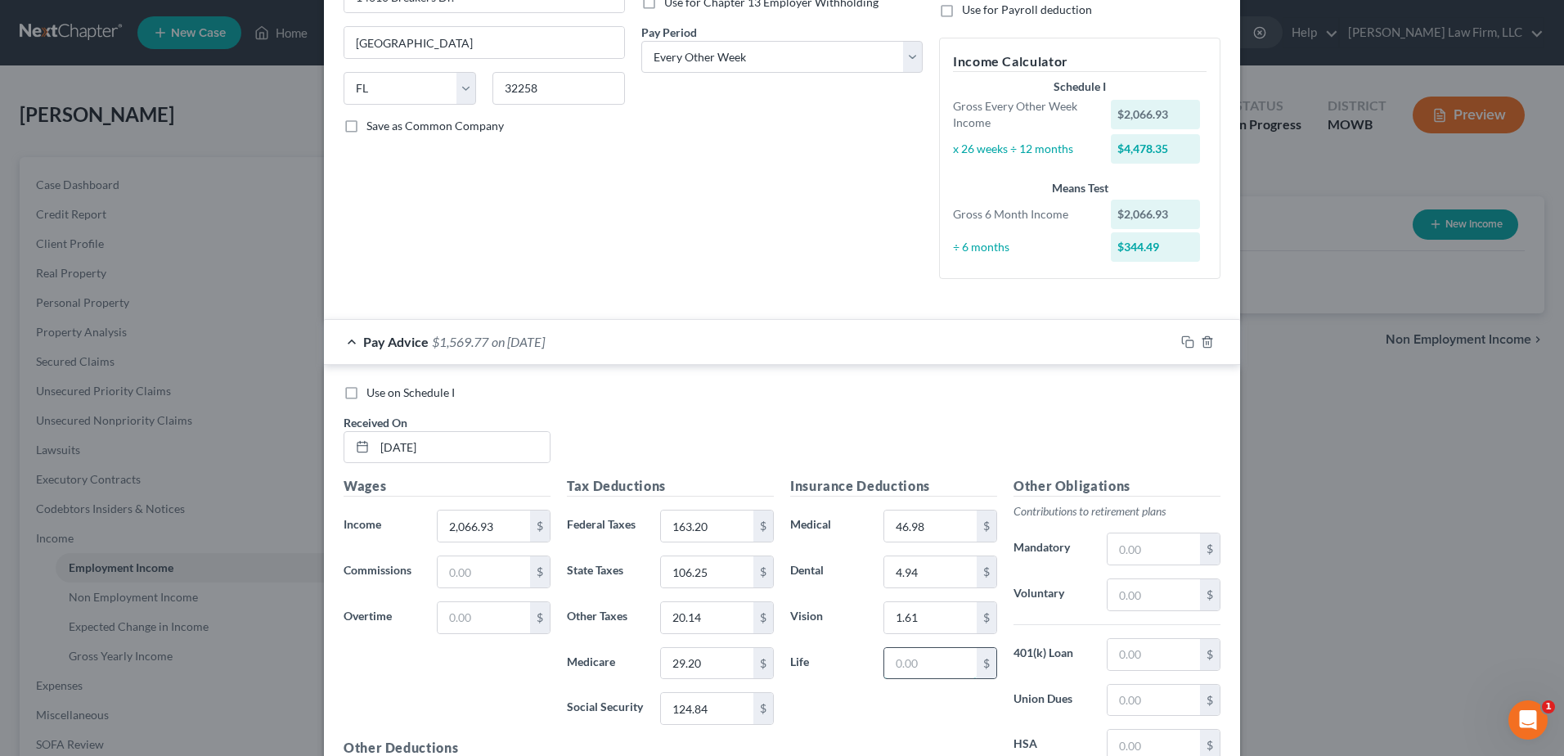
click at [921, 671] on input "text" at bounding box center [930, 663] width 92 height 31
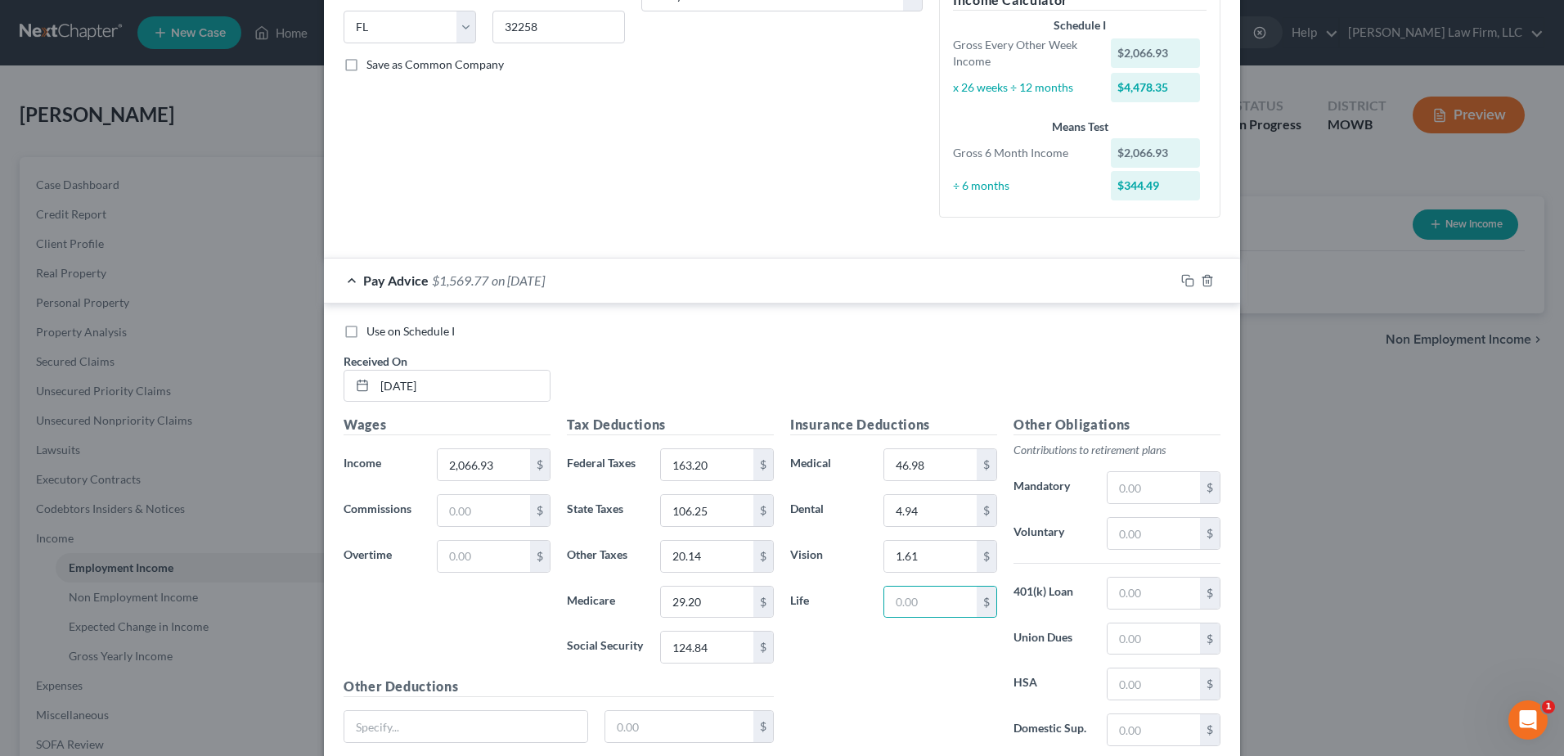
click at [926, 702] on div "Insurance Deductions Medical 46.98 $ Dental 4.94 $ Vision 1.61 $ Life $" at bounding box center [893, 587] width 223 height 344
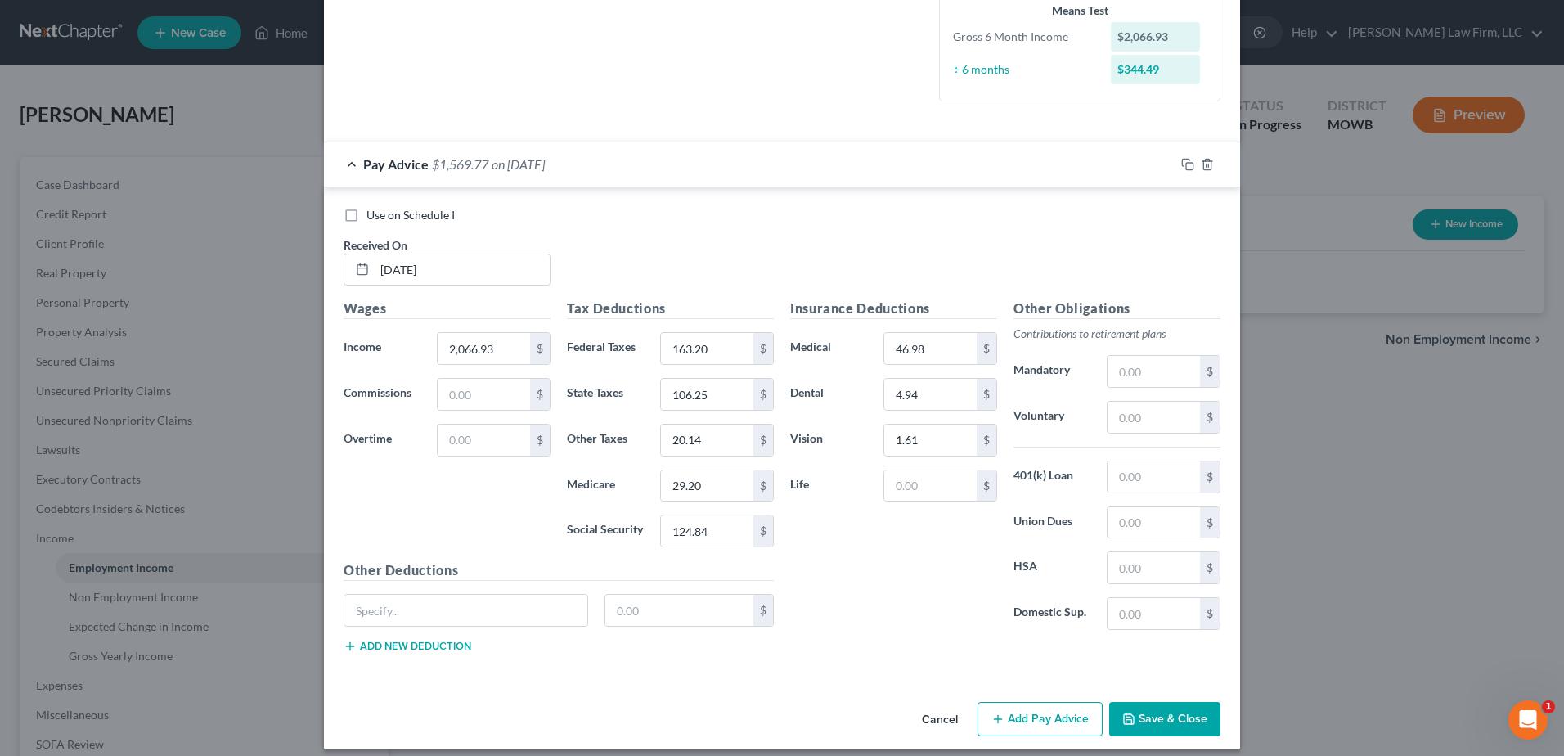
scroll to position [456, 0]
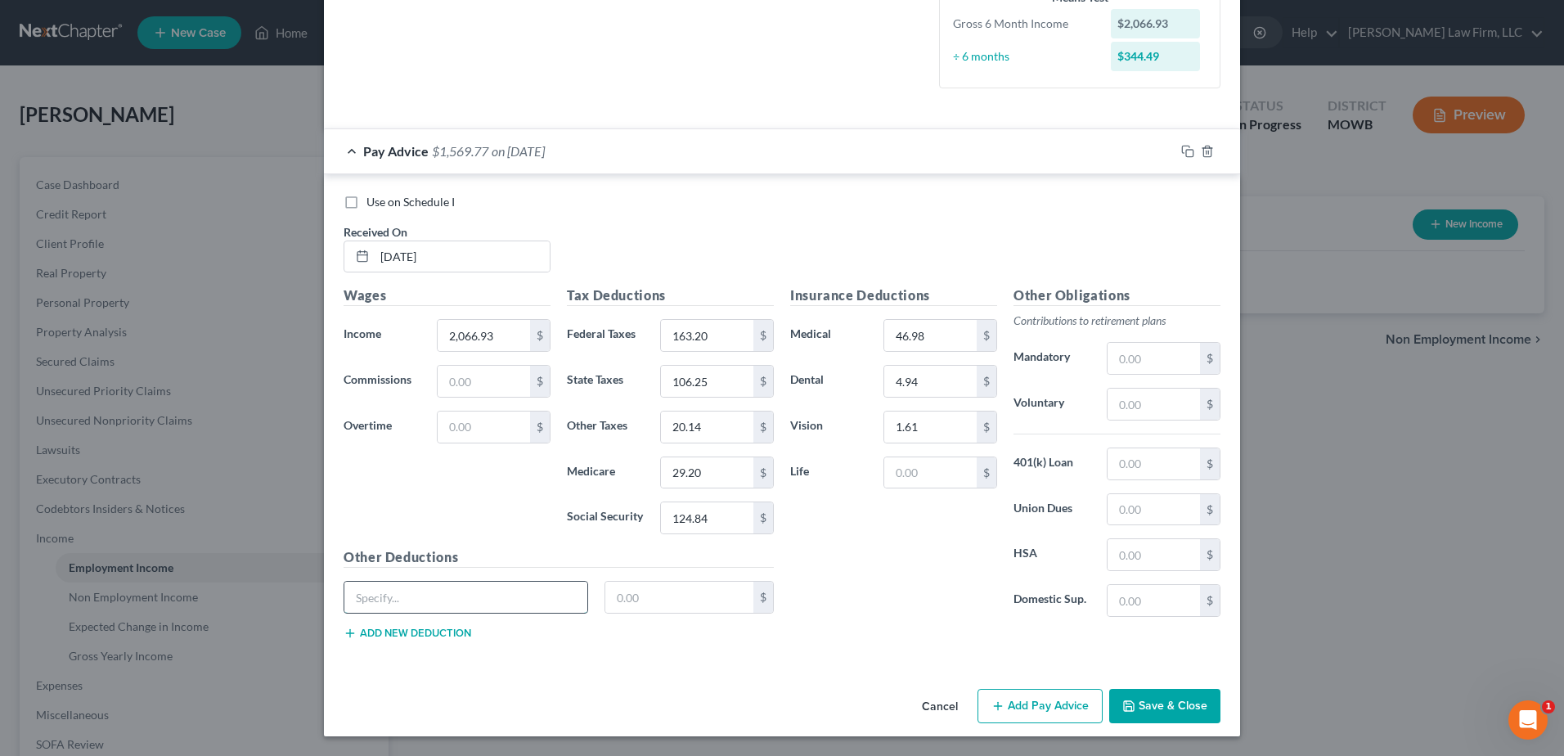
click at [397, 587] on input "text" at bounding box center [465, 596] width 243 height 31
click at [425, 639] on button "Add new deduction" at bounding box center [407, 632] width 128 height 13
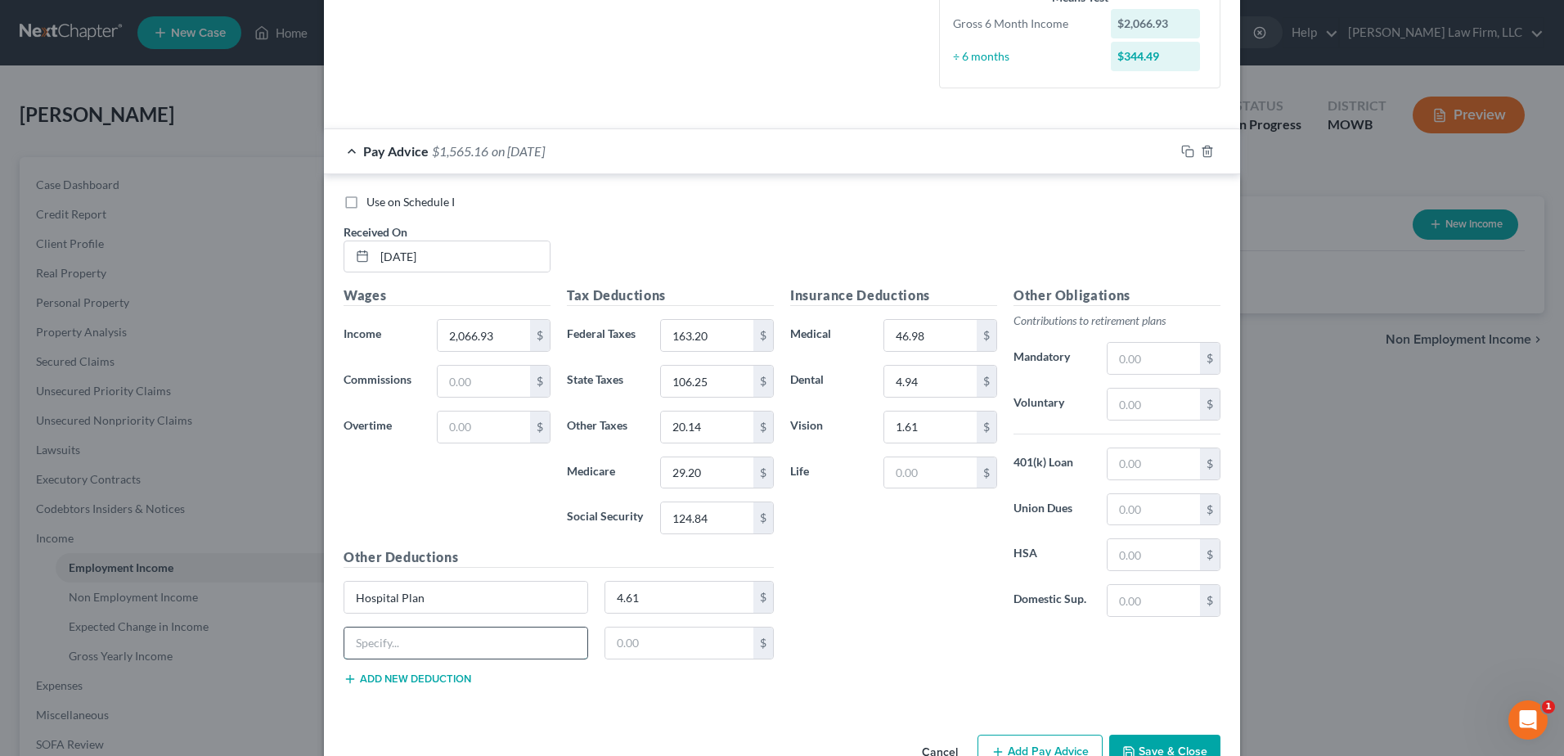
click at [423, 633] on input "text" at bounding box center [465, 642] width 243 height 31
click at [668, 652] on input "text" at bounding box center [679, 642] width 149 height 31
click at [852, 655] on div "Insurance Deductions Medical 46.98 $ Dental 4.94 $ Vision 1.61 $ Life $ Other O…" at bounding box center [1005, 491] width 447 height 412
click at [417, 682] on button "Add new deduction" at bounding box center [407, 678] width 128 height 13
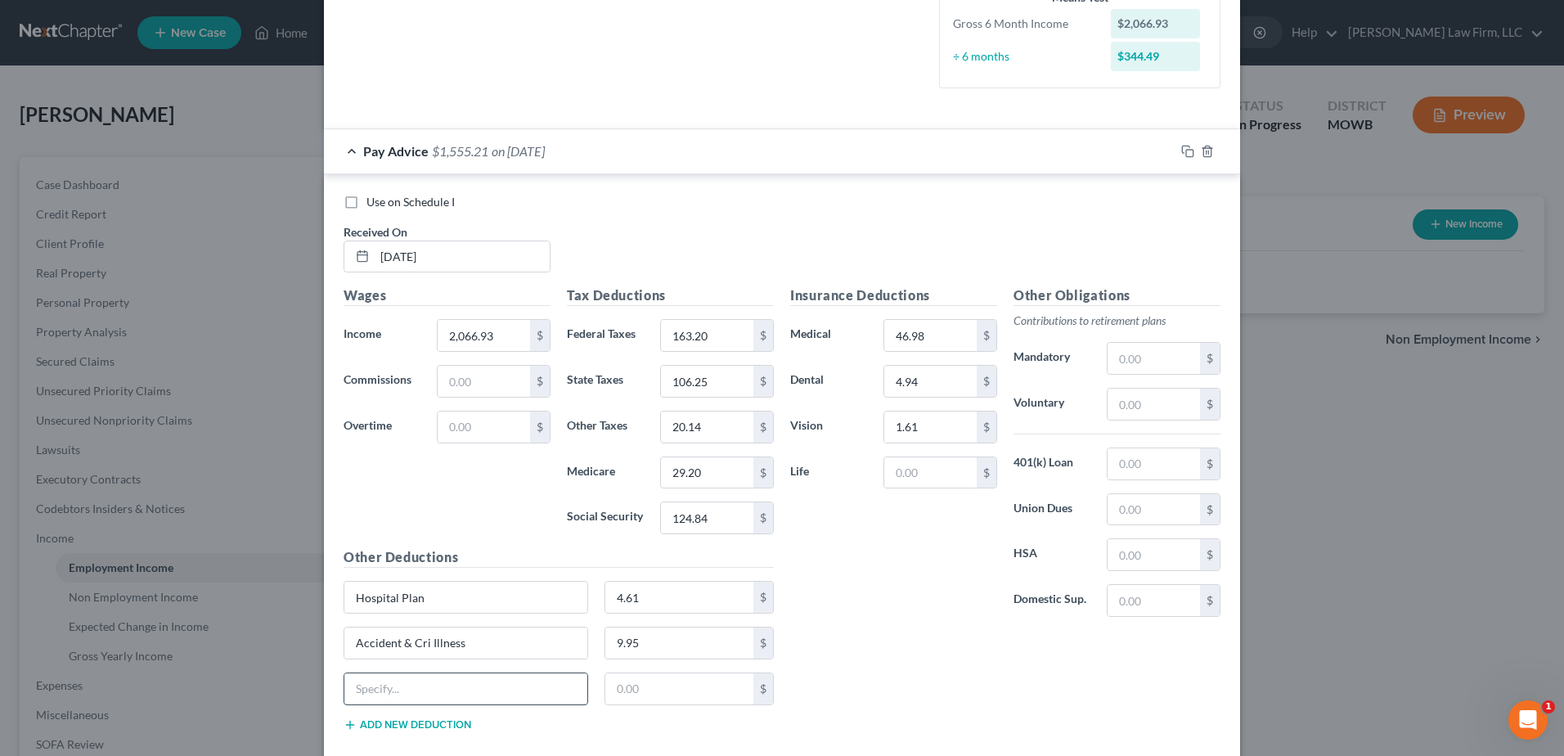
click at [415, 690] on input "text" at bounding box center [465, 688] width 243 height 31
click at [1182, 155] on icon "button" at bounding box center [1187, 151] width 13 height 13
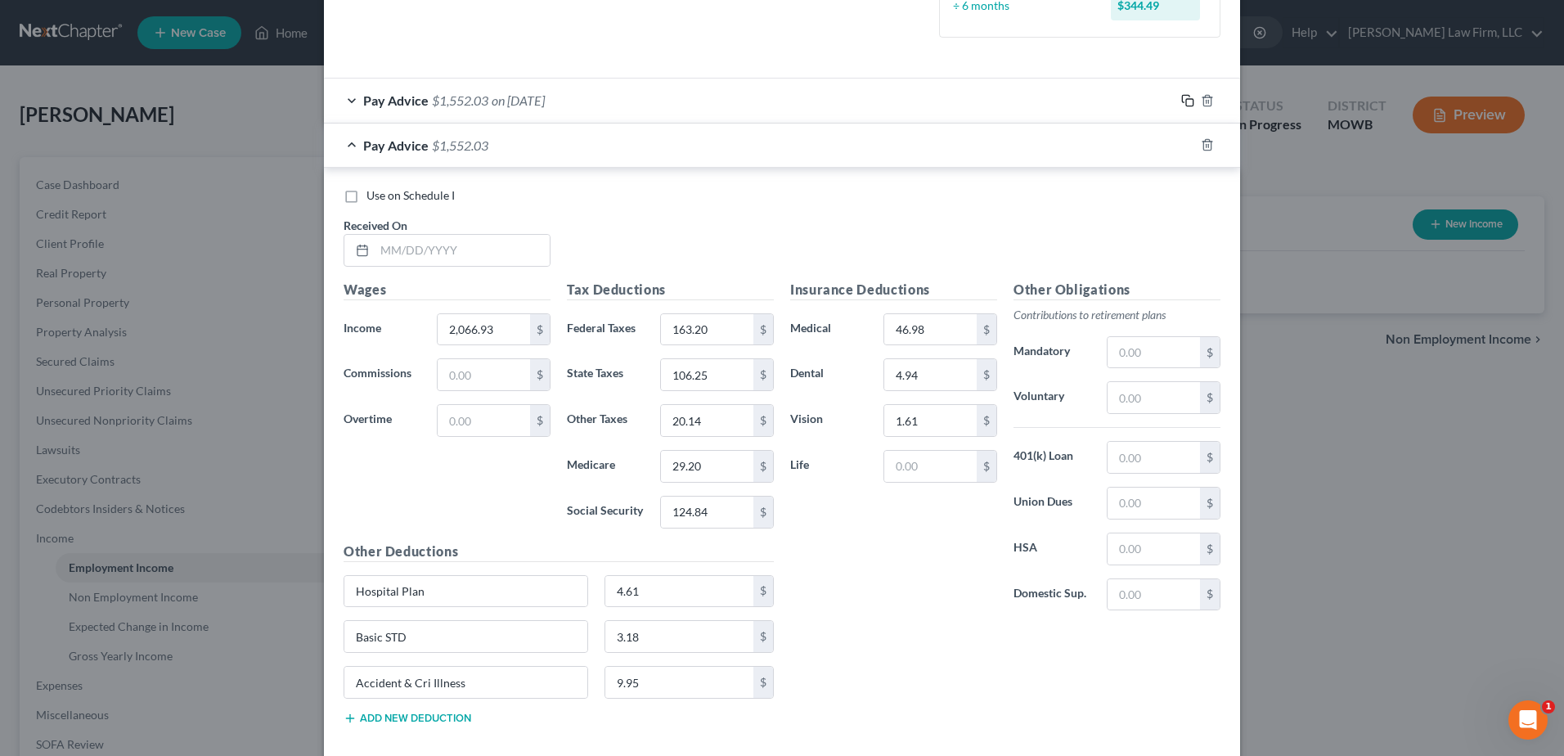
scroll to position [592, 0]
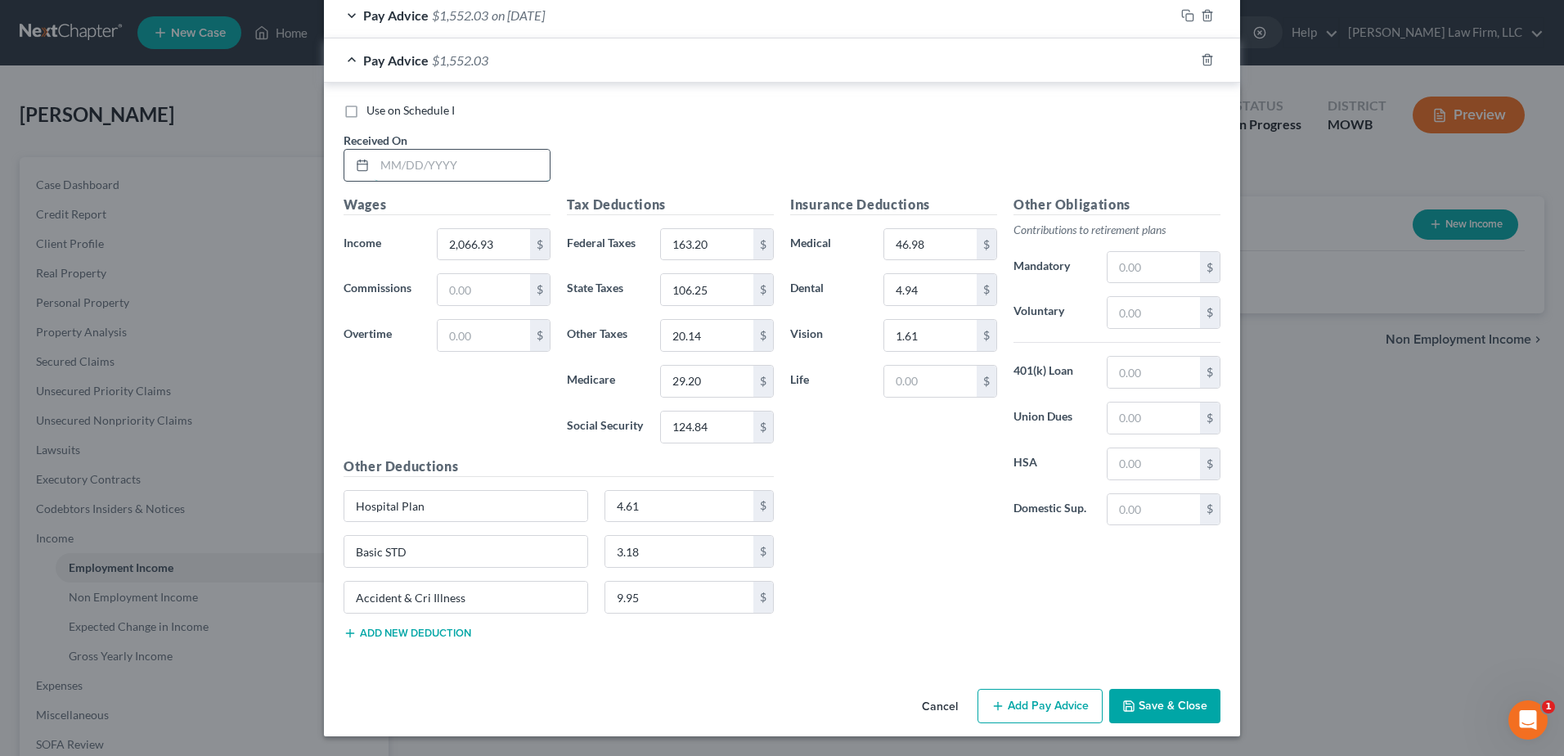
drag, startPoint x: 430, startPoint y: 164, endPoint x: 457, endPoint y: 173, distance: 28.2
click at [430, 164] on input "text" at bounding box center [462, 165] width 175 height 31
click at [717, 246] on input "163.20" at bounding box center [707, 244] width 92 height 31
click at [722, 426] on input "124.84" at bounding box center [707, 426] width 92 height 31
click at [719, 376] on input "29.20" at bounding box center [707, 381] width 92 height 31
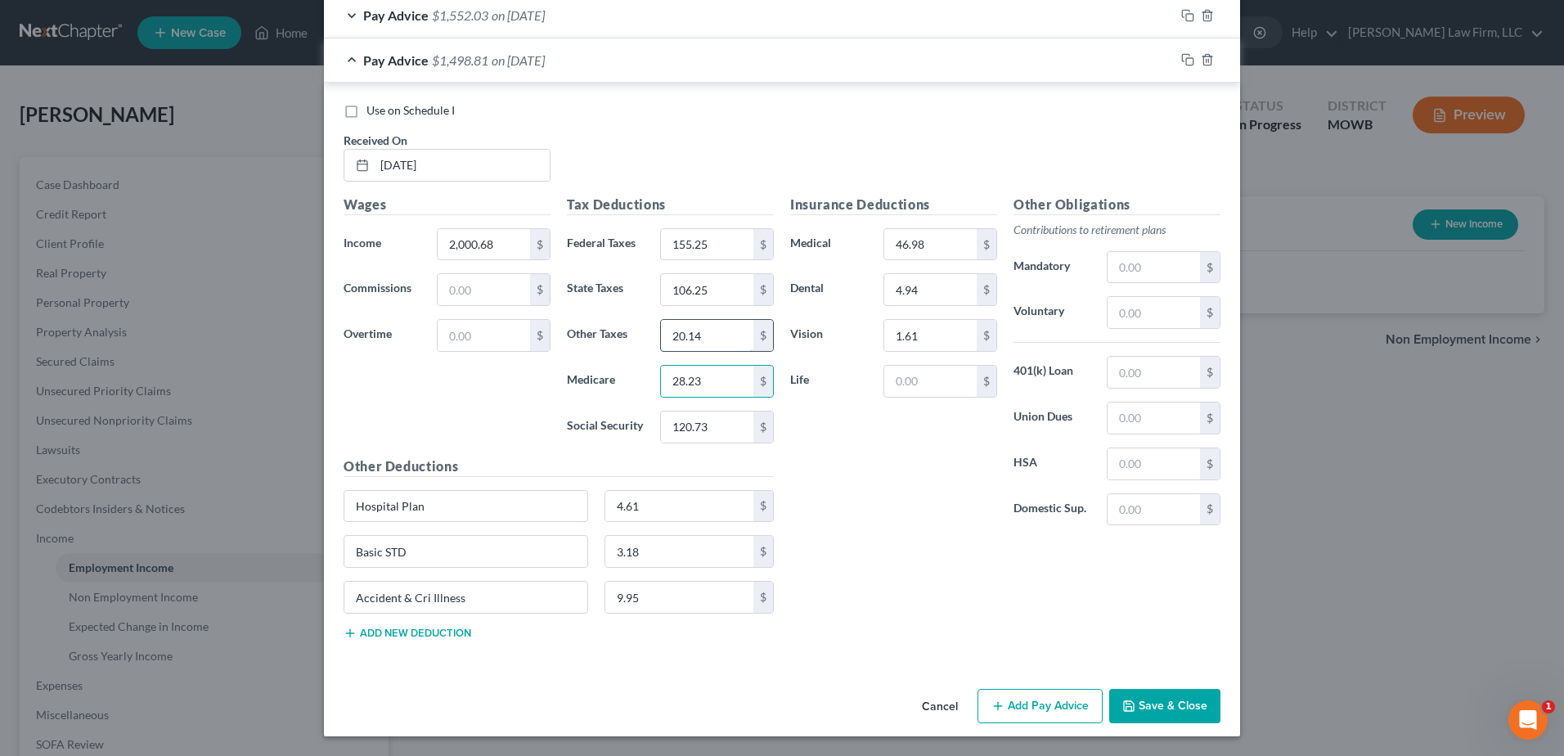
click at [721, 341] on input "20.14" at bounding box center [707, 335] width 92 height 31
click at [713, 291] on input "106.25" at bounding box center [707, 289] width 92 height 31
click at [1186, 62] on rect "button" at bounding box center [1189, 61] width 7 height 7
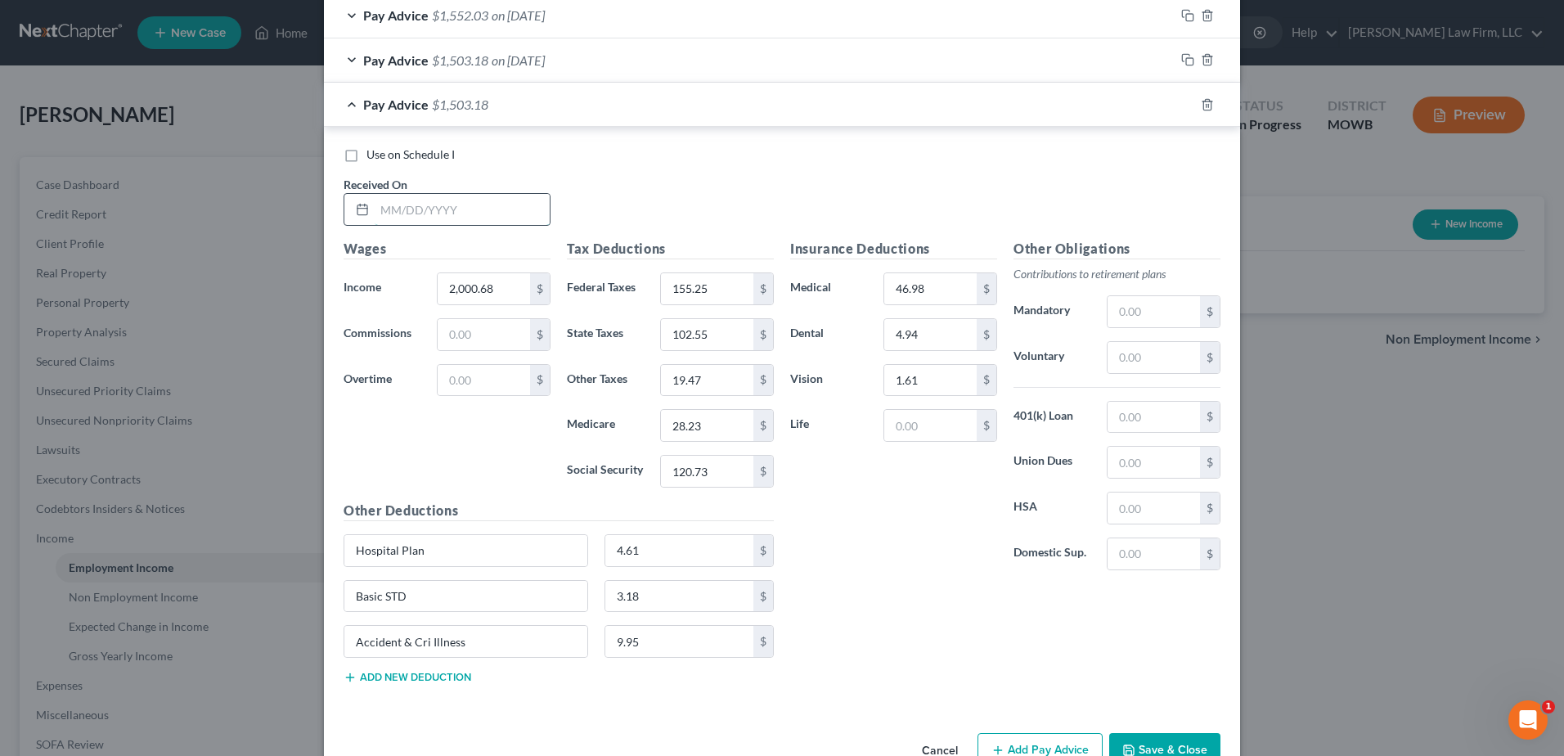
click at [410, 207] on input "text" at bounding box center [462, 209] width 175 height 31
click at [506, 290] on input "2,000.68" at bounding box center [484, 288] width 92 height 31
click at [723, 284] on input "155.25" at bounding box center [707, 288] width 92 height 31
click at [722, 328] on input "102.55" at bounding box center [707, 334] width 92 height 31
click at [714, 391] on input "19.47" at bounding box center [707, 380] width 92 height 31
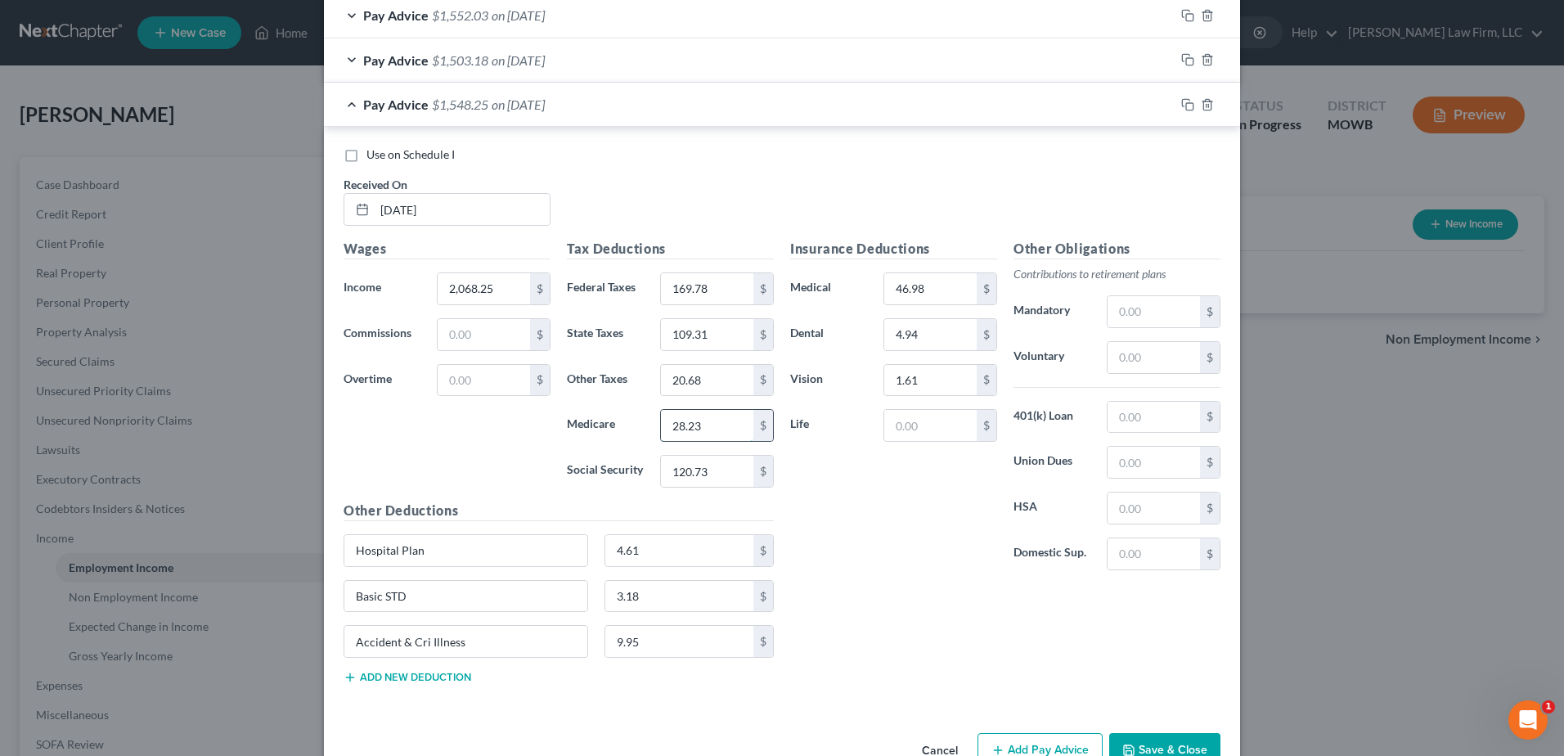
click at [710, 429] on input "28.23" at bounding box center [707, 425] width 92 height 31
click at [714, 474] on input "120.73" at bounding box center [707, 470] width 92 height 31
click at [945, 287] on input "46.98" at bounding box center [930, 288] width 92 height 31
click at [937, 334] on input "4.94" at bounding box center [930, 334] width 92 height 31
click at [930, 365] on input "1.61" at bounding box center [930, 380] width 92 height 31
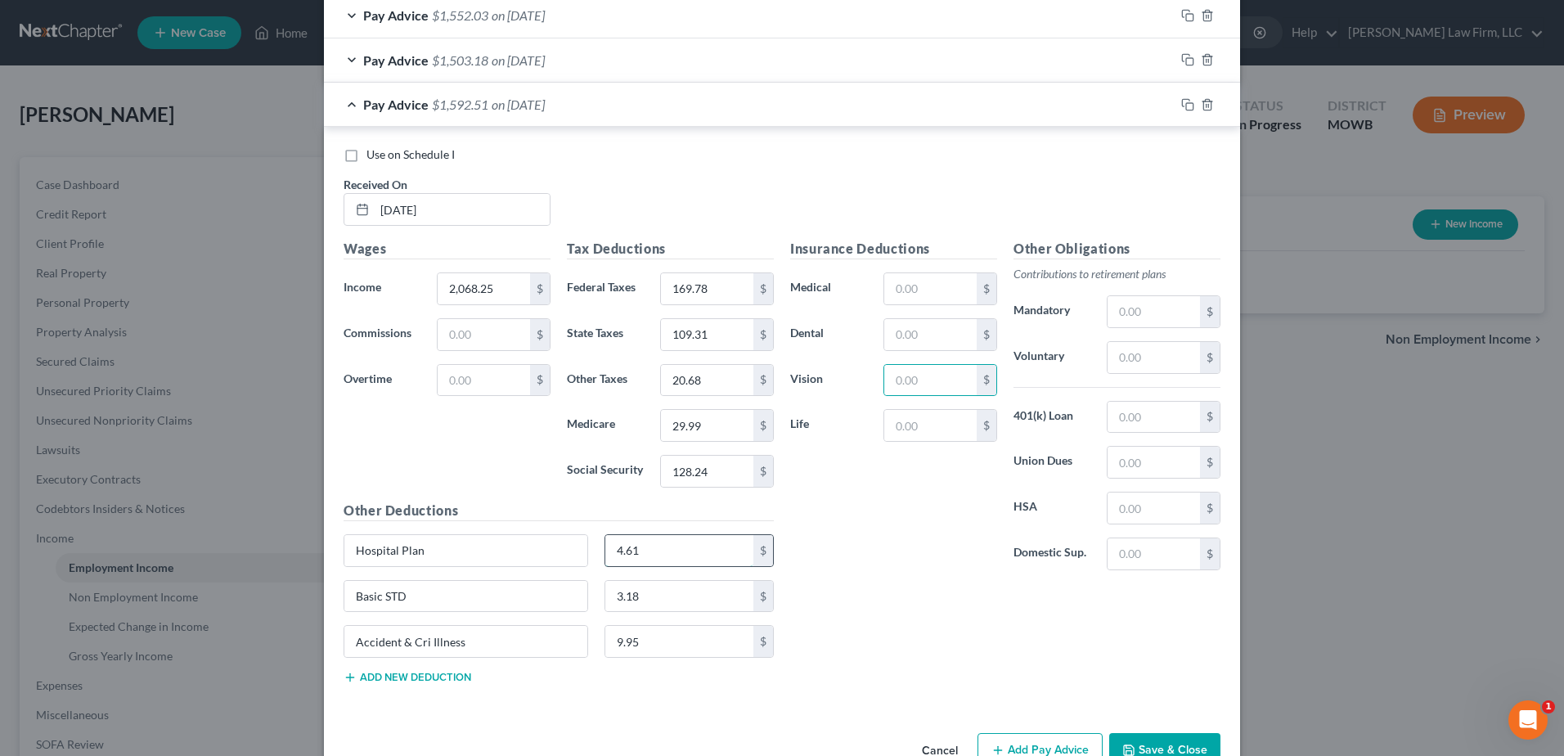
click at [681, 550] on input "4.61" at bounding box center [679, 550] width 149 height 31
click at [672, 581] on input "3.18" at bounding box center [679, 596] width 149 height 31
click at [673, 627] on input "9.95" at bounding box center [679, 641] width 149 height 31
click at [1156, 738] on button "Save & Close" at bounding box center [1164, 750] width 111 height 34
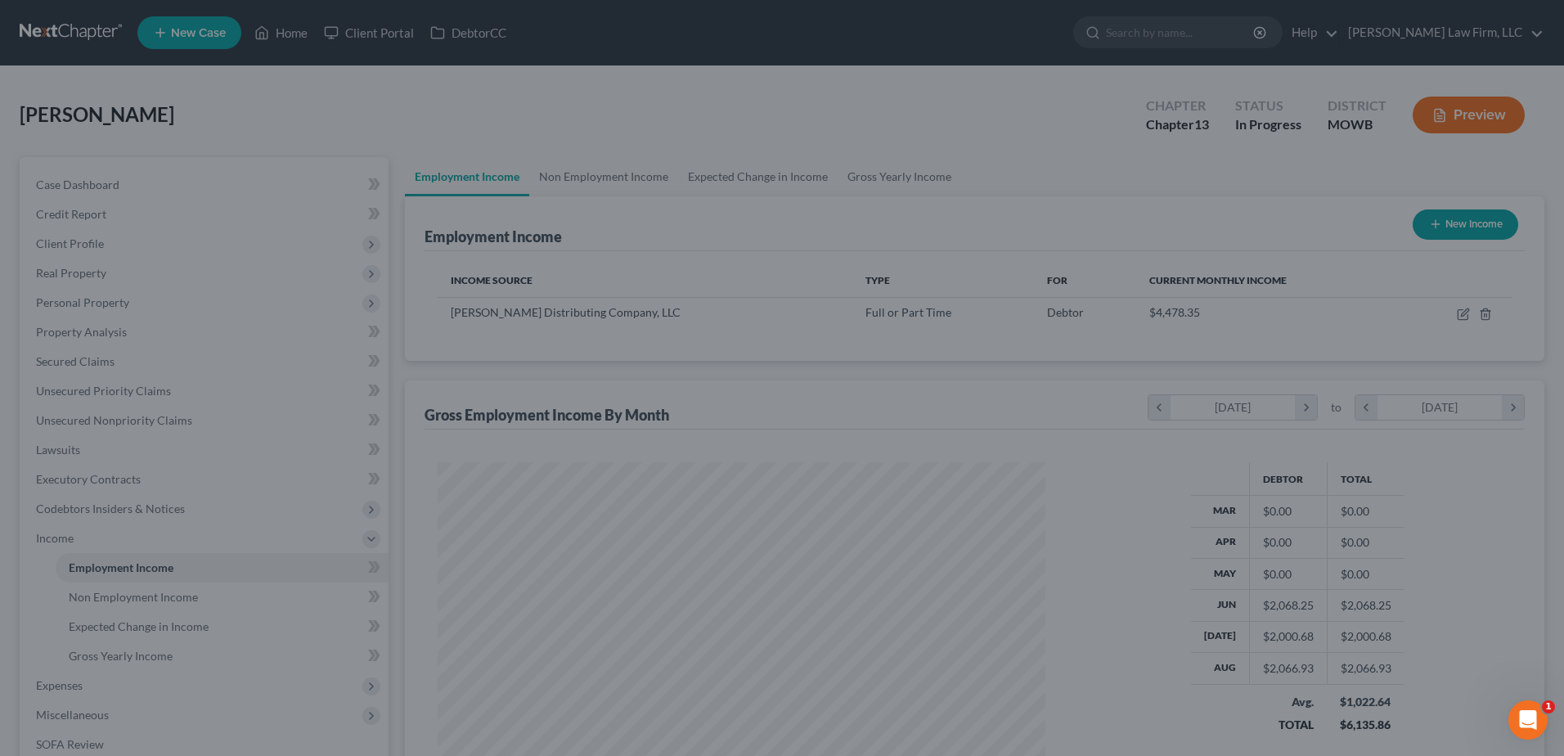
scroll to position [817465, 817128]
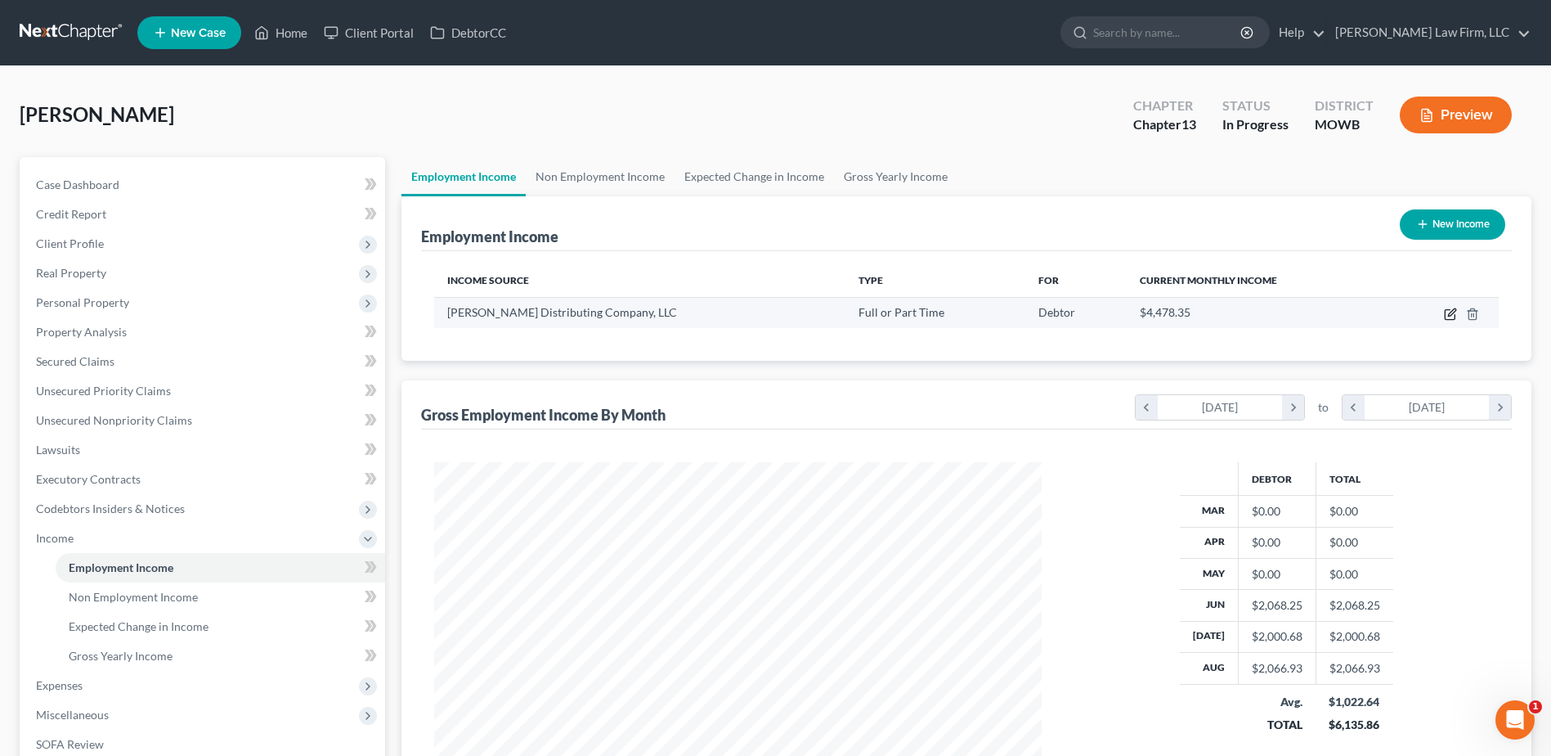
click at [1448, 313] on icon "button" at bounding box center [1450, 313] width 13 height 13
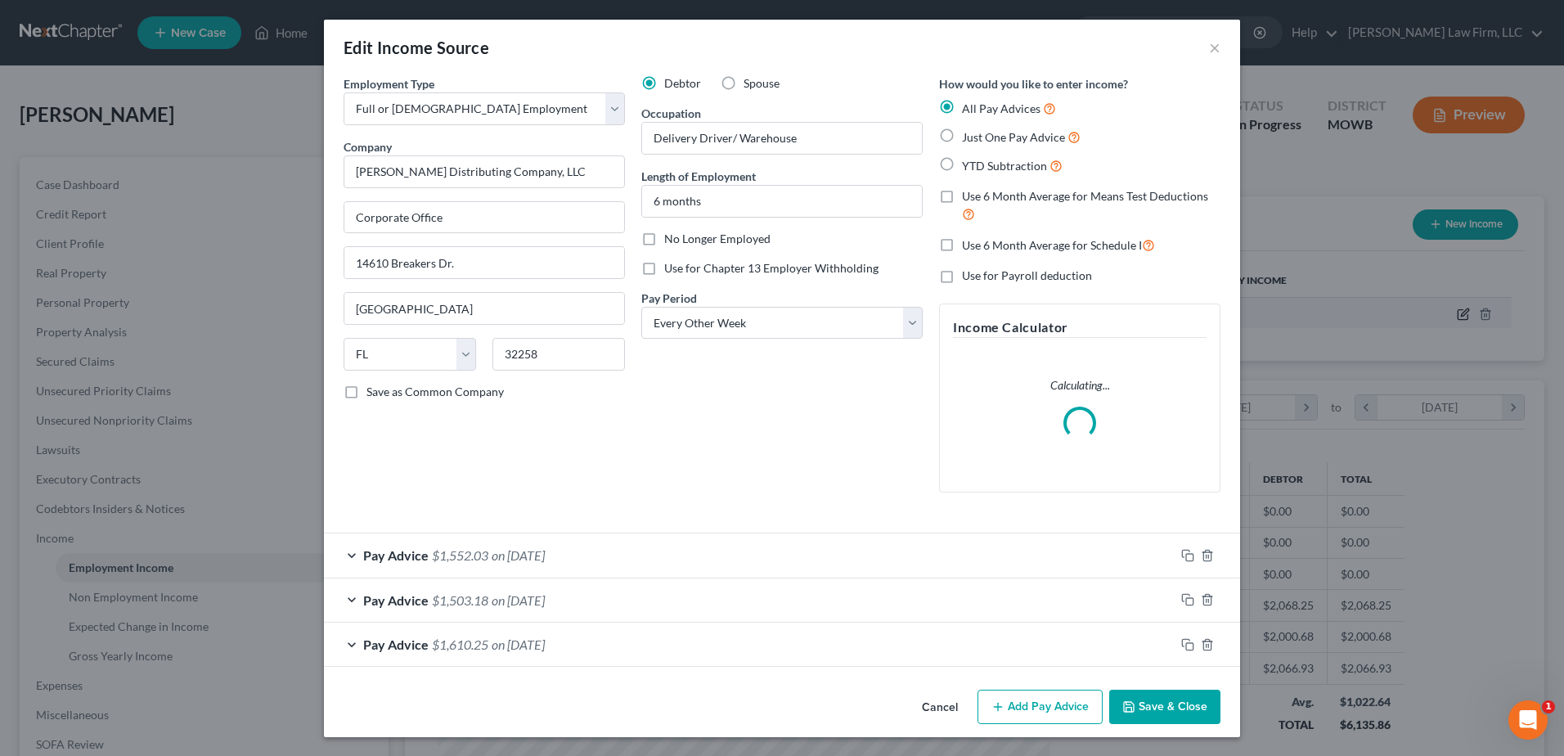
scroll to position [306, 646]
click at [338, 549] on div "Pay Advice $1,552.03 on [DATE]" at bounding box center [749, 554] width 850 height 43
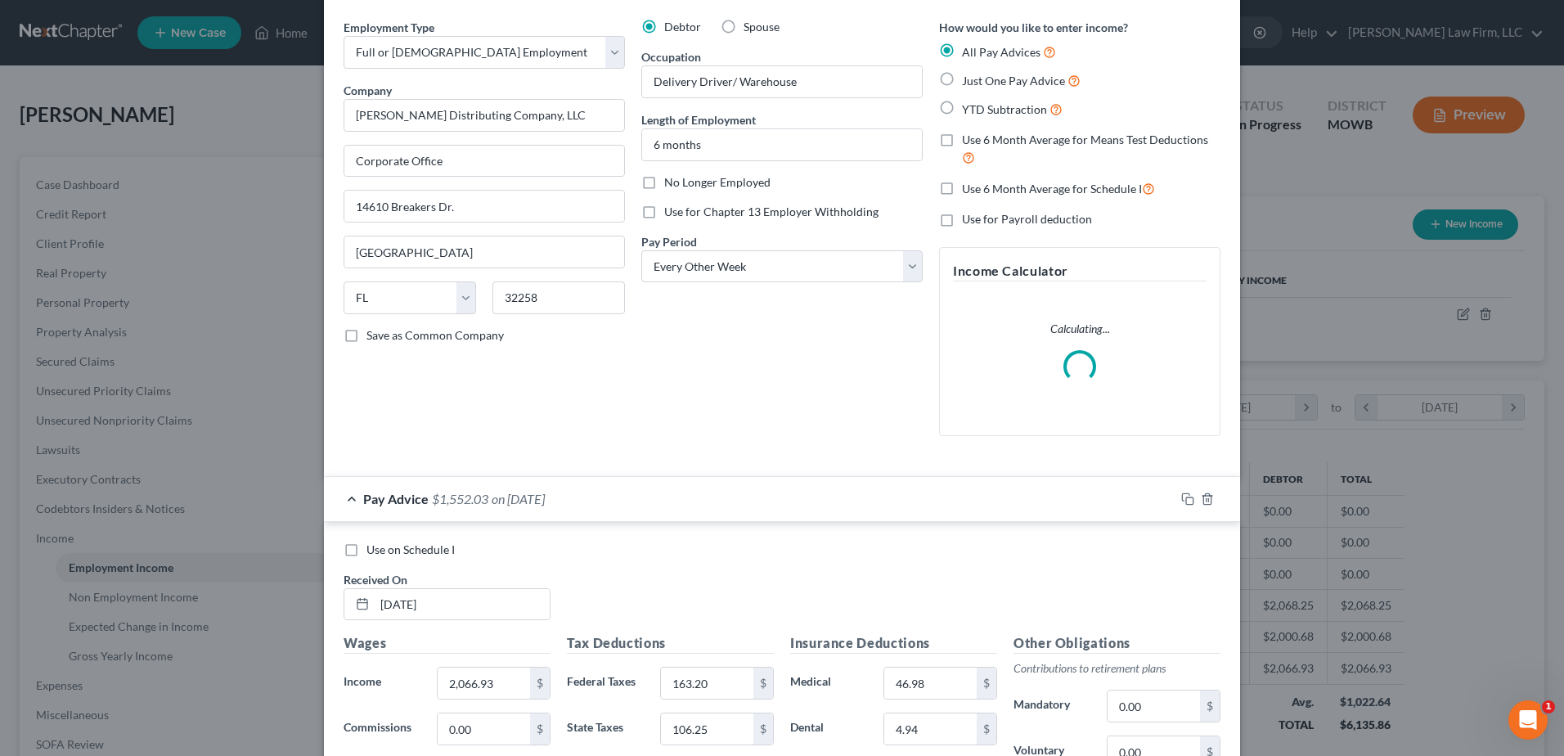
scroll to position [204, 0]
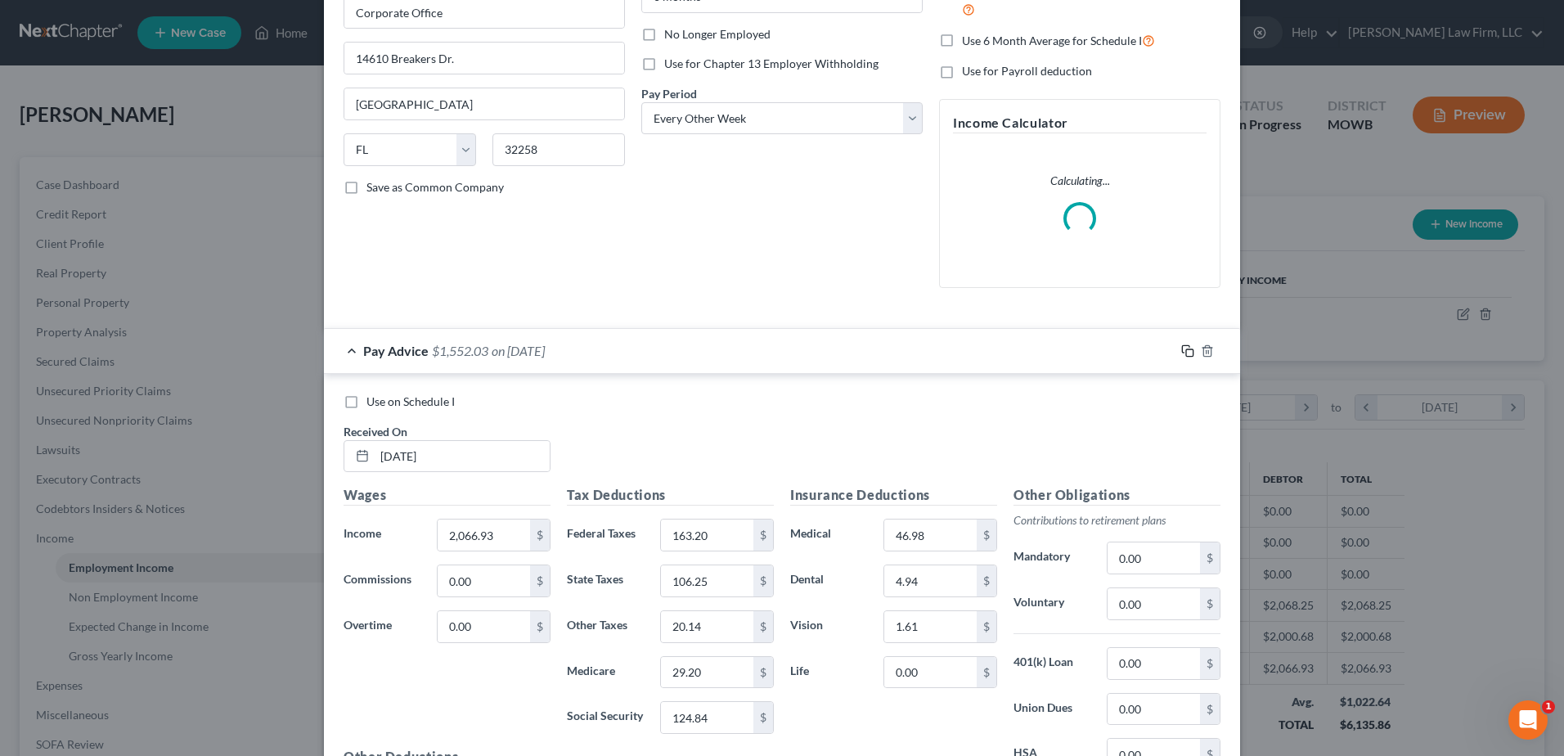
click at [1186, 349] on rect "button" at bounding box center [1189, 352] width 7 height 7
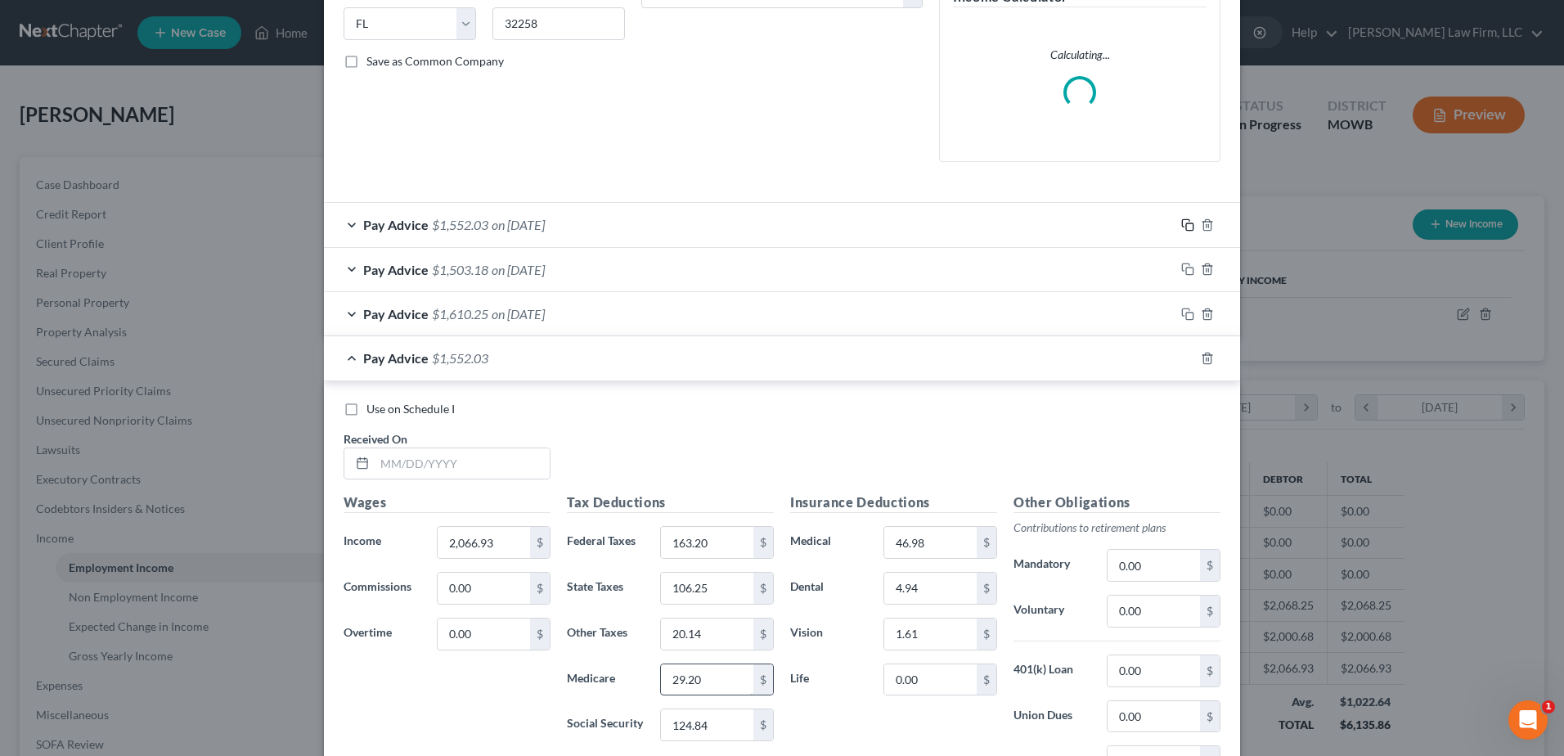
scroll to position [491, 0]
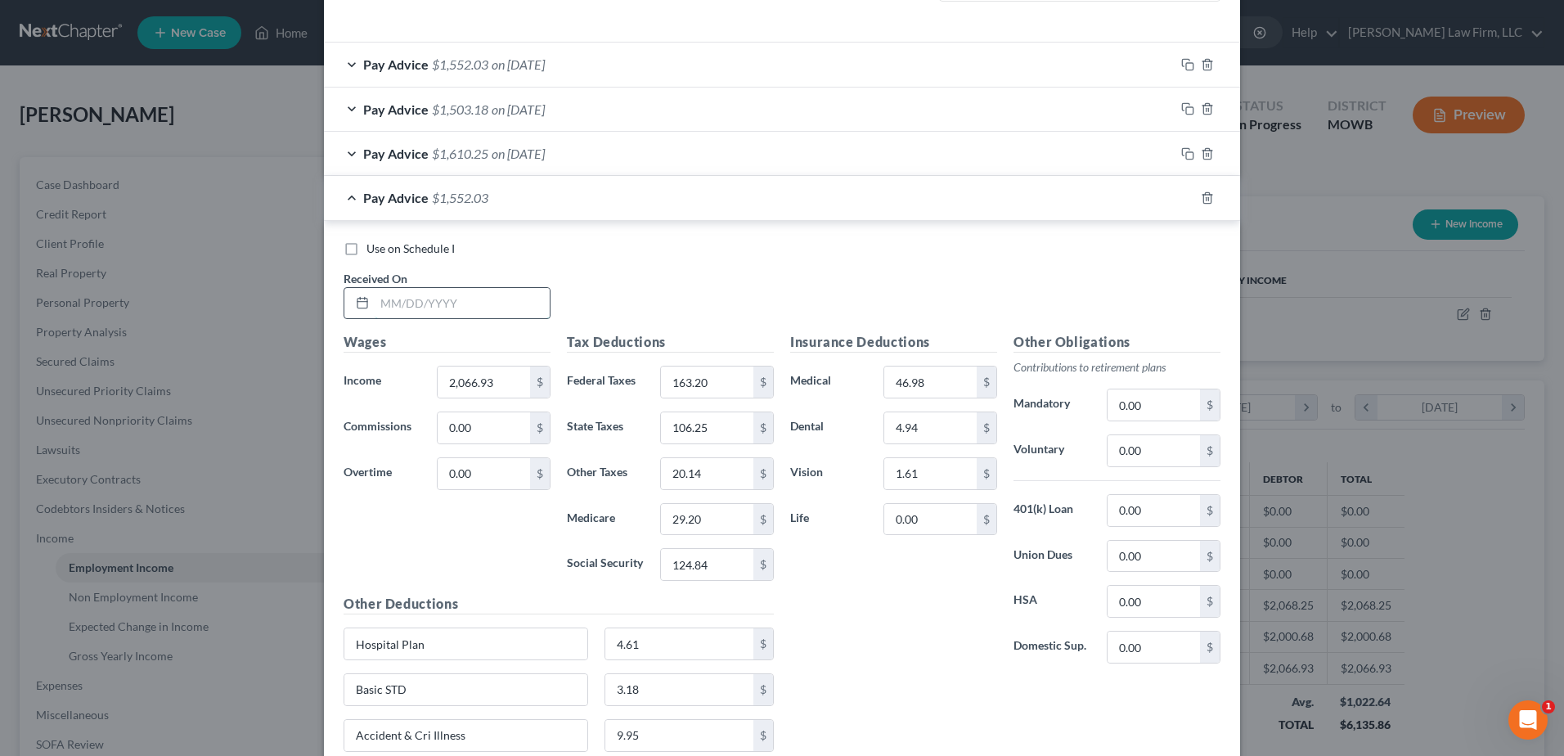
drag, startPoint x: 459, startPoint y: 312, endPoint x: 496, endPoint y: 312, distance: 36.8
click at [459, 312] on input "text" at bounding box center [462, 303] width 175 height 31
click at [509, 387] on input "2,066.93" at bounding box center [484, 381] width 92 height 31
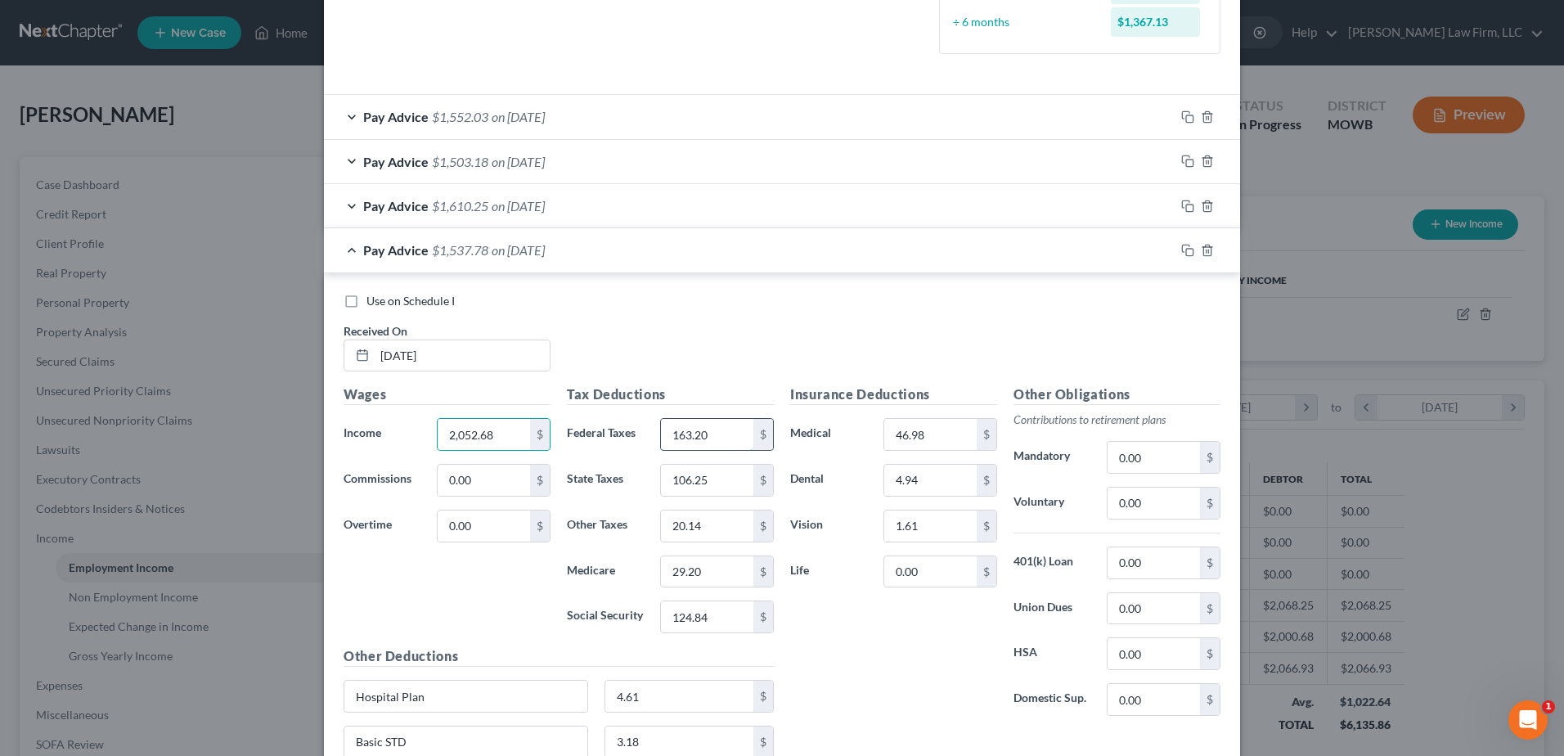
click at [719, 433] on input "163.20" at bounding box center [707, 434] width 92 height 31
click at [720, 480] on input "106.25" at bounding box center [707, 479] width 92 height 31
click at [711, 521] on input "20.14" at bounding box center [707, 525] width 92 height 31
click at [711, 569] on input "29.20" at bounding box center [707, 571] width 92 height 31
click at [714, 613] on input "124.84" at bounding box center [707, 616] width 92 height 31
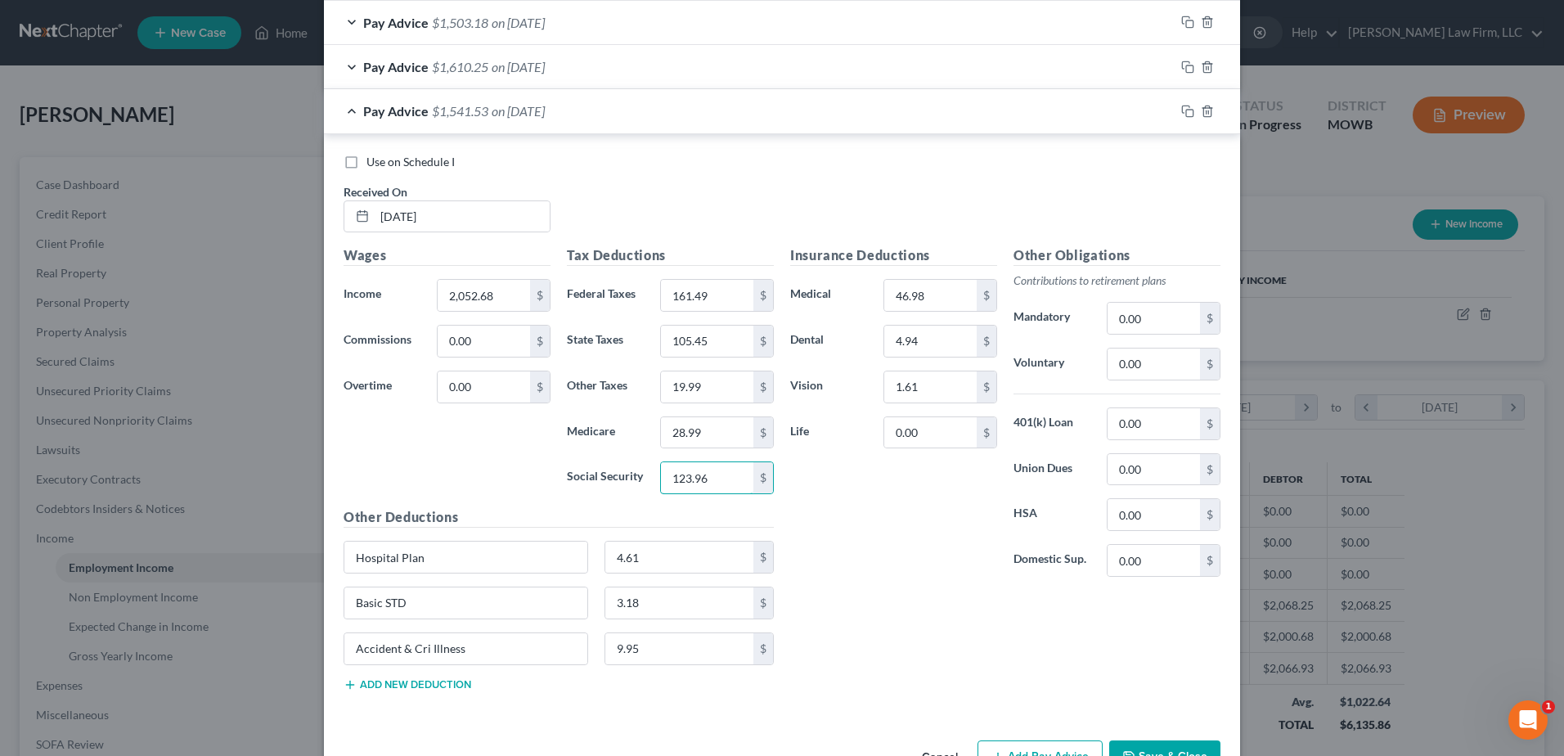
scroll to position [654, 0]
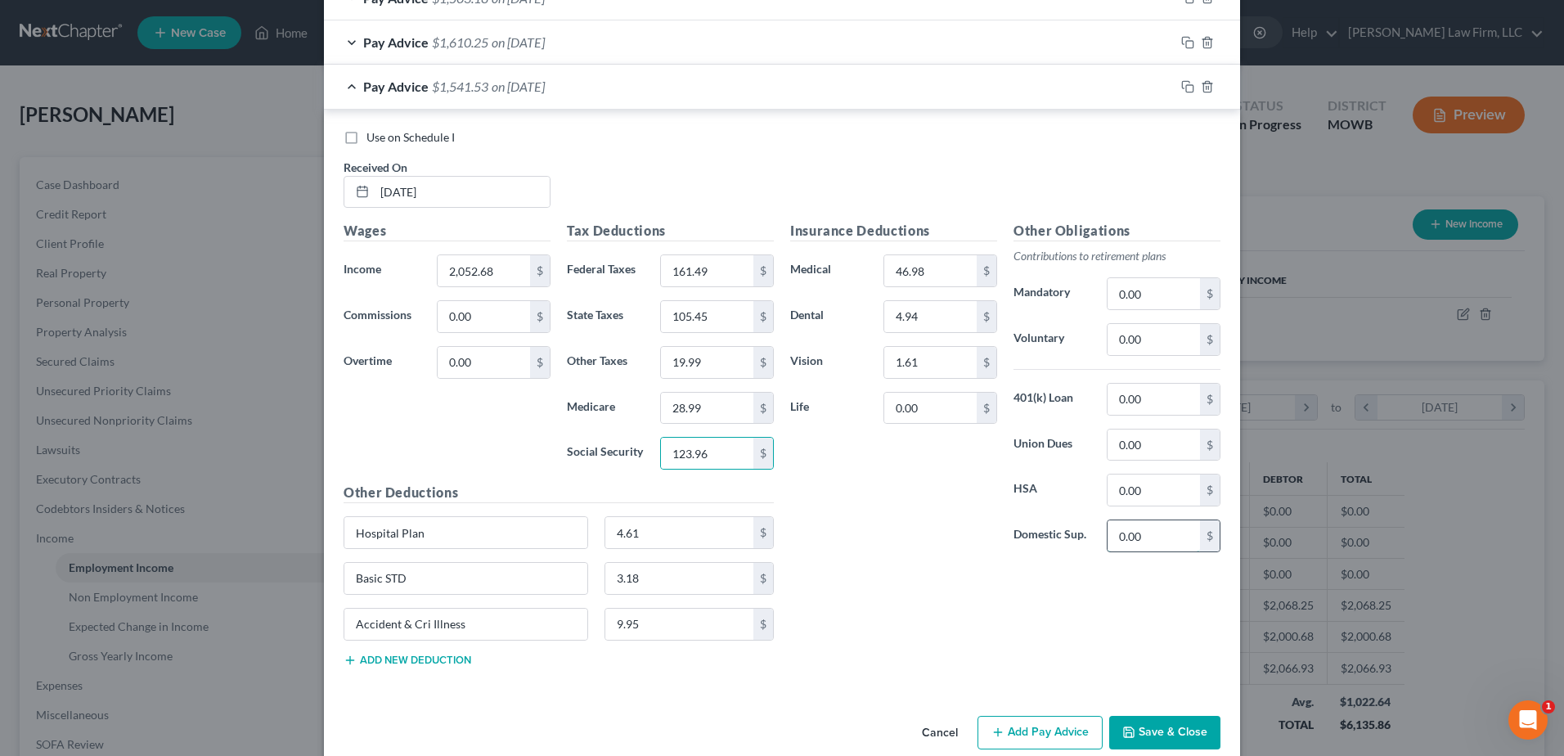
click at [1161, 535] on input "0.00" at bounding box center [1153, 535] width 92 height 31
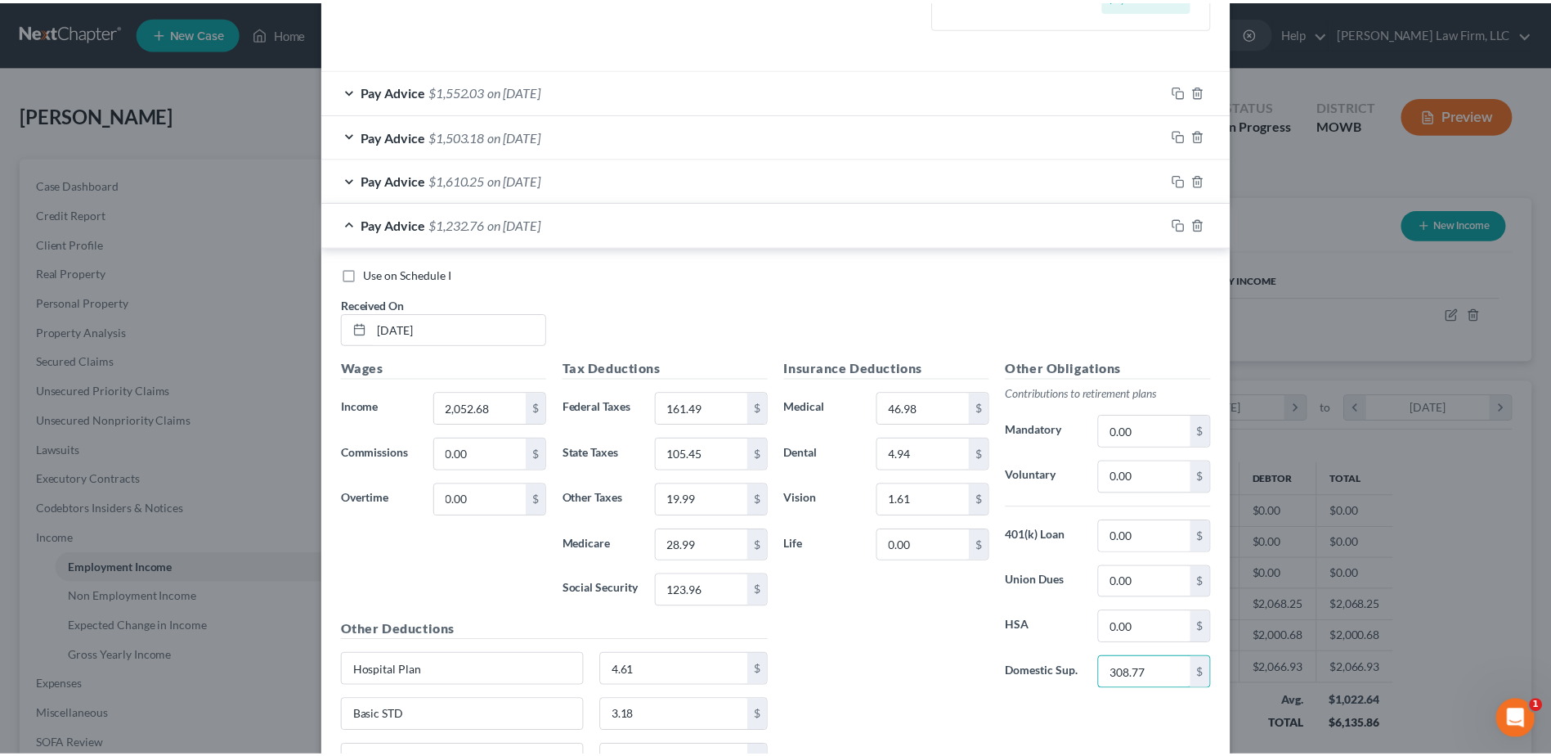
scroll to position [680, 0]
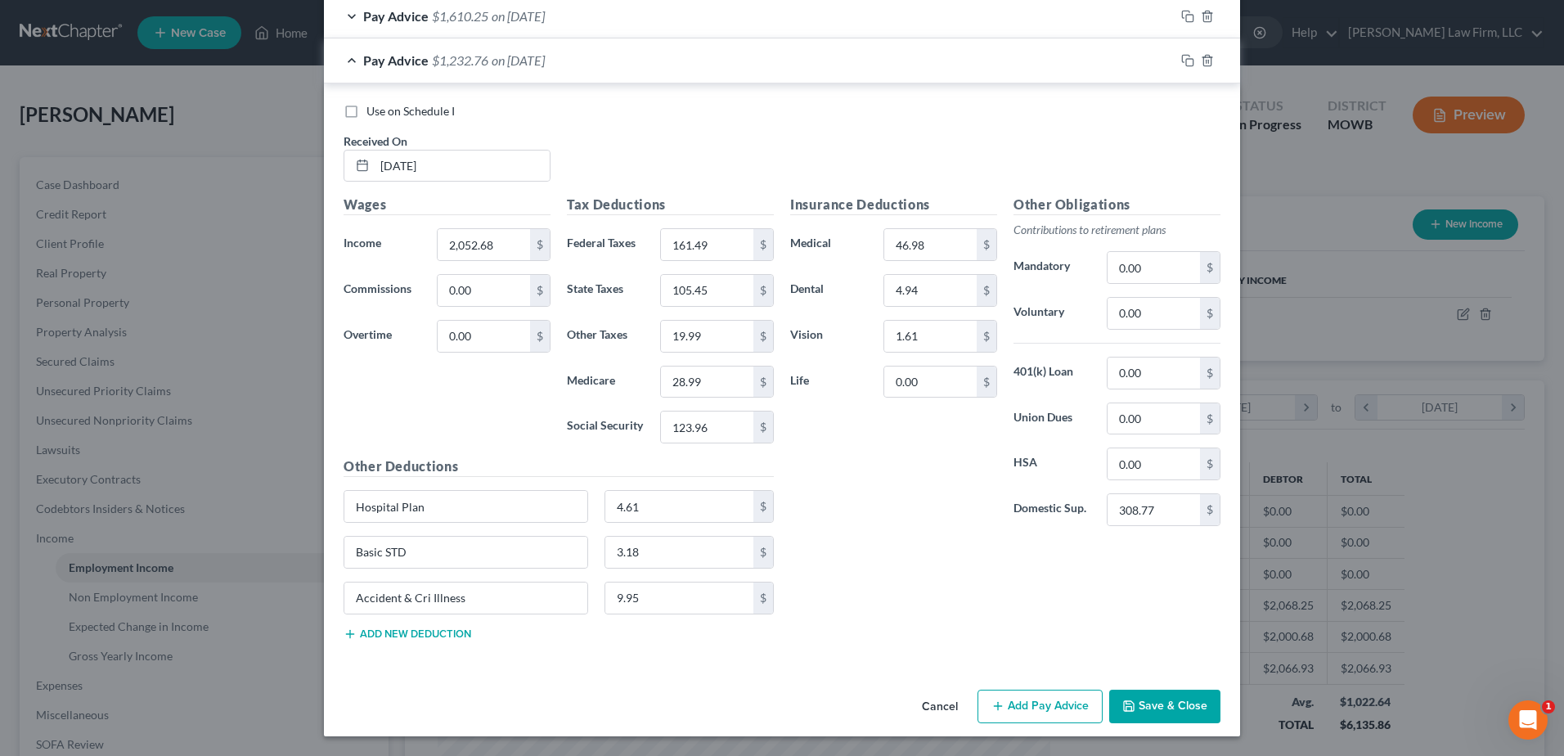
click at [1174, 707] on button "Save & Close" at bounding box center [1164, 706] width 111 height 34
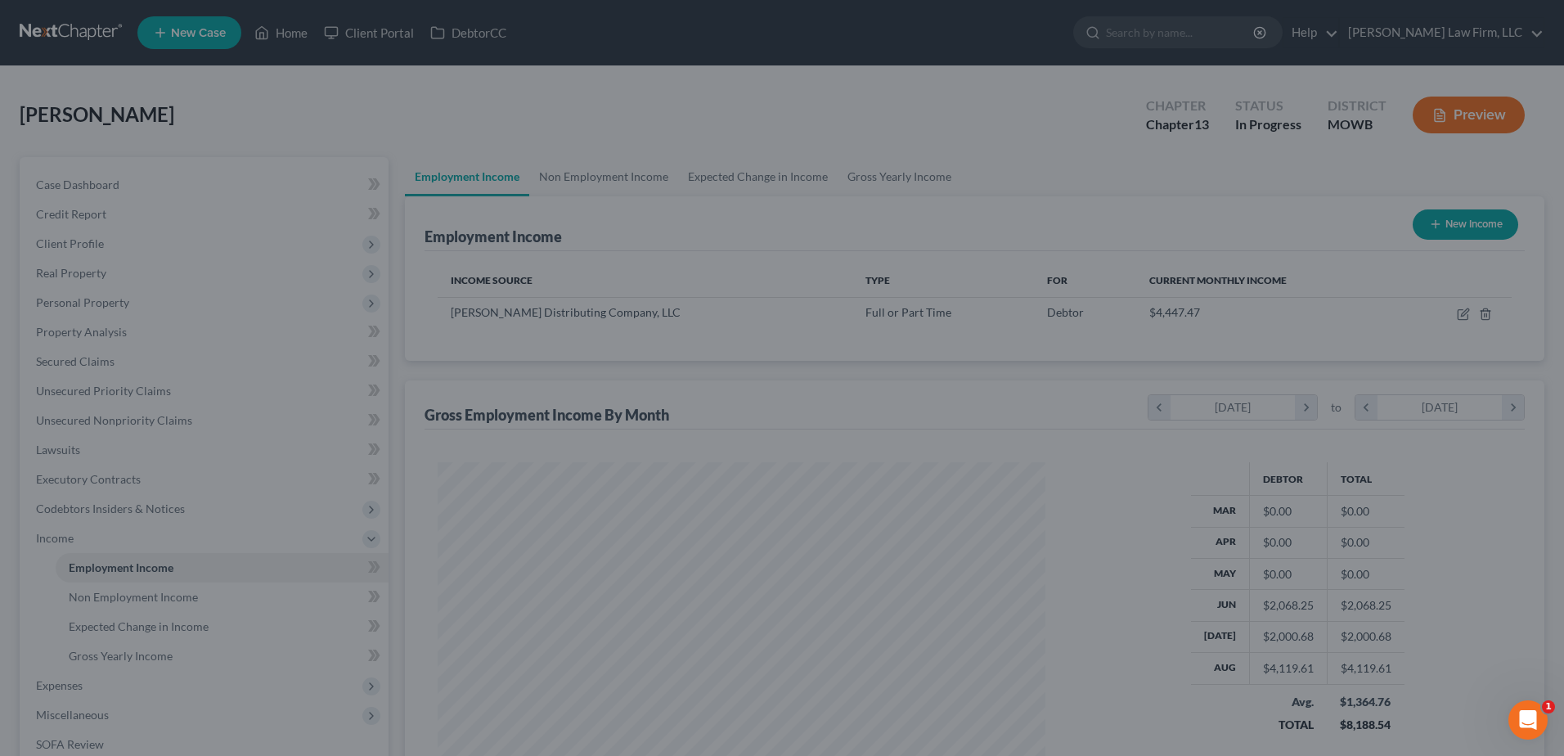
scroll to position [817465, 817128]
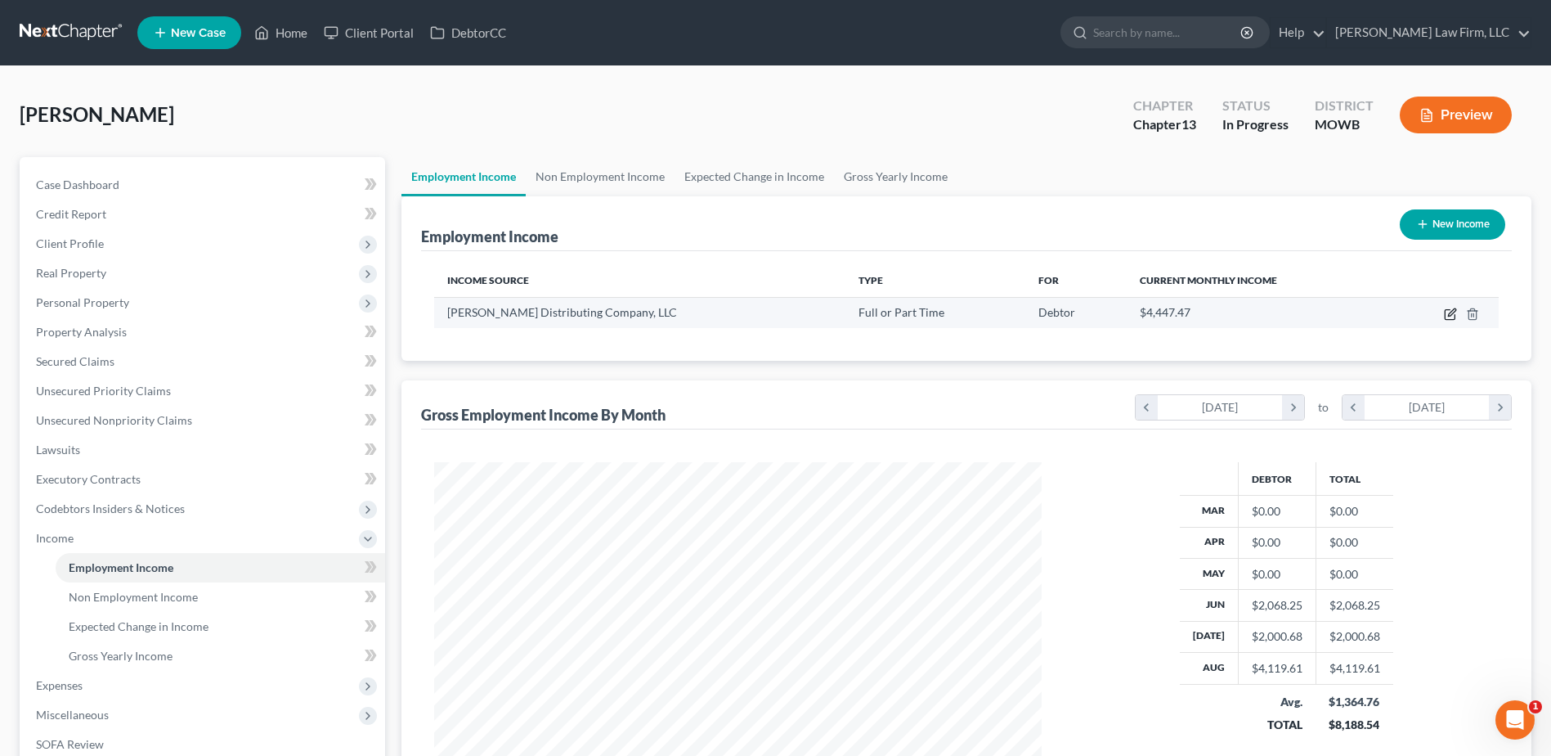
click at [1452, 314] on icon "button" at bounding box center [1450, 313] width 13 height 13
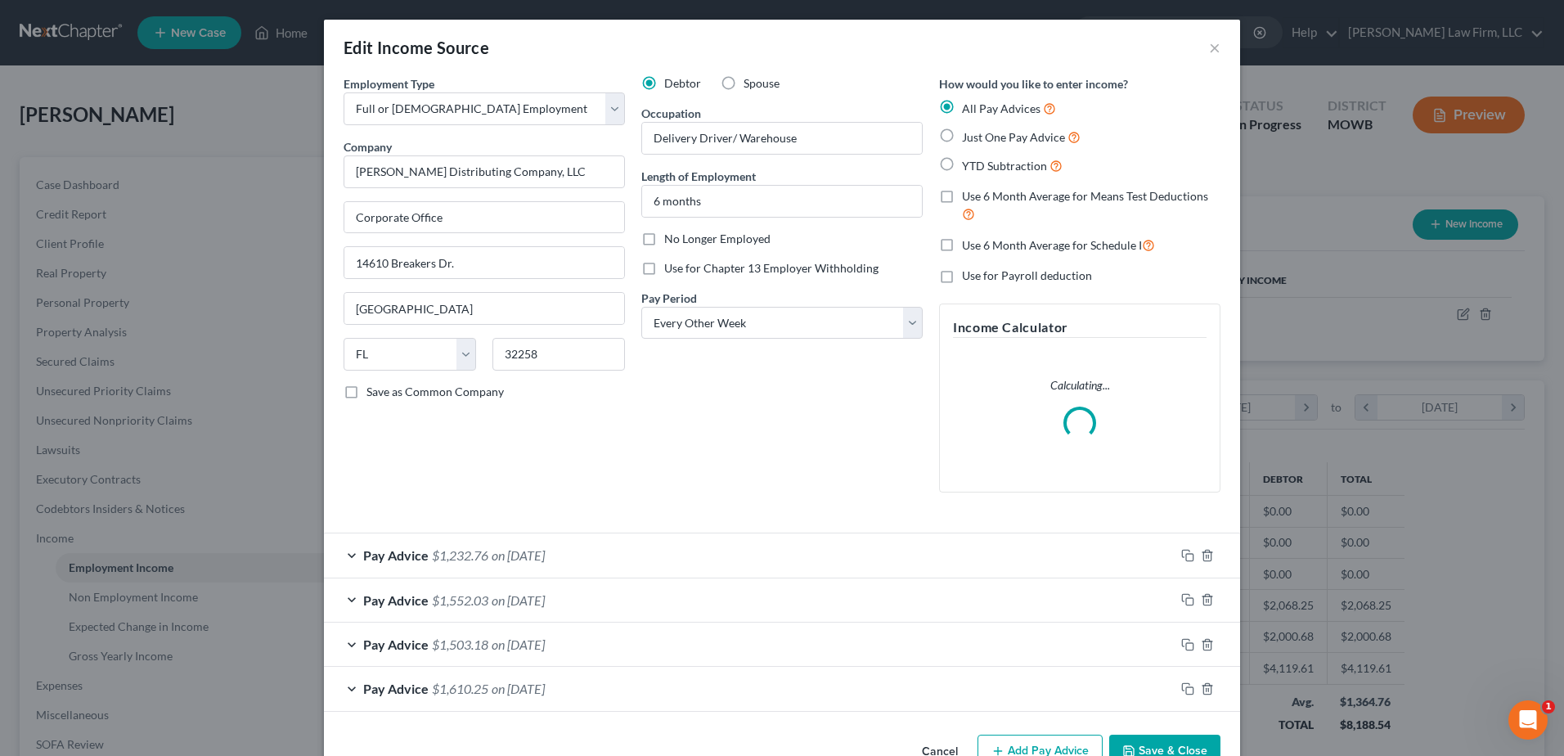
scroll to position [306, 646]
click at [348, 595] on div "Pay Advice $1,552.03 on [DATE]" at bounding box center [749, 599] width 850 height 43
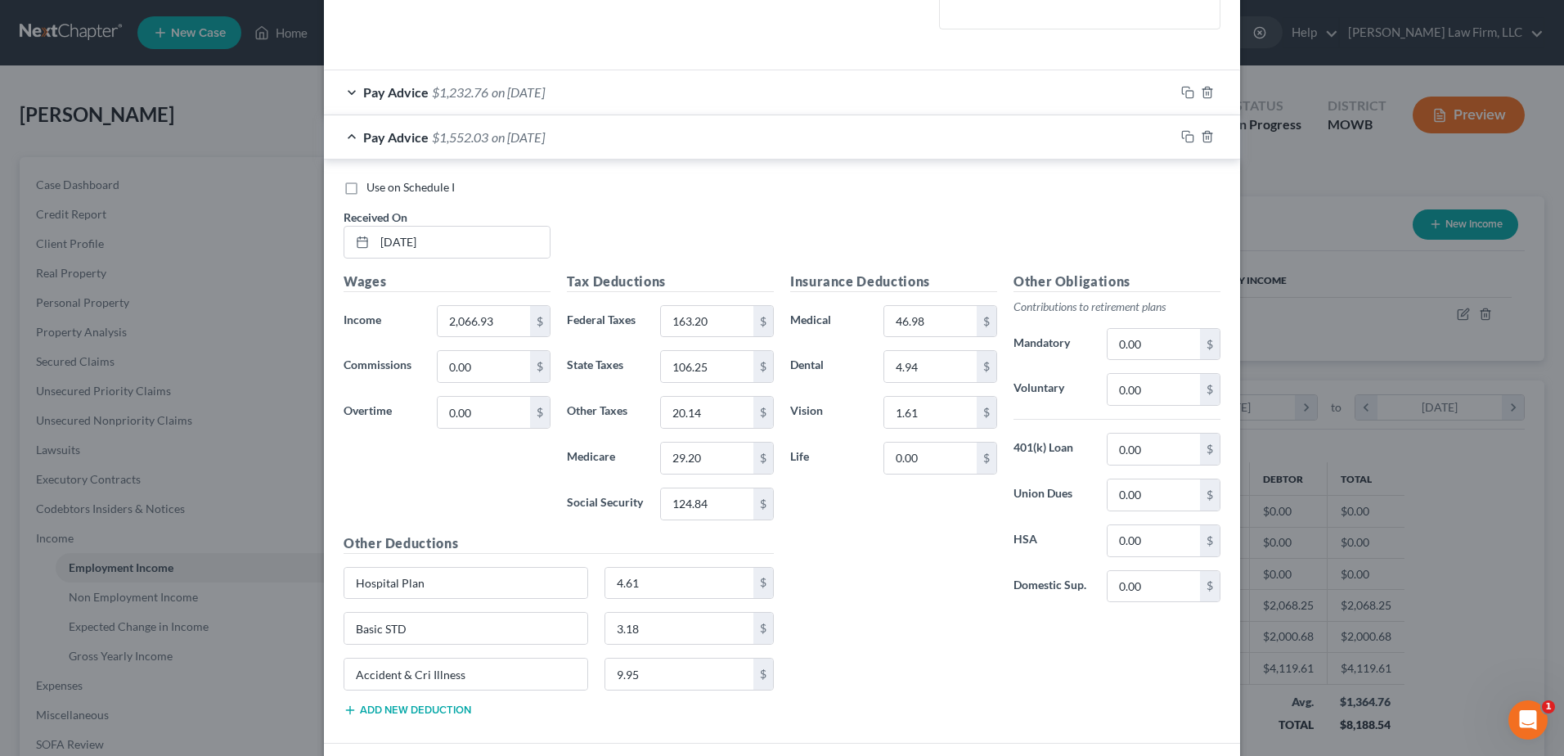
scroll to position [491, 0]
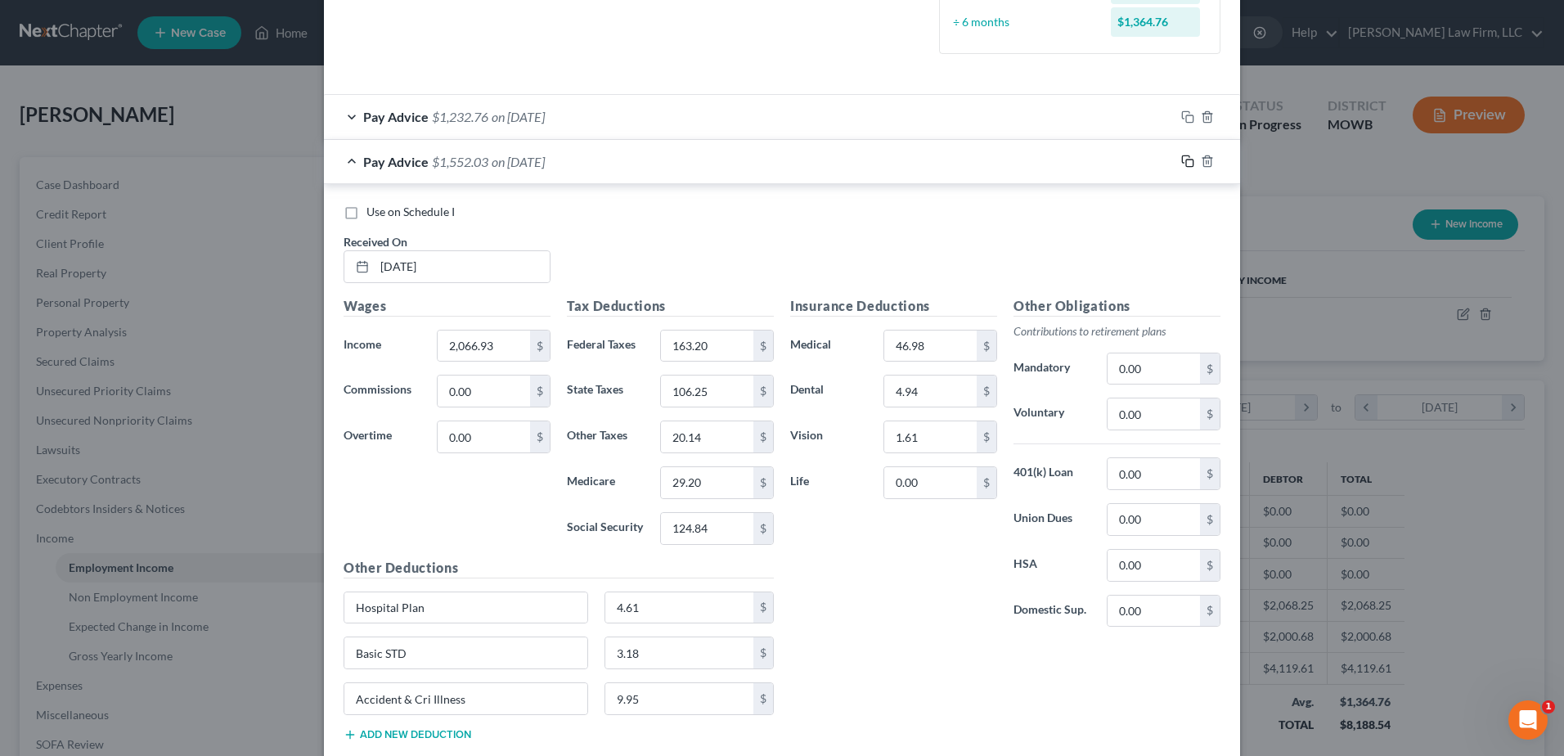
click at [1186, 160] on rect "button" at bounding box center [1189, 162] width 7 height 7
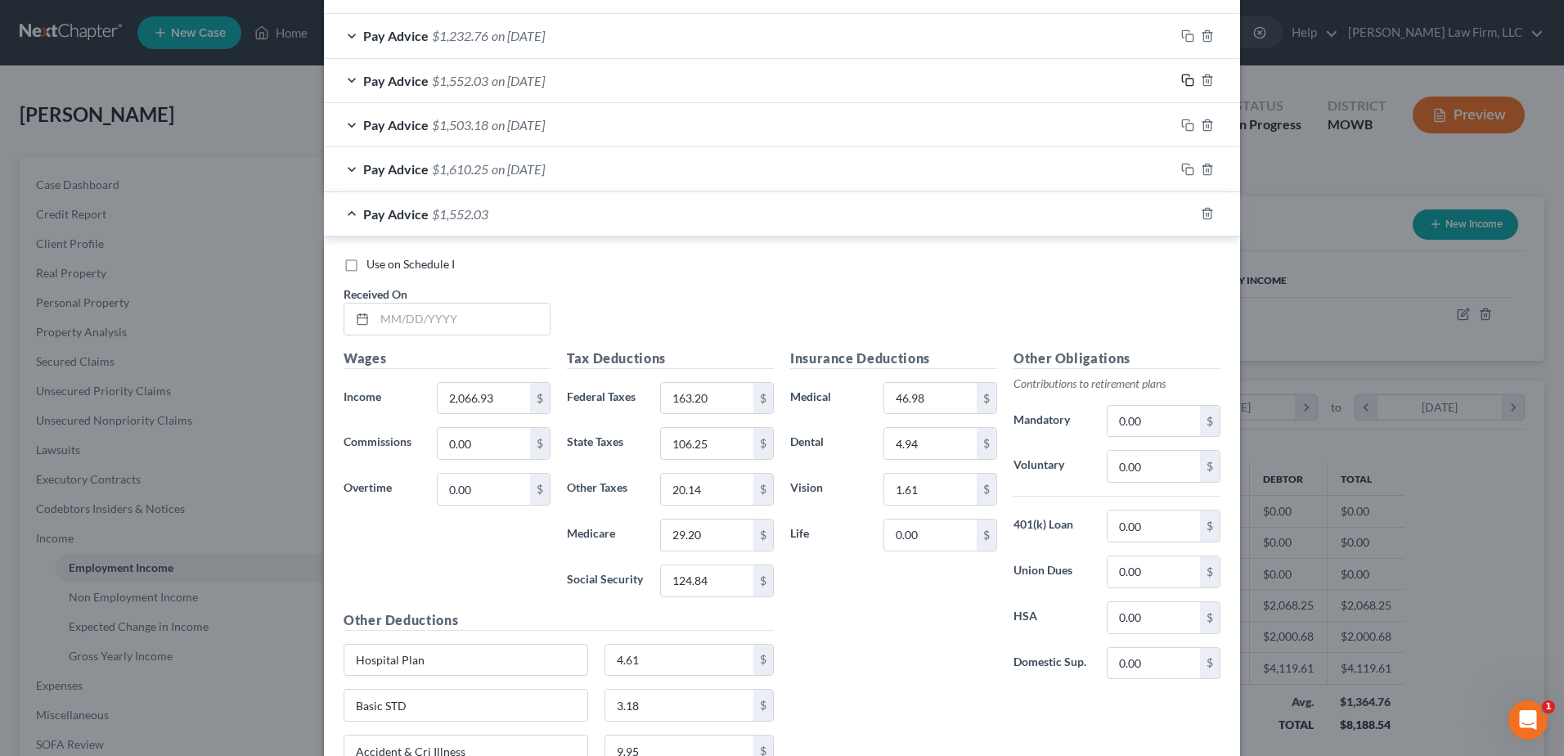
scroll to position [613, 0]
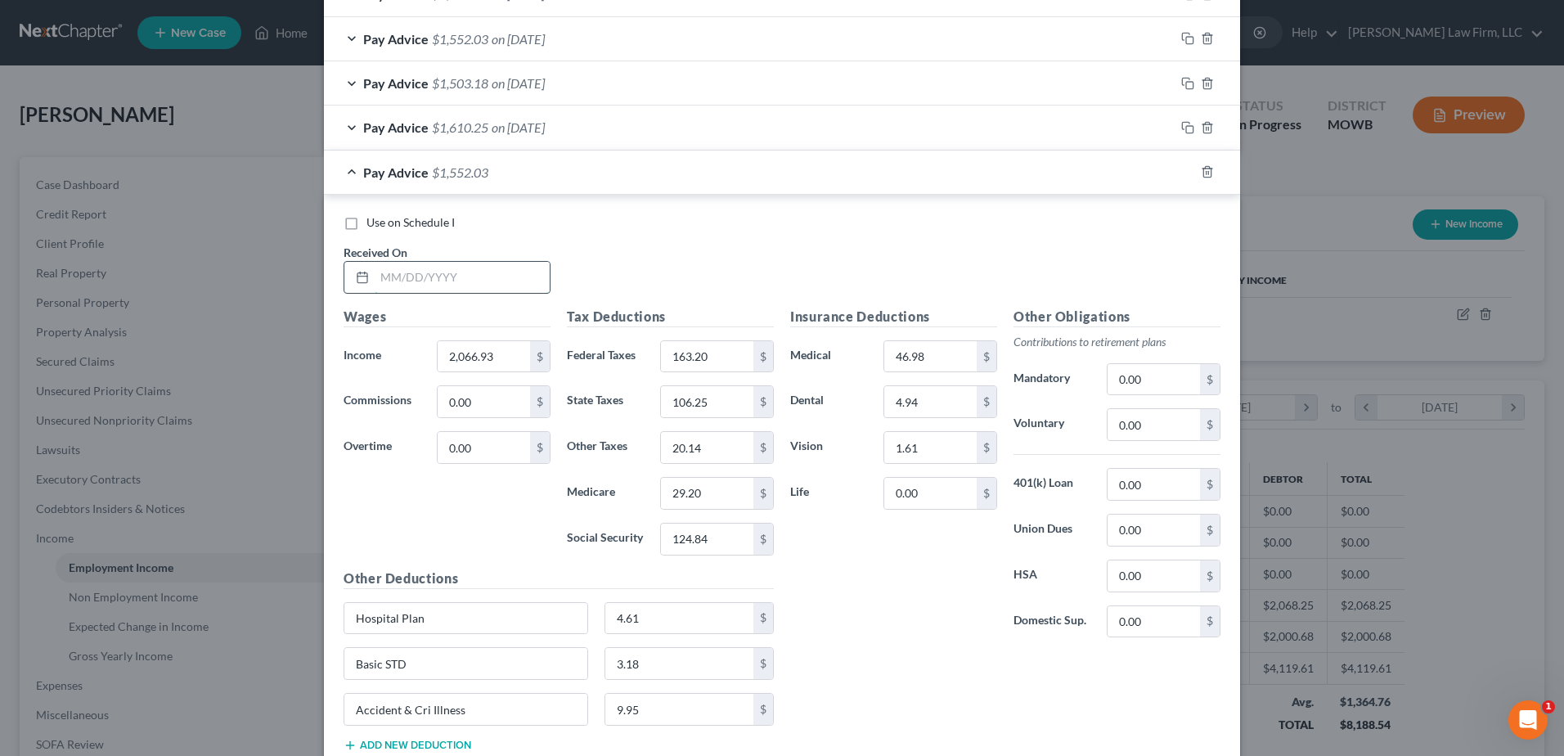
click at [476, 268] on input "text" at bounding box center [462, 277] width 175 height 31
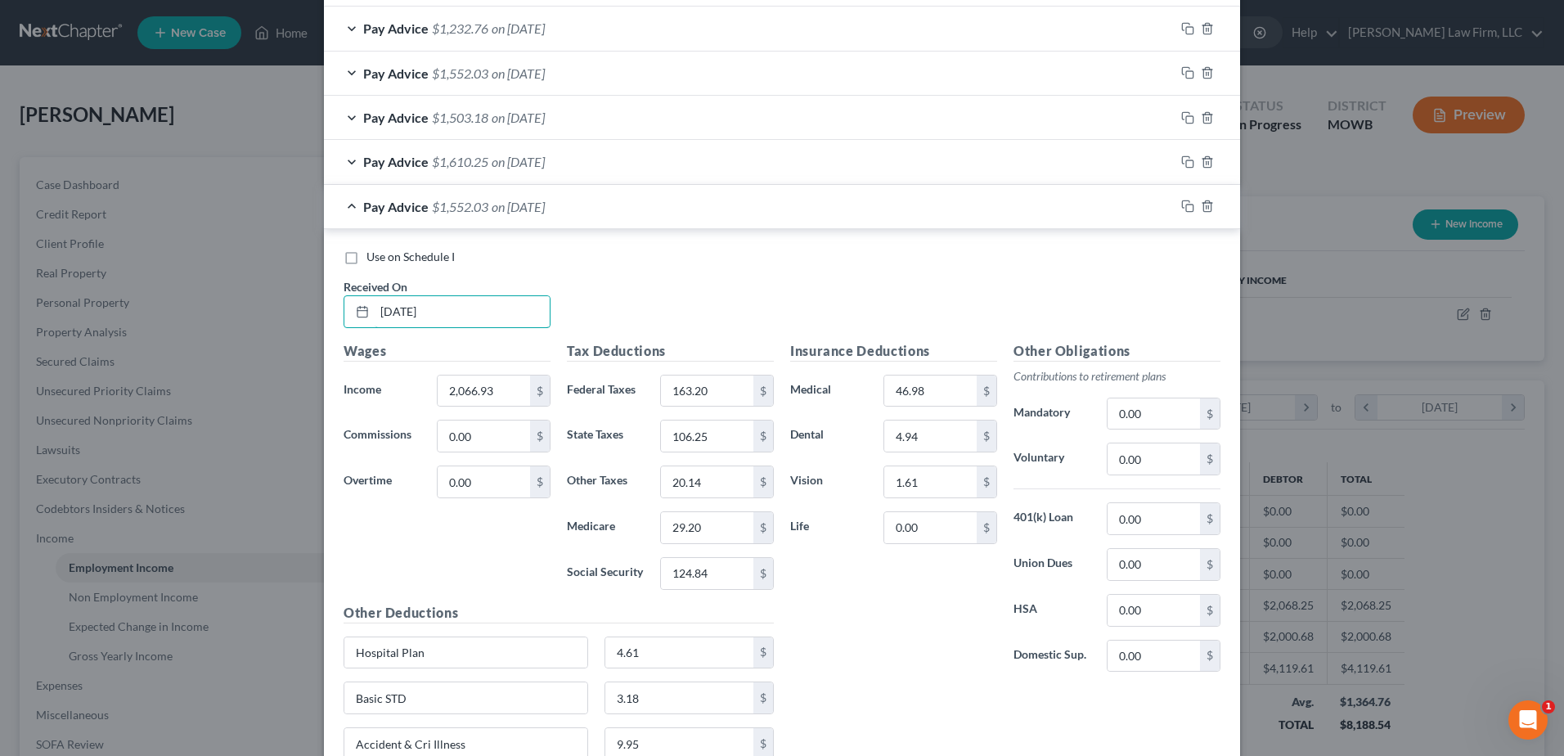
scroll to position [593, 0]
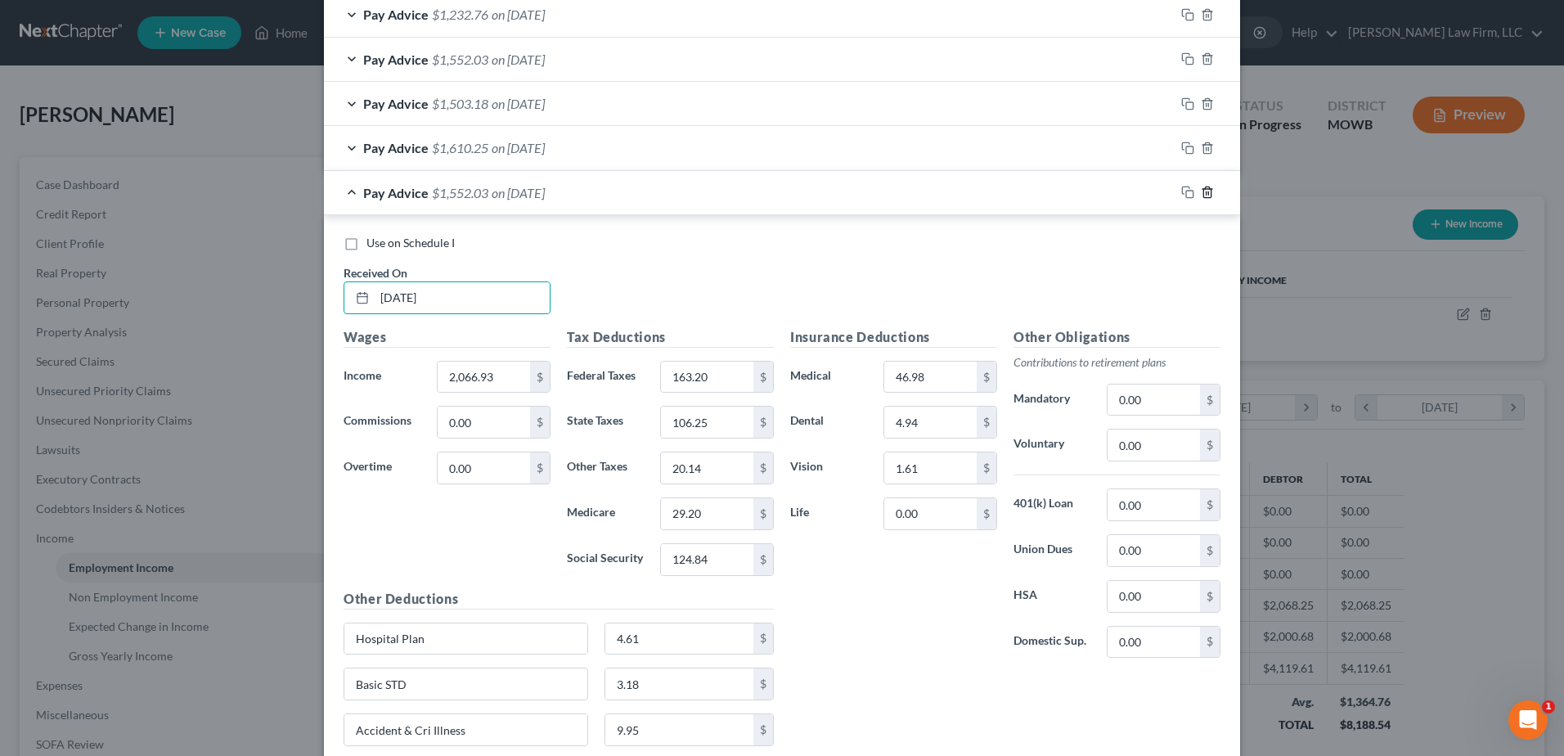
click at [1201, 194] on icon "button" at bounding box center [1206, 192] width 13 height 13
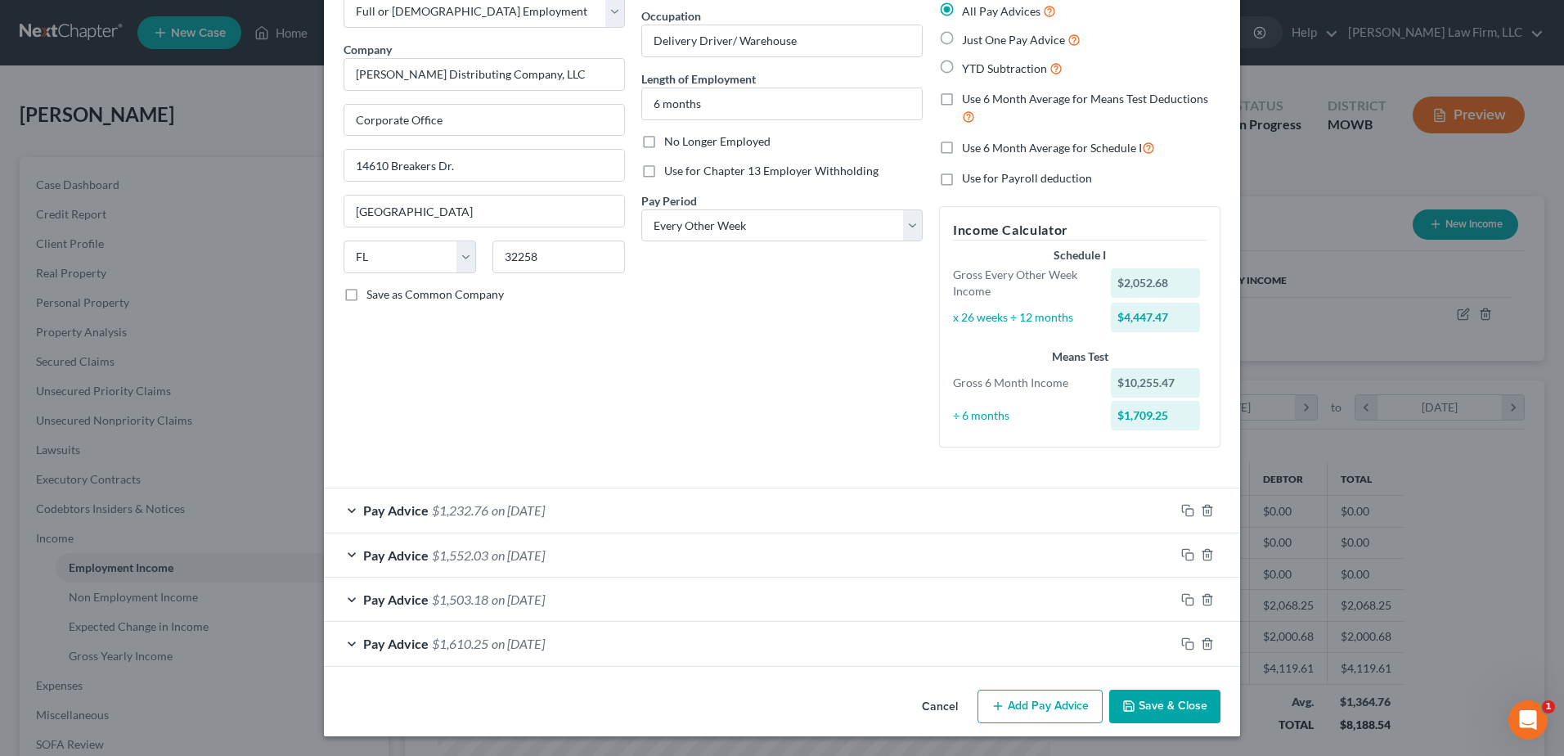
scroll to position [97, 0]
click at [1184, 559] on icon "button" at bounding box center [1187, 554] width 13 height 13
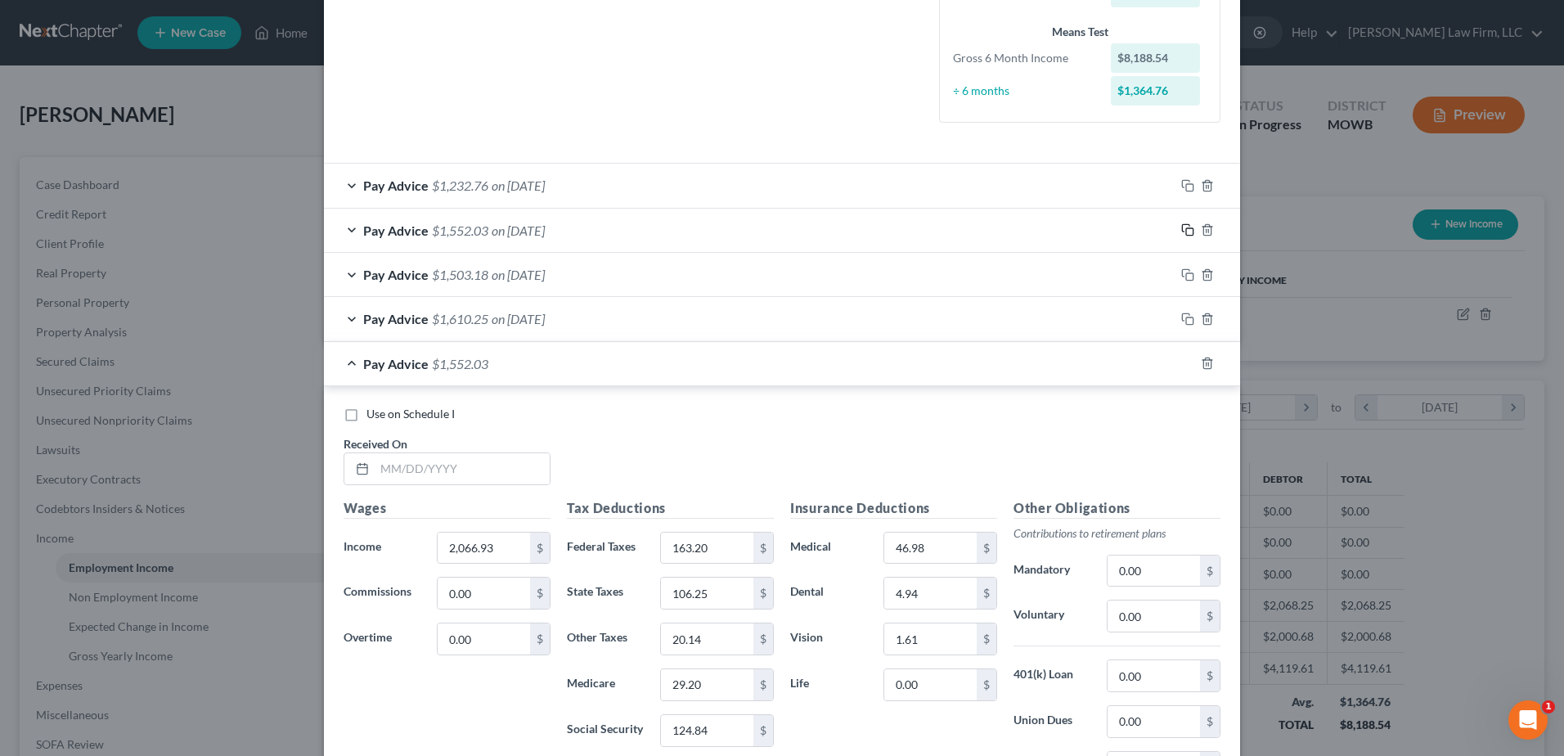
scroll to position [424, 0]
drag, startPoint x: 508, startPoint y: 469, endPoint x: 597, endPoint y: 465, distance: 89.2
click at [508, 469] on input "text" at bounding box center [462, 466] width 175 height 31
click at [494, 549] on input "2,066.93" at bounding box center [484, 545] width 92 height 31
click at [726, 540] on input "163.20" at bounding box center [707, 545] width 92 height 31
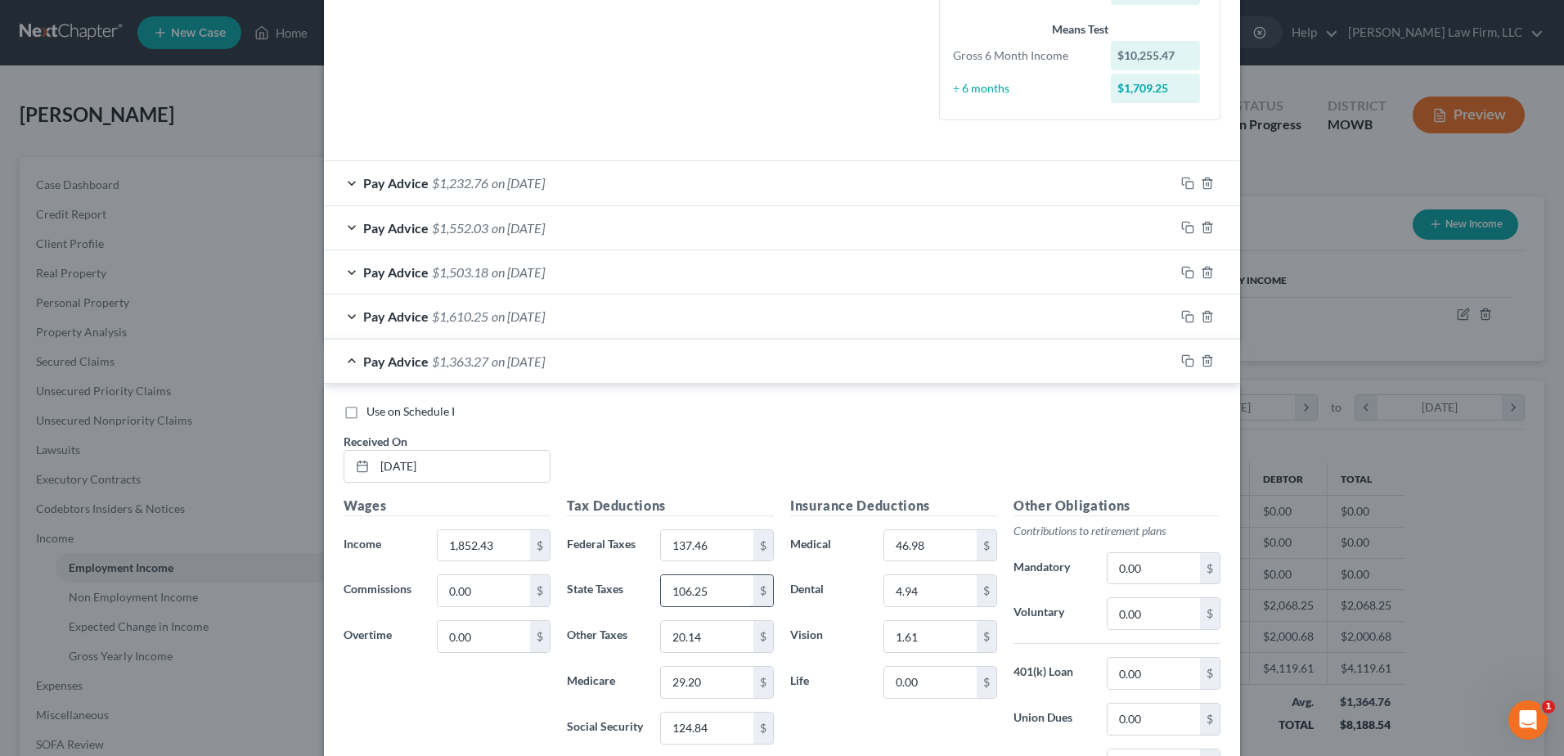
click at [723, 596] on input "106.25" at bounding box center [707, 590] width 92 height 31
click at [711, 644] on input "20.14" at bounding box center [707, 636] width 92 height 31
click at [706, 675] on input "29.20" at bounding box center [707, 681] width 92 height 31
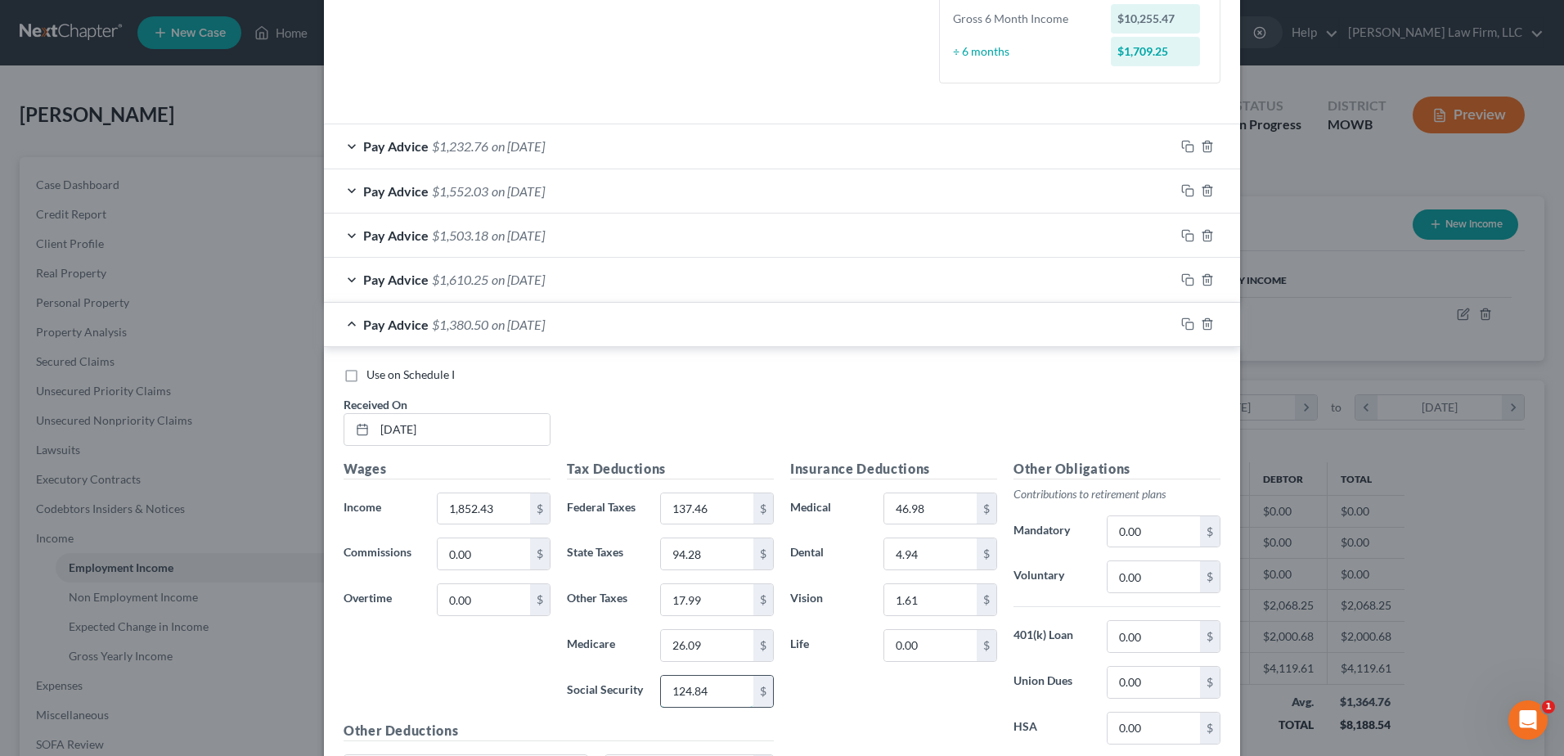
click at [707, 708] on div "Tax Deductions Federal Taxes 137.46 $ State Taxes 94.28 $ Other Taxes 17.99 $ M…" at bounding box center [670, 590] width 223 height 262
click at [1184, 316] on icon "button" at bounding box center [1187, 319] width 13 height 13
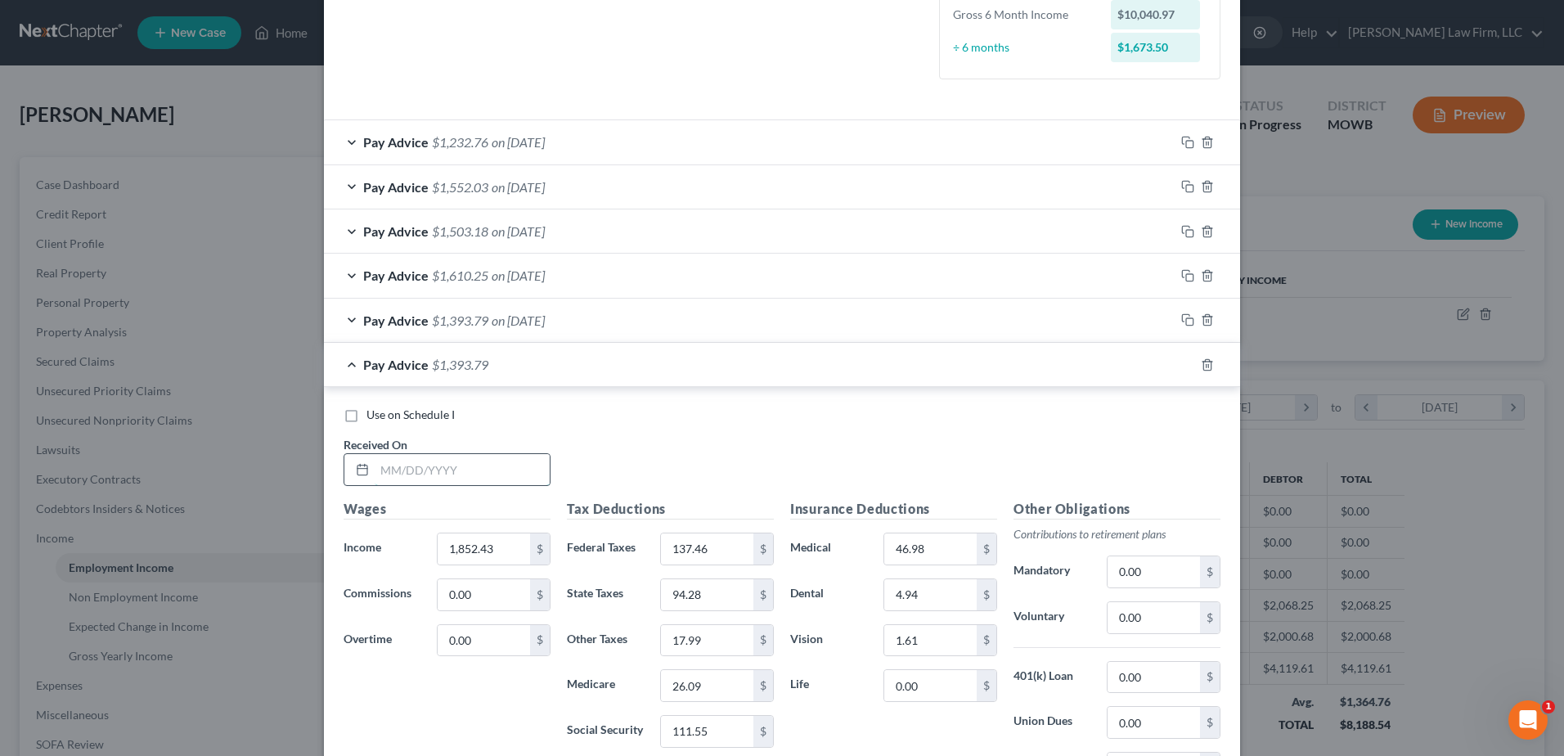
click at [459, 473] on input "text" at bounding box center [462, 469] width 175 height 31
click at [496, 550] on input "1,852.43" at bounding box center [484, 548] width 92 height 31
click at [696, 550] on input "137.46" at bounding box center [707, 548] width 92 height 31
click at [698, 592] on input "94.28" at bounding box center [707, 594] width 92 height 31
click at [693, 635] on input "17.99" at bounding box center [707, 640] width 92 height 31
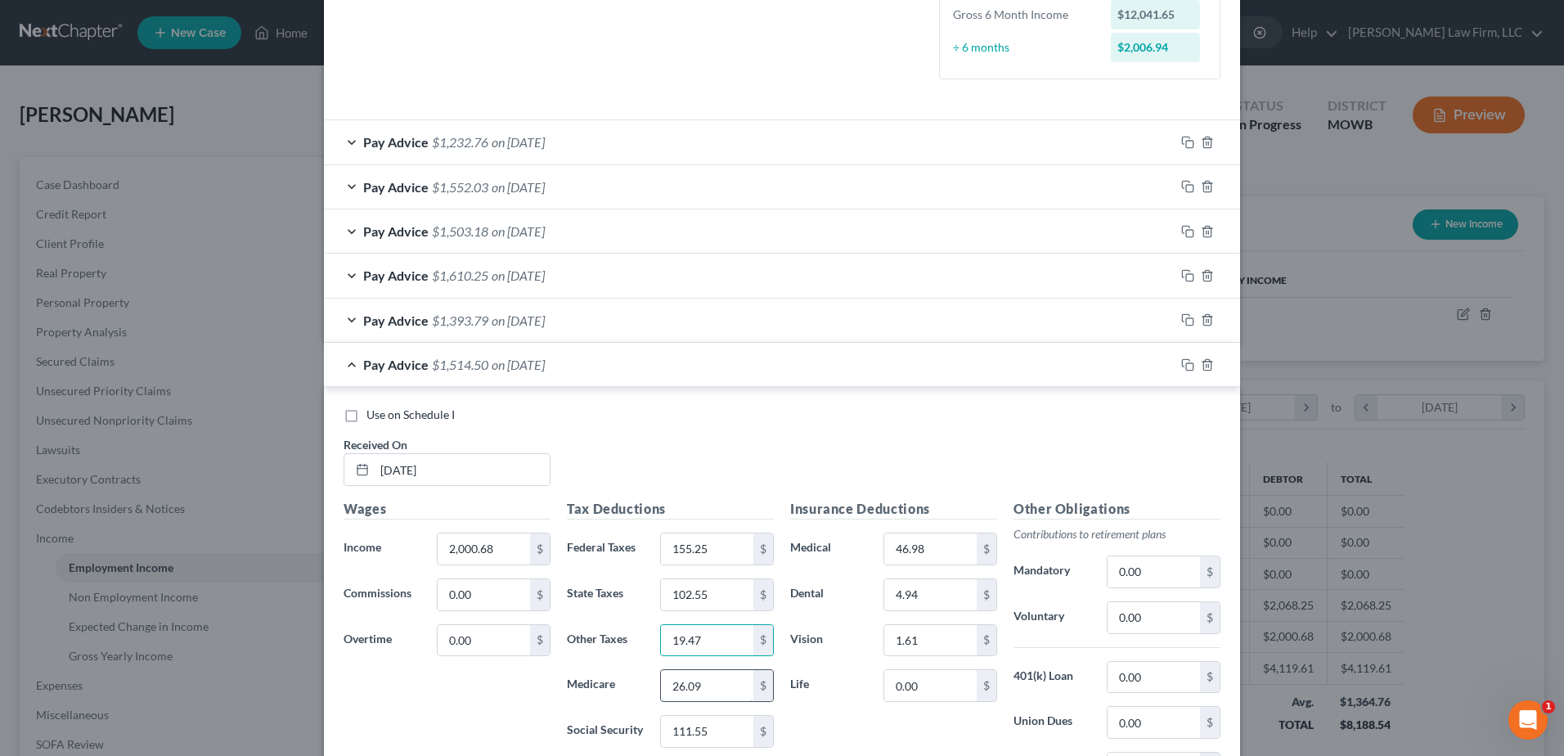
click at [697, 690] on input "26.09" at bounding box center [707, 685] width 92 height 31
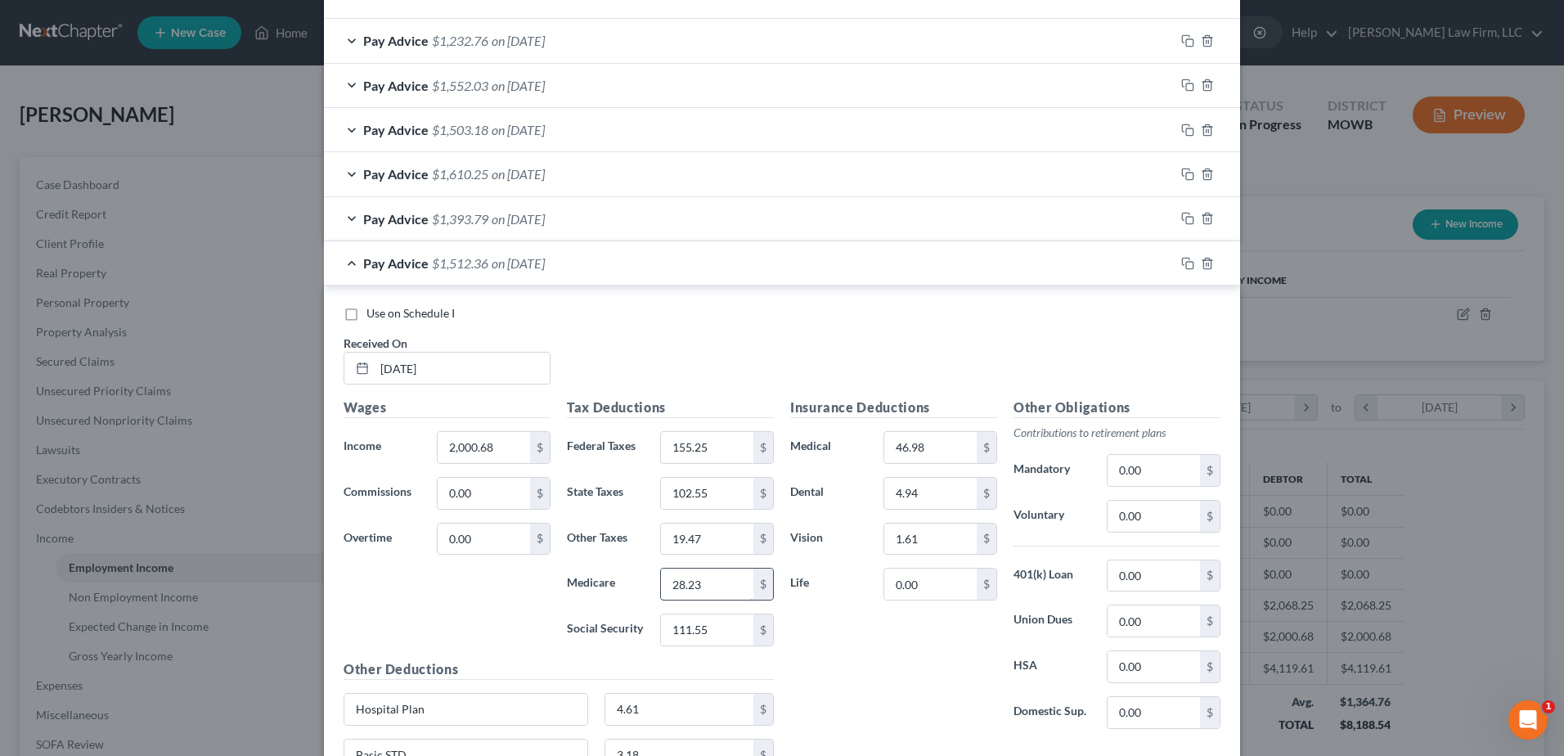
scroll to position [568, 0]
click at [725, 623] on input "111.55" at bounding box center [707, 628] width 92 height 31
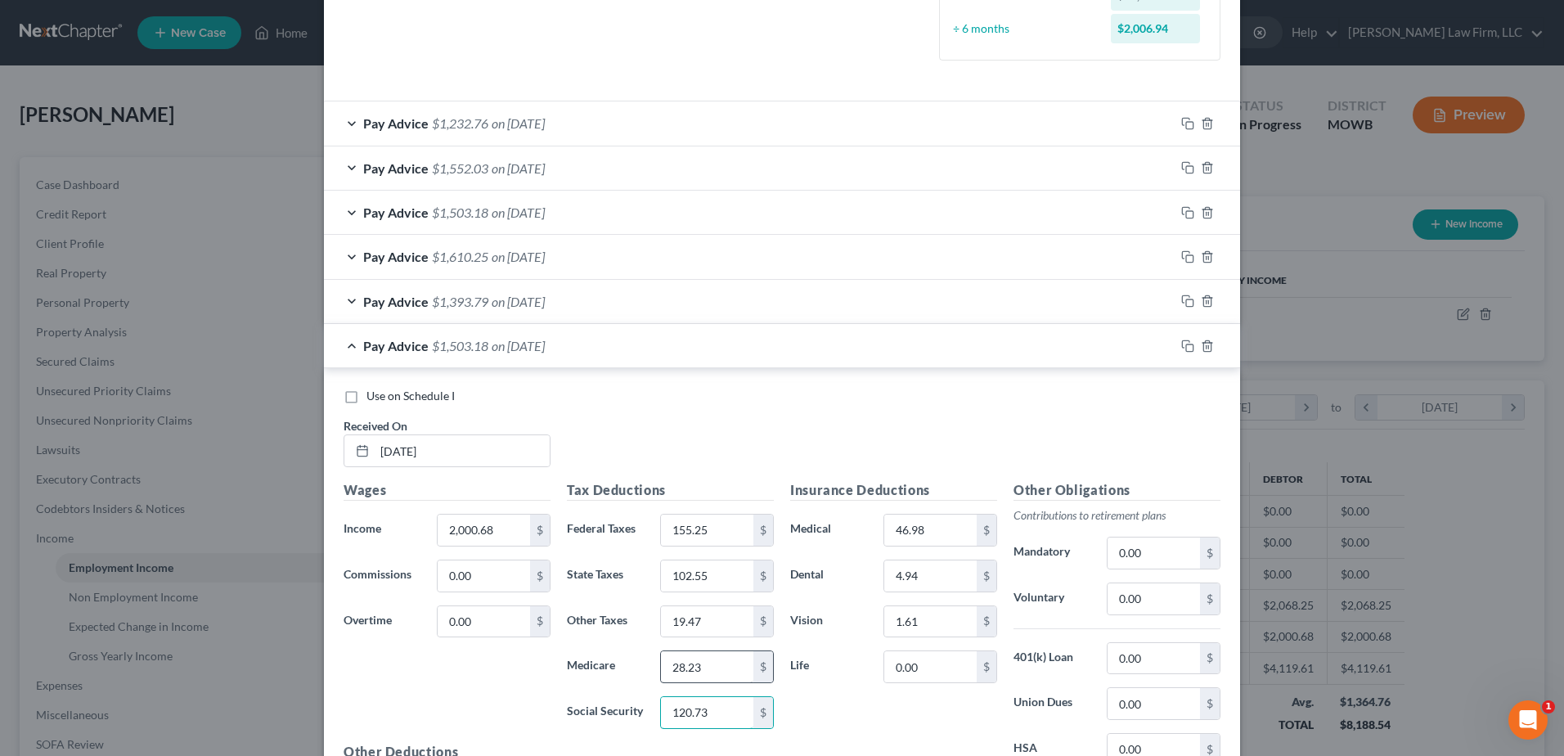
scroll to position [424, 0]
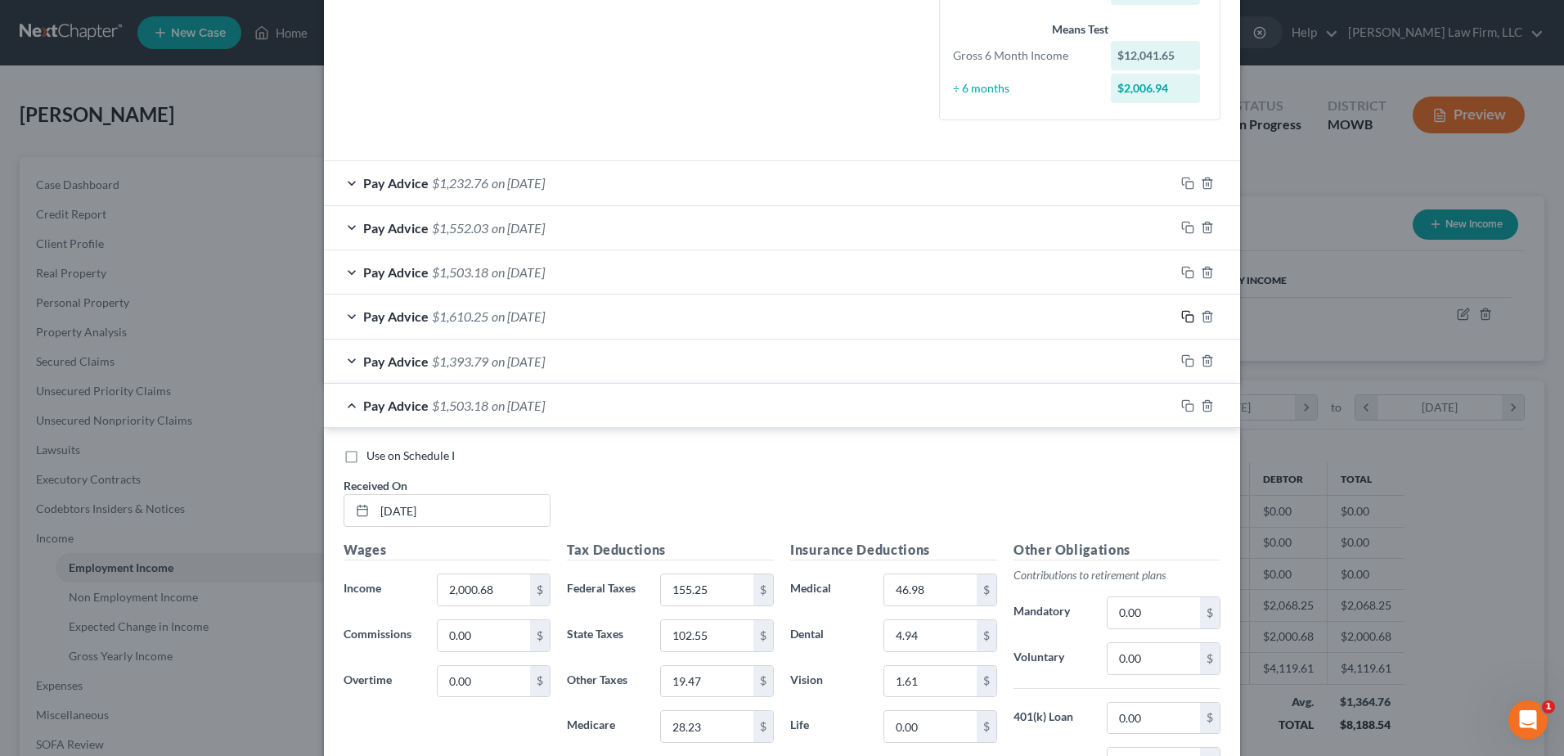
click at [1182, 316] on icon "button" at bounding box center [1187, 316] width 13 height 13
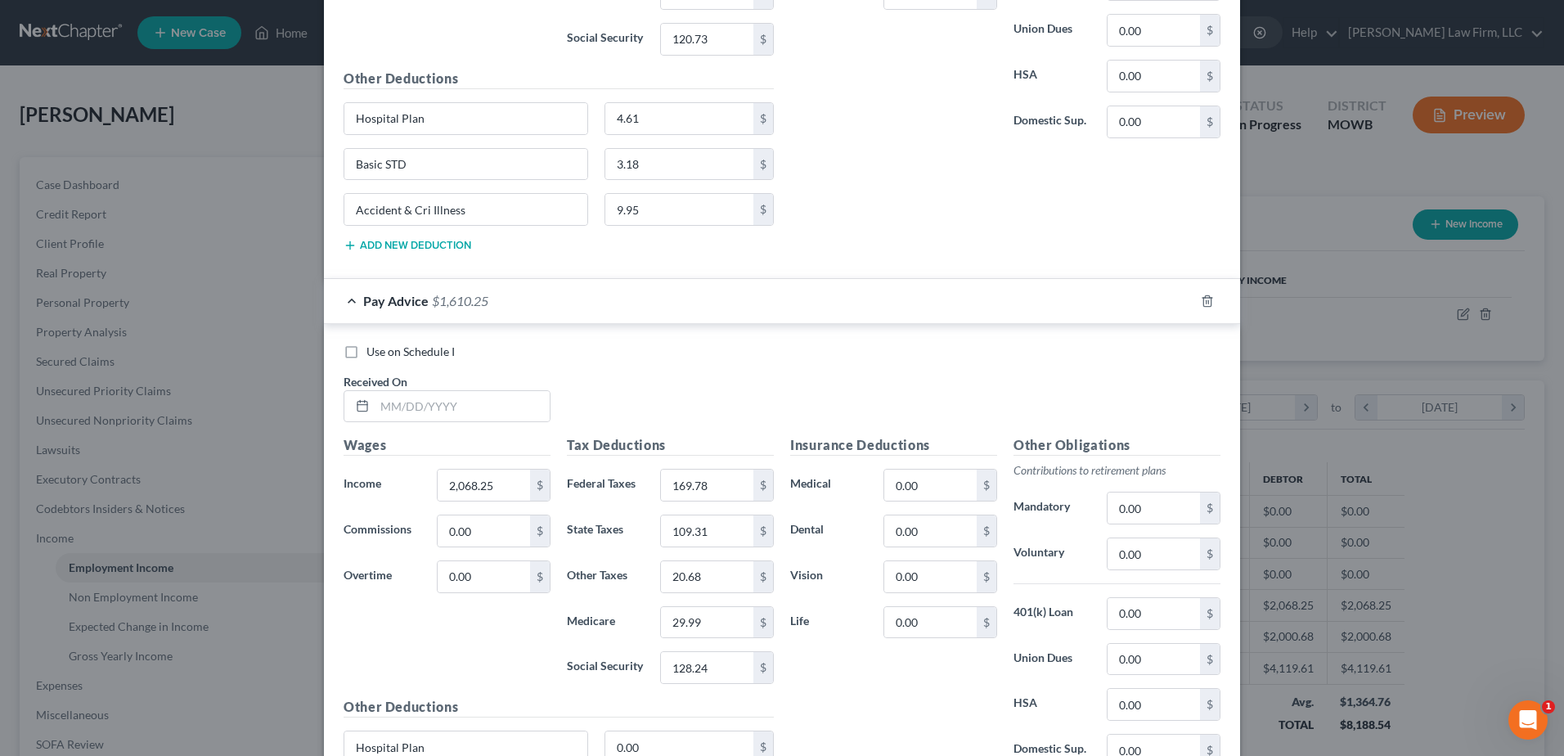
scroll to position [1160, 0]
drag, startPoint x: 455, startPoint y: 406, endPoint x: 488, endPoint y: 403, distance: 33.6
click at [455, 406] on input "text" at bounding box center [462, 403] width 175 height 31
click at [1183, 299] on icon "button" at bounding box center [1187, 297] width 13 height 13
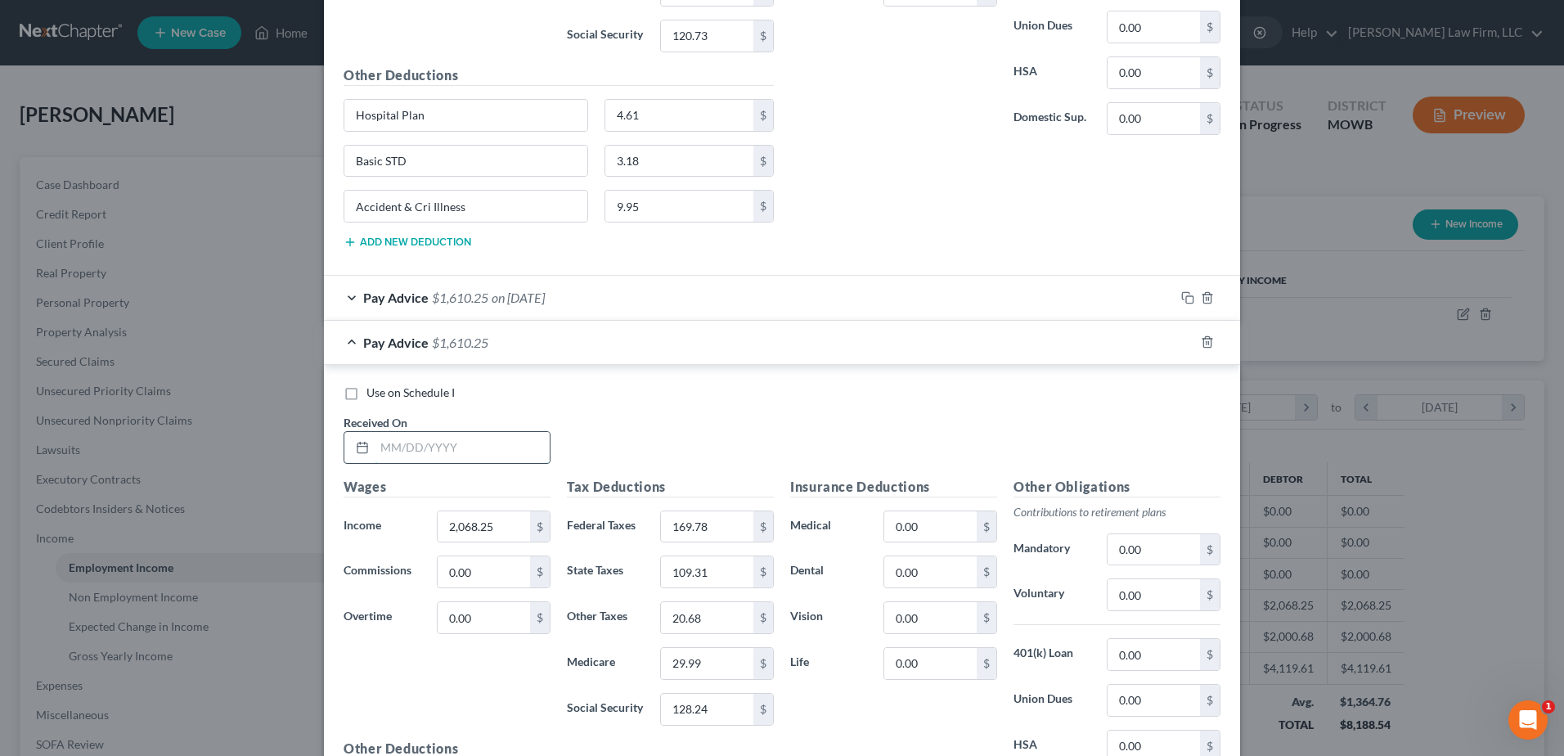
click at [424, 448] on input "text" at bounding box center [462, 447] width 175 height 31
click at [508, 523] on input "2,068.25" at bounding box center [484, 526] width 92 height 31
click at [648, 437] on div "Use on Schedule I Received On * [DATE]" at bounding box center [781, 430] width 893 height 92
click at [490, 522] on input "2,068.25" at bounding box center [484, 526] width 92 height 31
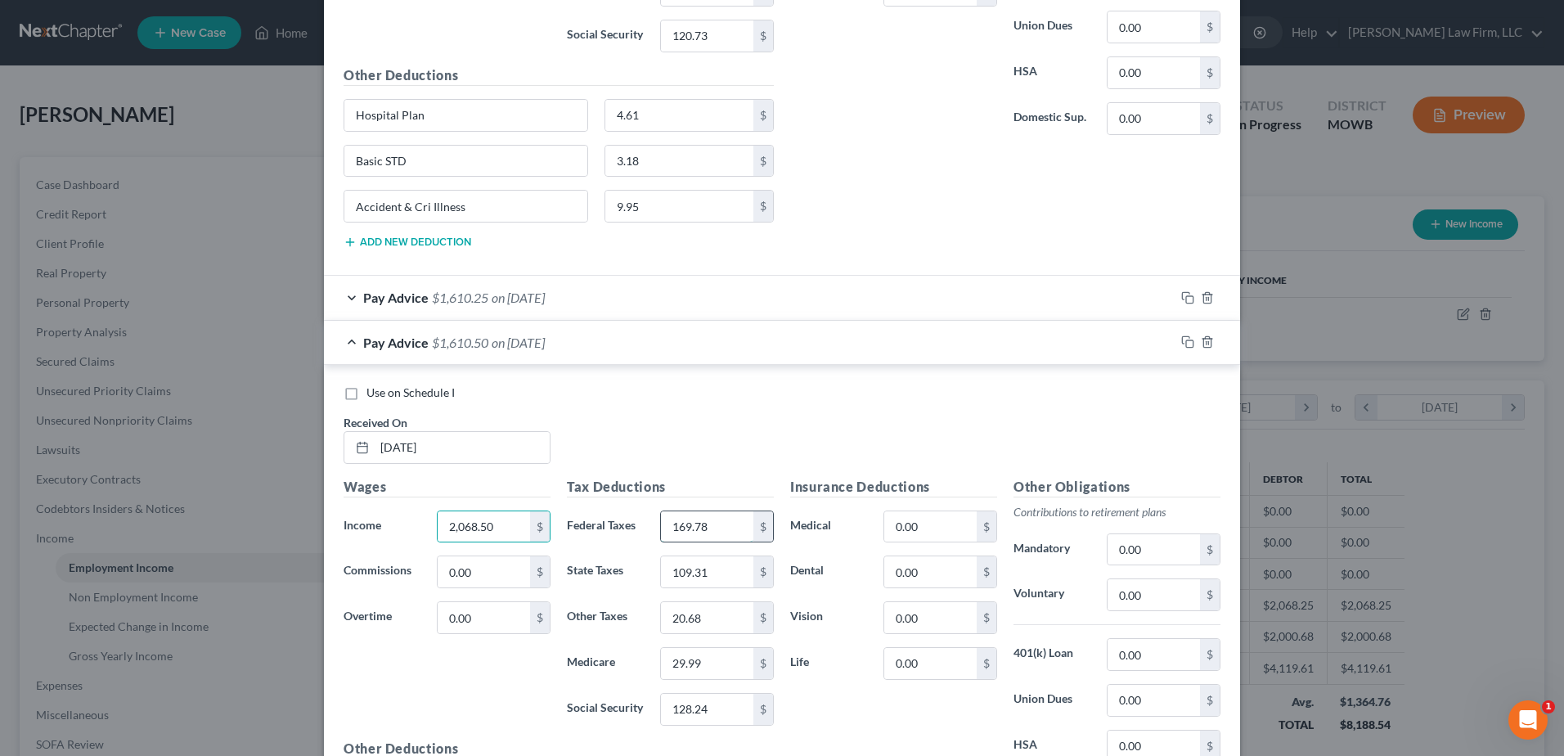
click at [702, 527] on input "169.78" at bounding box center [707, 526] width 92 height 31
click at [704, 527] on input "169.78" at bounding box center [707, 526] width 92 height 31
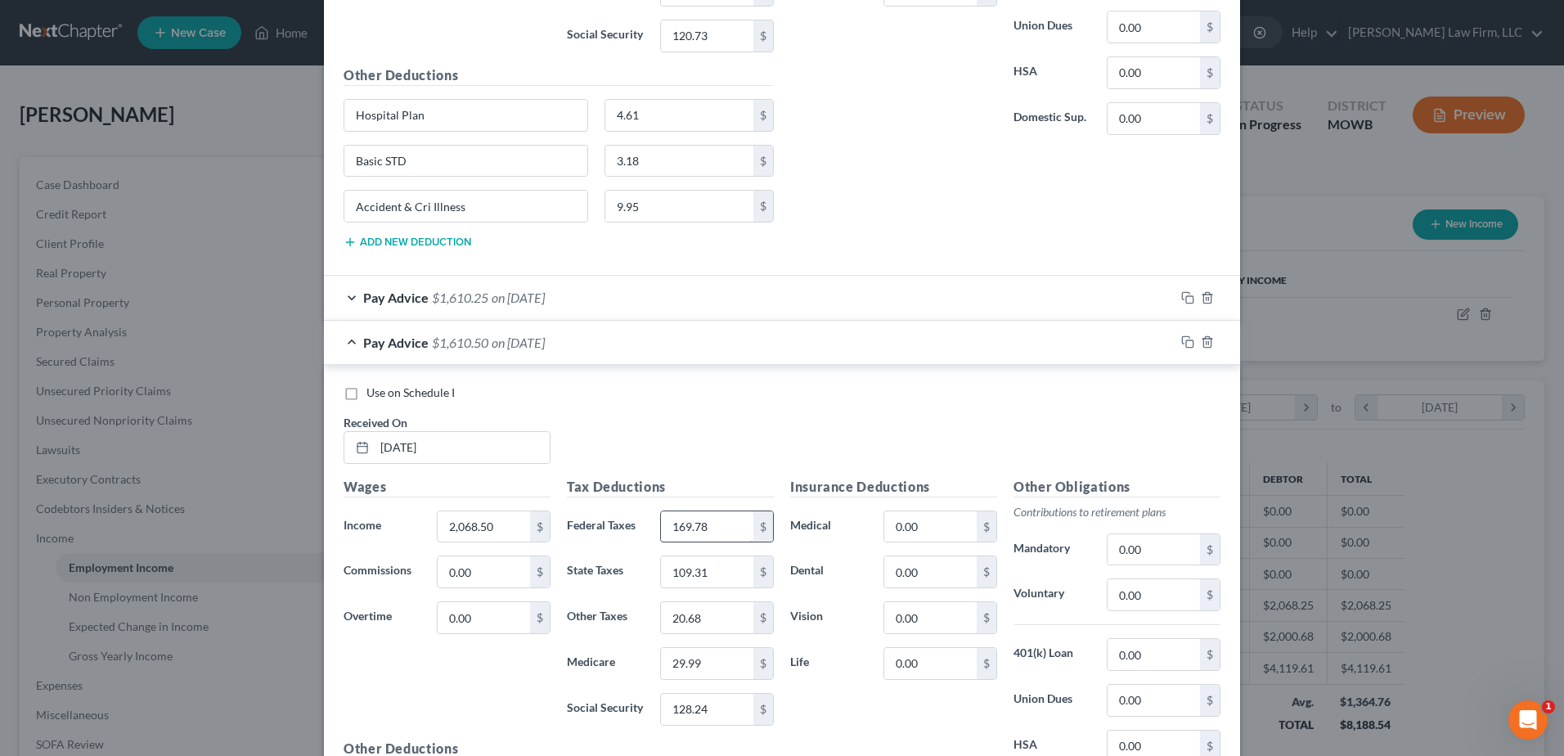
click at [704, 527] on input "169.78" at bounding box center [707, 526] width 92 height 31
click at [720, 578] on input "109.31" at bounding box center [707, 571] width 92 height 31
click at [719, 575] on input "109.31" at bounding box center [707, 571] width 92 height 31
click at [712, 625] on input "20.68" at bounding box center [707, 617] width 92 height 31
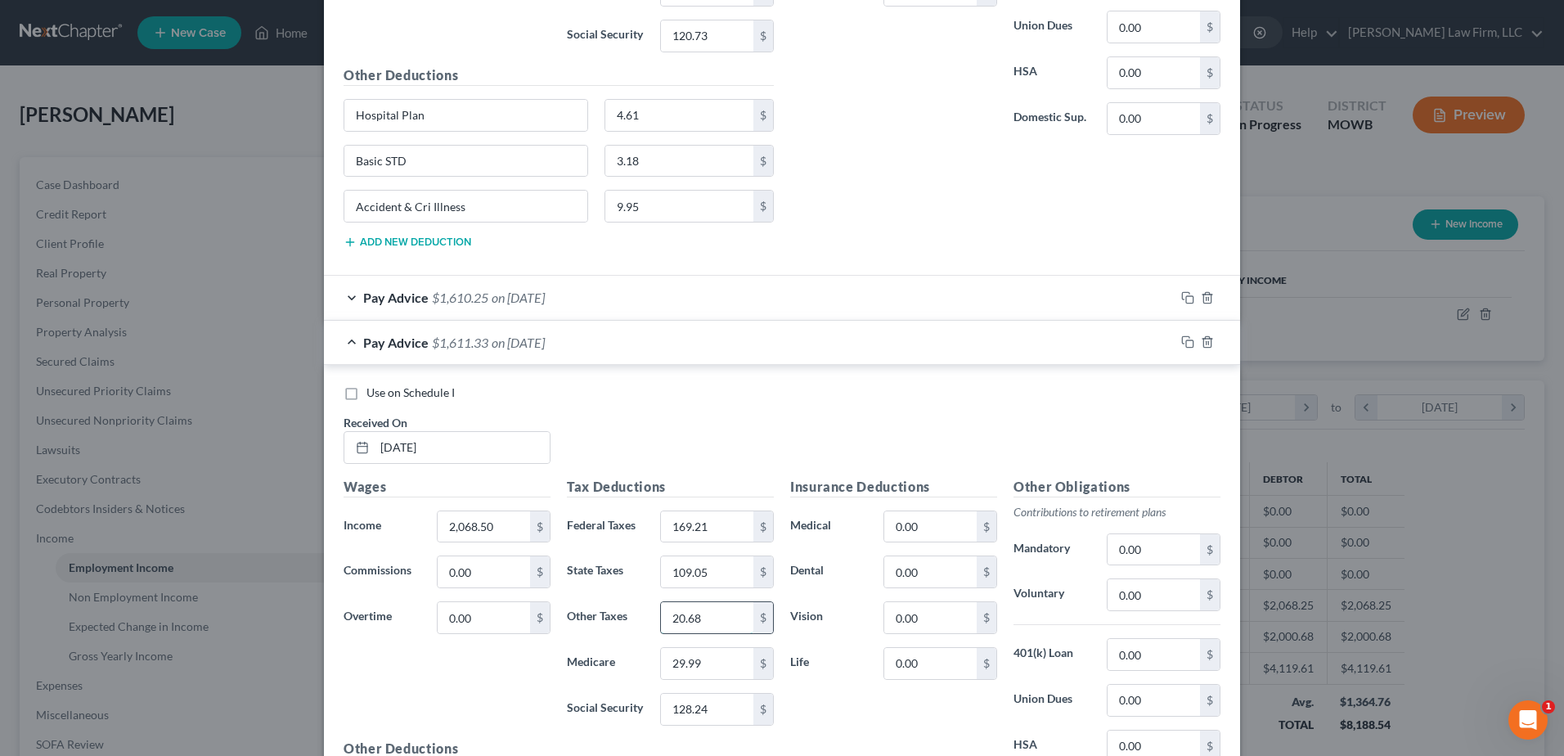
click at [712, 624] on input "20.68" at bounding box center [707, 617] width 92 height 31
click at [705, 617] on input "20.68" at bounding box center [707, 617] width 92 height 31
click at [702, 667] on input "29.99" at bounding box center [707, 663] width 92 height 31
click at [702, 666] on input "29.99" at bounding box center [707, 663] width 92 height 31
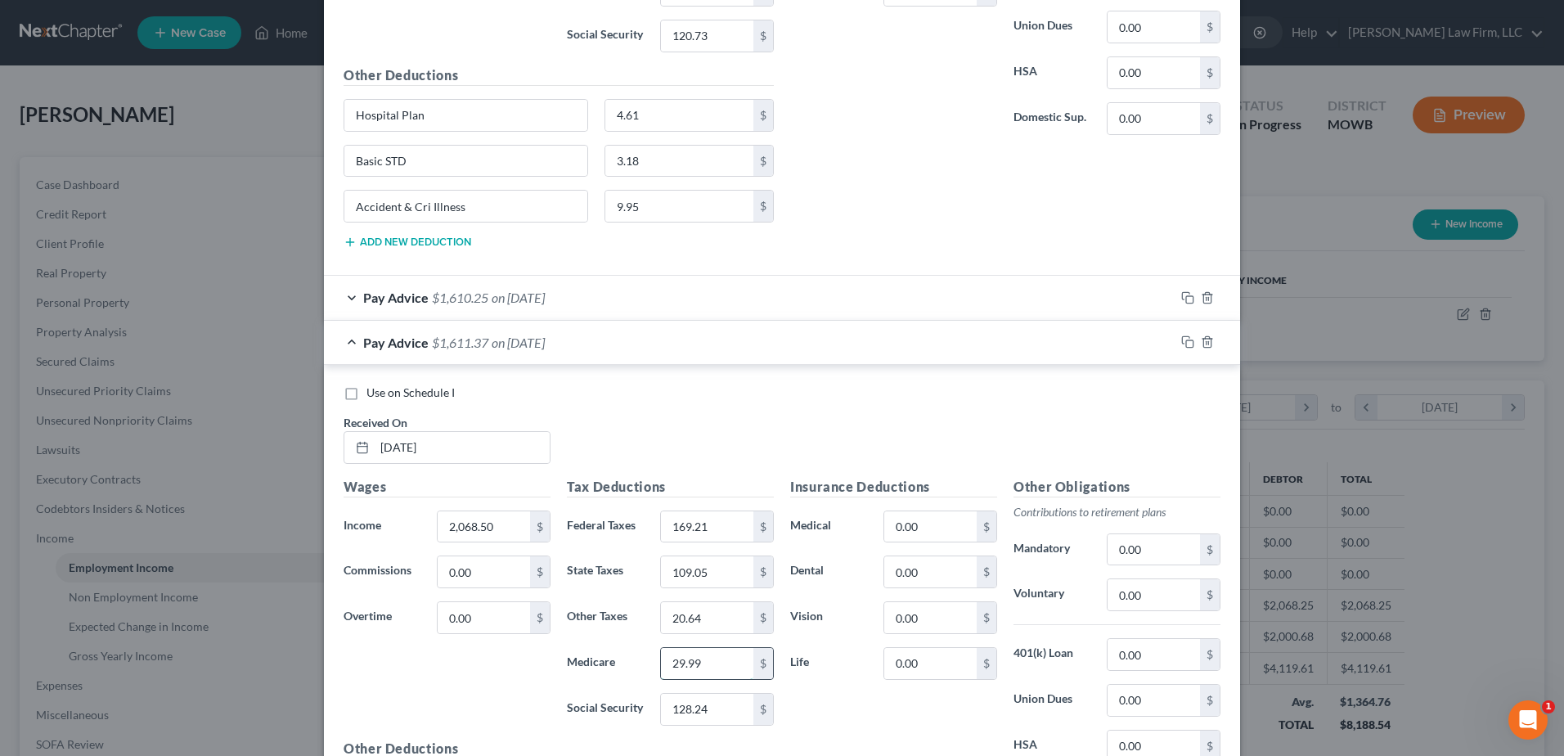
click at [706, 665] on input "29.99" at bounding box center [707, 663] width 92 height 31
click at [691, 706] on input "128.24" at bounding box center [707, 708] width 92 height 31
click at [711, 710] on input "128.24" at bounding box center [707, 708] width 92 height 31
click at [705, 702] on input "128.24" at bounding box center [707, 708] width 92 height 31
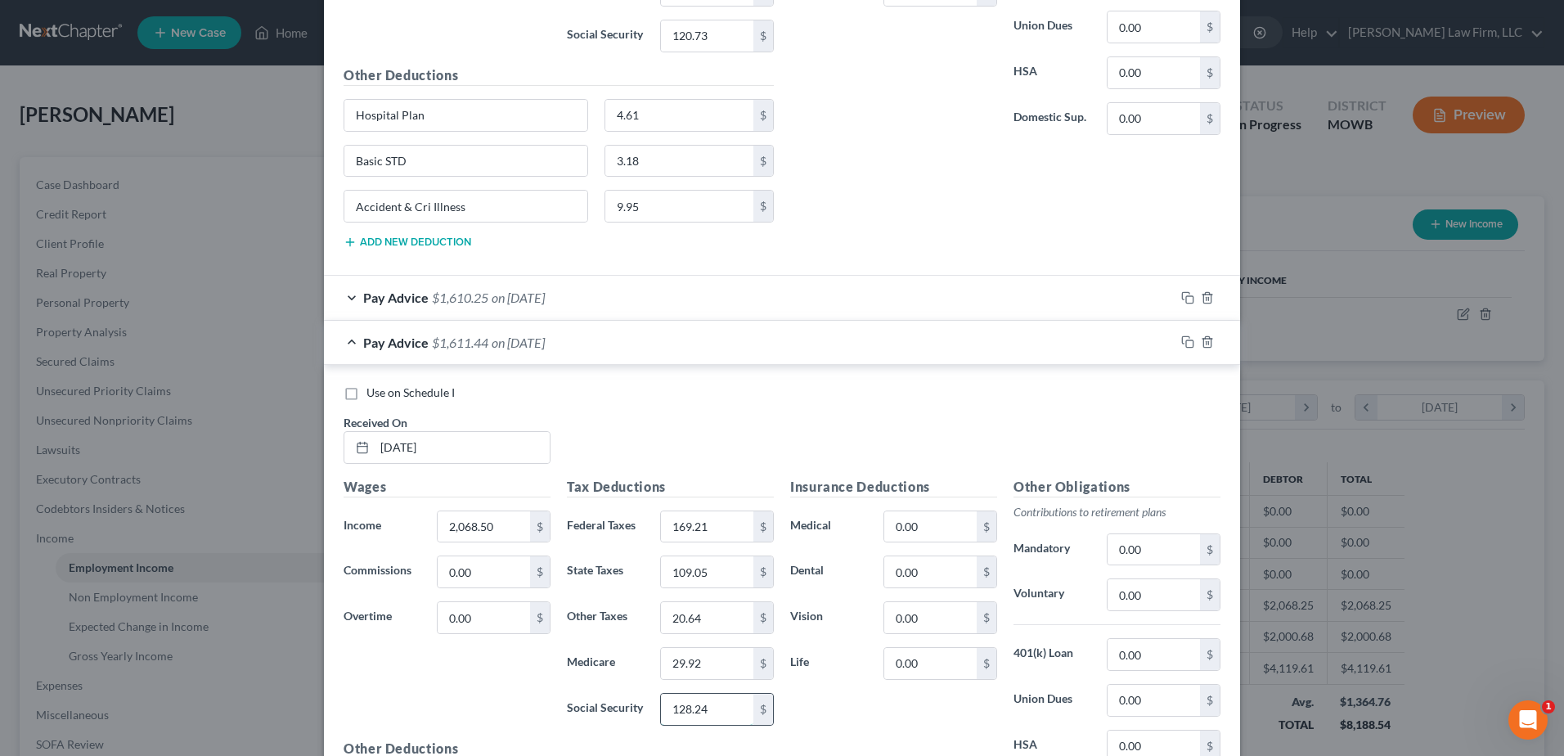
click at [705, 702] on input "128.24" at bounding box center [707, 708] width 92 height 31
click at [699, 718] on input "128.24" at bounding box center [707, 708] width 92 height 31
click at [707, 707] on input "128.24" at bounding box center [707, 708] width 92 height 31
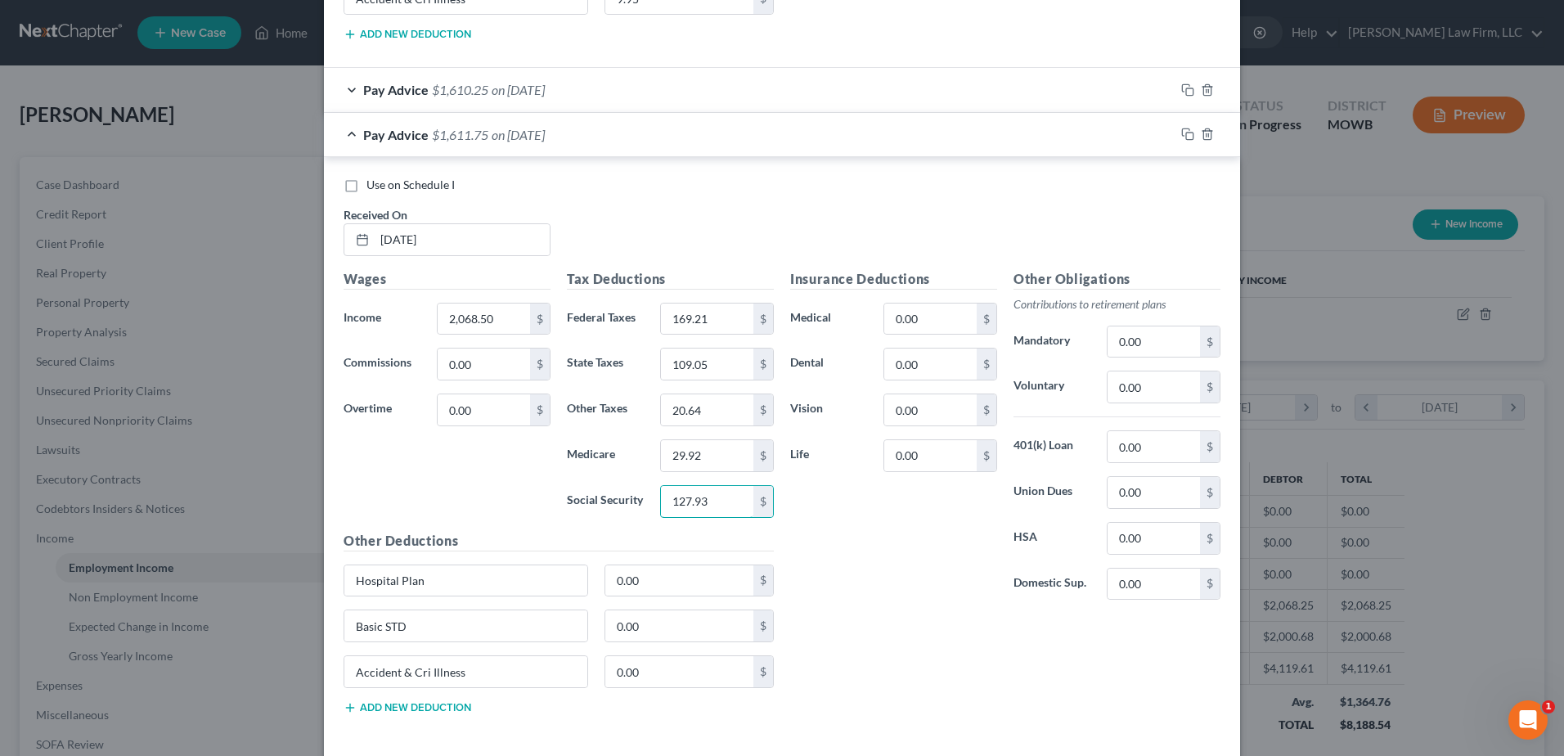
scroll to position [1406, 0]
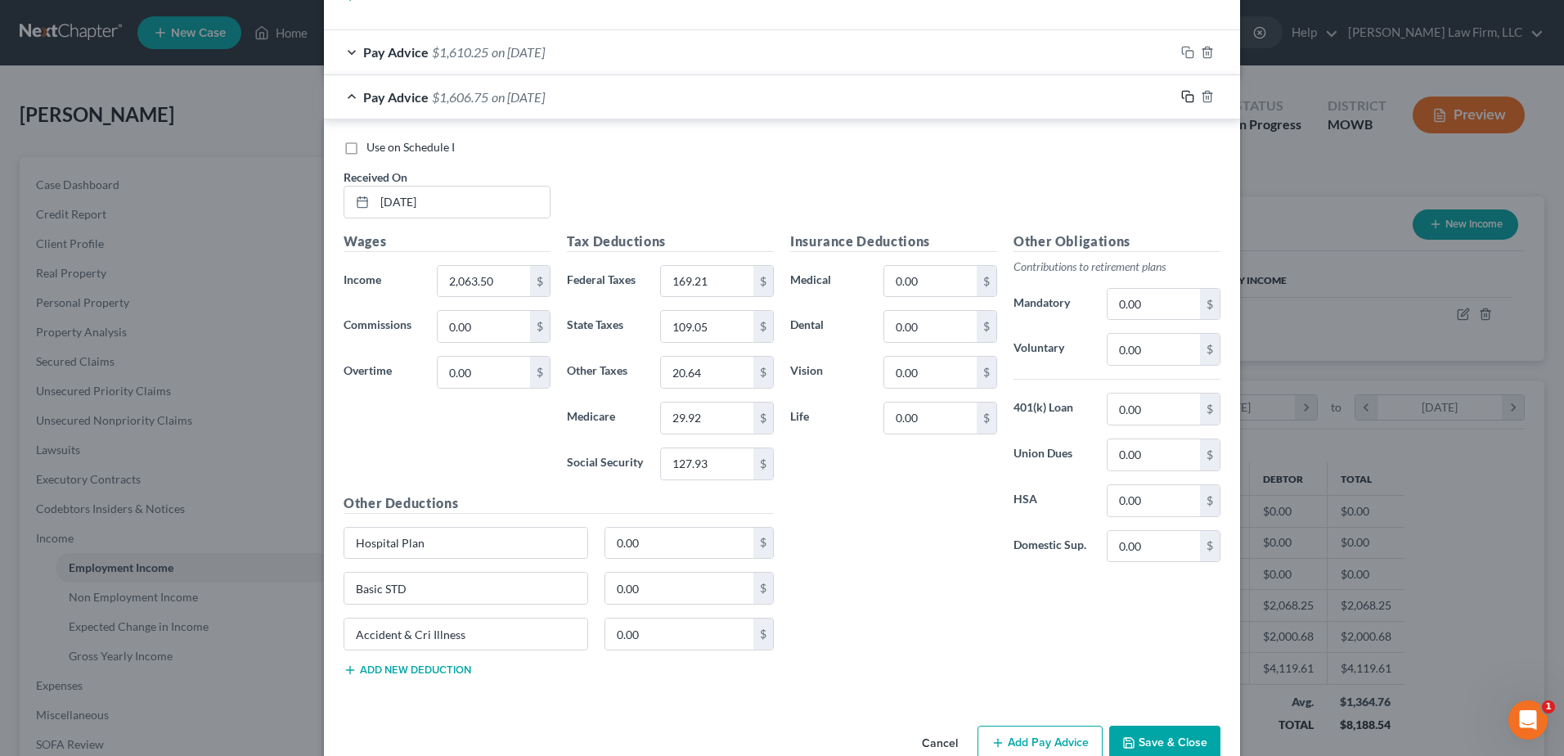
click at [1182, 96] on icon "button" at bounding box center [1187, 96] width 13 height 13
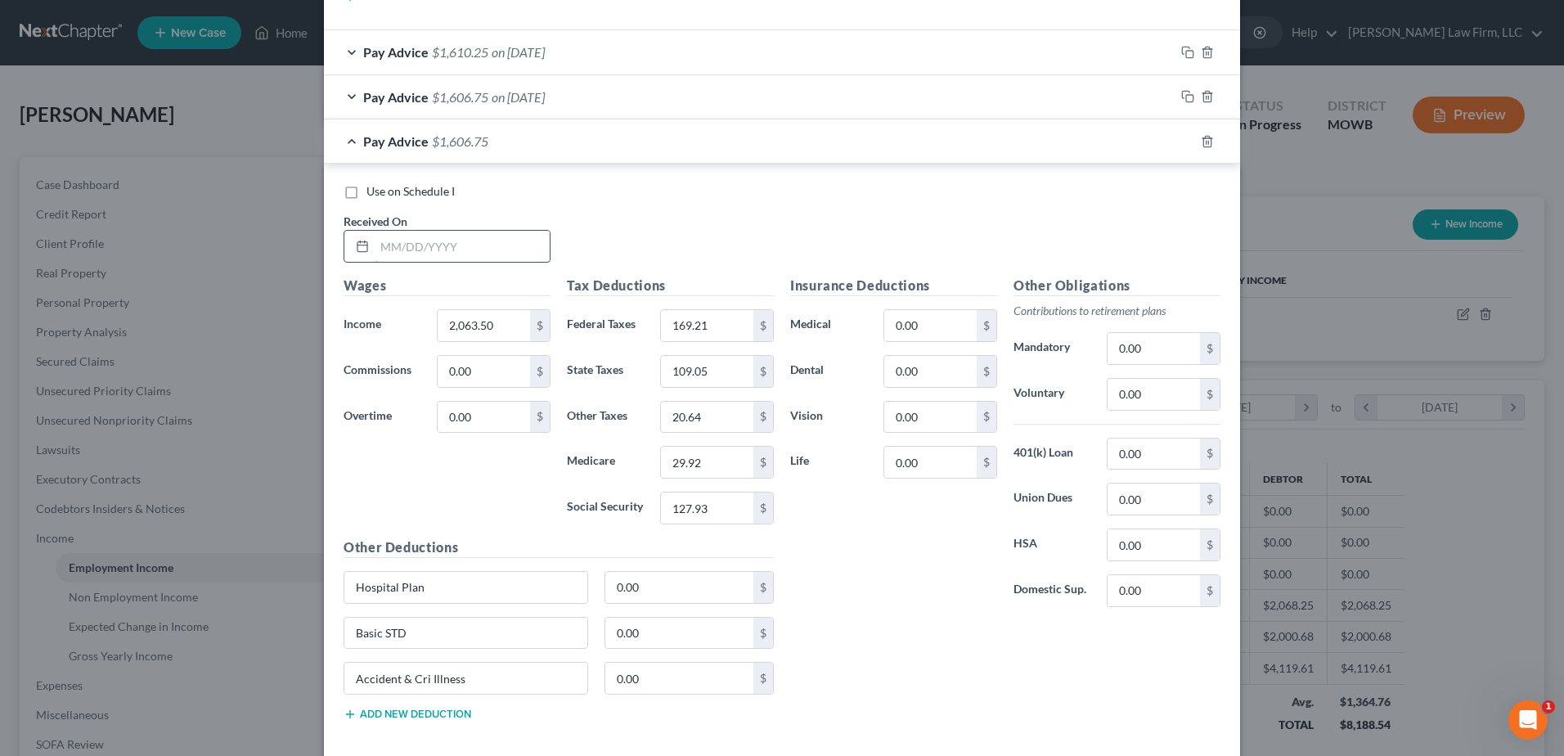
click at [451, 241] on input "text" at bounding box center [462, 246] width 175 height 31
click at [495, 321] on input "2,063.50" at bounding box center [484, 325] width 92 height 31
click at [709, 321] on input "169.21" at bounding box center [707, 325] width 92 height 31
click at [731, 366] on input "109.05" at bounding box center [707, 371] width 92 height 31
click at [731, 417] on input "20.64" at bounding box center [707, 417] width 92 height 31
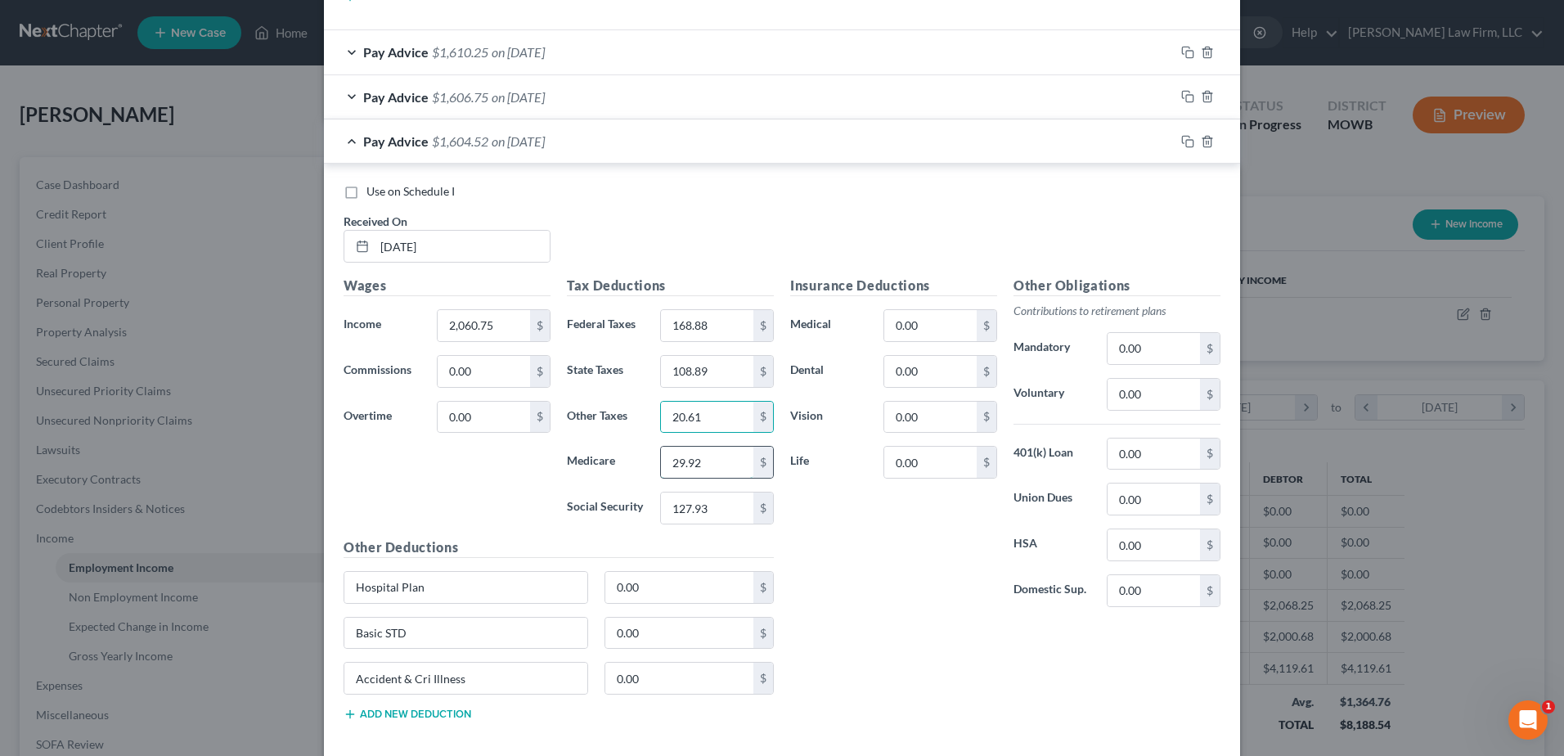
click at [725, 462] on input "29.92" at bounding box center [707, 462] width 92 height 31
click at [745, 508] on input "127.93" at bounding box center [707, 507] width 92 height 31
click at [1182, 135] on icon "button" at bounding box center [1187, 141] width 13 height 13
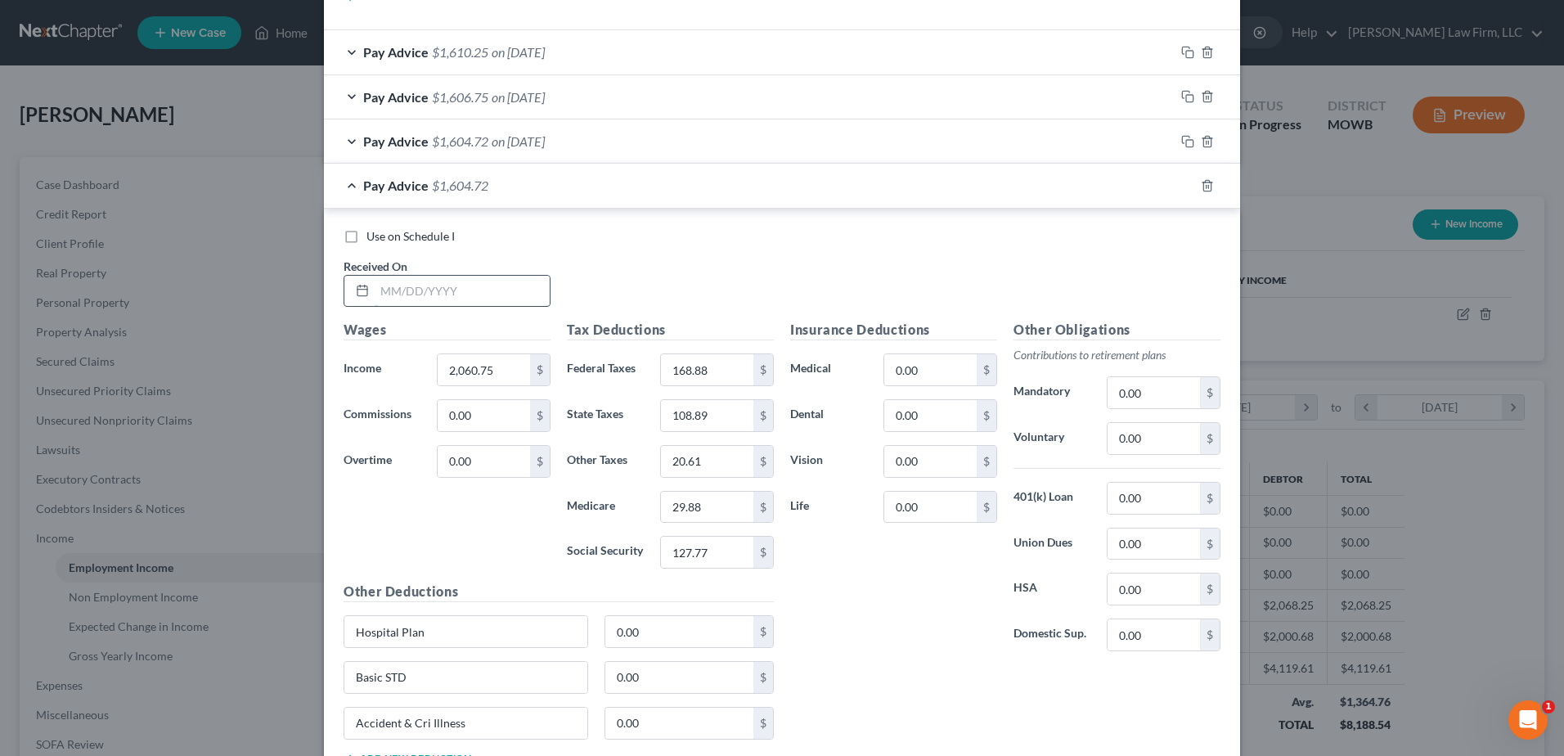
click at [486, 285] on input "text" at bounding box center [462, 291] width 175 height 31
click at [497, 369] on input "2,060.75" at bounding box center [484, 369] width 92 height 31
click at [709, 370] on input "168.88" at bounding box center [707, 369] width 92 height 31
click at [714, 559] on input "127.77" at bounding box center [707, 551] width 92 height 31
click at [714, 503] on input "29.88" at bounding box center [707, 506] width 92 height 31
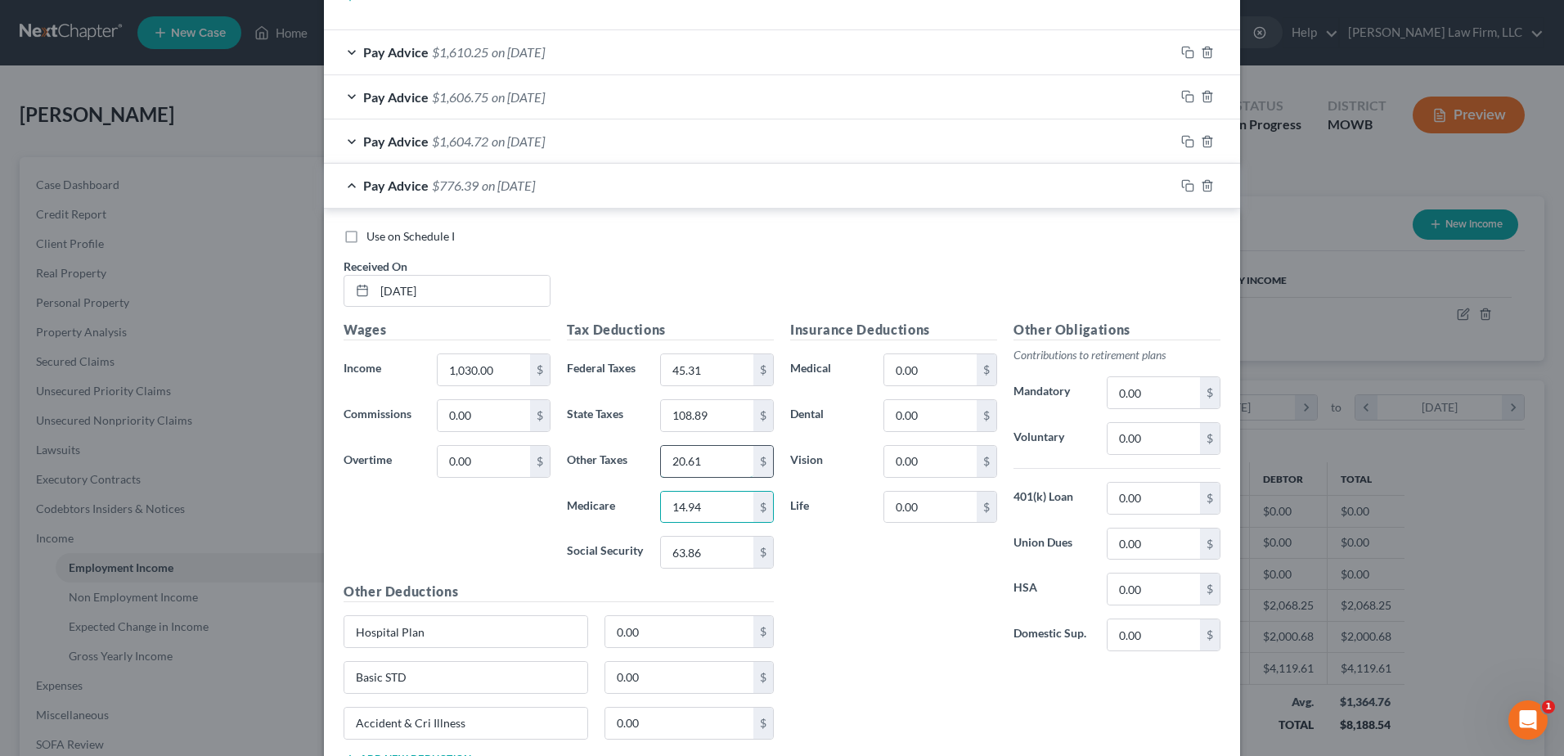
click at [717, 455] on input "20.61" at bounding box center [707, 461] width 92 height 31
click at [721, 411] on input "108.89" at bounding box center [707, 415] width 92 height 31
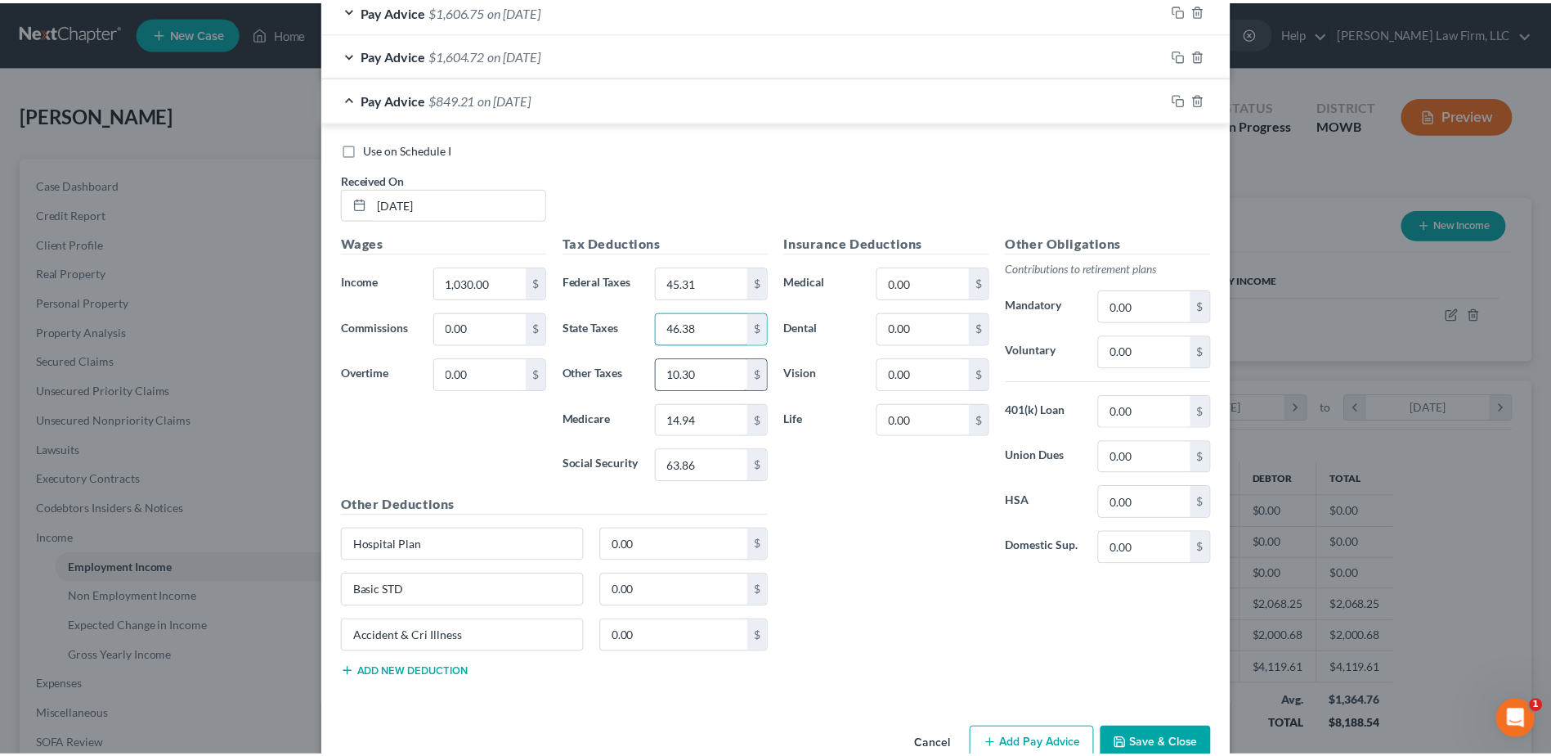
scroll to position [1531, 0]
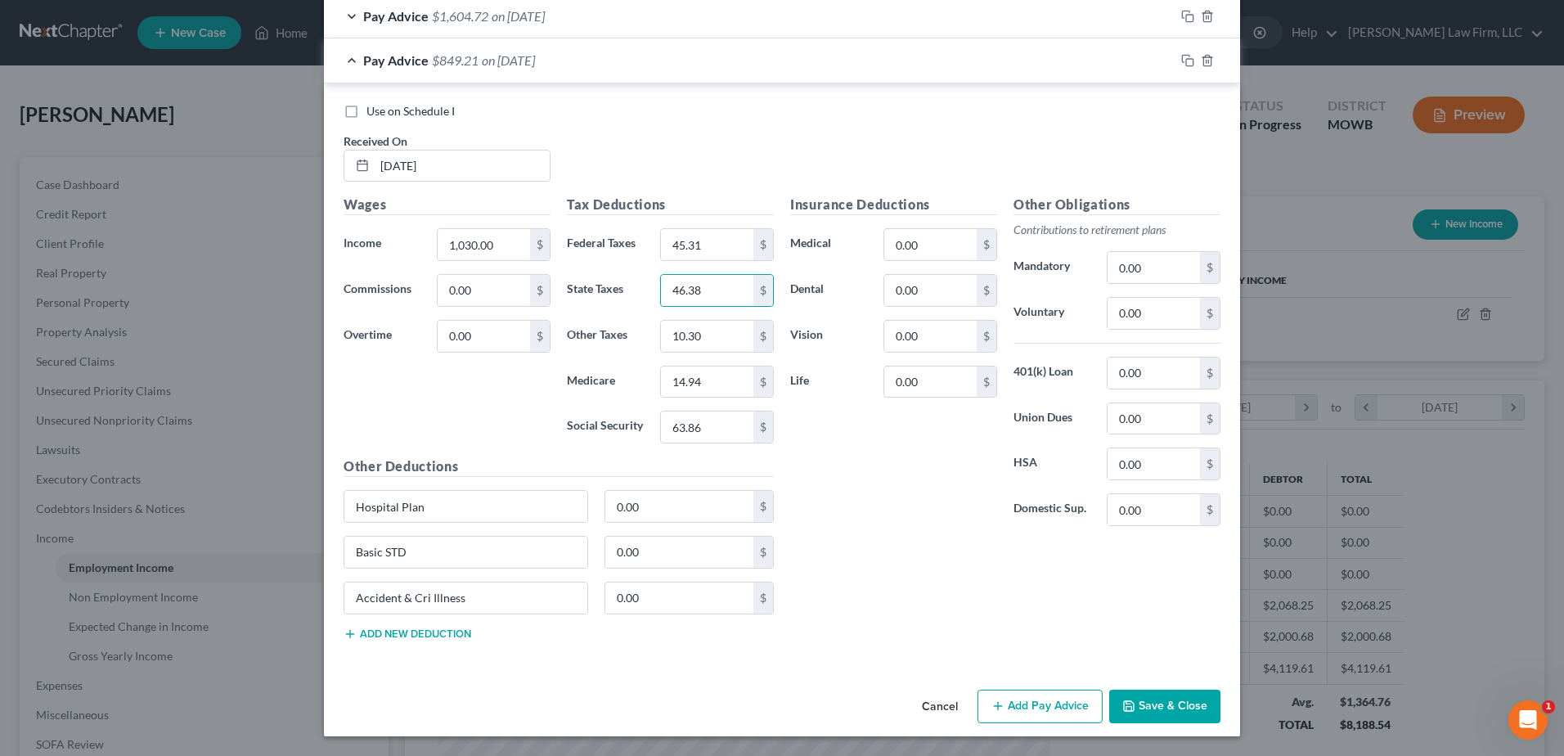
click at [1160, 702] on button "Save & Close" at bounding box center [1164, 706] width 111 height 34
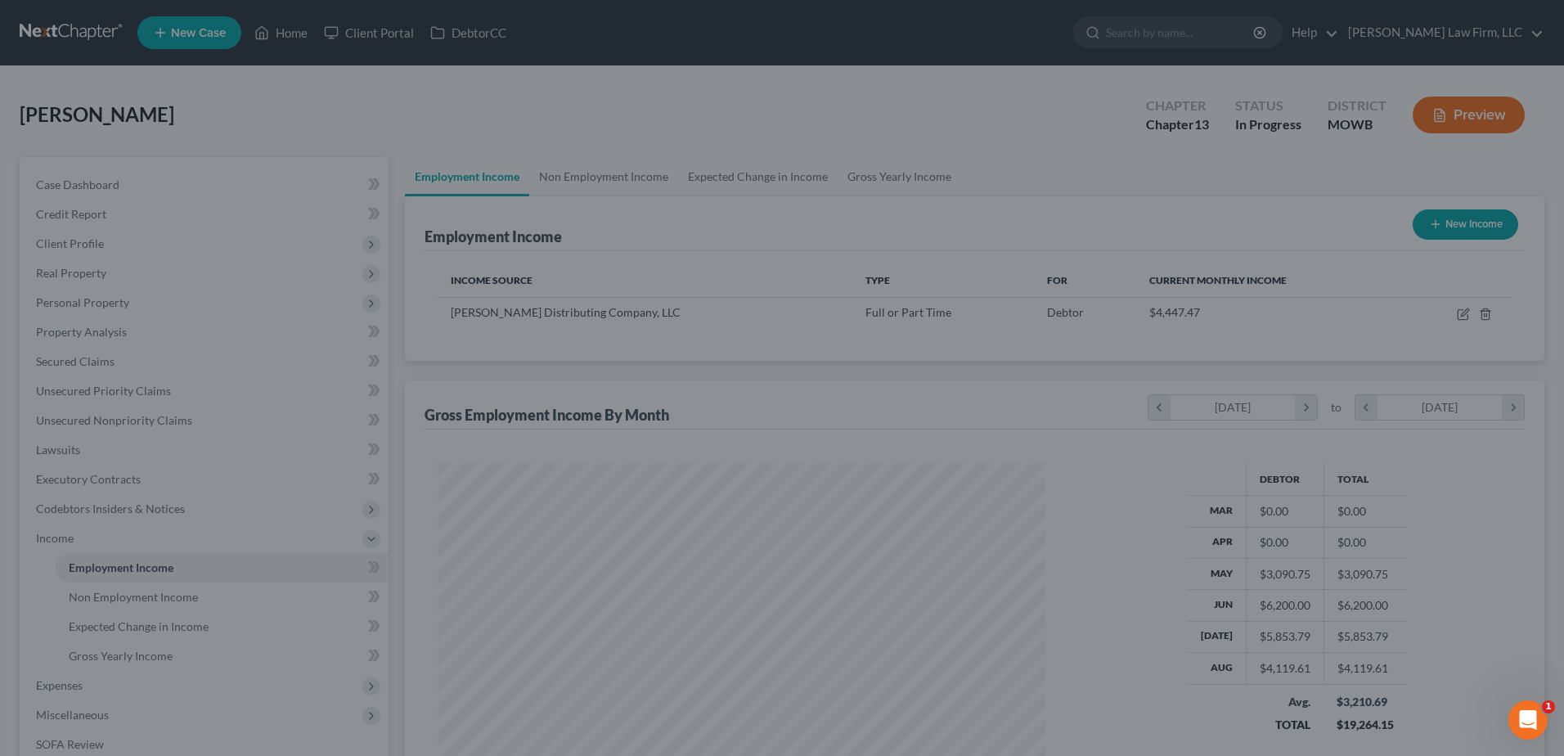
scroll to position [817465, 817128]
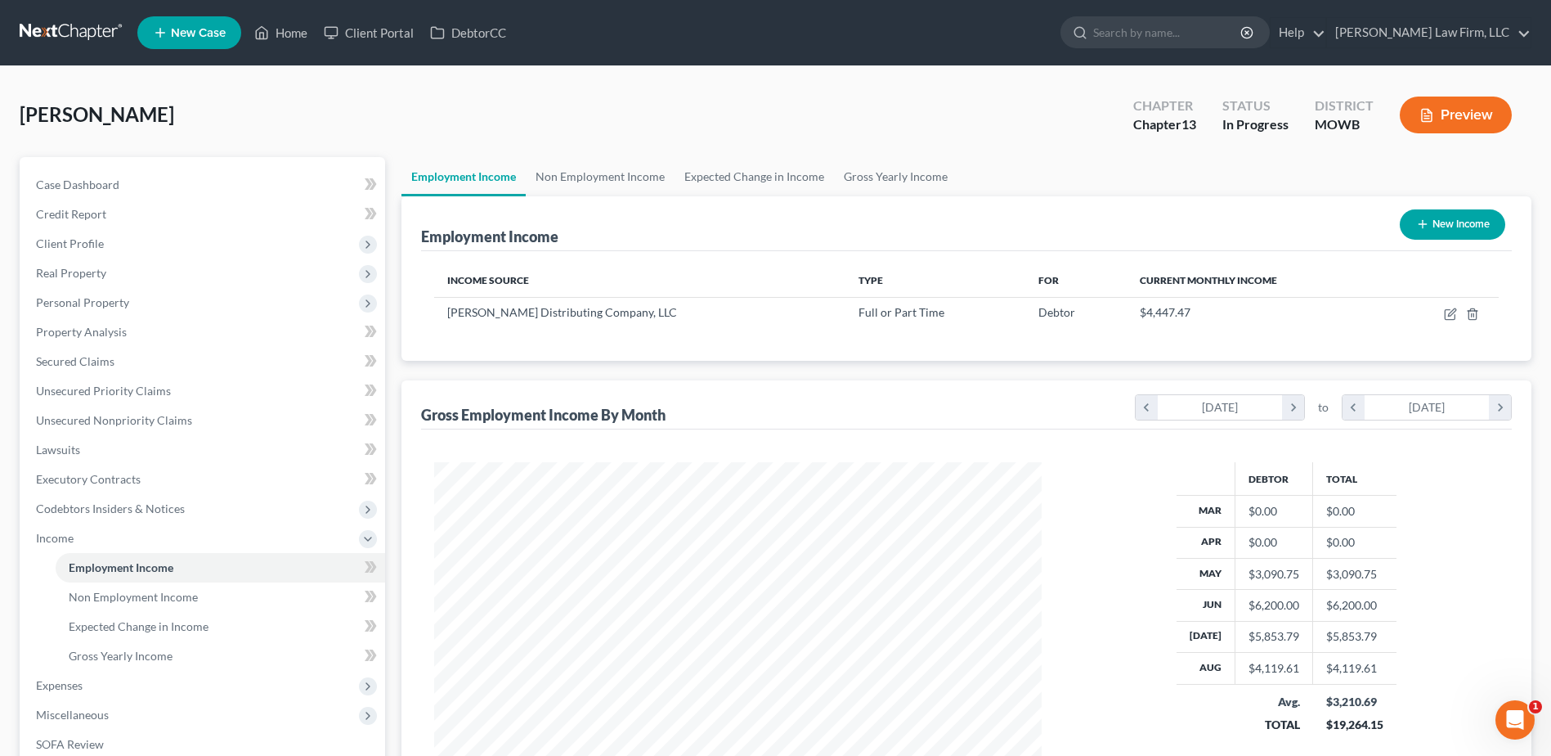
click at [1447, 224] on button "New Income" at bounding box center [1452, 224] width 105 height 30
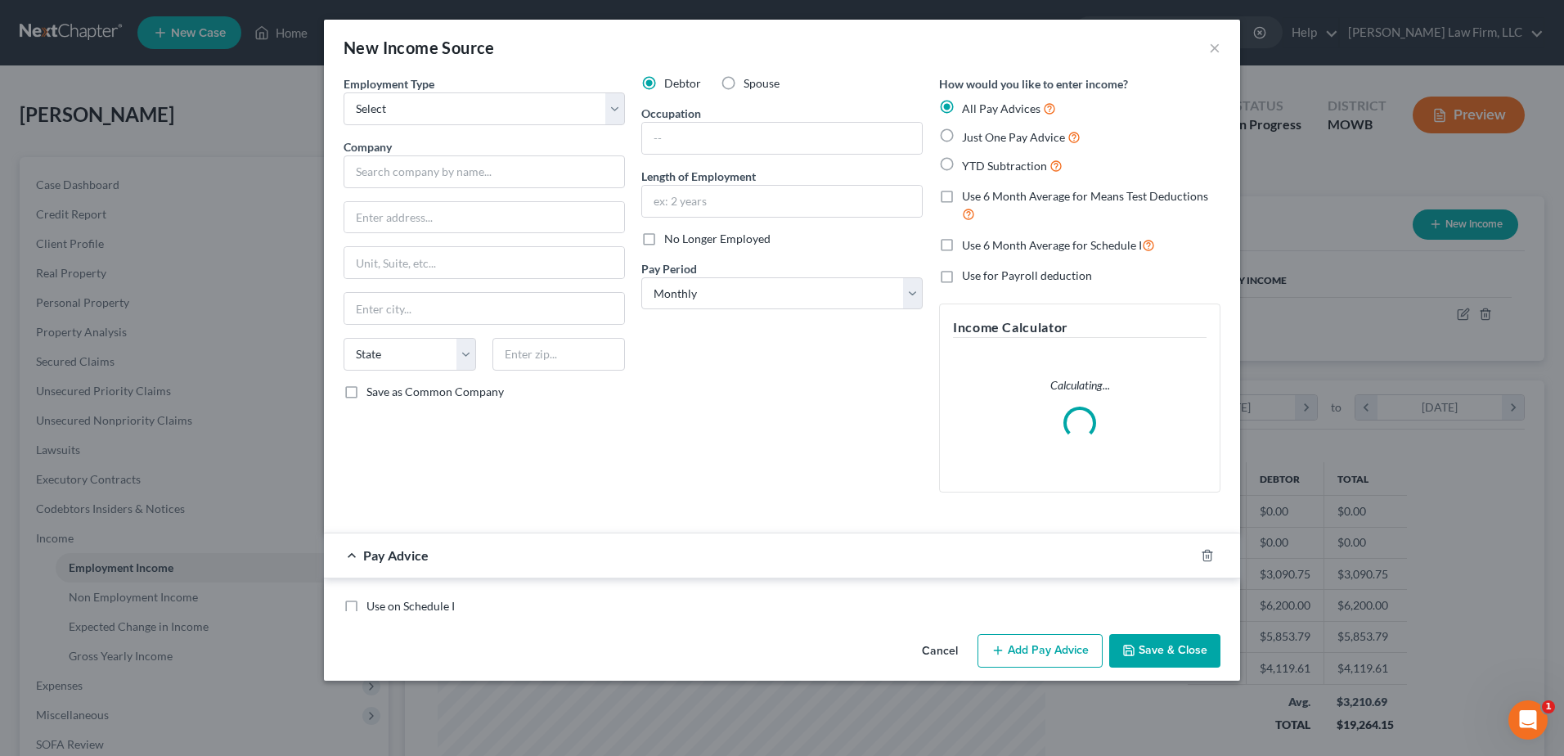
scroll to position [306, 646]
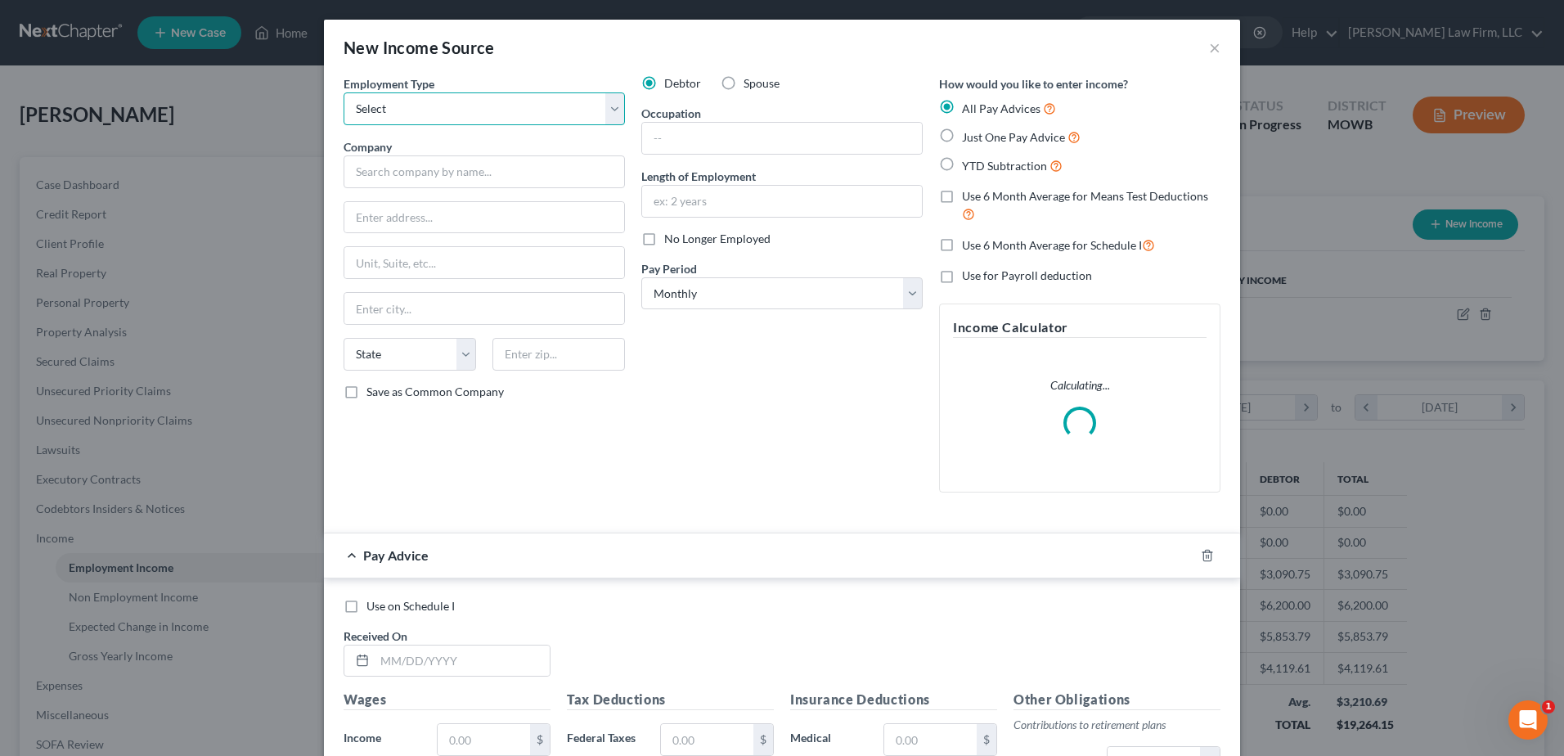
click at [436, 114] on select "Select Full or [DEMOGRAPHIC_DATA] Employment Self Employment" at bounding box center [483, 108] width 281 height 33
click at [343, 92] on select "Select Full or [DEMOGRAPHIC_DATA] Employment Self Employment" at bounding box center [483, 108] width 281 height 33
click at [404, 173] on input "text" at bounding box center [483, 171] width 281 height 33
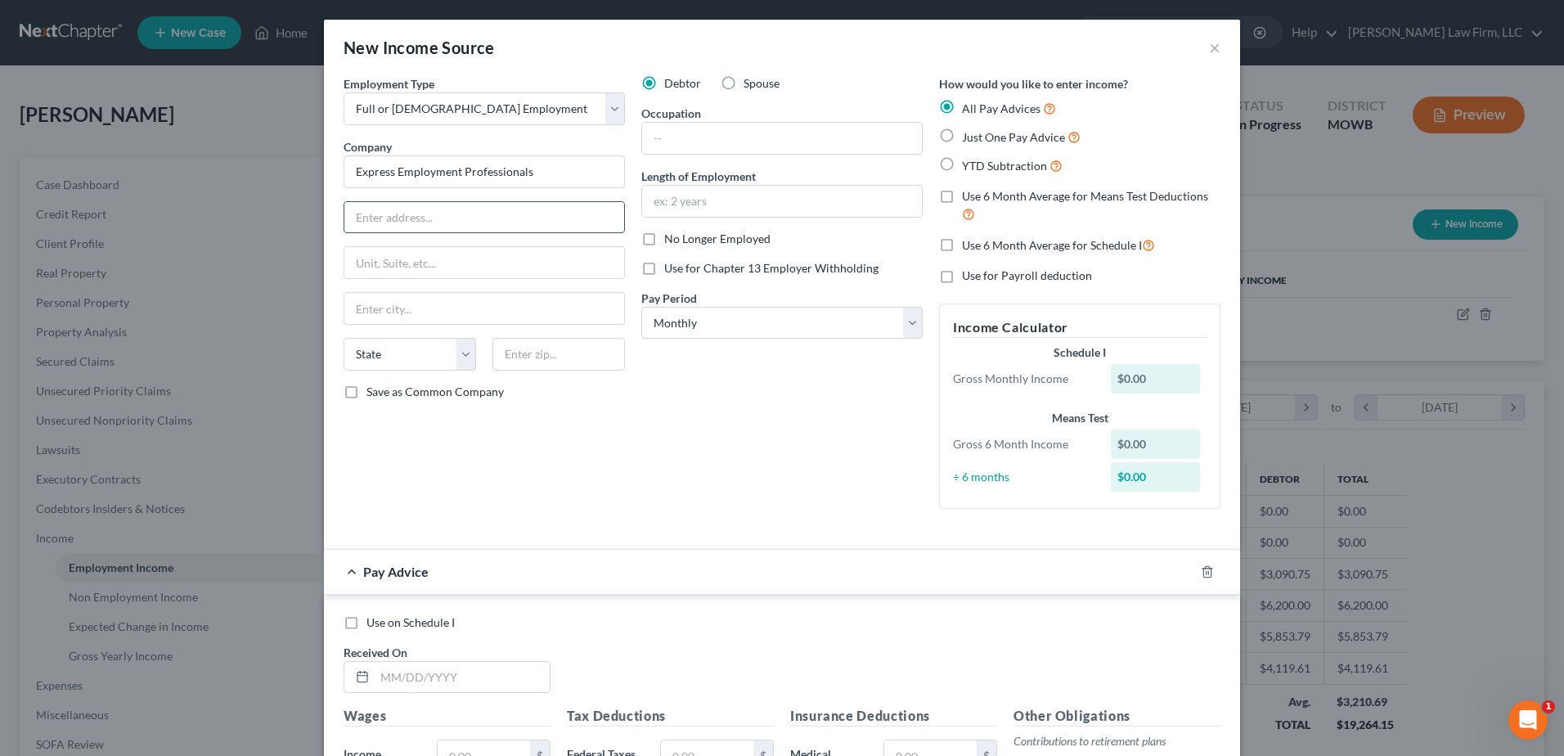
click at [429, 213] on input "text" at bounding box center [484, 217] width 280 height 31
drag, startPoint x: 538, startPoint y: 360, endPoint x: 528, endPoint y: 357, distance: 10.1
click at [538, 360] on input "text" at bounding box center [558, 354] width 132 height 33
click at [664, 243] on label "No Longer Employed" at bounding box center [717, 239] width 106 height 16
click at [671, 241] on input "No Longer Employed" at bounding box center [676, 236] width 11 height 11
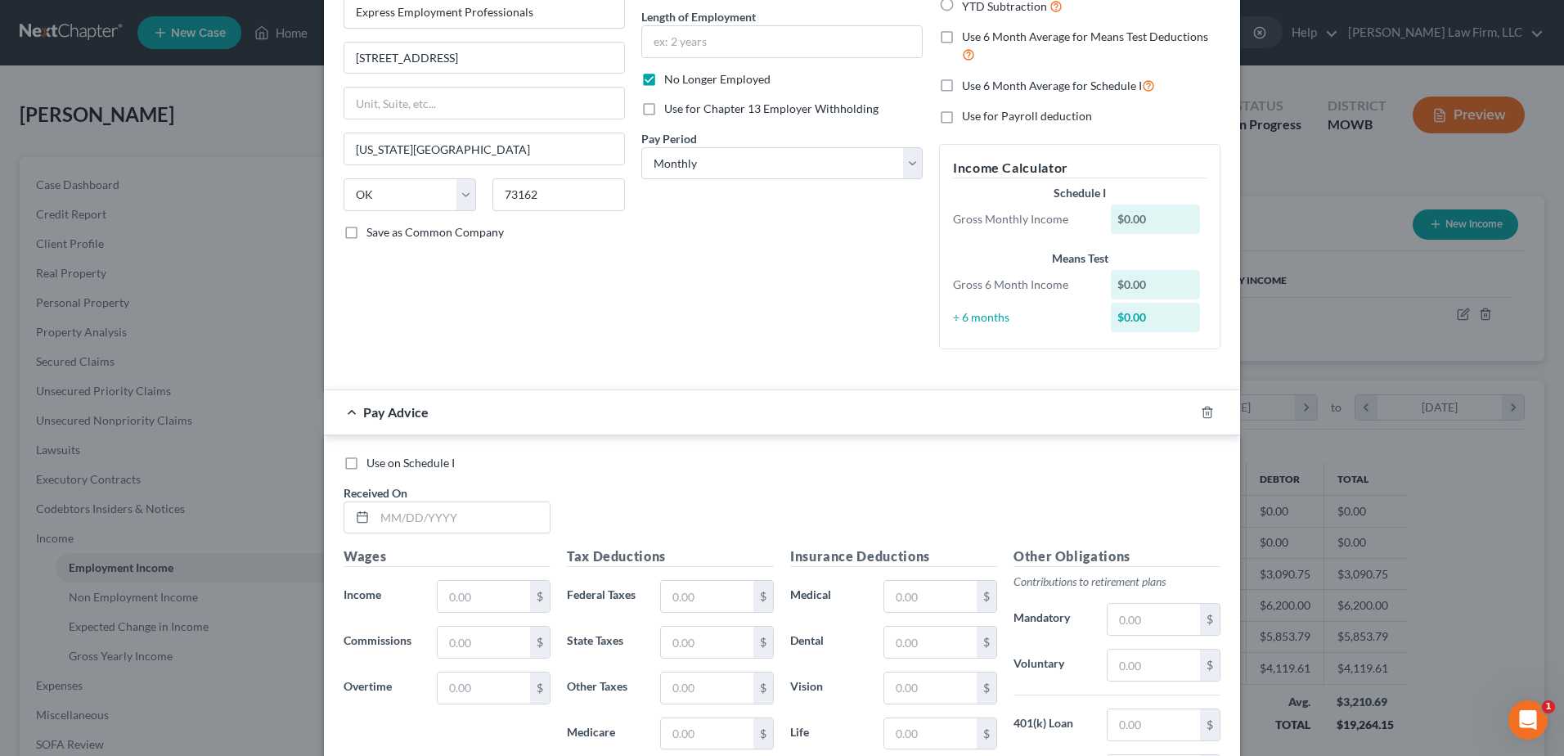
scroll to position [164, 0]
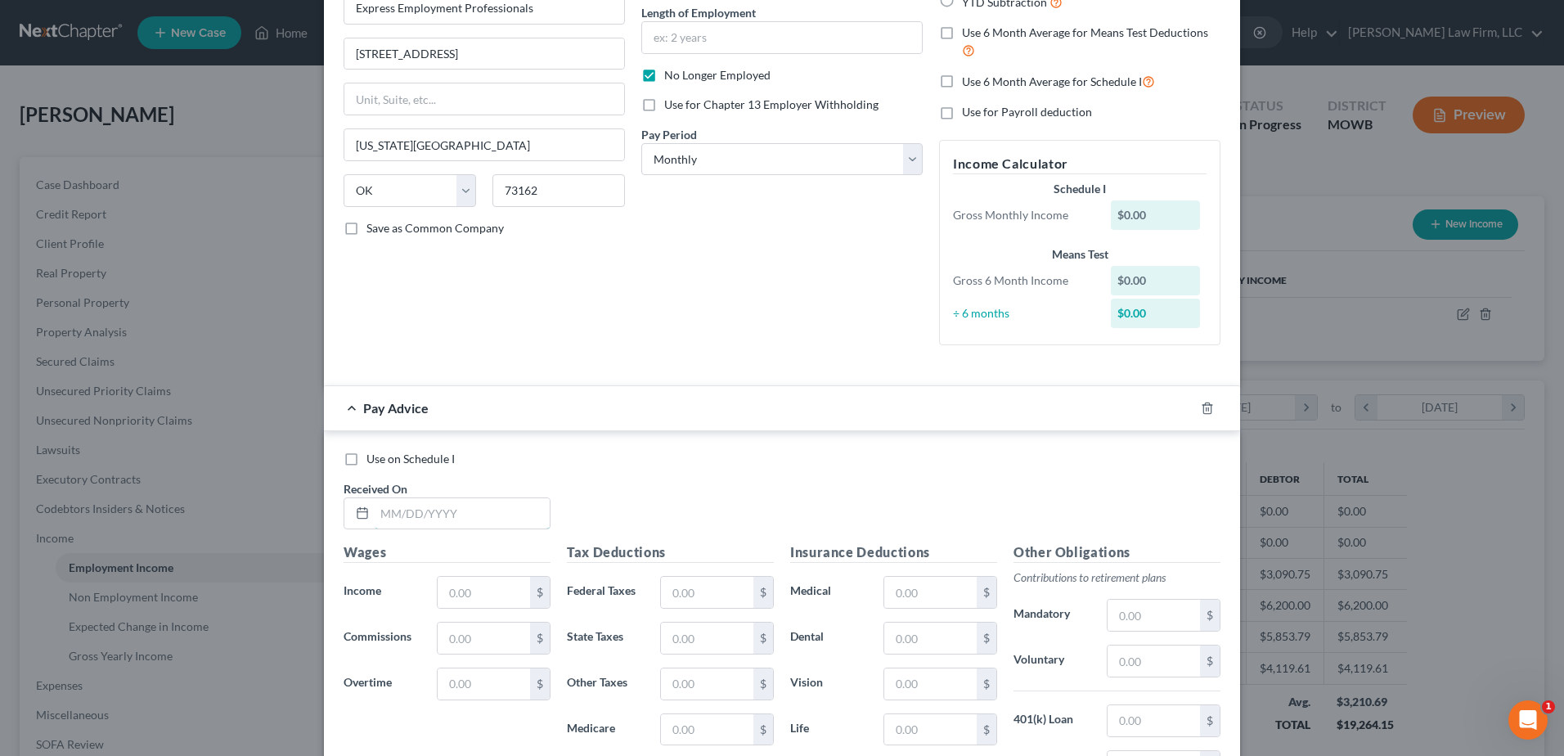
drag, startPoint x: 487, startPoint y: 508, endPoint x: 661, endPoint y: 516, distance: 174.4
click at [487, 508] on input "text" at bounding box center [462, 513] width 175 height 31
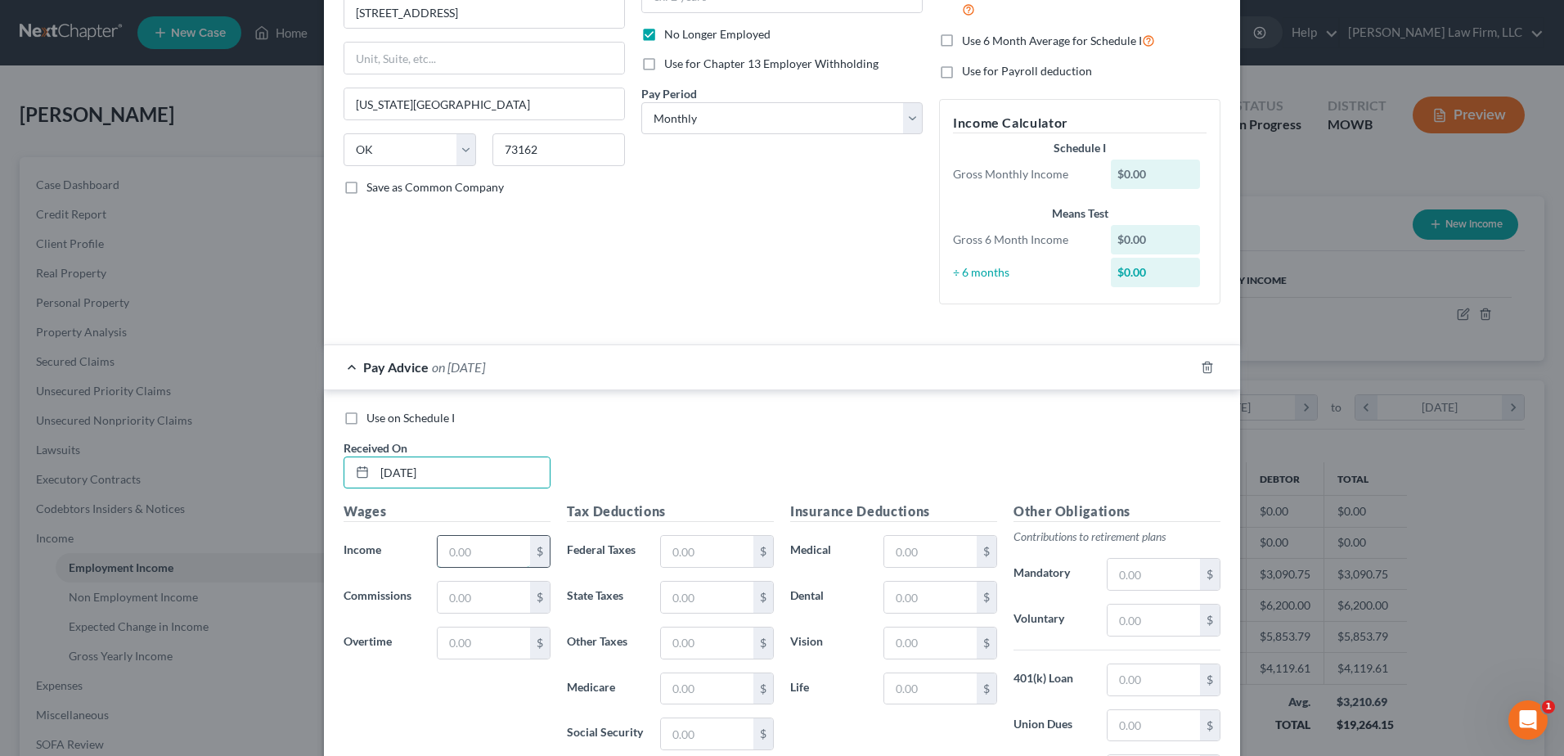
click at [447, 554] on input "text" at bounding box center [484, 551] width 92 height 31
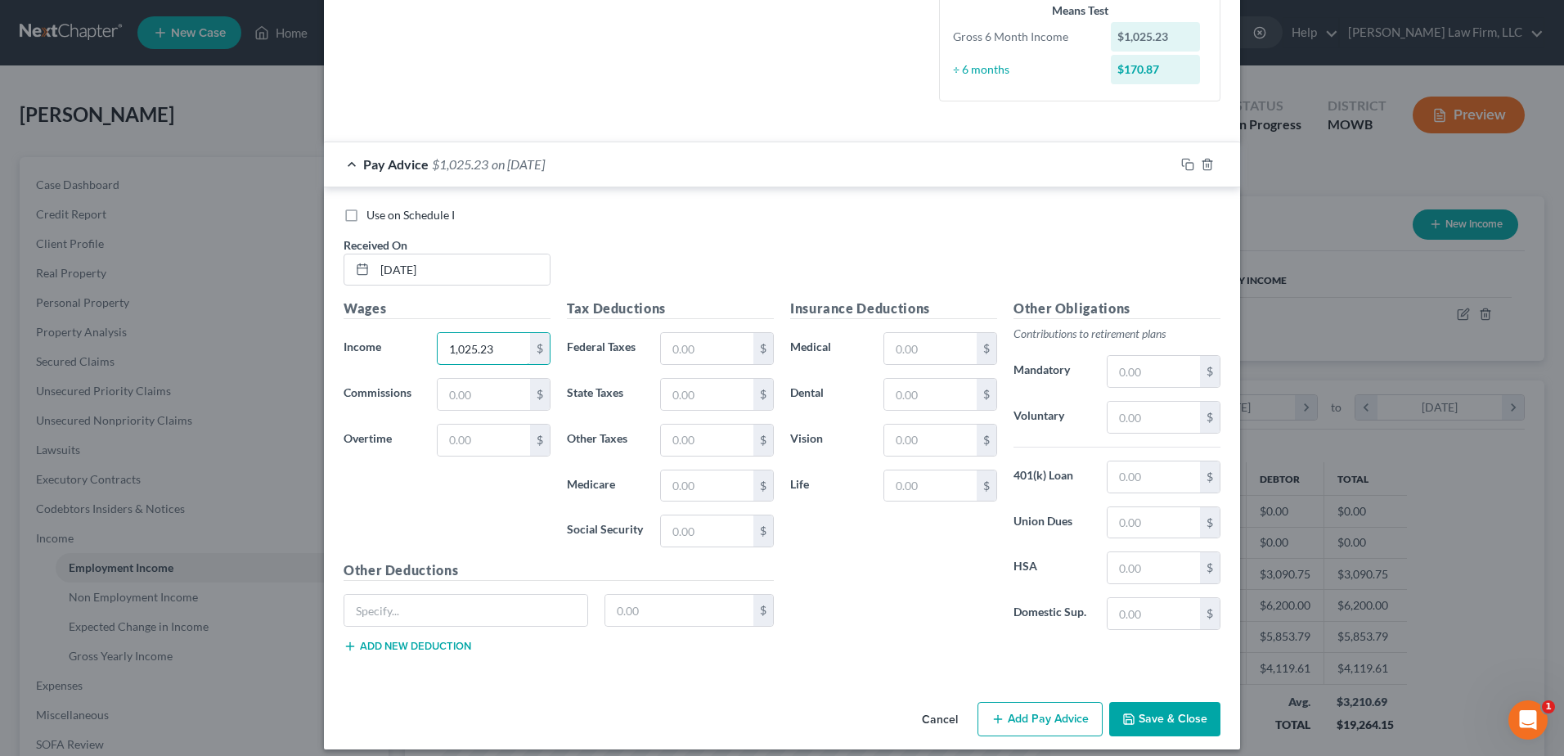
scroll to position [409, 0]
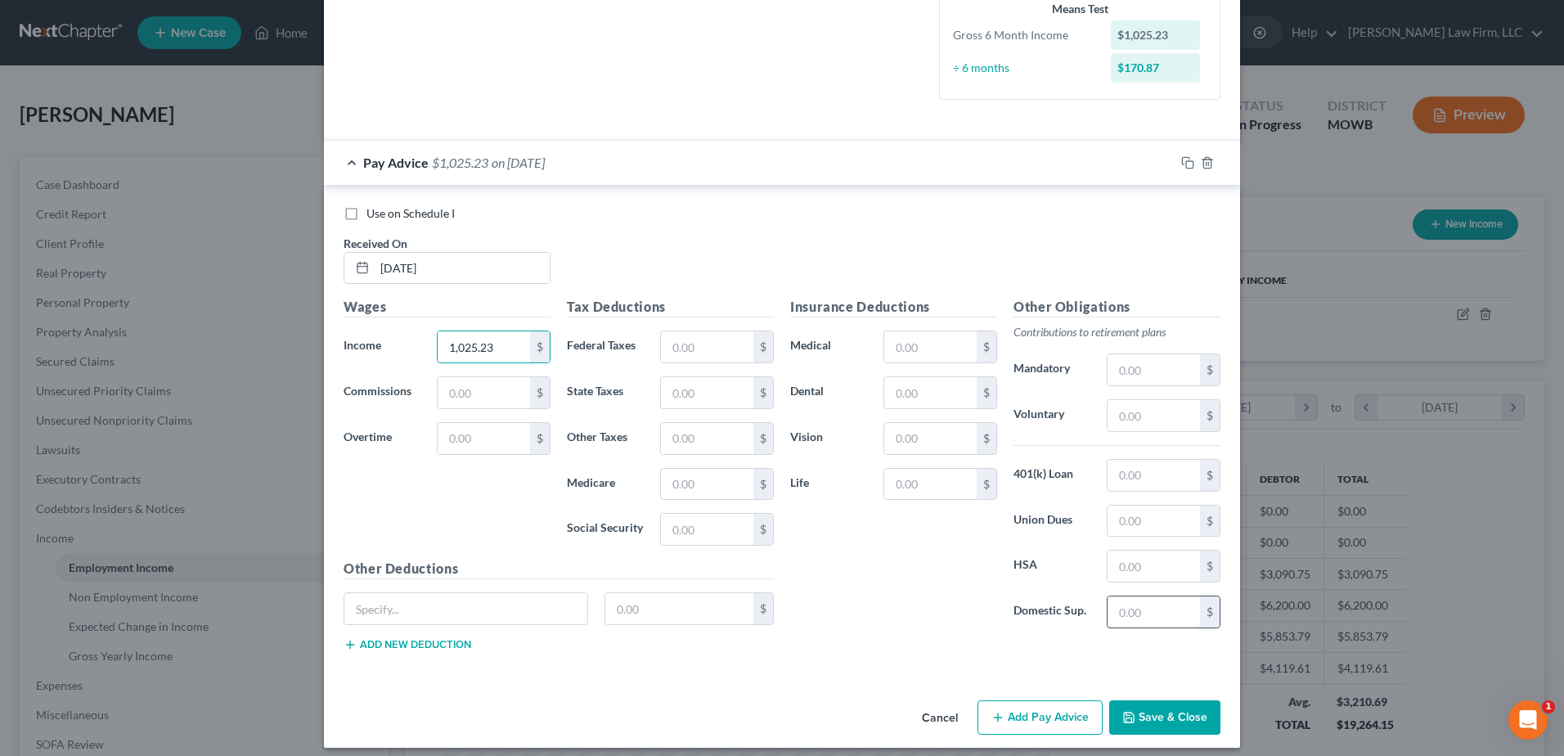
click at [1149, 621] on input "text" at bounding box center [1153, 611] width 92 height 31
click at [694, 352] on input "text" at bounding box center [707, 346] width 92 height 31
click at [711, 524] on input "text" at bounding box center [707, 529] width 92 height 31
click at [707, 477] on input "text" at bounding box center [707, 484] width 92 height 31
click at [722, 385] on input "text" at bounding box center [707, 392] width 92 height 31
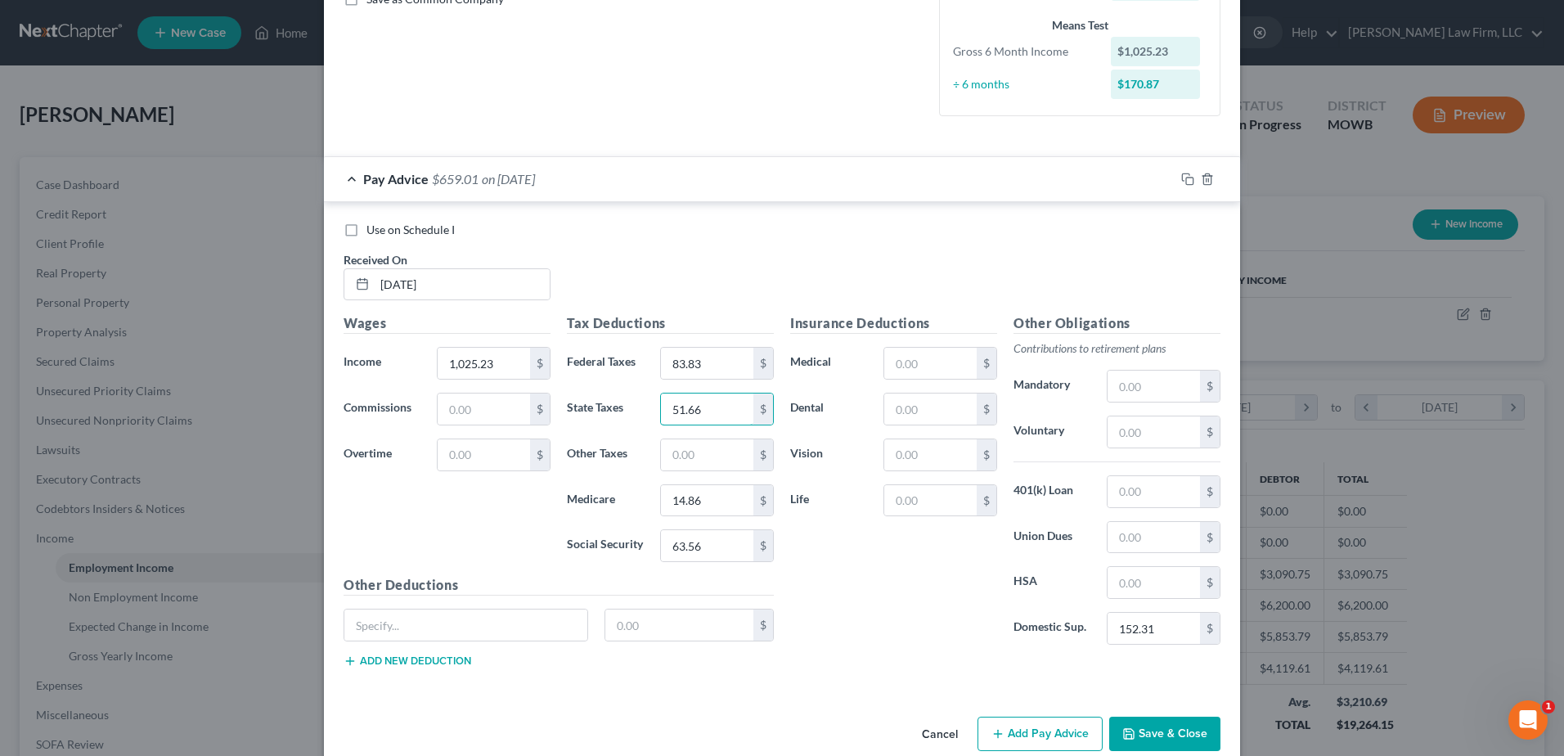
scroll to position [388, 0]
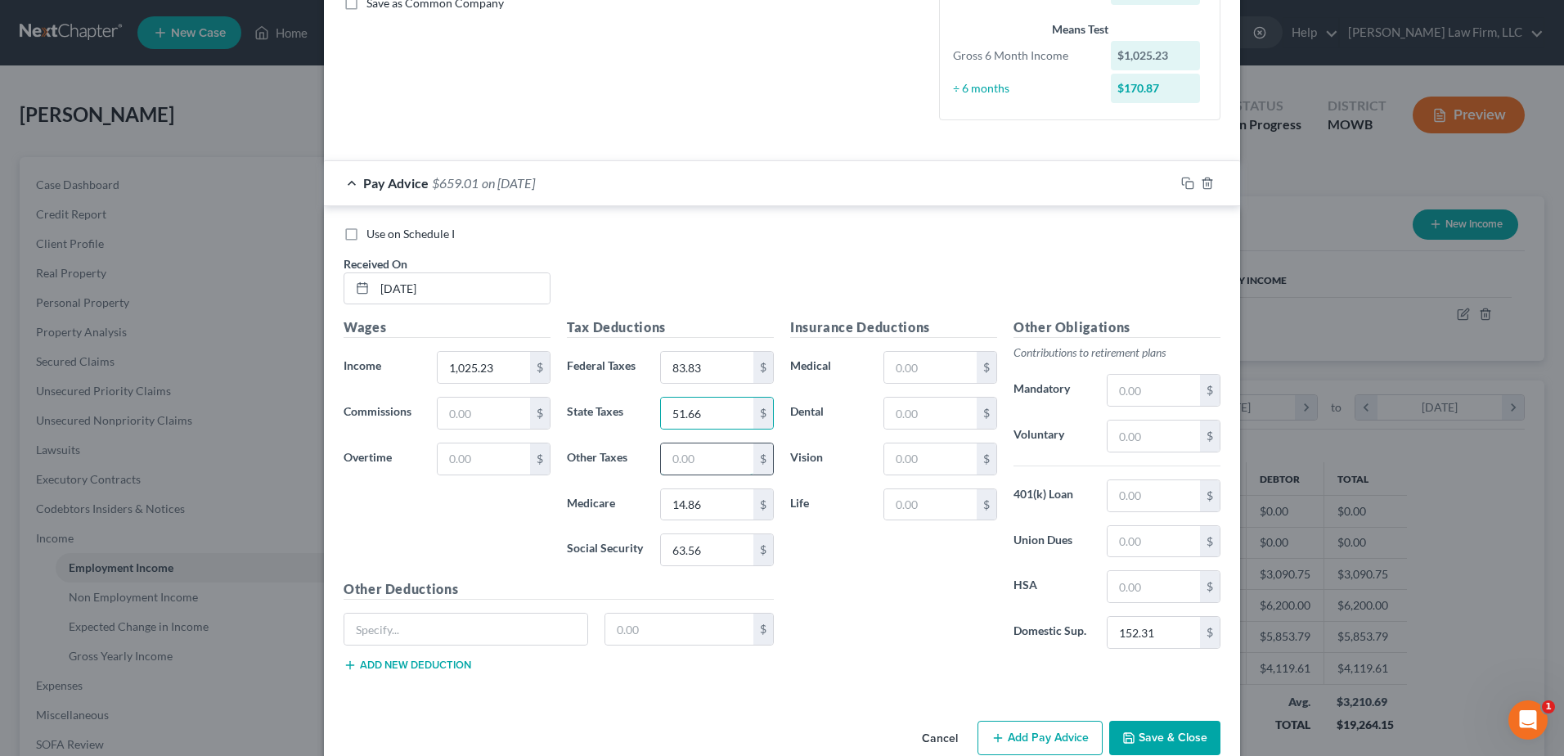
click at [714, 467] on input "text" at bounding box center [707, 458] width 92 height 31
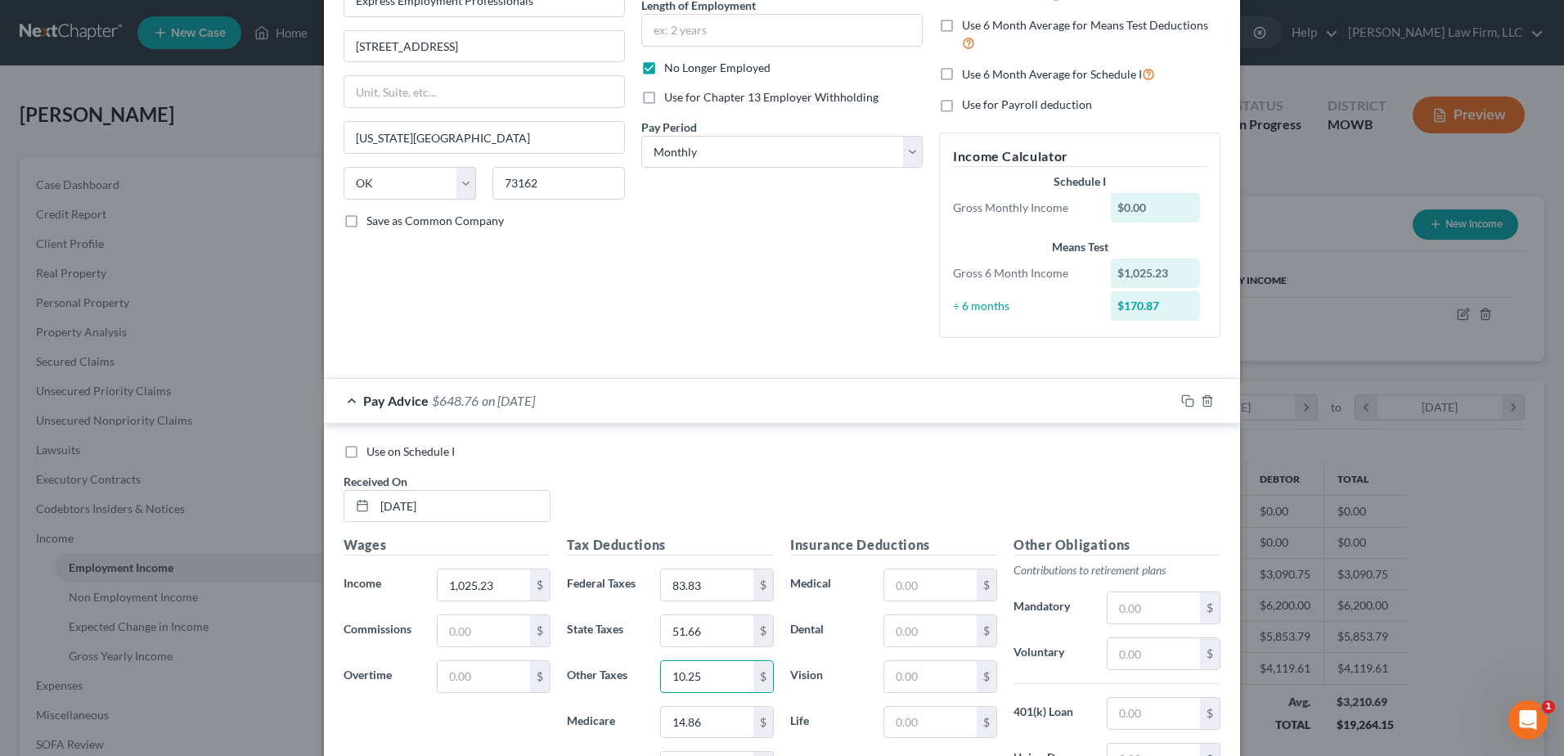
scroll to position [164, 0]
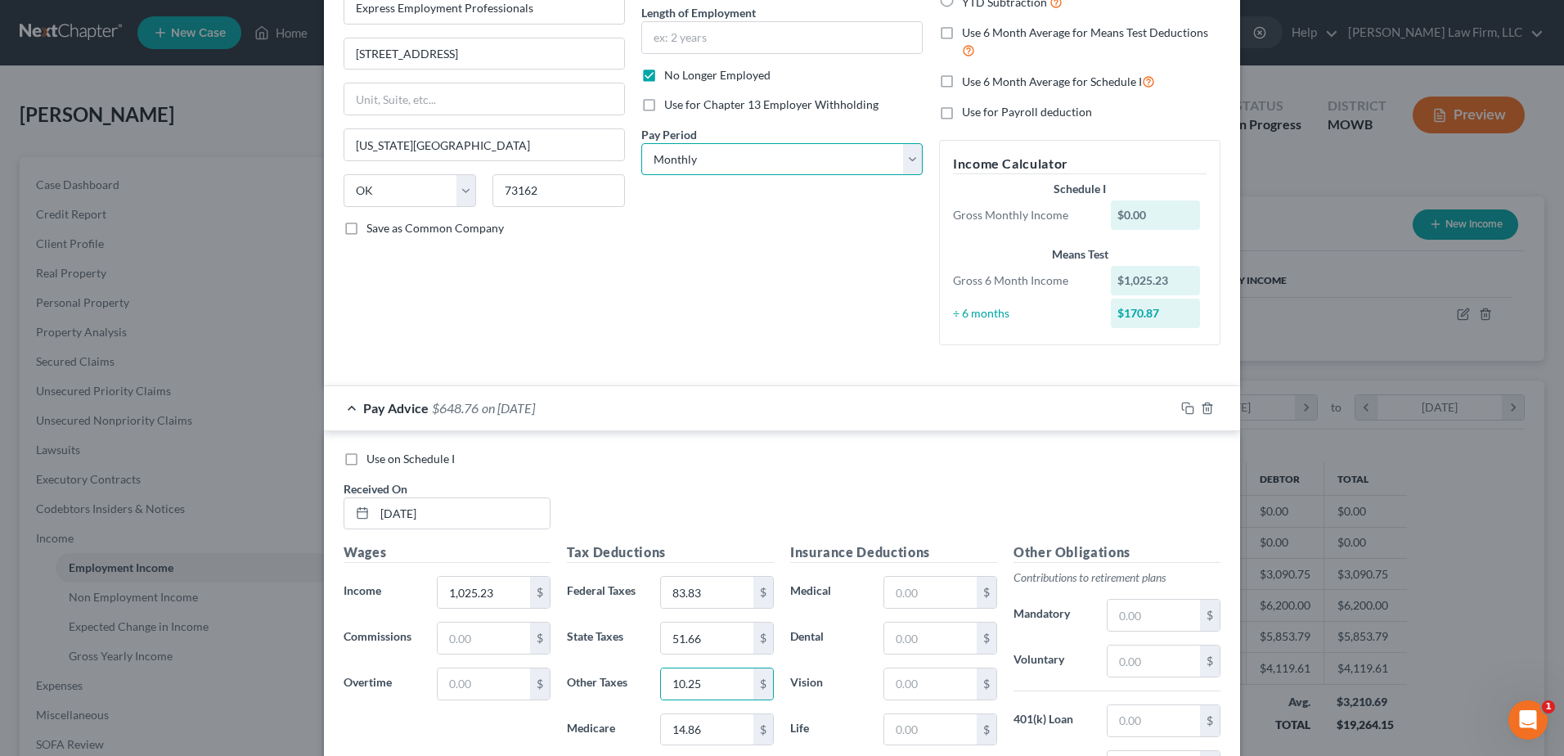
click at [723, 164] on select "Select Monthly Twice Monthly Every Other Week Weekly" at bounding box center [781, 159] width 281 height 33
click at [641, 143] on select "Select Monthly Twice Monthly Every Other Week Weekly" at bounding box center [781, 159] width 281 height 33
click at [1186, 408] on icon "button" at bounding box center [1187, 408] width 13 height 13
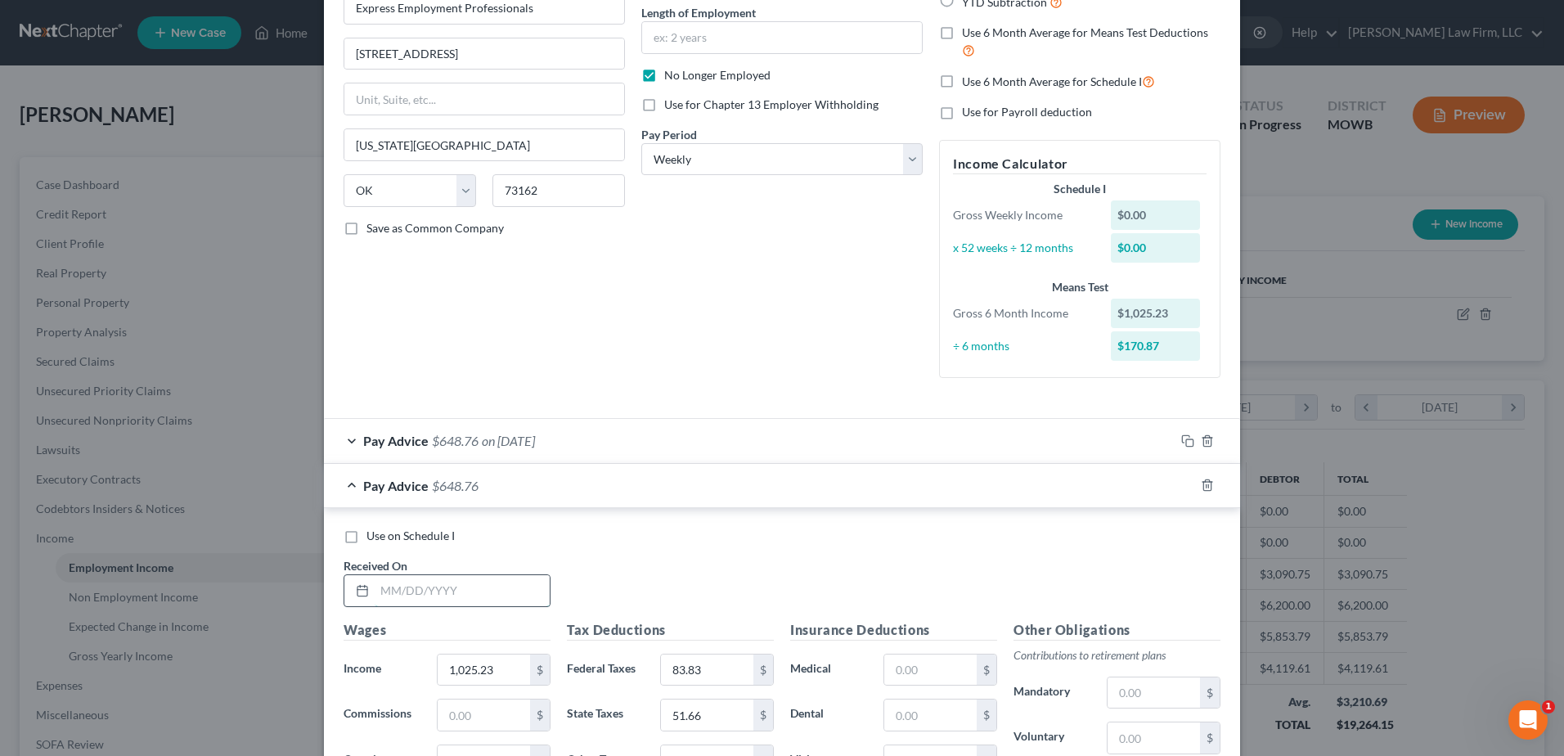
click at [477, 583] on input "text" at bounding box center [462, 590] width 175 height 31
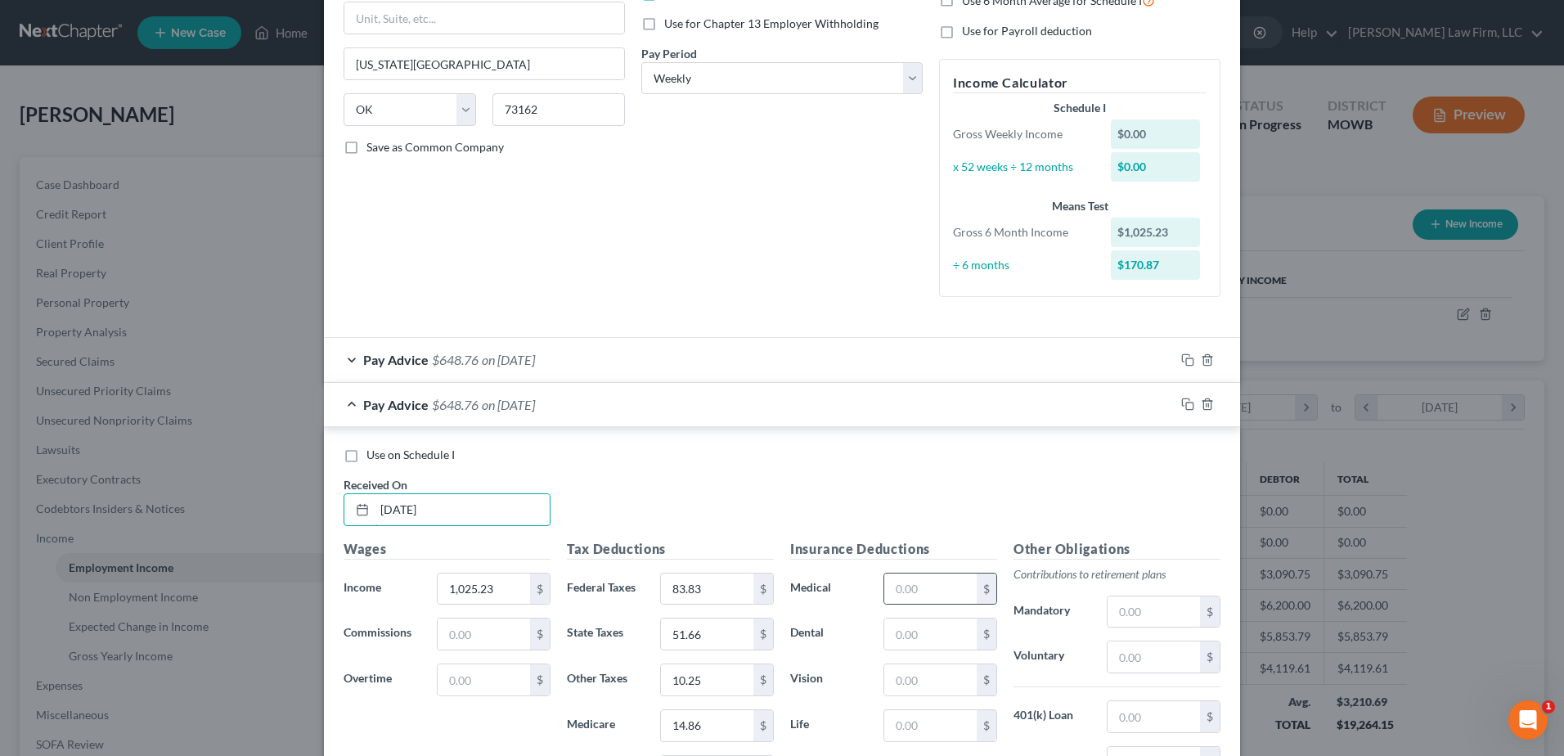
scroll to position [245, 0]
click at [503, 576] on input "1,025.23" at bounding box center [484, 587] width 92 height 31
click at [721, 584] on input "83.83" at bounding box center [707, 587] width 92 height 31
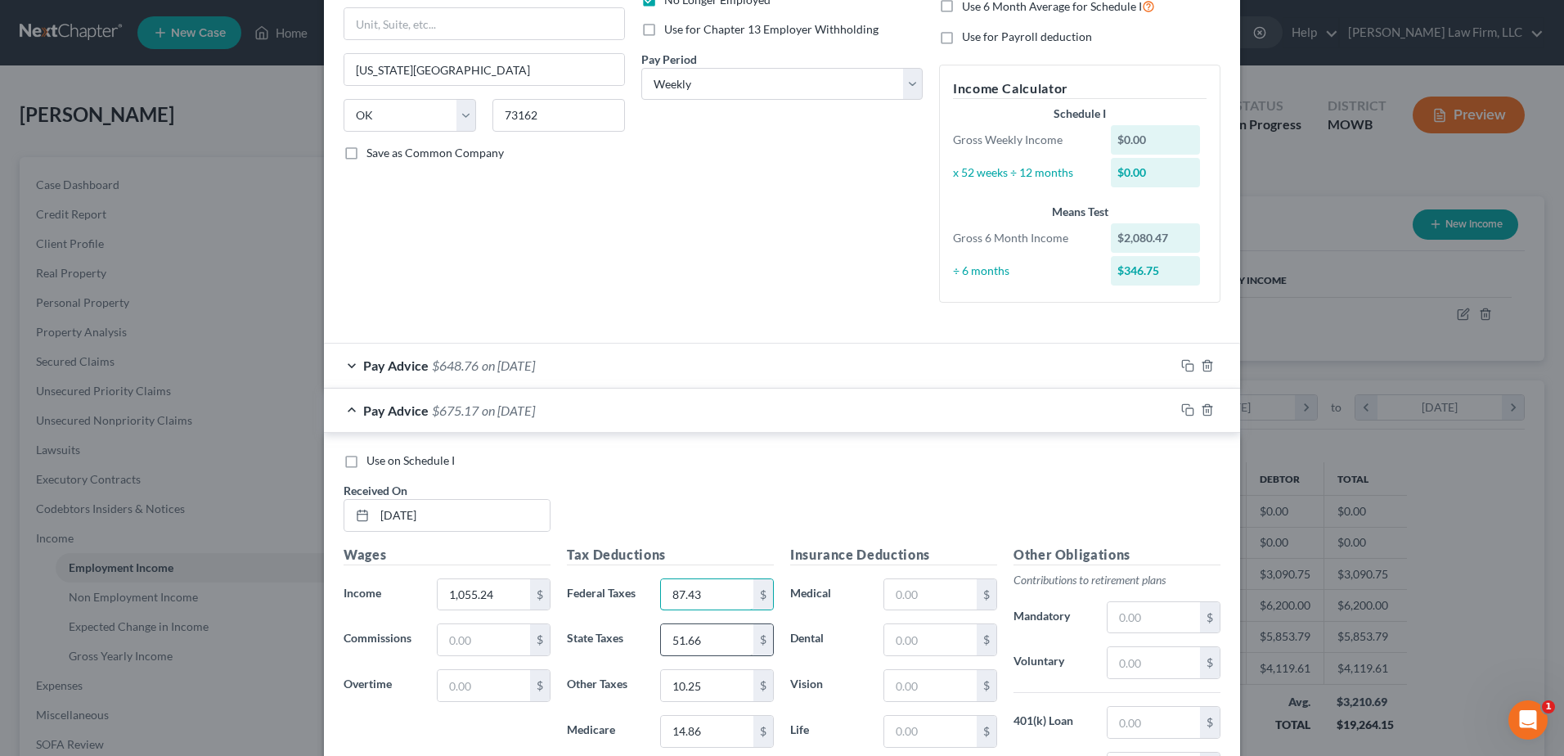
scroll to position [266, 0]
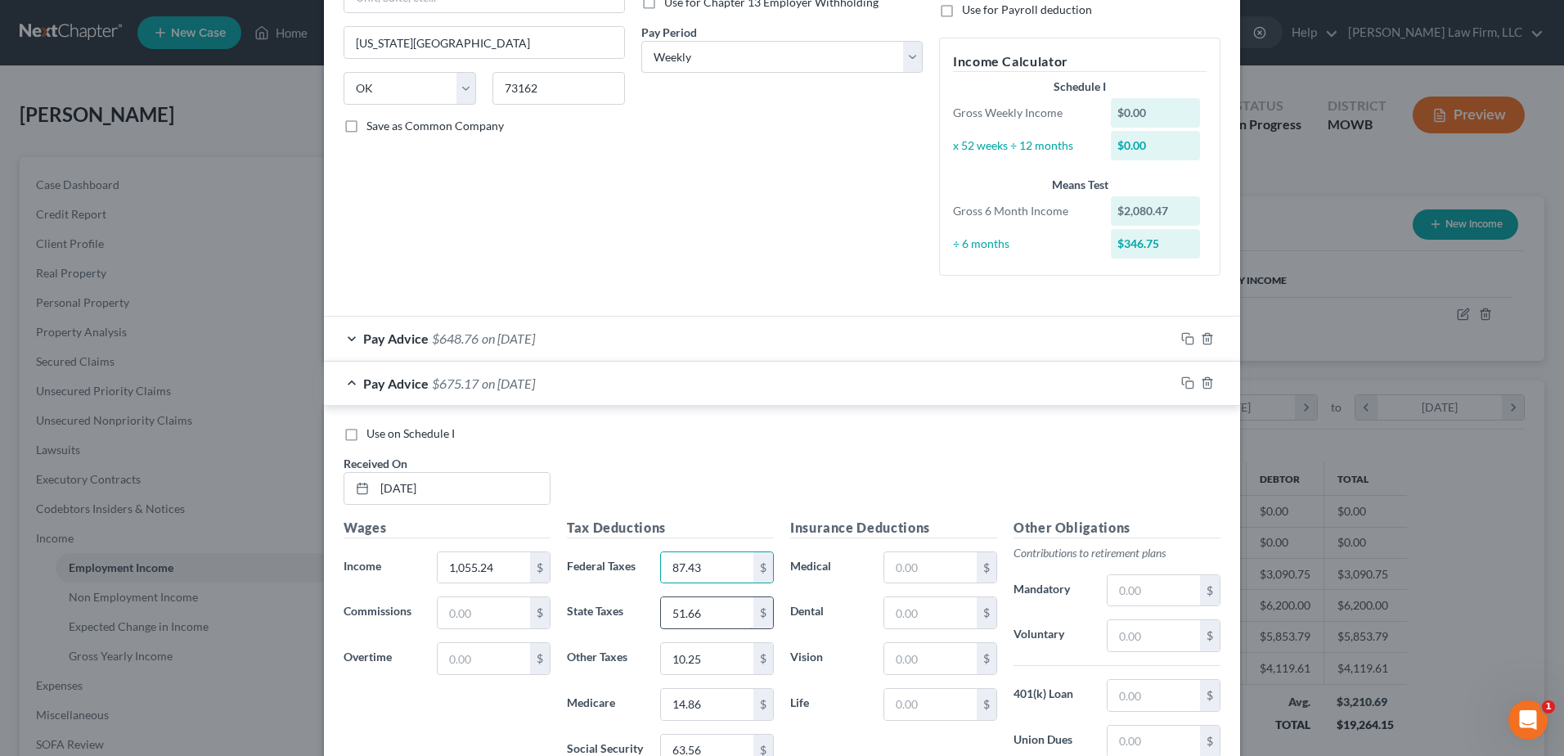
click at [721, 608] on input "51.66" at bounding box center [707, 612] width 92 height 31
click at [715, 664] on input "10.25" at bounding box center [707, 658] width 92 height 31
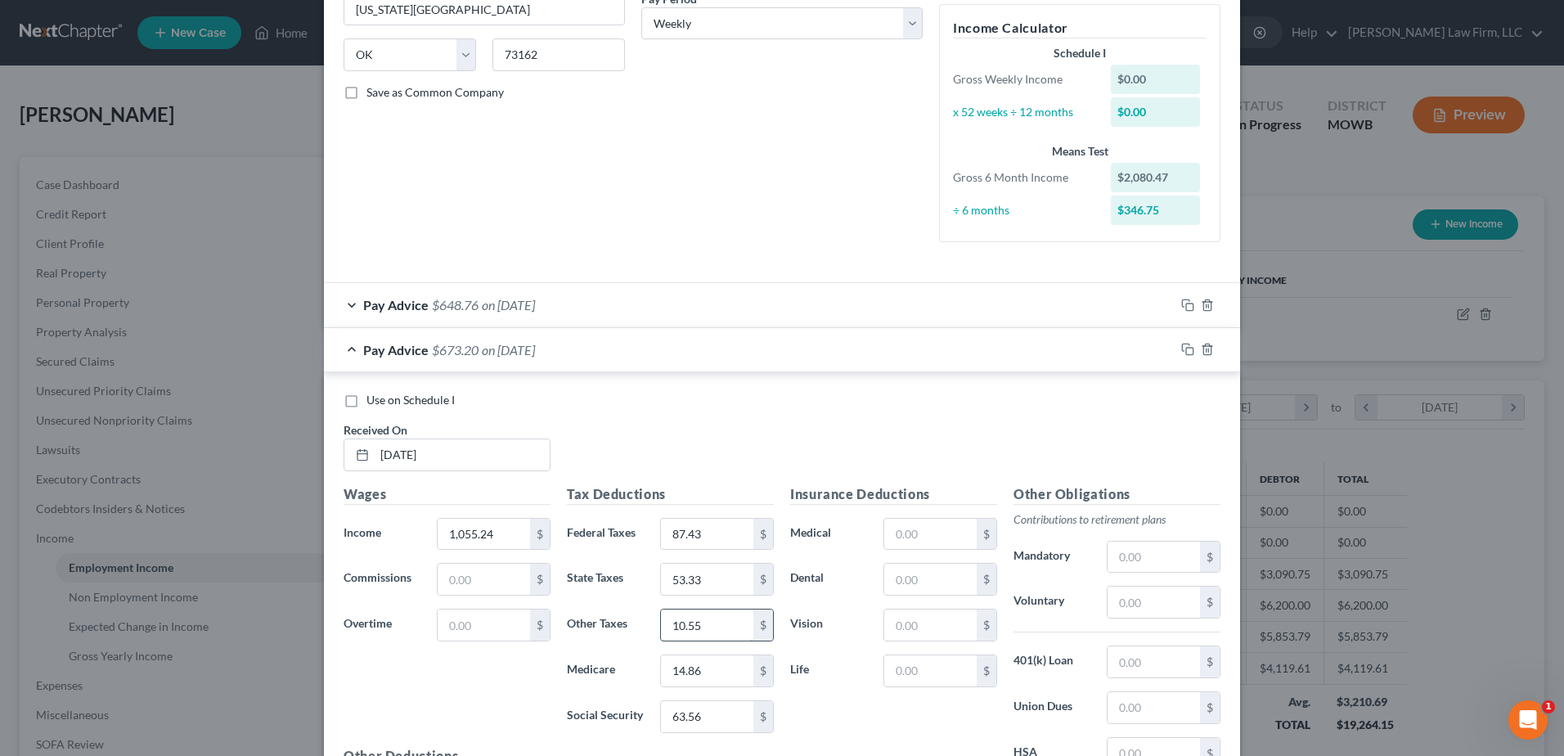
scroll to position [327, 0]
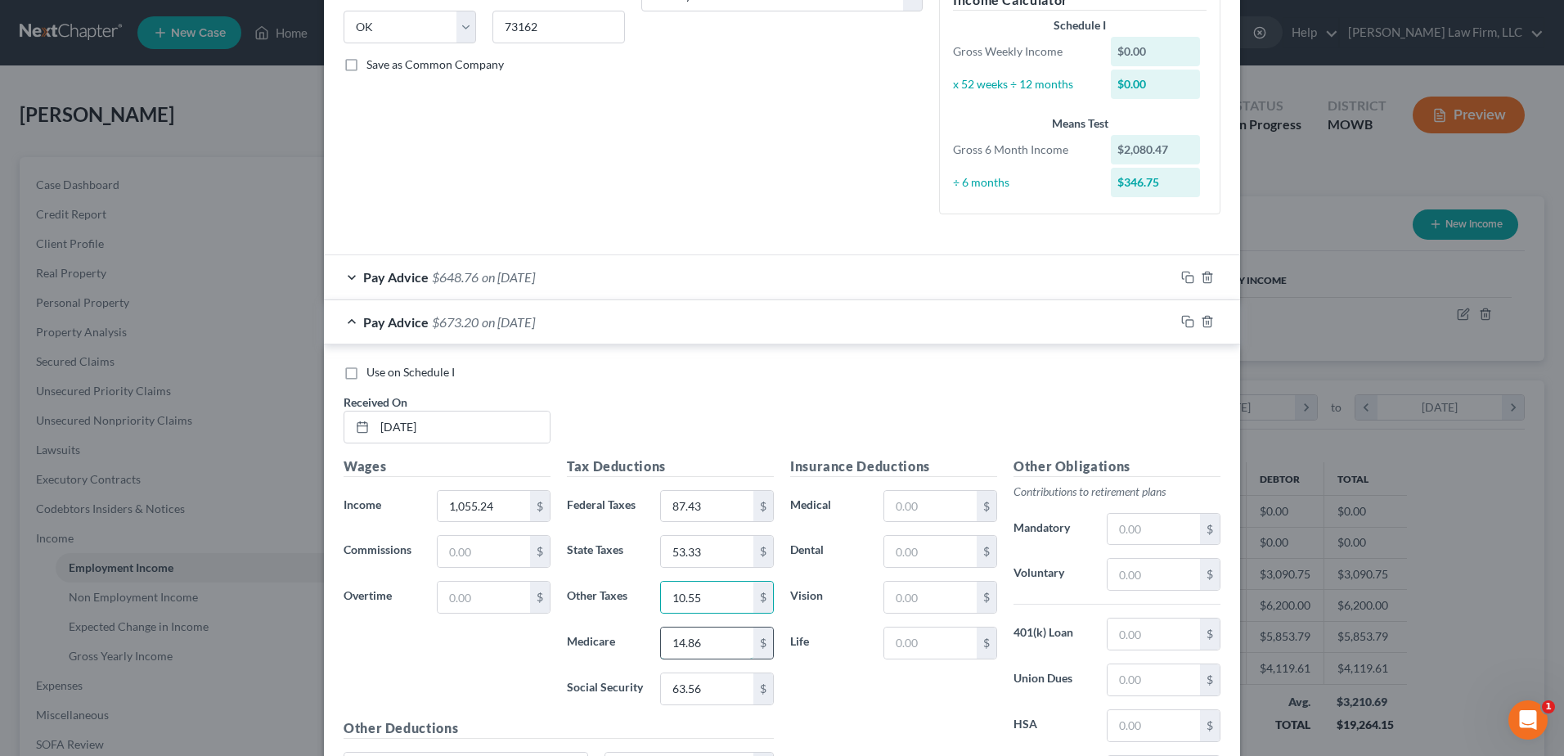
click at [717, 648] on input "14.86" at bounding box center [707, 642] width 92 height 31
click at [725, 693] on input "63.56" at bounding box center [707, 688] width 92 height 31
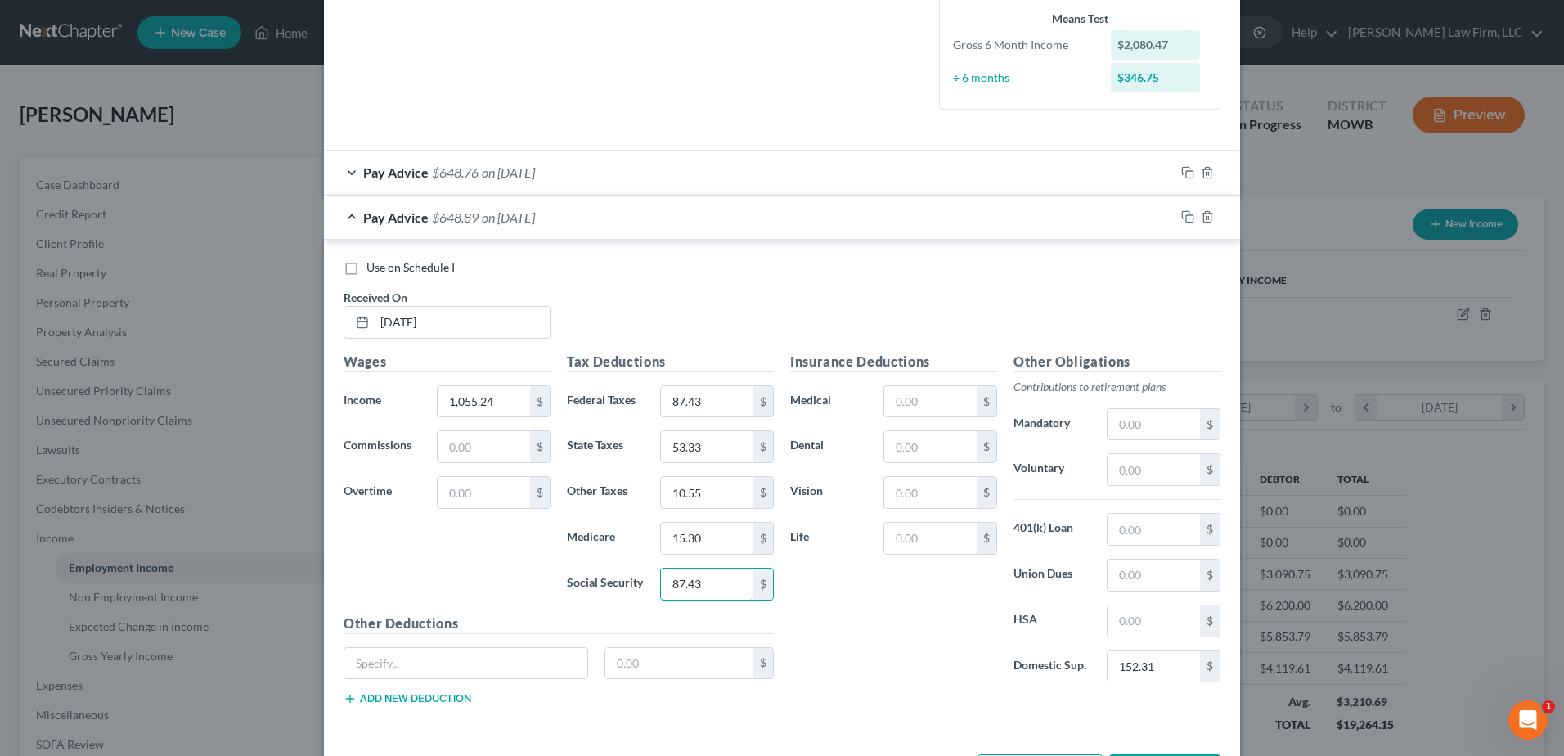
scroll to position [450, 0]
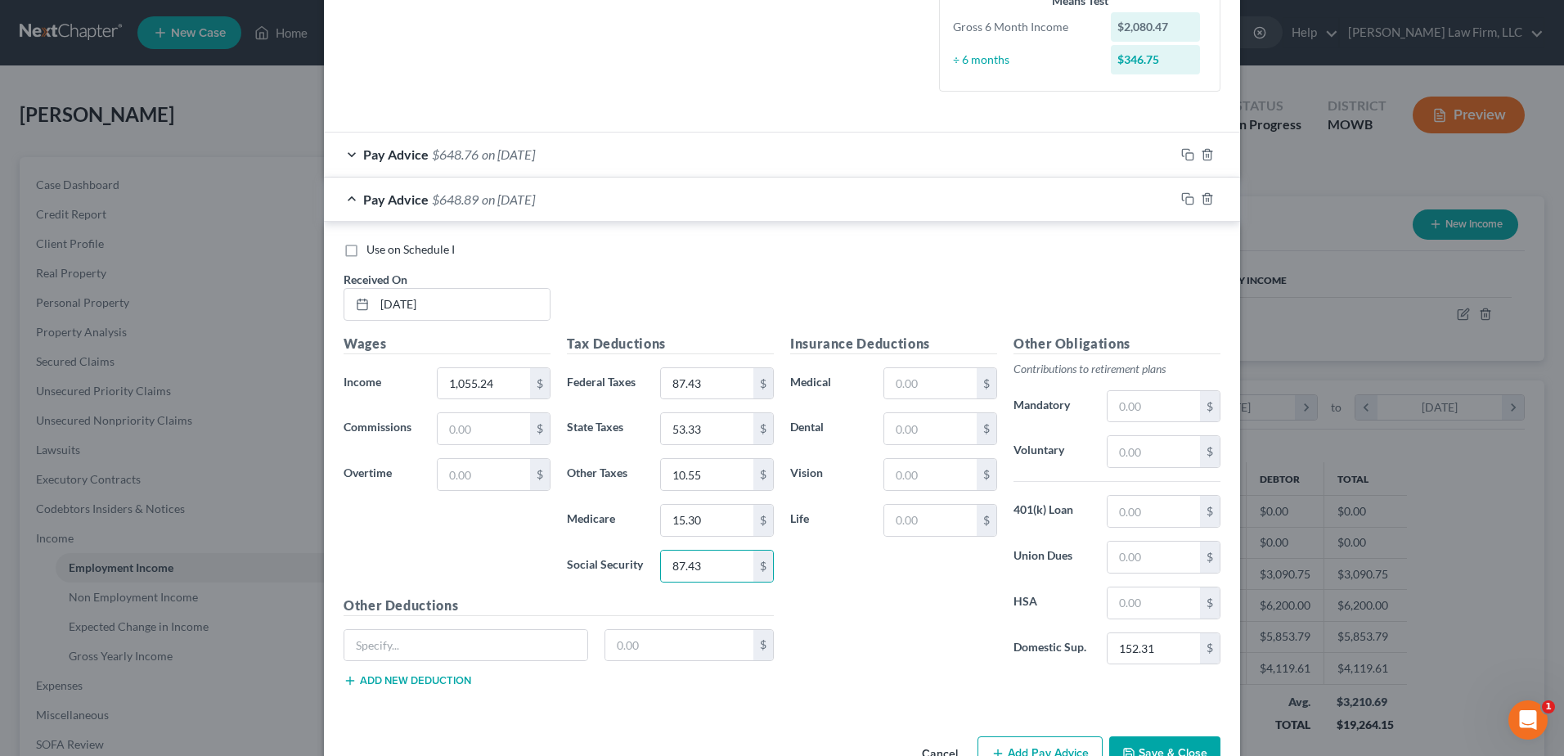
click at [875, 610] on div "Insurance Deductions Medical $ Dental $ Vision $ Life $" at bounding box center [893, 506] width 223 height 344
click at [713, 560] on input "87.43" at bounding box center [707, 565] width 92 height 31
click at [703, 524] on input "15.30" at bounding box center [707, 520] width 92 height 31
click at [728, 432] on input "53.33" at bounding box center [707, 428] width 92 height 31
click at [711, 379] on input "87.43" at bounding box center [707, 383] width 92 height 31
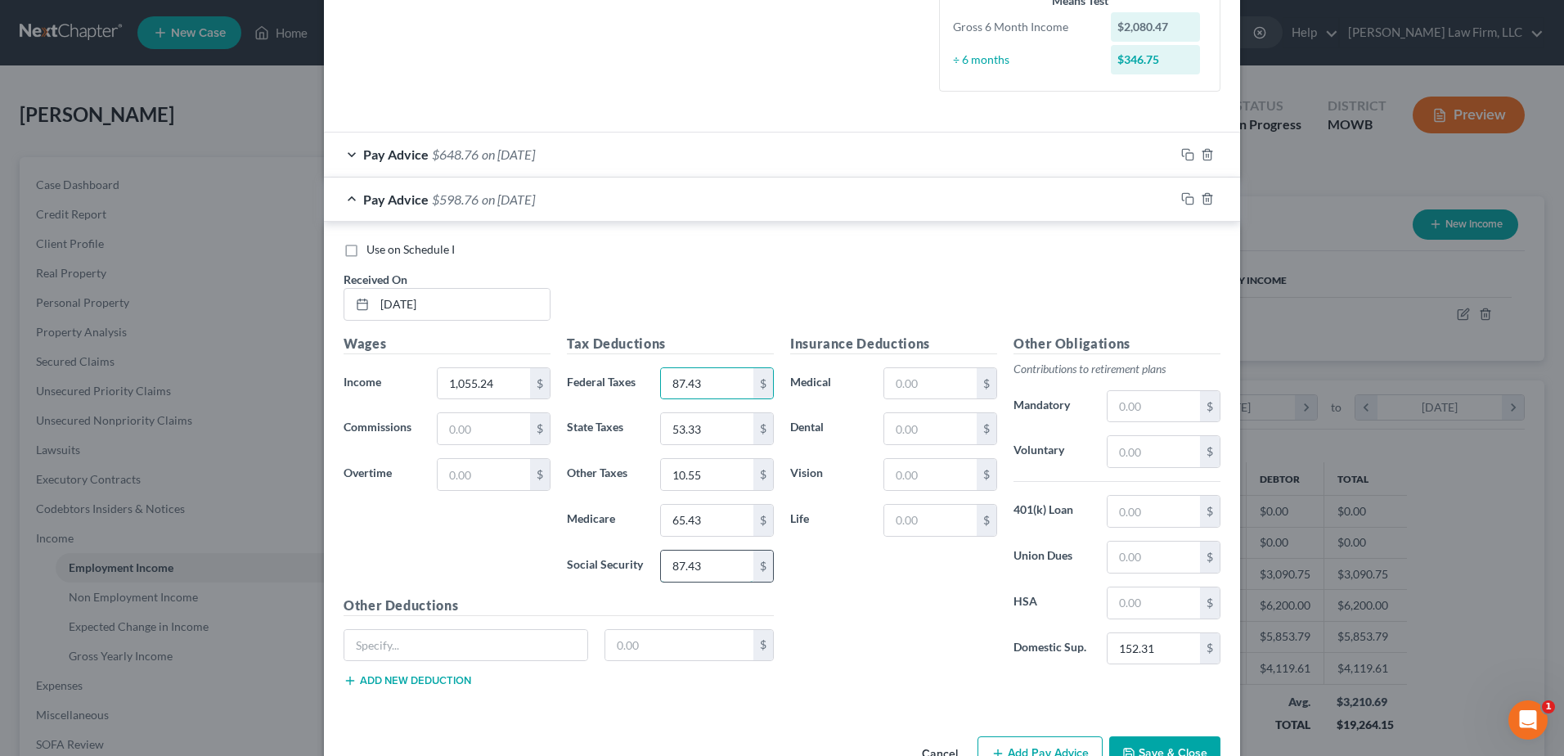
click at [721, 577] on input "87.43" at bounding box center [707, 565] width 92 height 31
click at [706, 519] on input "65.43" at bounding box center [707, 520] width 92 height 31
click at [1181, 203] on icon "button" at bounding box center [1187, 198] width 13 height 13
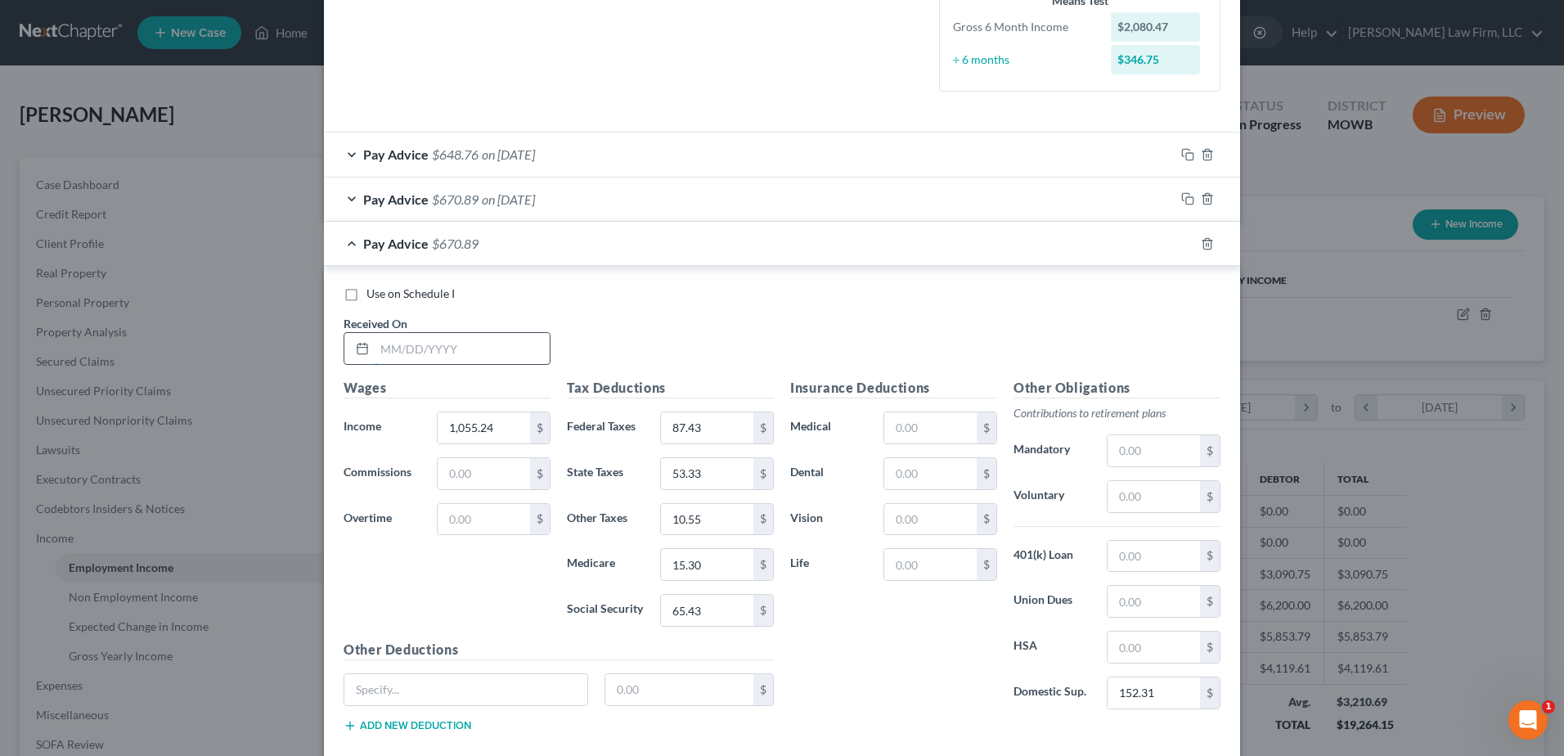
click at [478, 341] on input "text" at bounding box center [462, 348] width 175 height 31
click at [495, 435] on input "1,055.24" at bounding box center [484, 427] width 92 height 31
click at [725, 422] on input "87.43" at bounding box center [707, 427] width 92 height 31
click at [740, 610] on input "65.43" at bounding box center [707, 610] width 92 height 31
click at [724, 561] on input "15.30" at bounding box center [707, 564] width 92 height 31
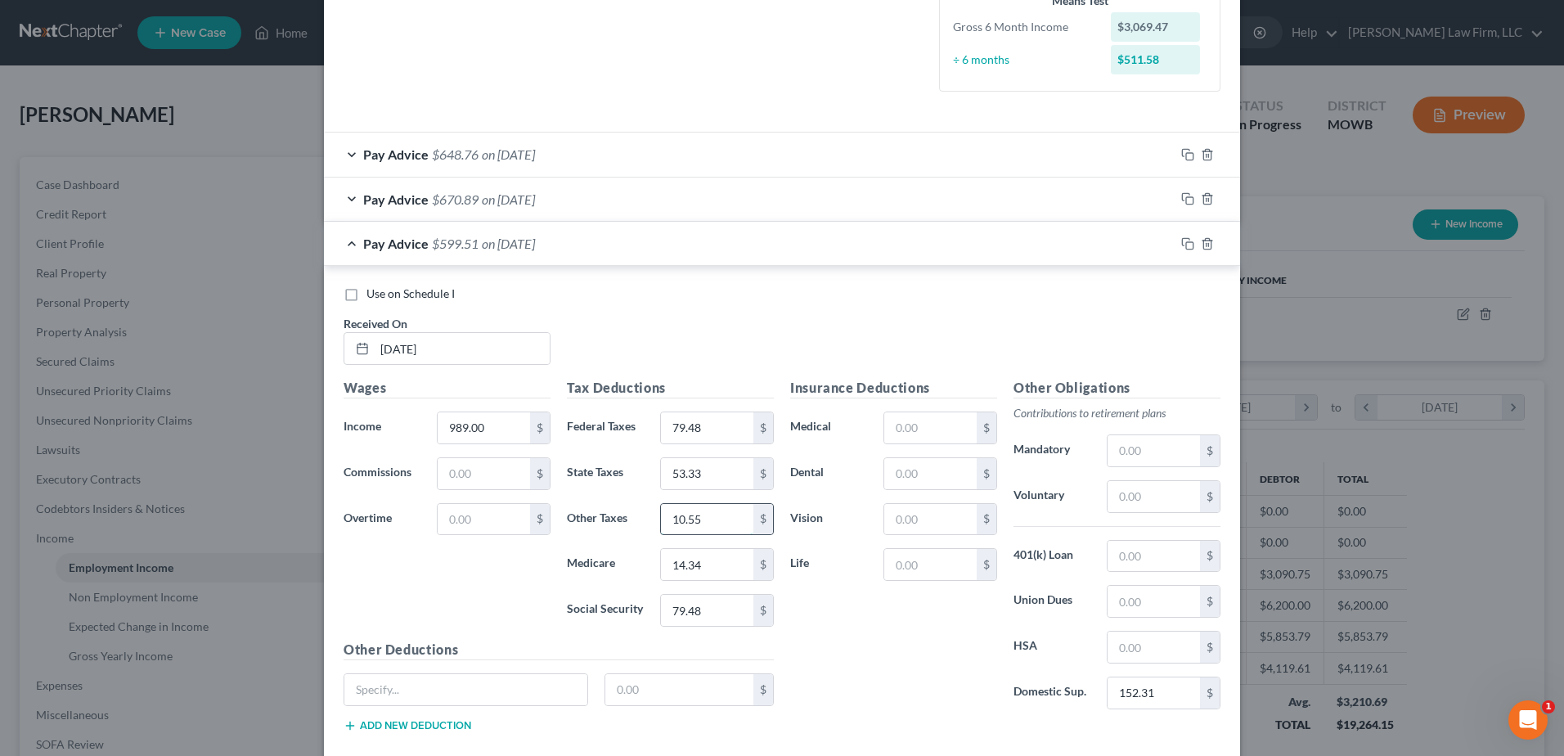
click at [719, 527] on input "10.55" at bounding box center [707, 519] width 92 height 31
click at [705, 472] on input "53.33" at bounding box center [707, 473] width 92 height 31
click at [709, 614] on input "79.48" at bounding box center [707, 610] width 92 height 31
click at [1181, 245] on icon "button" at bounding box center [1187, 243] width 13 height 13
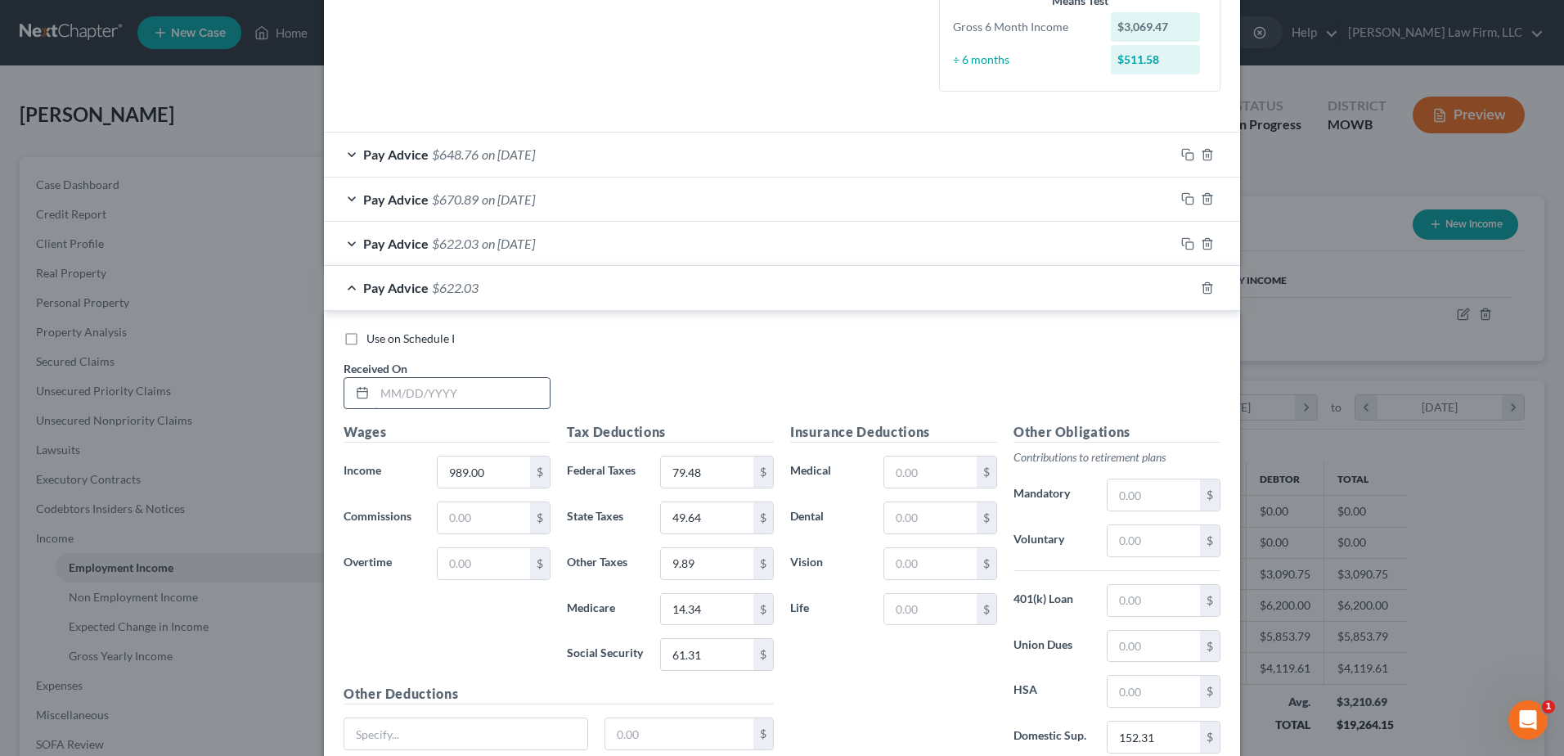
click at [481, 393] on input "text" at bounding box center [462, 393] width 175 height 31
click at [483, 475] on input "989.00" at bounding box center [484, 471] width 92 height 31
click at [713, 475] on input "79.48" at bounding box center [707, 471] width 92 height 31
click at [712, 514] on input "49.64" at bounding box center [707, 517] width 92 height 31
click at [724, 568] on input "9.89" at bounding box center [707, 563] width 92 height 31
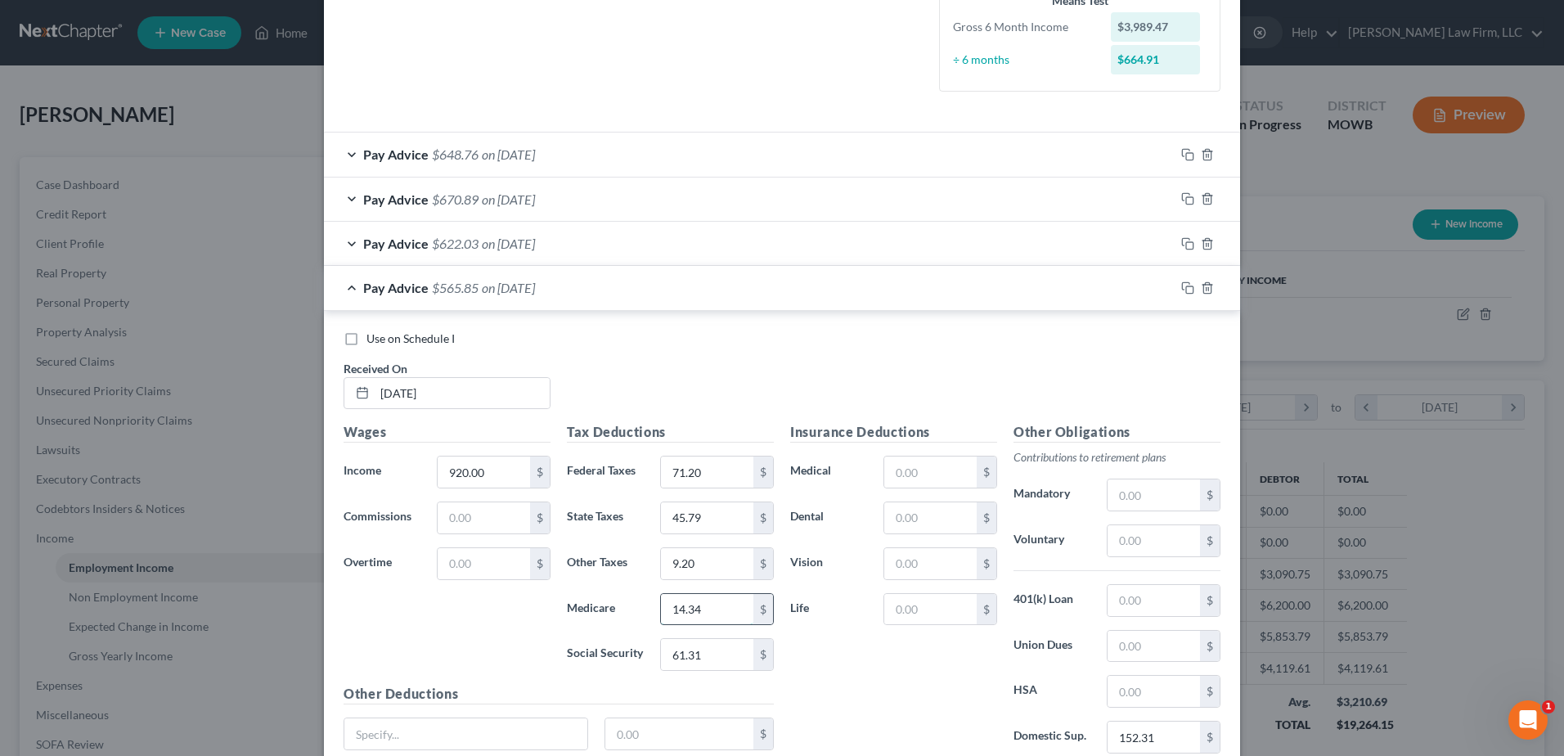
click at [705, 604] on input "14.34" at bounding box center [707, 609] width 92 height 31
click at [716, 648] on input "61.31" at bounding box center [707, 654] width 92 height 31
click at [1182, 288] on icon "button" at bounding box center [1187, 287] width 13 height 13
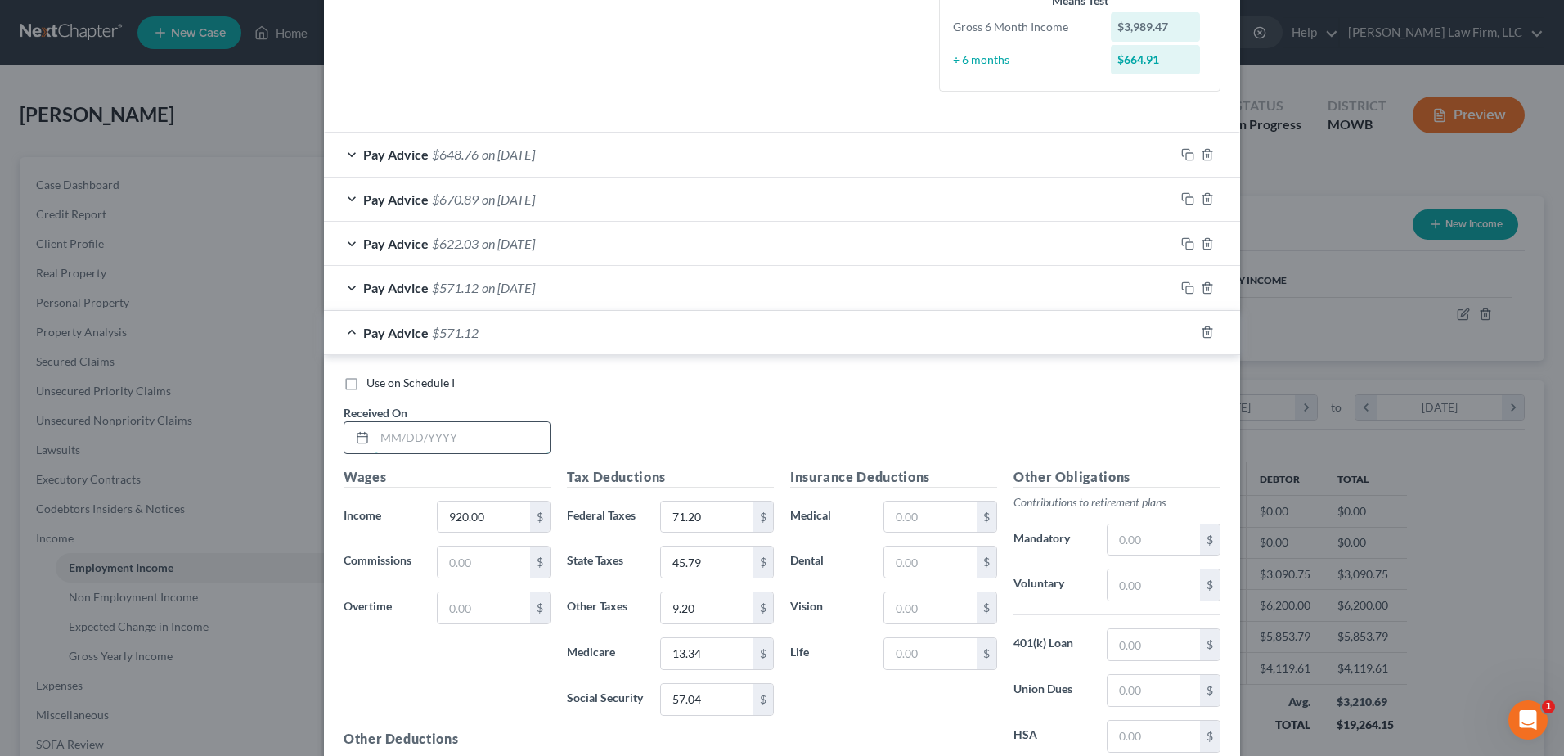
click at [482, 451] on input "text" at bounding box center [462, 437] width 175 height 31
click at [1181, 334] on icon "button" at bounding box center [1187, 331] width 13 height 13
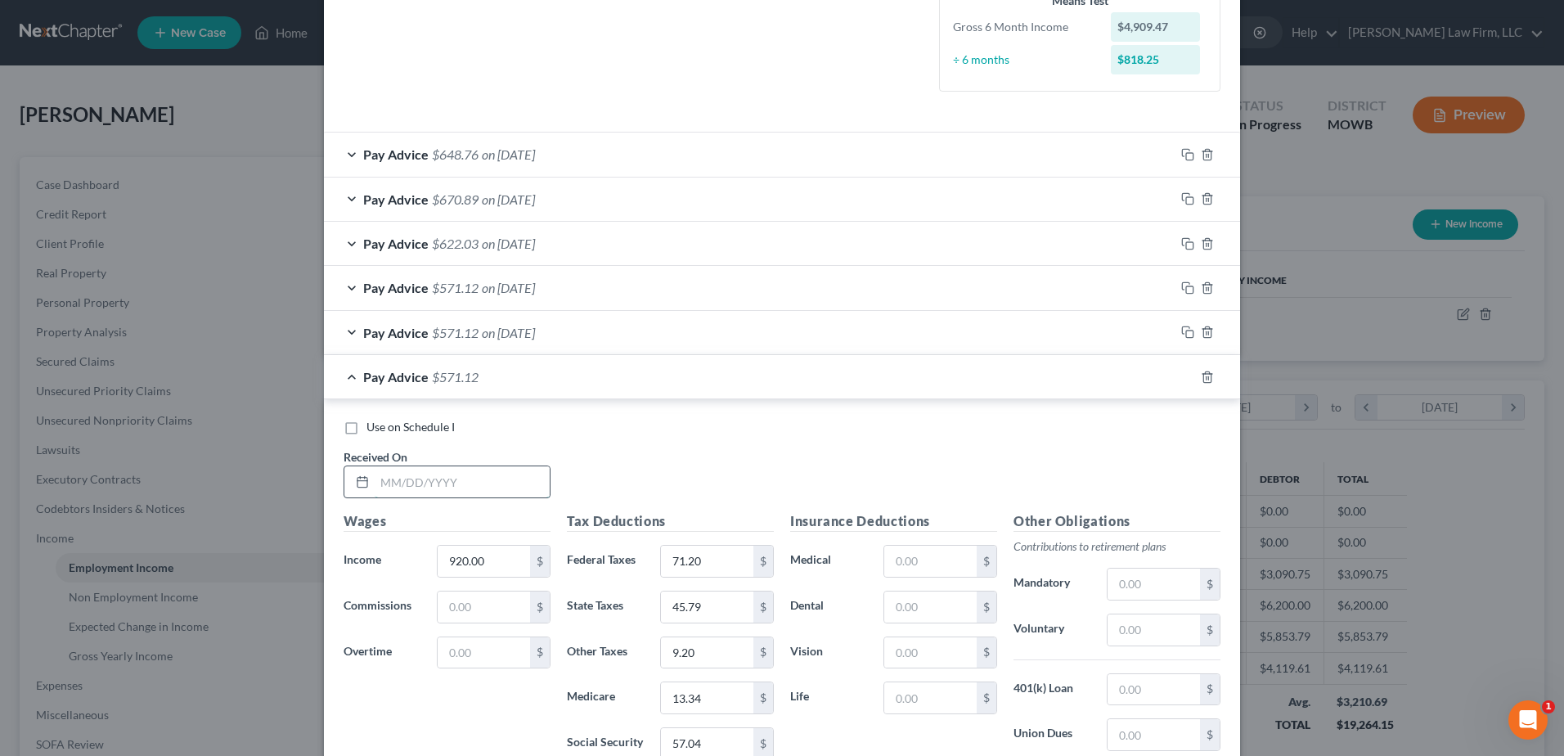
click at [493, 484] on input "text" at bounding box center [462, 481] width 175 height 31
click at [482, 566] on input "920.00" at bounding box center [484, 560] width 92 height 31
click at [711, 564] on input "71.20" at bounding box center [707, 560] width 92 height 31
click at [713, 592] on input "45.79" at bounding box center [707, 606] width 92 height 31
click at [717, 650] on input "9.20" at bounding box center [707, 652] width 92 height 31
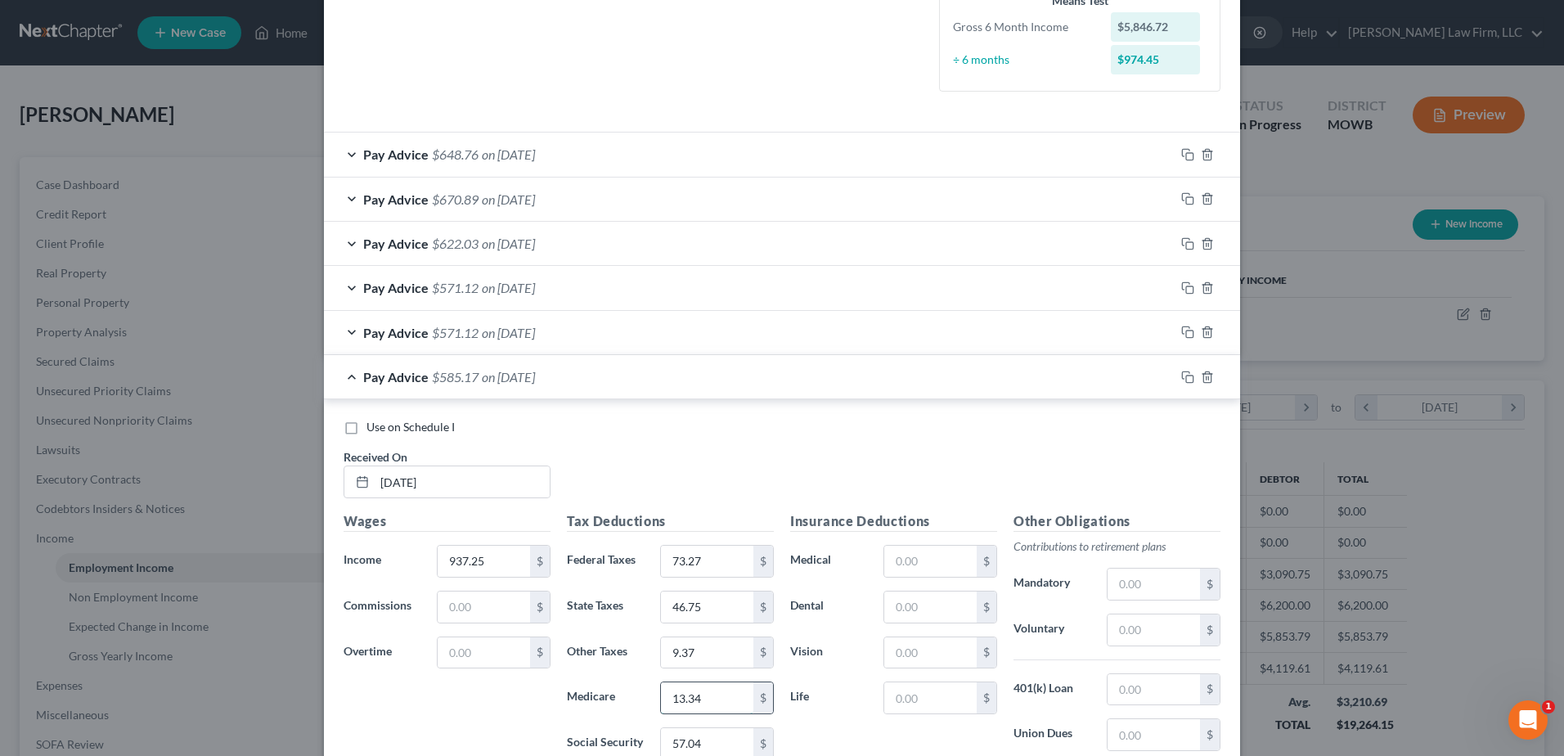
click at [719, 698] on input "13.34" at bounding box center [707, 697] width 92 height 31
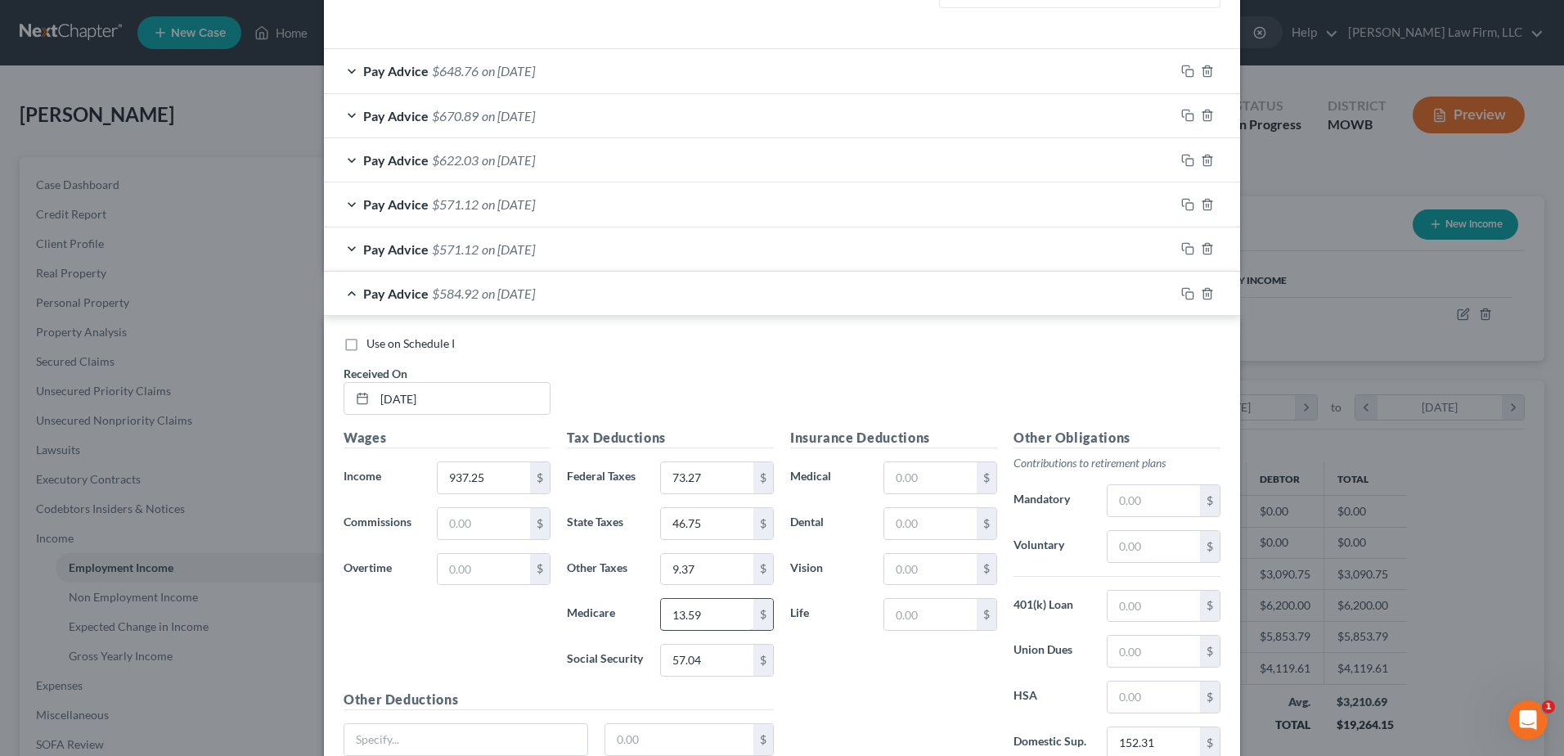
scroll to position [552, 0]
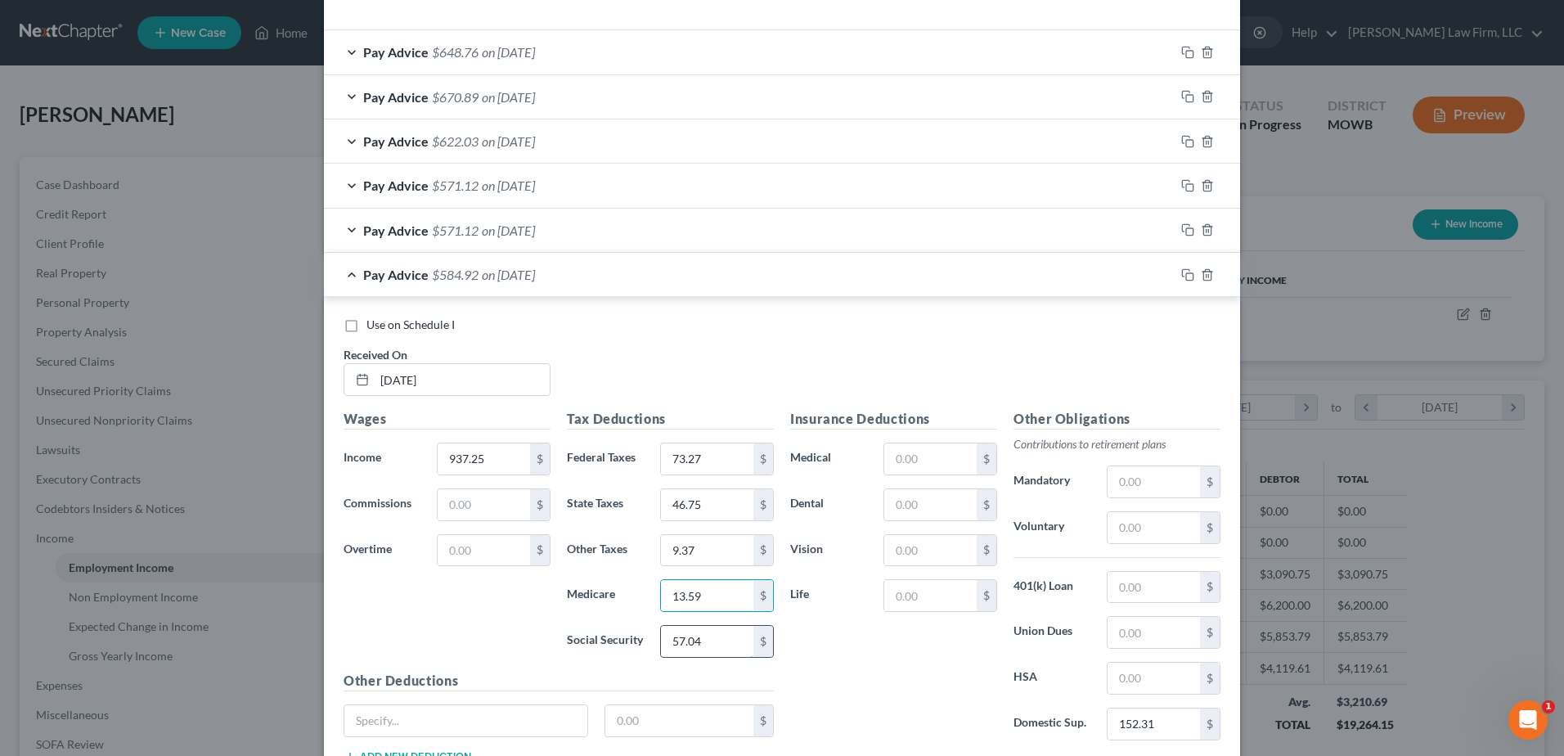
click at [721, 639] on input "57.04" at bounding box center [707, 641] width 92 height 31
click at [1181, 271] on icon "button" at bounding box center [1187, 274] width 13 height 13
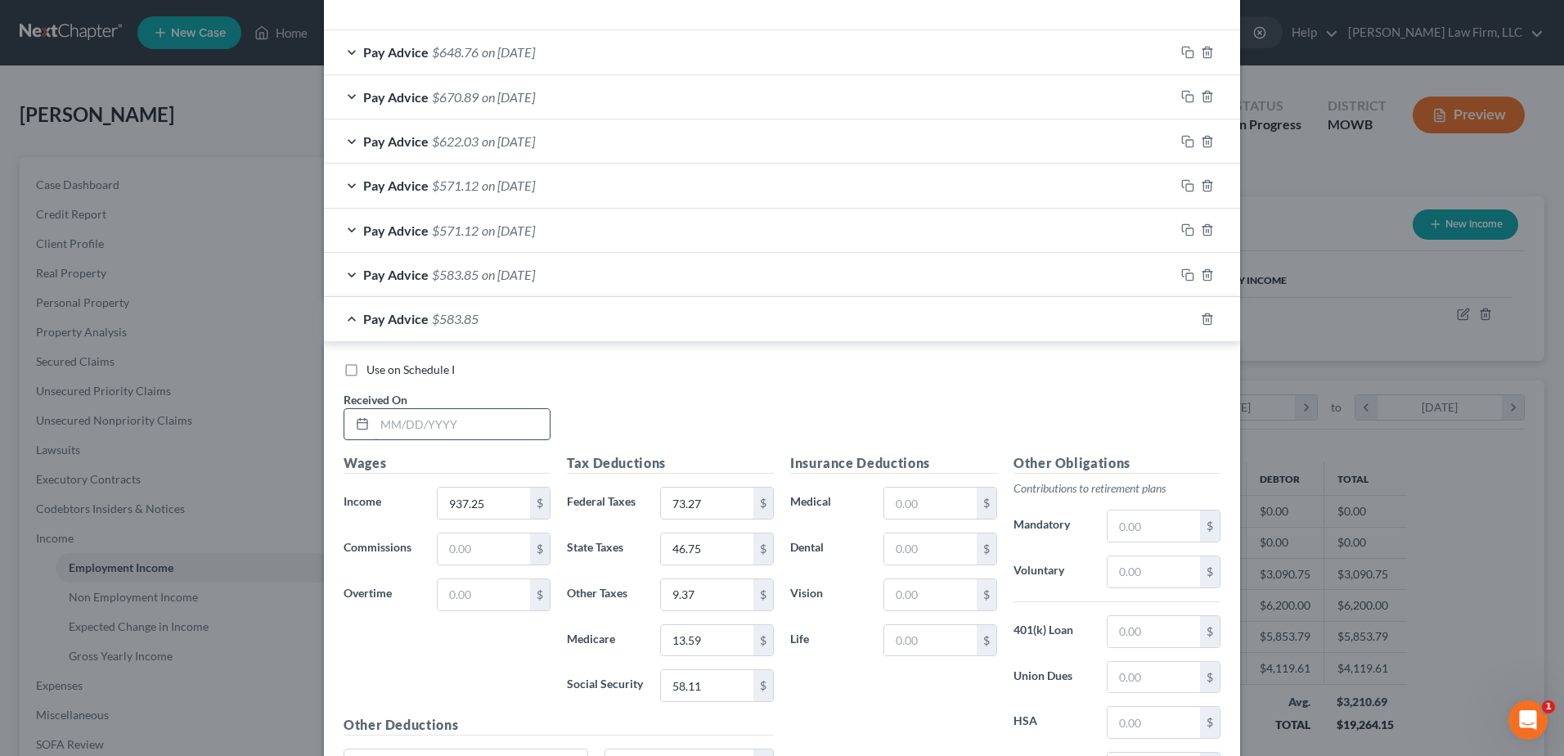
click at [433, 422] on input "text" at bounding box center [462, 424] width 175 height 31
click at [483, 502] on input "937.25" at bounding box center [484, 502] width 92 height 31
click at [725, 492] on input "73.27" at bounding box center [707, 502] width 92 height 31
click at [720, 550] on input "46.75" at bounding box center [707, 548] width 92 height 31
click at [738, 615] on div "Tax Deductions Federal Taxes 56.71 $ State Taxes 39.05 $ Other Taxes 9.37 $ Med…" at bounding box center [670, 584] width 223 height 262
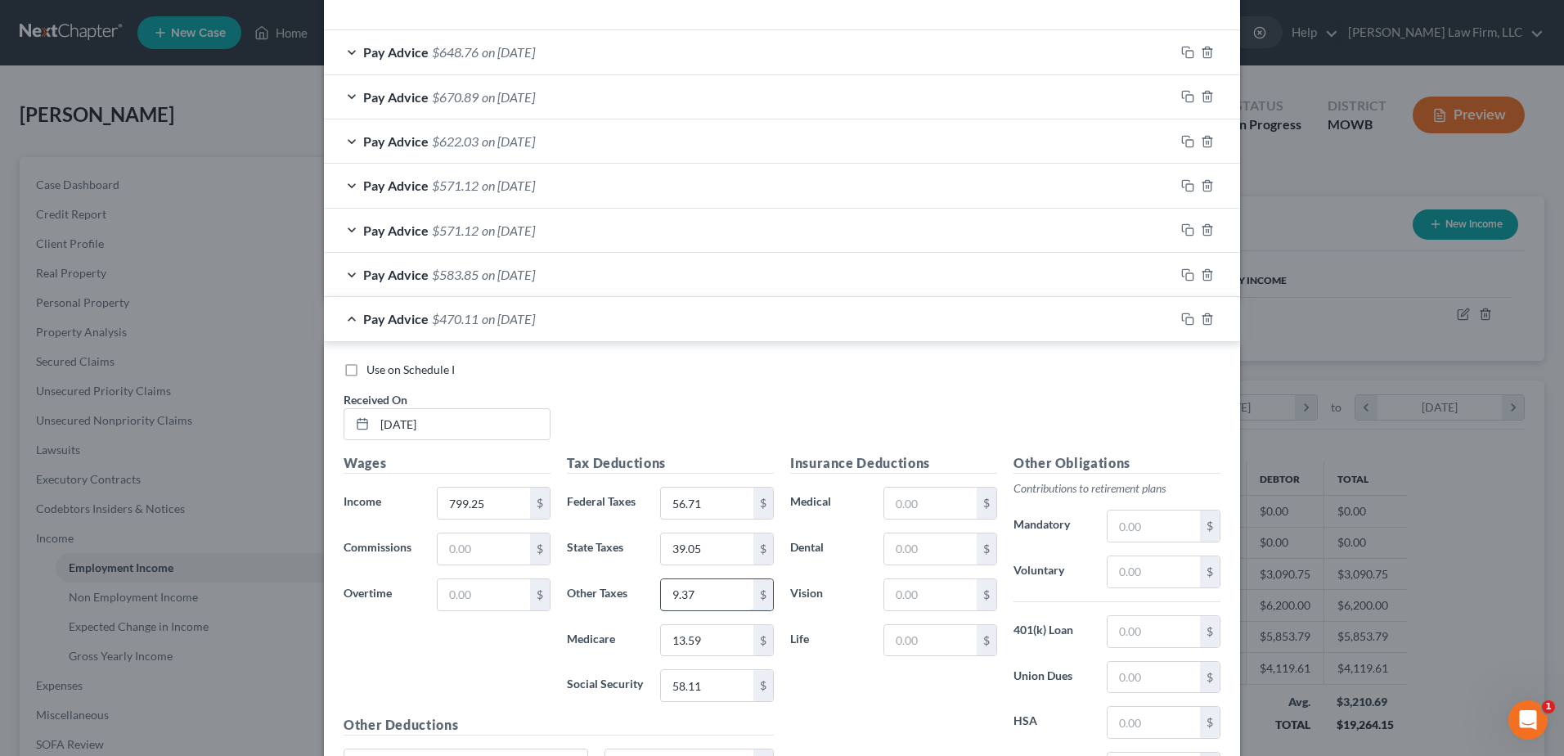
click at [731, 588] on input "9.37" at bounding box center [707, 594] width 92 height 31
click at [729, 646] on input "13.59" at bounding box center [707, 640] width 92 height 31
click at [735, 684] on input "58.11" at bounding box center [707, 685] width 92 height 31
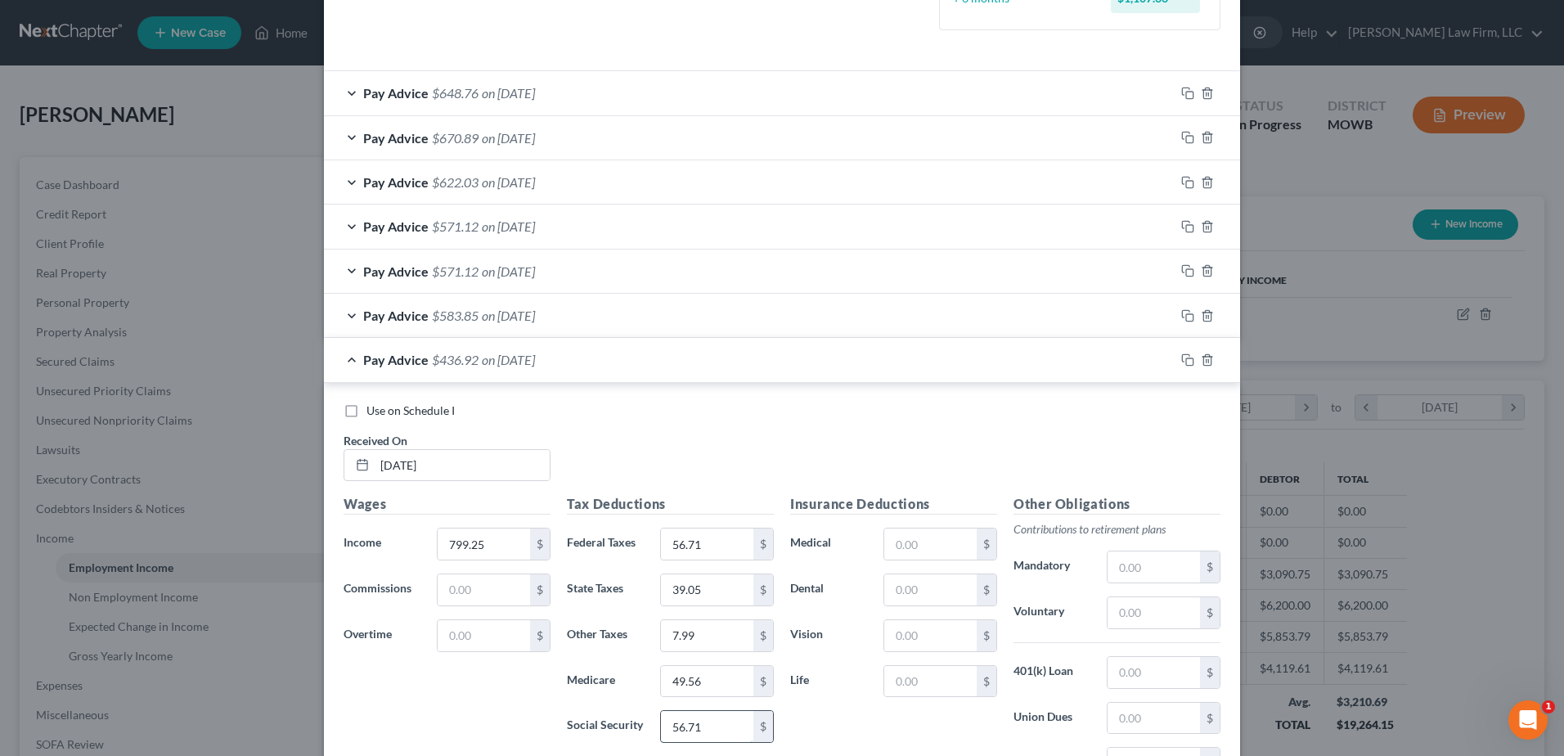
scroll to position [532, 0]
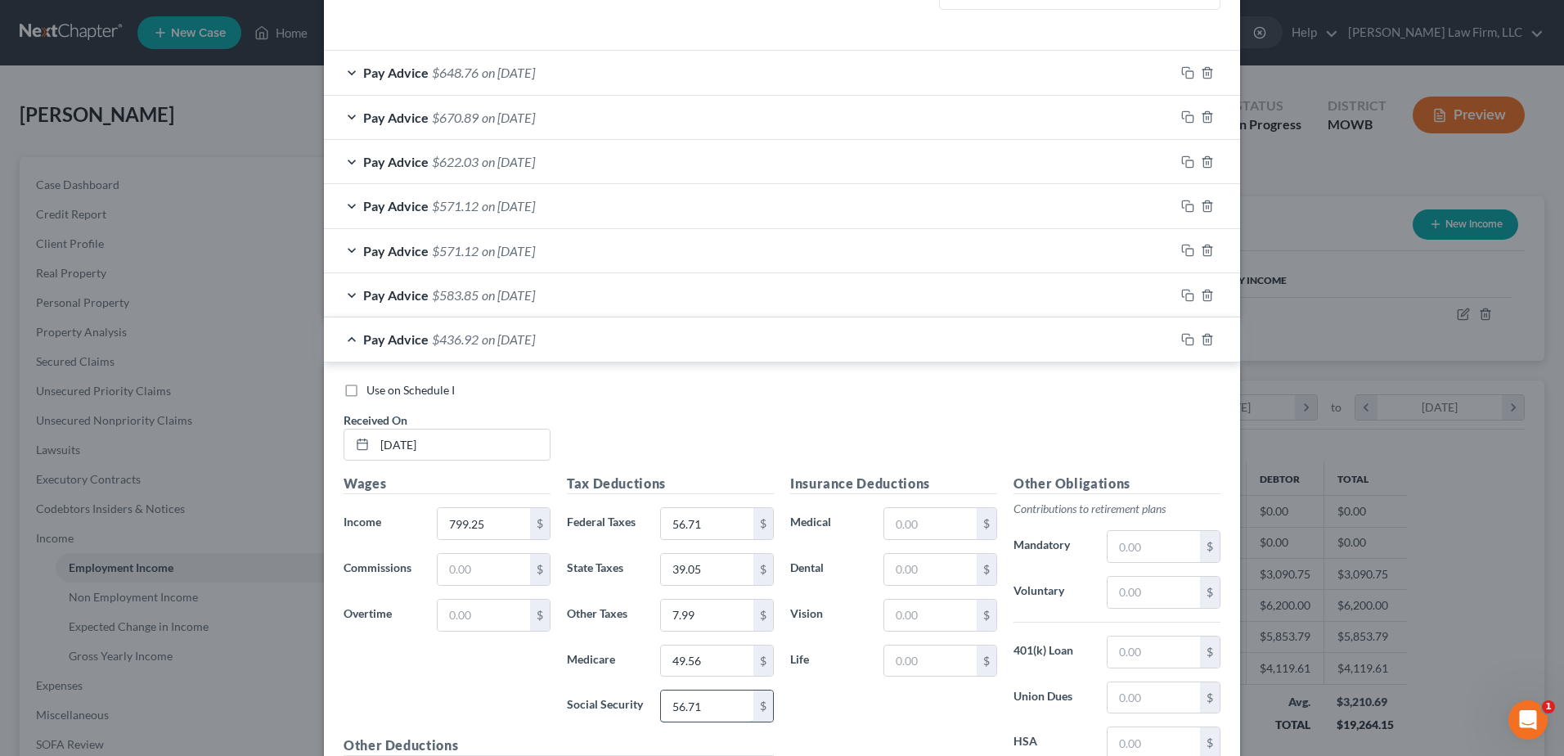
click at [714, 716] on input "56.71" at bounding box center [707, 705] width 92 height 31
drag, startPoint x: 714, startPoint y: 716, endPoint x: 669, endPoint y: 720, distance: 45.1
click at [669, 720] on input "56.71" at bounding box center [707, 705] width 92 height 31
click at [708, 567] on input "39.05" at bounding box center [707, 569] width 92 height 31
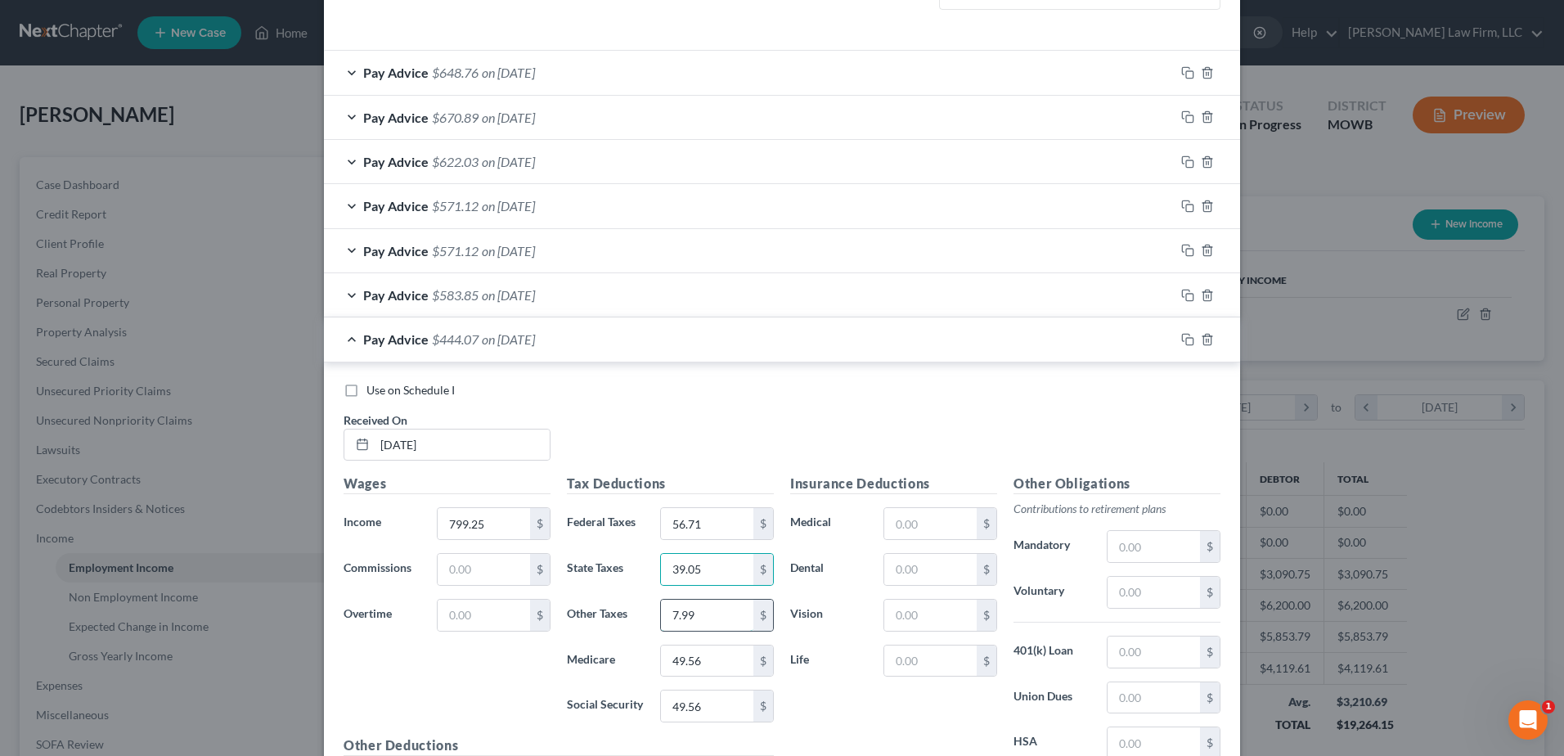
click at [705, 605] on input "7.99" at bounding box center [707, 614] width 92 height 31
click at [705, 651] on input "49.56" at bounding box center [707, 660] width 92 height 31
click at [1186, 338] on rect "button" at bounding box center [1189, 341] width 7 height 7
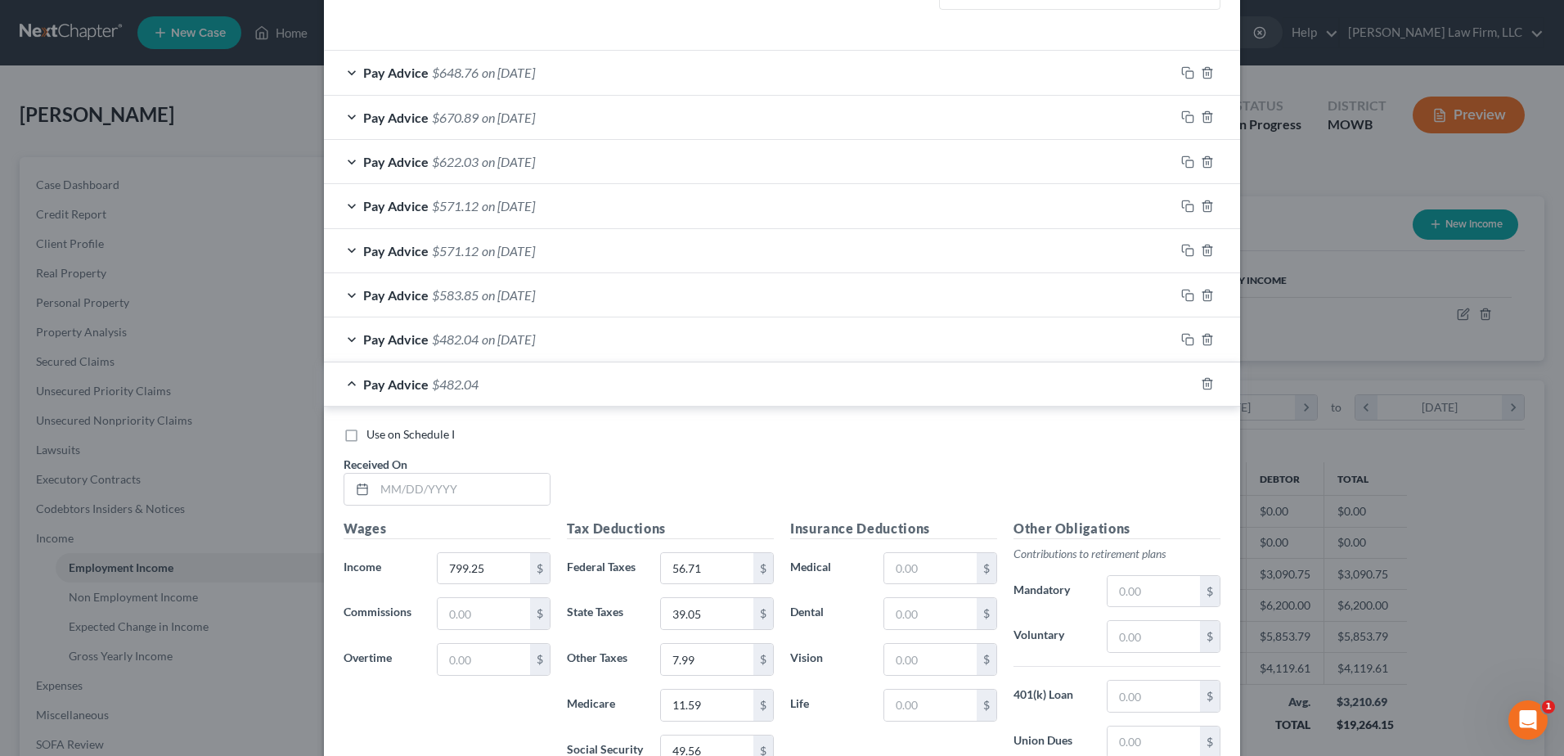
click at [466, 471] on div "Received On *" at bounding box center [446, 480] width 223 height 50
drag, startPoint x: 462, startPoint y: 485, endPoint x: 592, endPoint y: 473, distance: 130.6
click at [462, 485] on input "text" at bounding box center [462, 488] width 175 height 31
click at [491, 569] on input "799.25" at bounding box center [484, 568] width 92 height 31
click at [707, 567] on input "56.71" at bounding box center [707, 568] width 92 height 31
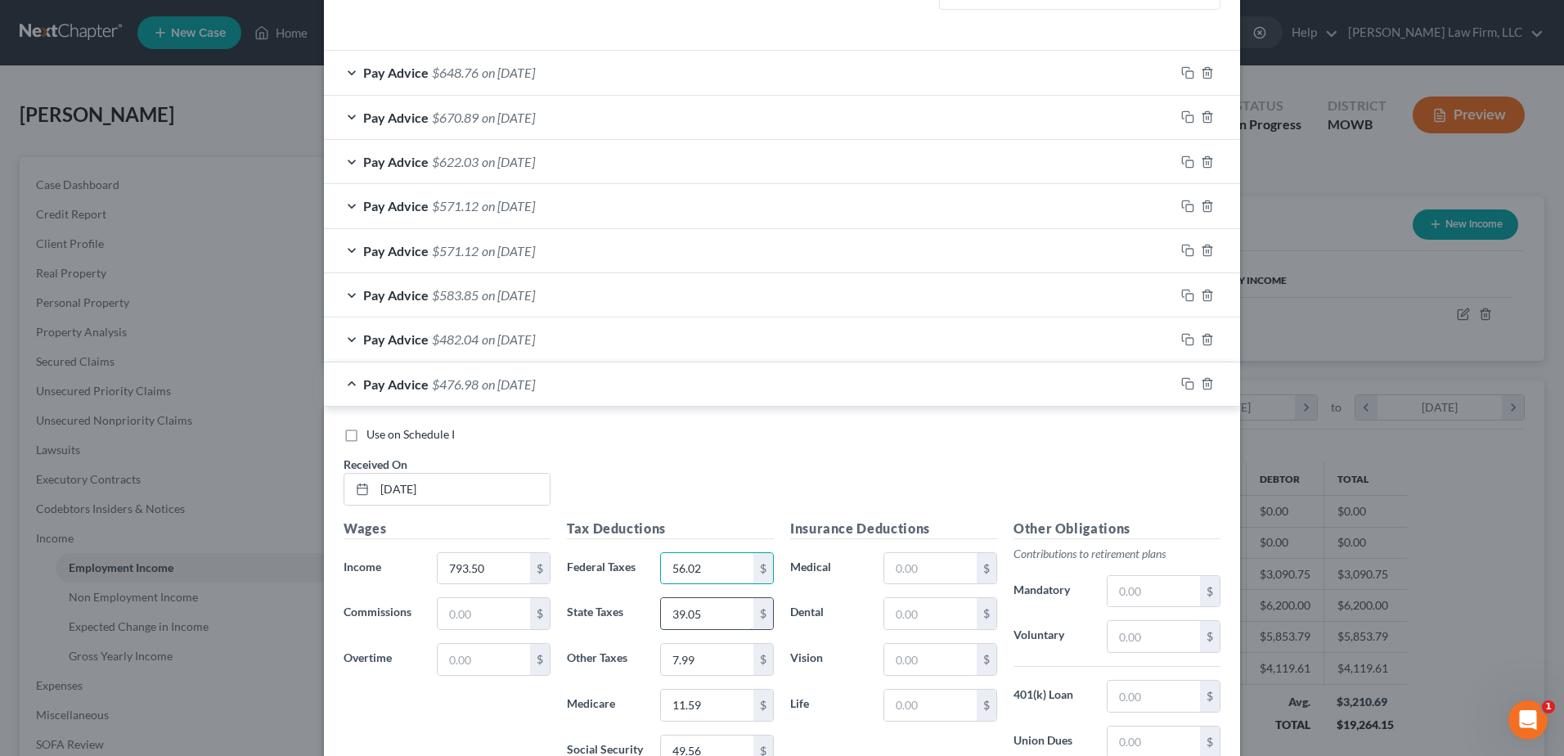
click at [693, 606] on input "39.05" at bounding box center [707, 613] width 92 height 31
click at [698, 654] on input "7.99" at bounding box center [707, 659] width 92 height 31
click at [699, 702] on input "11.59" at bounding box center [707, 704] width 92 height 31
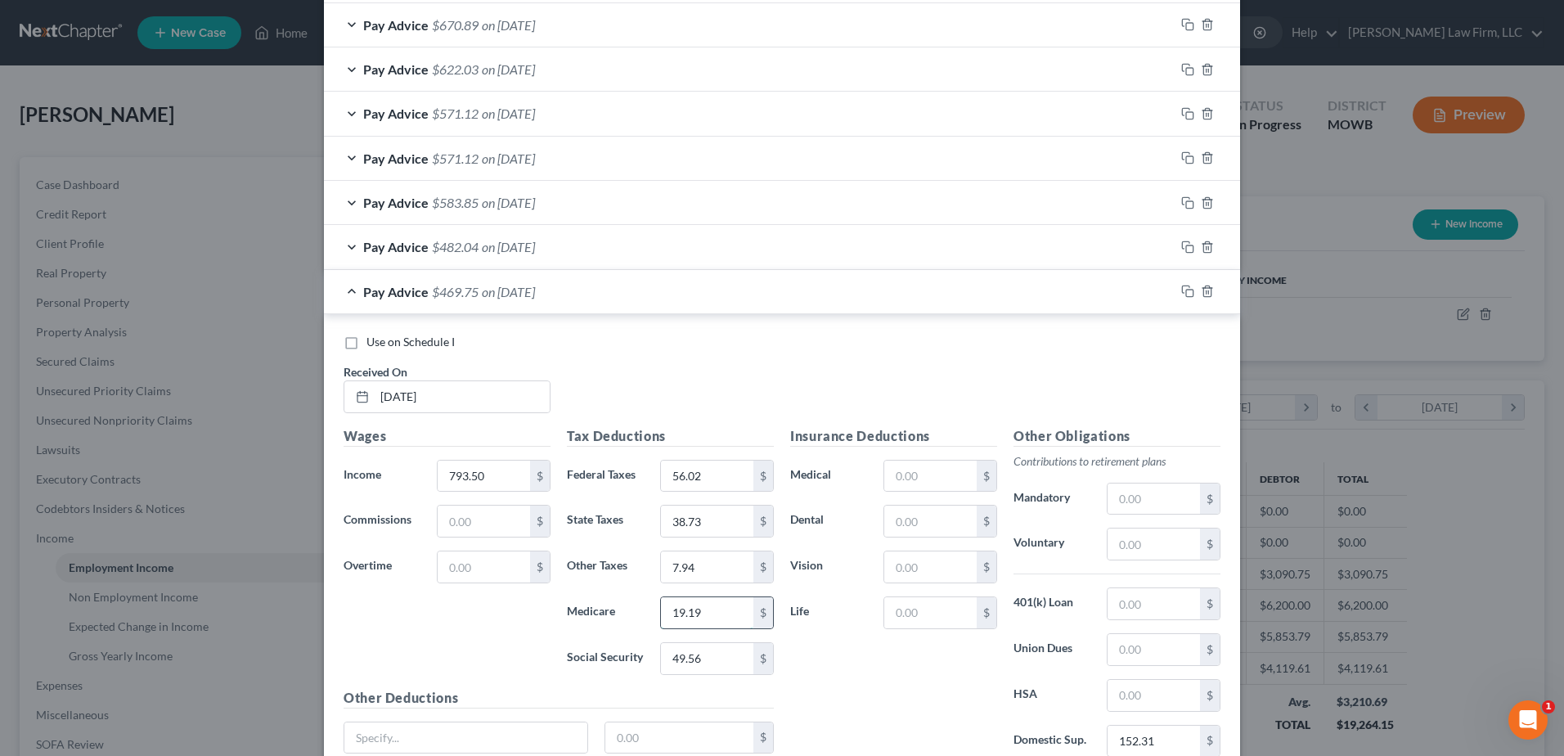
scroll to position [634, 0]
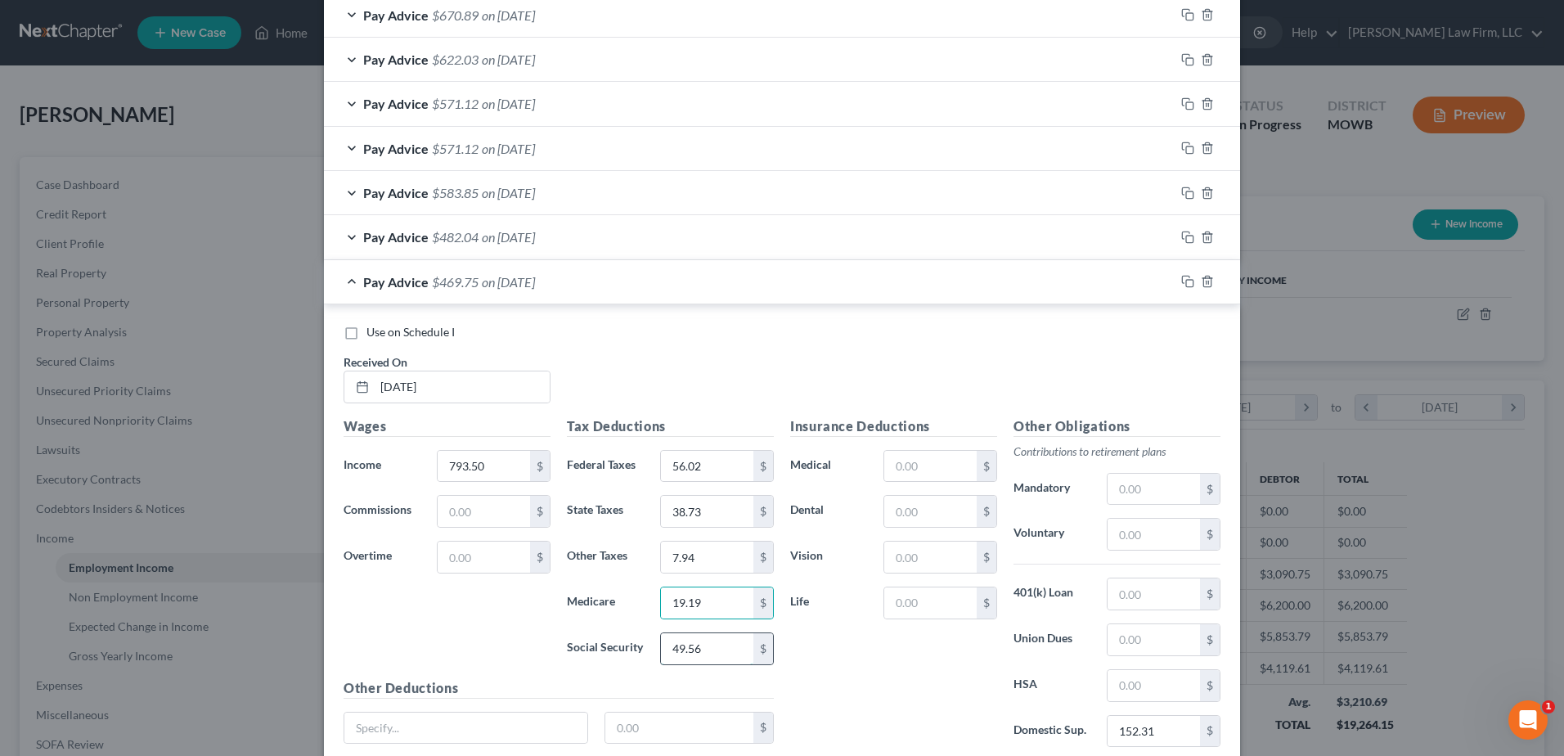
click at [707, 648] on input "49.56" at bounding box center [707, 648] width 92 height 31
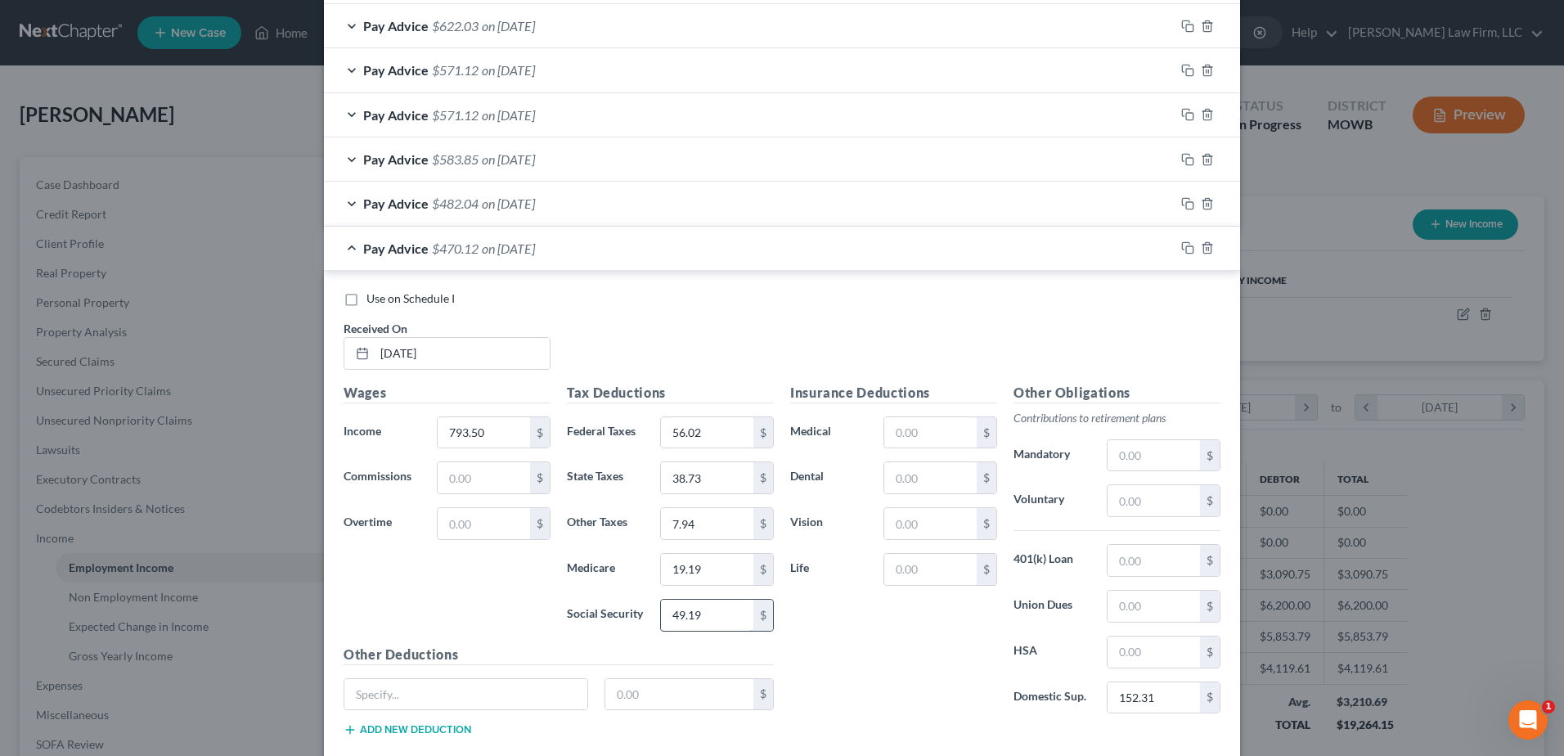
scroll to position [675, 0]
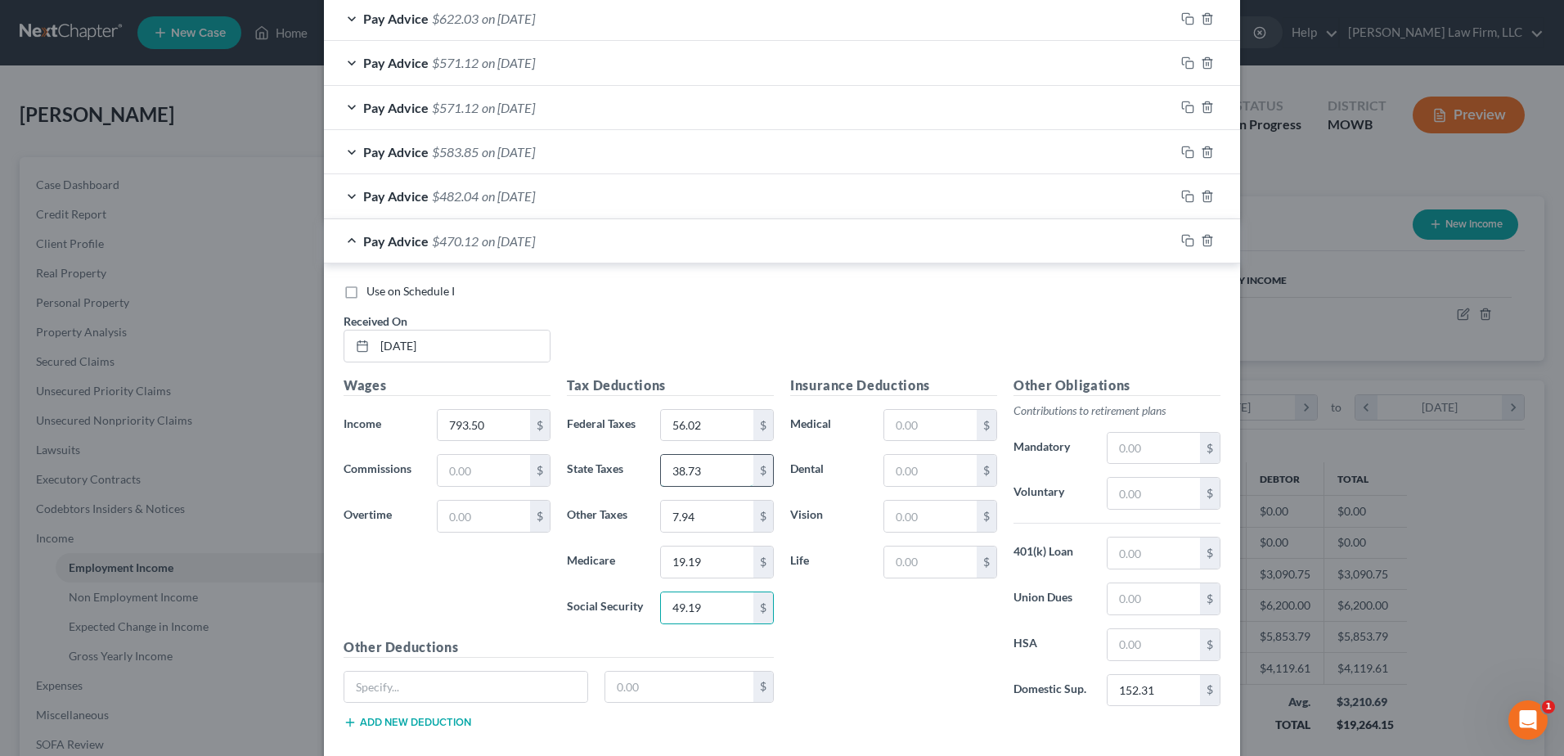
click at [709, 469] on input "38.73" at bounding box center [707, 470] width 92 height 31
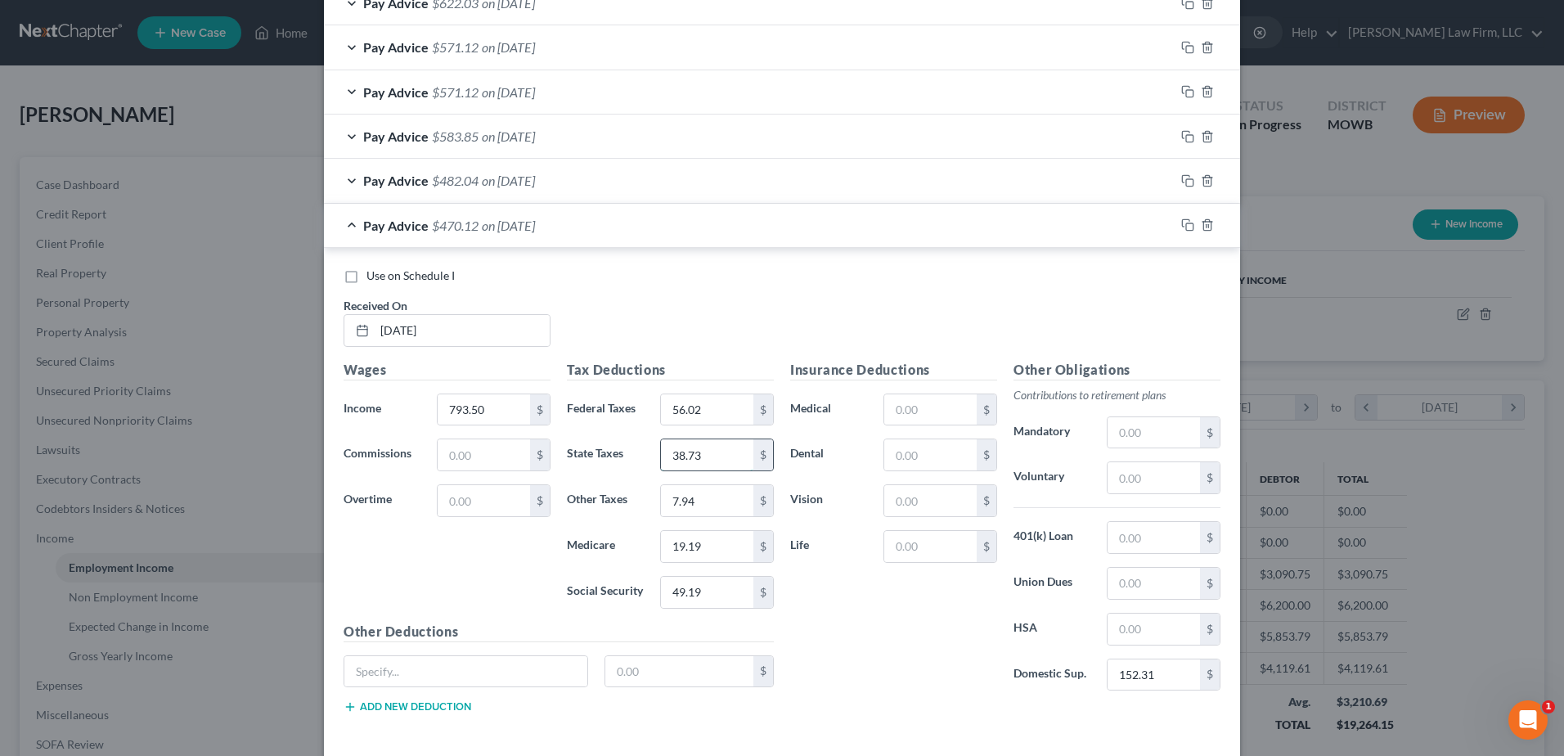
scroll to position [695, 0]
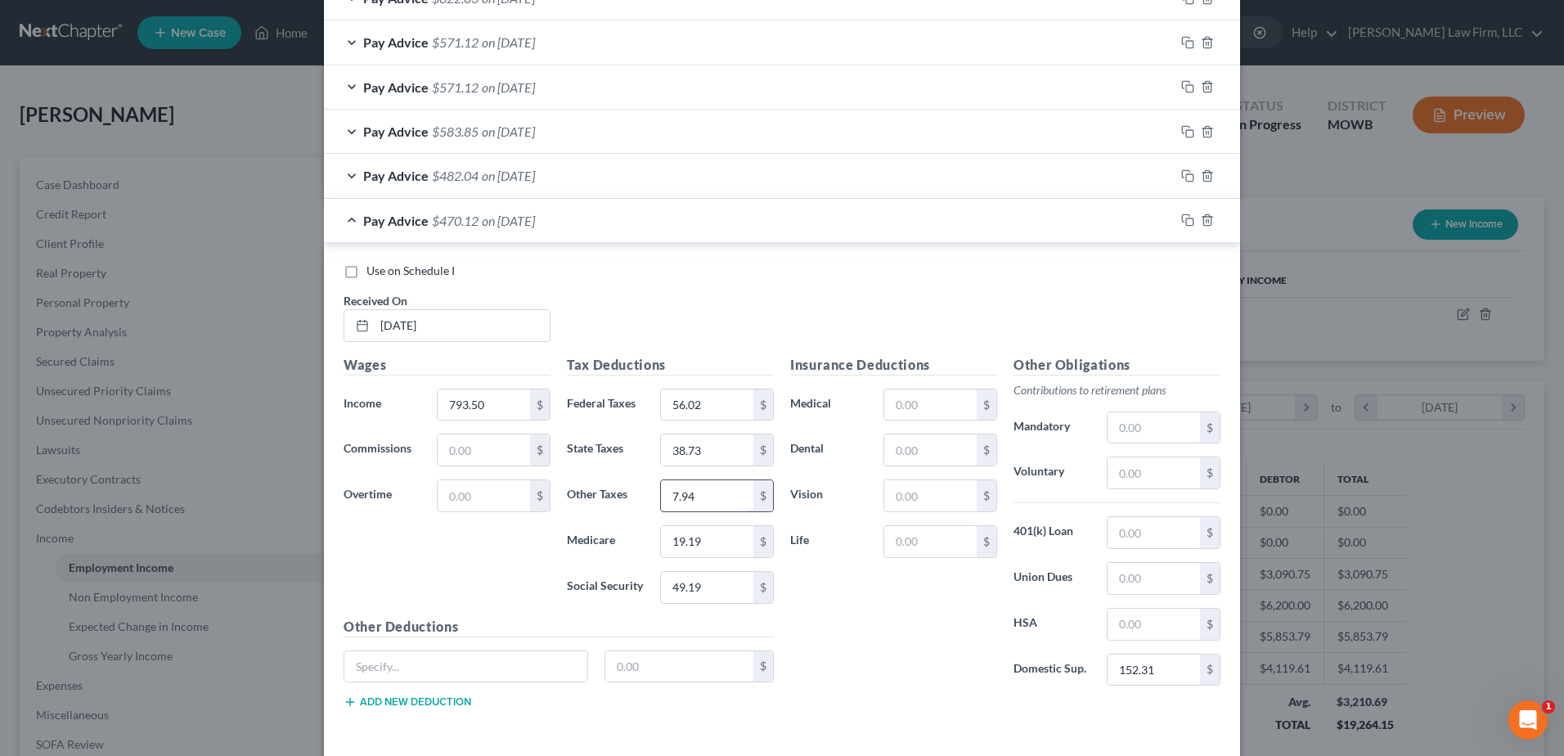
click at [712, 503] on input "7.94" at bounding box center [707, 495] width 92 height 31
click at [713, 496] on input "7.94" at bounding box center [707, 495] width 92 height 31
click at [707, 540] on input "19.19" at bounding box center [707, 541] width 92 height 31
click at [1186, 218] on rect "button" at bounding box center [1189, 221] width 7 height 7
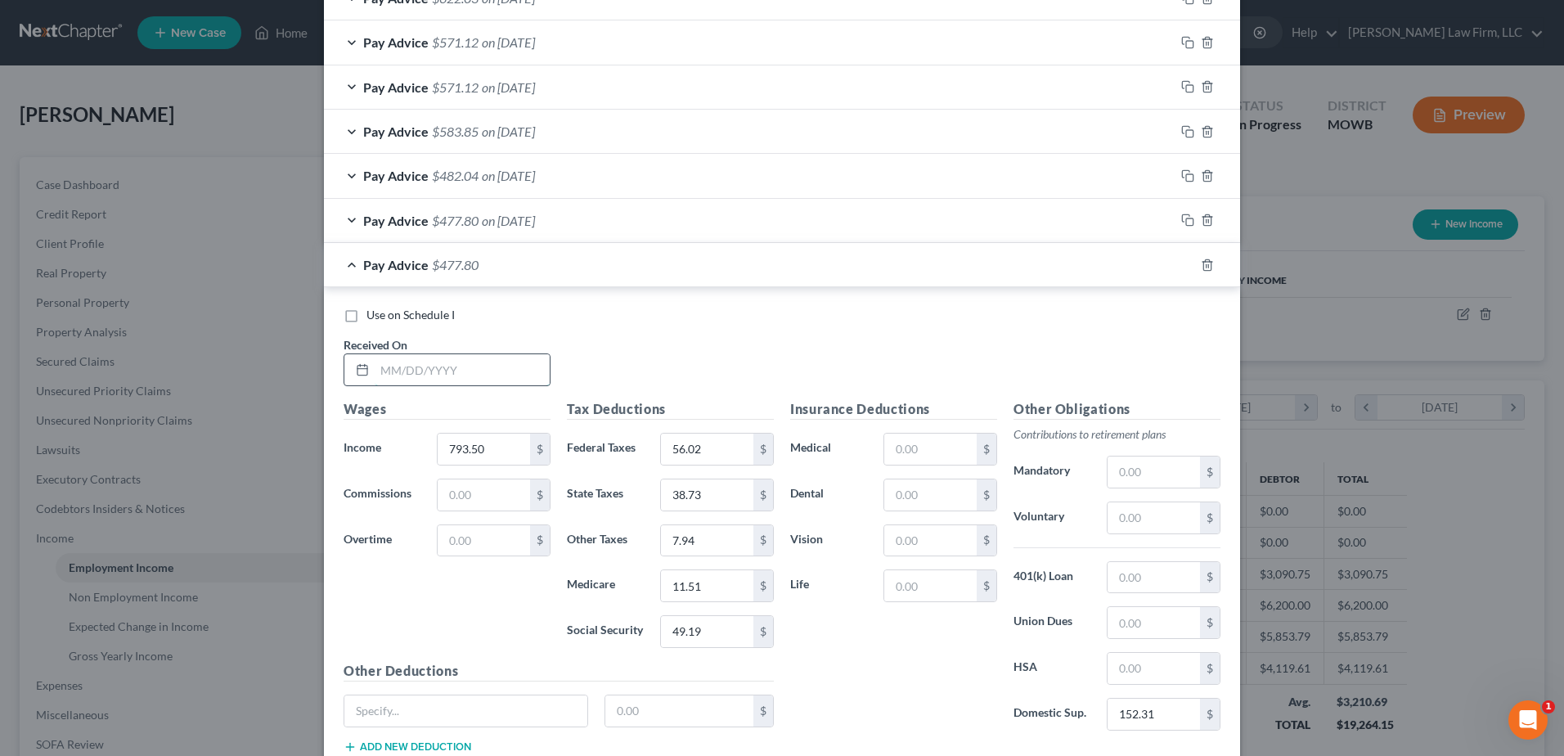
click at [484, 369] on input "text" at bounding box center [462, 369] width 175 height 31
click at [489, 446] on input "793.50" at bounding box center [484, 448] width 92 height 31
click at [720, 444] on input "56.02" at bounding box center [707, 448] width 92 height 31
click at [699, 491] on input "38.73" at bounding box center [707, 494] width 92 height 31
click at [710, 532] on input "7.94" at bounding box center [707, 540] width 92 height 31
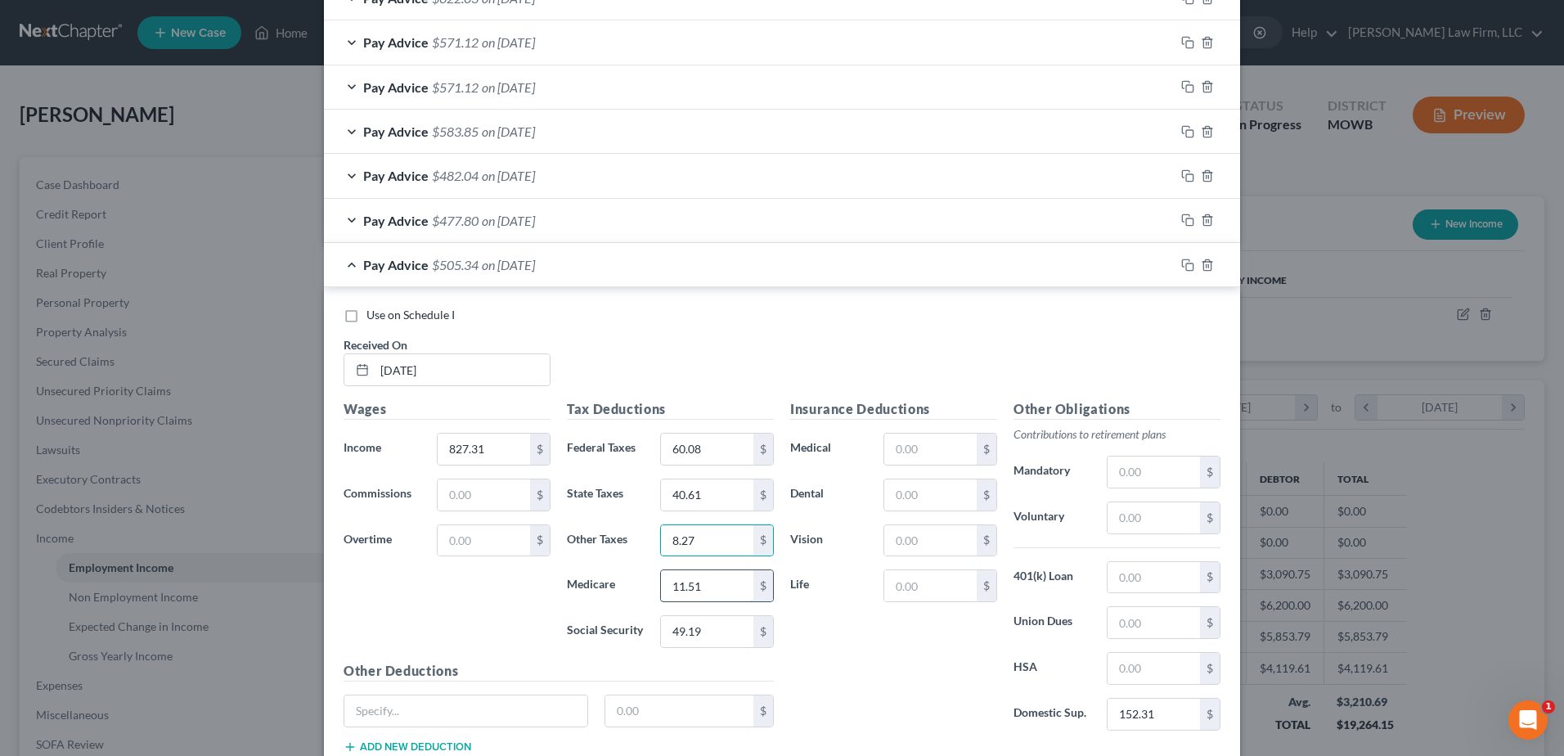
click at [723, 579] on input "11.51" at bounding box center [707, 585] width 92 height 31
click at [716, 640] on input "49.19" at bounding box center [707, 631] width 92 height 31
click at [1186, 263] on rect "button" at bounding box center [1189, 266] width 7 height 7
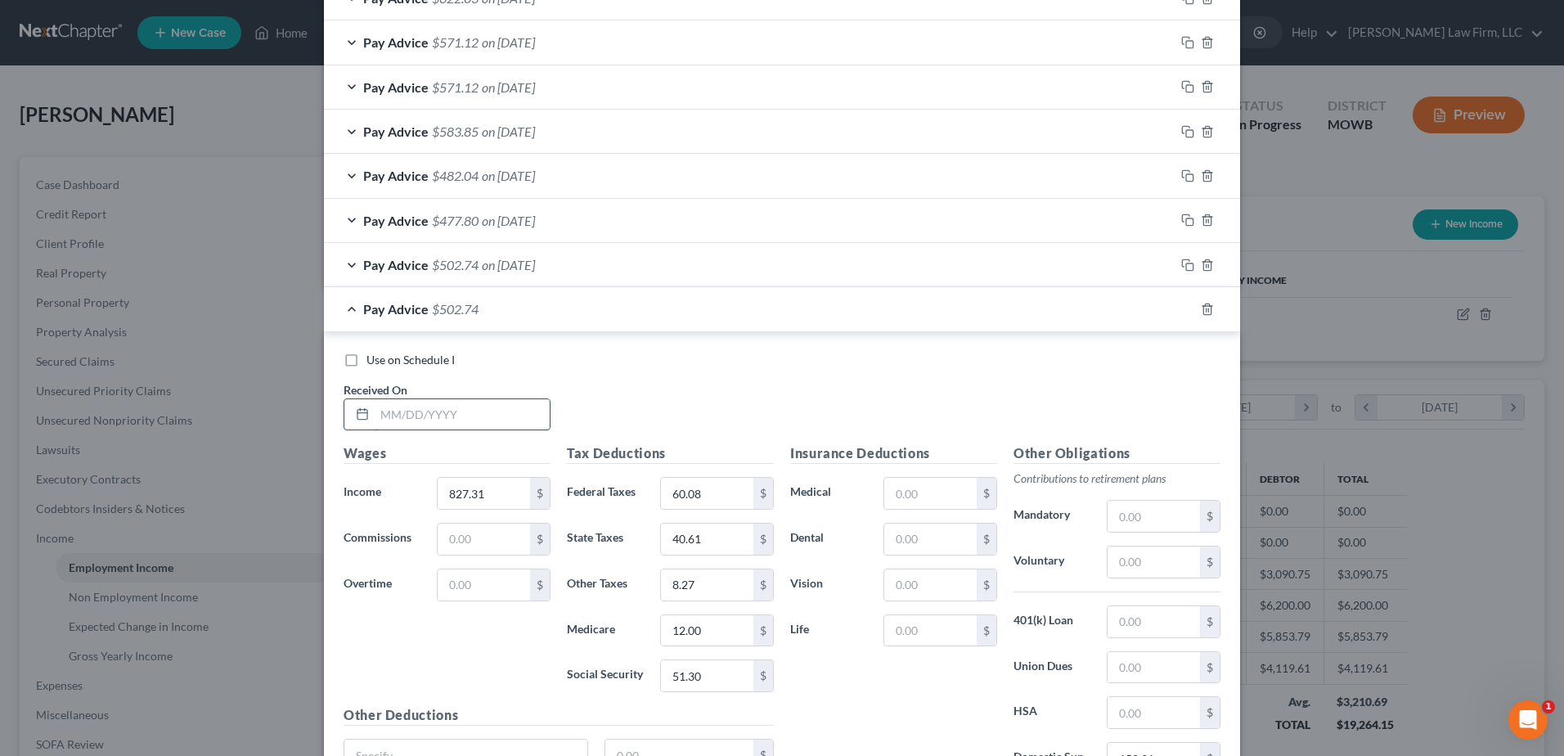
click at [486, 420] on input "text" at bounding box center [462, 414] width 175 height 31
click at [508, 497] on input "827.31" at bounding box center [484, 493] width 92 height 31
click at [709, 487] on input "60.08" at bounding box center [707, 493] width 92 height 31
click at [707, 545] on input "40.61" at bounding box center [707, 538] width 92 height 31
click at [711, 580] on input "8.27" at bounding box center [707, 584] width 92 height 31
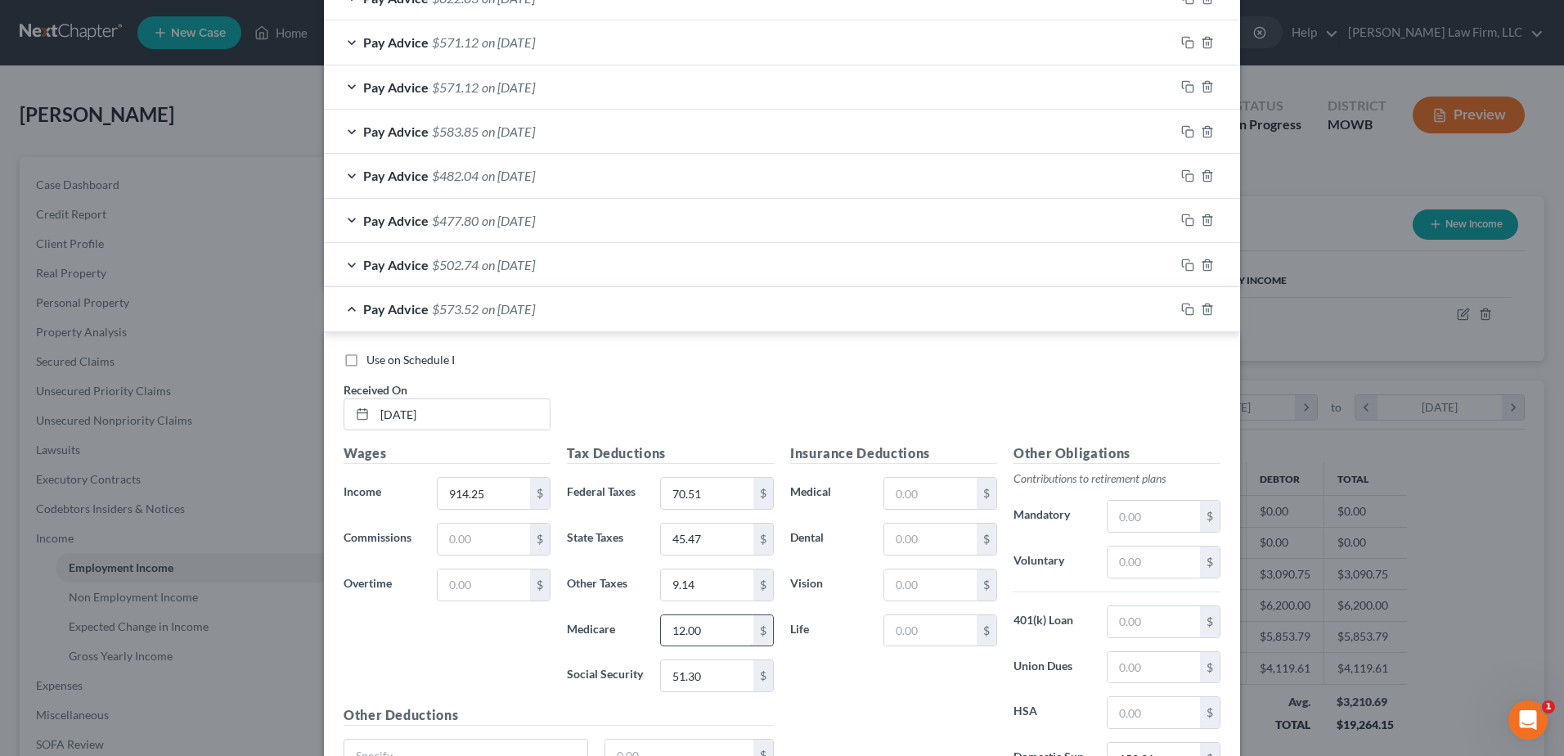
click at [707, 622] on input "12.00" at bounding box center [707, 630] width 92 height 31
click at [700, 670] on input "51.30" at bounding box center [707, 675] width 92 height 31
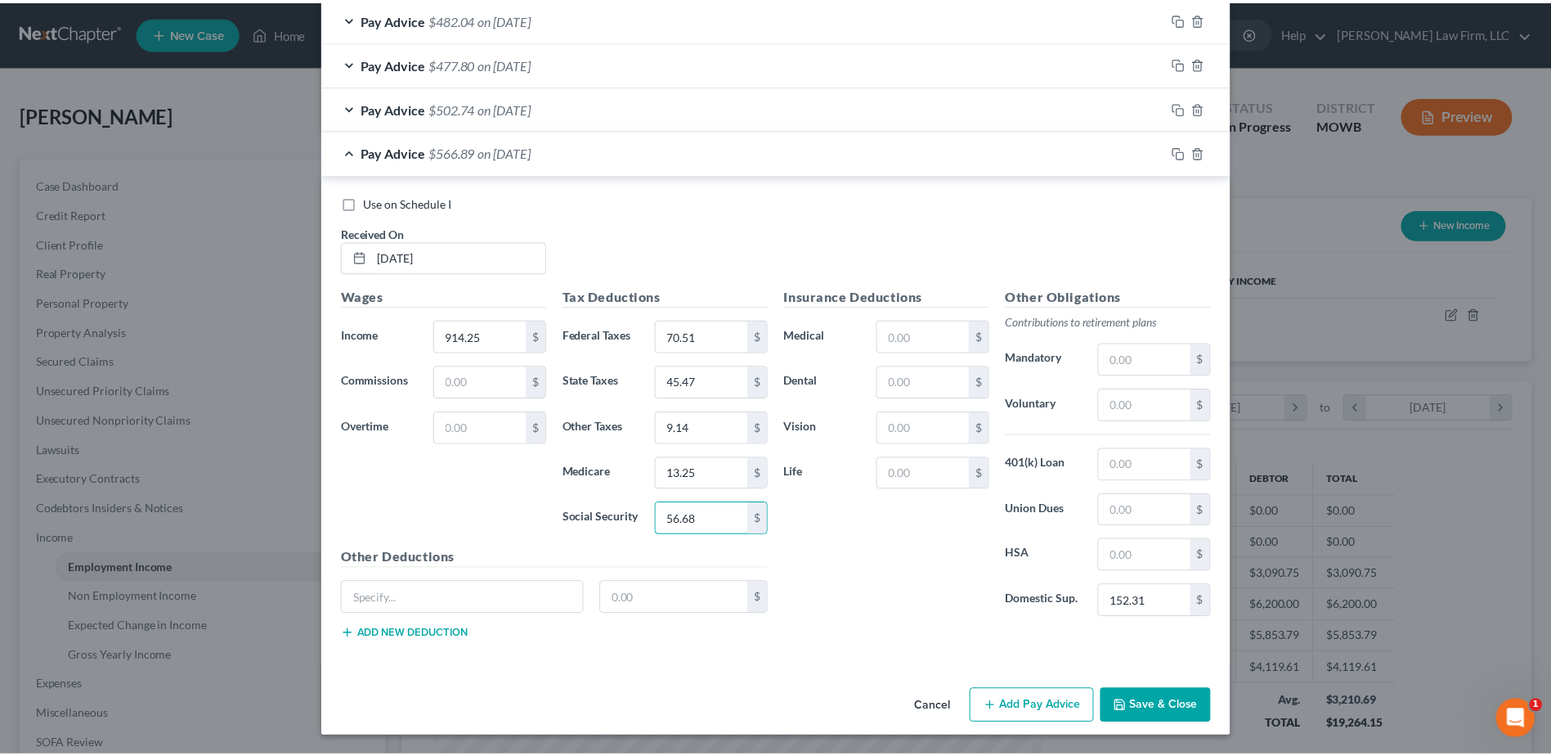
scroll to position [853, 0]
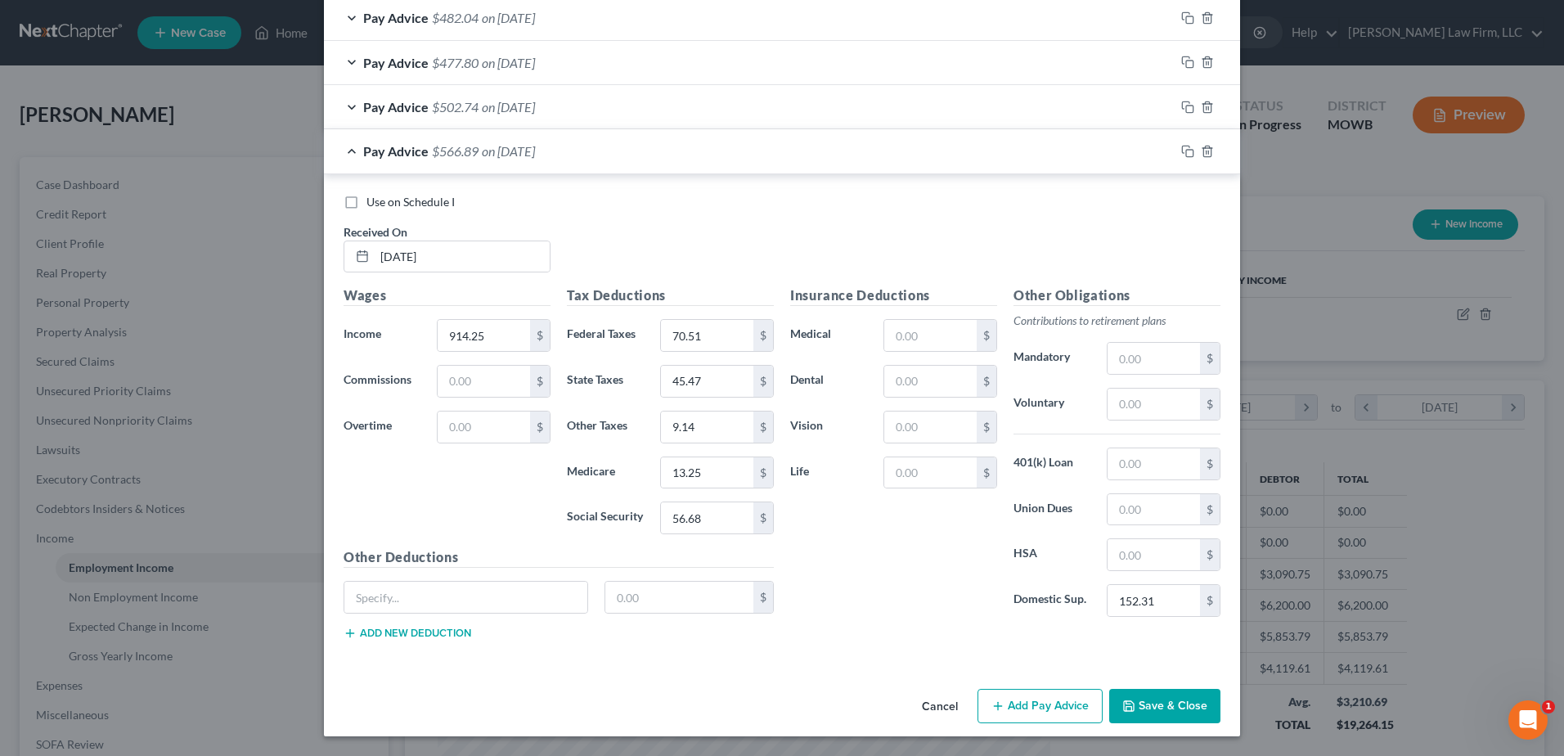
click at [1186, 707] on button "Save & Close" at bounding box center [1164, 706] width 111 height 34
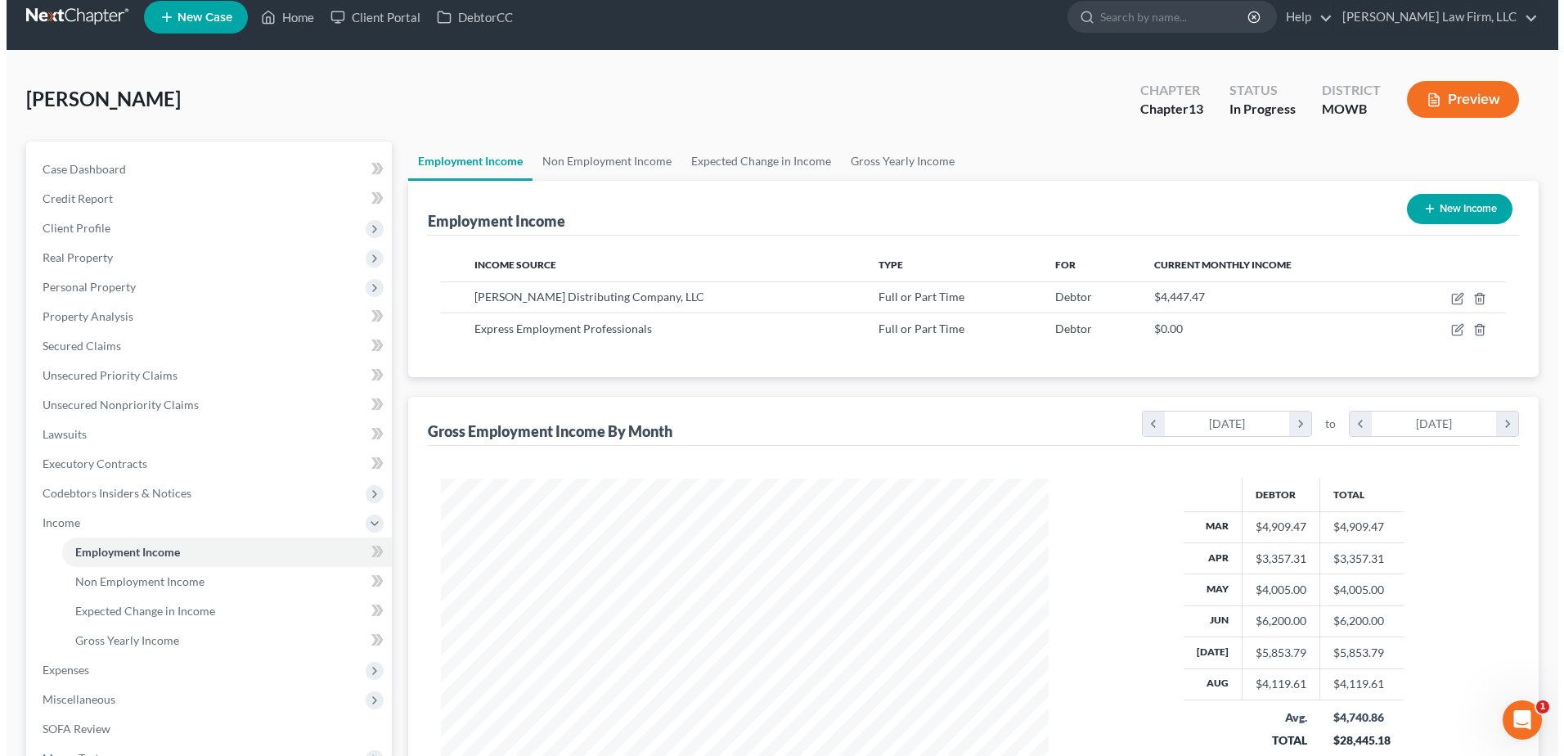
scroll to position [20, 0]
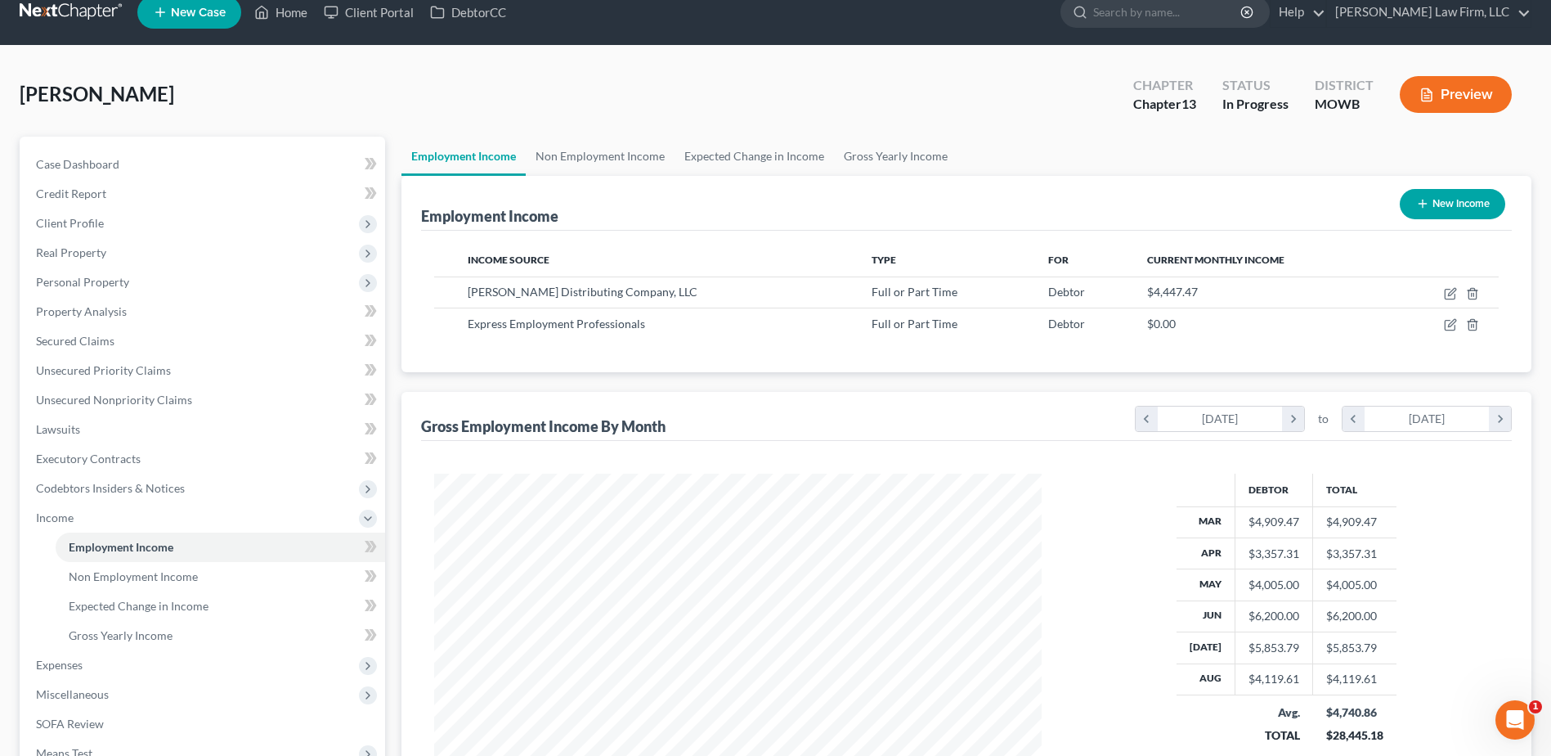
click at [1474, 95] on button "Preview" at bounding box center [1456, 94] width 112 height 37
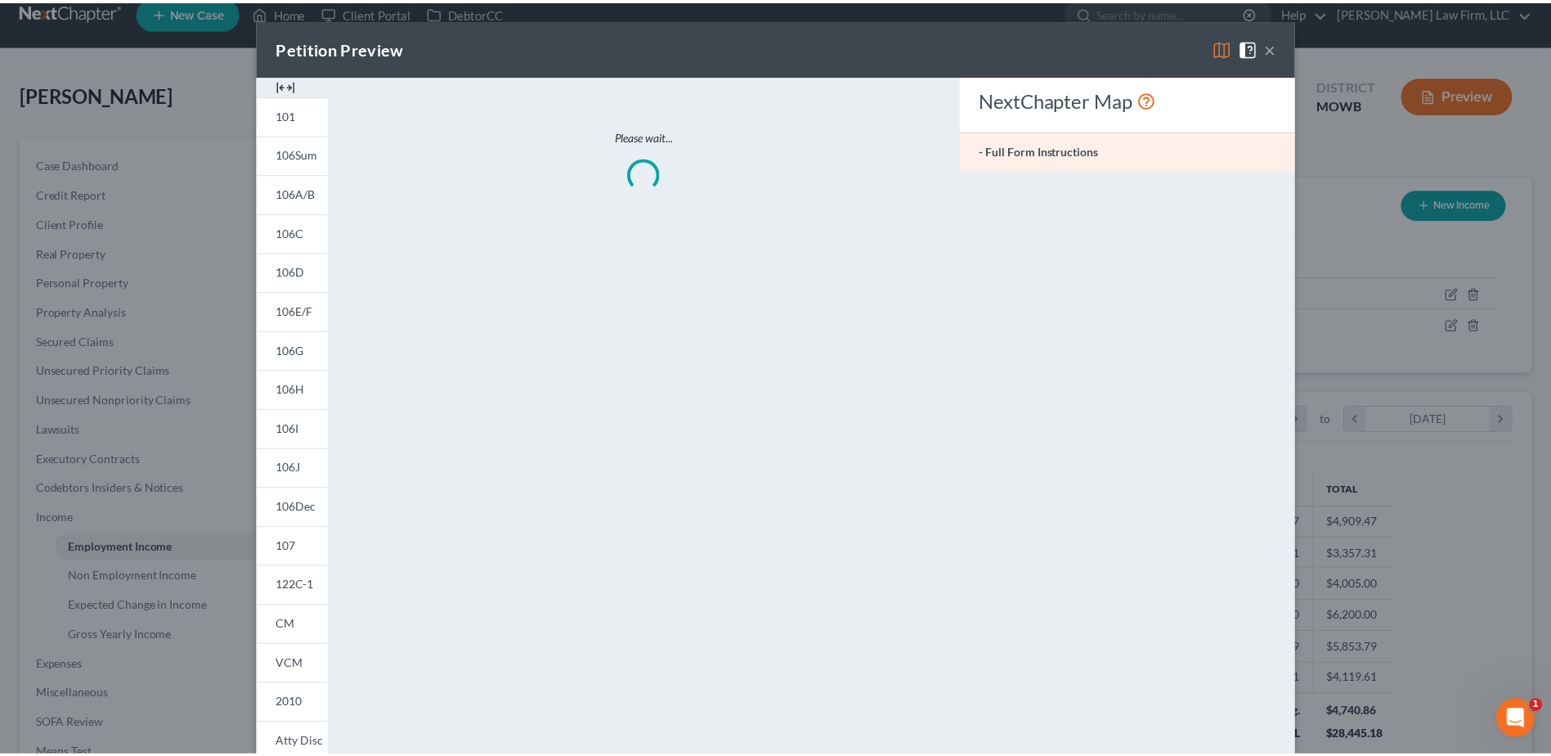
scroll to position [306, 646]
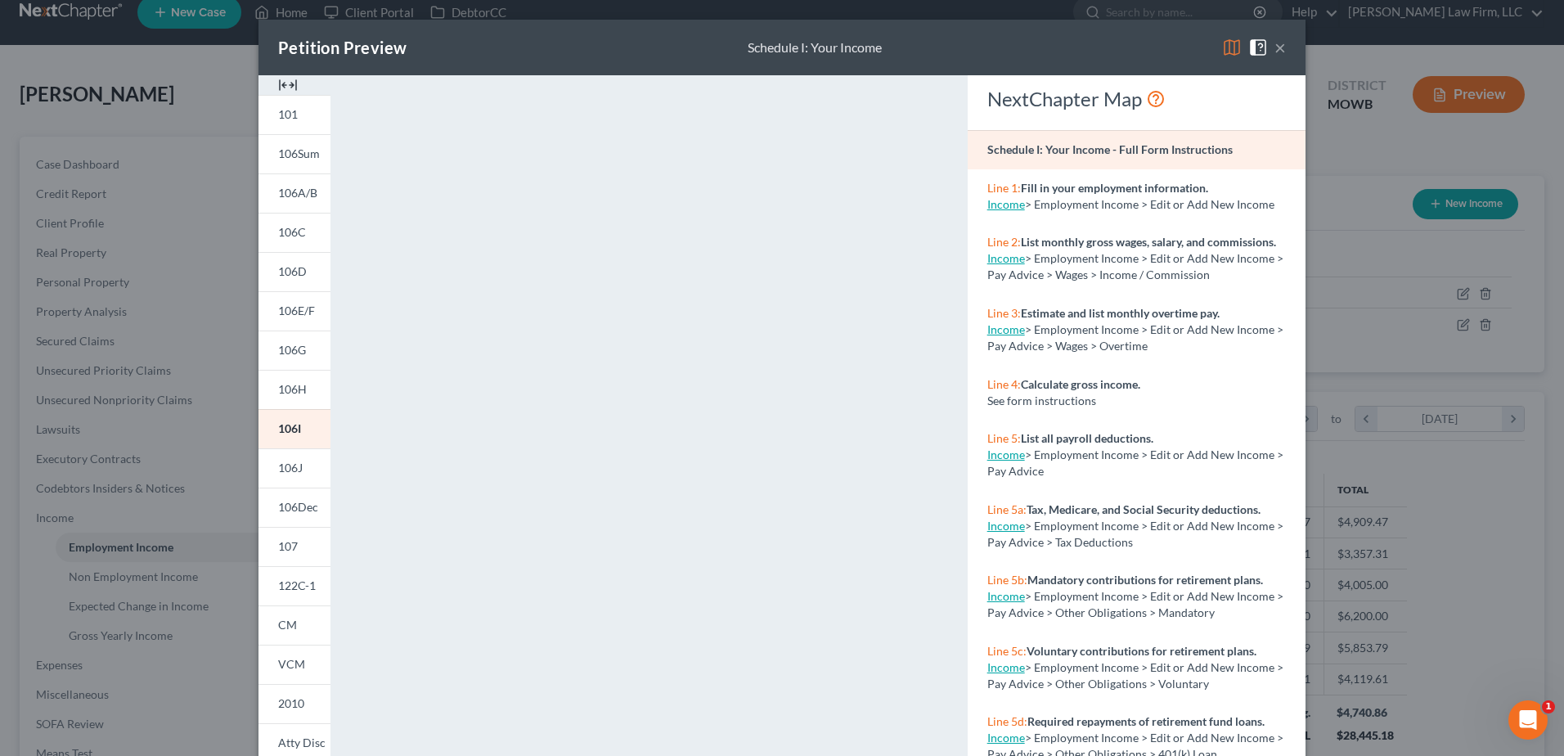
click at [1275, 48] on button "×" at bounding box center [1279, 48] width 11 height 20
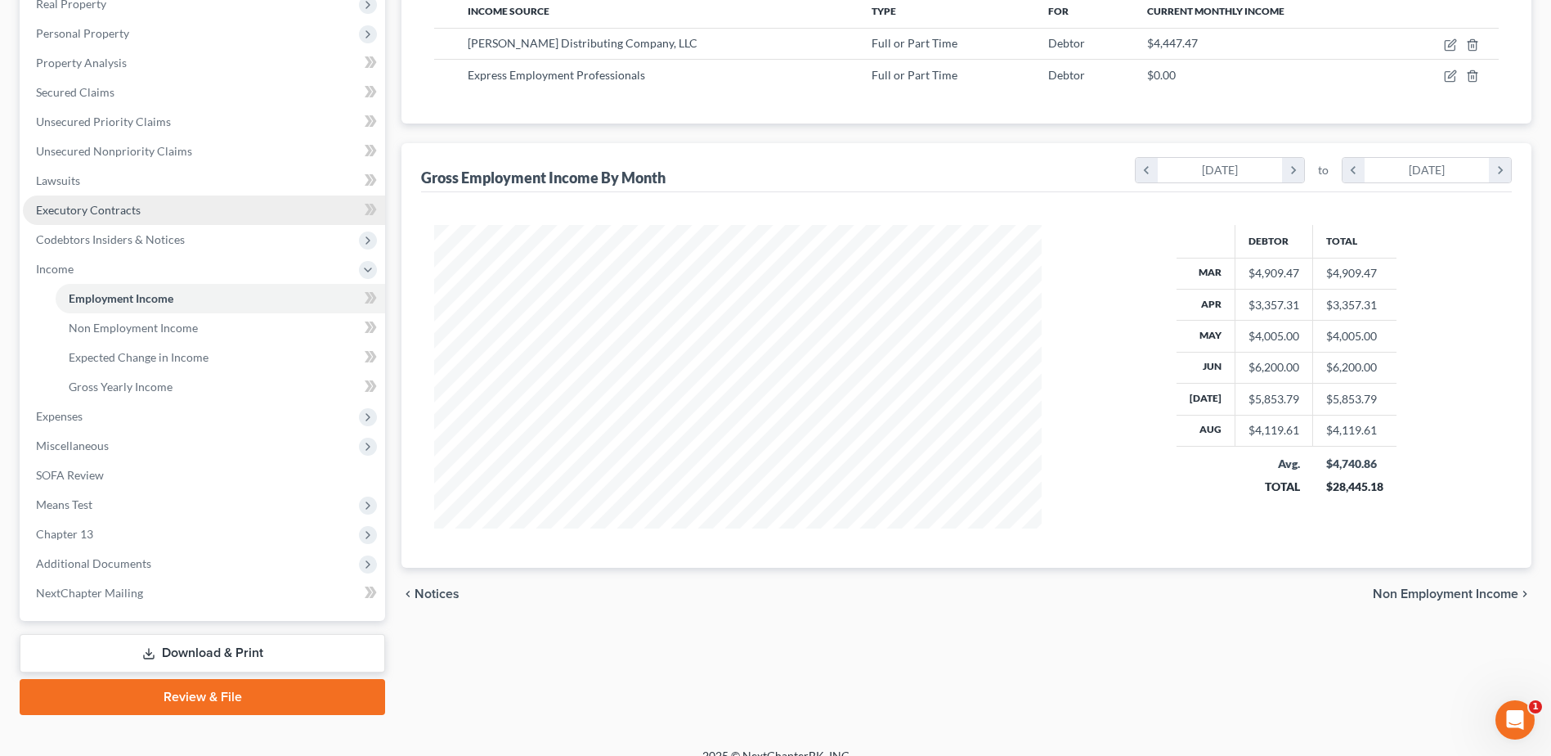
scroll to position [286, 0]
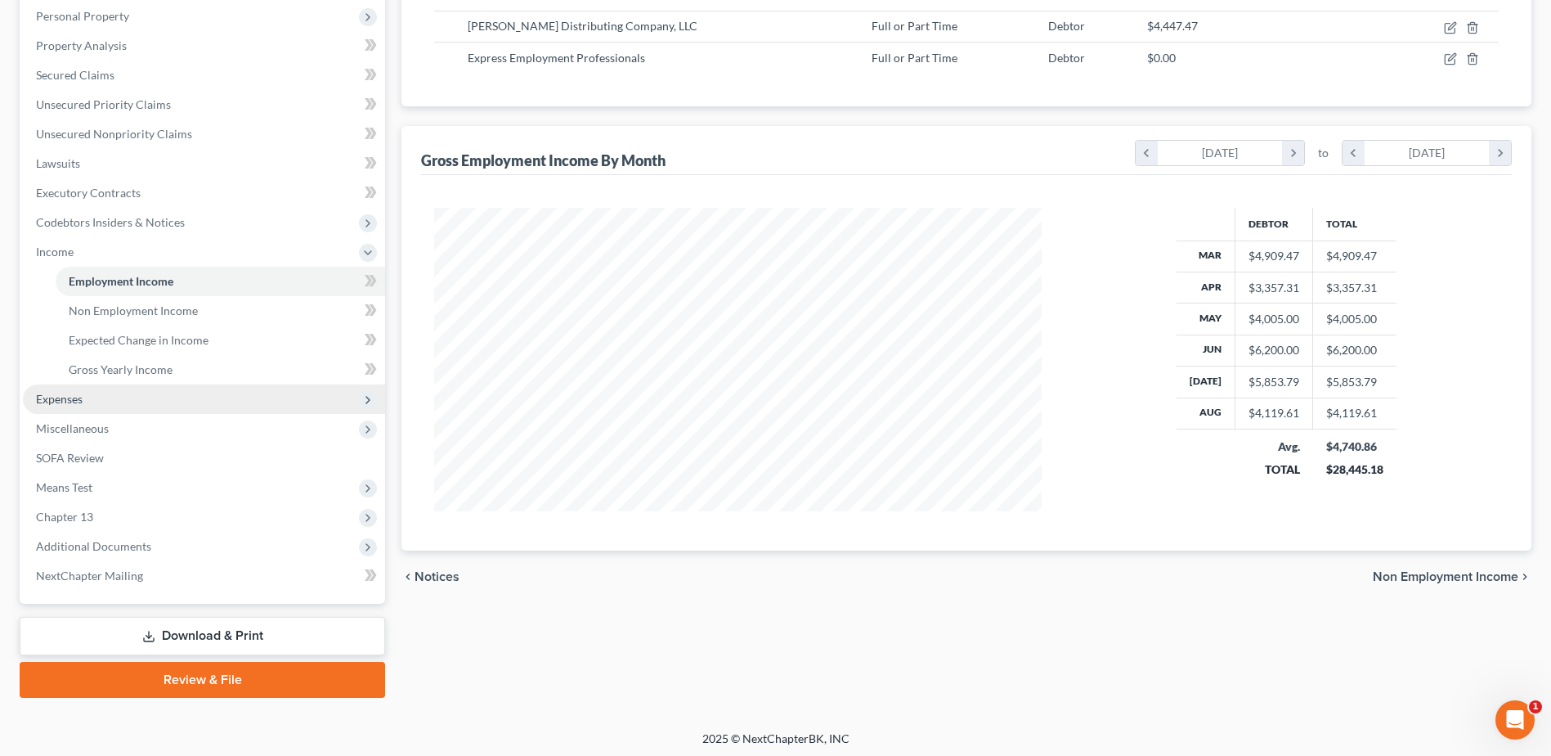
click at [57, 407] on span "Expenses" at bounding box center [204, 398] width 362 height 29
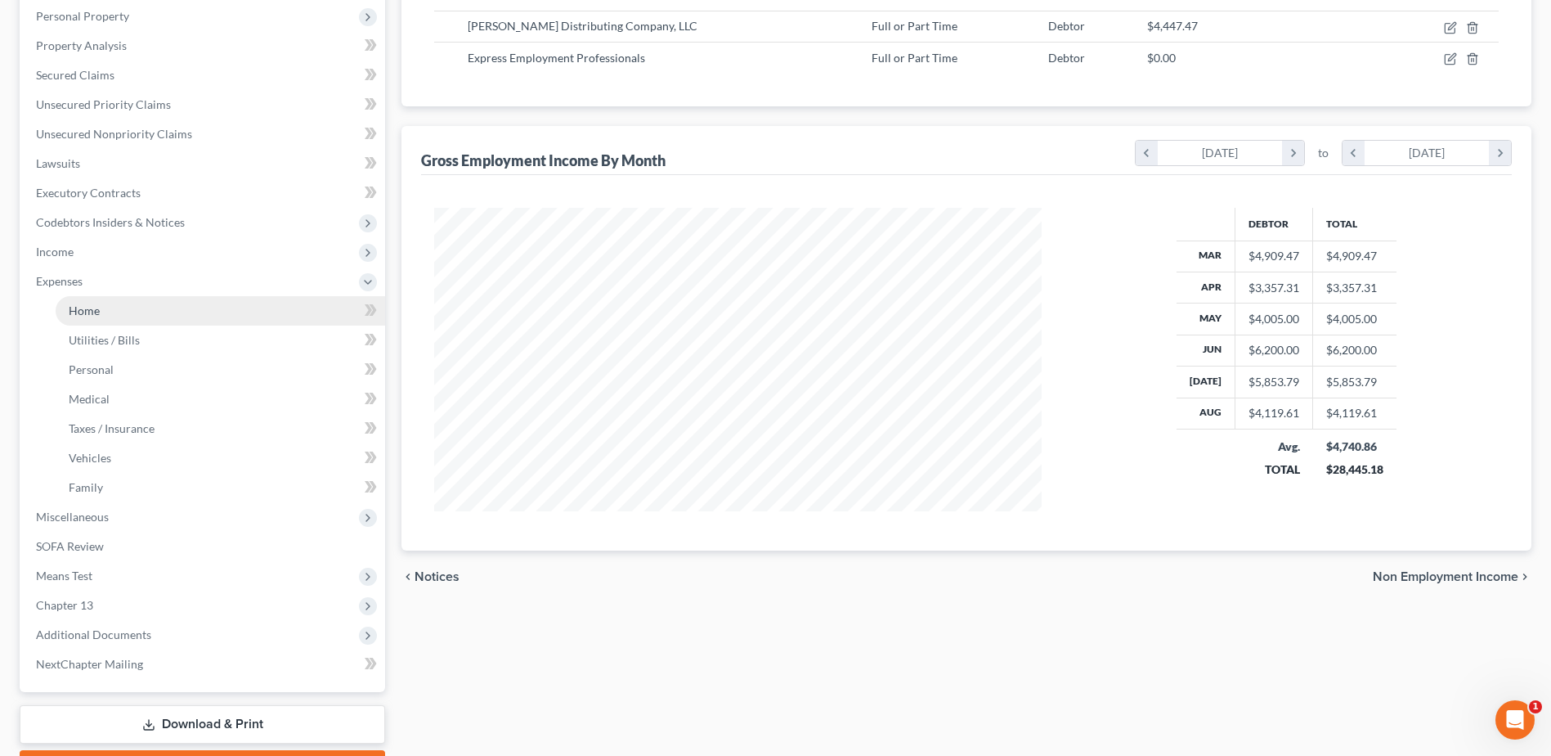
click at [77, 312] on span "Home" at bounding box center [84, 310] width 31 height 14
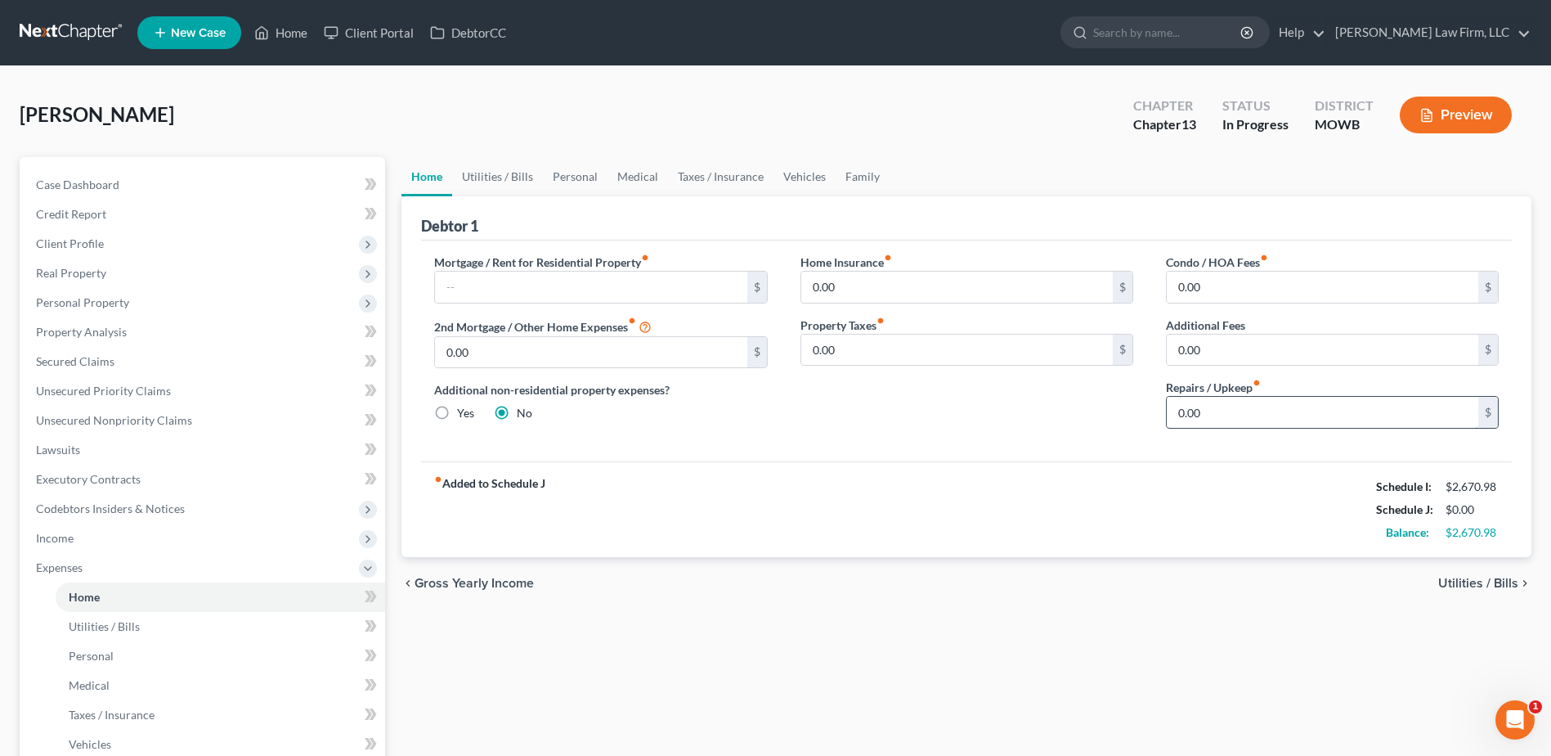
click at [1267, 418] on input "0.00" at bounding box center [1323, 412] width 312 height 31
click at [493, 168] on link "Utilities / Bills" at bounding box center [497, 176] width 91 height 39
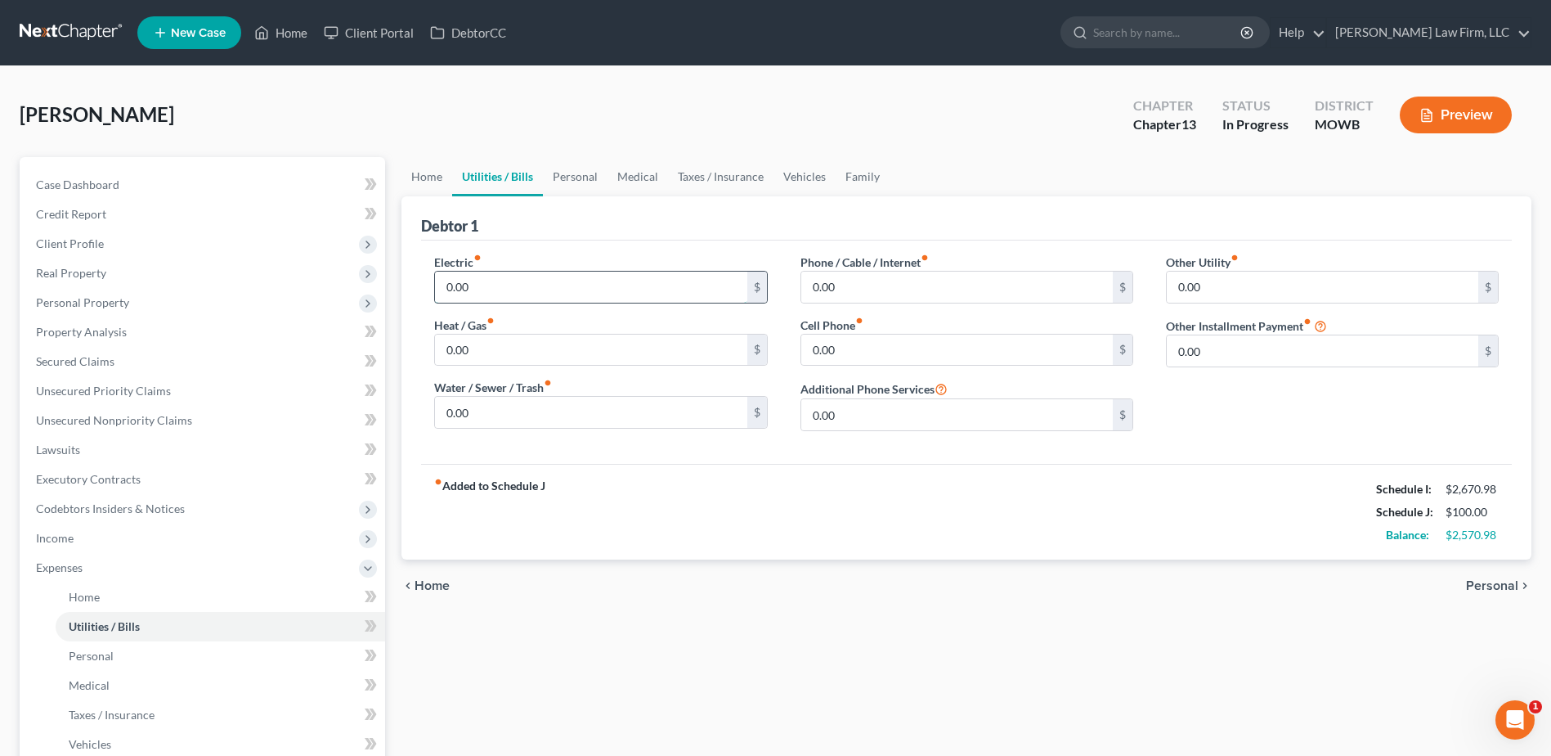
click at [532, 286] on input "0.00" at bounding box center [591, 286] width 312 height 31
click at [525, 352] on input "0.00" at bounding box center [591, 349] width 312 height 31
click at [519, 401] on input "0.00" at bounding box center [591, 412] width 312 height 31
click at [923, 357] on input "0.00" at bounding box center [957, 349] width 312 height 31
click at [567, 177] on link "Personal" at bounding box center [575, 176] width 65 height 39
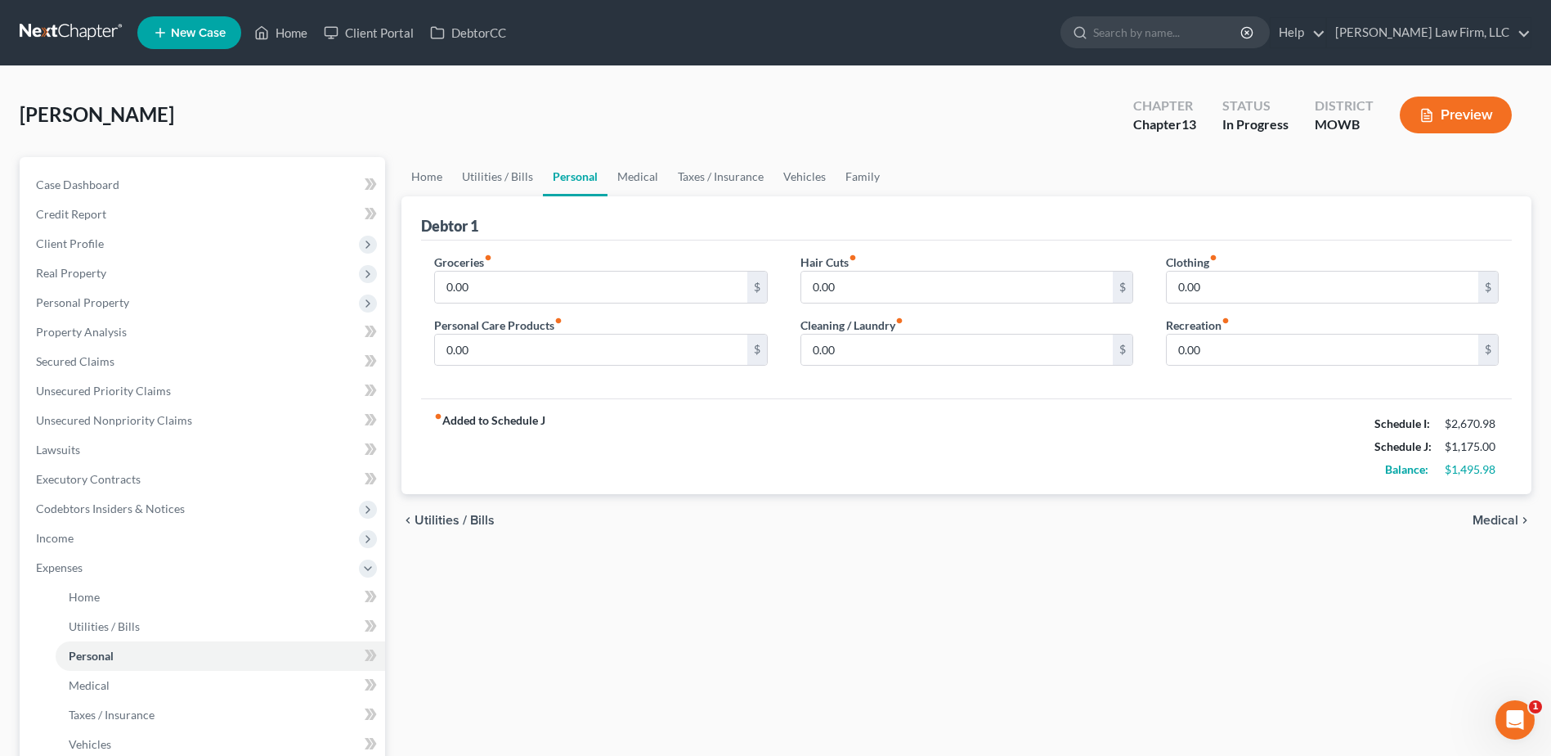
click at [559, 268] on div "Groceries fiber_manual_record 0.00 $" at bounding box center [600, 279] width 333 height 50
click at [550, 289] on input "0.00" at bounding box center [591, 286] width 312 height 31
click at [537, 343] on input "0.00" at bounding box center [591, 349] width 312 height 31
click at [882, 289] on input "0.00" at bounding box center [957, 286] width 312 height 31
click at [909, 369] on div "Hair Cuts fiber_manual_record 50.00 $ Cleaning / Laundry fiber_manual_record 0.…" at bounding box center [967, 317] width 366 height 126
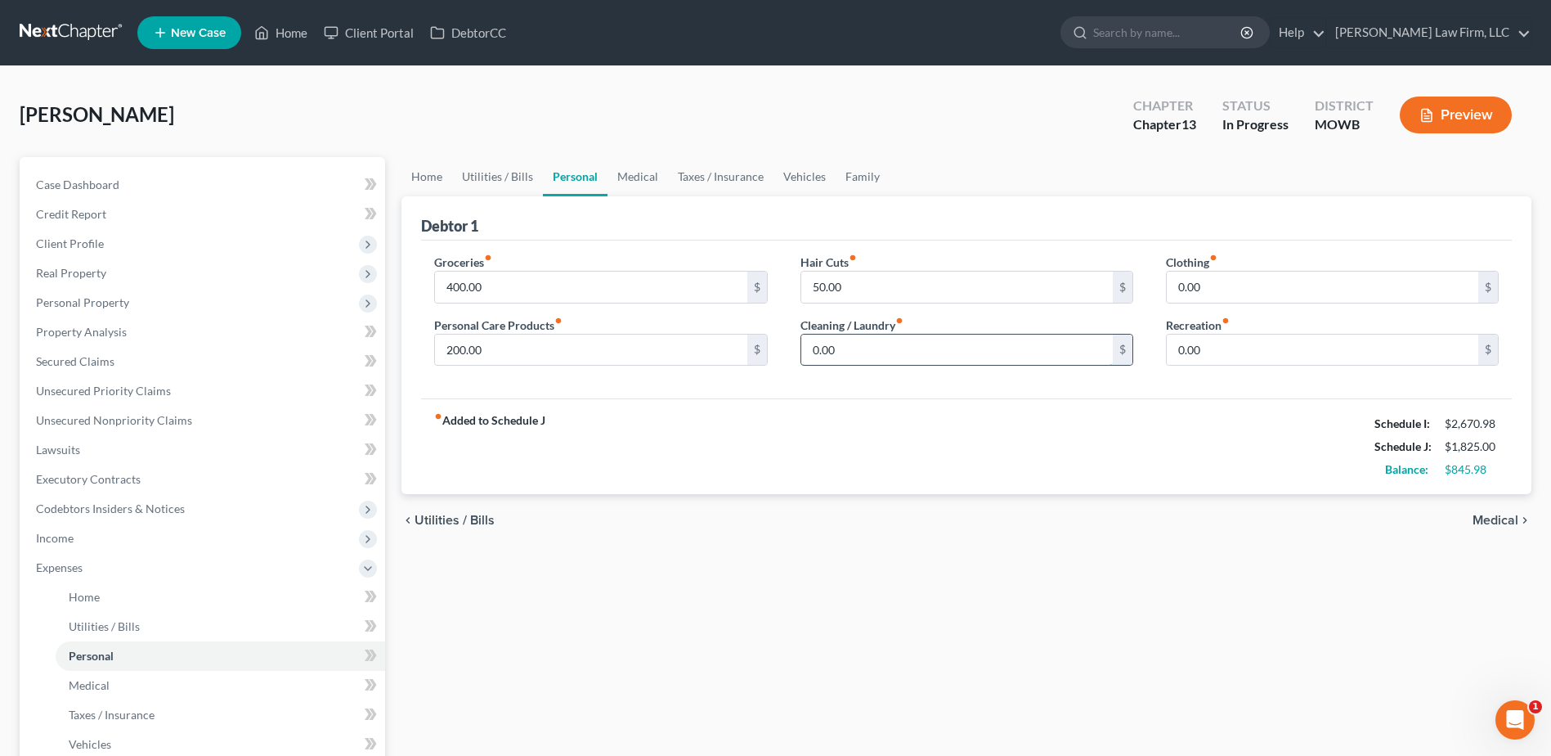
click at [909, 355] on input "0.00" at bounding box center [957, 349] width 312 height 31
click at [1260, 342] on input "0.00" at bounding box center [1323, 349] width 312 height 31
click at [628, 186] on link "Medical" at bounding box center [638, 176] width 61 height 39
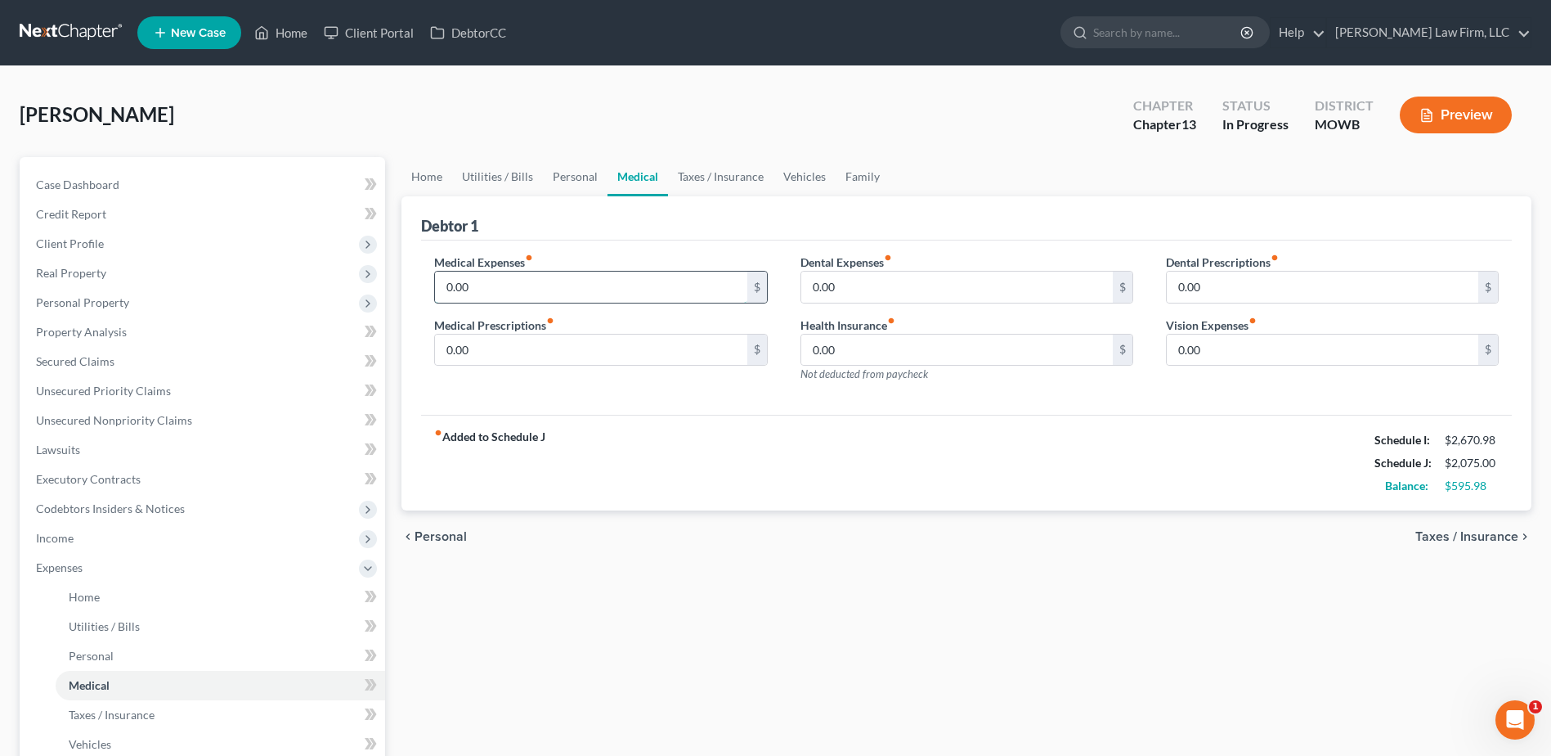
click at [516, 288] on input "0.00" at bounding box center [591, 286] width 312 height 31
click at [520, 353] on input "0.00" at bounding box center [591, 349] width 312 height 31
click at [1277, 348] on input "0.00" at bounding box center [1323, 349] width 312 height 31
drag, startPoint x: 807, startPoint y: 173, endPoint x: 775, endPoint y: 185, distance: 34.2
click at [807, 173] on link "Vehicles" at bounding box center [805, 176] width 62 height 39
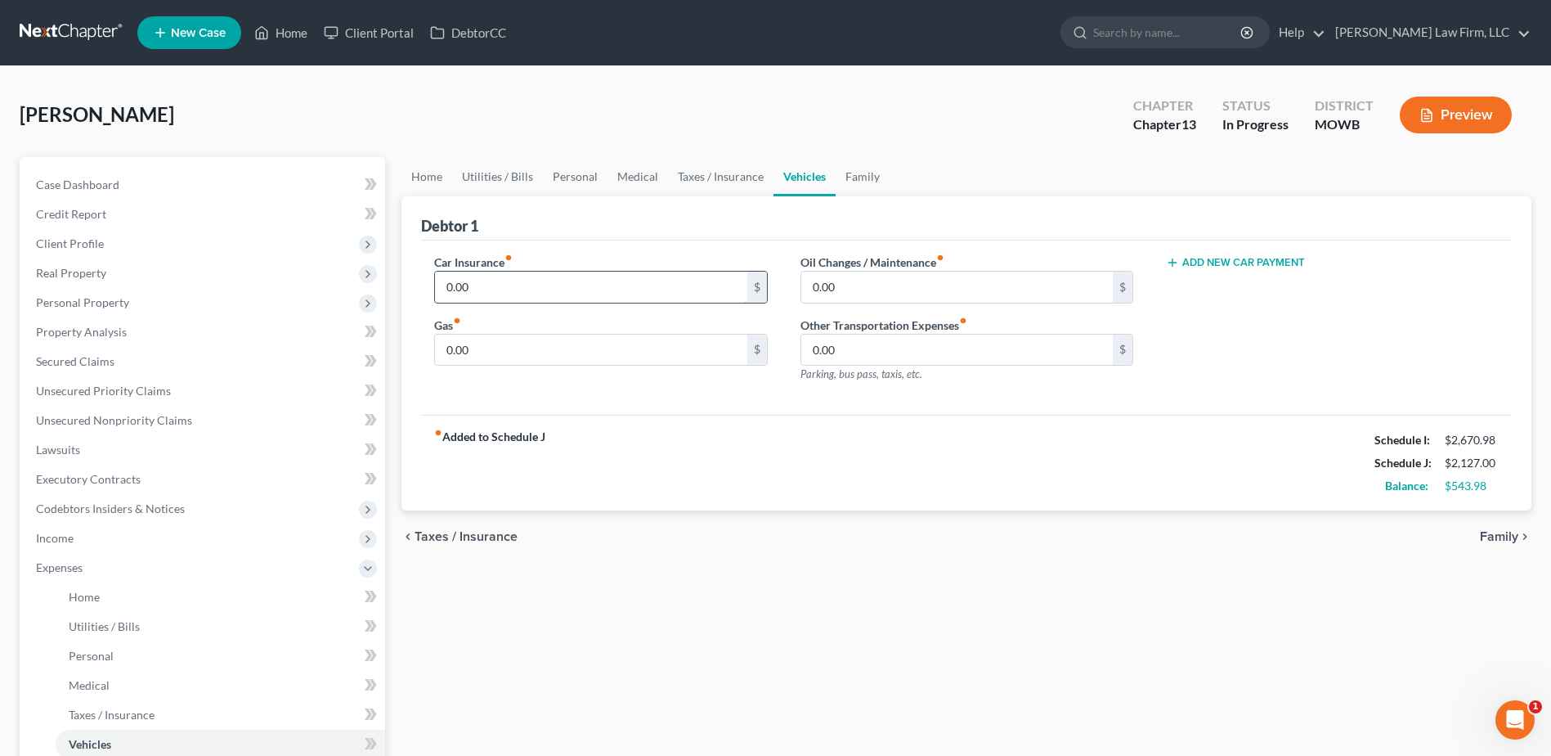
click at [572, 275] on input "0.00" at bounding box center [591, 286] width 312 height 31
click at [574, 339] on input "0.00" at bounding box center [591, 349] width 312 height 31
click at [695, 429] on div "fiber_manual_record Added to Schedule J Schedule I: $2,670.98 Schedule J: $2,44…" at bounding box center [966, 463] width 1091 height 96
click at [420, 174] on link "Home" at bounding box center [427, 176] width 51 height 39
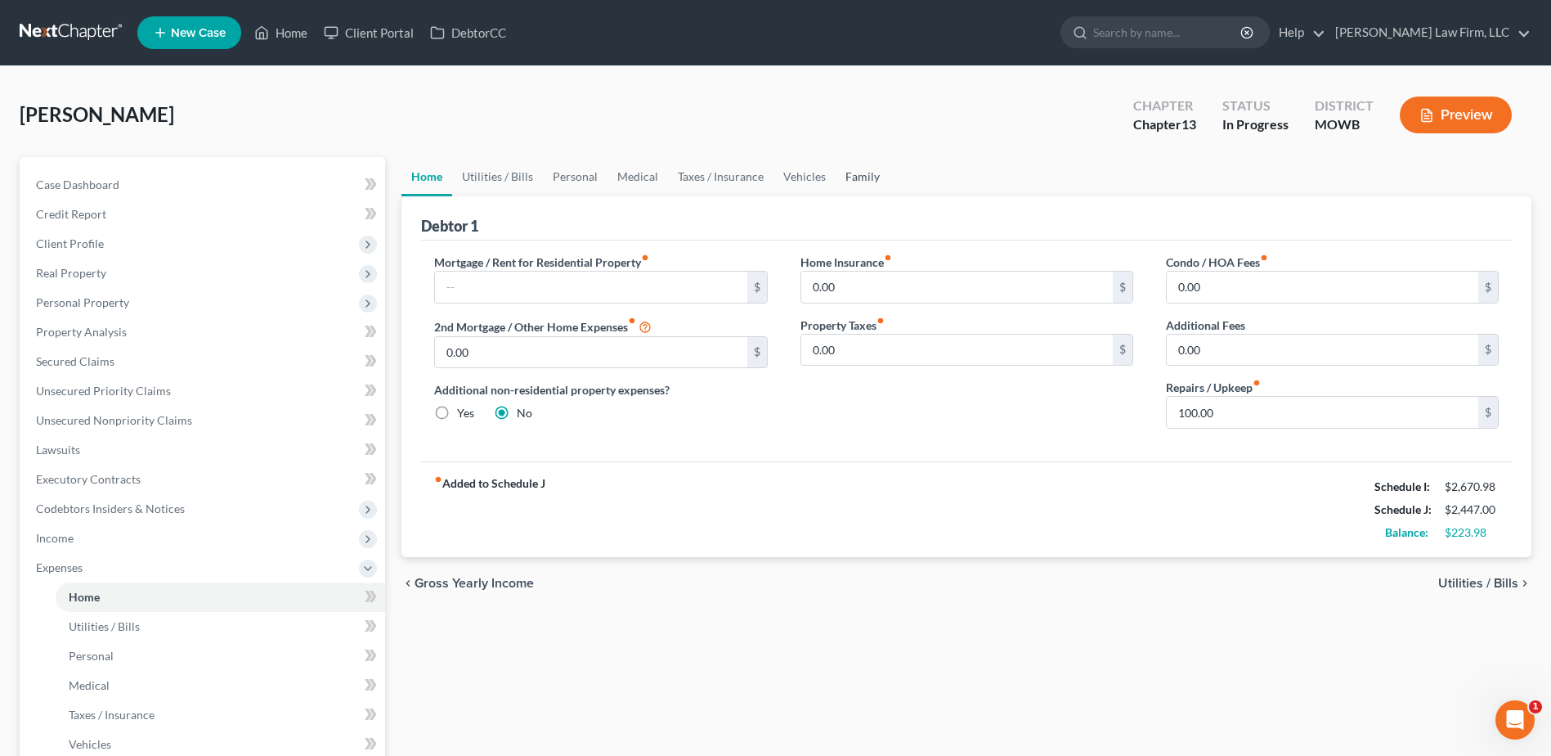
click at [865, 177] on link "Family" at bounding box center [863, 176] width 54 height 39
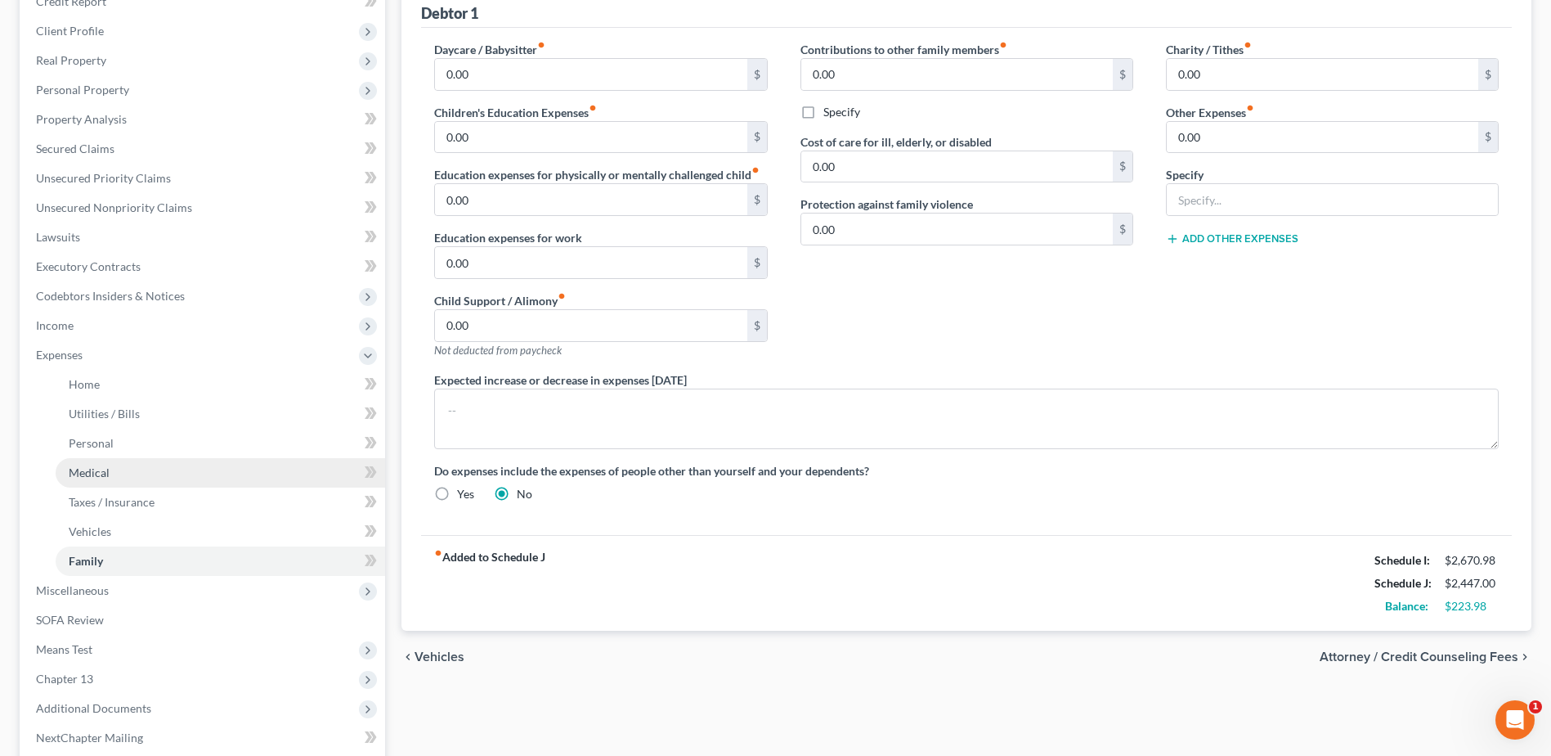
scroll to position [307, 0]
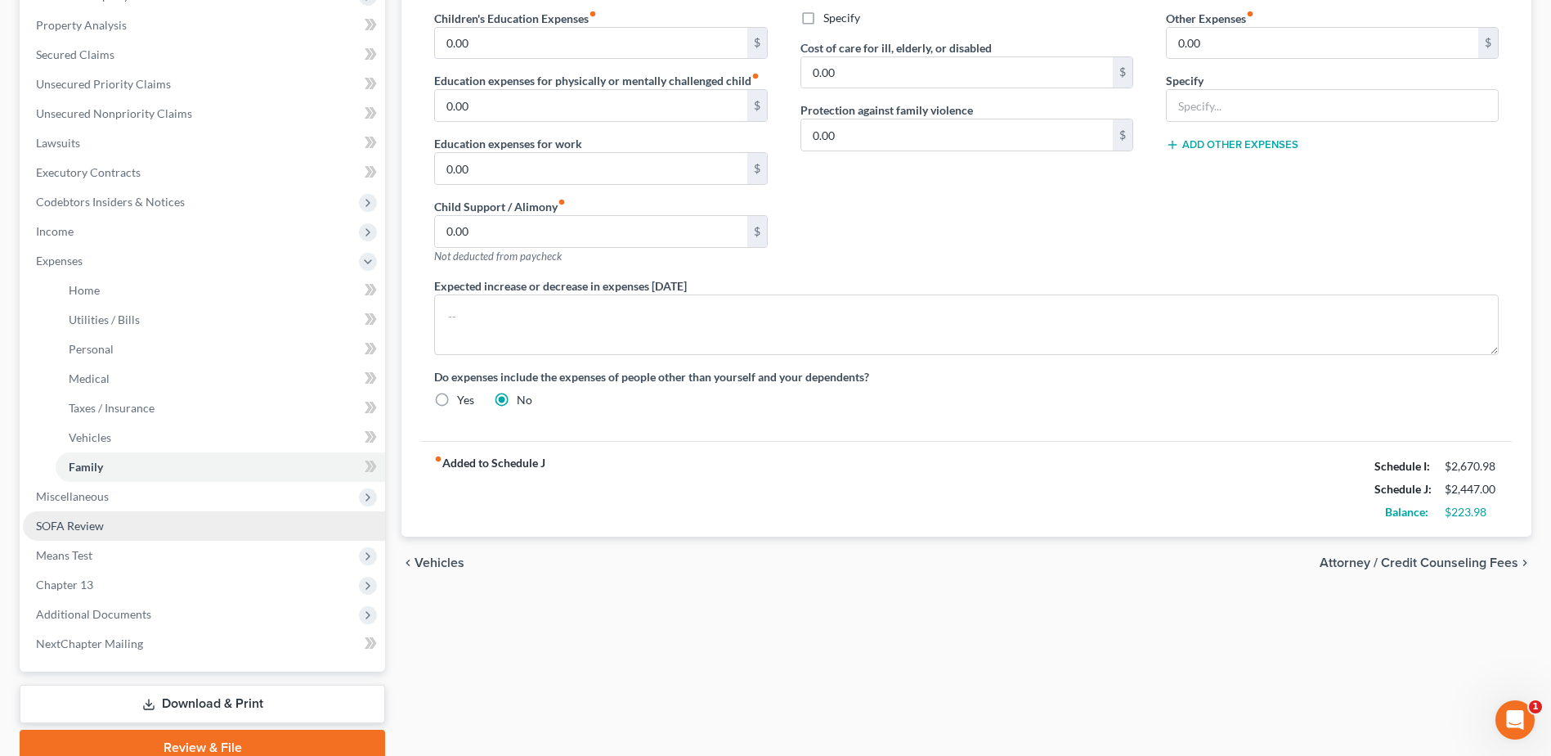
click at [65, 523] on span "SOFA Review" at bounding box center [70, 525] width 68 height 14
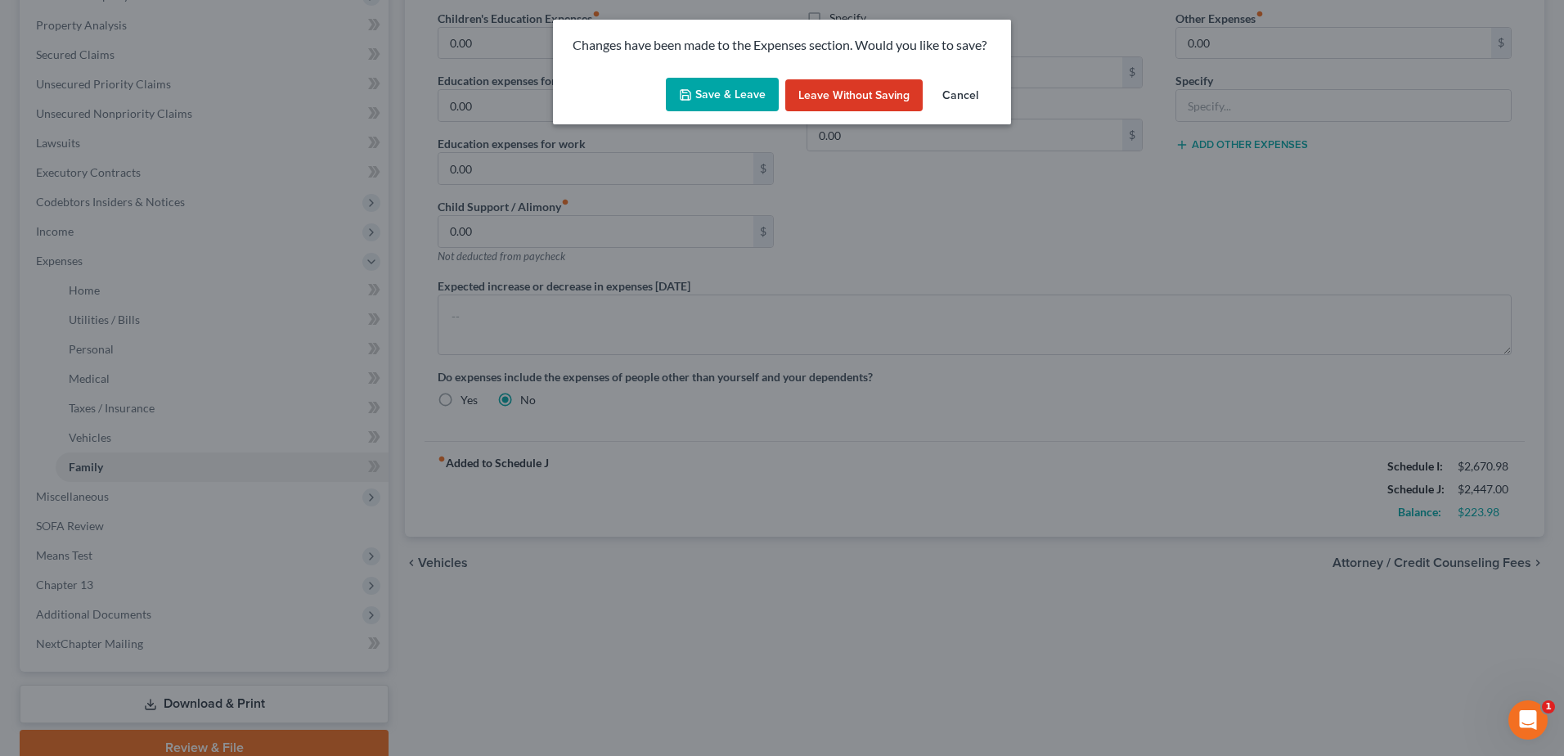
click at [720, 83] on button "Save & Leave" at bounding box center [722, 95] width 113 height 34
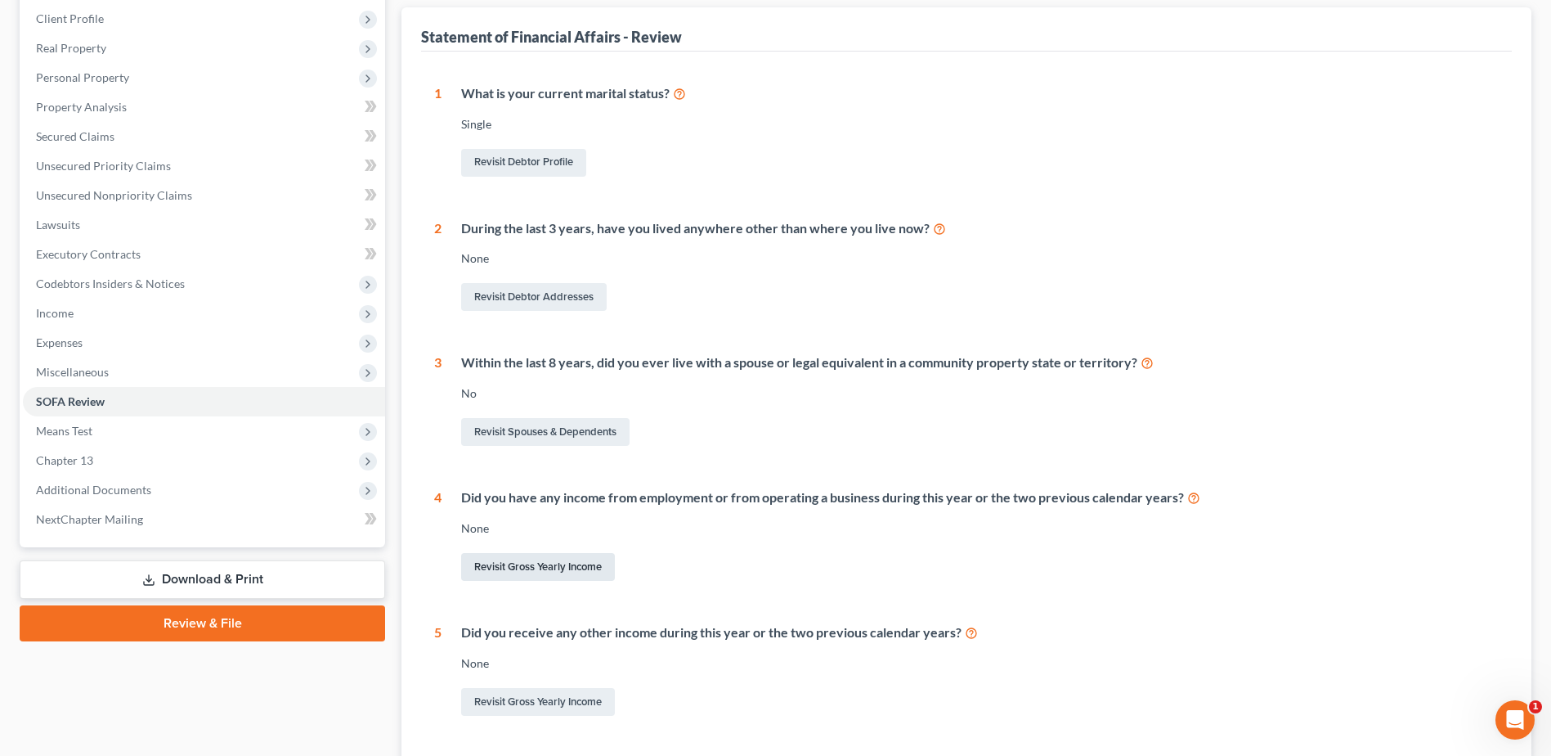
click at [550, 570] on link "Revisit Gross Yearly Income" at bounding box center [538, 567] width 154 height 28
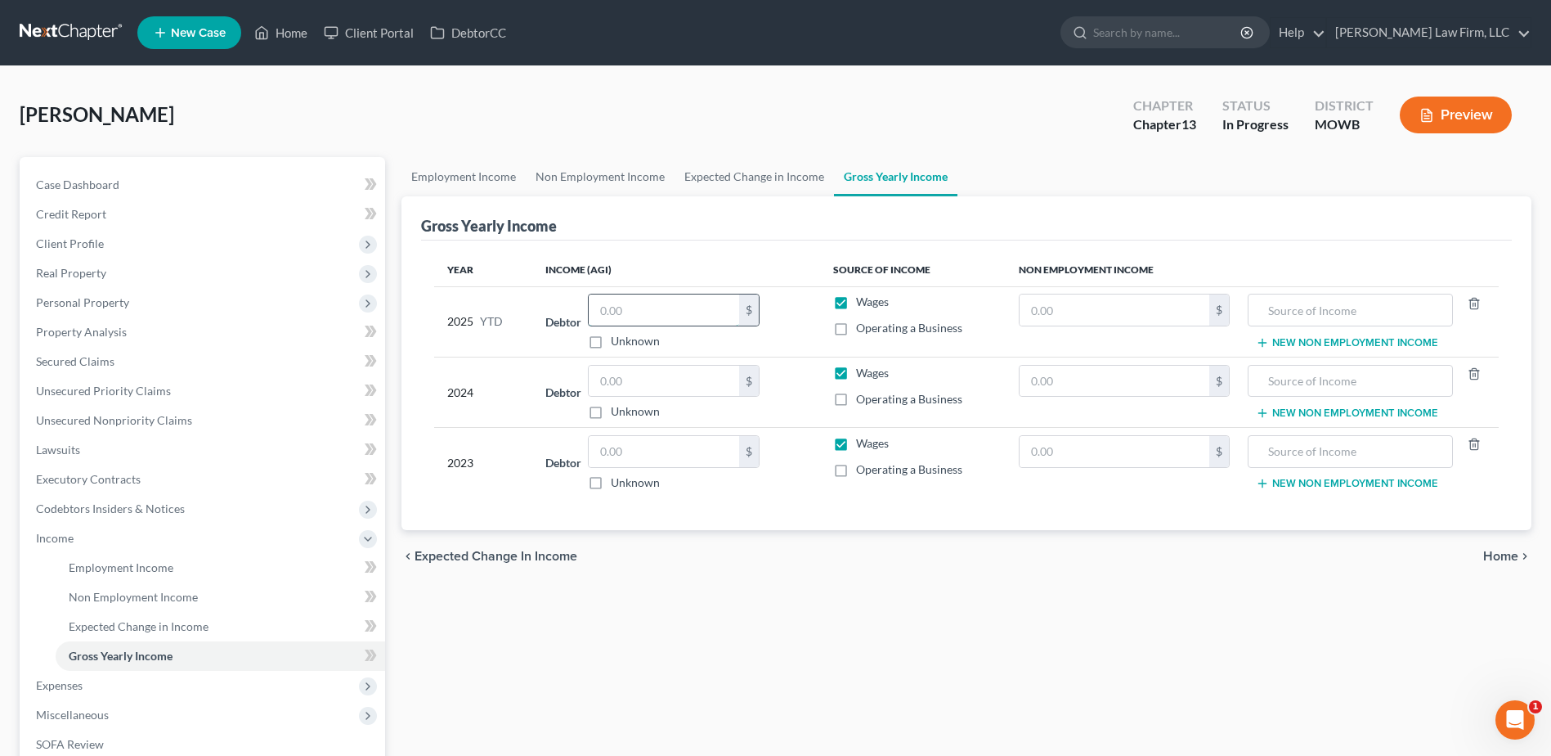
click at [657, 310] on input "text" at bounding box center [664, 309] width 150 height 31
click at [154, 423] on span "Unsecured Nonpriority Claims" at bounding box center [114, 420] width 156 height 14
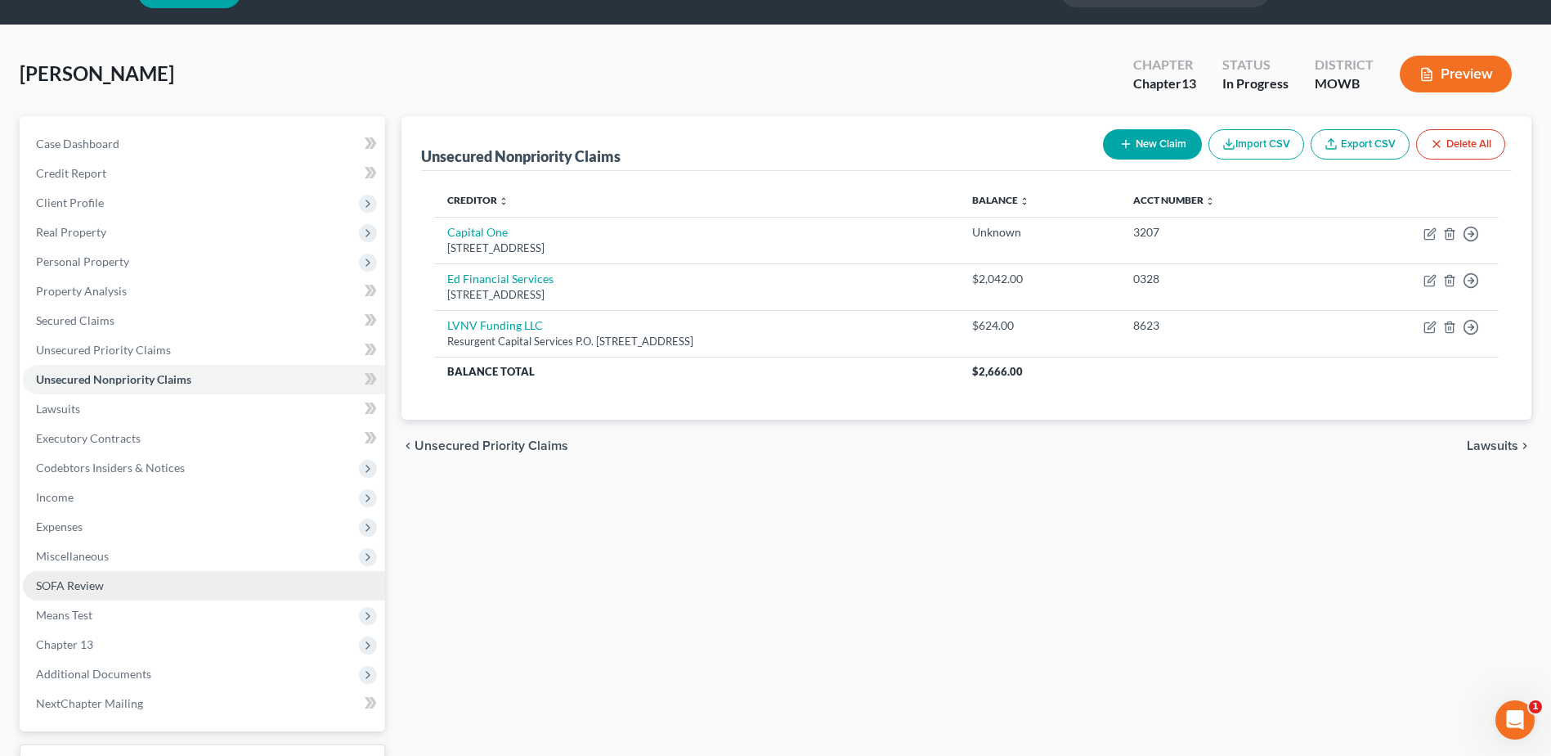
click at [73, 586] on span "SOFA Review" at bounding box center [70, 585] width 68 height 14
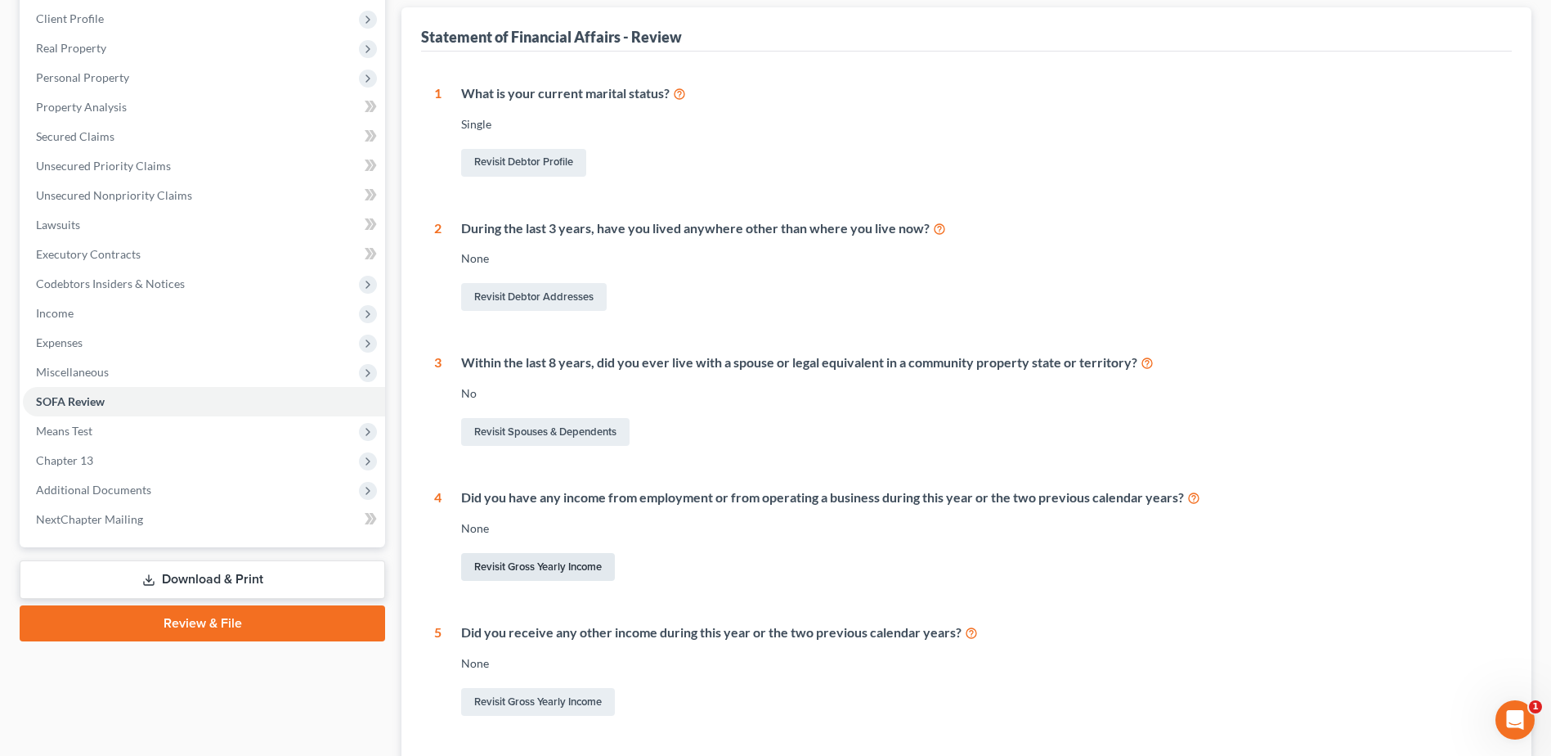
click at [606, 568] on link "Revisit Gross Yearly Income" at bounding box center [538, 567] width 154 height 28
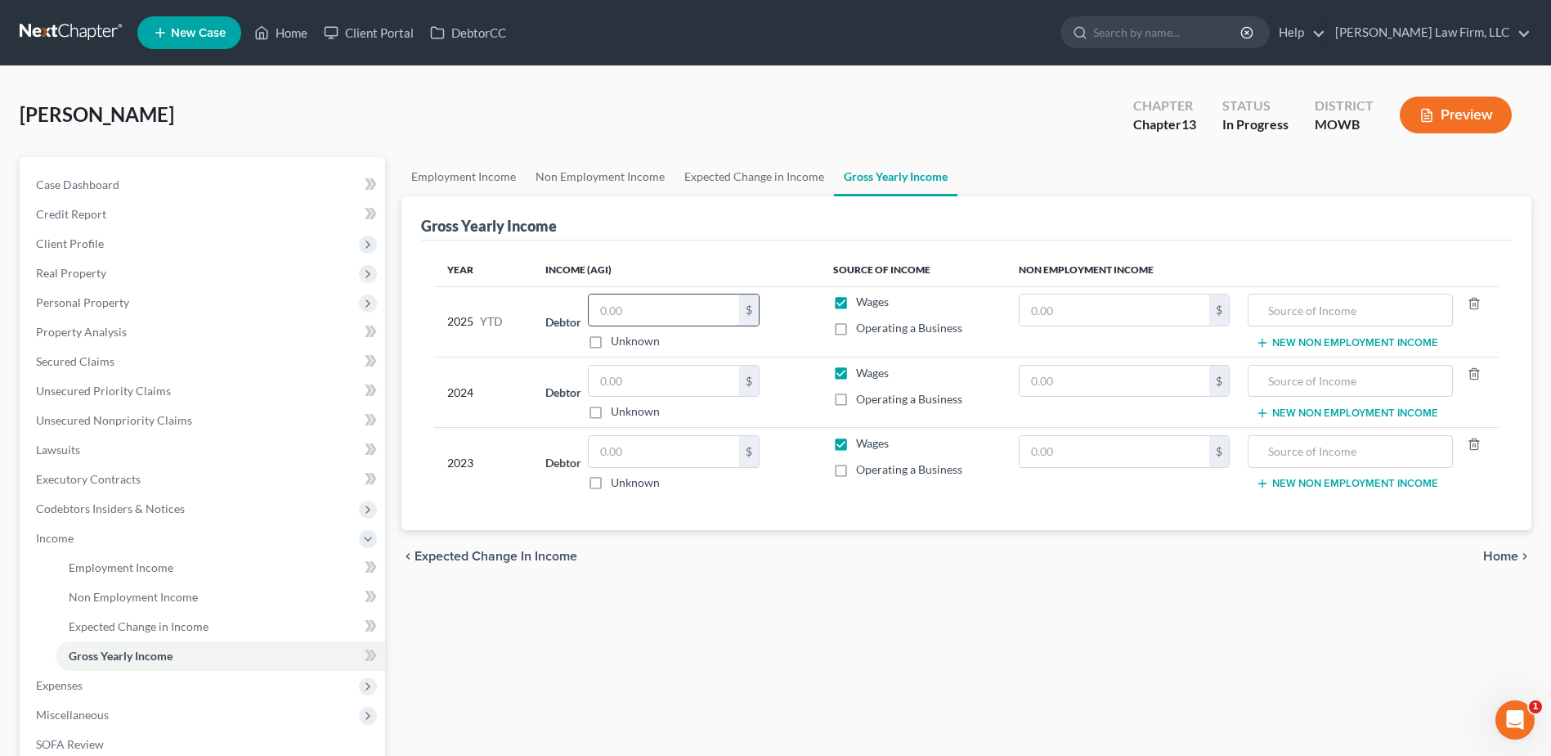
click at [644, 315] on input "text" at bounding box center [664, 309] width 150 height 31
click at [801, 599] on div "Employment Income Non Employment Income Expected Change in Income Gross Yearly …" at bounding box center [966, 570] width 1147 height 827
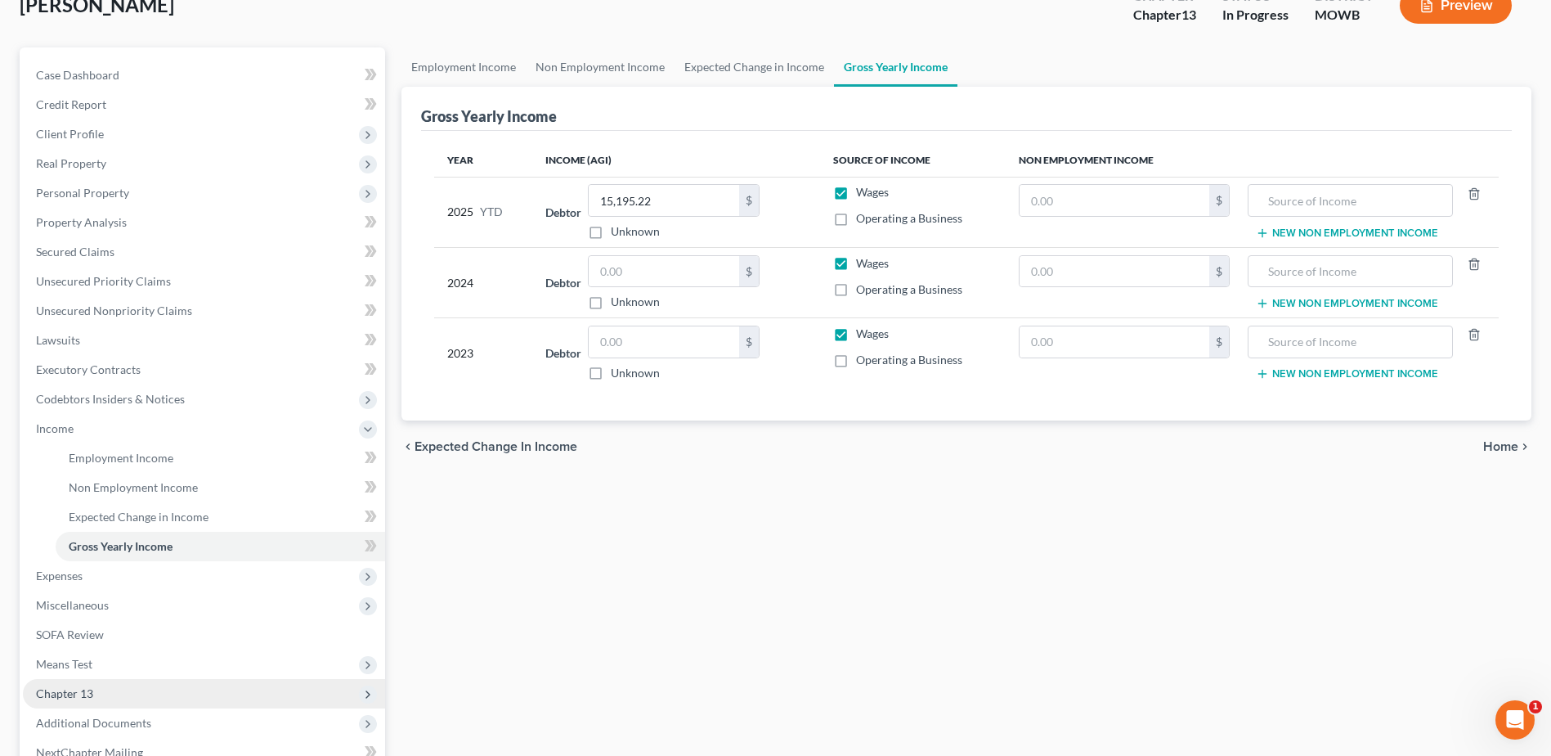
scroll to position [143, 0]
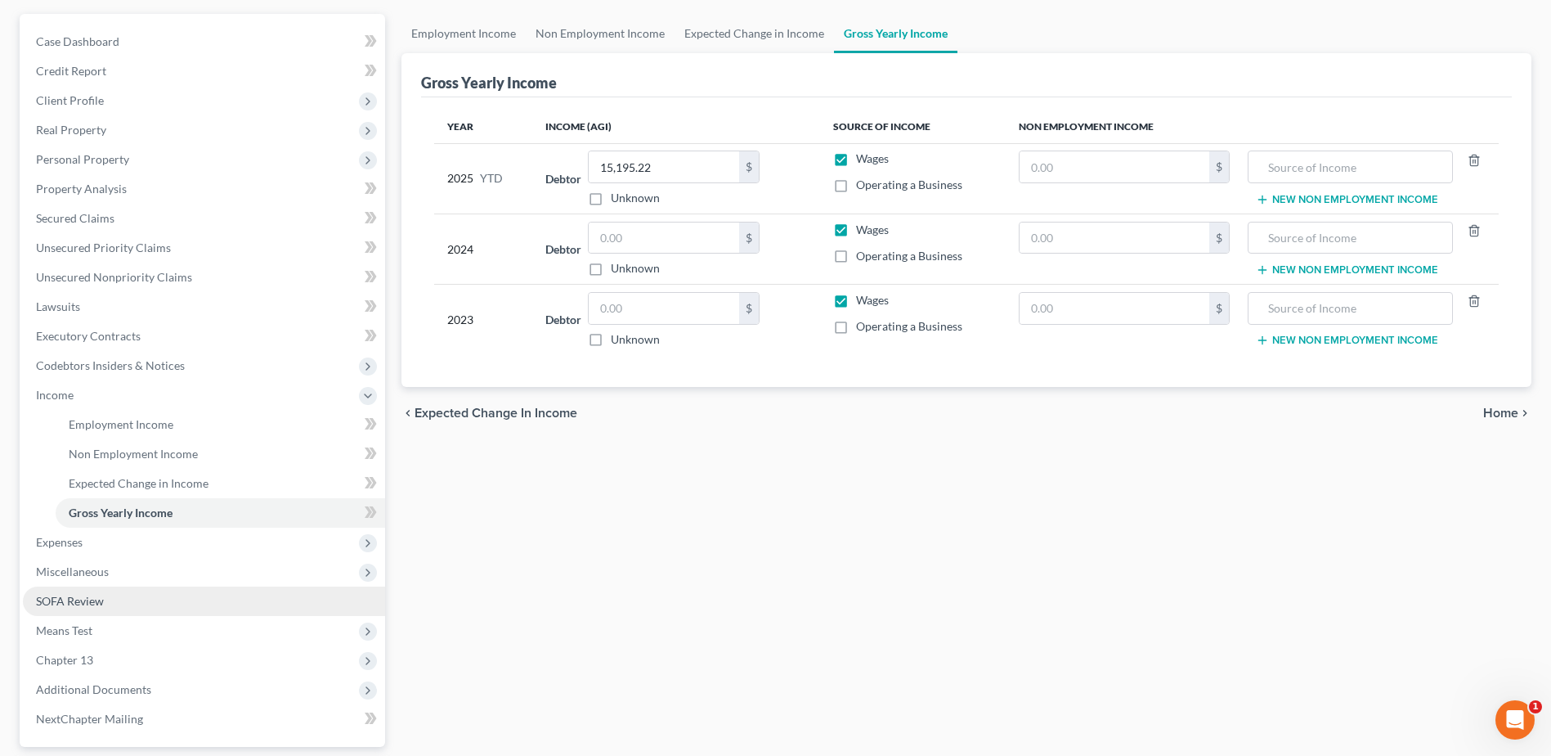
click at [54, 609] on link "SOFA Review" at bounding box center [204, 600] width 362 height 29
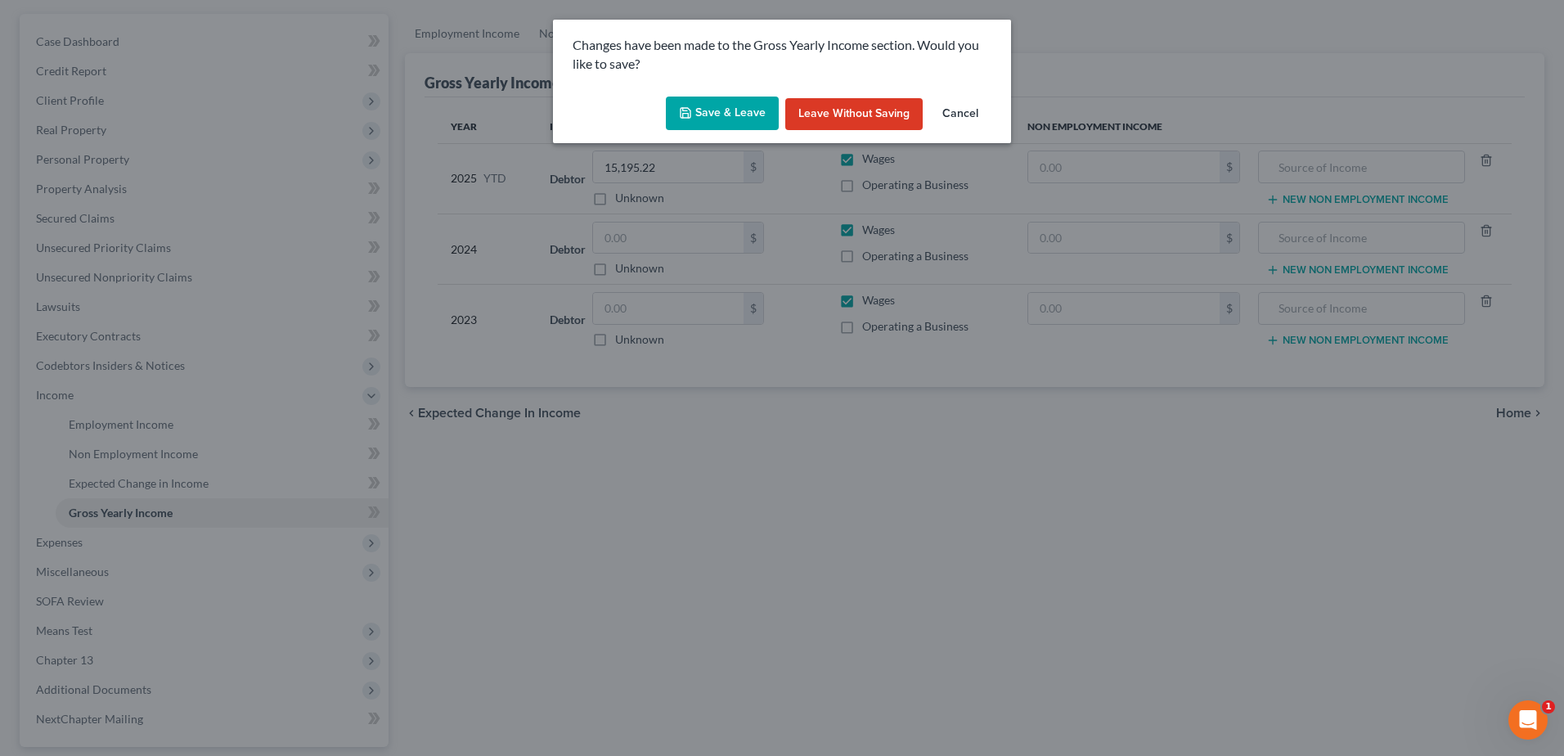
click at [713, 109] on button "Save & Leave" at bounding box center [722, 113] width 113 height 34
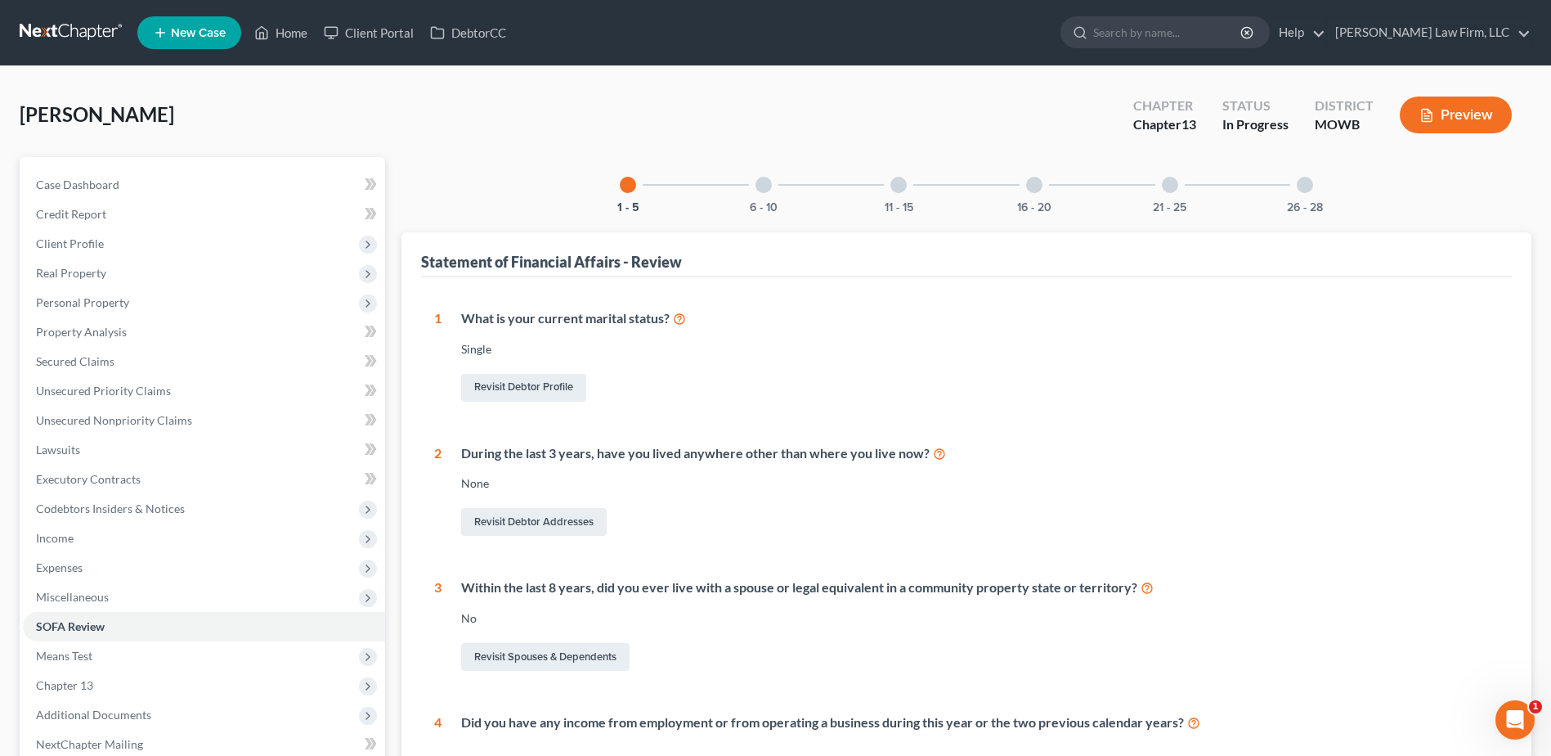
click at [1043, 189] on div "16 - 20" at bounding box center [1035, 185] width 56 height 56
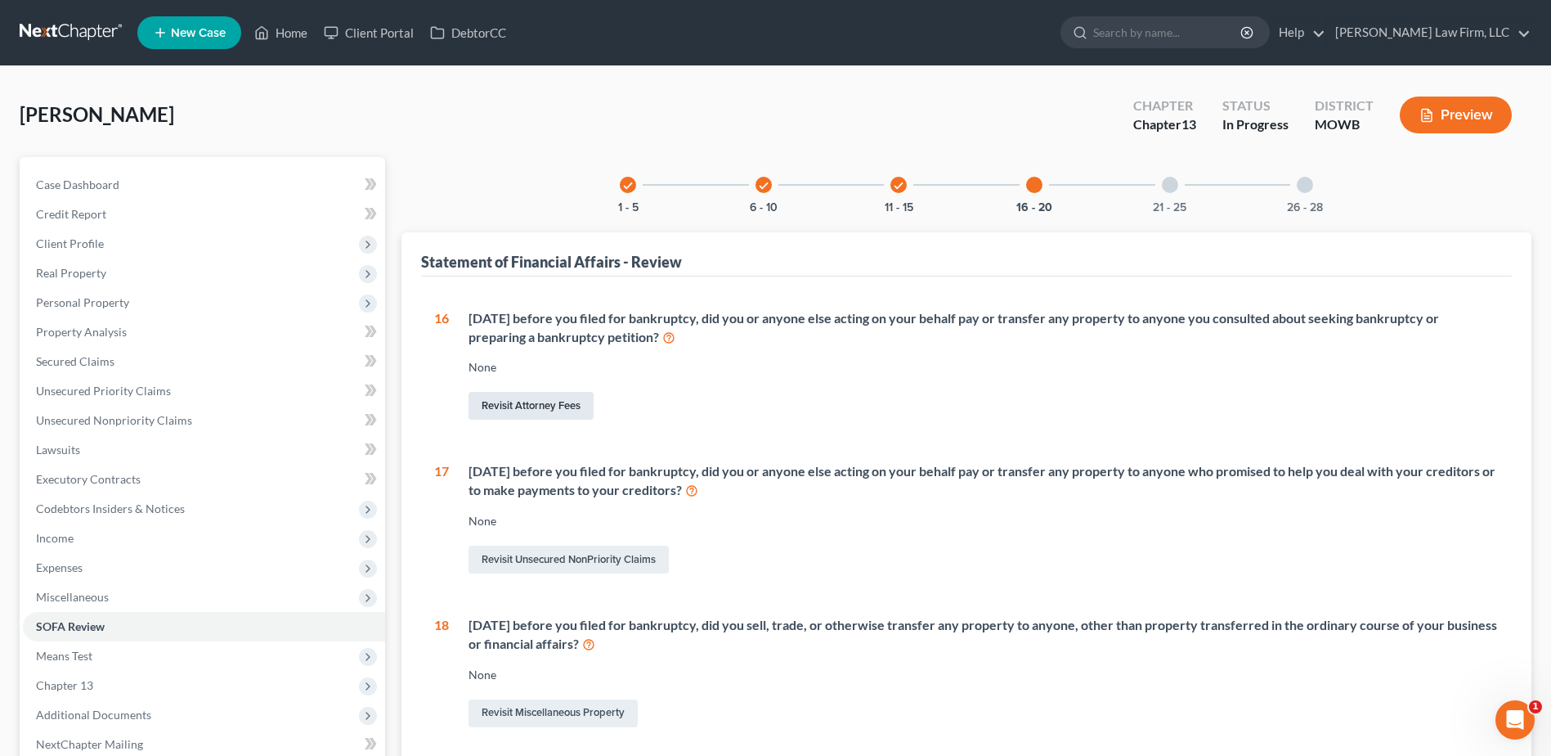
click at [558, 379] on div "[DATE] before you filed for bankruptcy, did you or anyone else acting on your b…" at bounding box center [974, 366] width 1050 height 114
click at [545, 397] on link "Revisit Attorney Fees" at bounding box center [531, 406] width 125 height 28
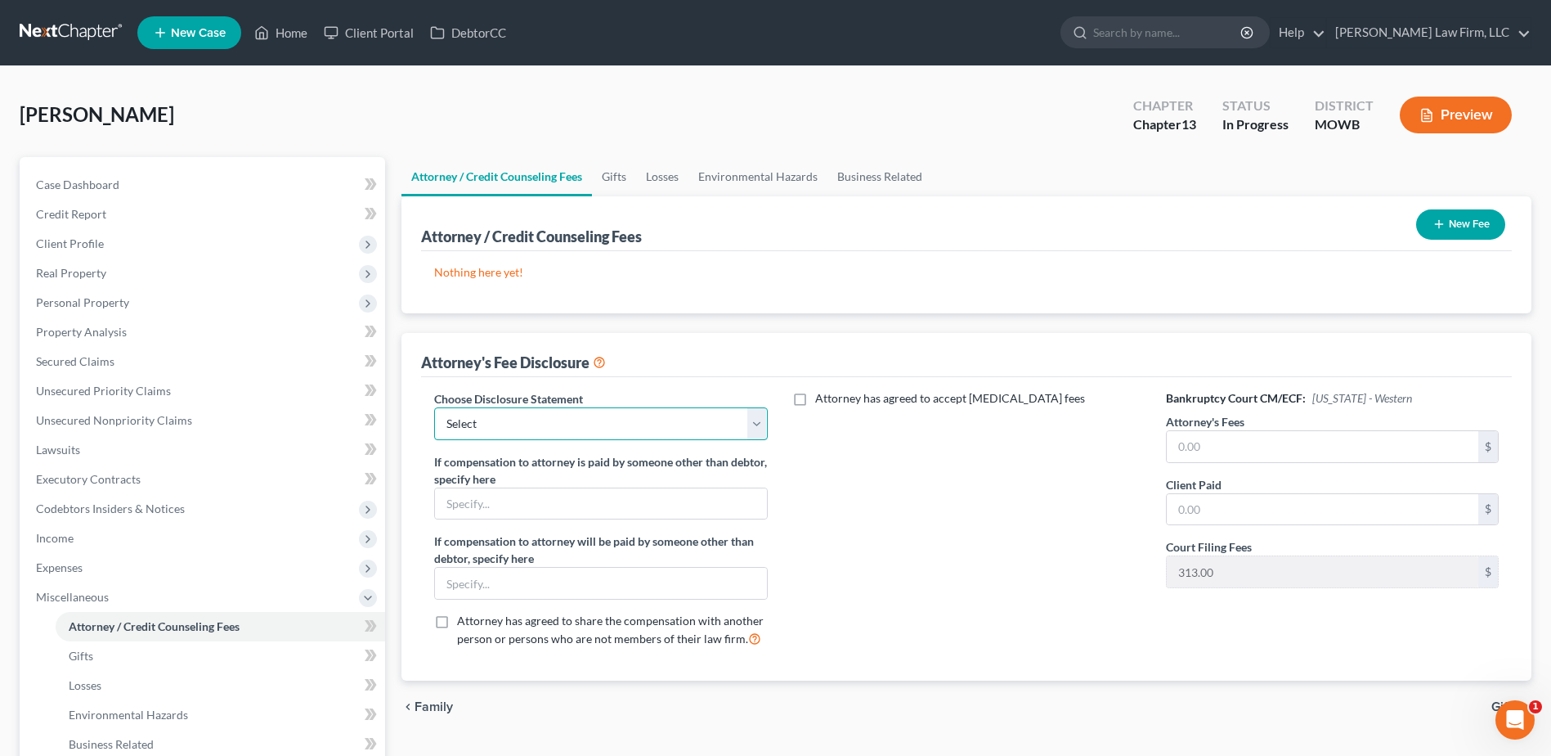
click at [554, 425] on select "Select [US_STATE] Chapter 13 [US_STATE] Chapter 7 [US_STATE] Chapter 13 [US_STA…" at bounding box center [600, 423] width 333 height 33
click at [434, 407] on select "Select [US_STATE] Chapter 13 [US_STATE] Chapter 7 [US_STATE] Chapter 13 [US_STA…" at bounding box center [600, 423] width 333 height 33
click at [1478, 221] on button "New Fee" at bounding box center [1460, 224] width 89 height 30
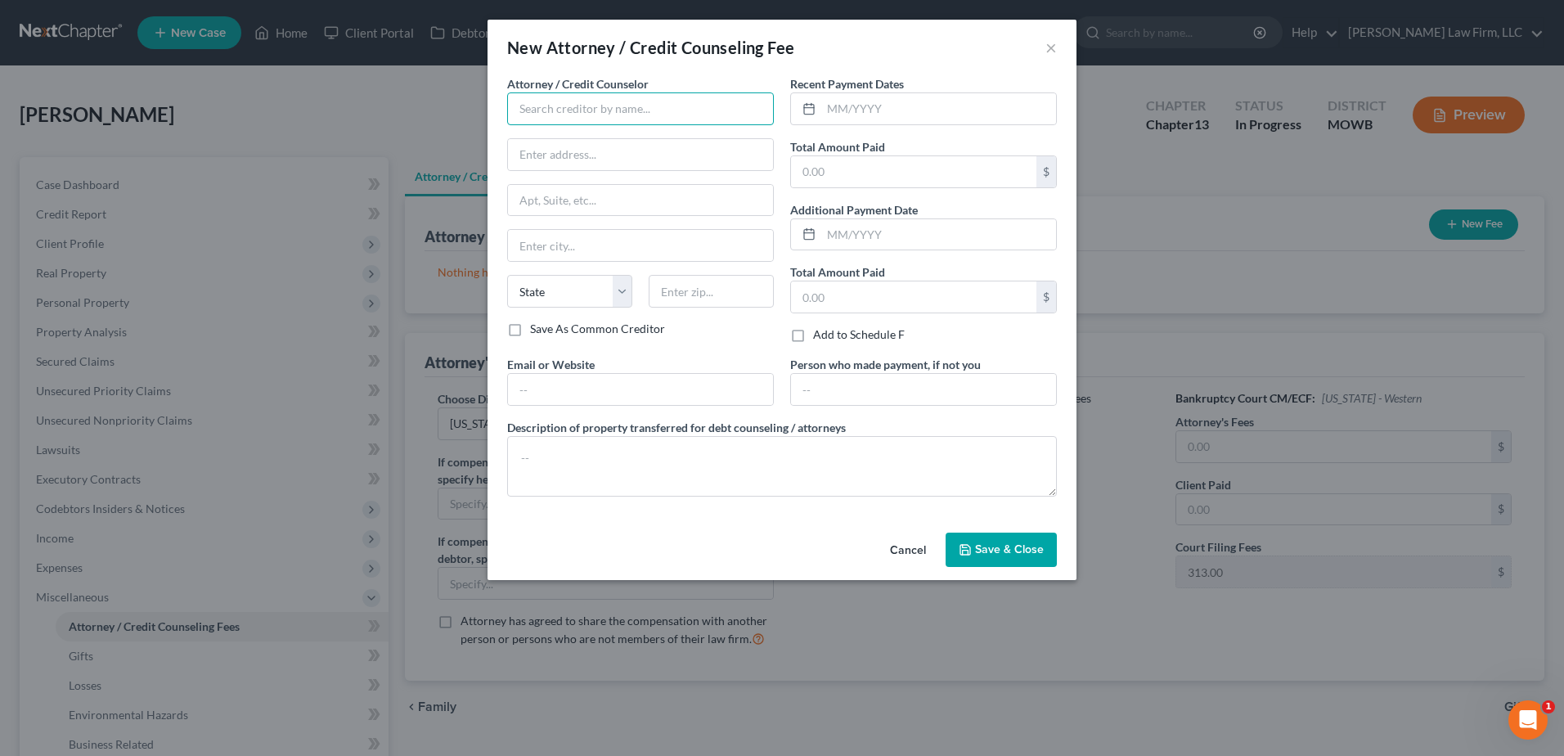
click at [701, 100] on input "text" at bounding box center [640, 108] width 267 height 33
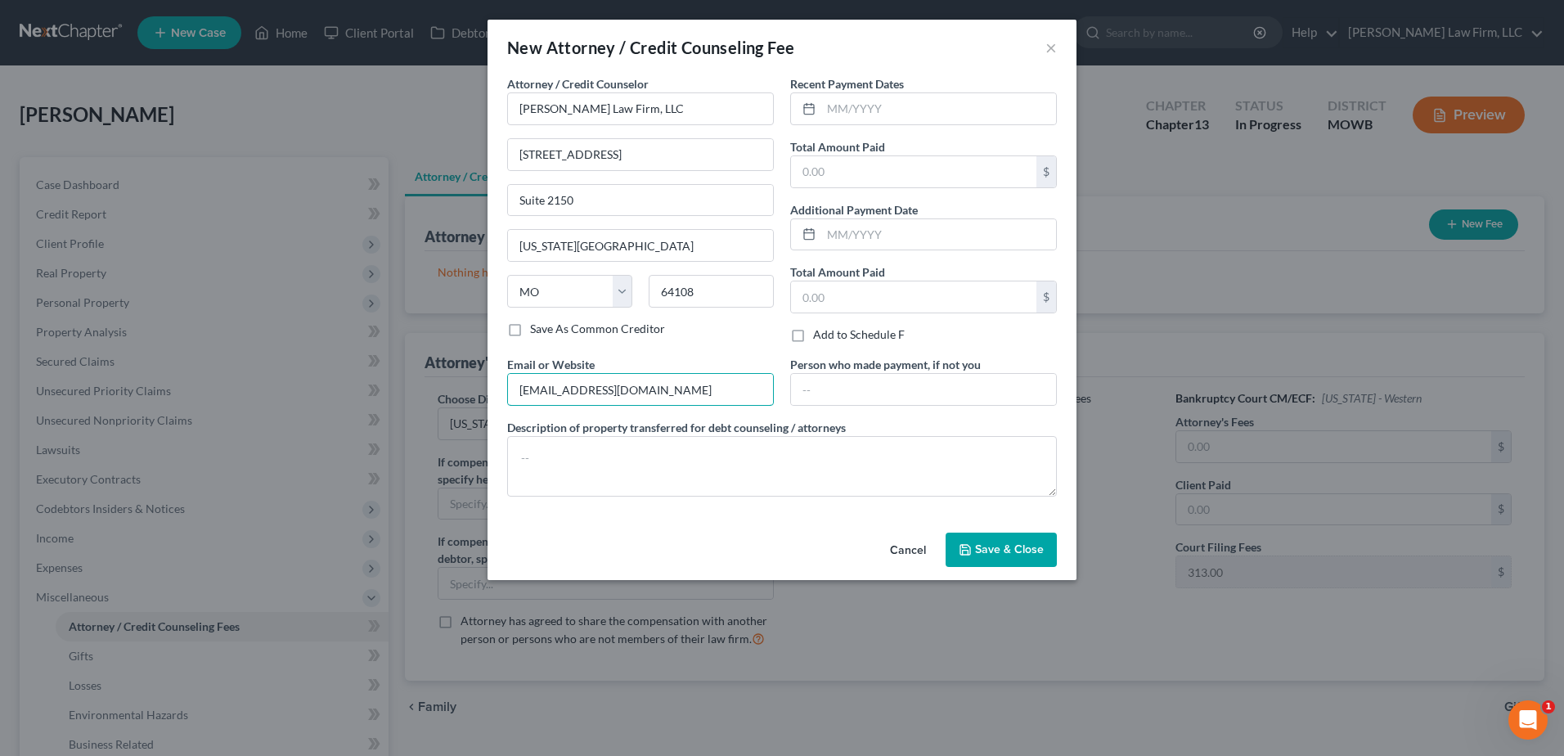
drag, startPoint x: 677, startPoint y: 382, endPoint x: 433, endPoint y: 375, distance: 244.6
click at [433, 375] on div "New Attorney / Credit Counseling Fee × Attorney / Credit Counselor * [PERSON_NA…" at bounding box center [782, 378] width 1564 height 756
click at [925, 114] on input "text" at bounding box center [938, 108] width 235 height 31
click at [985, 96] on input "0826/2025" at bounding box center [938, 108] width 235 height 31
click at [950, 105] on input "0826/2025" at bounding box center [938, 108] width 235 height 31
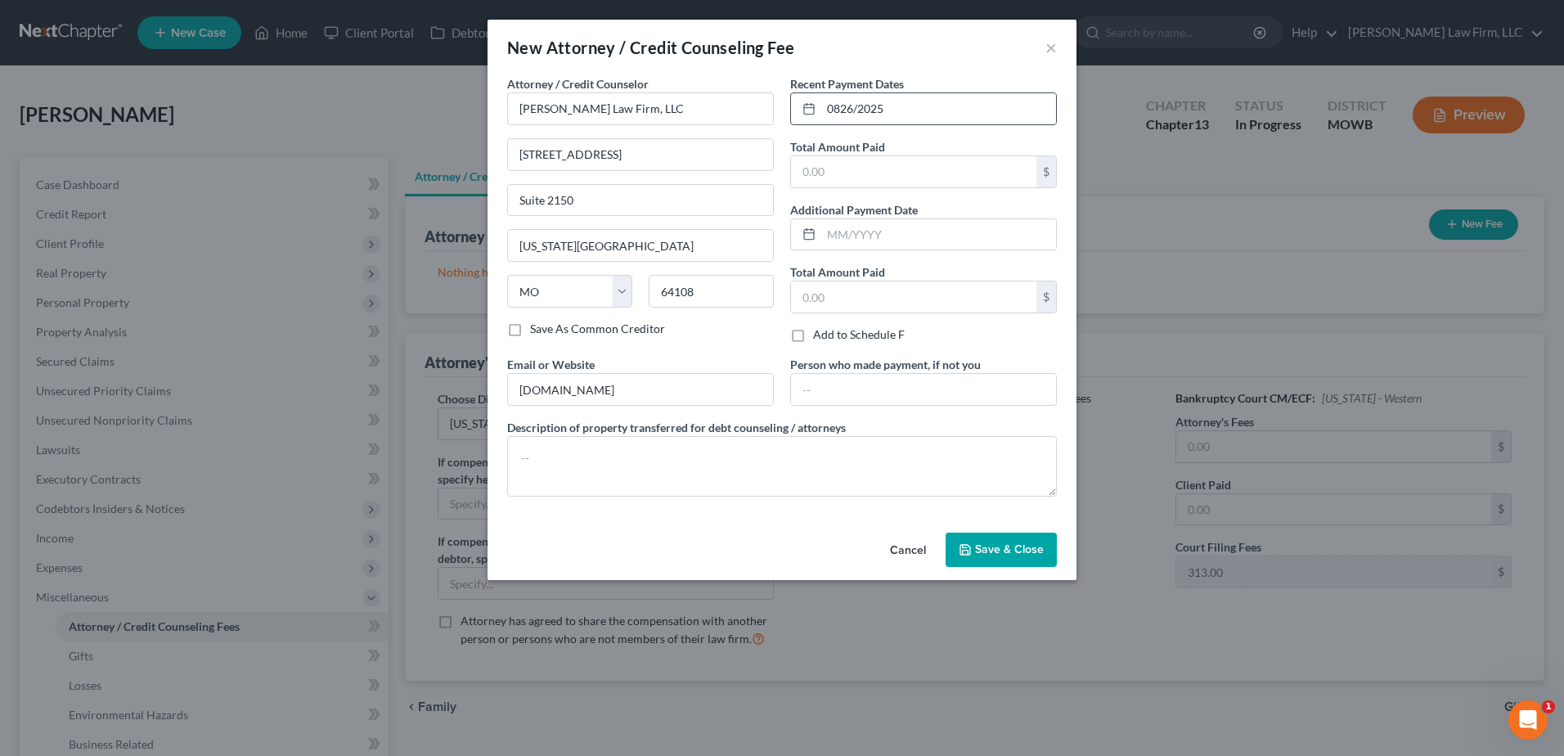
click at [810, 105] on icon at bounding box center [808, 108] width 13 height 13
drag, startPoint x: 910, startPoint y: 111, endPoint x: 830, endPoint y: 113, distance: 80.2
click at [813, 110] on div "0826/2025" at bounding box center [923, 108] width 267 height 33
click at [881, 177] on input "text" at bounding box center [913, 171] width 245 height 31
drag, startPoint x: 766, startPoint y: 473, endPoint x: 939, endPoint y: 302, distance: 242.9
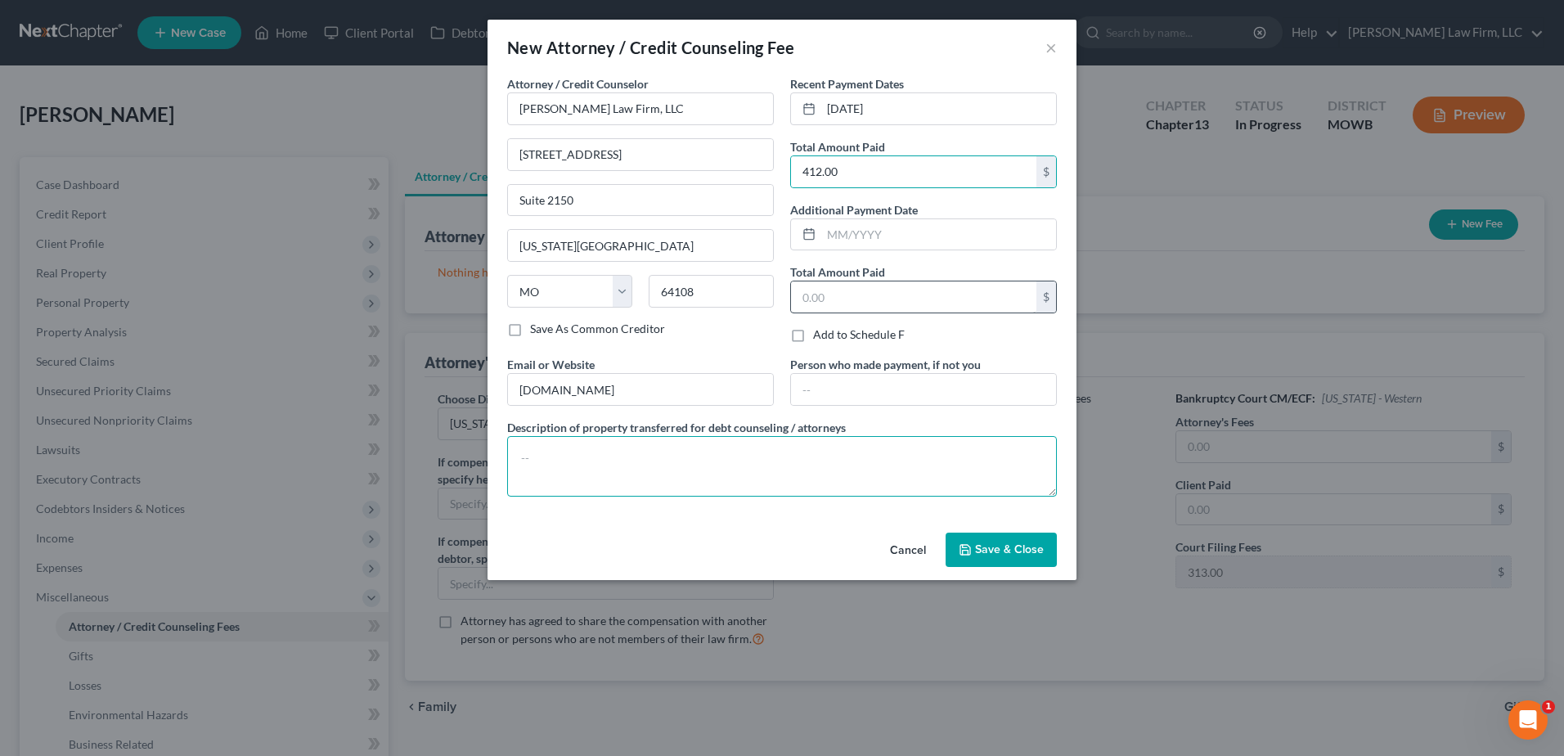
click at [765, 471] on textarea at bounding box center [782, 466] width 550 height 61
paste textarea "-$412.00 for non-attorney fees ($12.00 debit card processing fee; $313.00 for f…"
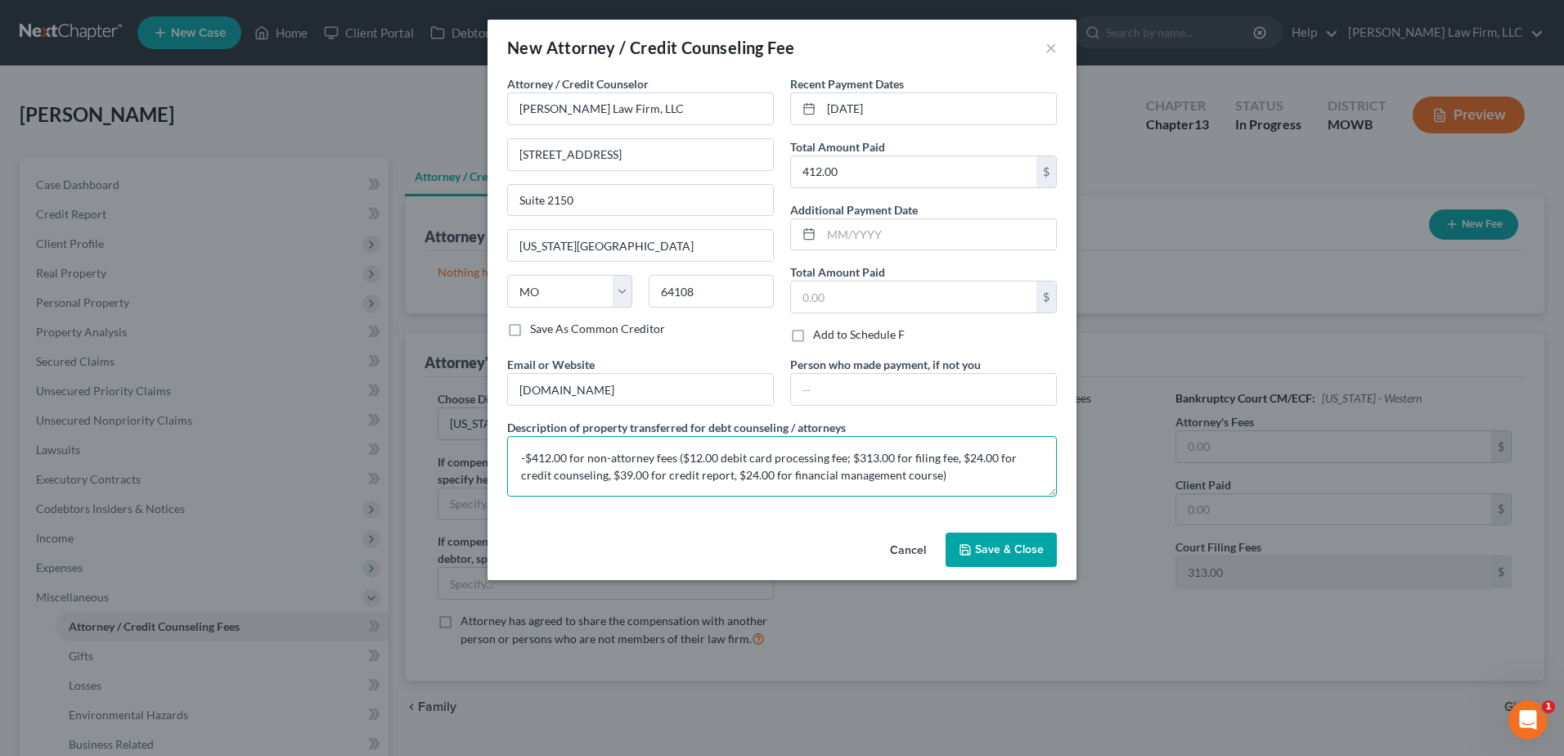
click at [525, 454] on textarea "-$412.00 for non-attorney fees ($12.00 debit card processing fee; $313.00 for f…" at bounding box center [782, 466] width 550 height 61
click at [1011, 541] on button "Save & Close" at bounding box center [1000, 549] width 111 height 34
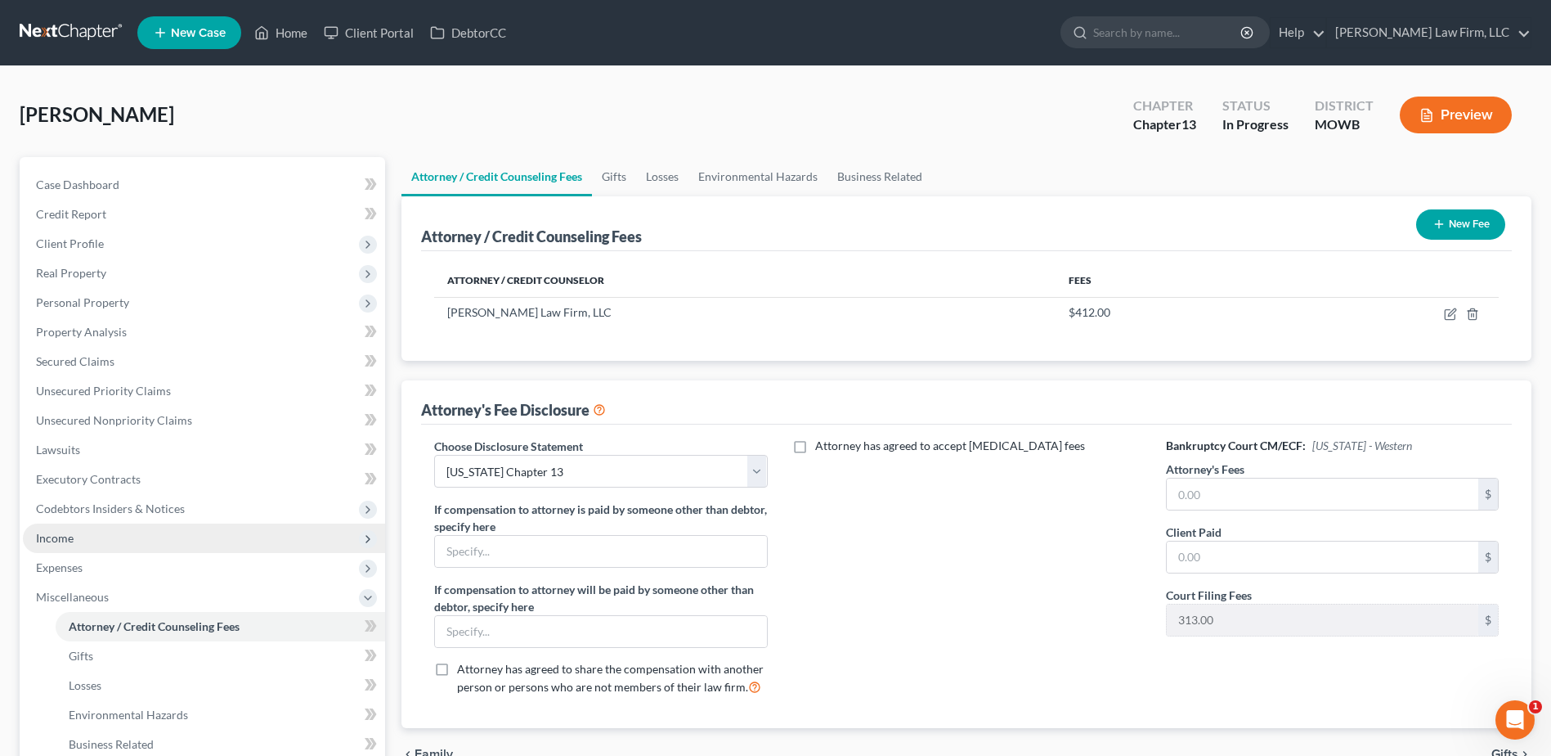
click at [39, 524] on span "Income" at bounding box center [204, 537] width 362 height 29
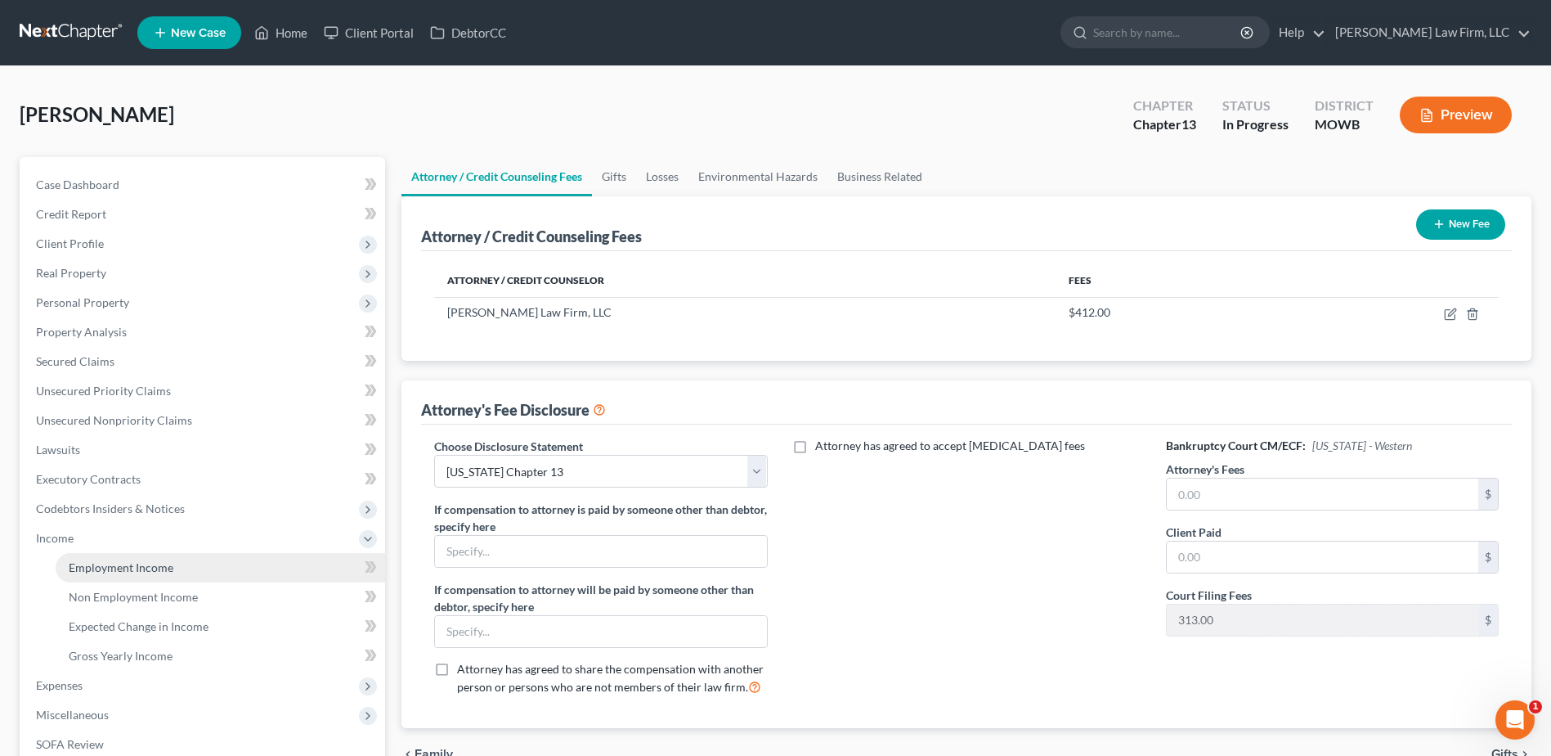
click at [97, 566] on span "Employment Income" at bounding box center [121, 567] width 105 height 14
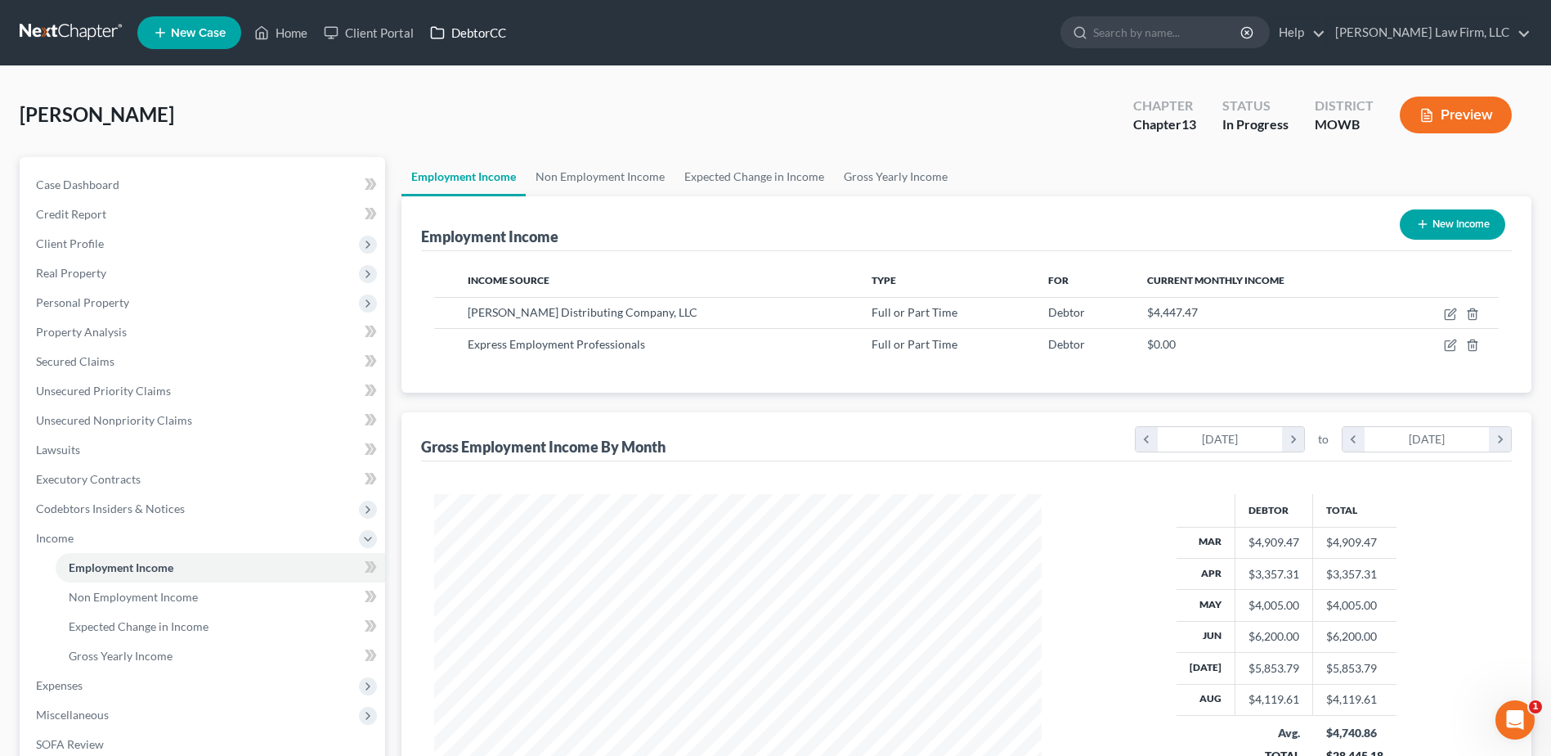
scroll to position [303, 639]
click at [604, 167] on link "Non Employment Income" at bounding box center [600, 176] width 149 height 39
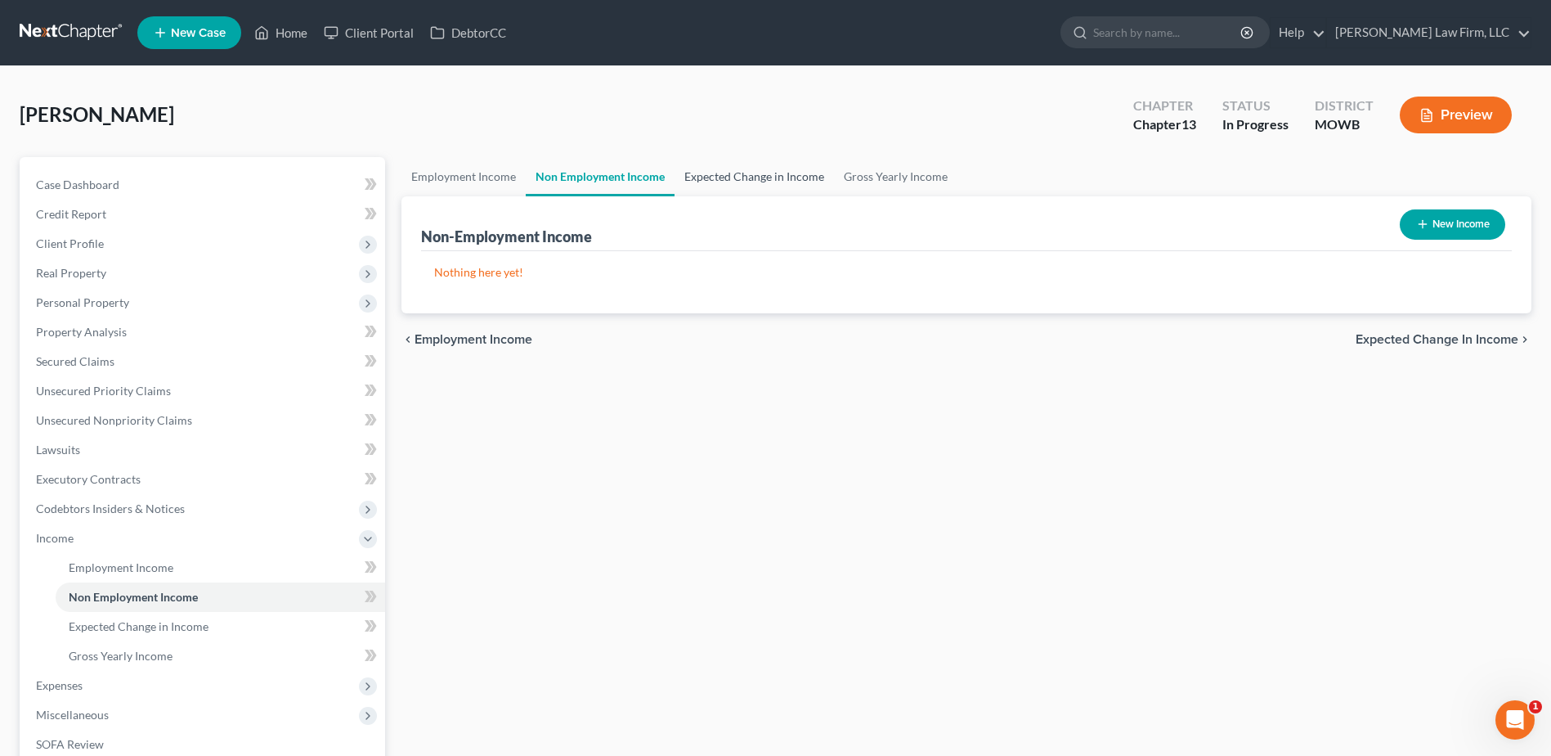
click at [762, 171] on link "Expected Change in Income" at bounding box center [754, 176] width 159 height 39
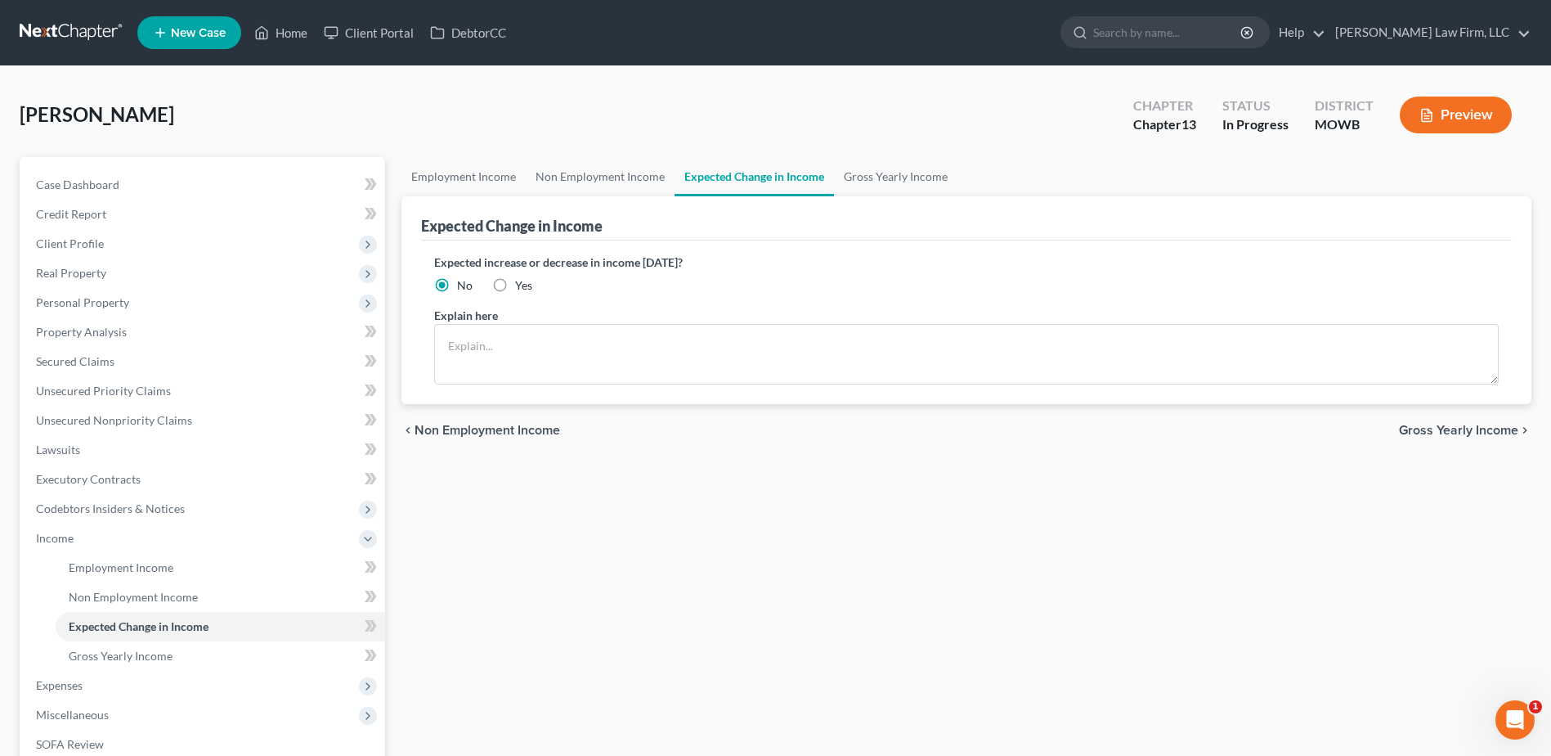
click at [816, 170] on link "Expected Change in Income" at bounding box center [754, 176] width 159 height 39
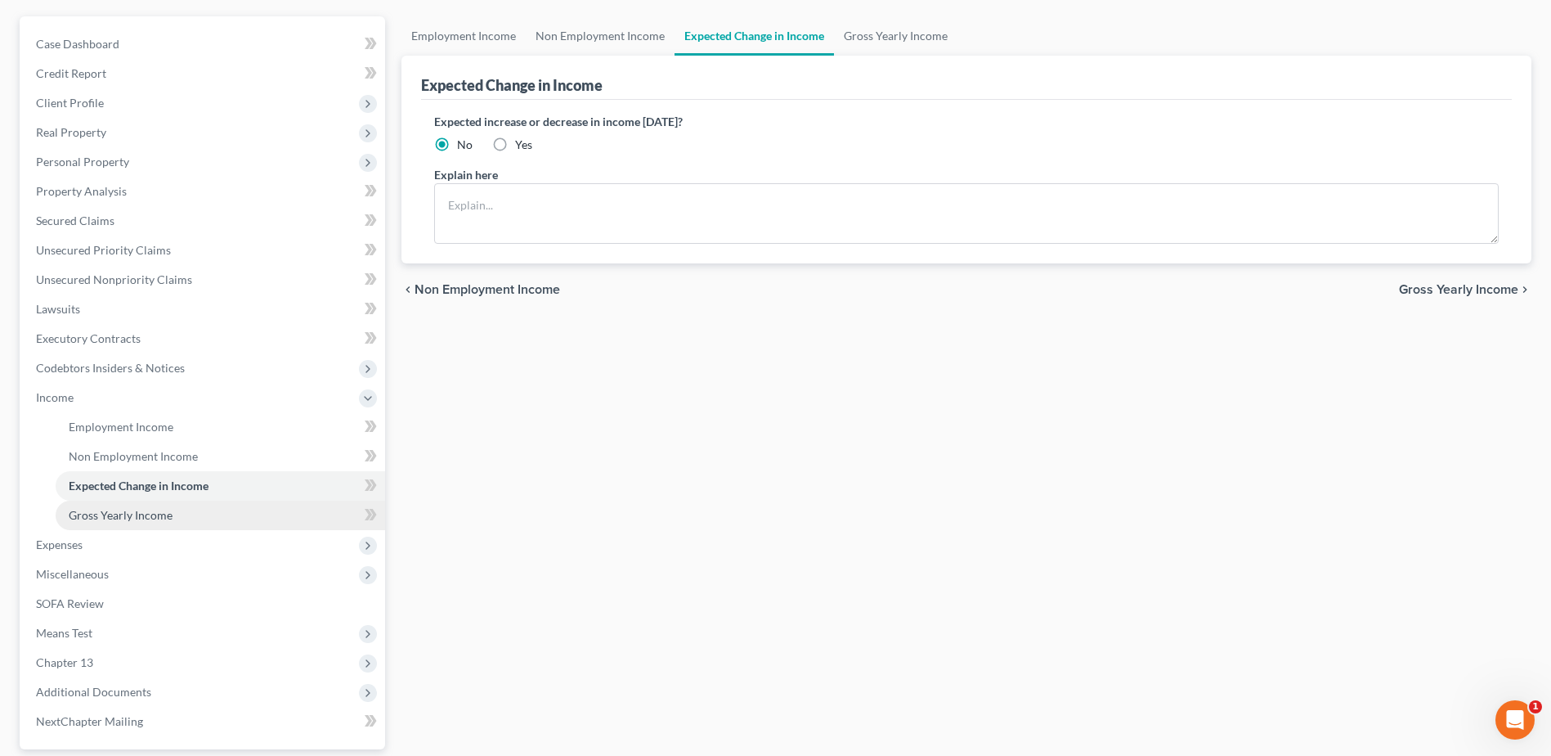
scroll to position [143, 0]
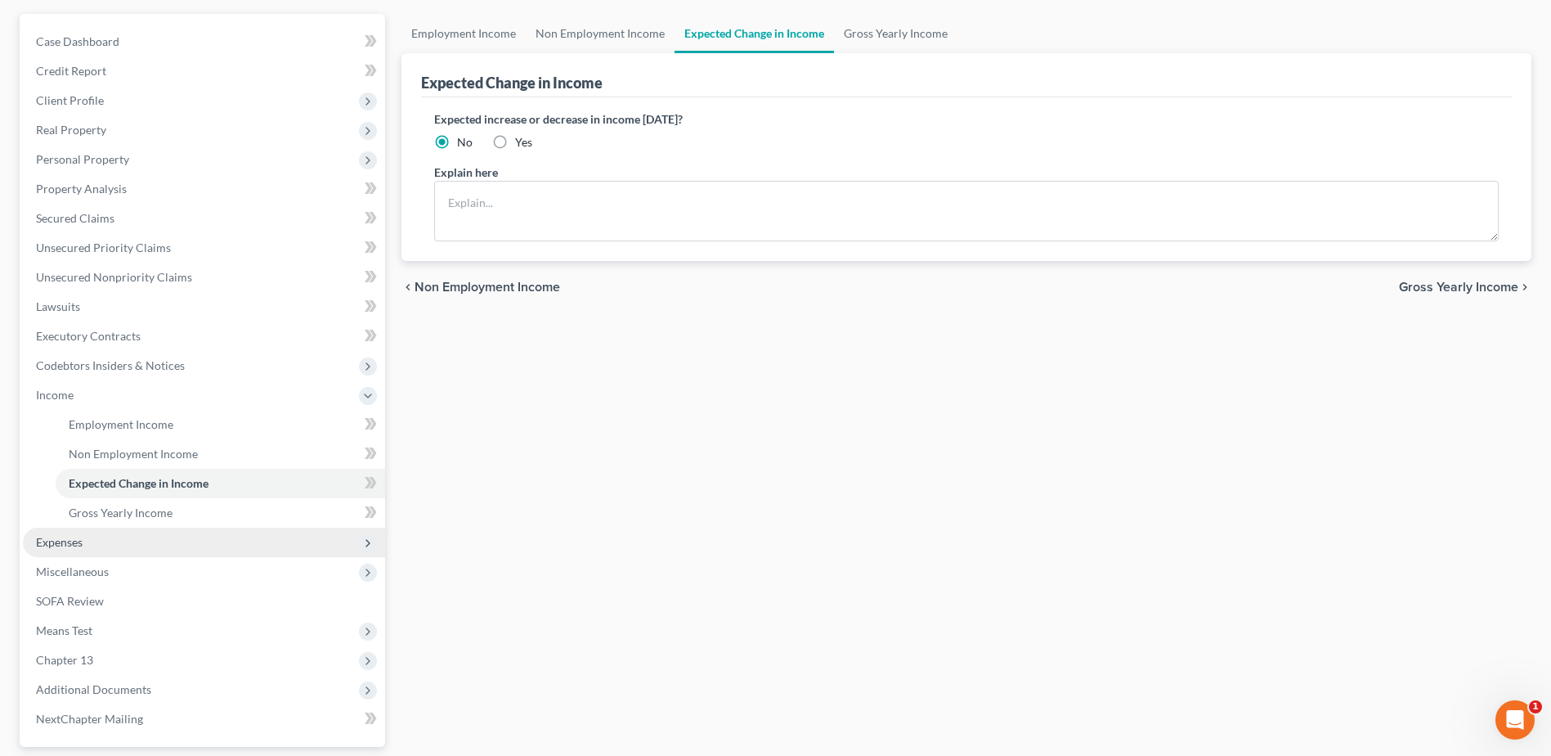
click at [50, 536] on span "Expenses" at bounding box center [59, 542] width 47 height 14
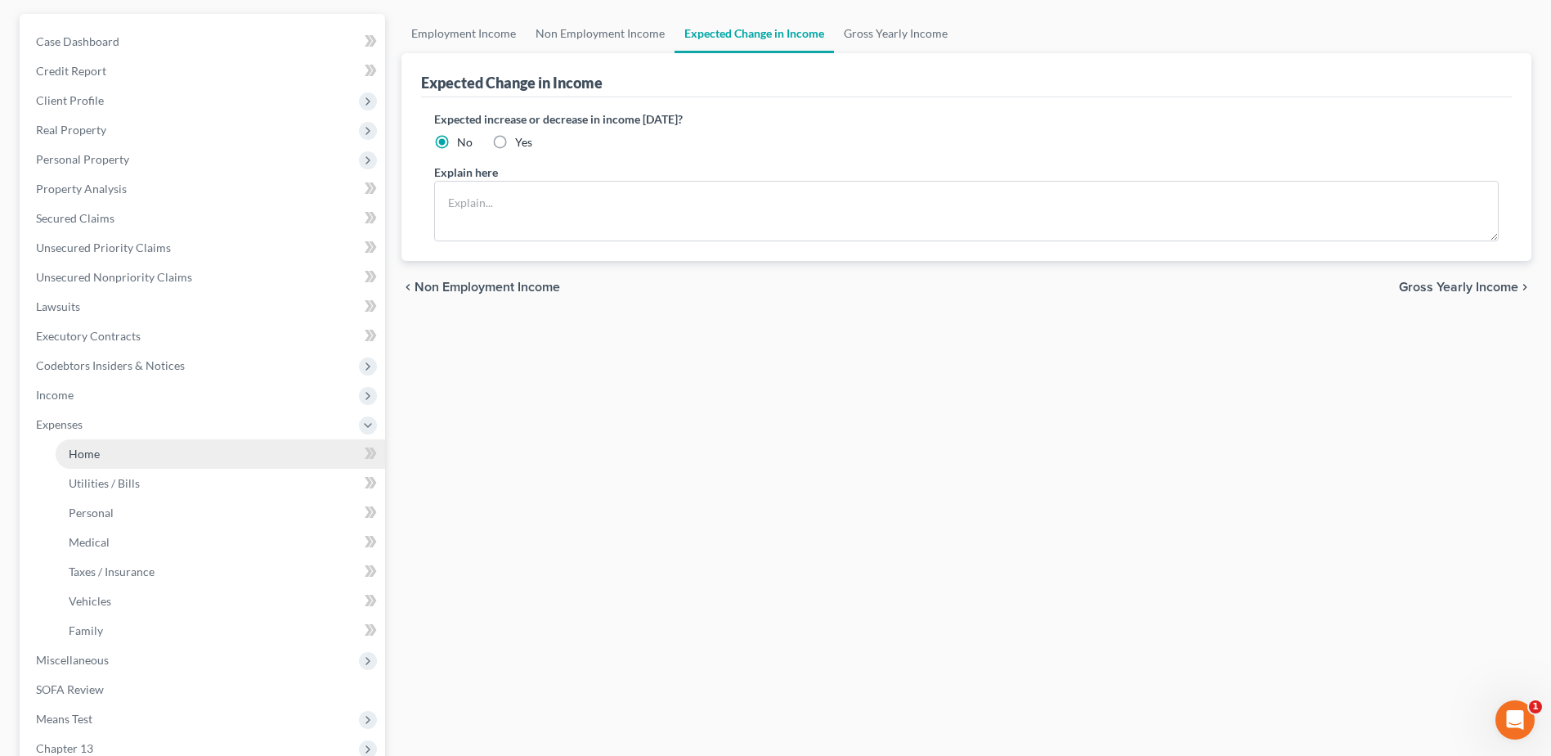
click at [90, 451] on span "Home" at bounding box center [84, 454] width 31 height 14
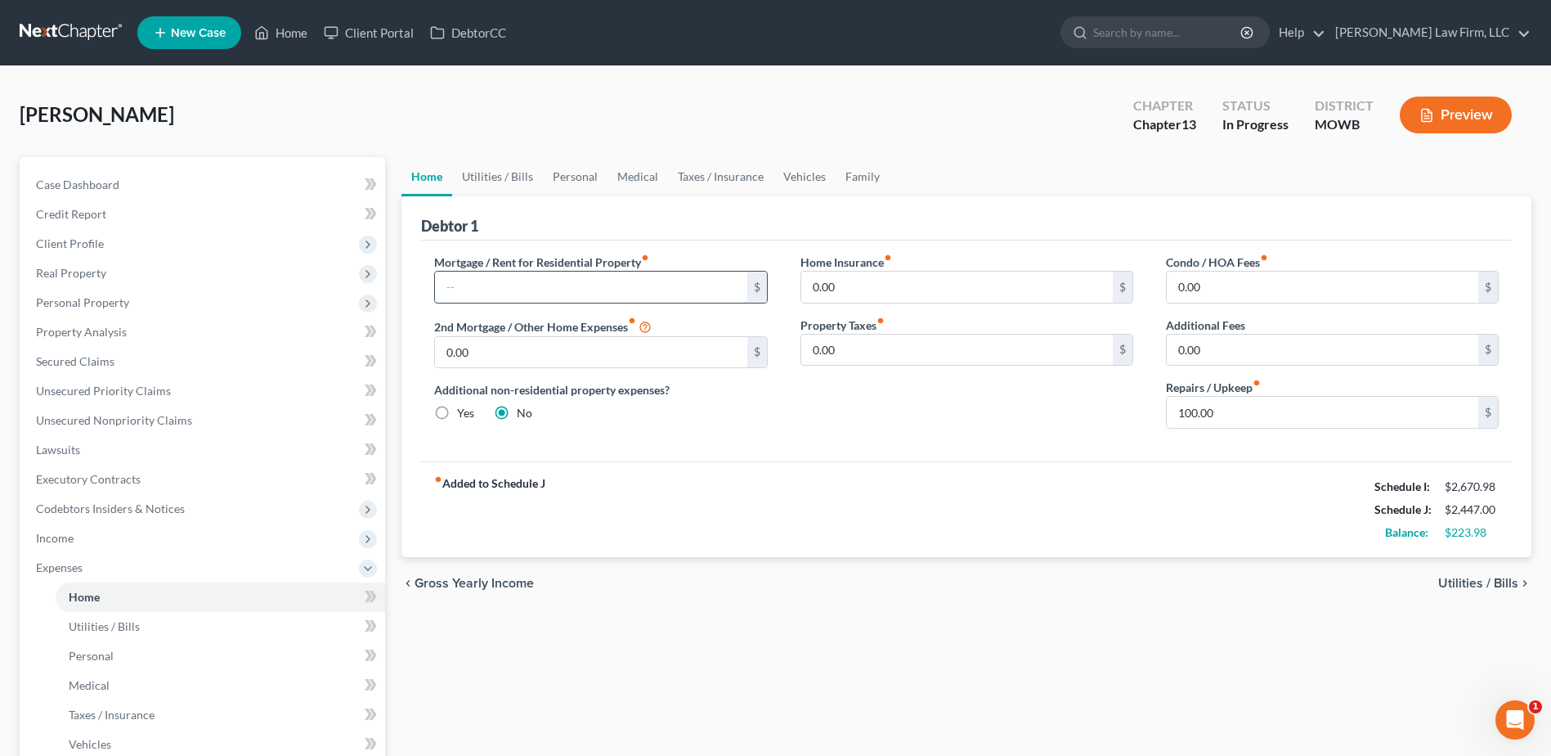
click at [499, 286] on input "text" at bounding box center [591, 286] width 312 height 31
click at [554, 465] on div "fiber_manual_record Added to Schedule J Schedule I: $2,670.98 Schedule J: $3,20…" at bounding box center [966, 509] width 1091 height 96
click at [46, 518] on span "Codebtors Insiders & Notices" at bounding box center [204, 508] width 362 height 29
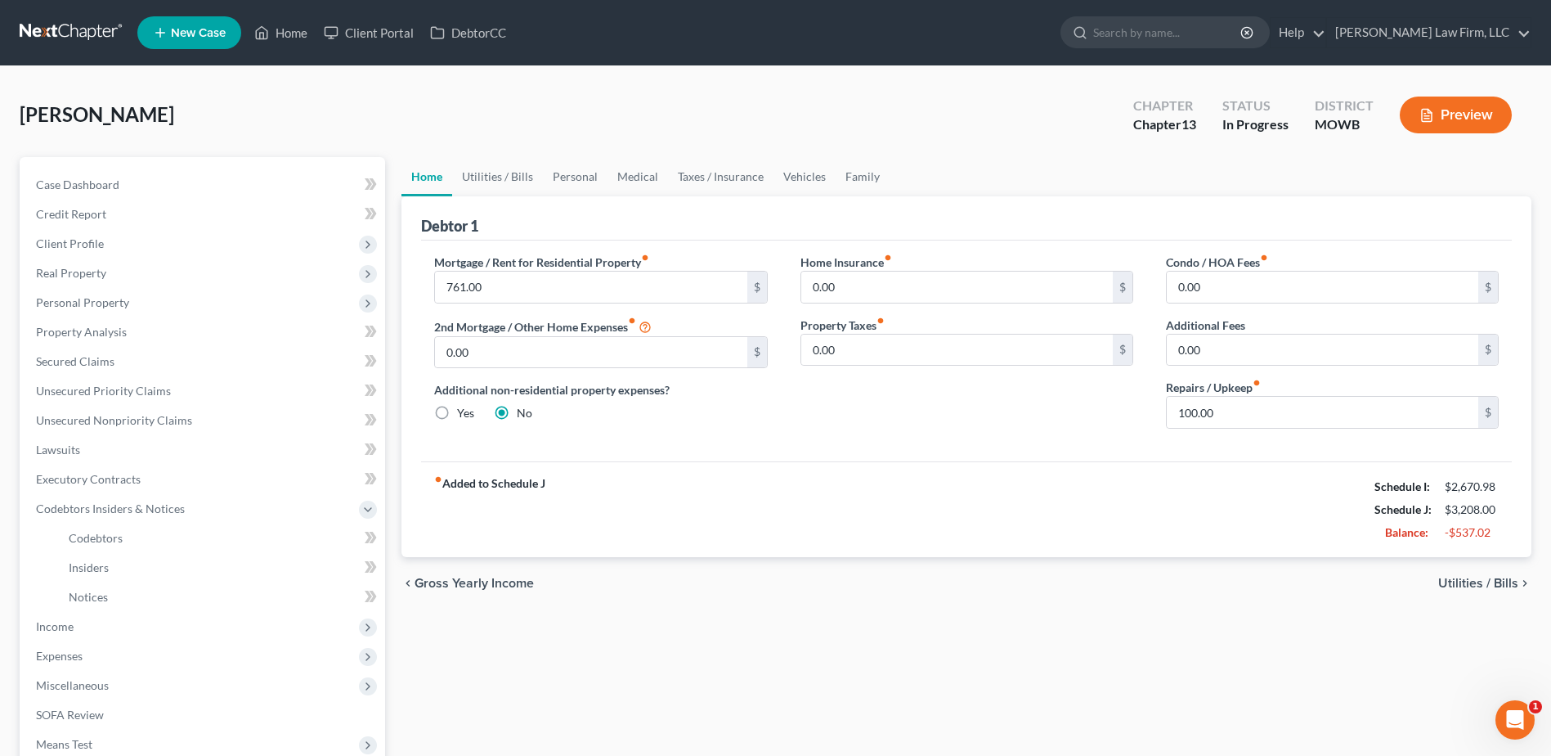
click at [43, 536] on ul "Codebtors Insiders Notices" at bounding box center [204, 567] width 362 height 88
click at [53, 624] on span "Income" at bounding box center [55, 626] width 38 height 14
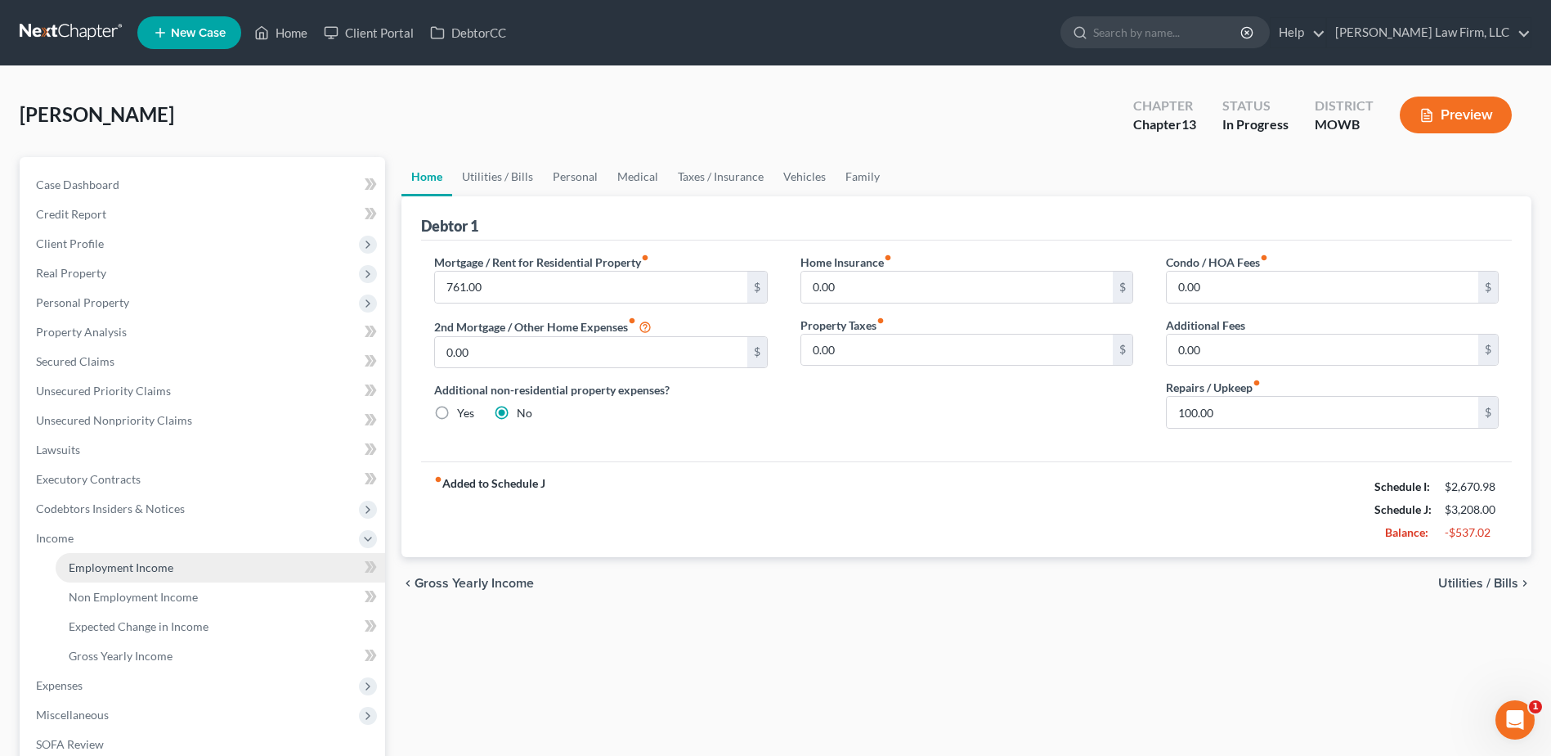
click at [128, 573] on span "Employment Income" at bounding box center [121, 567] width 105 height 14
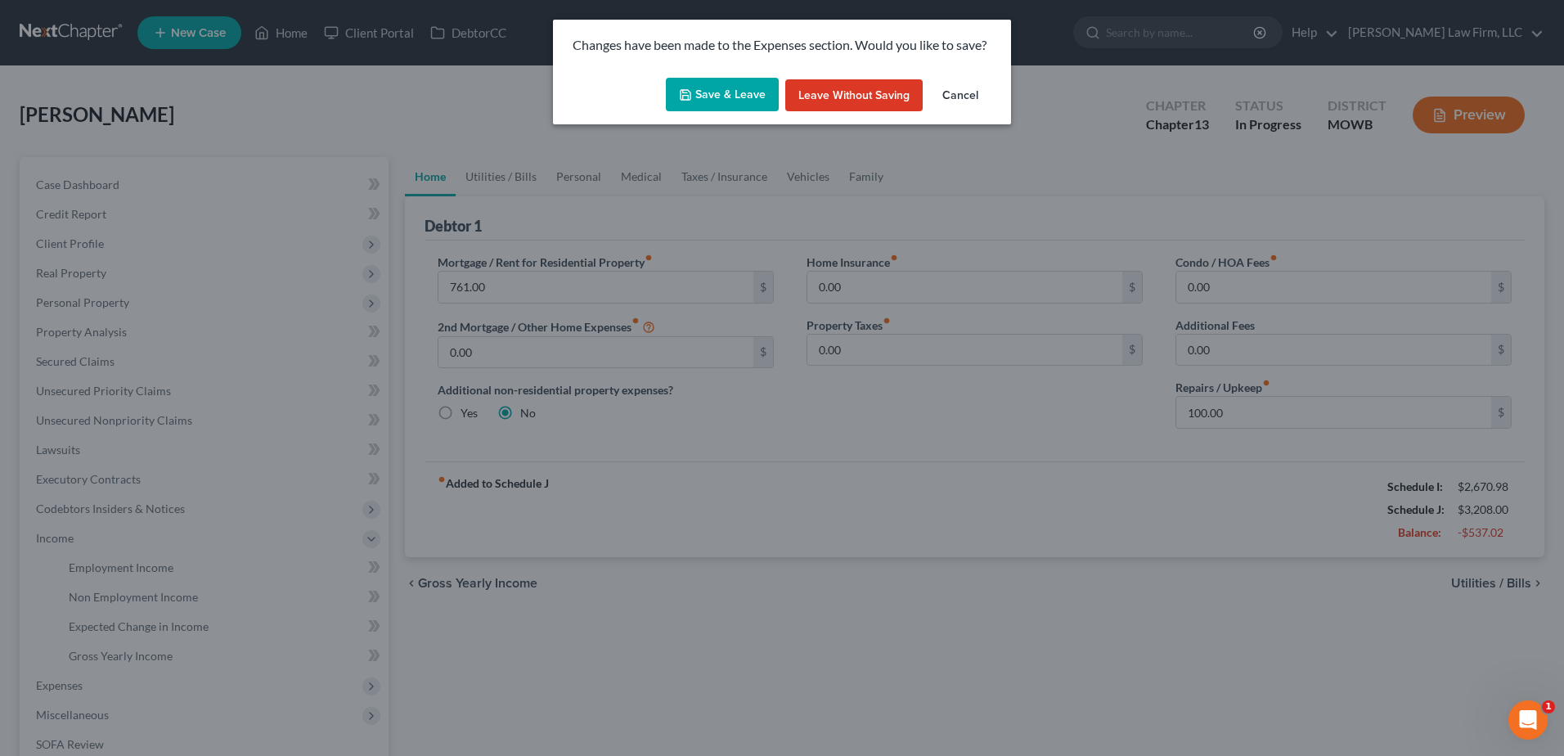
click at [713, 86] on button "Save & Leave" at bounding box center [722, 95] width 113 height 34
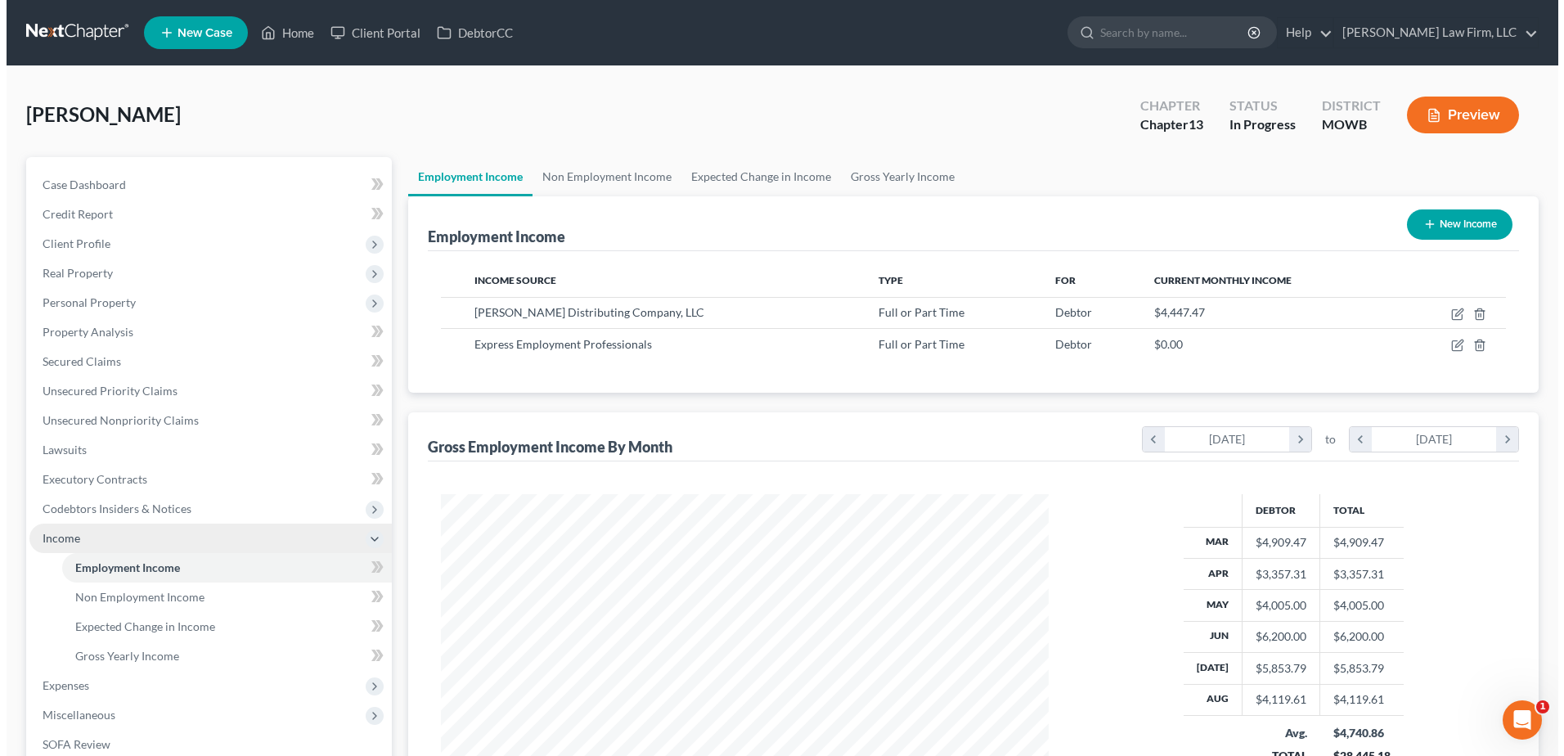
scroll to position [303, 639]
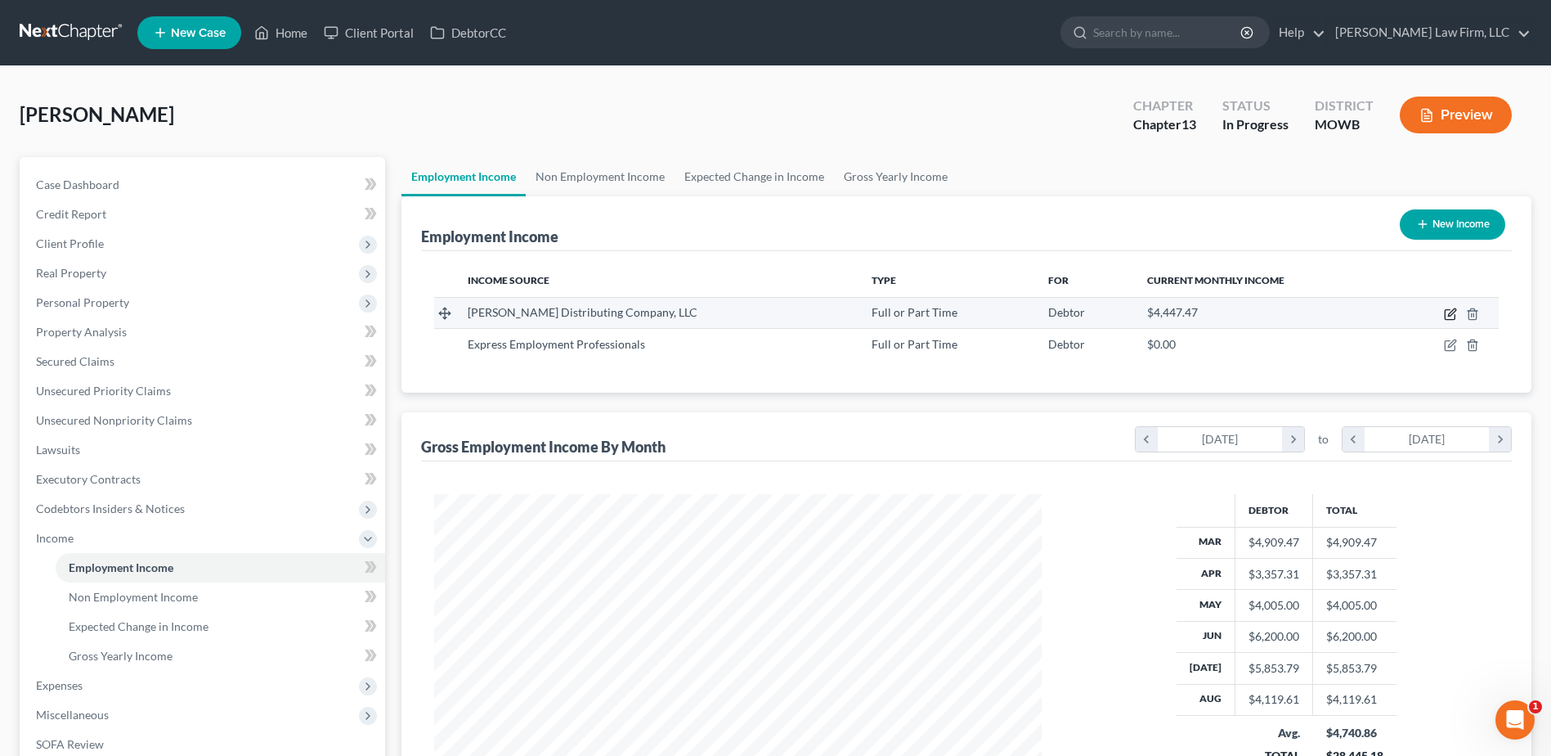
click at [1449, 316] on icon "button" at bounding box center [1451, 311] width 7 height 7
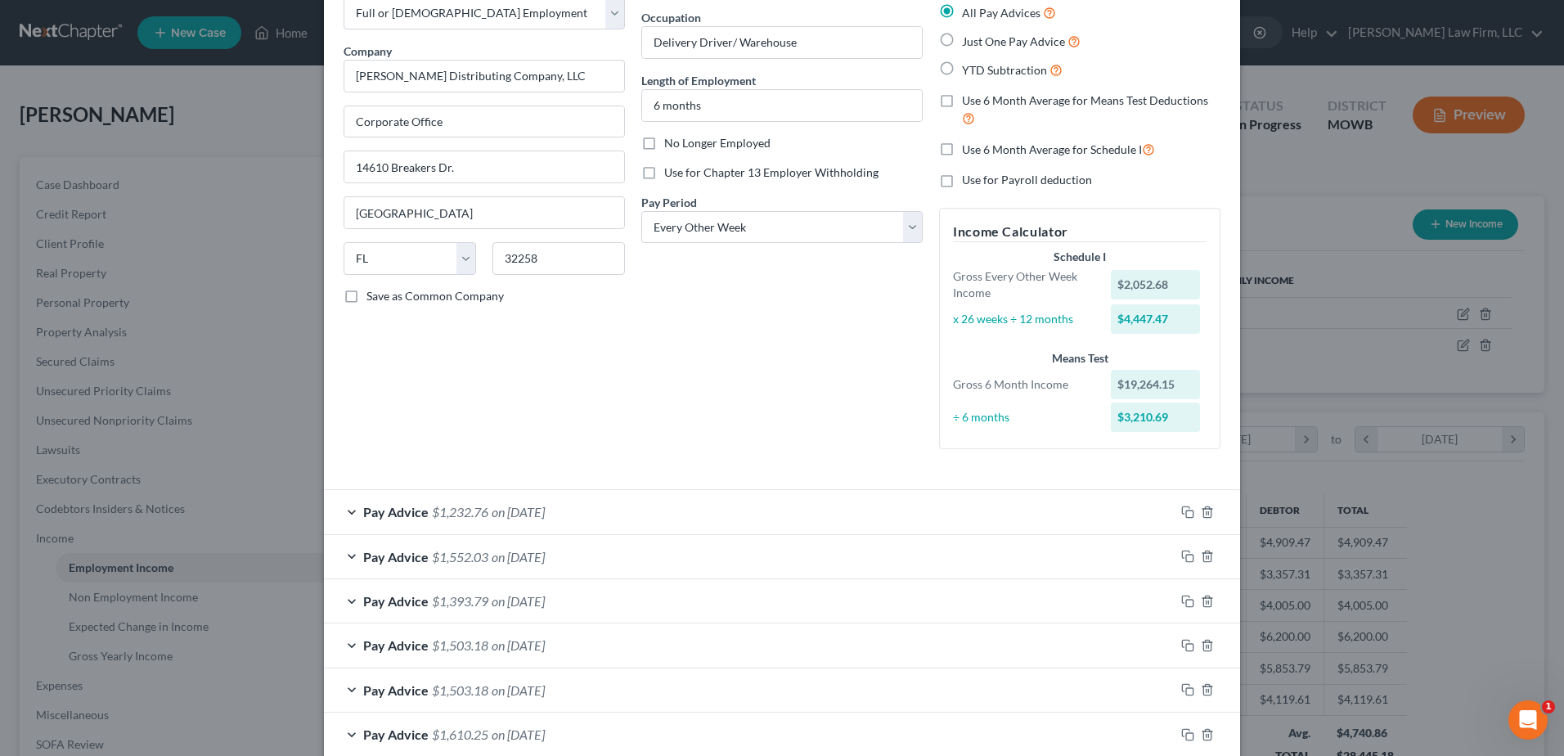
scroll to position [123, 0]
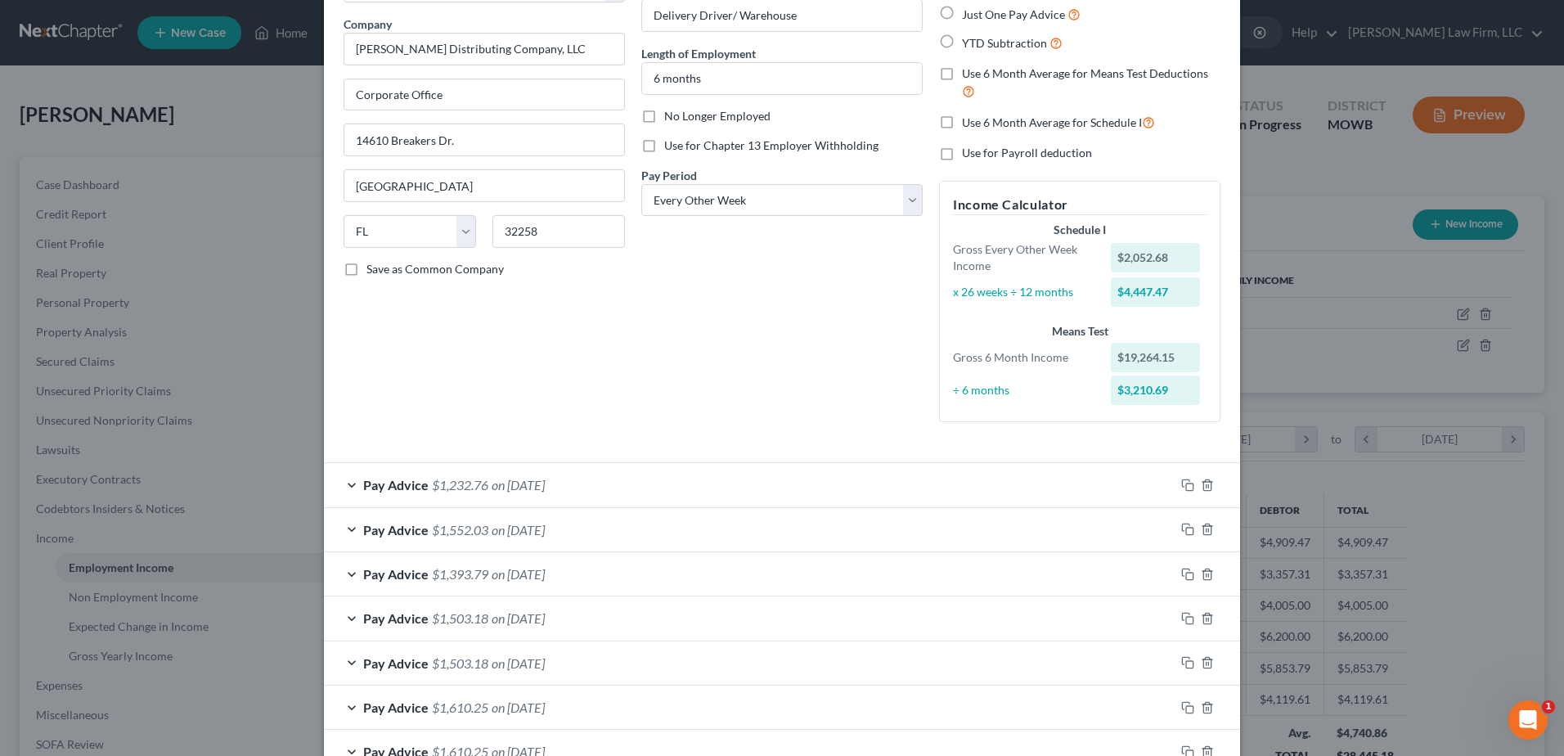
click at [343, 485] on div "Pay Advice $1,232.76 on [DATE]" at bounding box center [749, 484] width 850 height 43
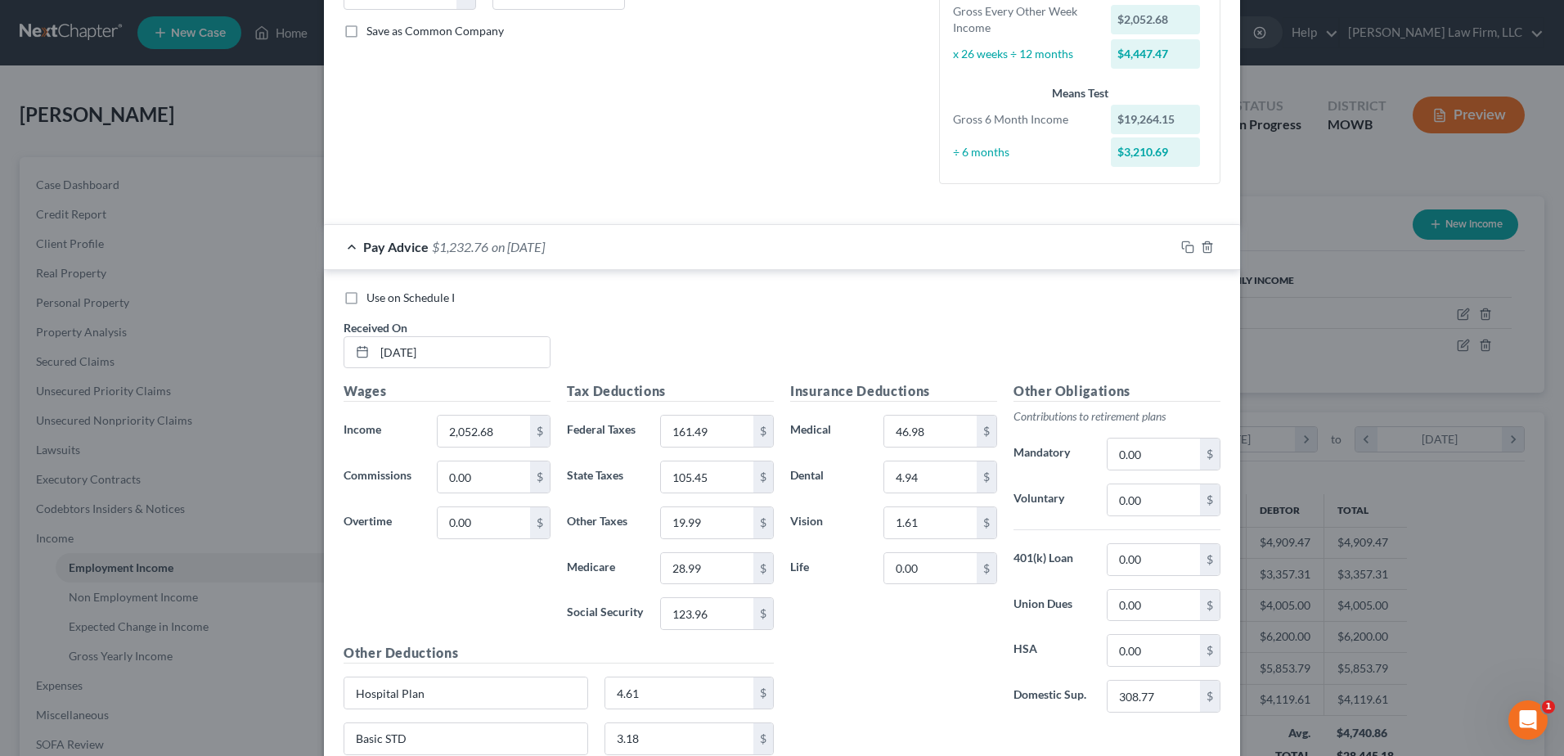
scroll to position [307, 0]
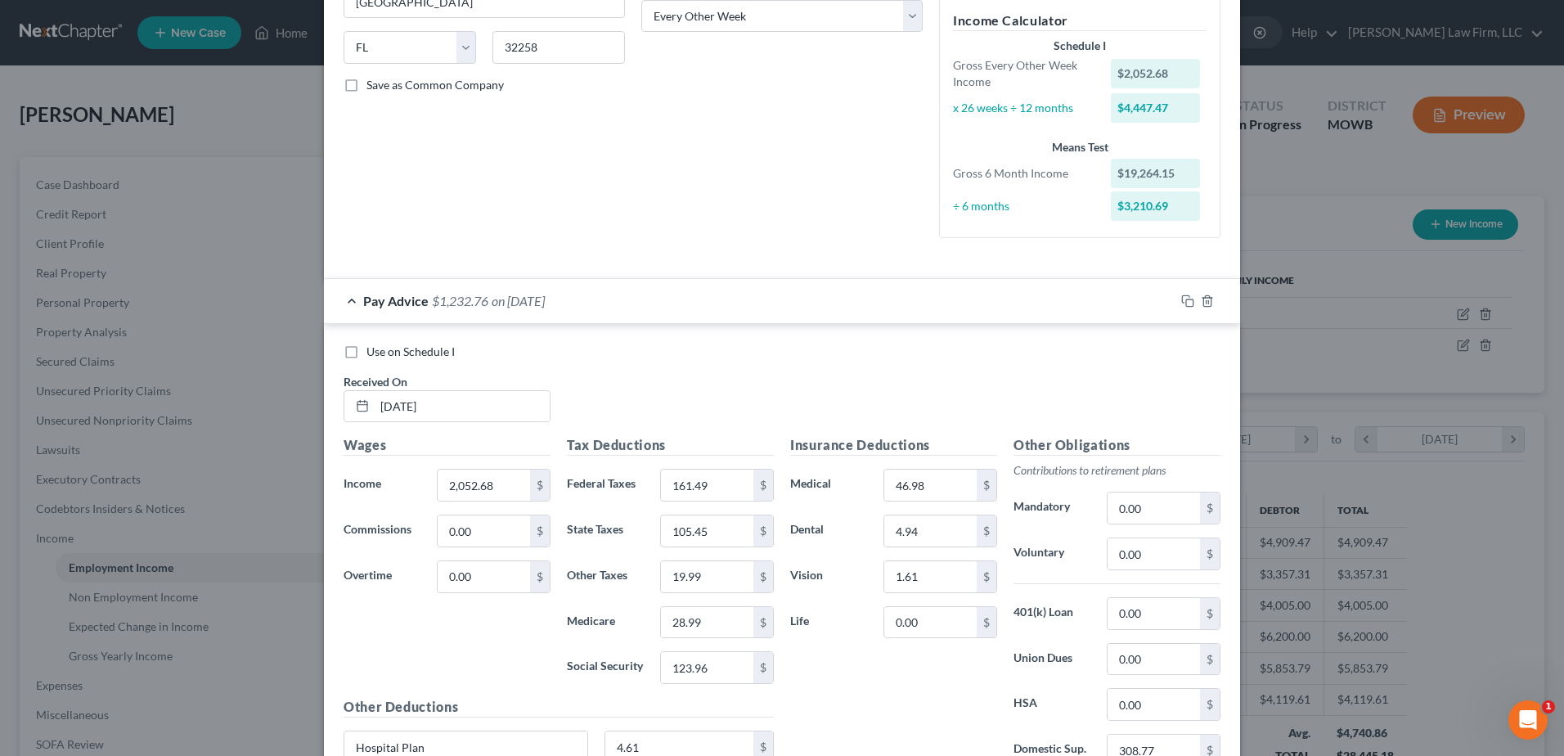
click at [366, 351] on label "Use on Schedule I" at bounding box center [410, 351] width 88 height 16
click at [373, 351] on input "Use on Schedule I" at bounding box center [378, 348] width 11 height 11
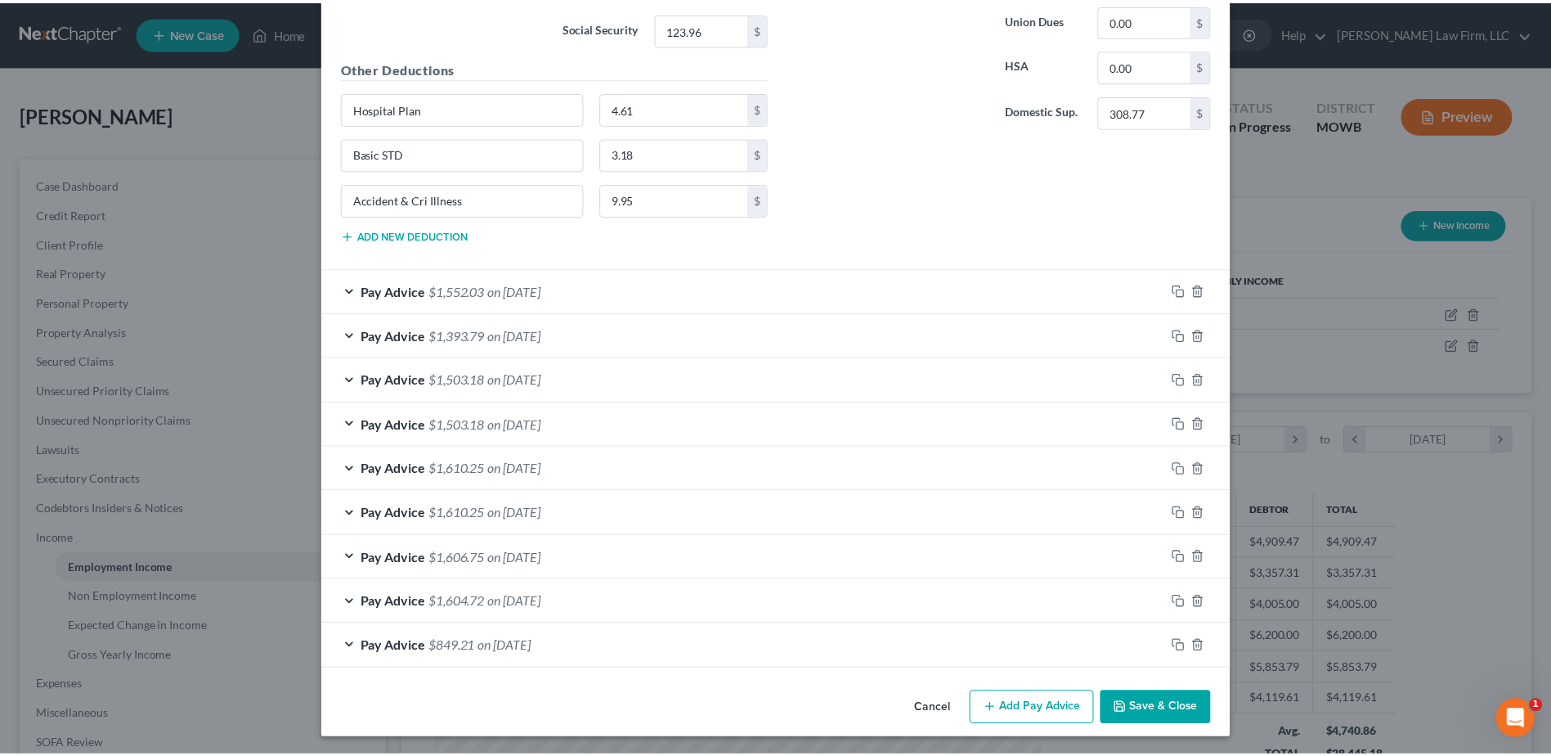
scroll to position [948, 0]
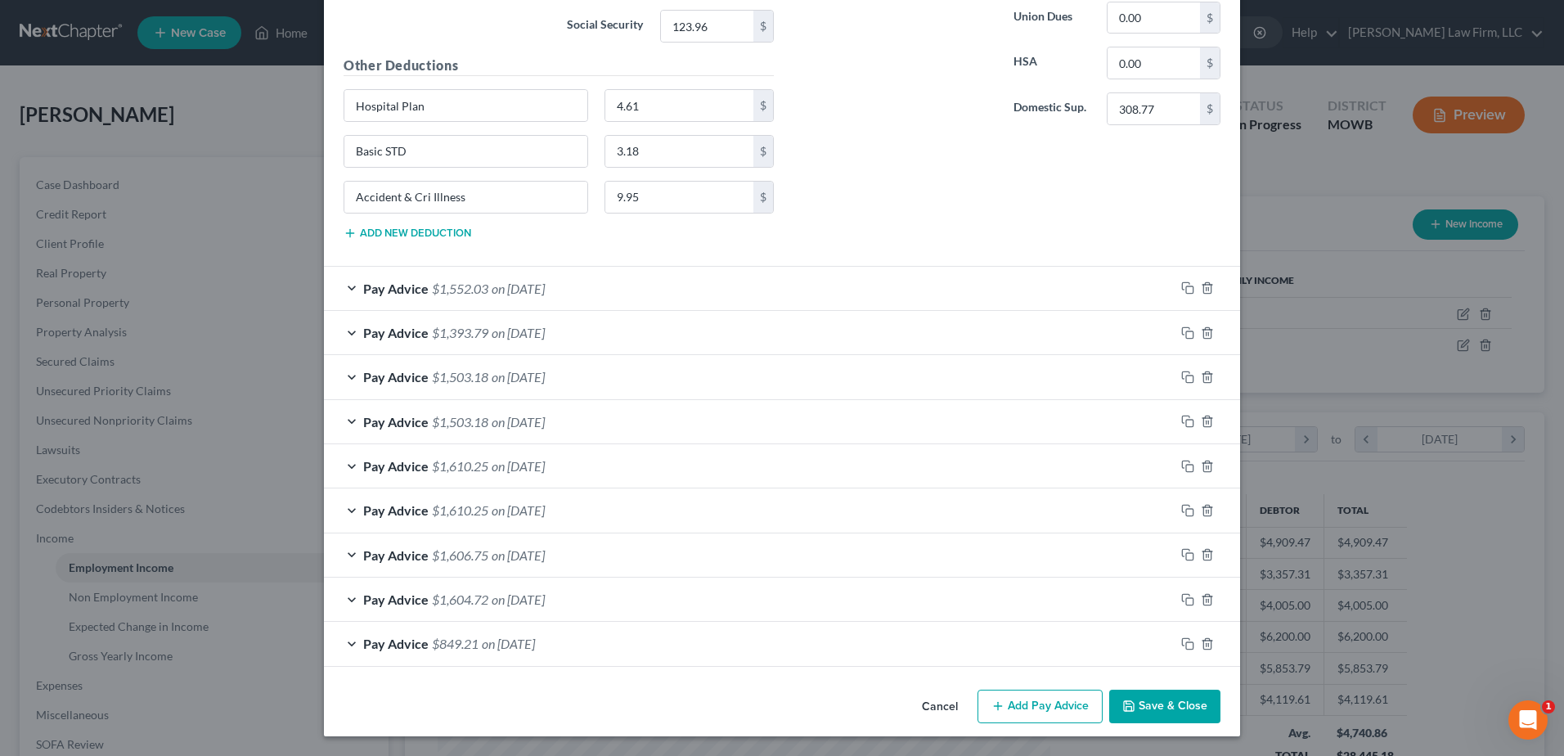
click at [1157, 709] on button "Save & Close" at bounding box center [1164, 706] width 111 height 34
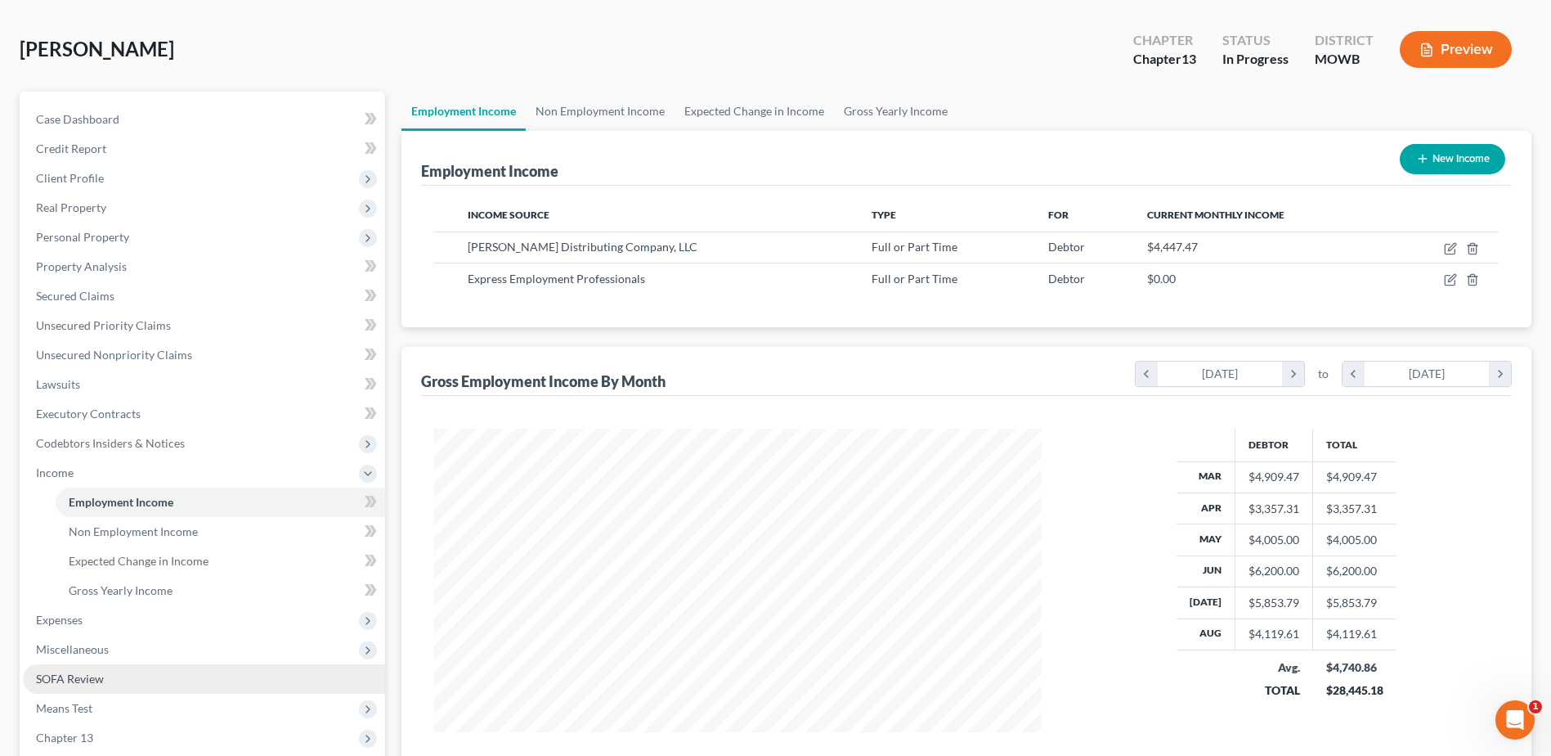
scroll to position [123, 0]
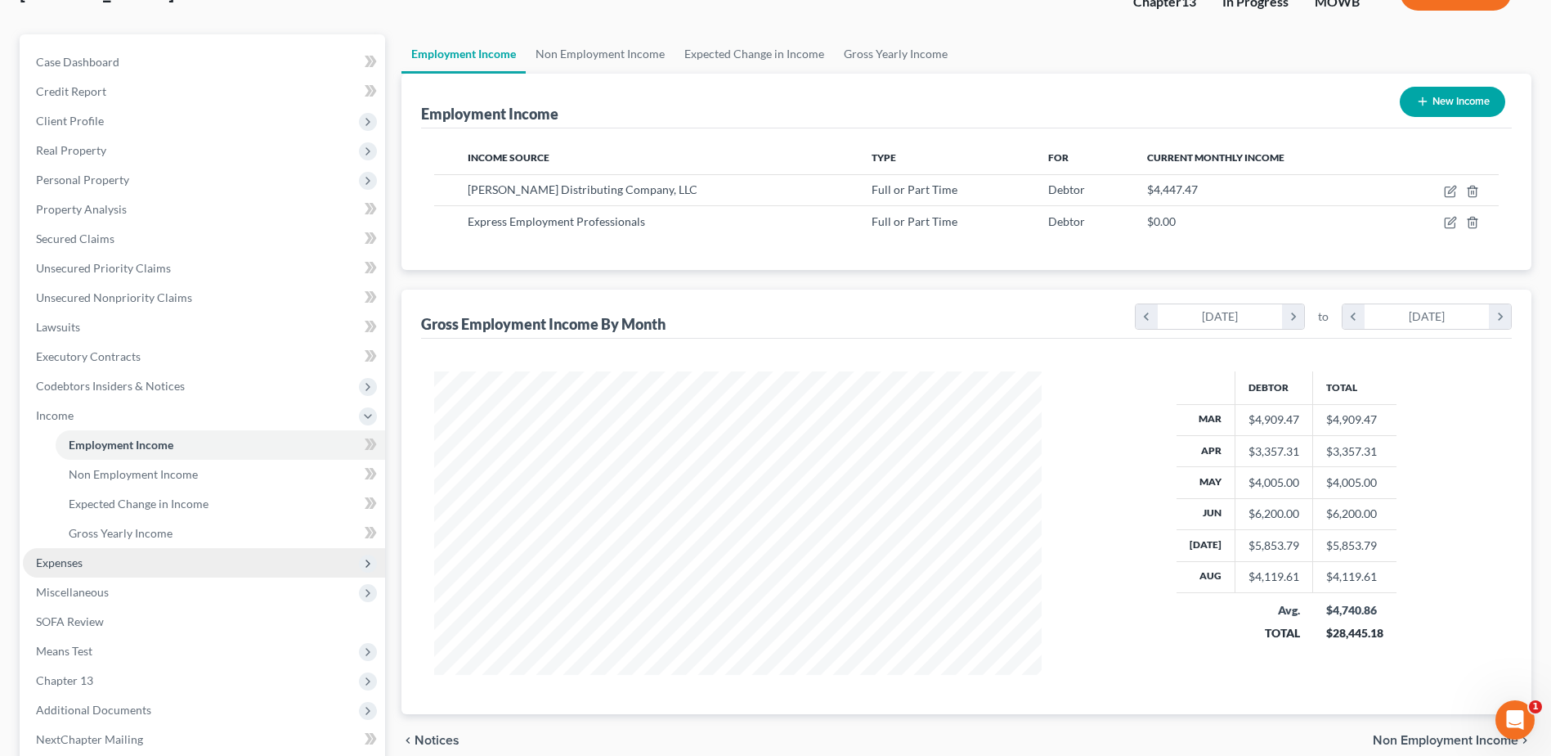
click at [65, 561] on span "Expenses" at bounding box center [59, 562] width 47 height 14
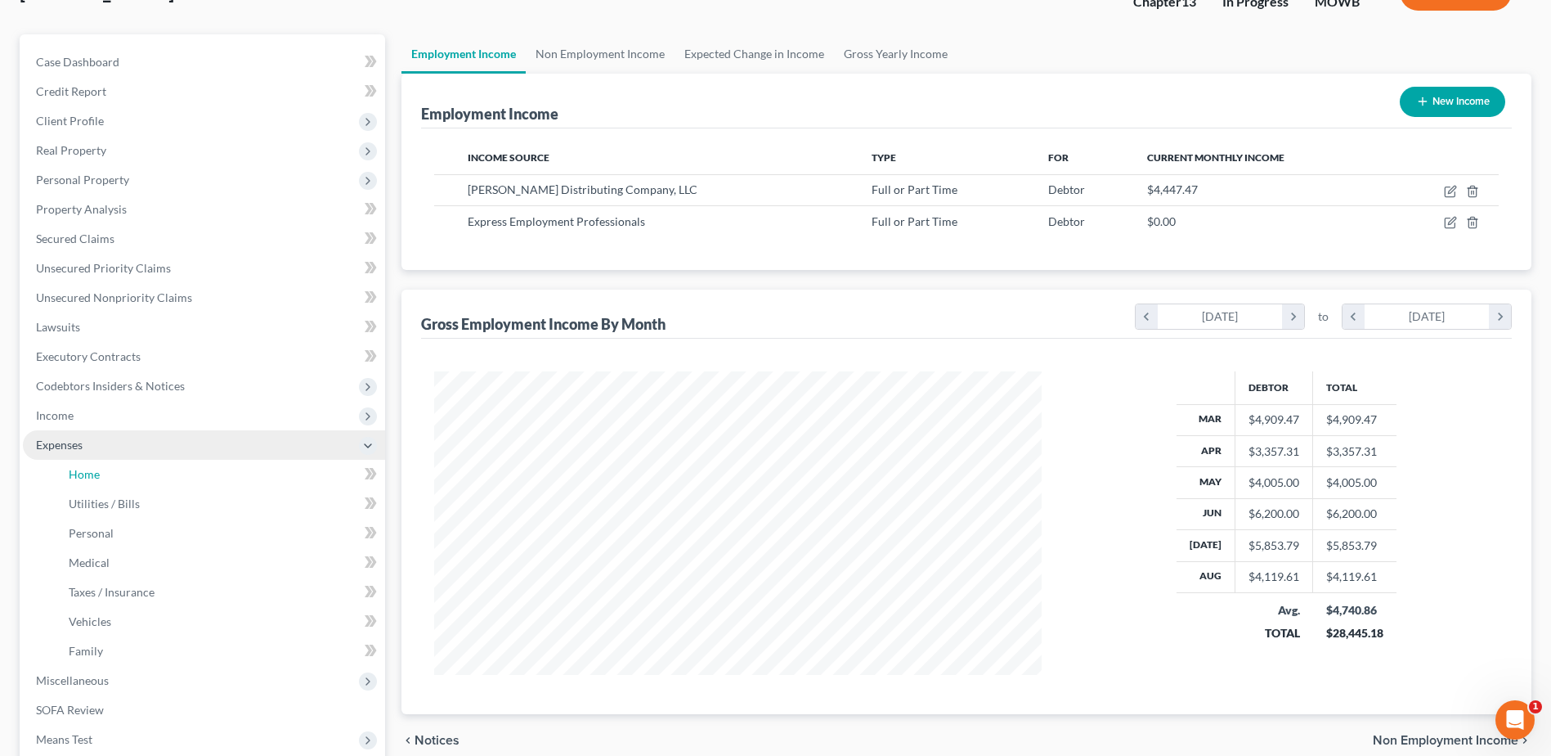
click at [79, 469] on span "Home" at bounding box center [84, 474] width 31 height 14
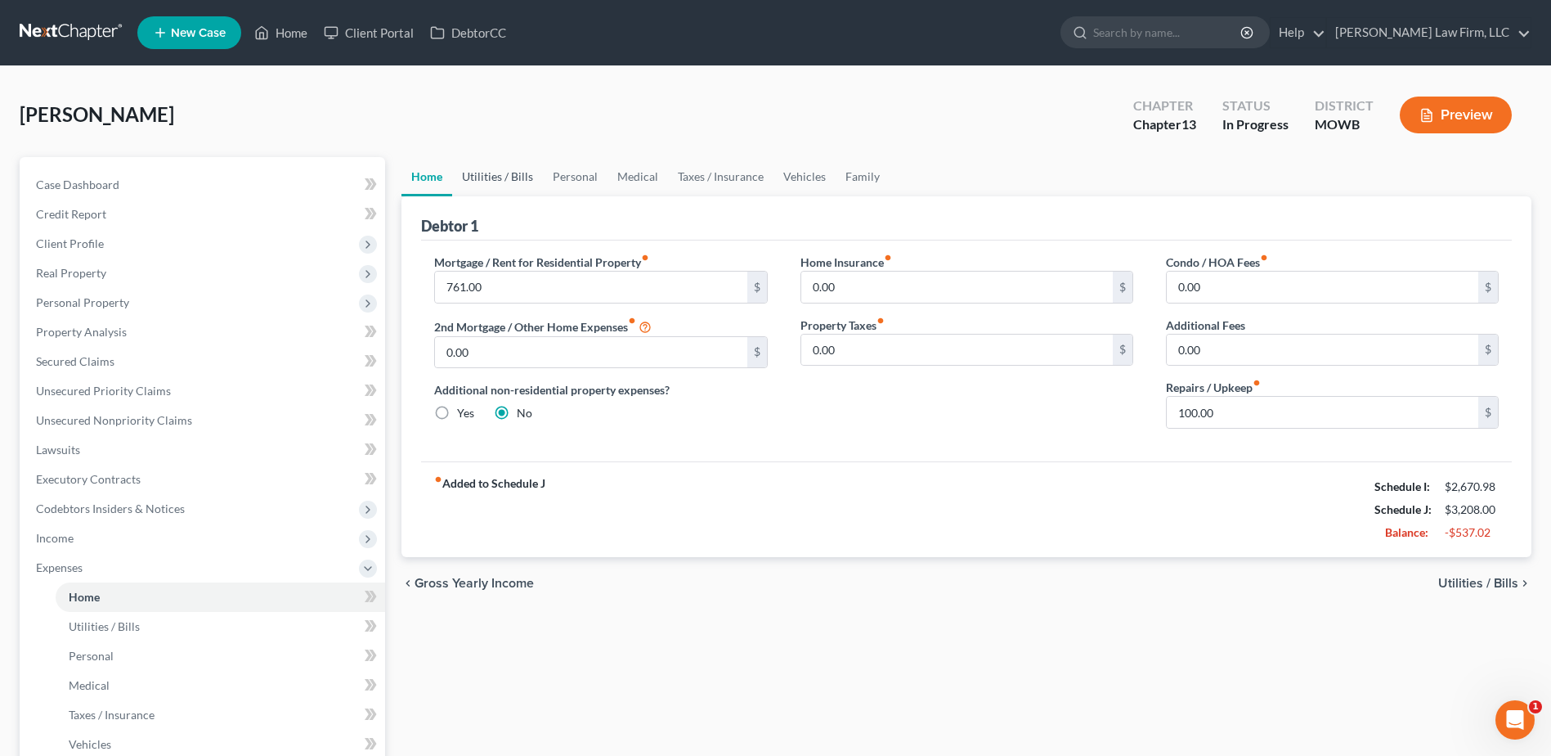
click at [504, 172] on link "Utilities / Bills" at bounding box center [497, 176] width 91 height 39
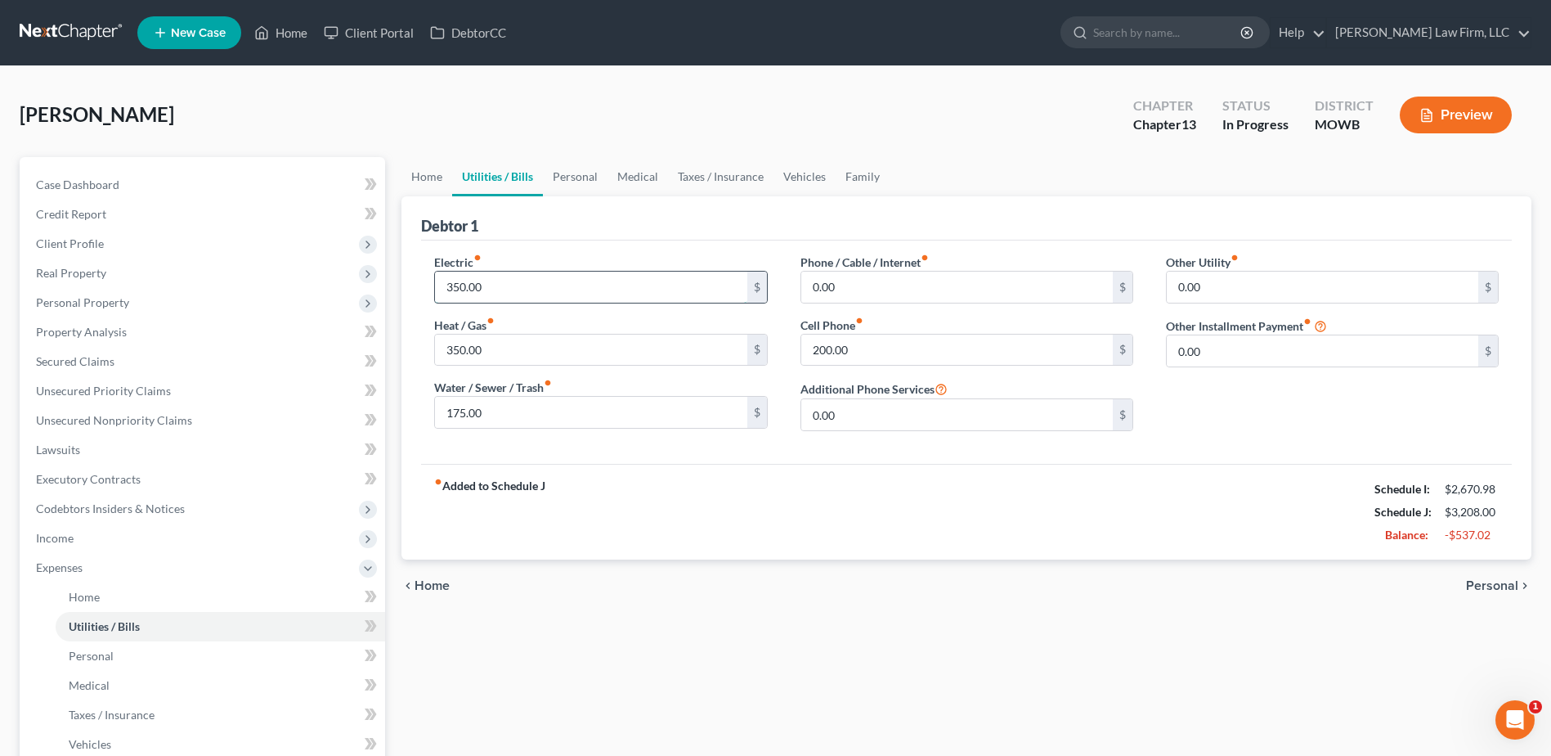
click at [532, 297] on input "350.00" at bounding box center [591, 286] width 312 height 31
click at [520, 355] on input "350.00" at bounding box center [591, 349] width 312 height 31
click at [572, 408] on input "175.00" at bounding box center [591, 412] width 312 height 31
click at [559, 159] on link "Personal" at bounding box center [575, 176] width 65 height 39
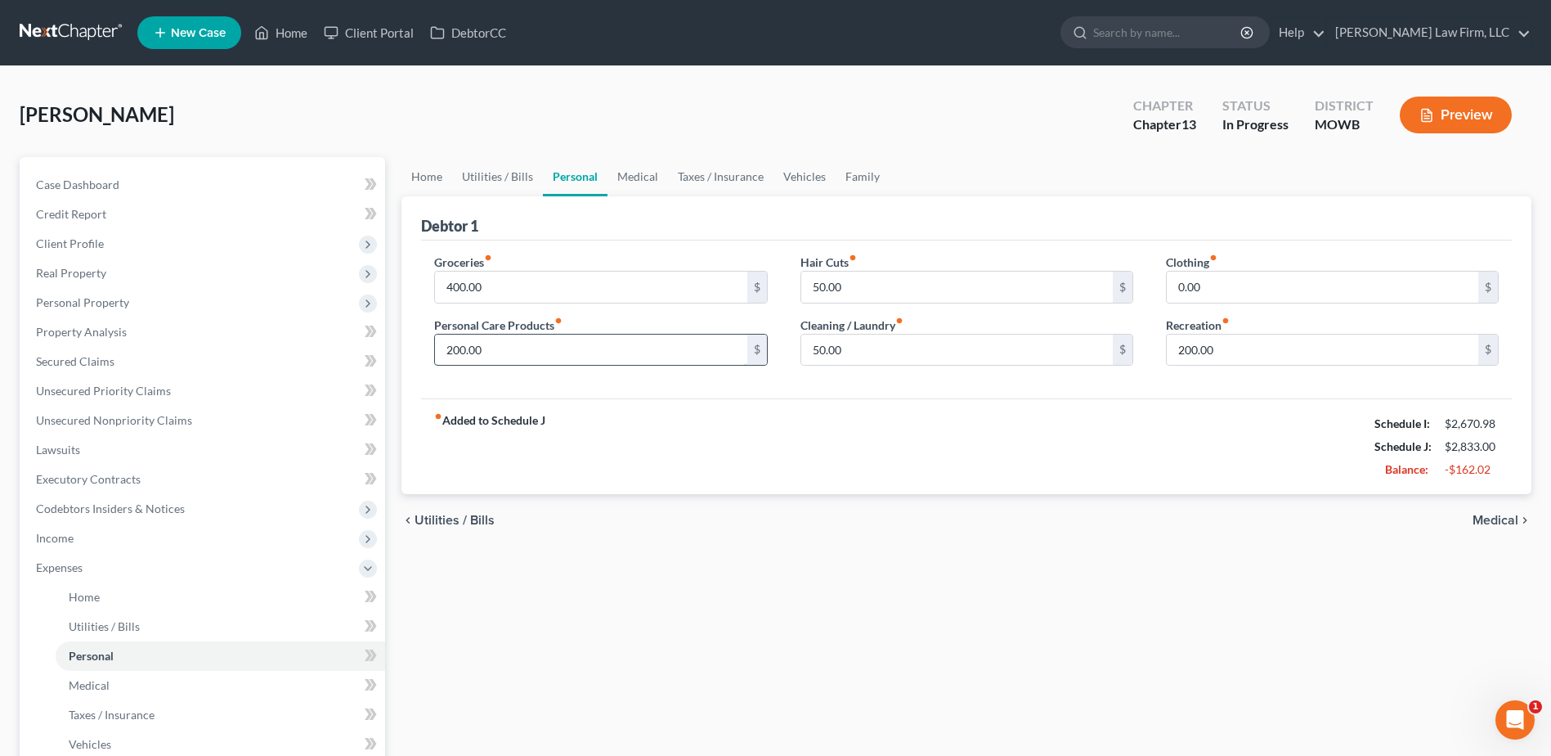
click at [529, 352] on input "200.00" at bounding box center [591, 349] width 312 height 31
click at [1277, 345] on input "200.00" at bounding box center [1323, 349] width 312 height 31
click at [633, 176] on link "Medical" at bounding box center [638, 176] width 61 height 39
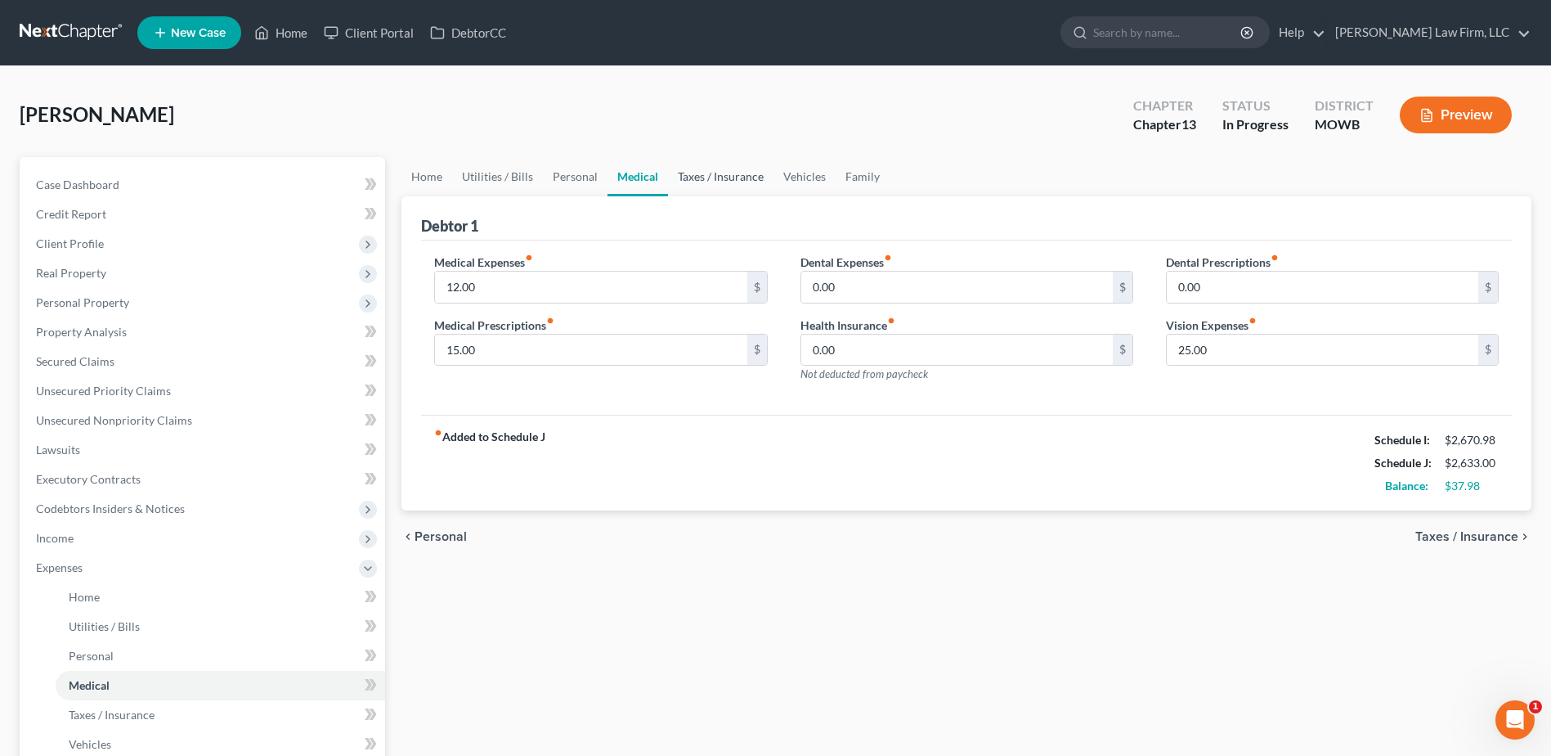
click at [707, 175] on link "Taxes / Insurance" at bounding box center [720, 176] width 105 height 39
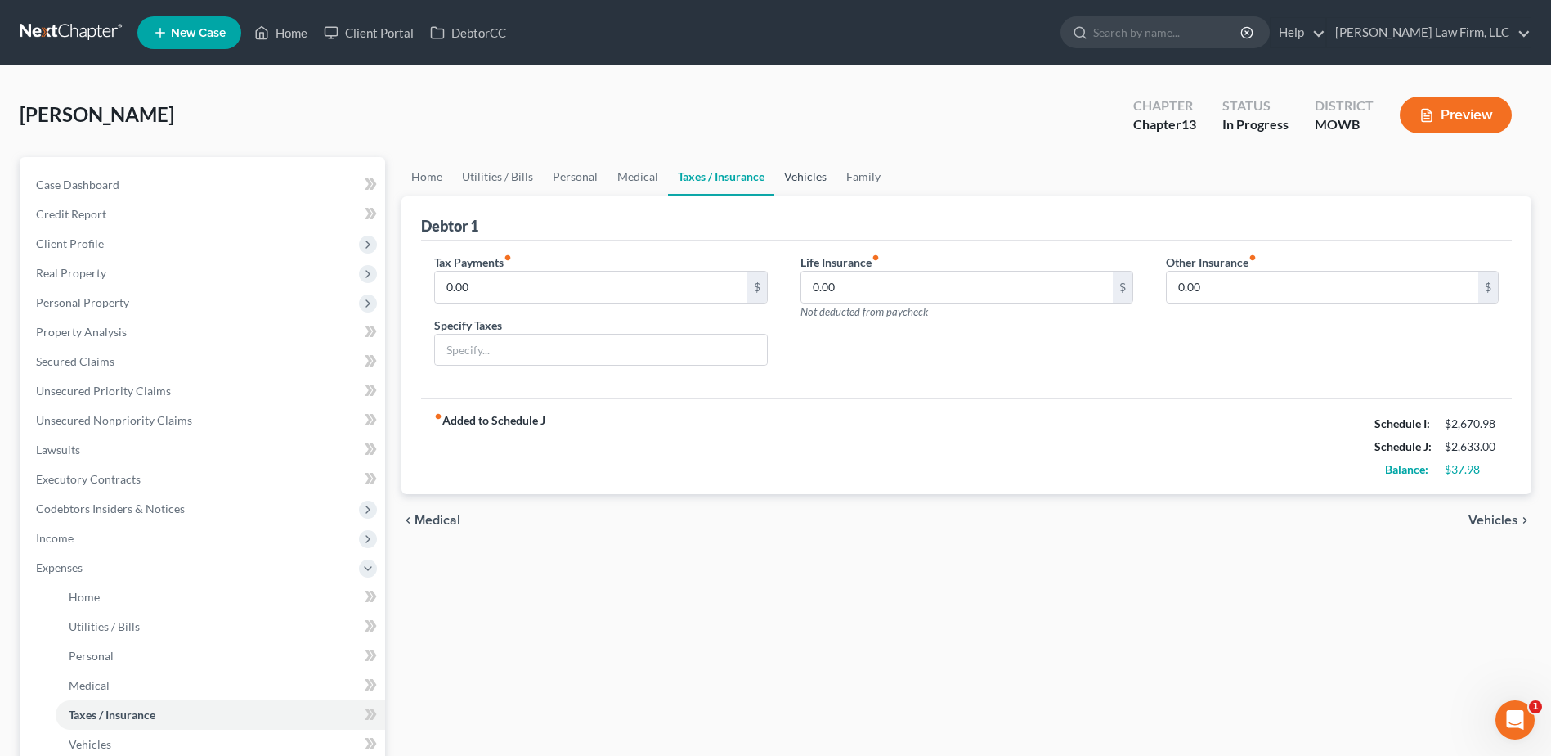
click at [785, 174] on link "Vehicles" at bounding box center [805, 176] width 62 height 39
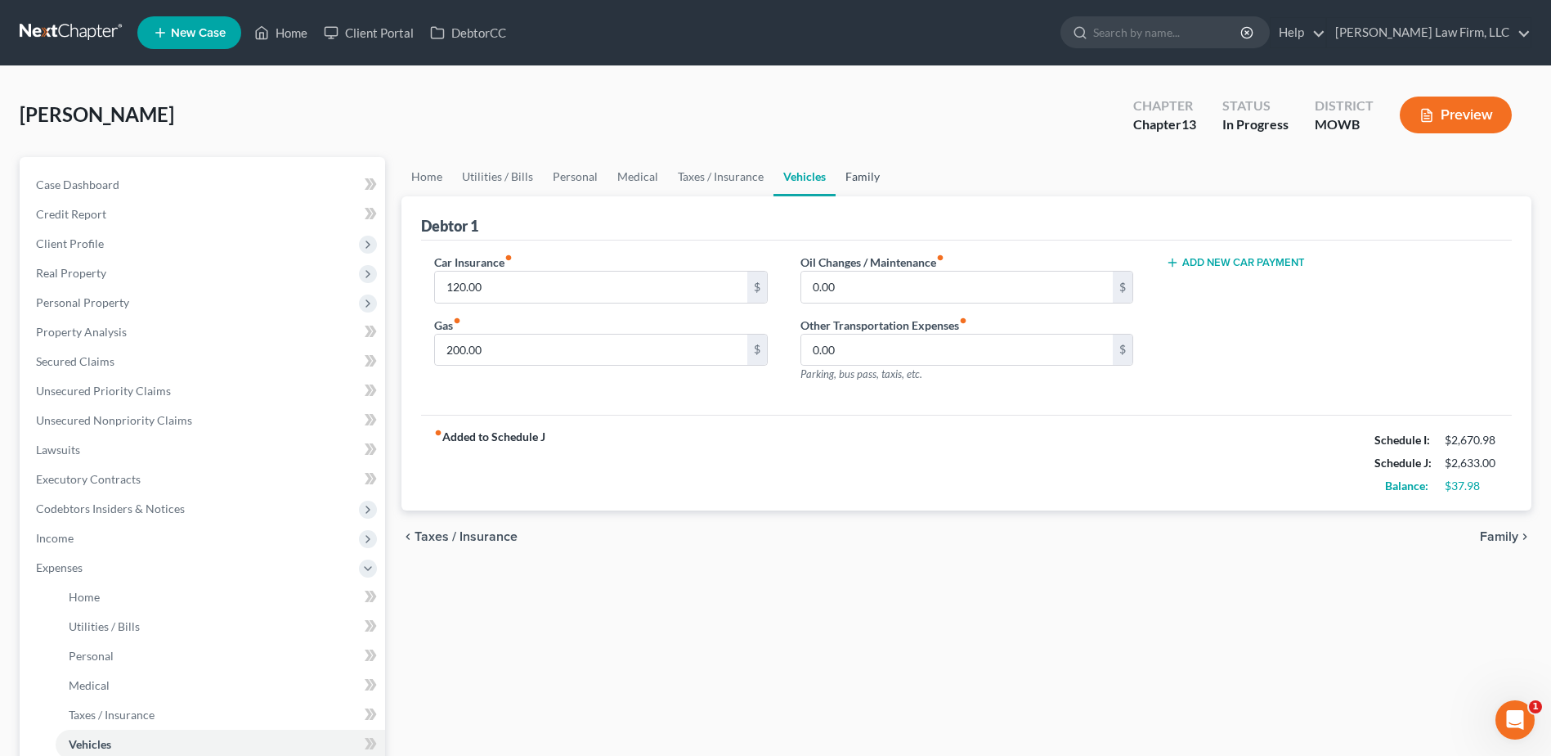
click at [877, 177] on link "Family" at bounding box center [863, 176] width 54 height 39
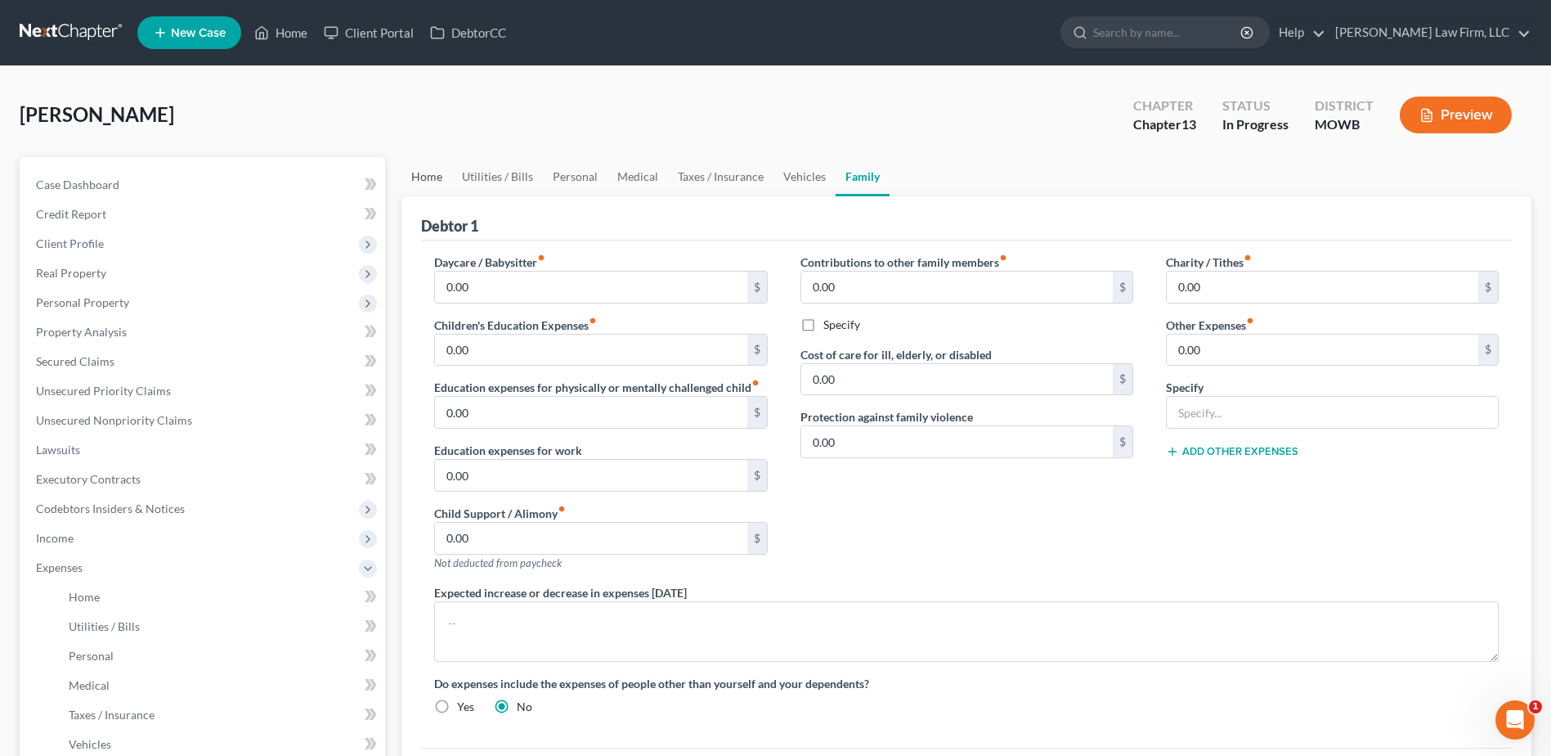
click at [425, 173] on link "Home" at bounding box center [427, 176] width 51 height 39
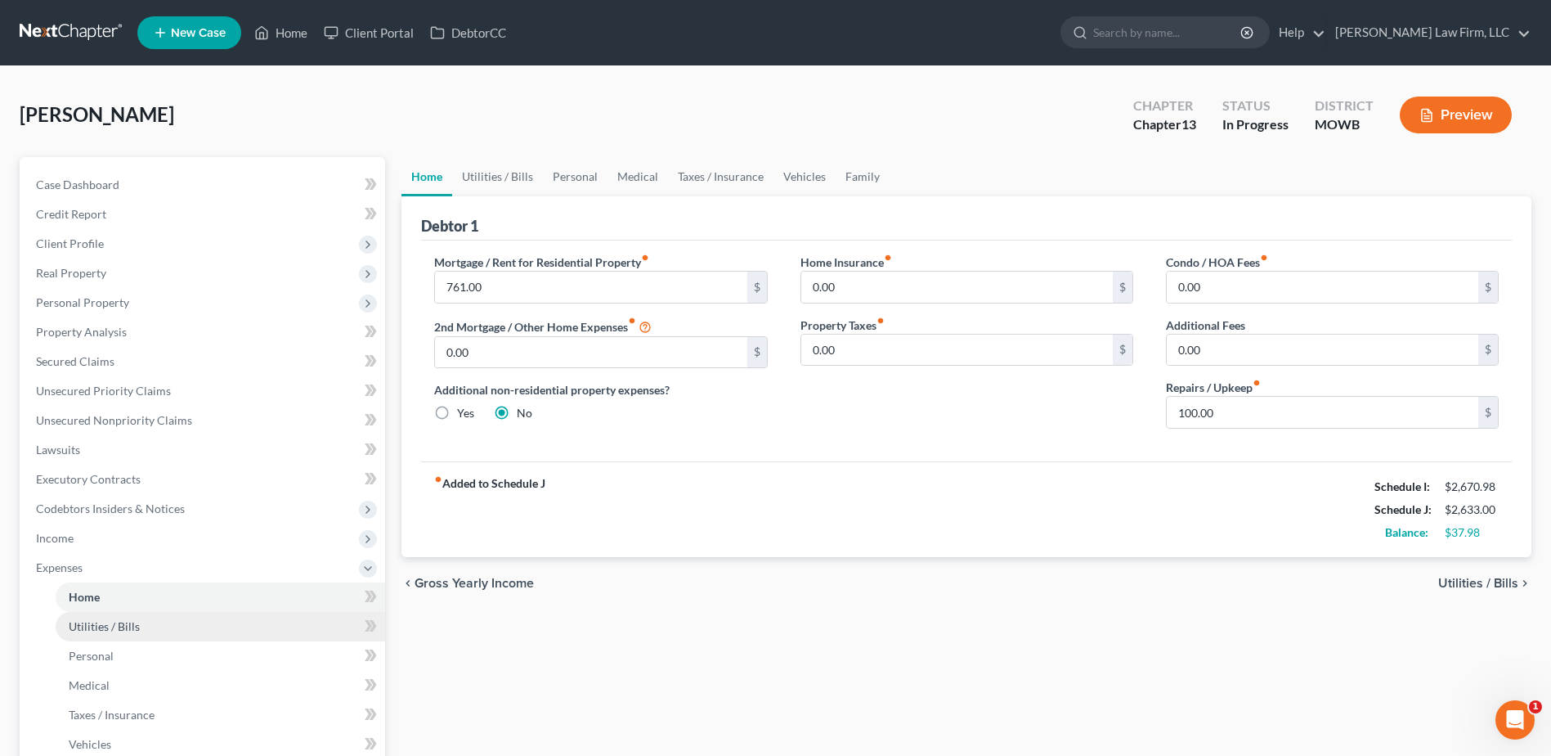
click at [123, 630] on span "Utilities / Bills" at bounding box center [104, 626] width 71 height 14
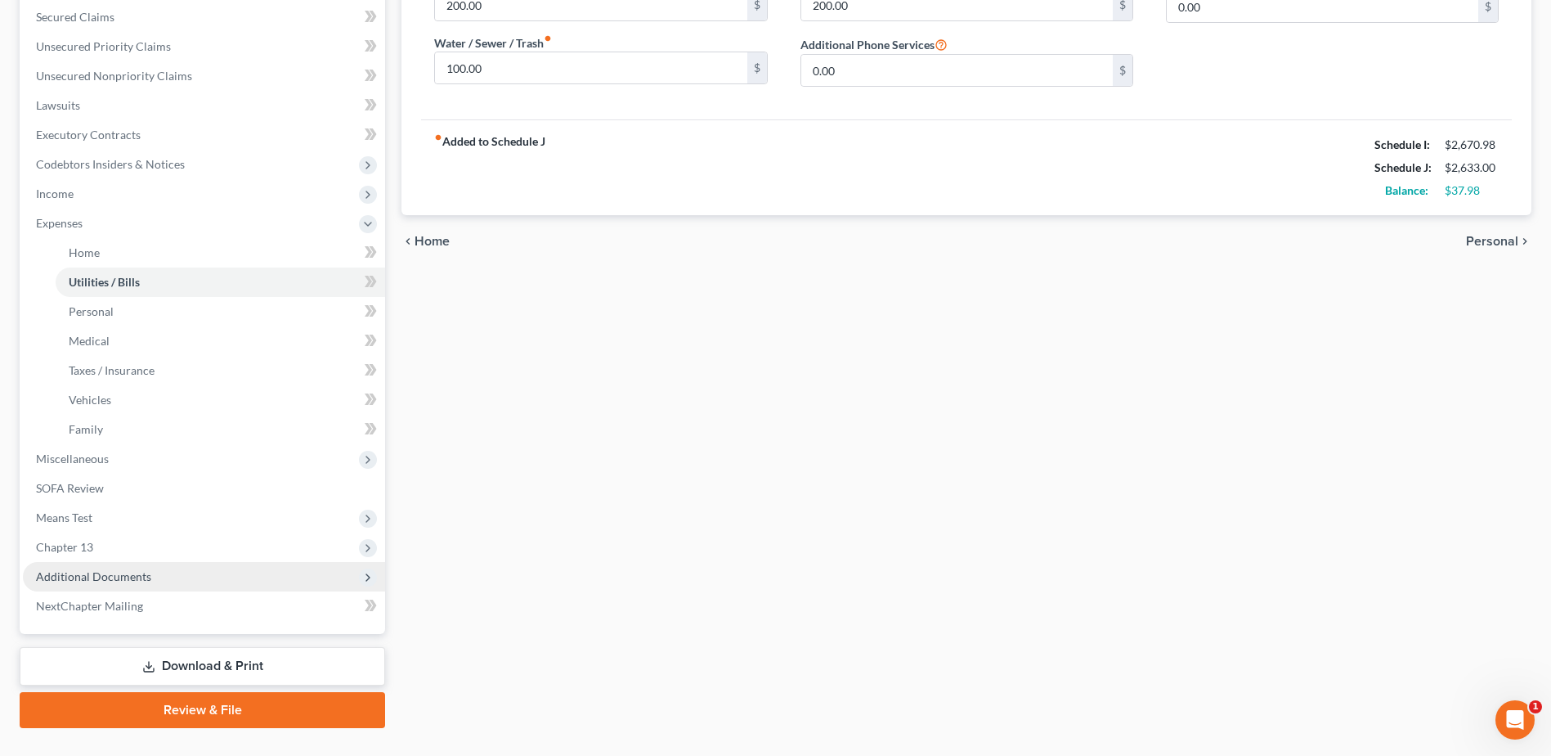
scroll to position [348, 0]
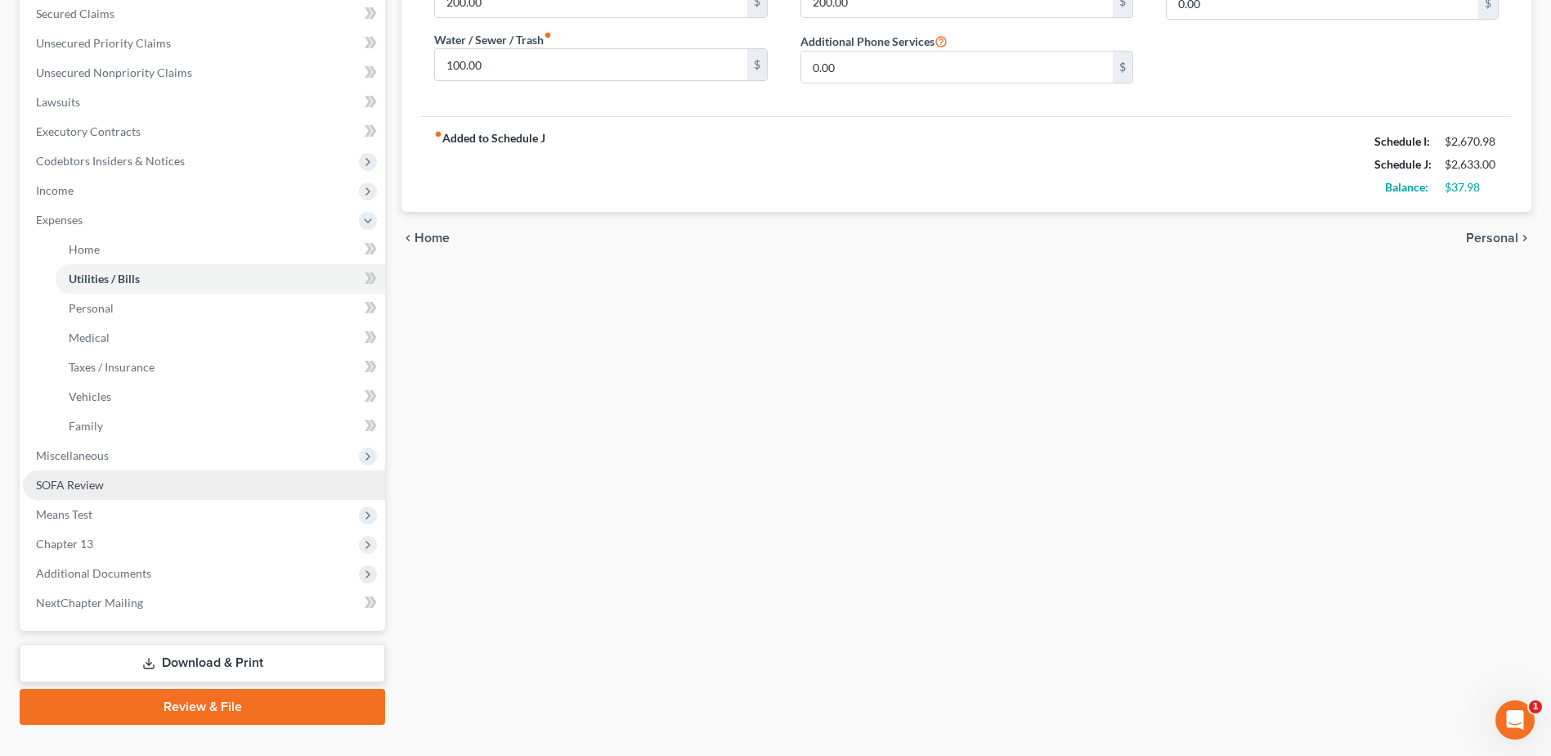
click at [88, 489] on span "SOFA Review" at bounding box center [70, 485] width 68 height 14
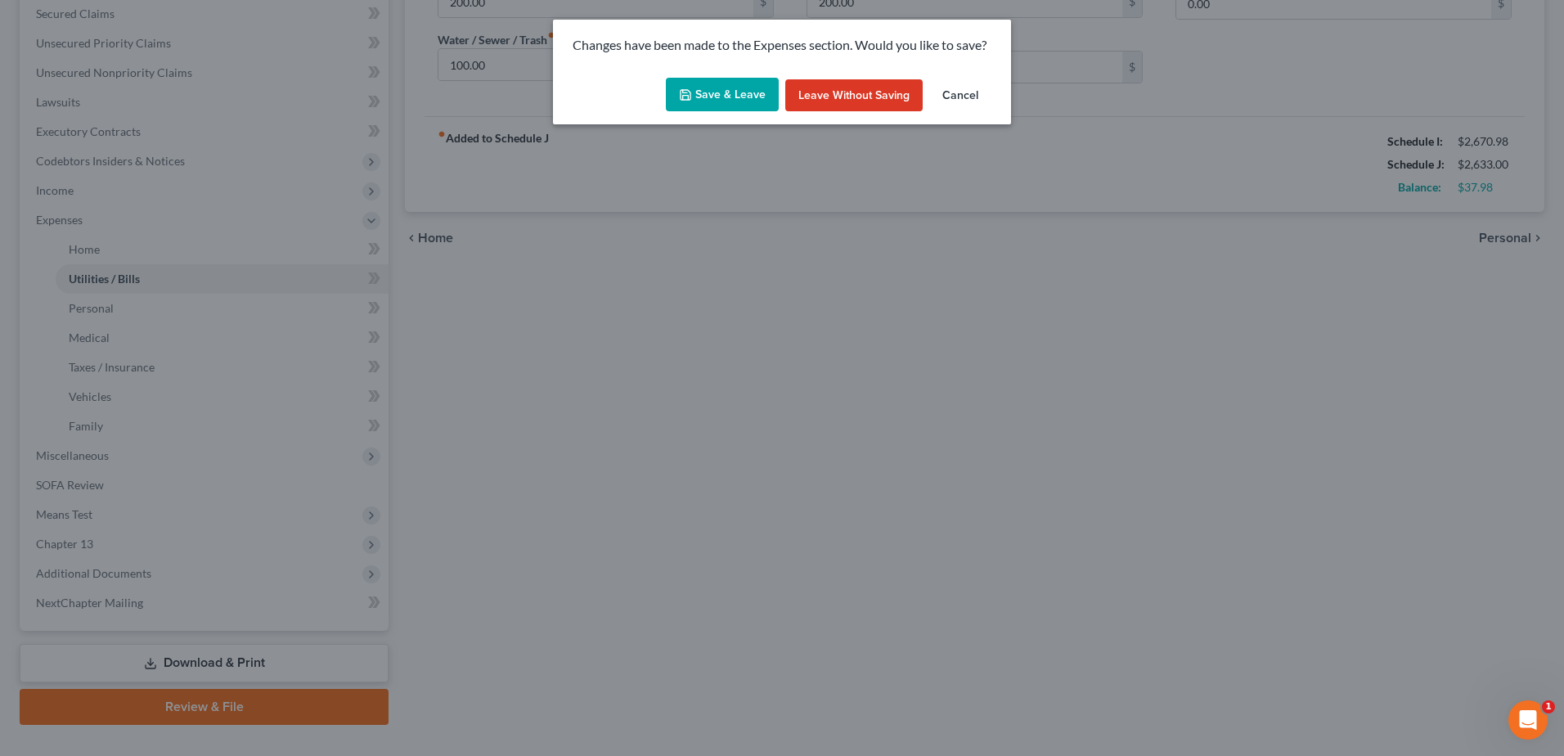
click at [716, 95] on button "Save & Leave" at bounding box center [722, 95] width 113 height 34
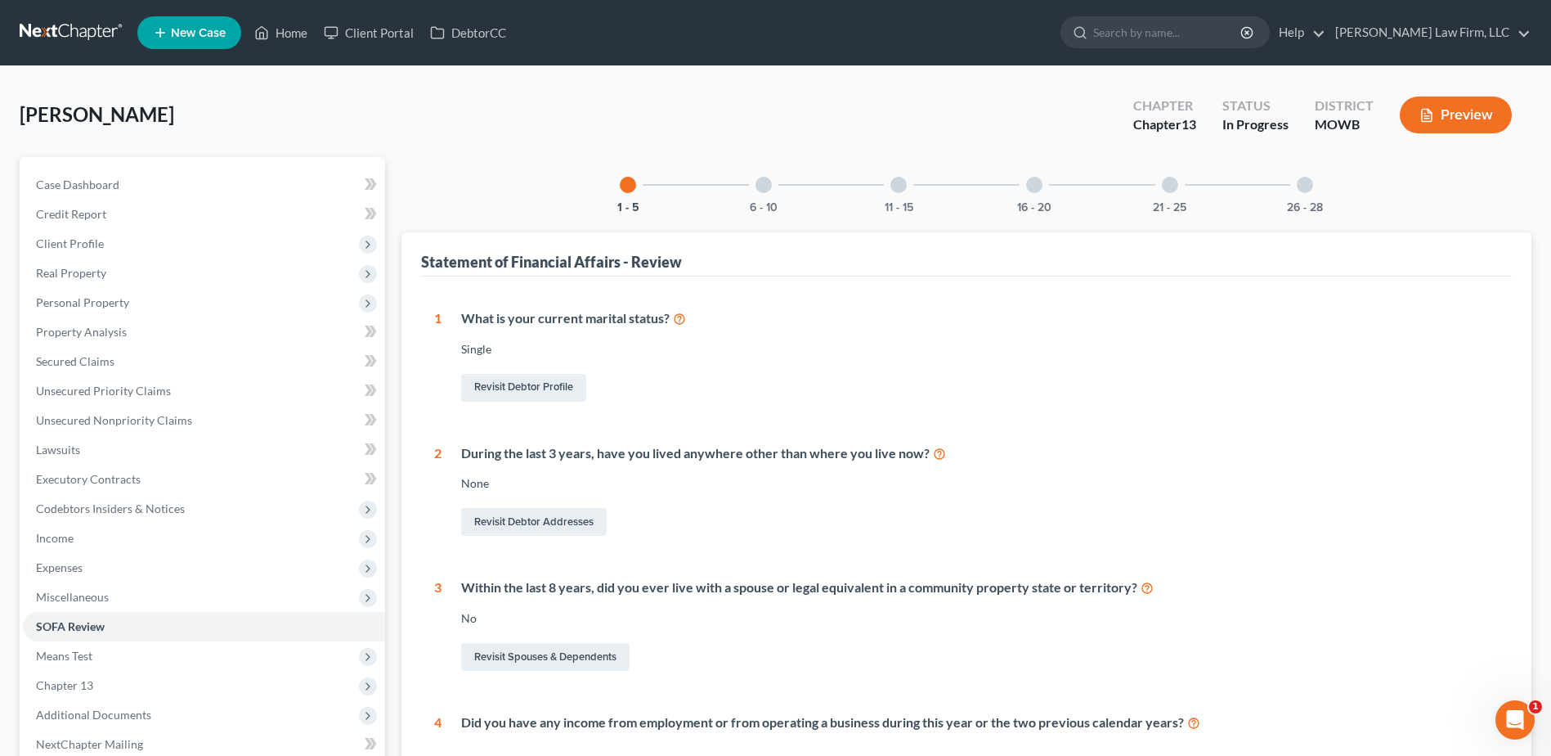
click at [1177, 193] on div "21 - 25" at bounding box center [1170, 185] width 56 height 56
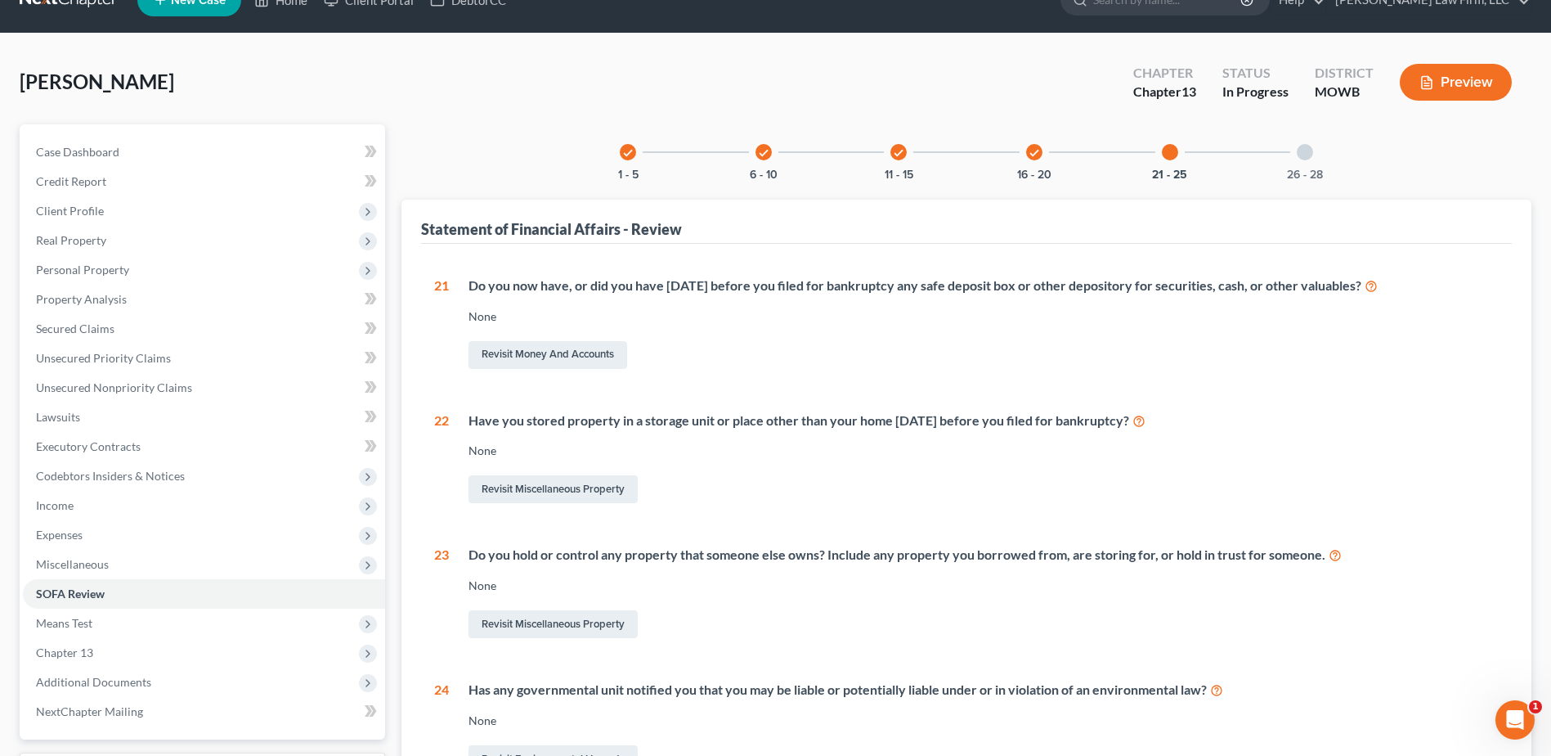
scroll to position [20, 0]
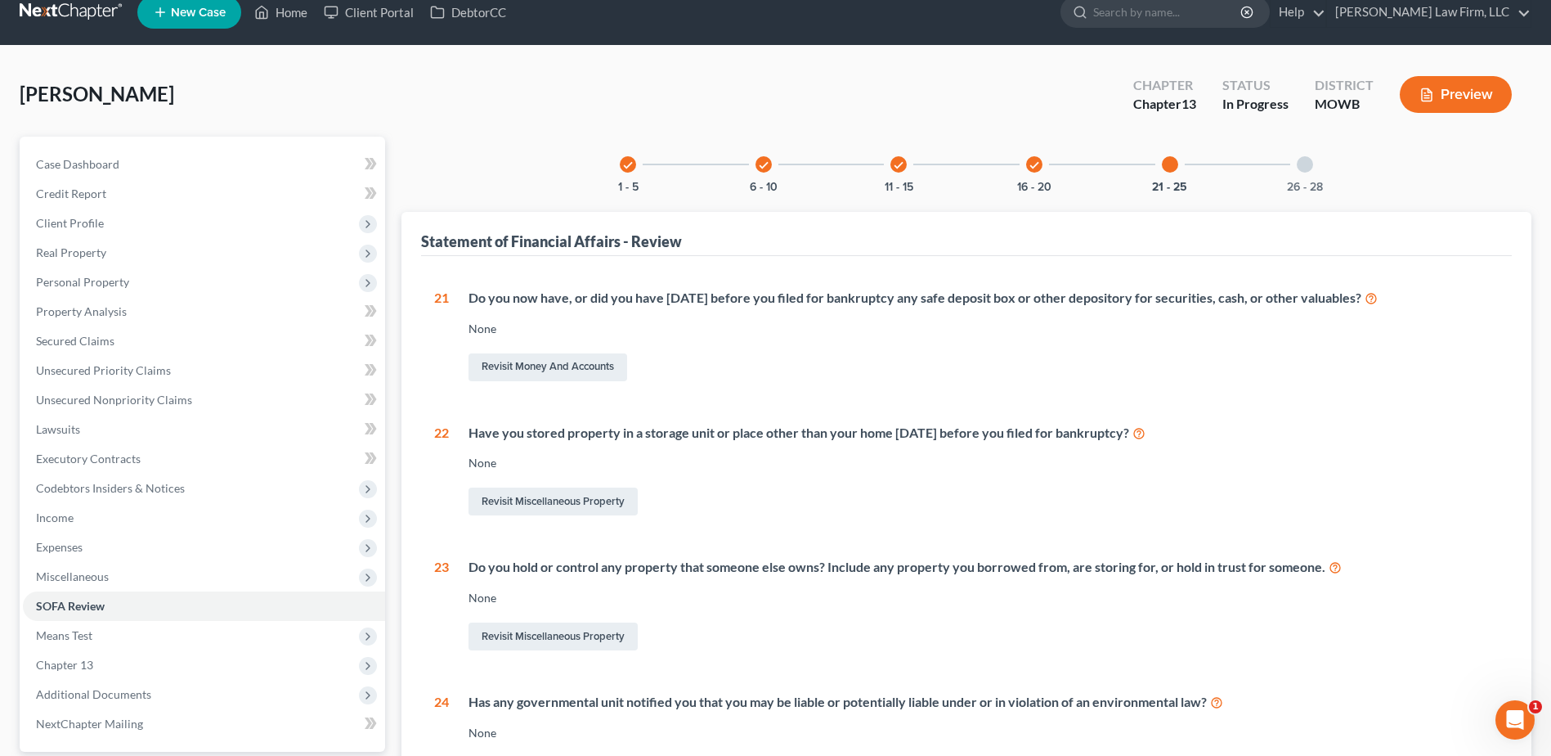
click at [1305, 169] on div at bounding box center [1305, 164] width 16 height 16
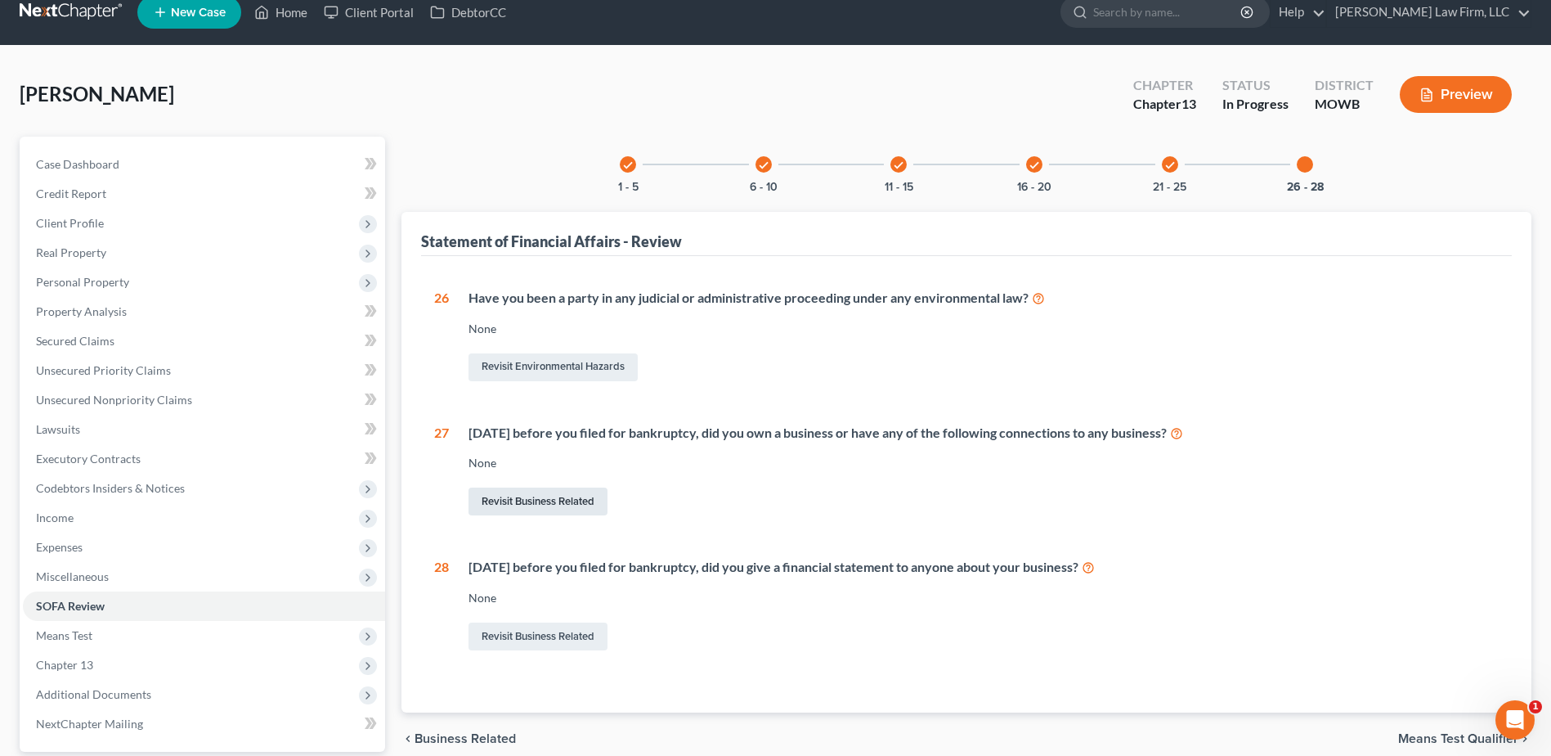
click at [538, 496] on link "Revisit Business Related" at bounding box center [538, 501] width 139 height 28
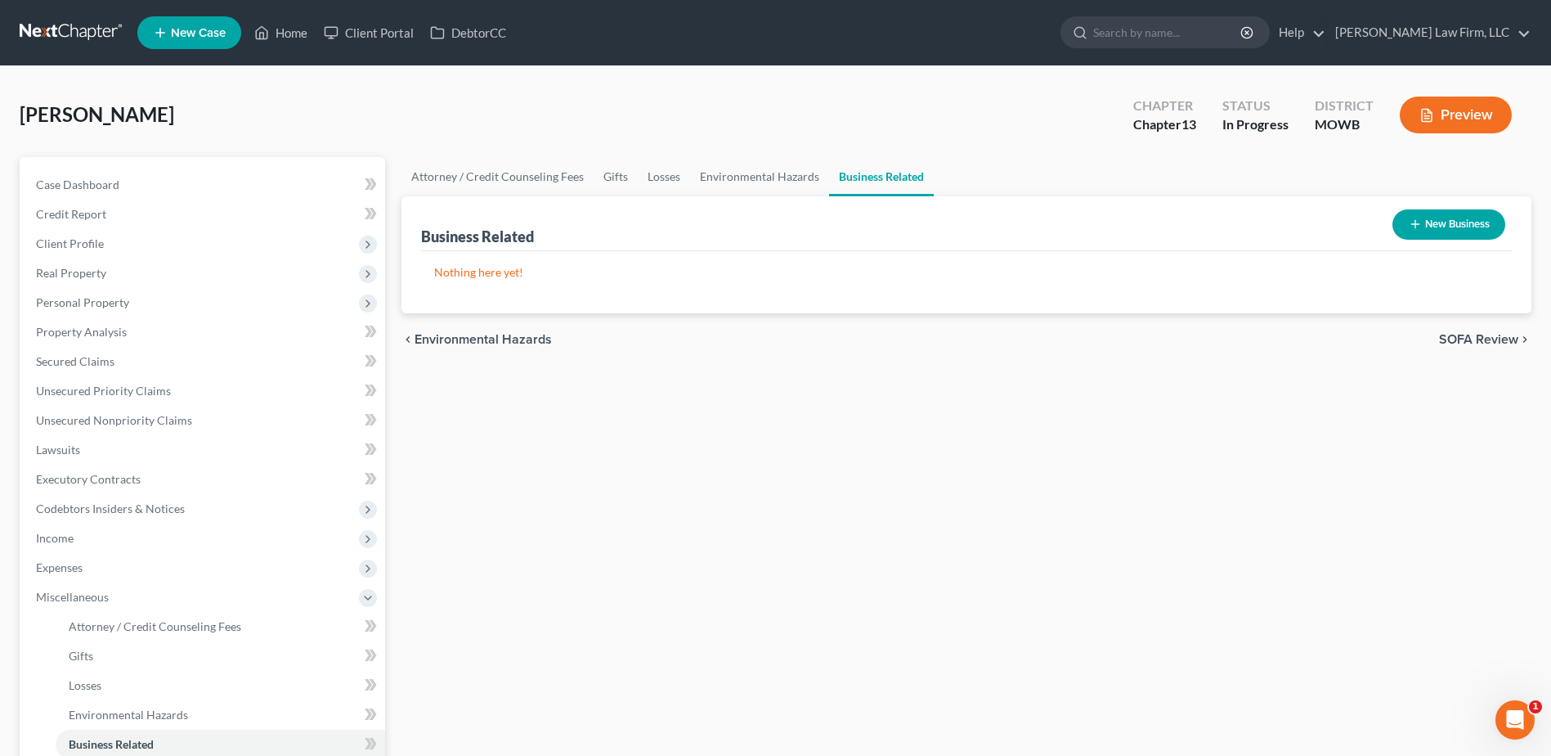
click at [1438, 218] on button "New Business" at bounding box center [1449, 224] width 113 height 30
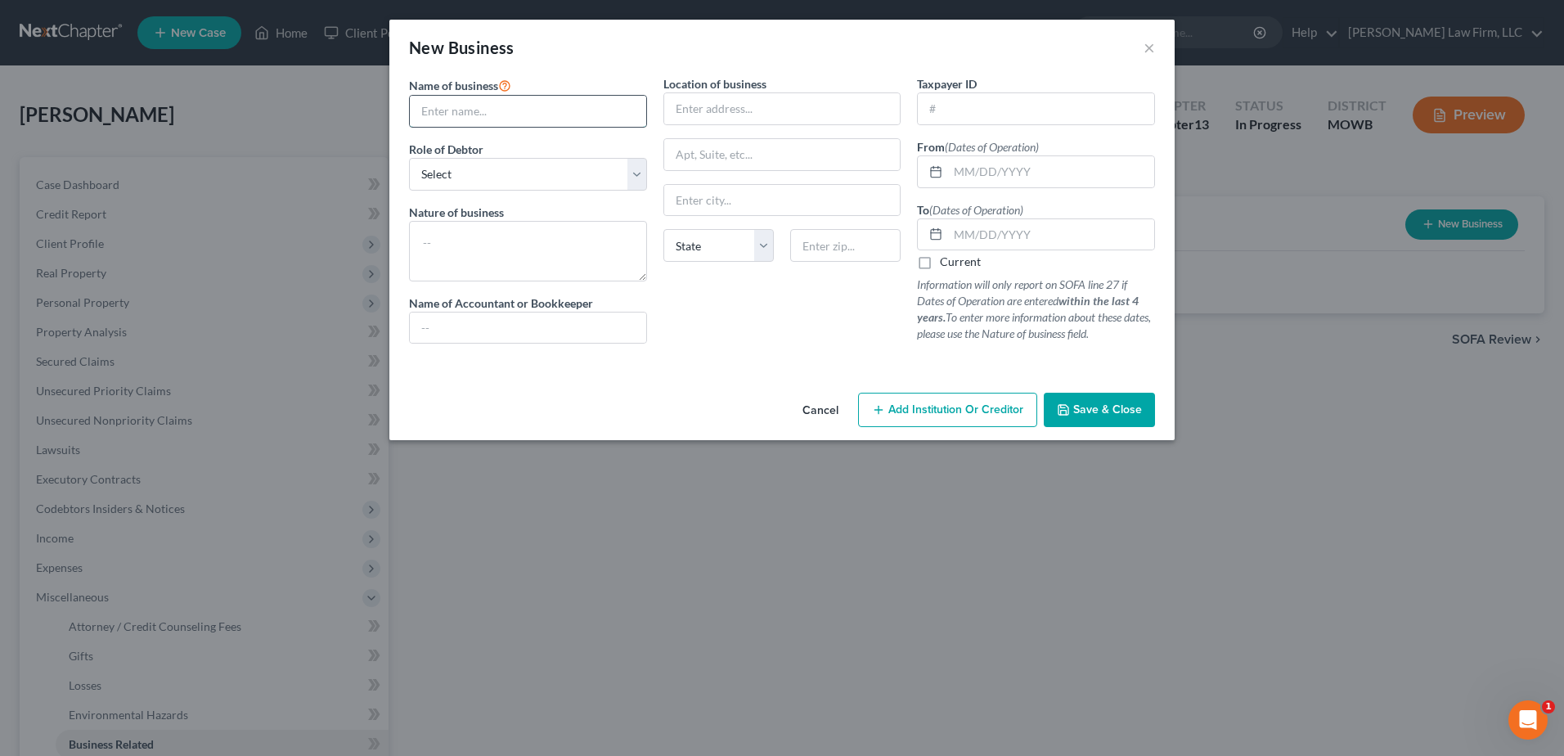
click at [520, 114] on input "text" at bounding box center [528, 111] width 236 height 31
click at [536, 182] on select "Select A member of a limited liability company (LLC) or limited liability partn…" at bounding box center [528, 174] width 238 height 33
click at [505, 106] on input "Car Detailing" at bounding box center [528, 111] width 236 height 31
drag, startPoint x: 505, startPoint y: 106, endPoint x: 415, endPoint y: 105, distance: 90.0
click at [415, 105] on input "Car Detailing" at bounding box center [528, 111] width 236 height 31
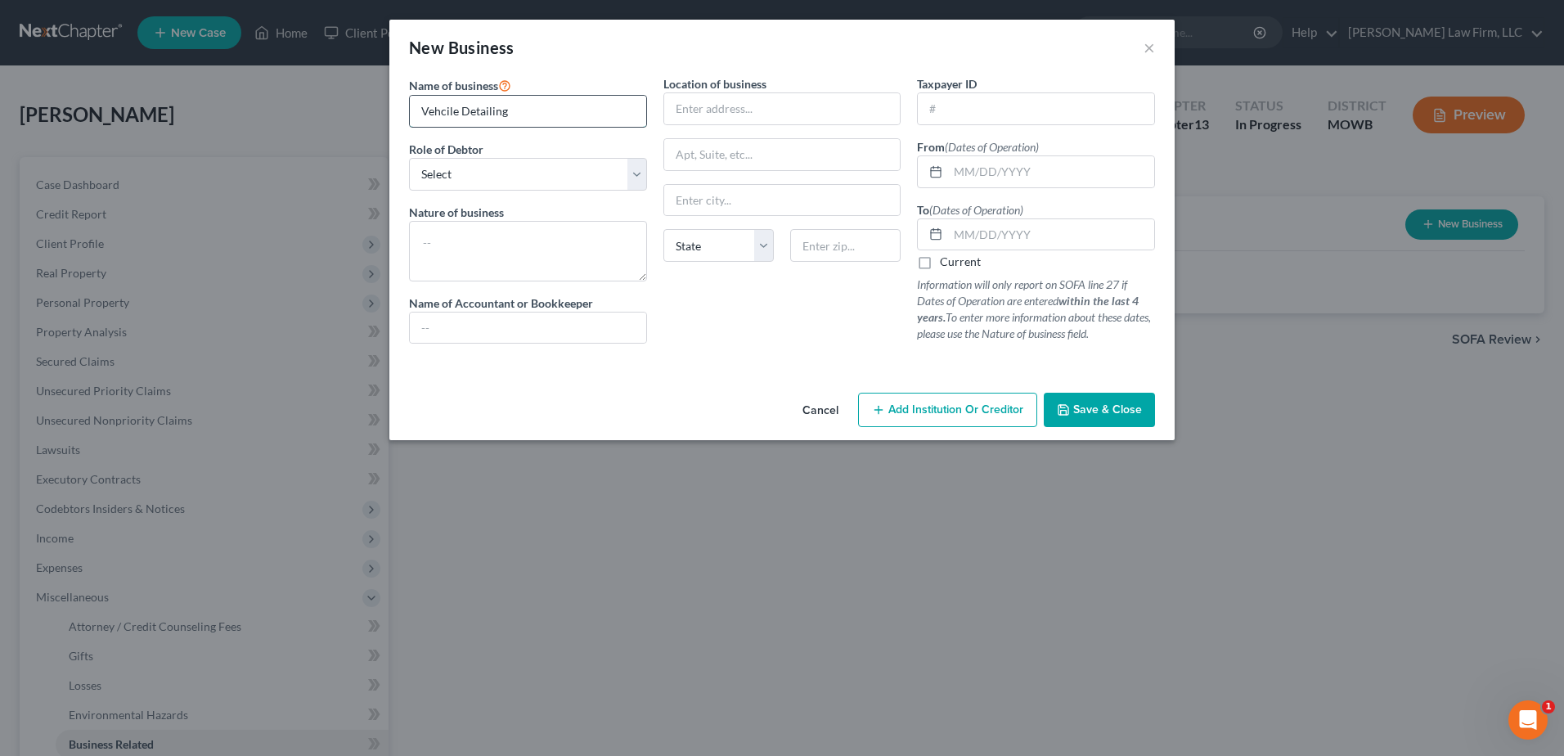
click at [458, 109] on input "Vehcile Detailing" at bounding box center [528, 111] width 236 height 31
click at [482, 167] on select "Select A member of a limited liability company (LLC) or limited liability partn…" at bounding box center [528, 174] width 238 height 33
click at [409, 158] on select "Select A member of a limited liability company (LLC) or limited liability partn…" at bounding box center [528, 174] width 238 height 33
click at [494, 249] on textarea at bounding box center [528, 251] width 238 height 61
drag, startPoint x: 550, startPoint y: 112, endPoint x: 397, endPoint y: 109, distance: 153.8
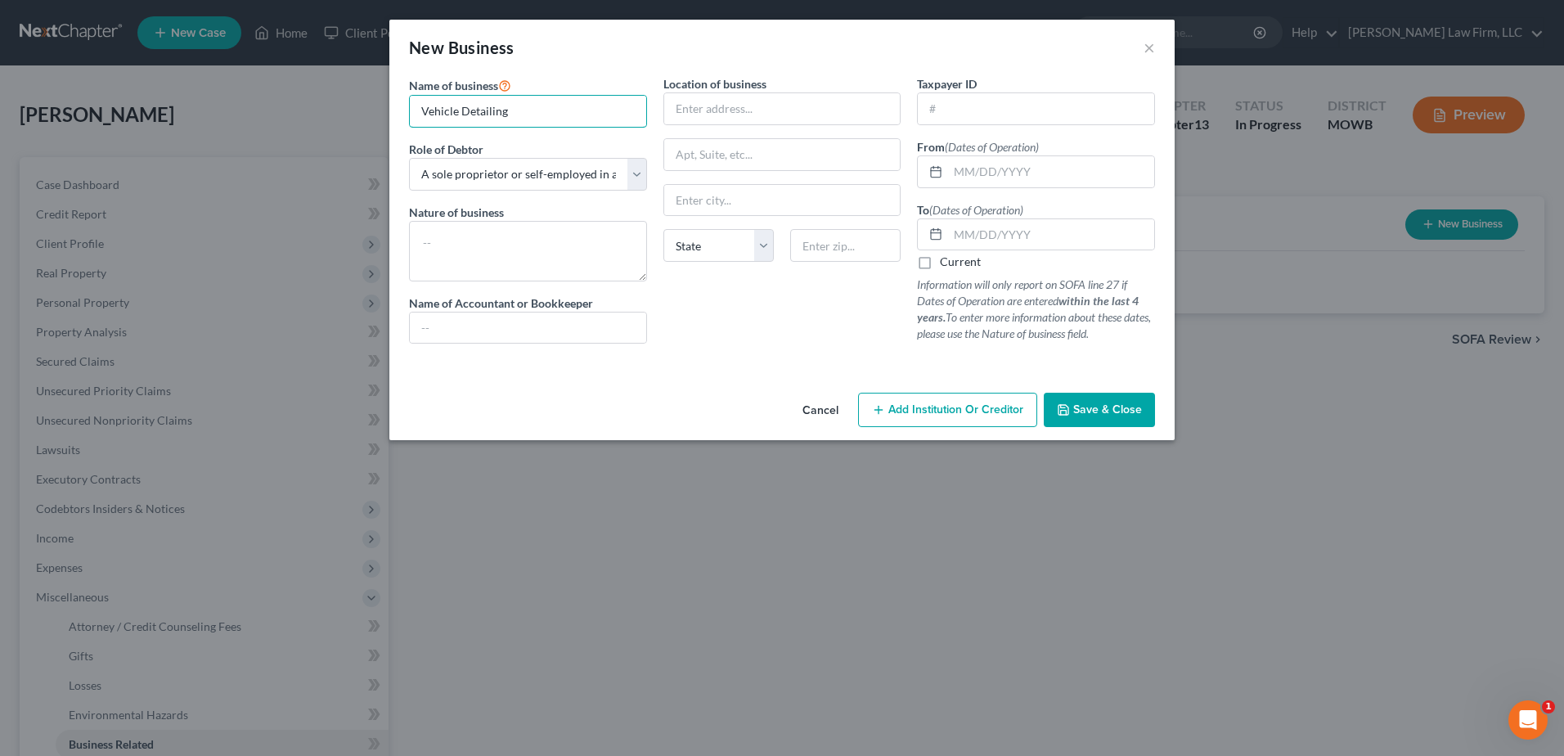
click at [397, 109] on div "Name of business * Vehicle Detailing Role of Debtor * Select A member of a limi…" at bounding box center [781, 230] width 785 height 311
click at [487, 245] on textarea at bounding box center [528, 251] width 238 height 61
click at [457, 96] on input "text" at bounding box center [528, 111] width 236 height 31
click at [940, 265] on label "Current" at bounding box center [960, 262] width 41 height 16
click at [946, 264] on input "Current" at bounding box center [951, 259] width 11 height 11
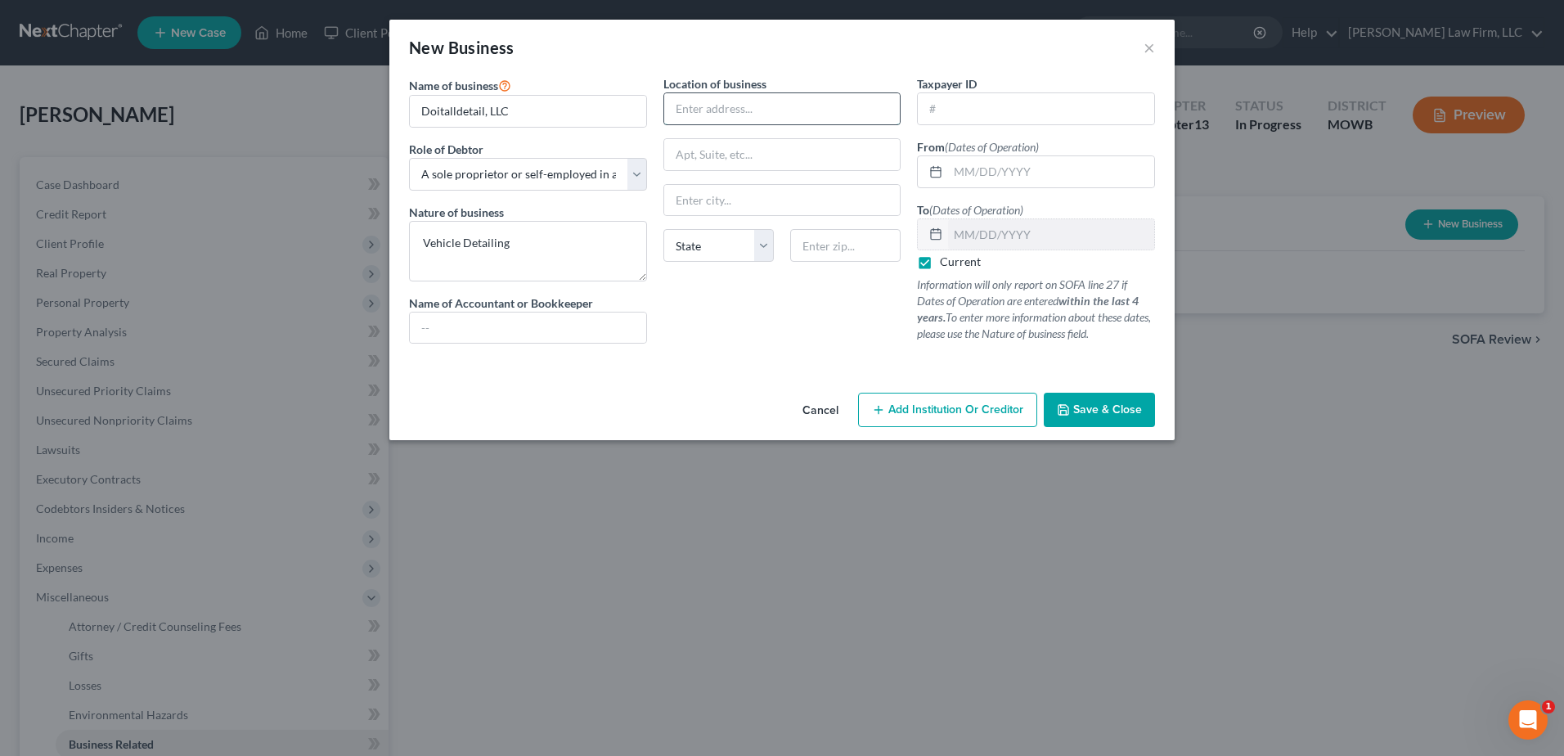
click at [768, 105] on input "text" at bounding box center [782, 108] width 236 height 31
click at [829, 236] on input "text" at bounding box center [845, 245] width 110 height 33
click at [779, 379] on div "Name of business * Doitalldetail, LLC Role of Debtor * Select A member of a lim…" at bounding box center [781, 230] width 785 height 311
click at [1100, 400] on button "Save & Close" at bounding box center [1098, 410] width 111 height 34
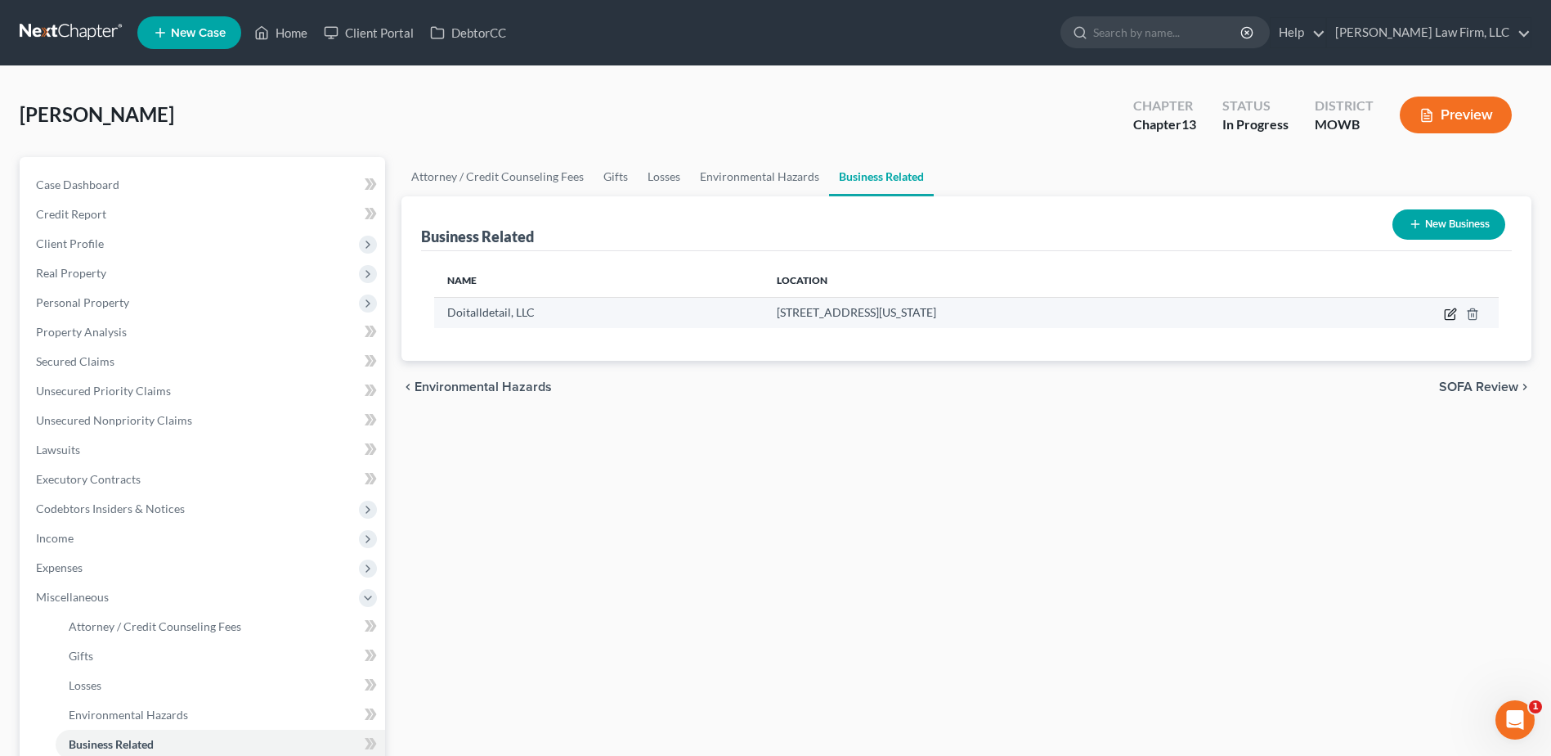
click at [1448, 312] on icon "button" at bounding box center [1450, 313] width 13 height 13
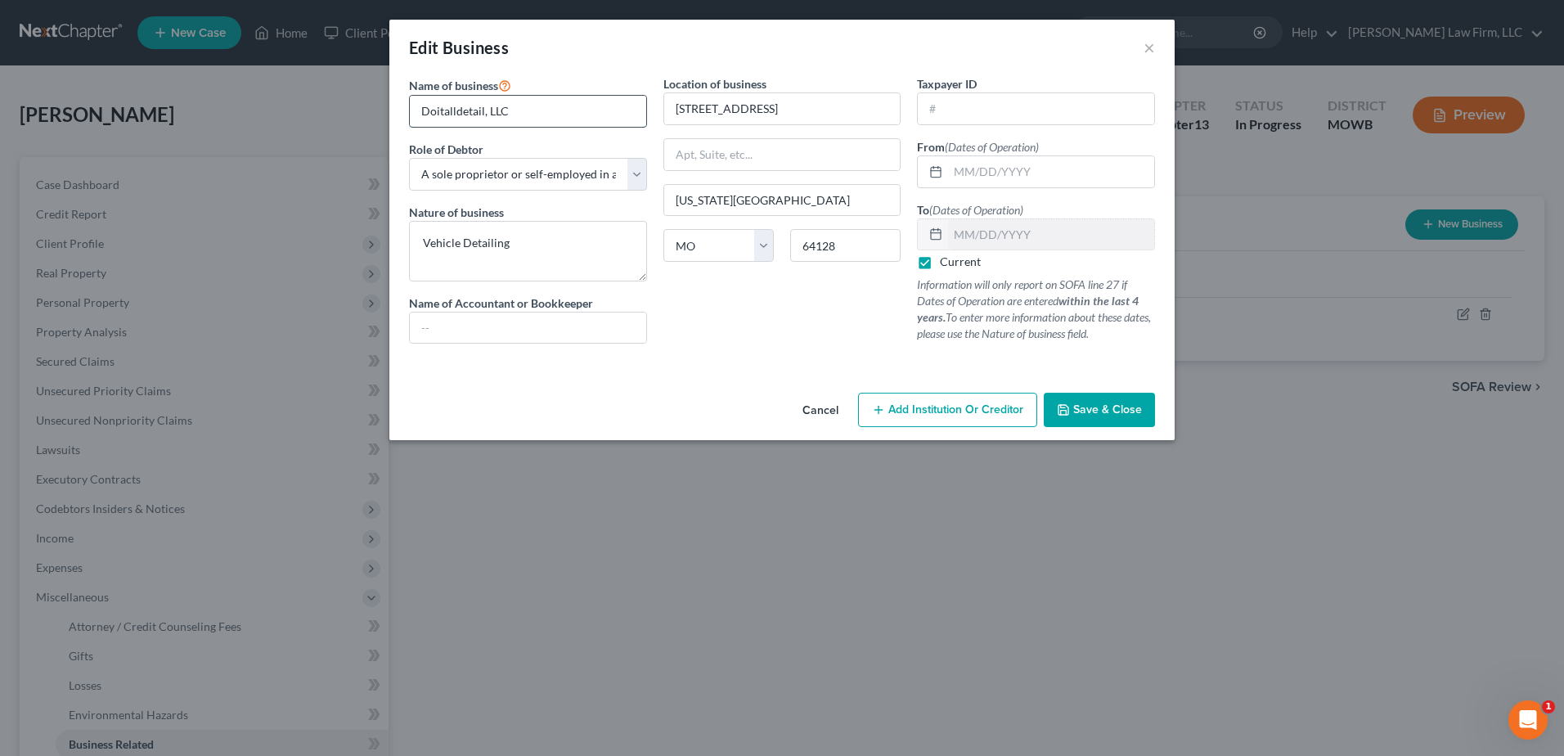
click at [483, 105] on input "Doitalldetail, LLC" at bounding box center [528, 111] width 236 height 31
click at [563, 105] on input "Do It All Detail, LLC" at bounding box center [528, 111] width 236 height 31
click at [1075, 179] on input "text" at bounding box center [1051, 171] width 206 height 31
click at [1015, 89] on div "Taxpayer ID" at bounding box center [1036, 100] width 238 height 50
drag, startPoint x: 1012, startPoint y: 103, endPoint x: 794, endPoint y: 139, distance: 221.3
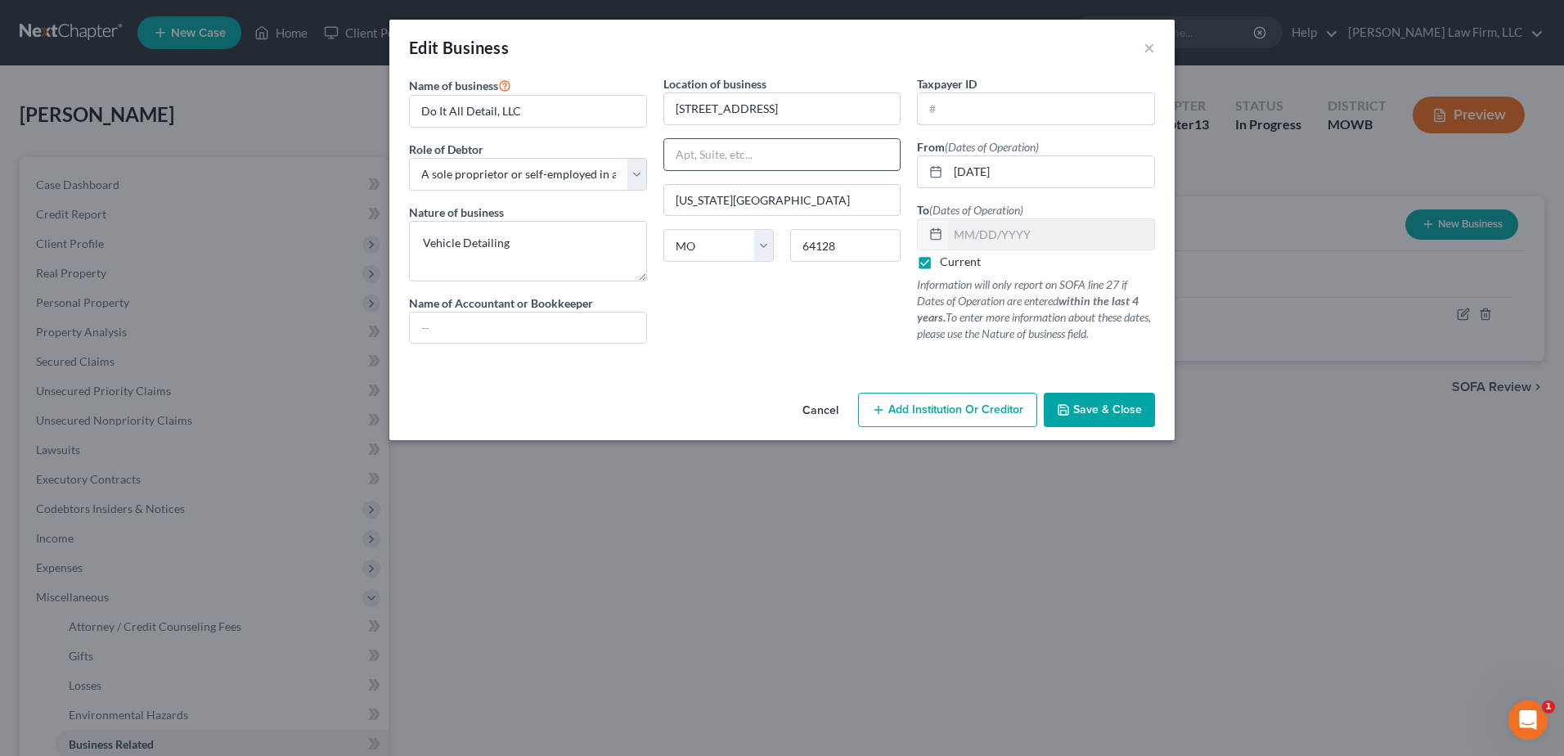
click at [1012, 103] on input "text" at bounding box center [1036, 108] width 236 height 31
click at [1106, 402] on button "Save & Close" at bounding box center [1098, 410] width 111 height 34
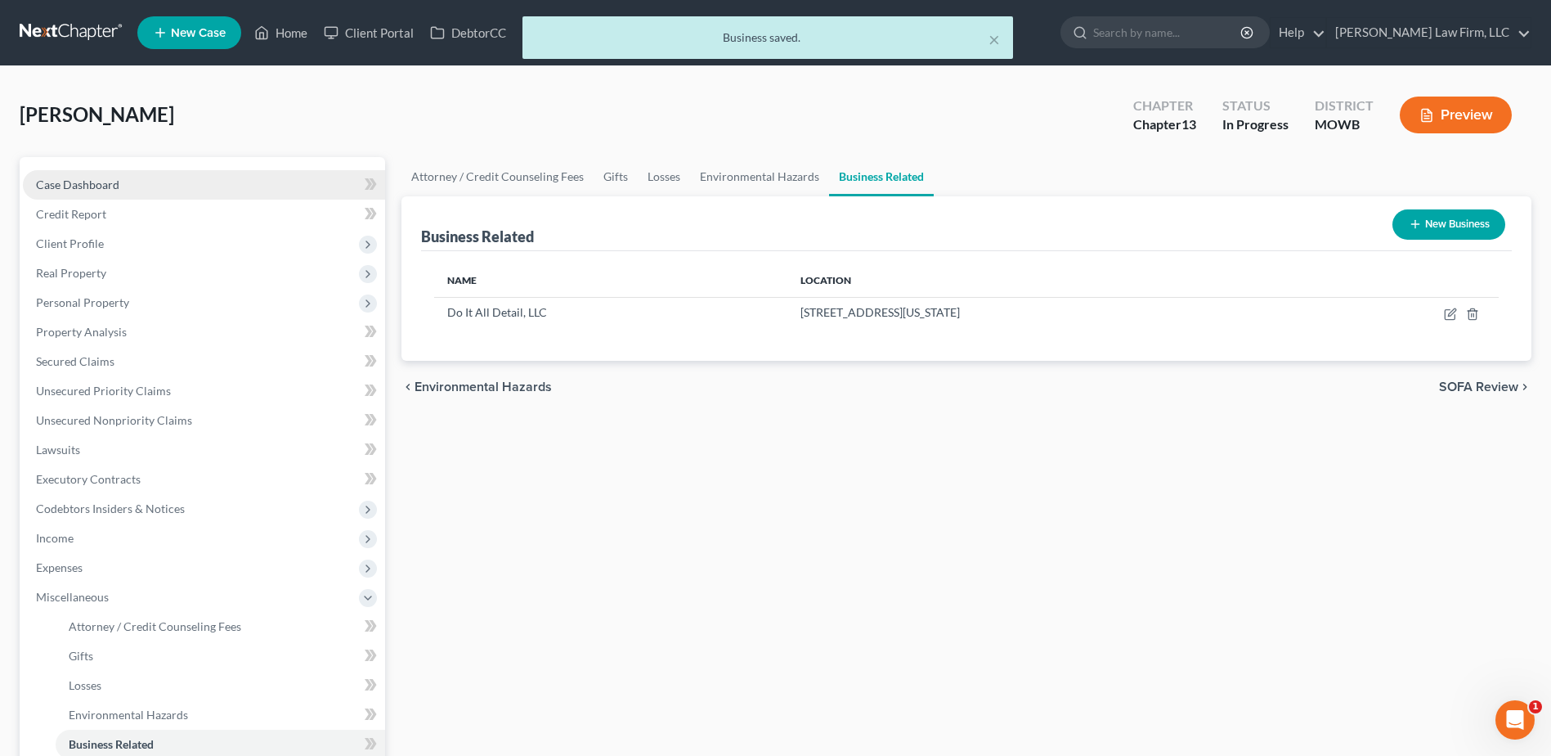
click at [59, 181] on span "Case Dashboard" at bounding box center [77, 184] width 83 height 14
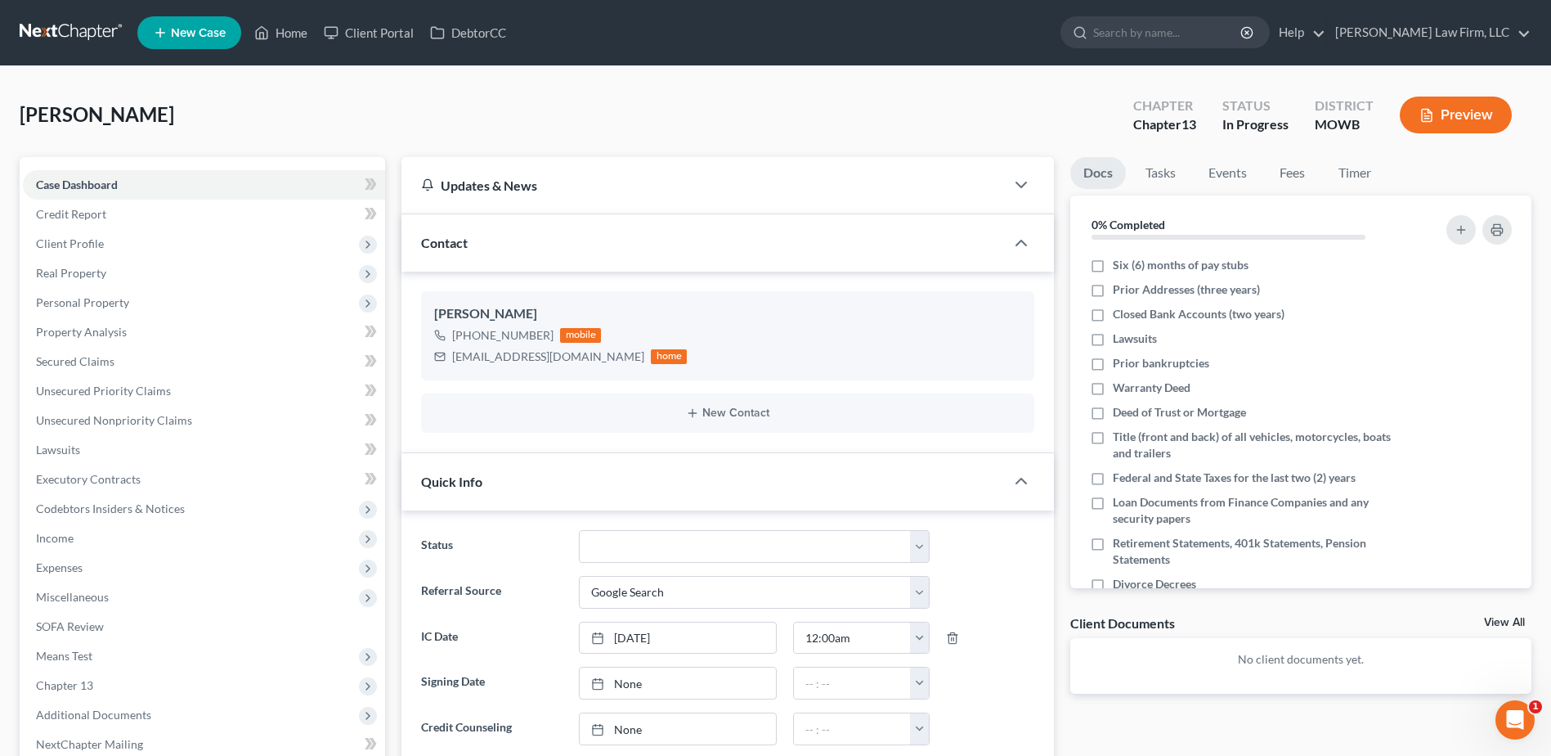
click at [1470, 113] on button "Preview" at bounding box center [1456, 114] width 112 height 37
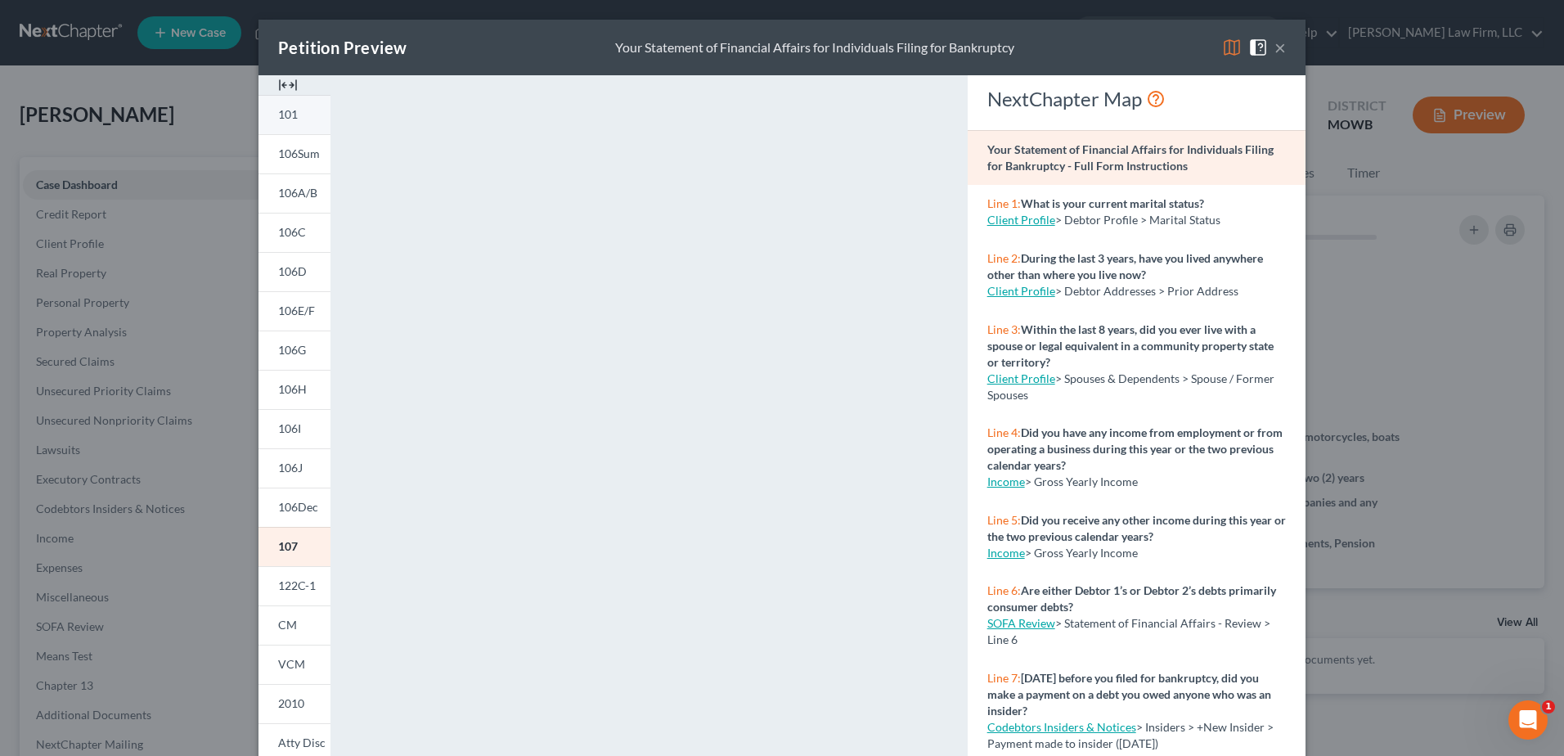
click at [279, 109] on span "101" at bounding box center [288, 114] width 20 height 14
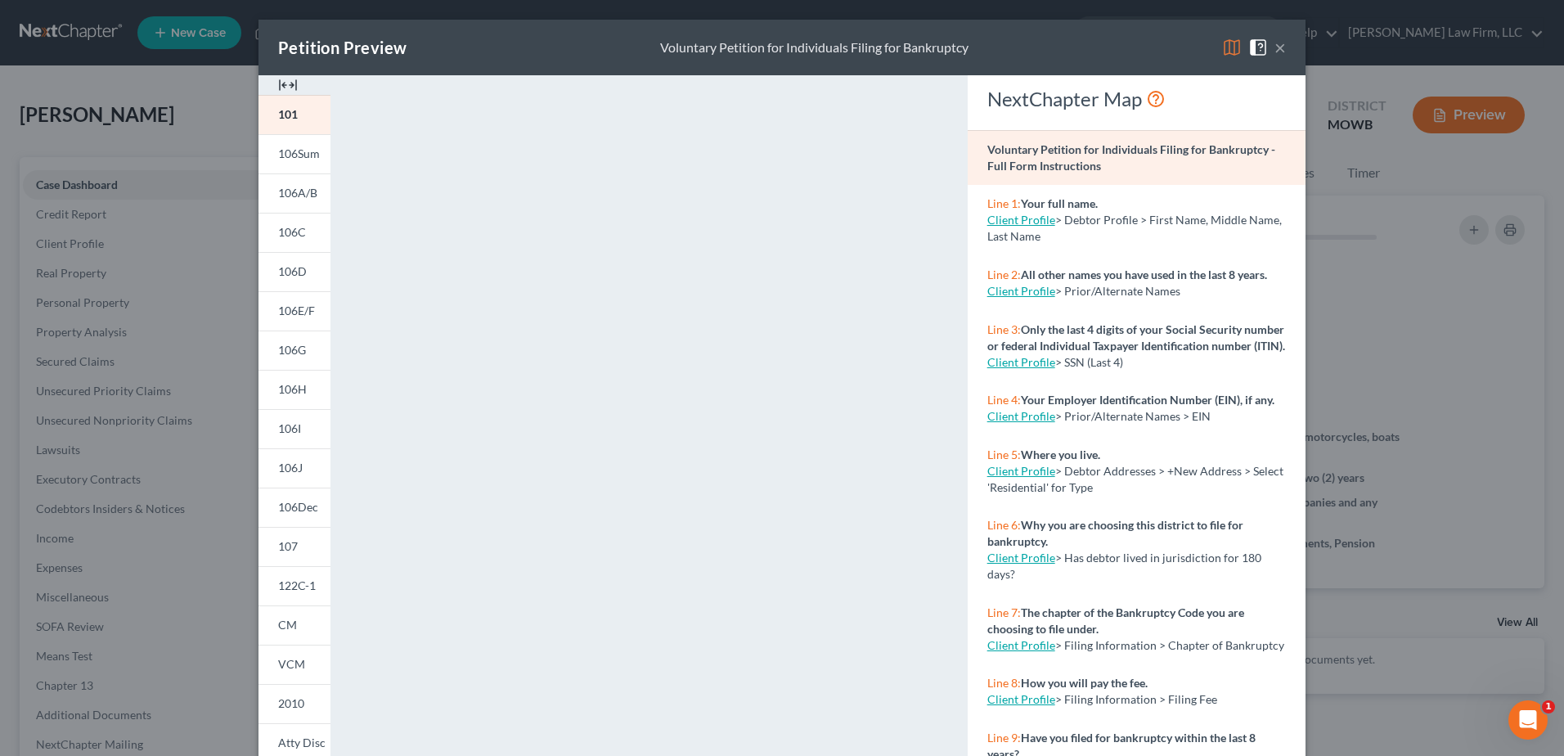
click at [1274, 43] on button "×" at bounding box center [1279, 48] width 11 height 20
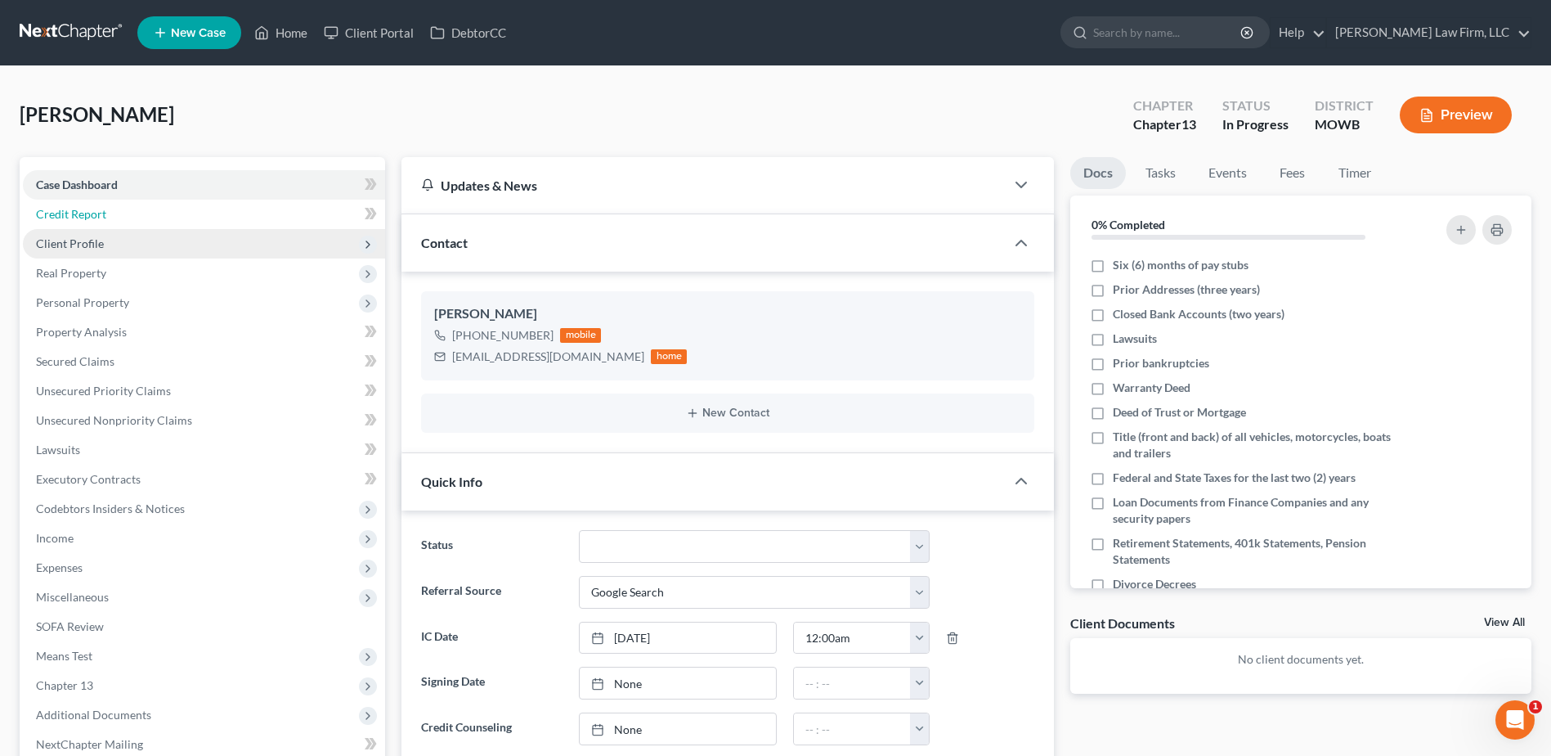
click at [79, 213] on span "Credit Report" at bounding box center [71, 214] width 70 height 14
click at [87, 240] on span "Client Profile" at bounding box center [70, 243] width 68 height 14
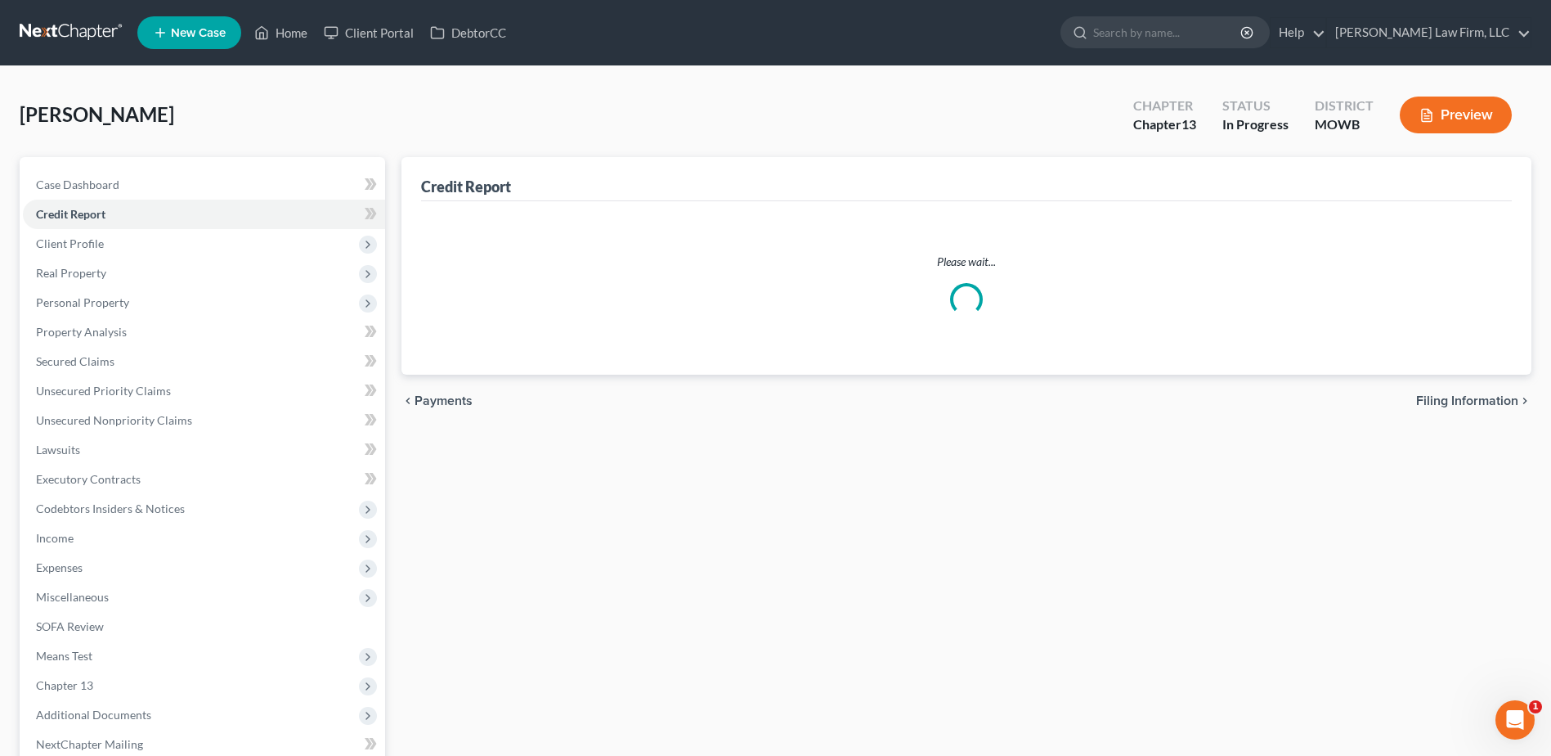
drag, startPoint x: 103, startPoint y: 275, endPoint x: 259, endPoint y: 261, distance: 156.8
click at [103, 275] on span "Real Property" at bounding box center [71, 273] width 70 height 14
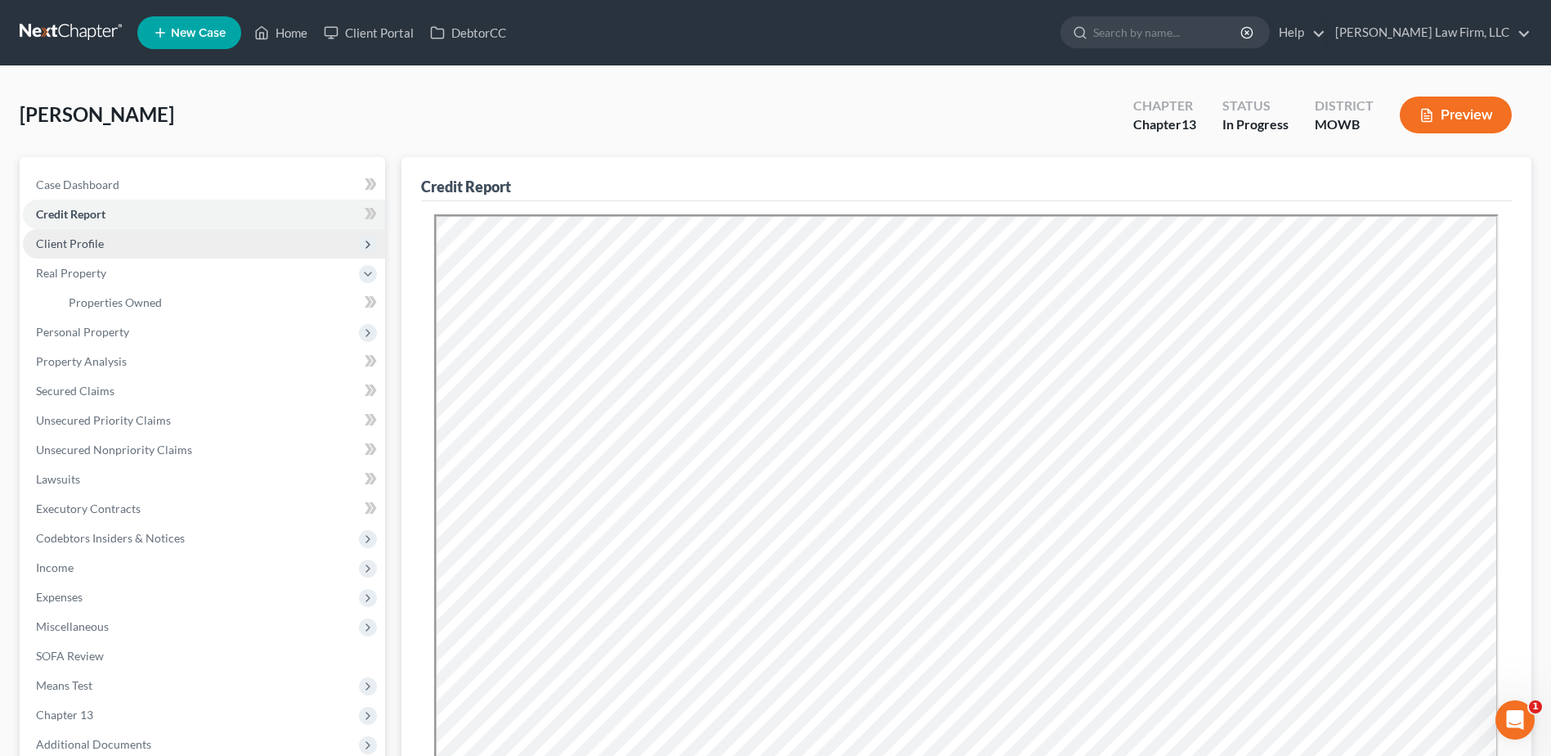
click at [70, 243] on span "Client Profile" at bounding box center [70, 243] width 68 height 14
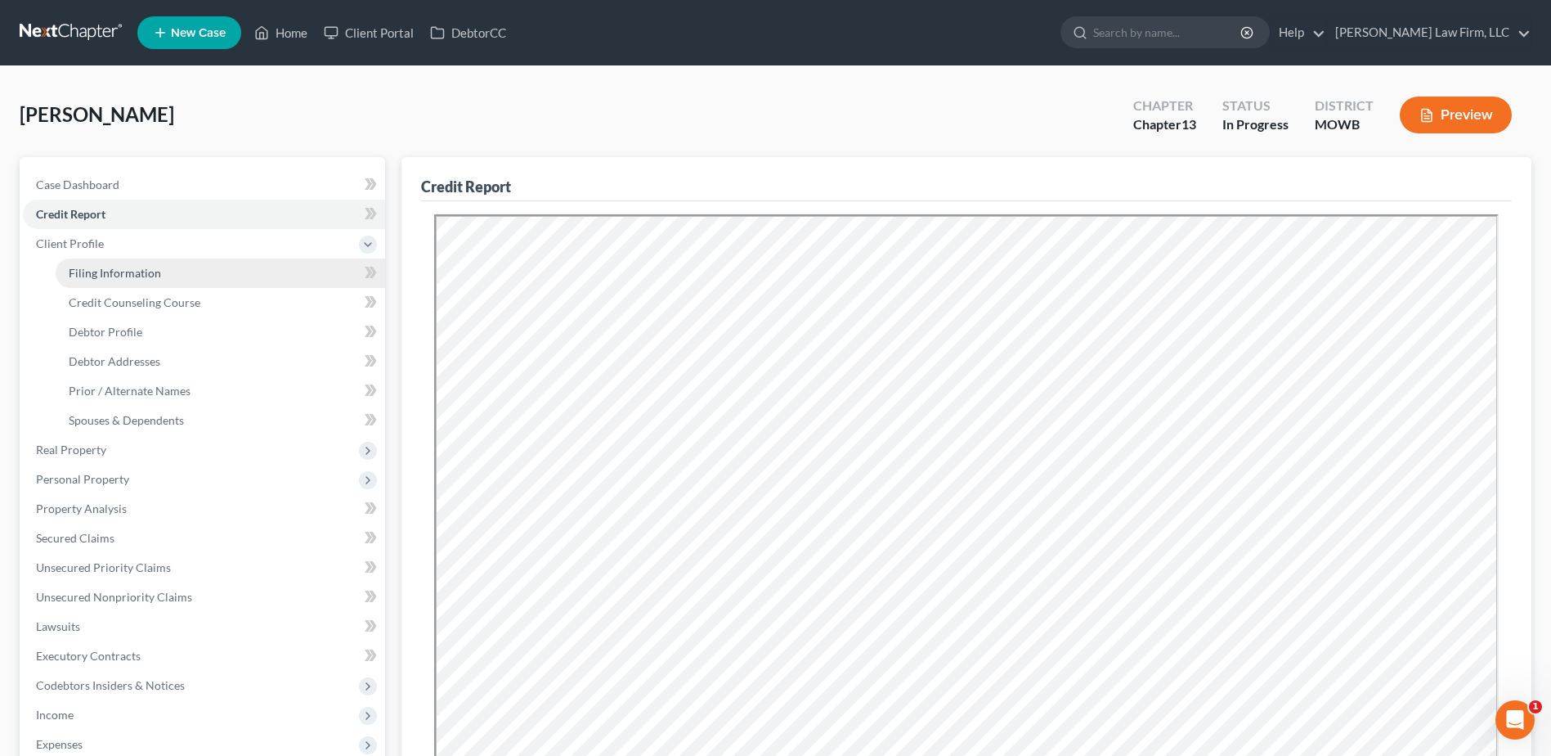
click at [79, 269] on span "Filing Information" at bounding box center [115, 273] width 92 height 14
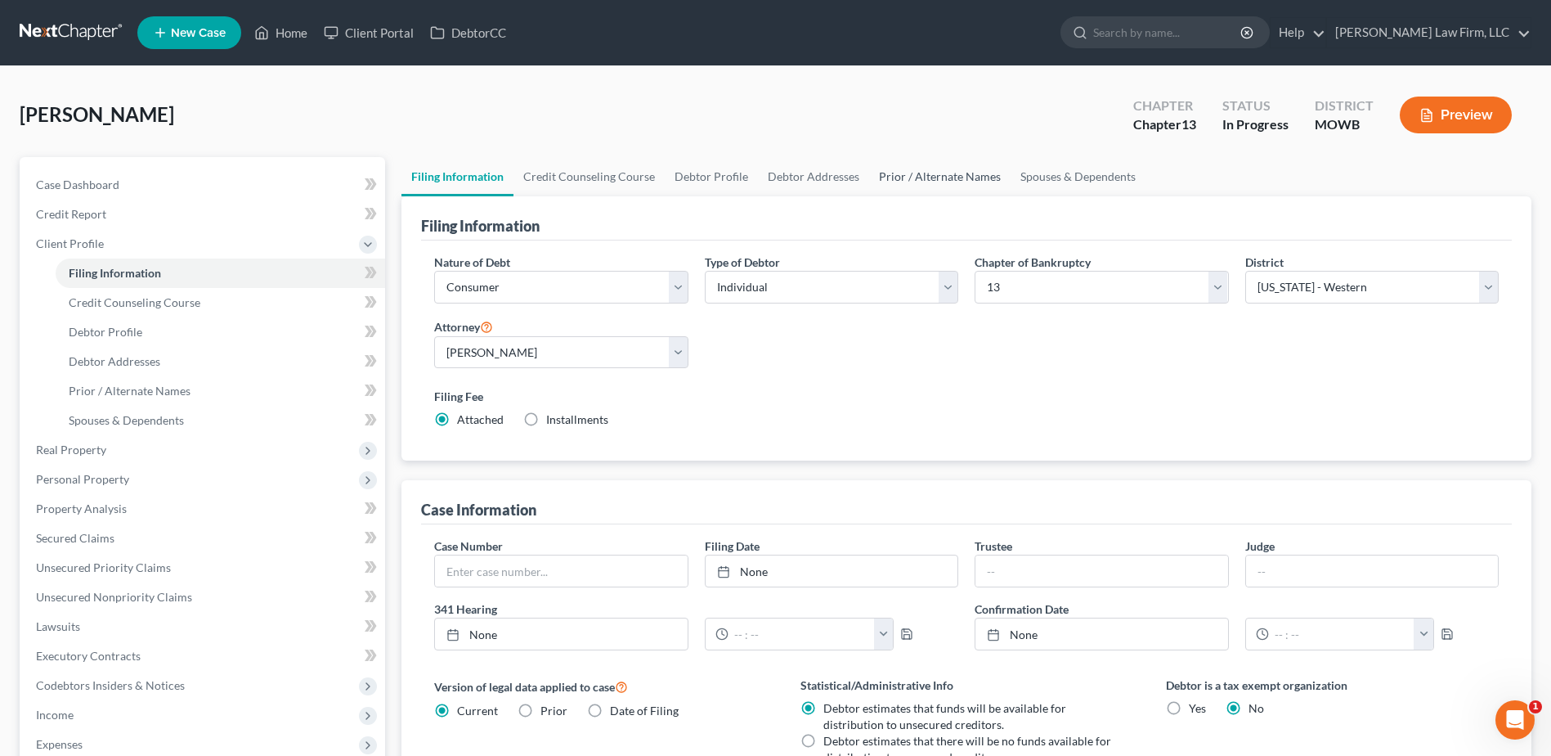
click at [964, 177] on link "Prior / Alternate Names" at bounding box center [939, 176] width 141 height 39
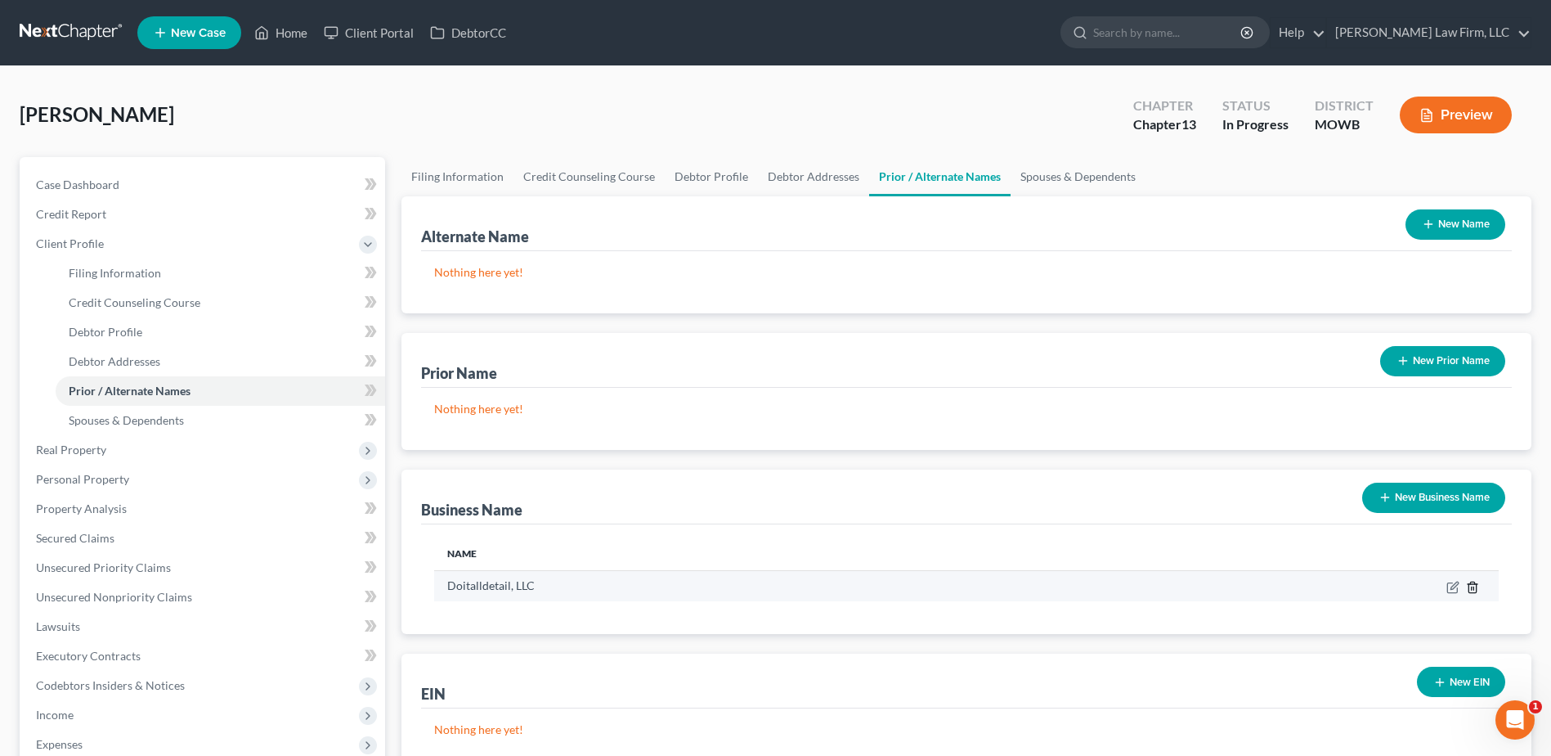
click at [1476, 588] on icon "button" at bounding box center [1472, 586] width 7 height 11
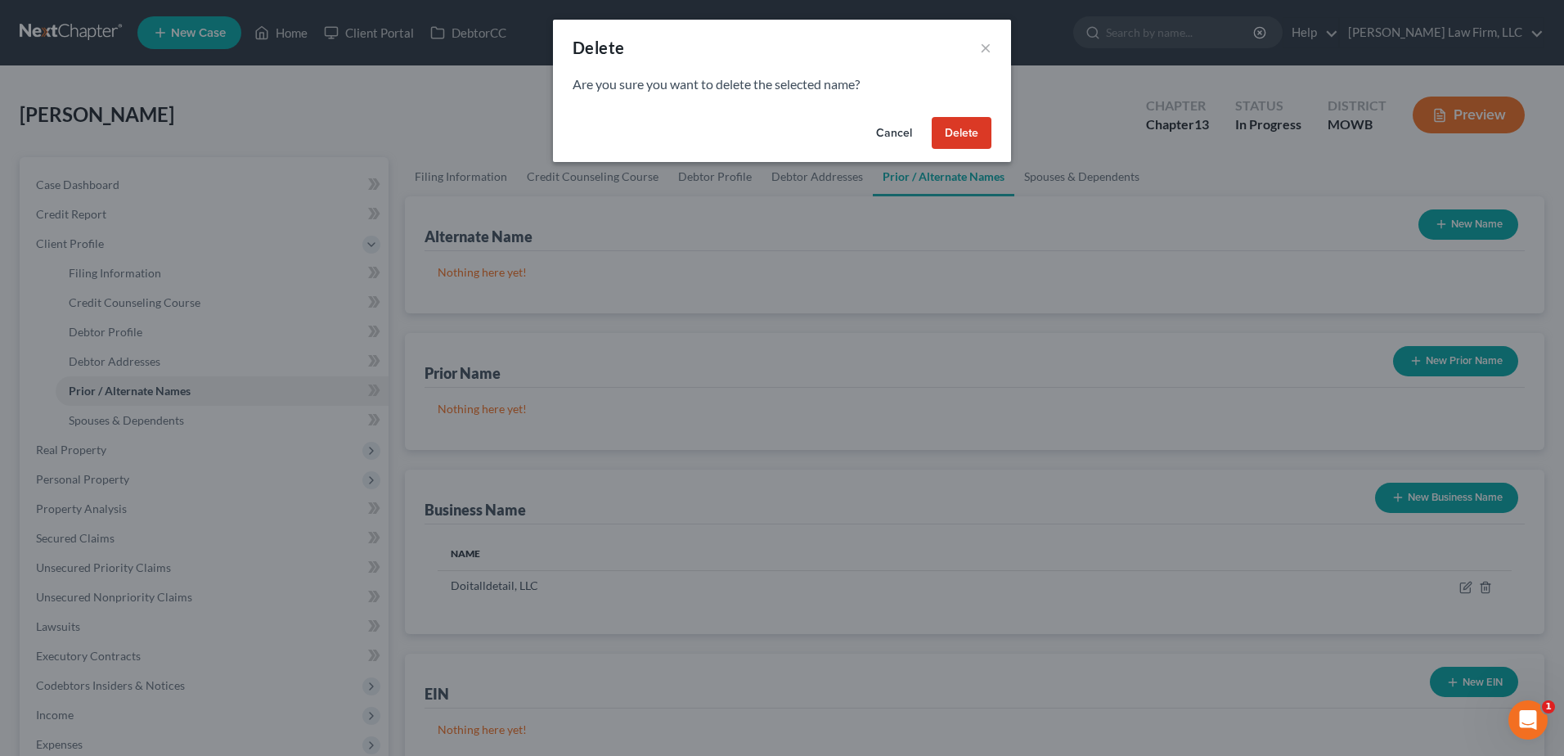
click at [954, 137] on button "Delete" at bounding box center [961, 133] width 60 height 33
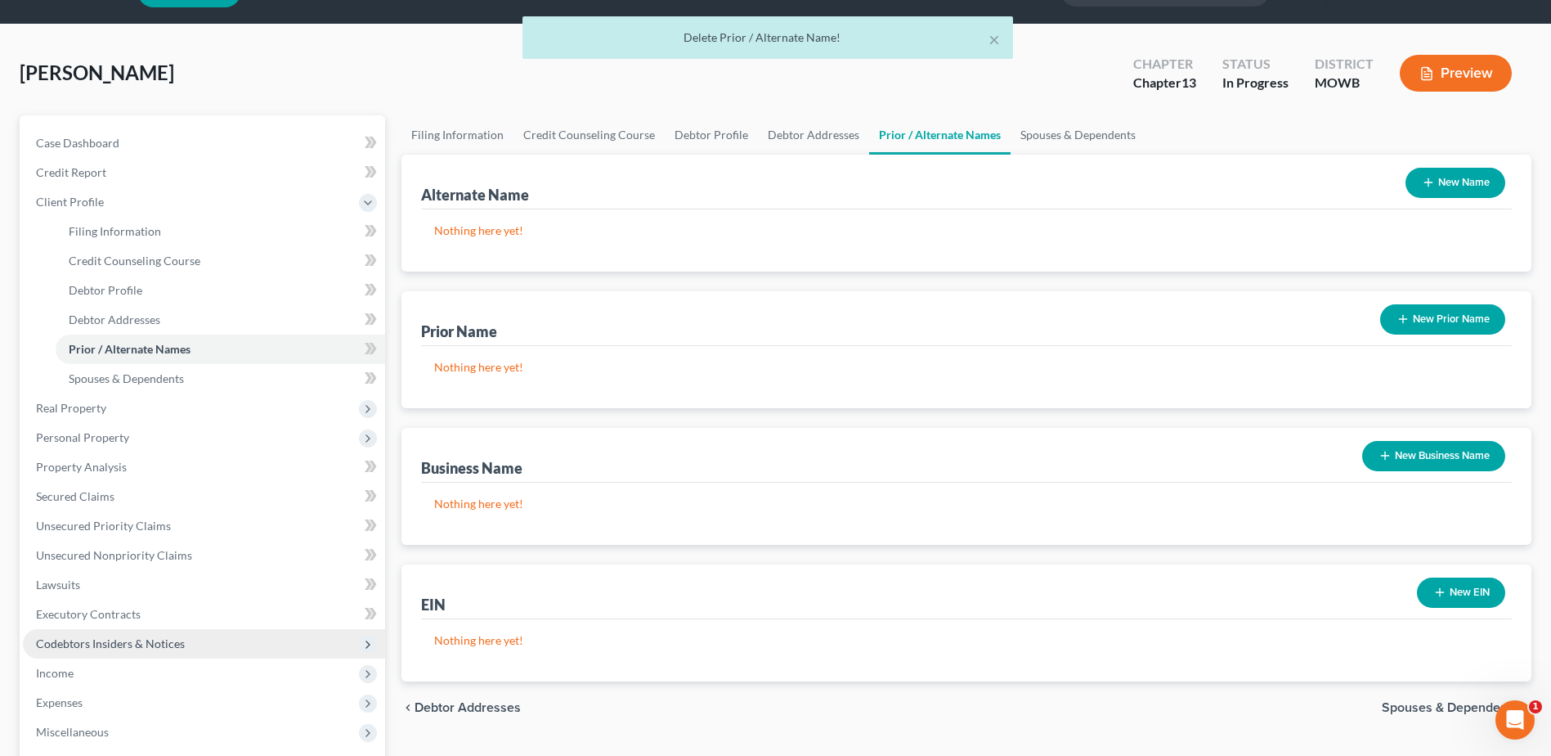
scroll to position [184, 0]
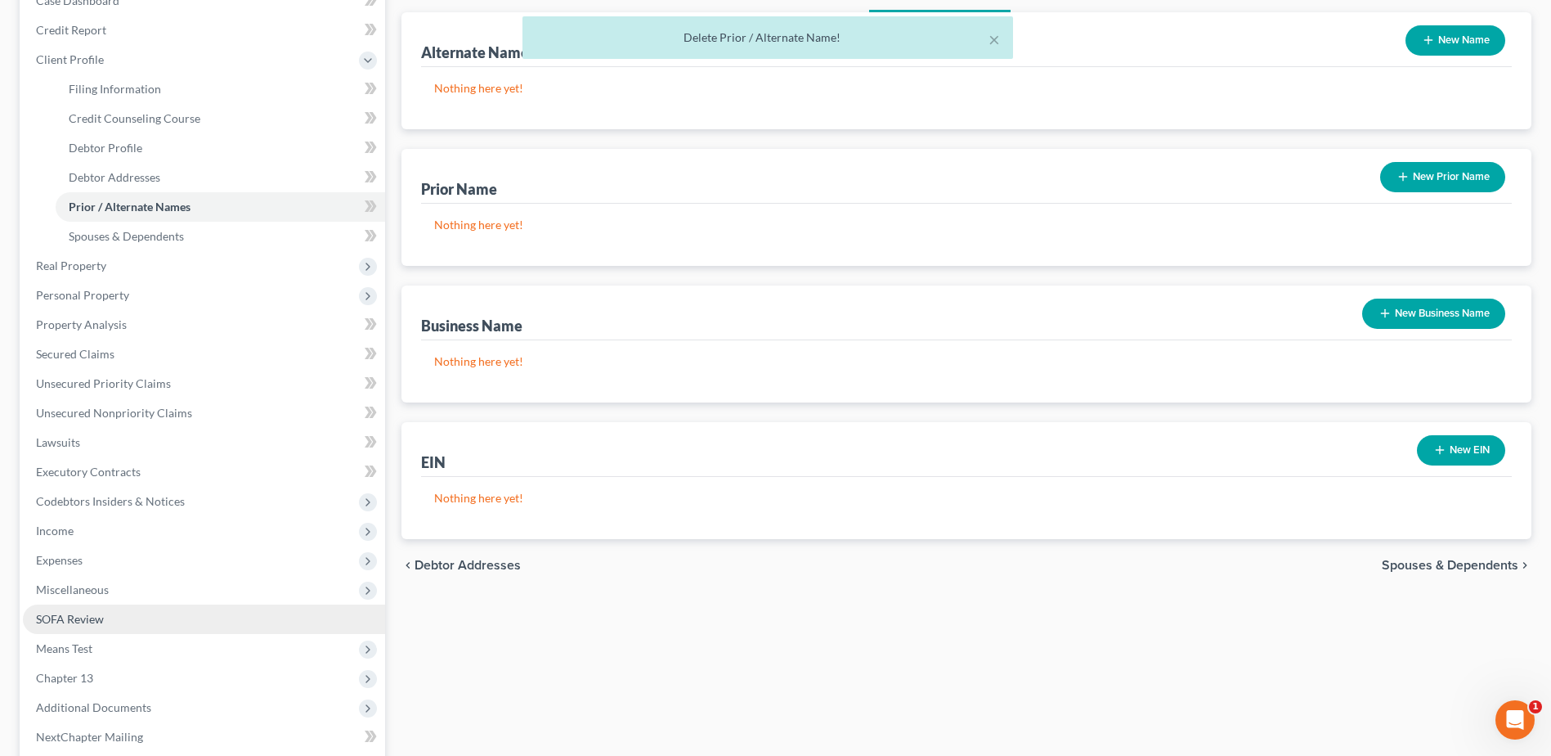
click at [63, 615] on span "SOFA Review" at bounding box center [70, 619] width 68 height 14
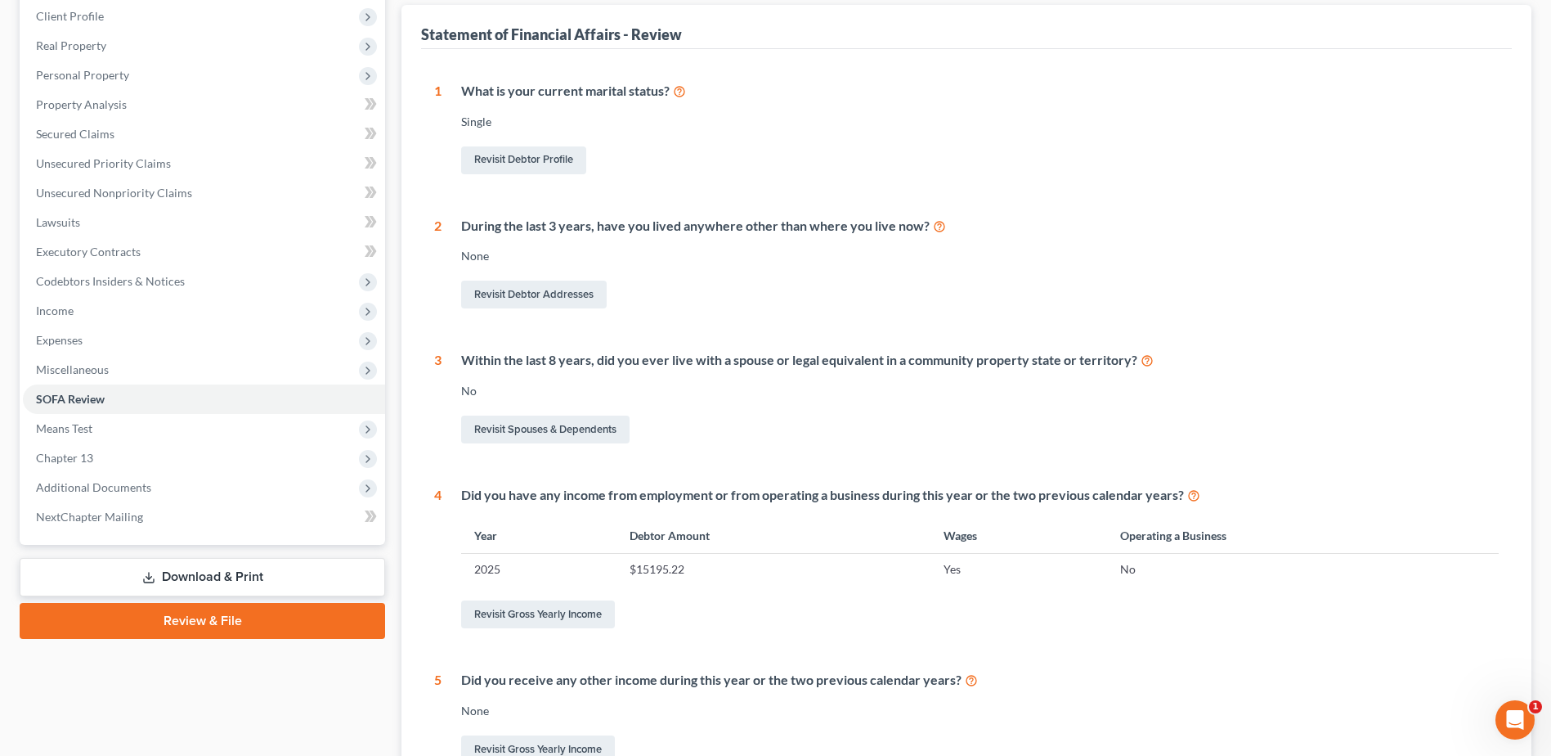
scroll to position [105, 0]
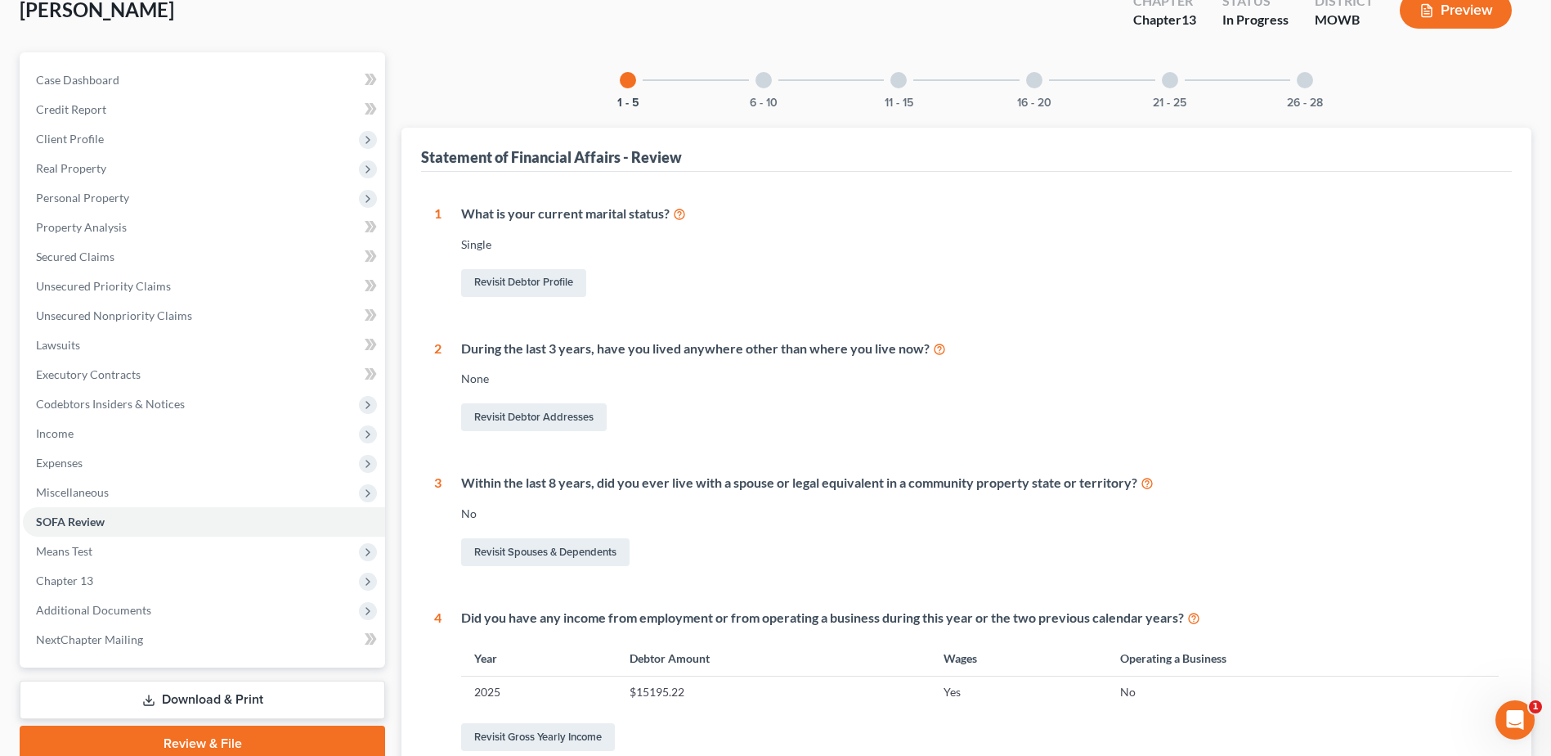
click at [776, 84] on div "6 - 10" at bounding box center [764, 80] width 56 height 56
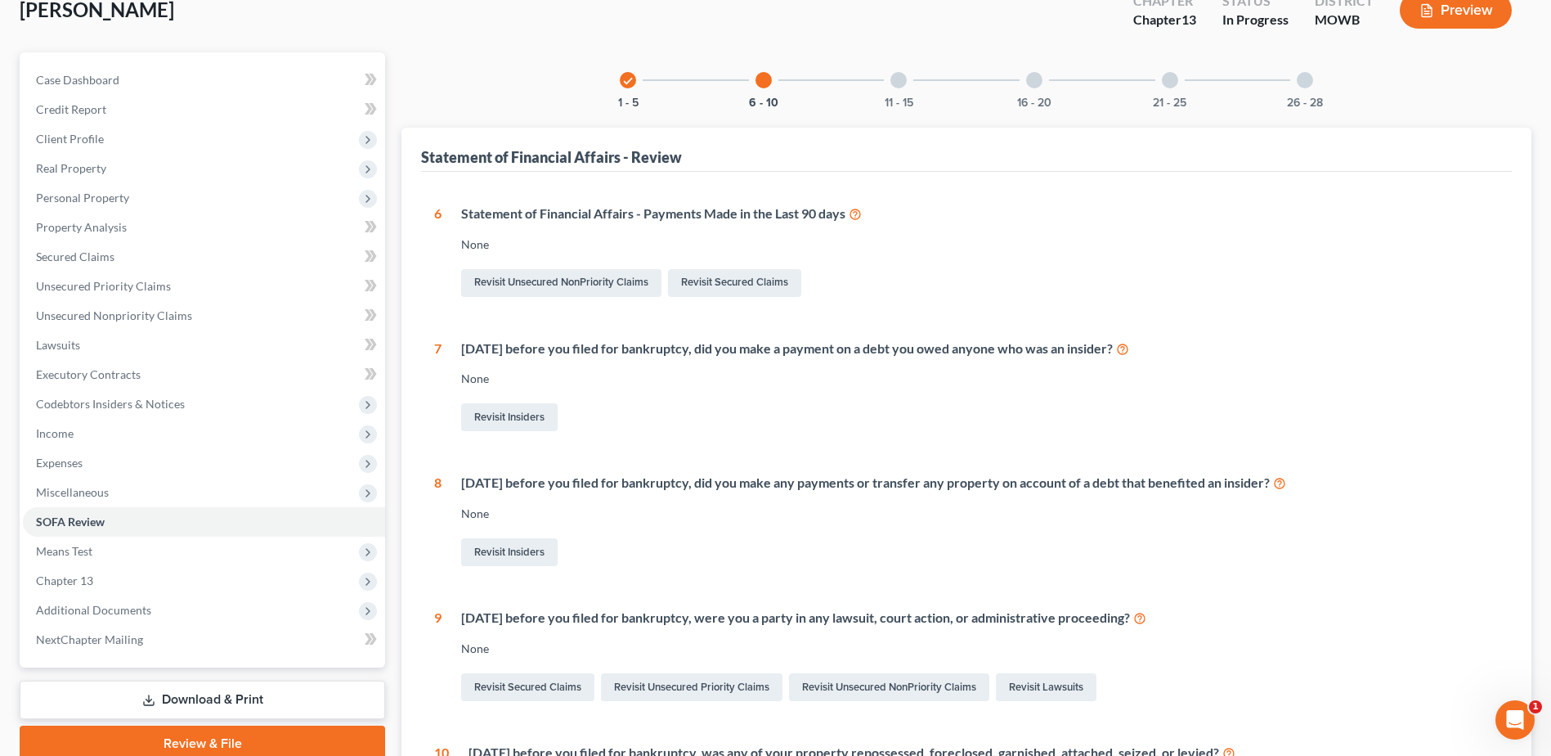
click at [903, 79] on div at bounding box center [899, 80] width 16 height 16
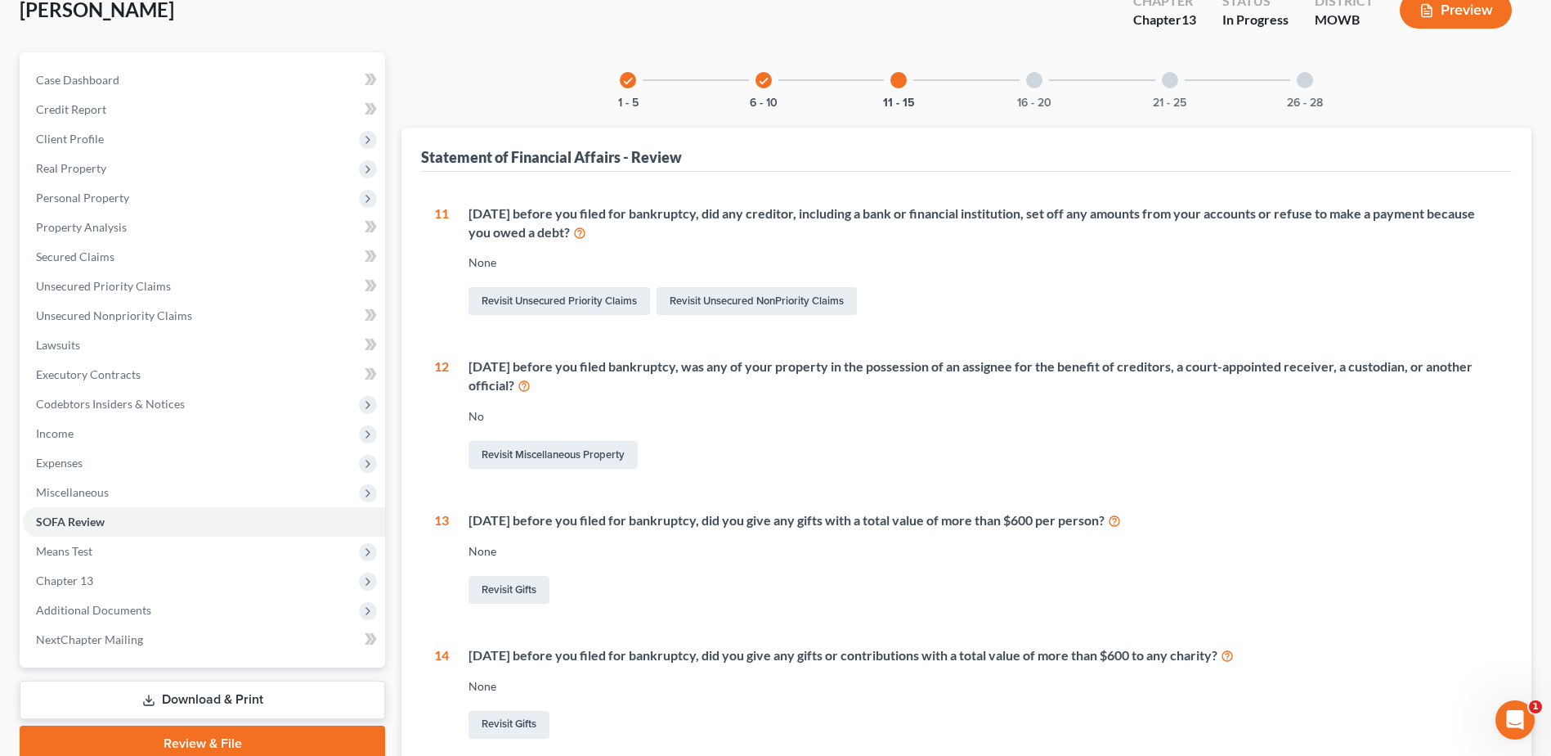
click at [1032, 83] on div at bounding box center [1034, 80] width 16 height 16
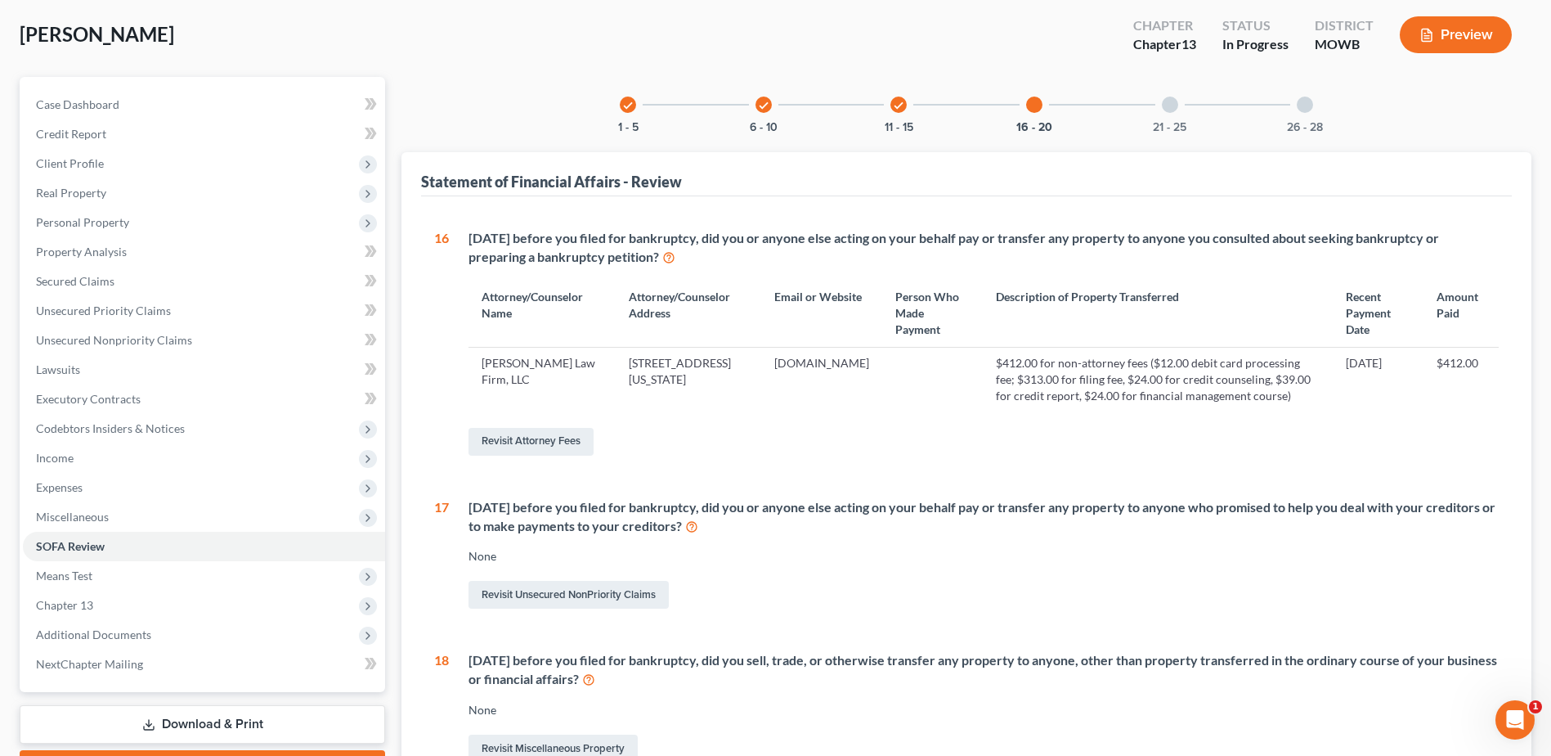
scroll to position [79, 0]
click at [1166, 105] on div at bounding box center [1170, 105] width 16 height 16
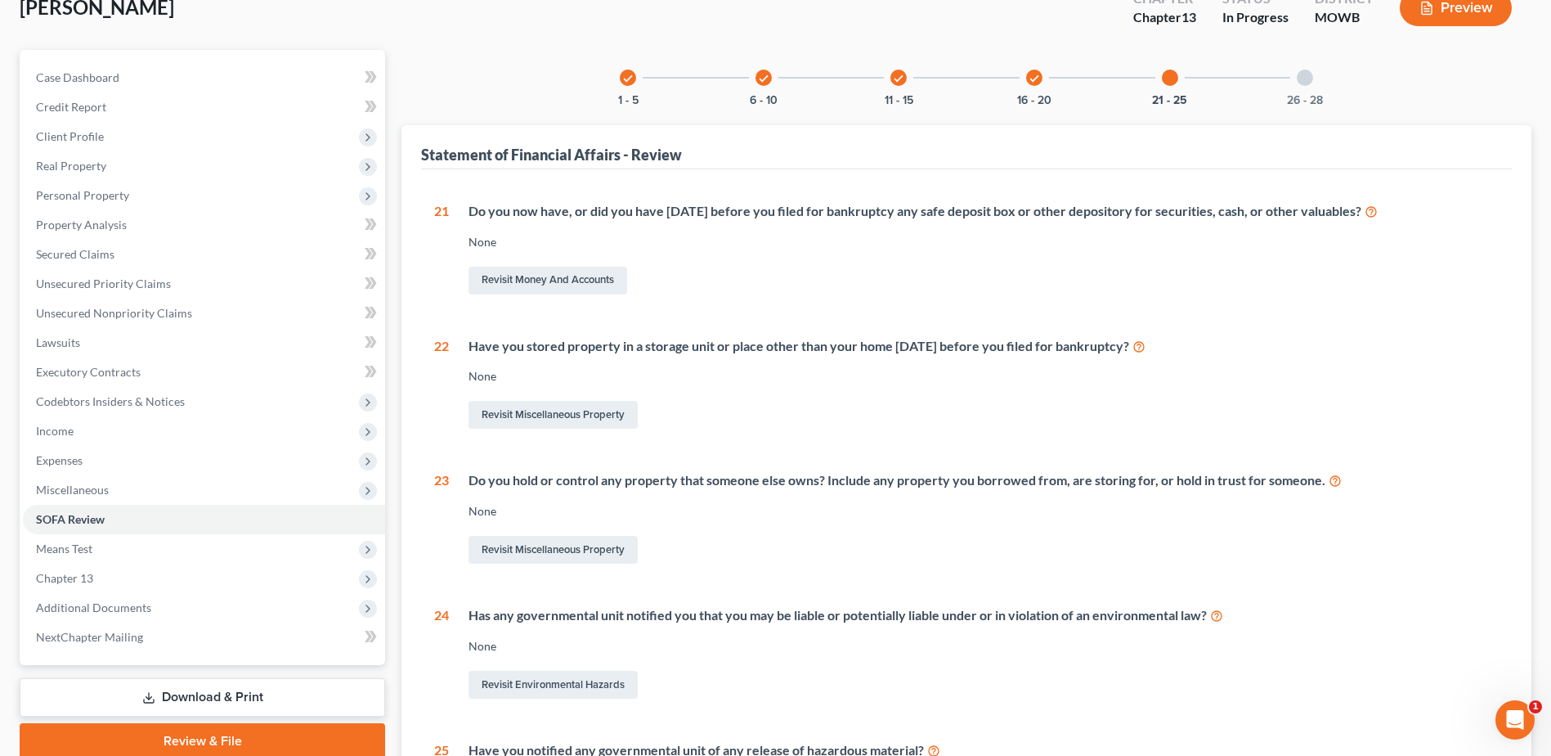
scroll to position [0, 0]
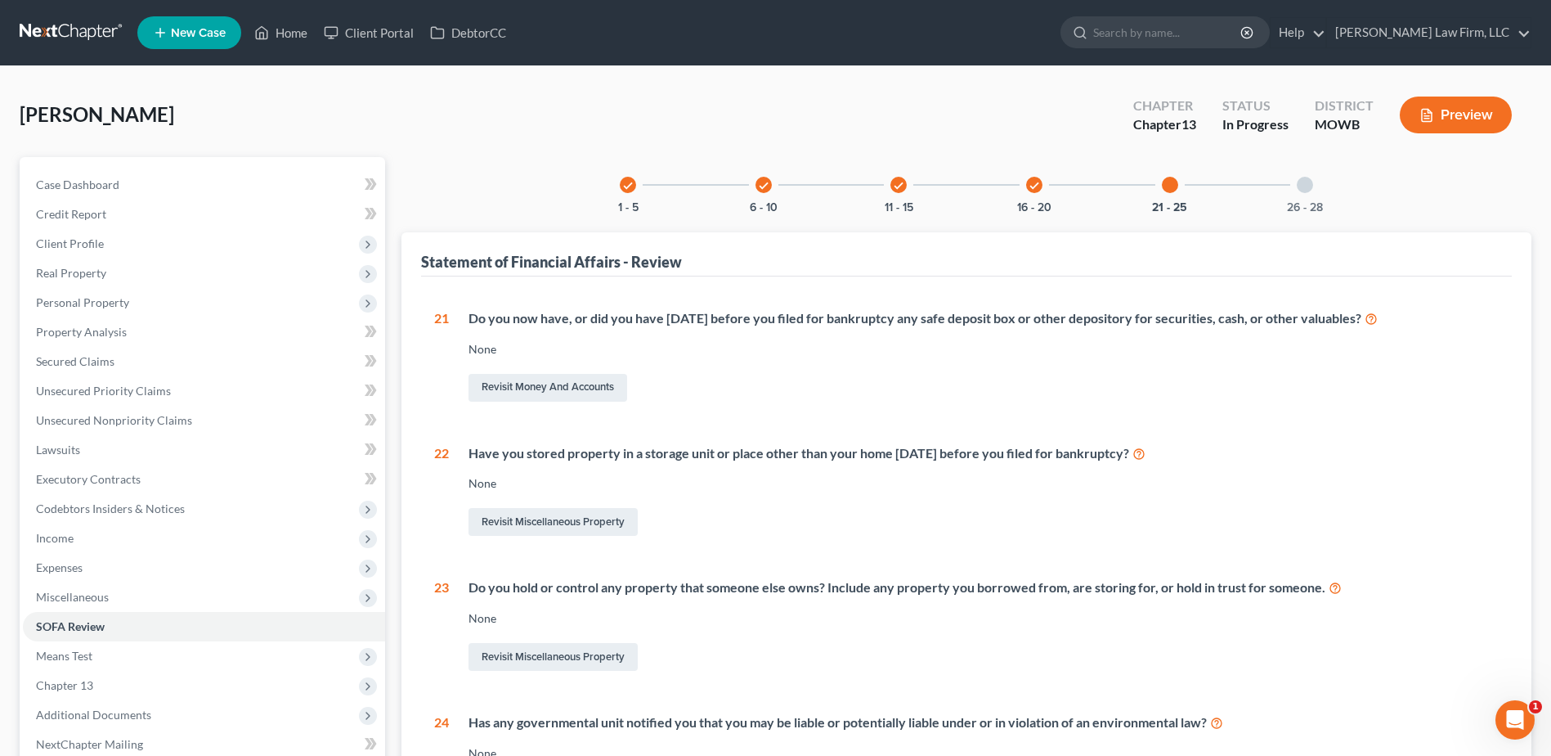
click at [1305, 189] on div at bounding box center [1305, 185] width 16 height 16
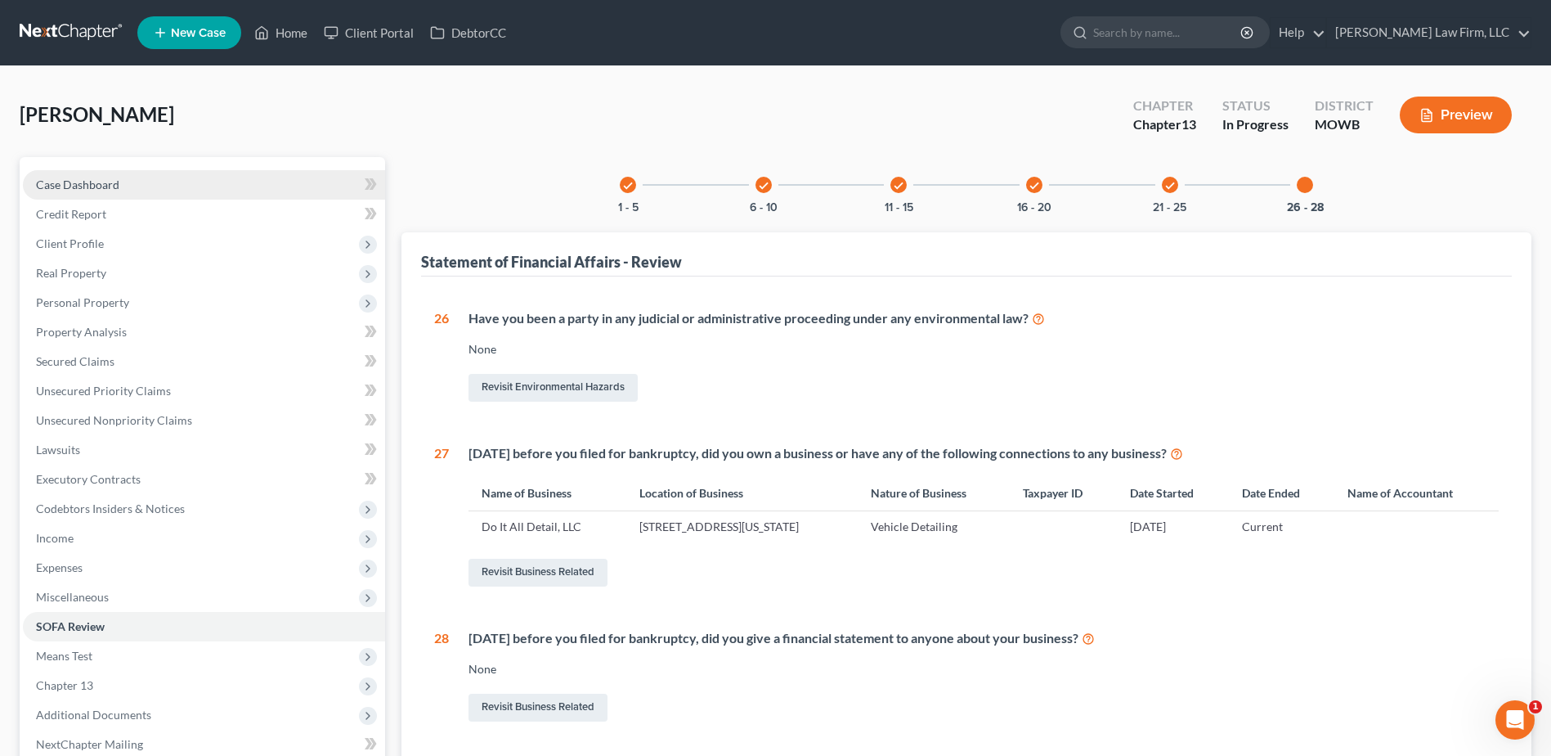
click at [63, 189] on span "Case Dashboard" at bounding box center [77, 184] width 83 height 14
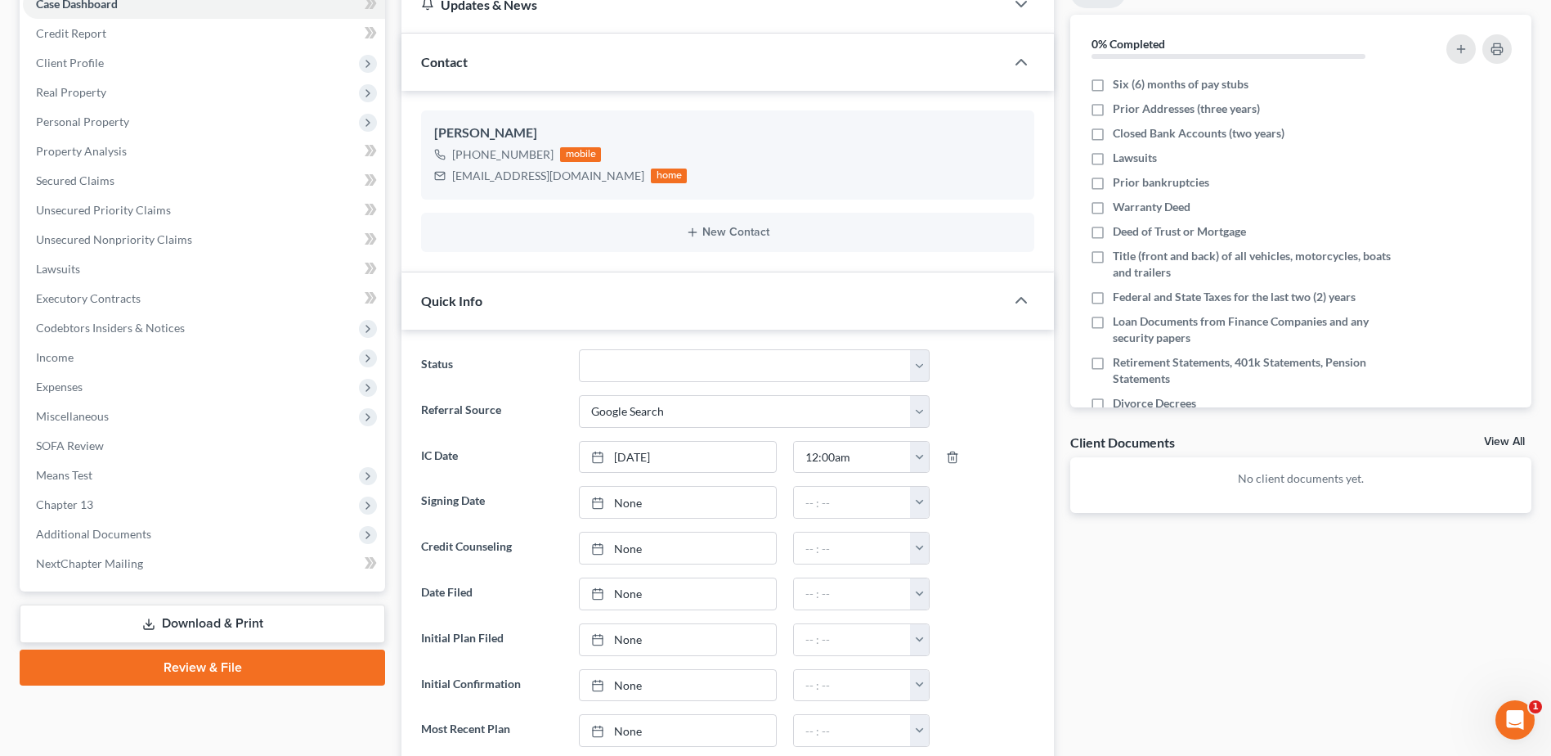
scroll to position [184, 0]
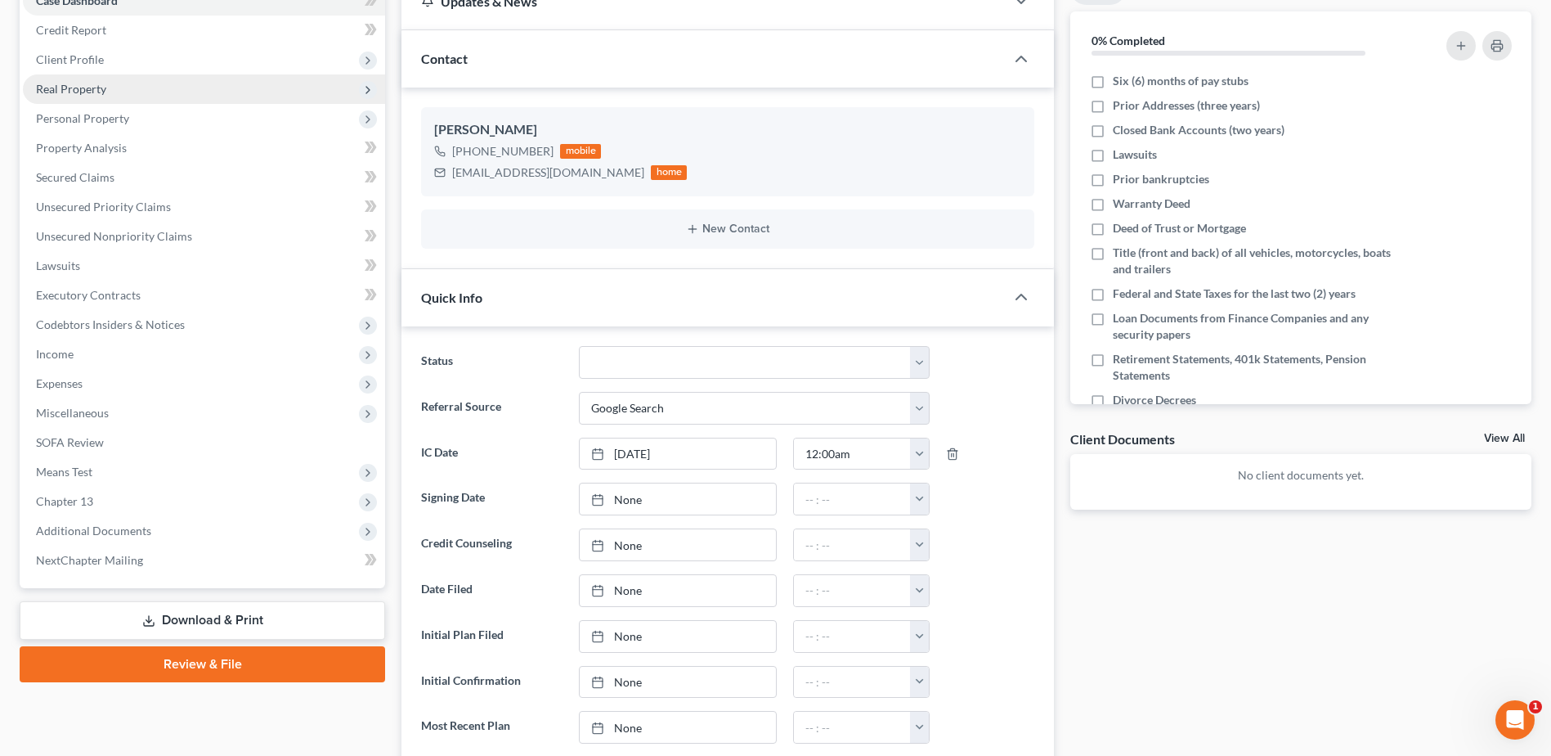
click at [51, 83] on span "Real Property" at bounding box center [71, 89] width 70 height 14
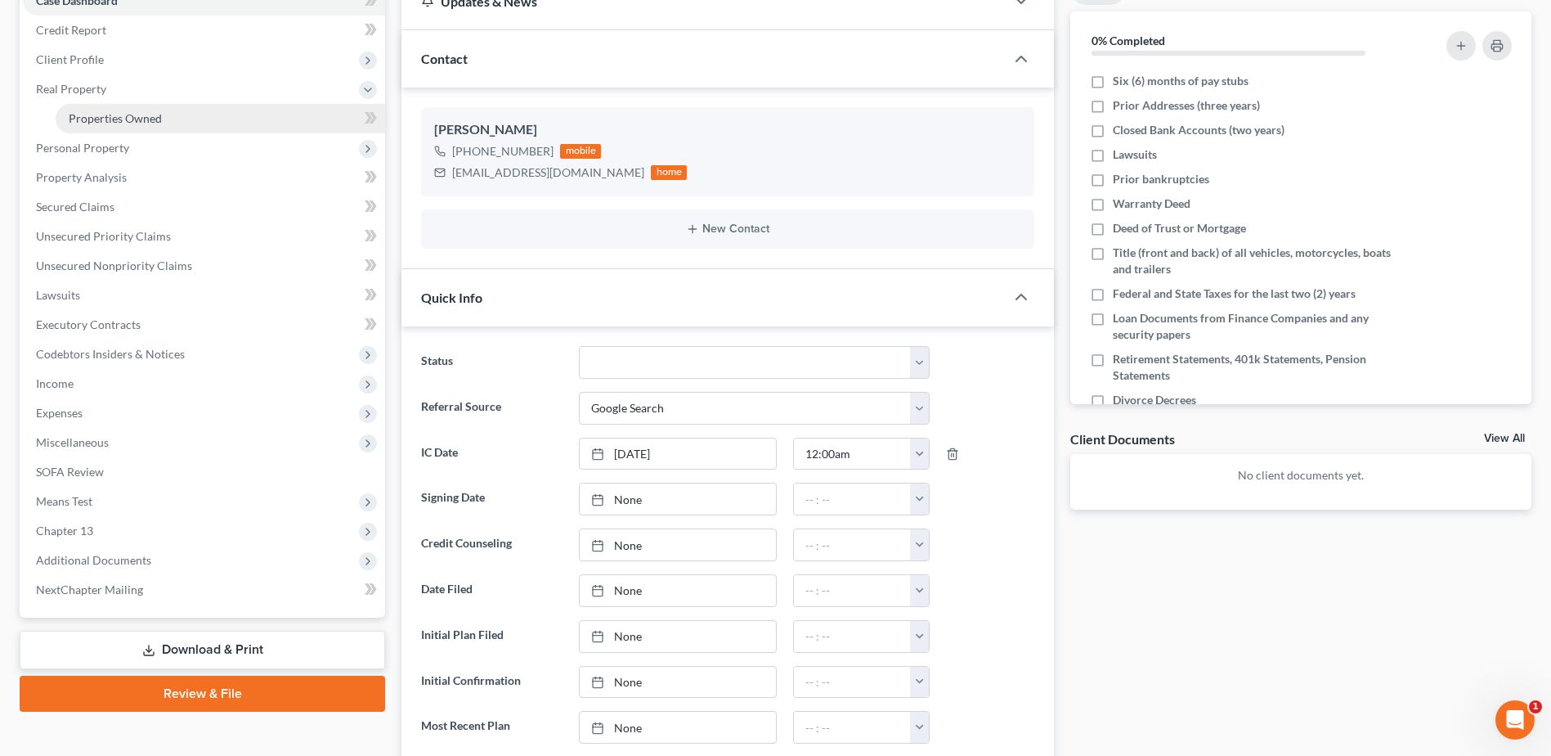
click at [85, 114] on span "Properties Owned" at bounding box center [115, 118] width 93 height 14
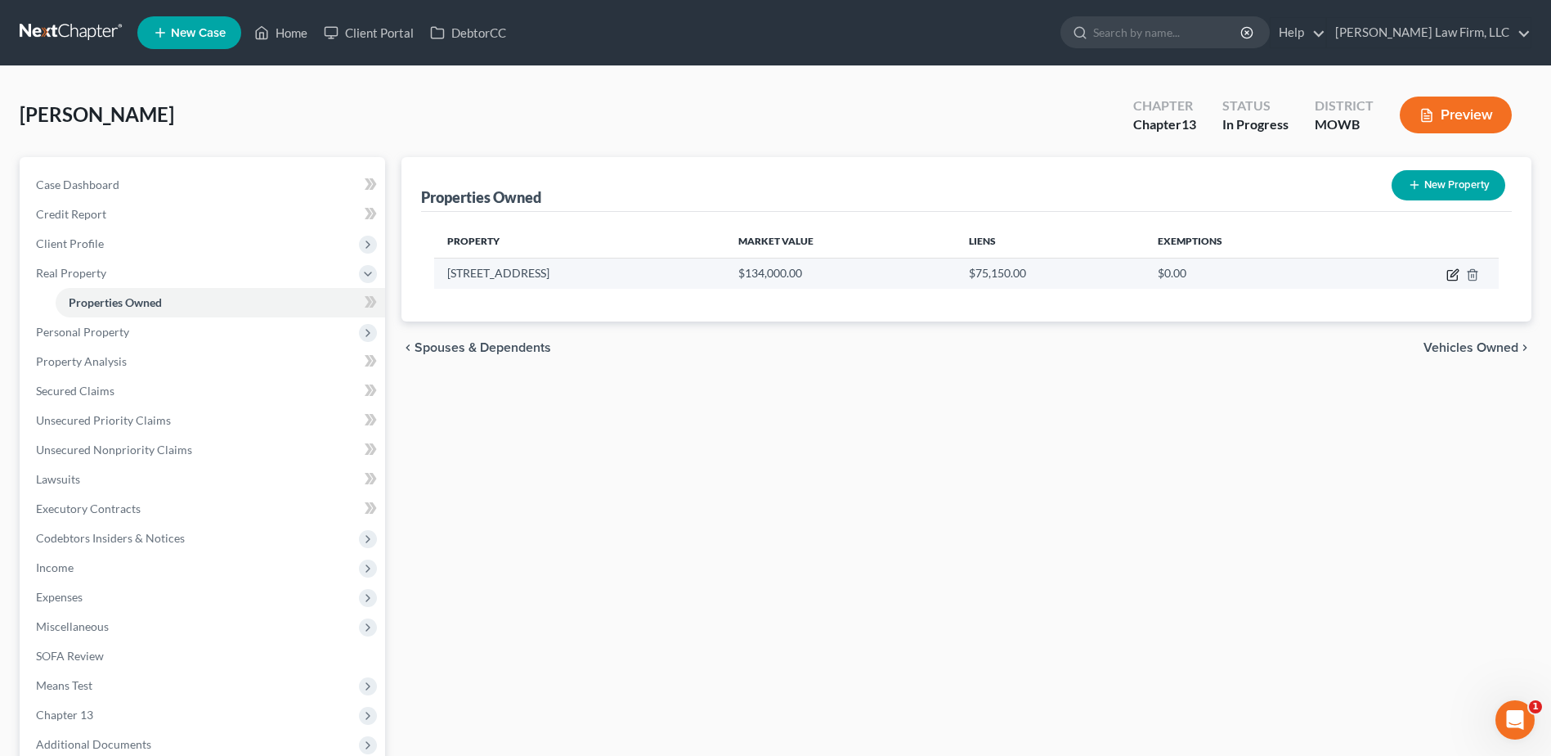
click at [1452, 278] on icon "button" at bounding box center [1453, 274] width 13 height 13
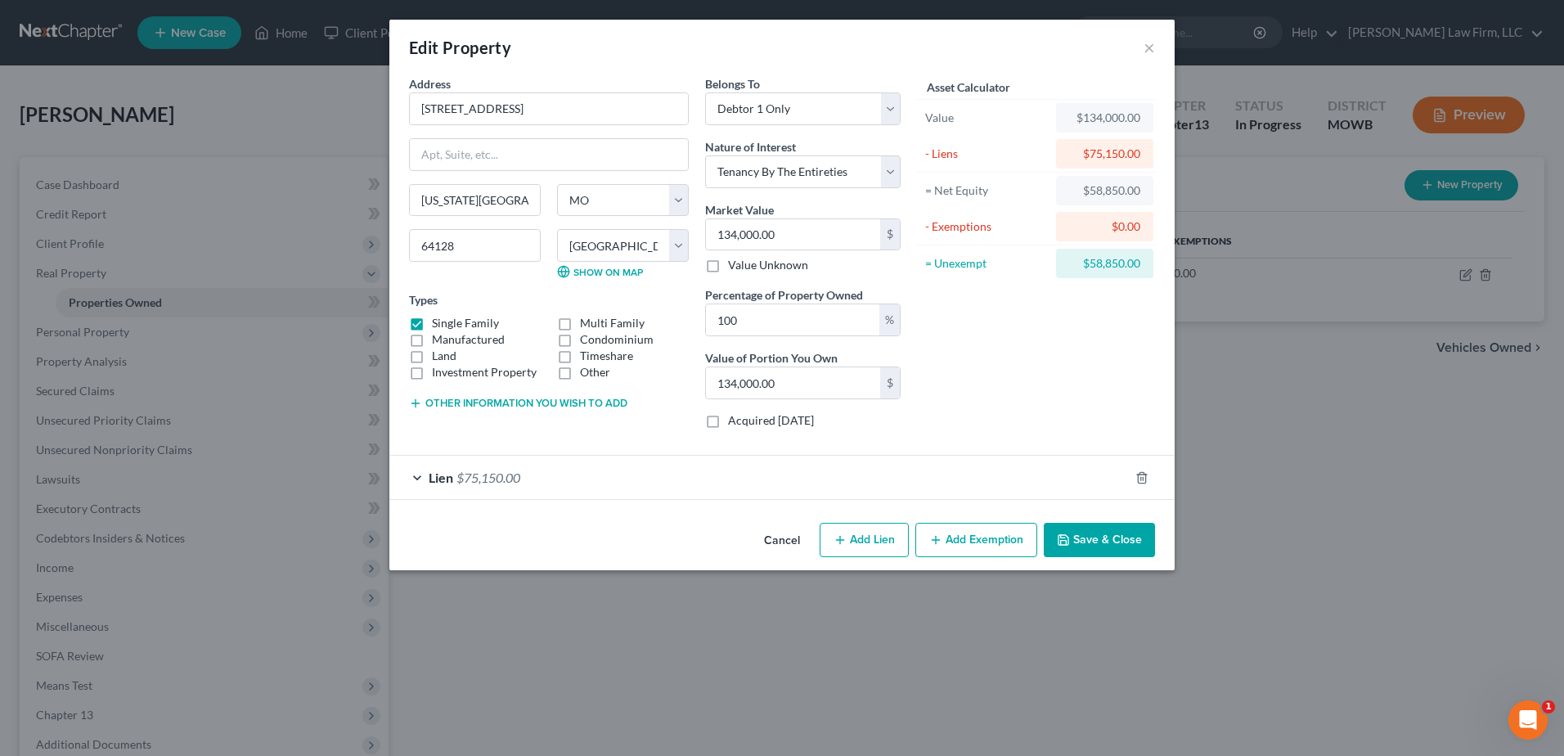
click at [408, 476] on div "Lien $75,150.00" at bounding box center [758, 476] width 739 height 43
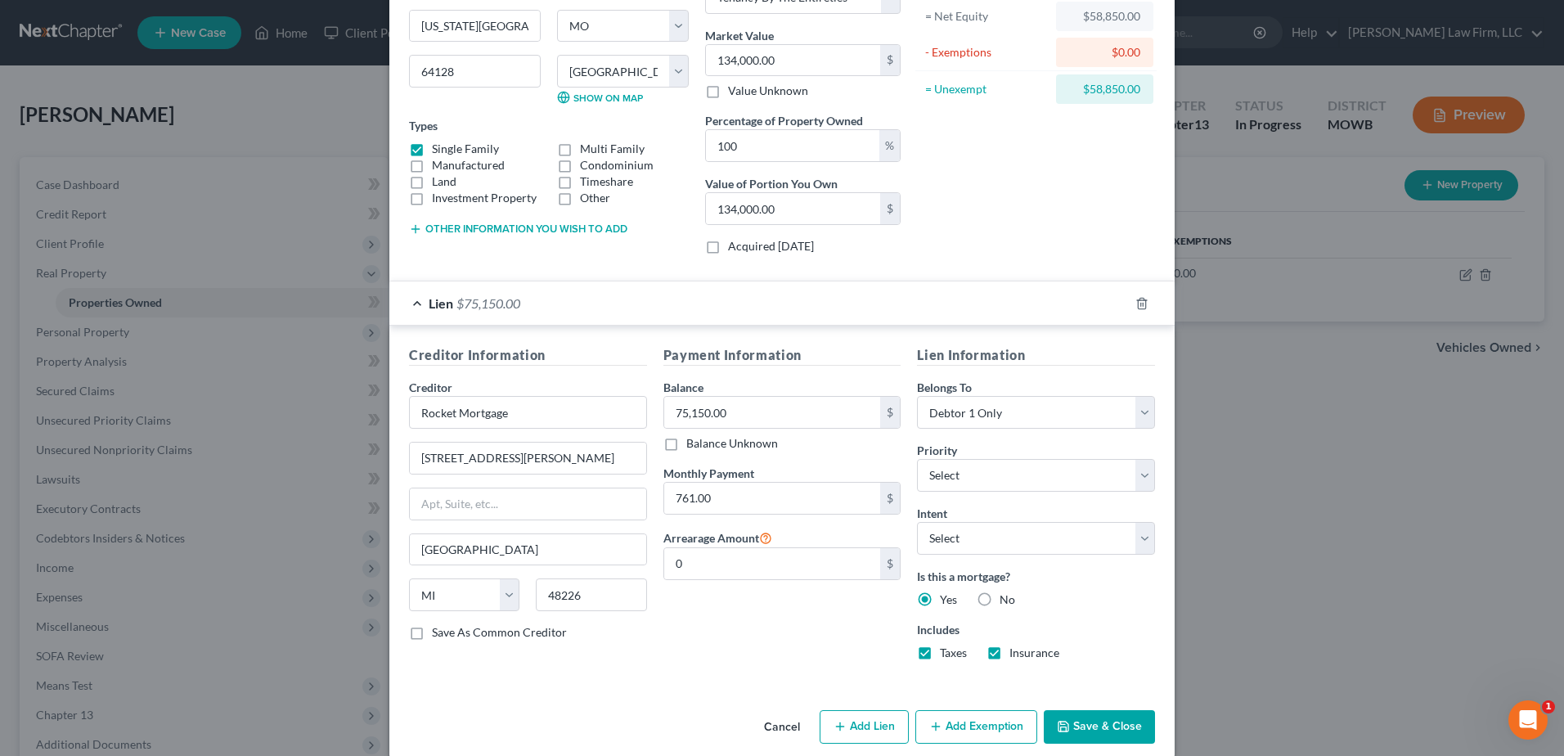
scroll to position [195, 0]
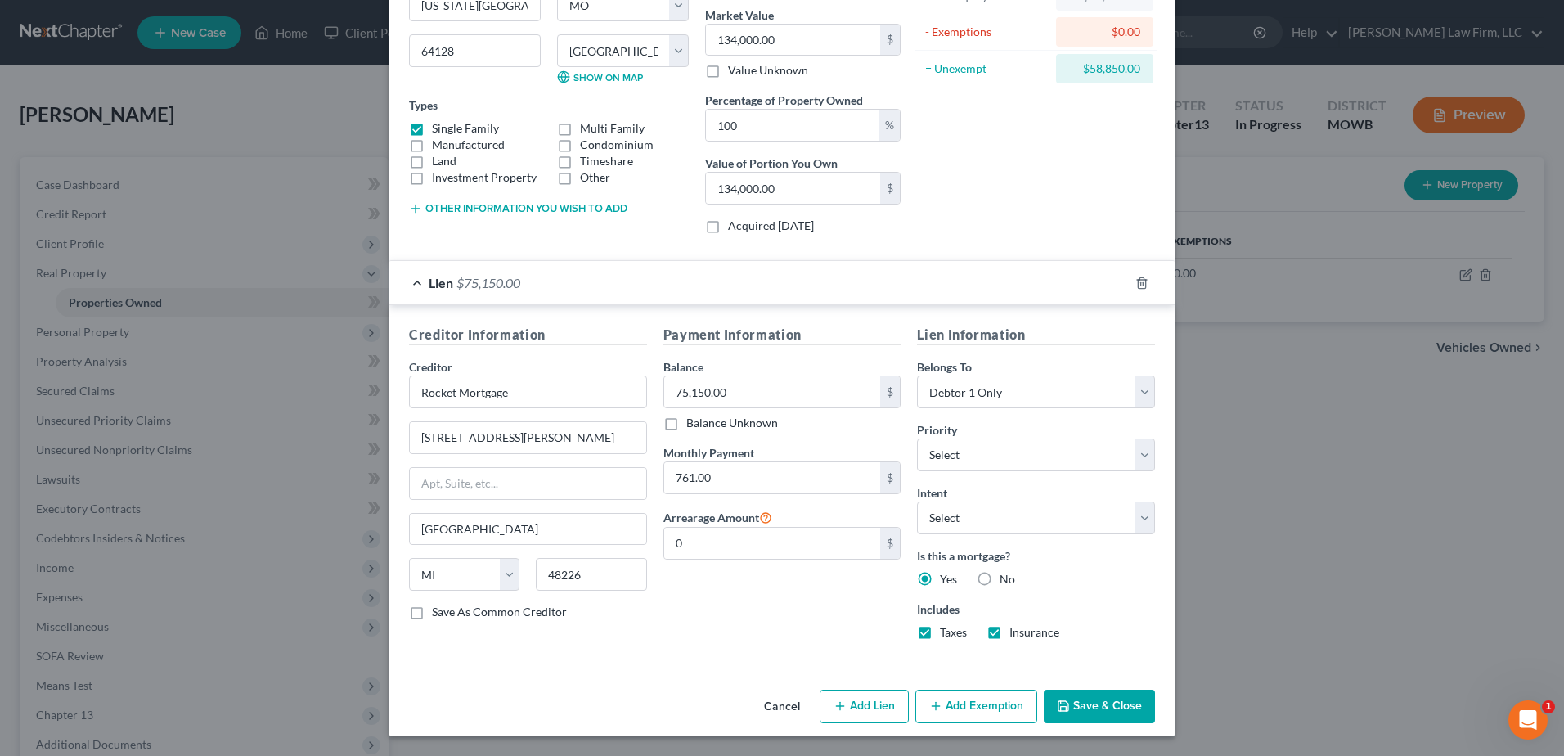
click at [1112, 718] on button "Save & Close" at bounding box center [1098, 706] width 111 height 34
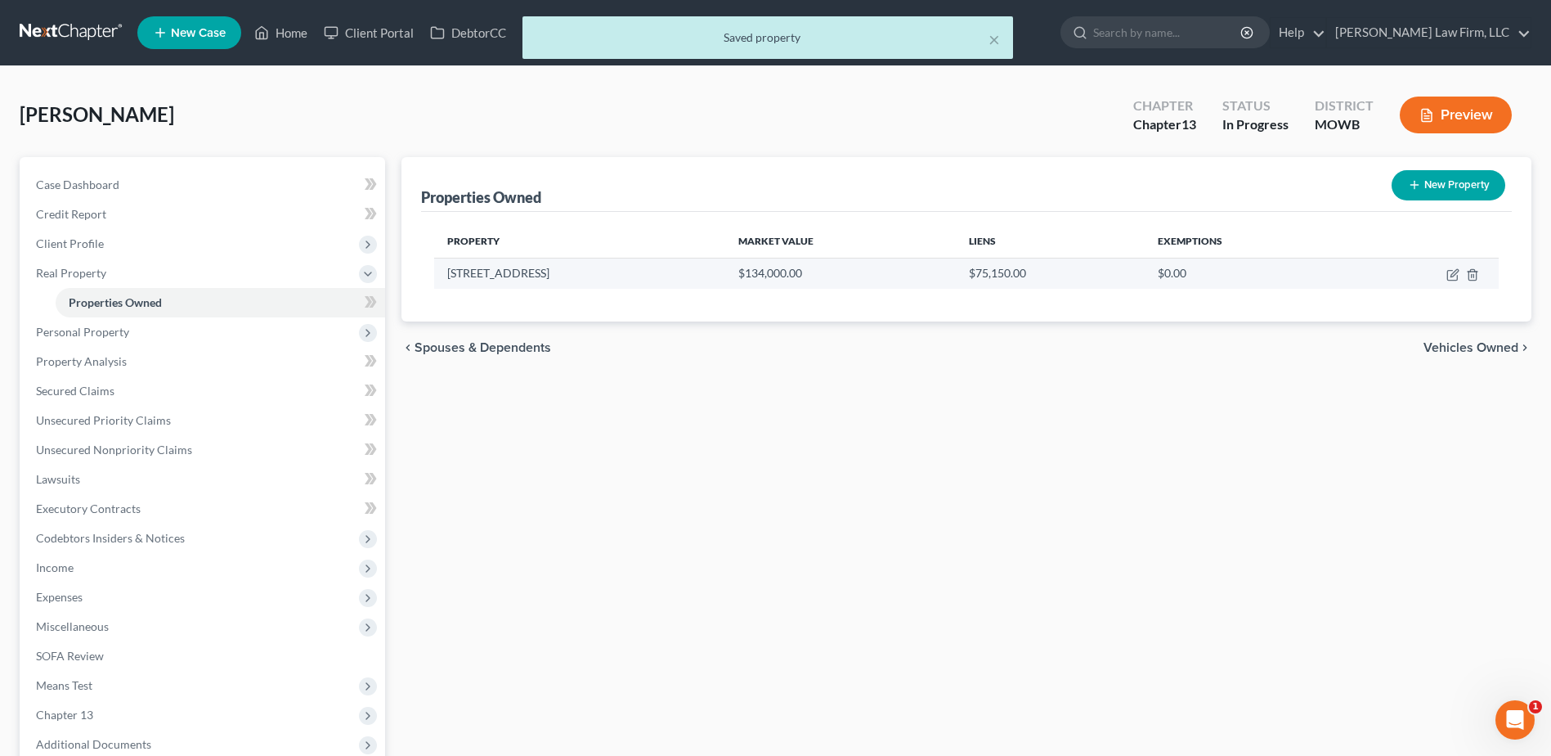
click at [1446, 277] on td at bounding box center [1425, 273] width 148 height 31
click at [1454, 276] on icon "button" at bounding box center [1453, 274] width 13 height 13
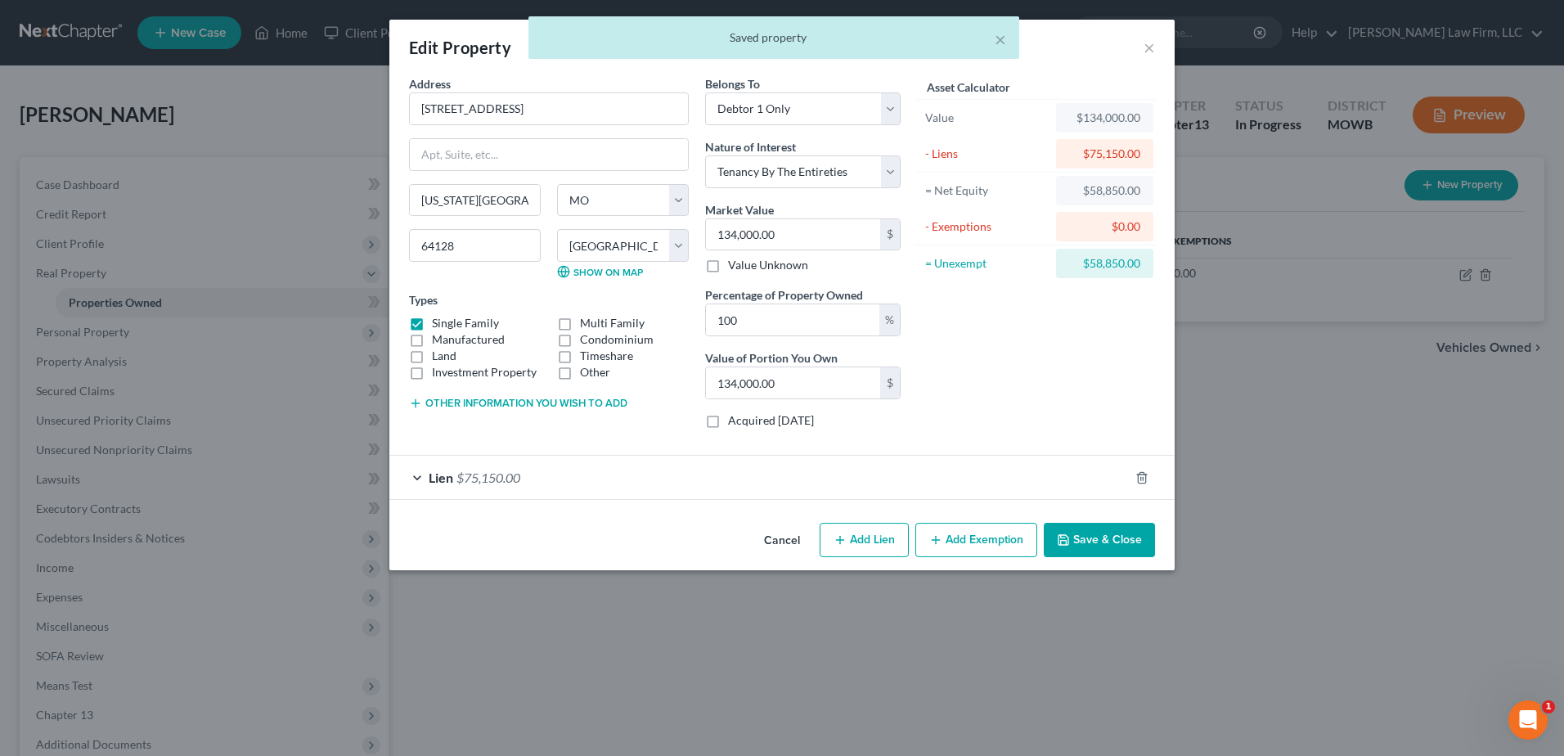
click at [417, 475] on div "Lien $75,150.00" at bounding box center [758, 476] width 739 height 43
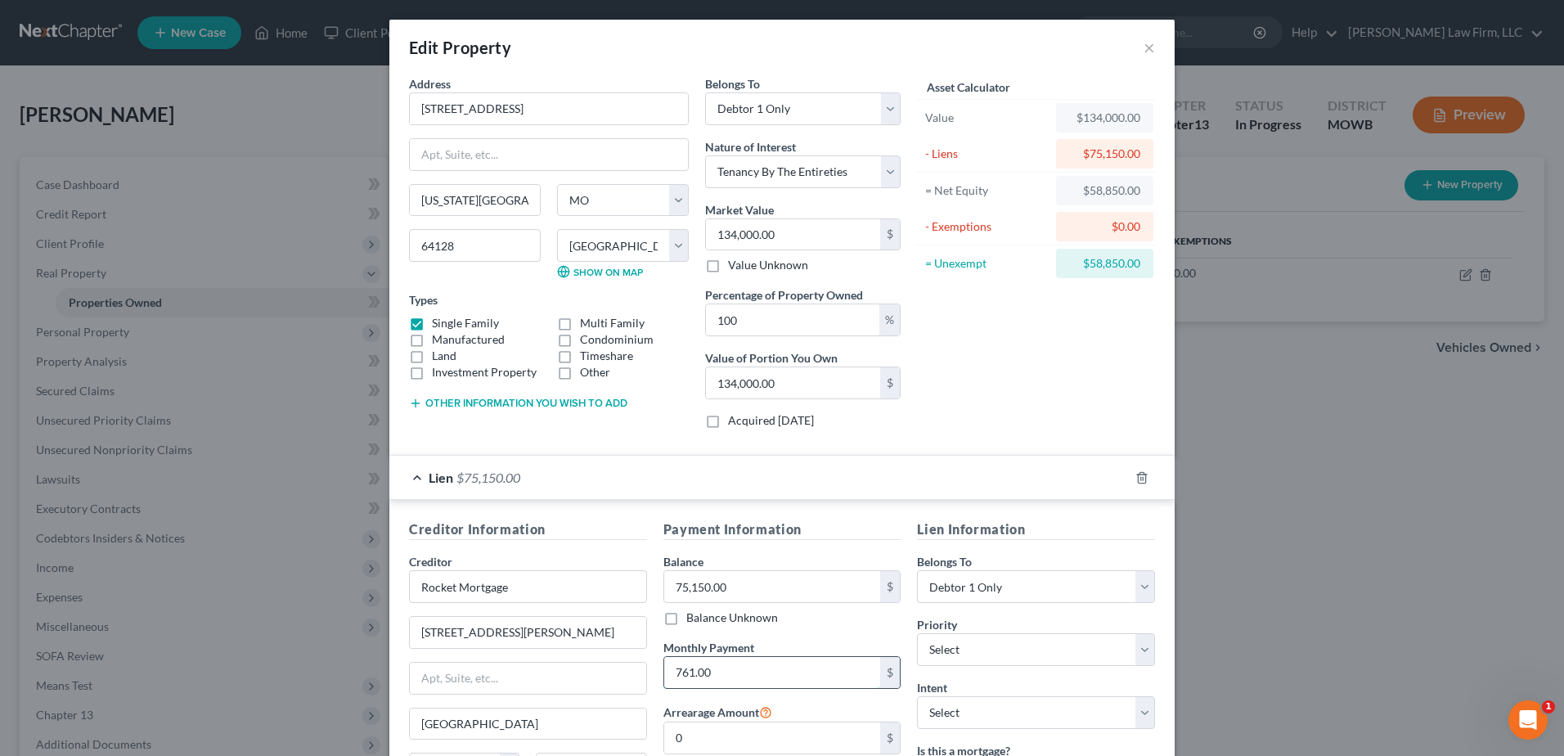
click at [758, 671] on input "761.00" at bounding box center [772, 672] width 217 height 31
click at [736, 672] on input "761.00" at bounding box center [772, 672] width 217 height 31
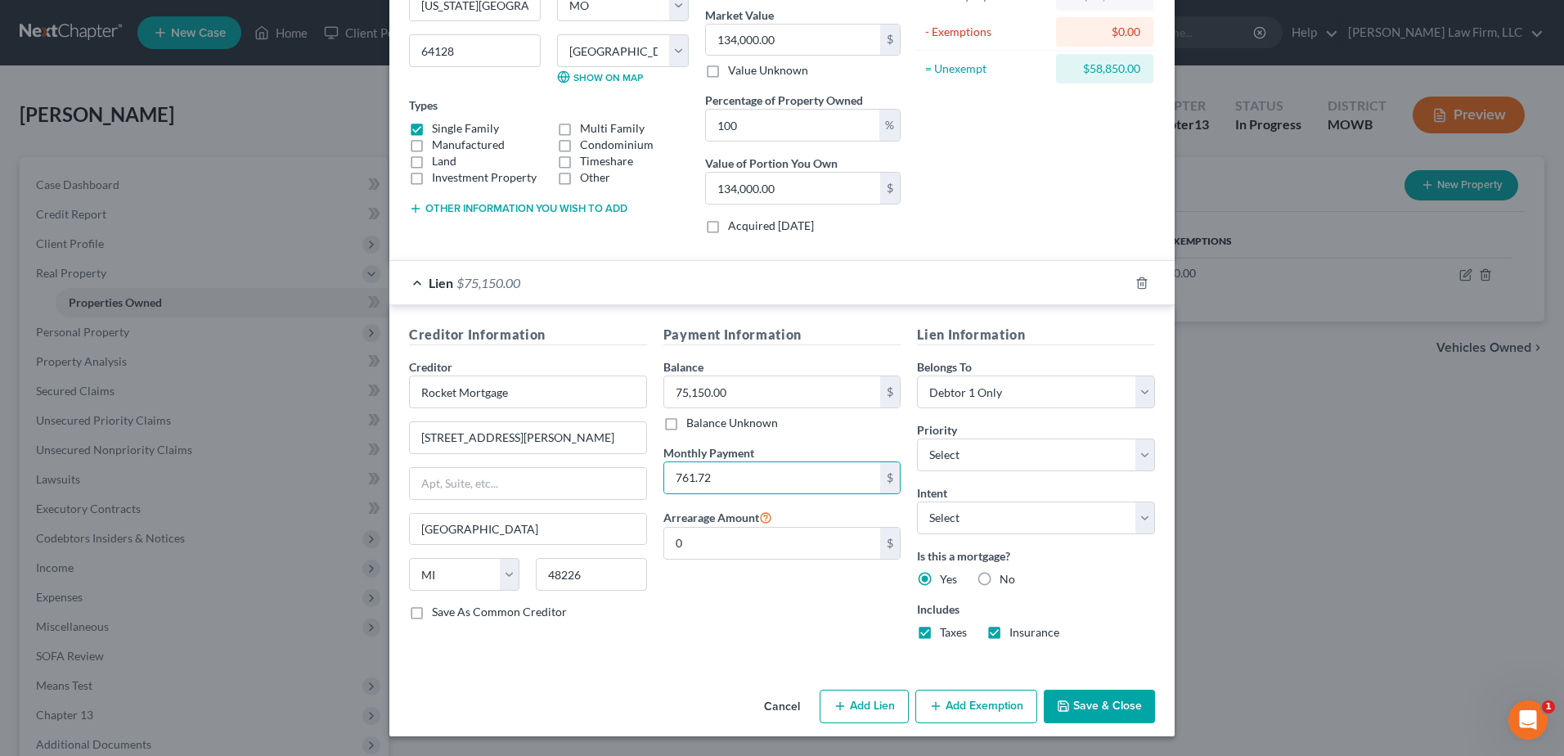
drag, startPoint x: 1116, startPoint y: 715, endPoint x: 1106, endPoint y: 685, distance: 31.3
click at [1115, 715] on button "Save & Close" at bounding box center [1098, 706] width 111 height 34
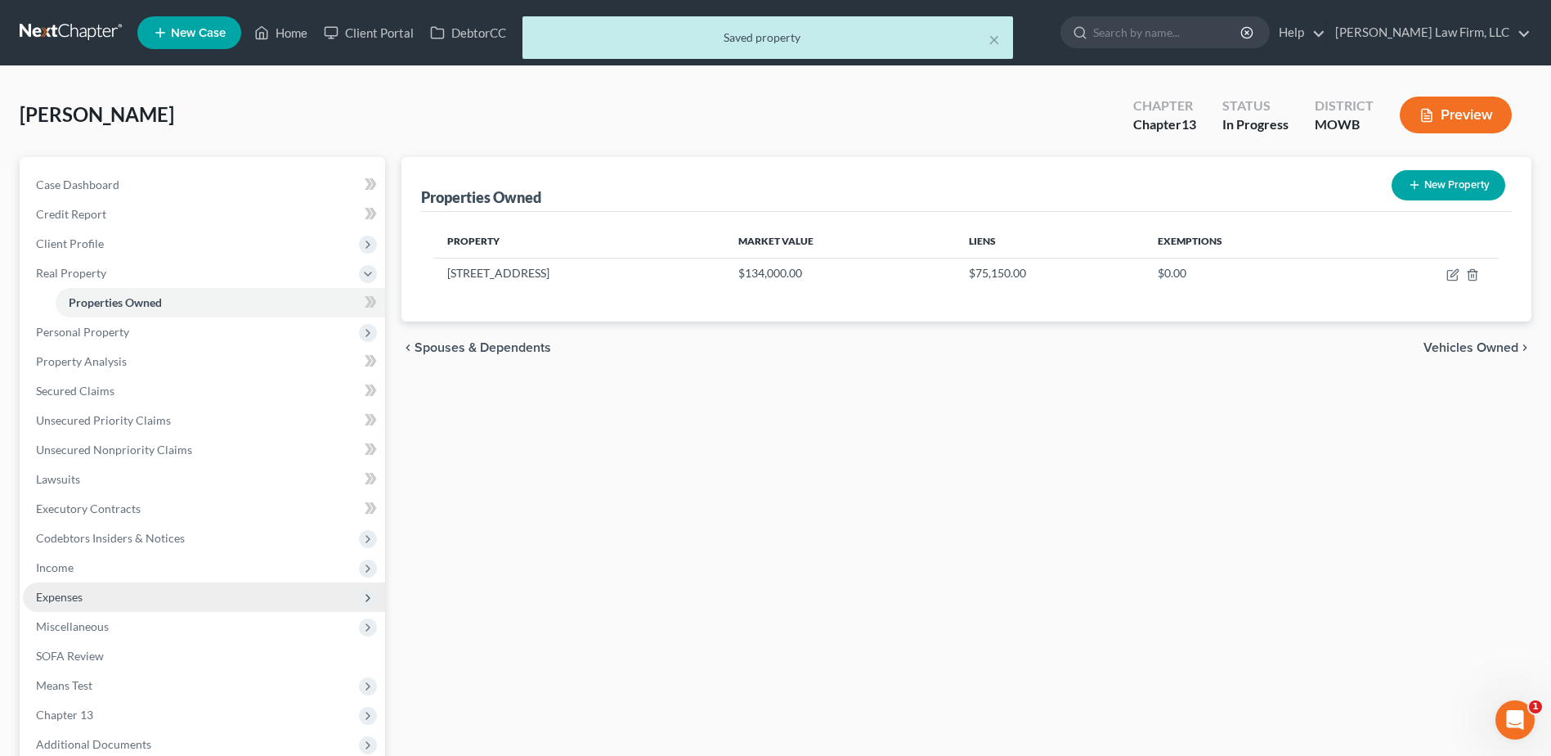
click at [72, 604] on span "Expenses" at bounding box center [204, 596] width 362 height 29
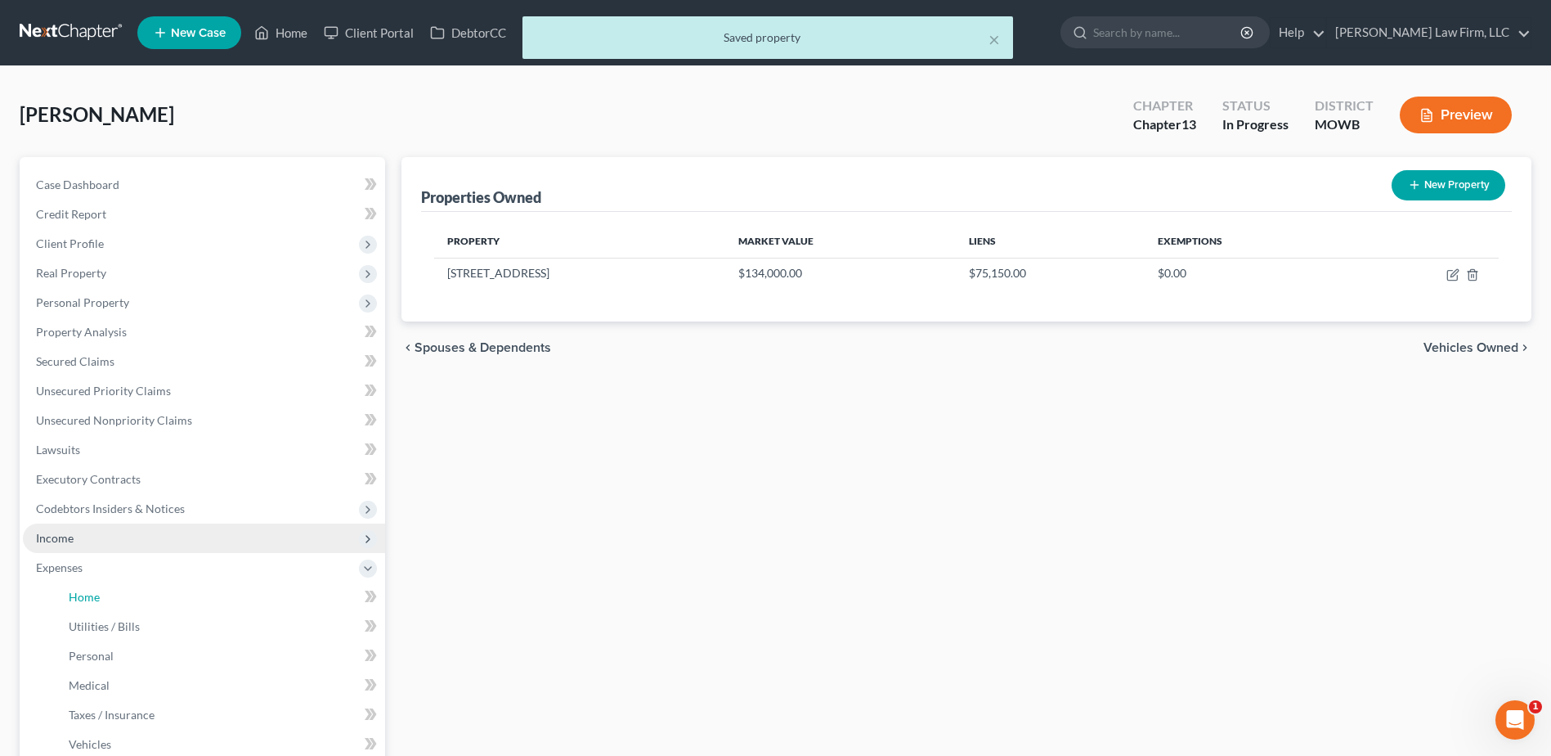
drag, startPoint x: 78, startPoint y: 596, endPoint x: 122, endPoint y: 544, distance: 68.5
click at [79, 595] on span "Home" at bounding box center [84, 597] width 31 height 14
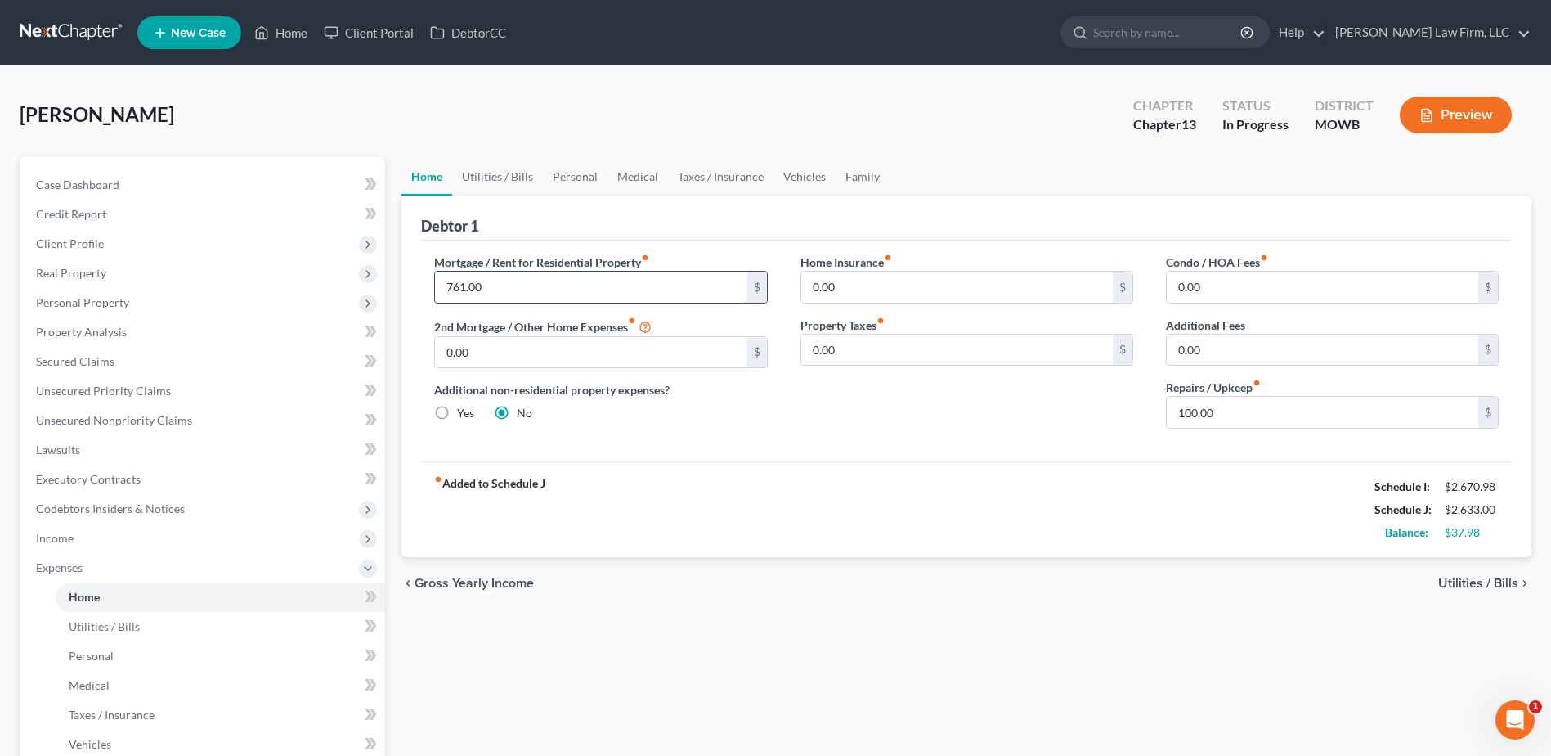
click at [563, 267] on label "Mortgage / Rent for Residential Property fiber_manual_record" at bounding box center [541, 262] width 215 height 17
drag, startPoint x: 517, startPoint y: 288, endPoint x: 505, endPoint y: 289, distance: 11.6
click at [505, 289] on input "761.00" at bounding box center [591, 286] width 312 height 31
click at [498, 284] on input "761.00" at bounding box center [591, 286] width 312 height 31
click at [1014, 525] on div "fiber_manual_record Added to Schedule J Schedule I: $2,670.98 Schedule J: $2,63…" at bounding box center [966, 509] width 1091 height 96
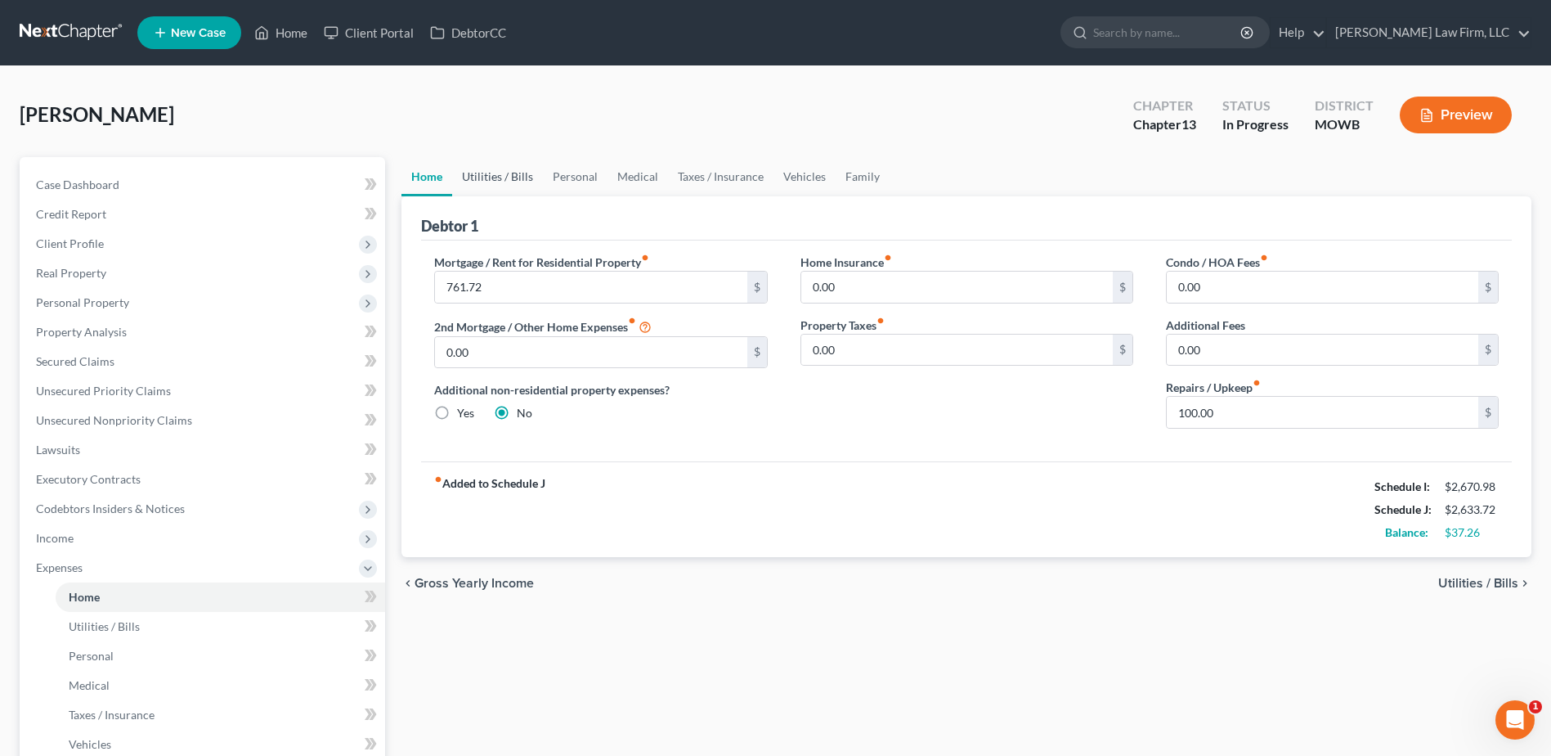
click at [504, 178] on link "Utilities / Bills" at bounding box center [497, 176] width 91 height 39
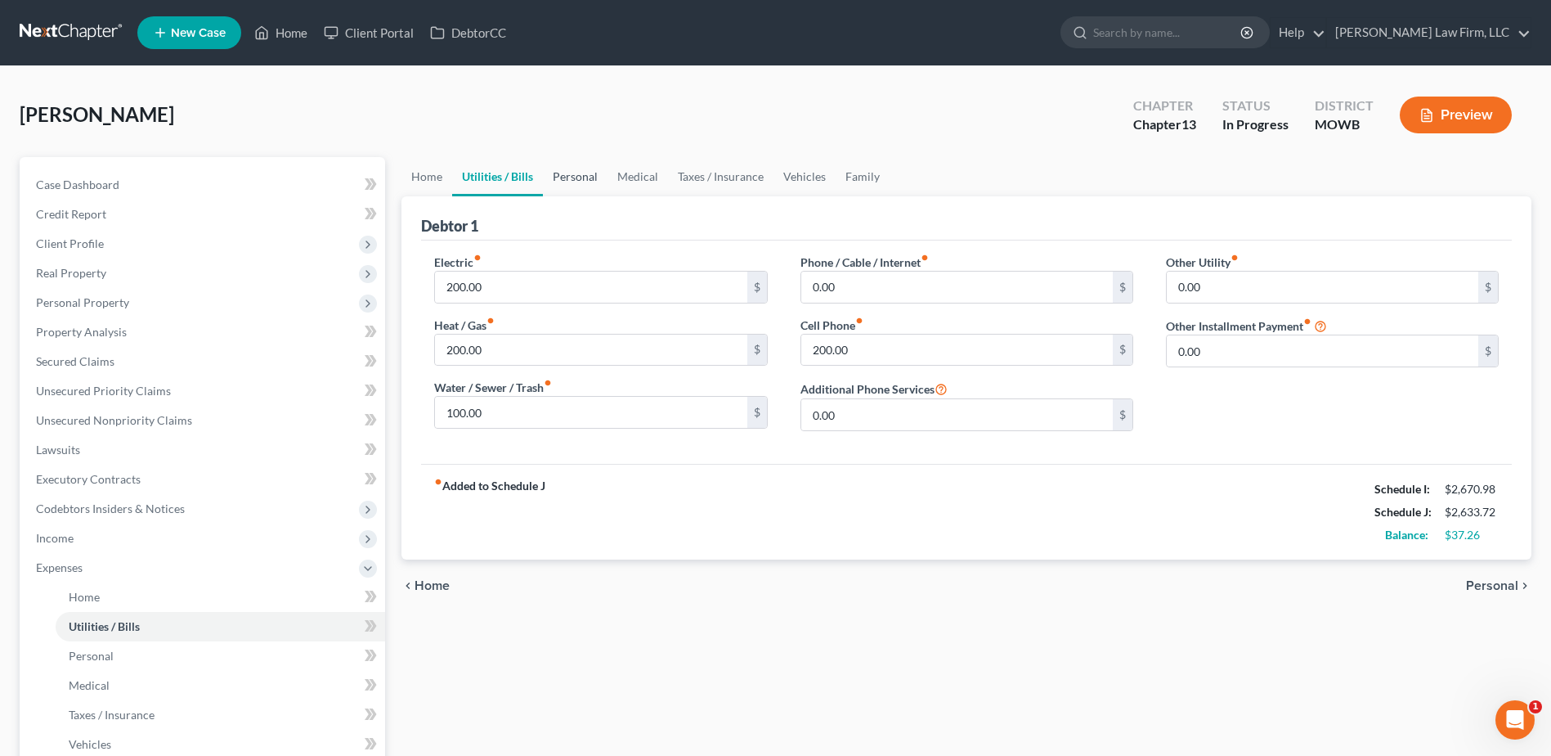
click at [568, 177] on link "Personal" at bounding box center [575, 176] width 65 height 39
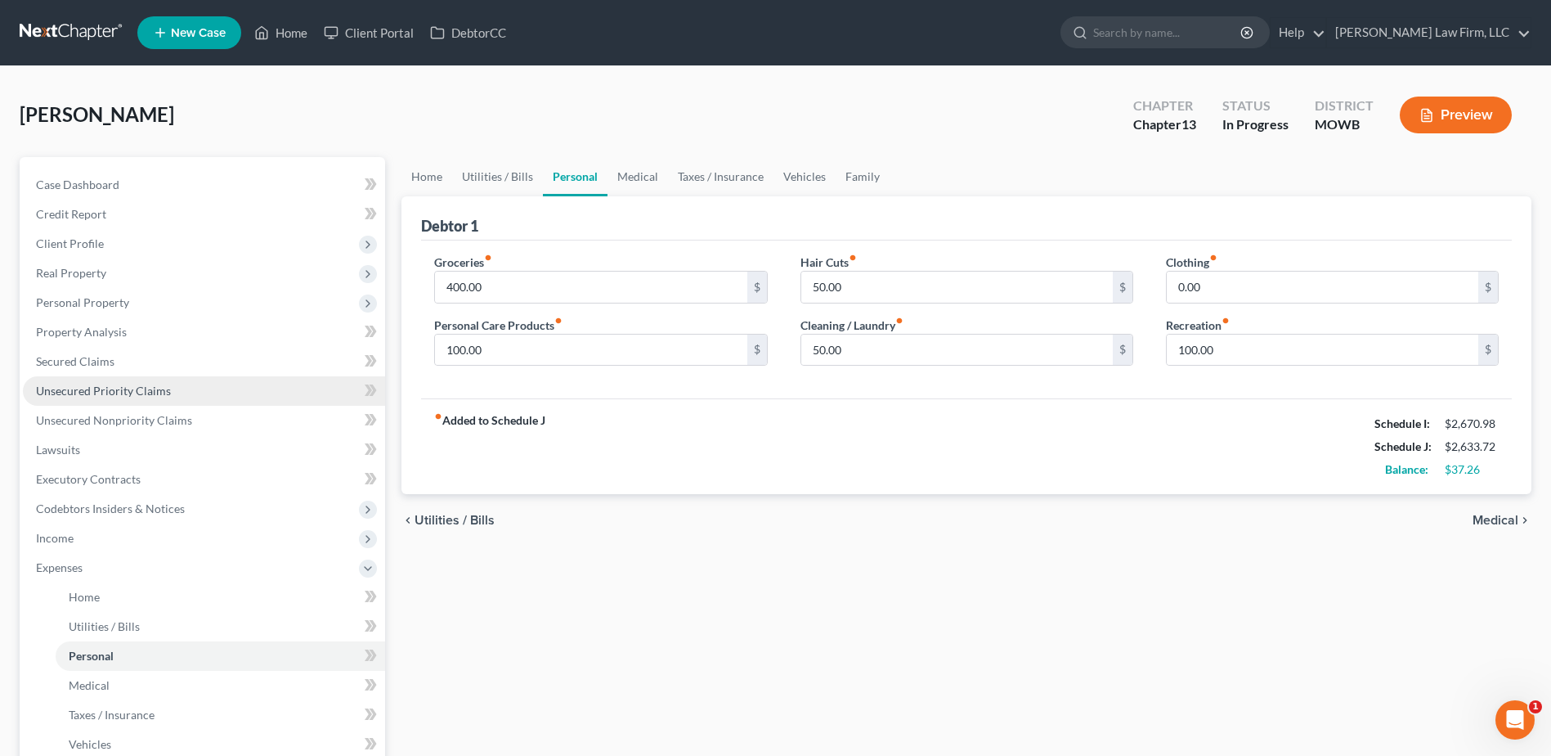
click at [113, 397] on span "Unsecured Priority Claims" at bounding box center [103, 391] width 135 height 14
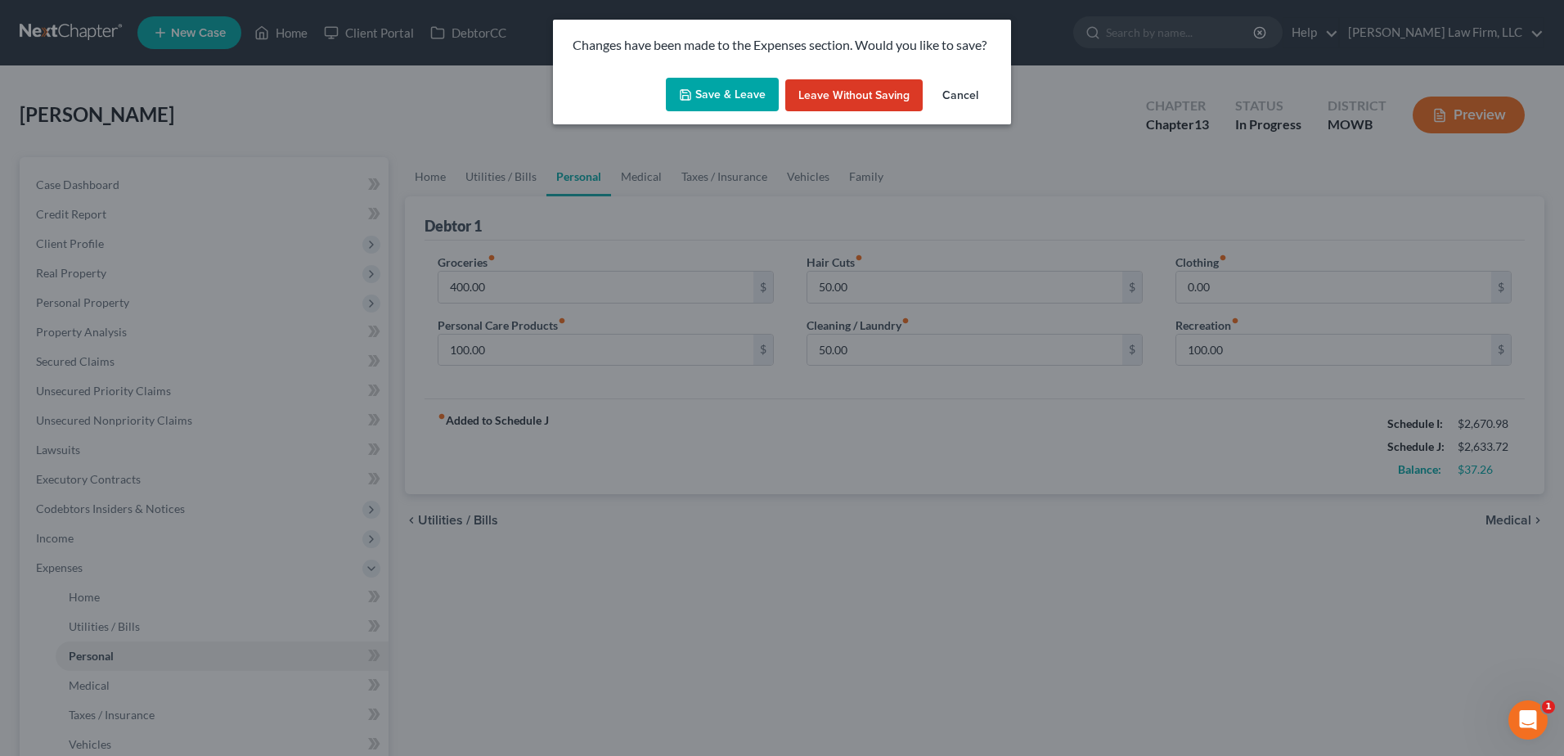
click at [742, 78] on button "Save & Leave" at bounding box center [722, 95] width 113 height 34
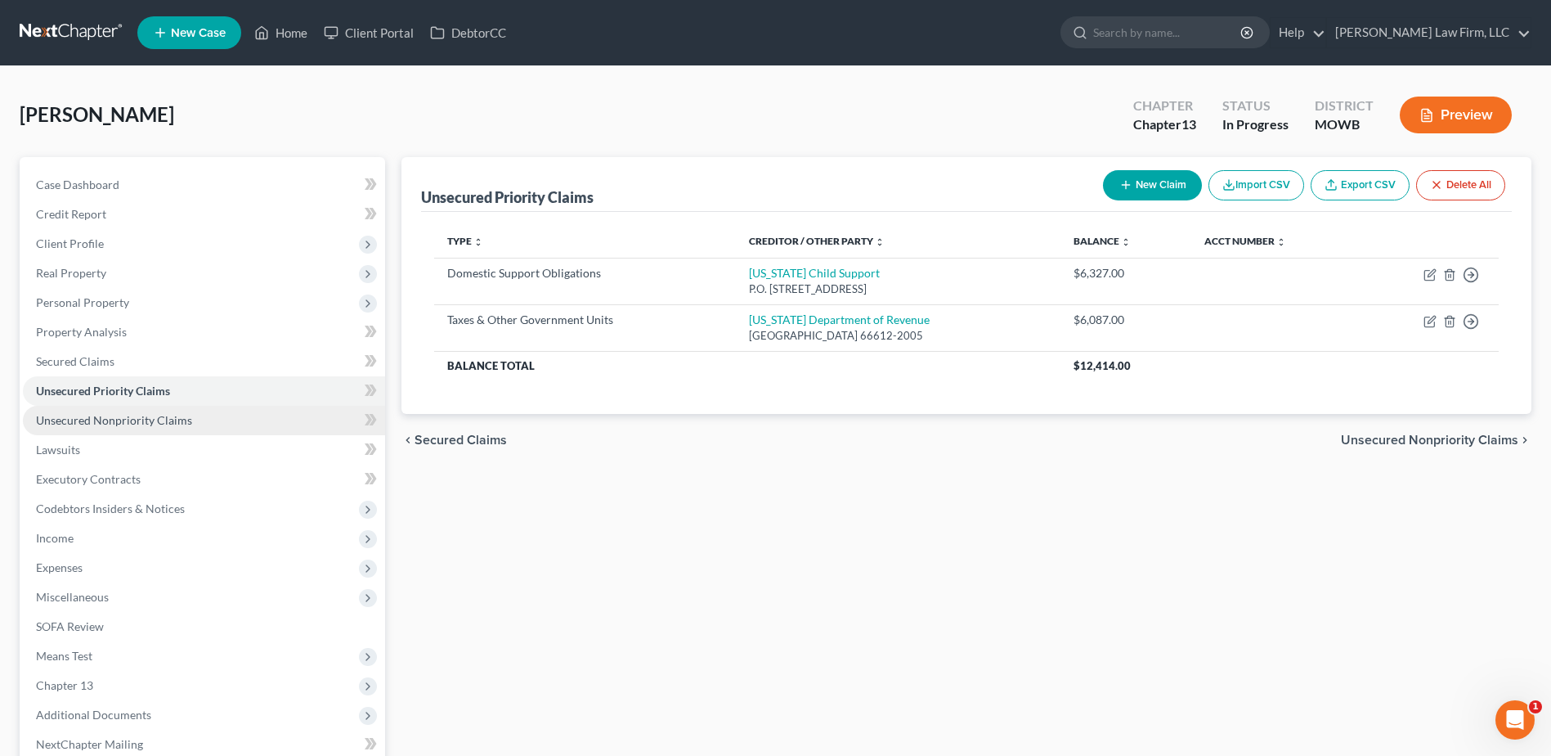
click at [154, 418] on span "Unsecured Nonpriority Claims" at bounding box center [114, 420] width 156 height 14
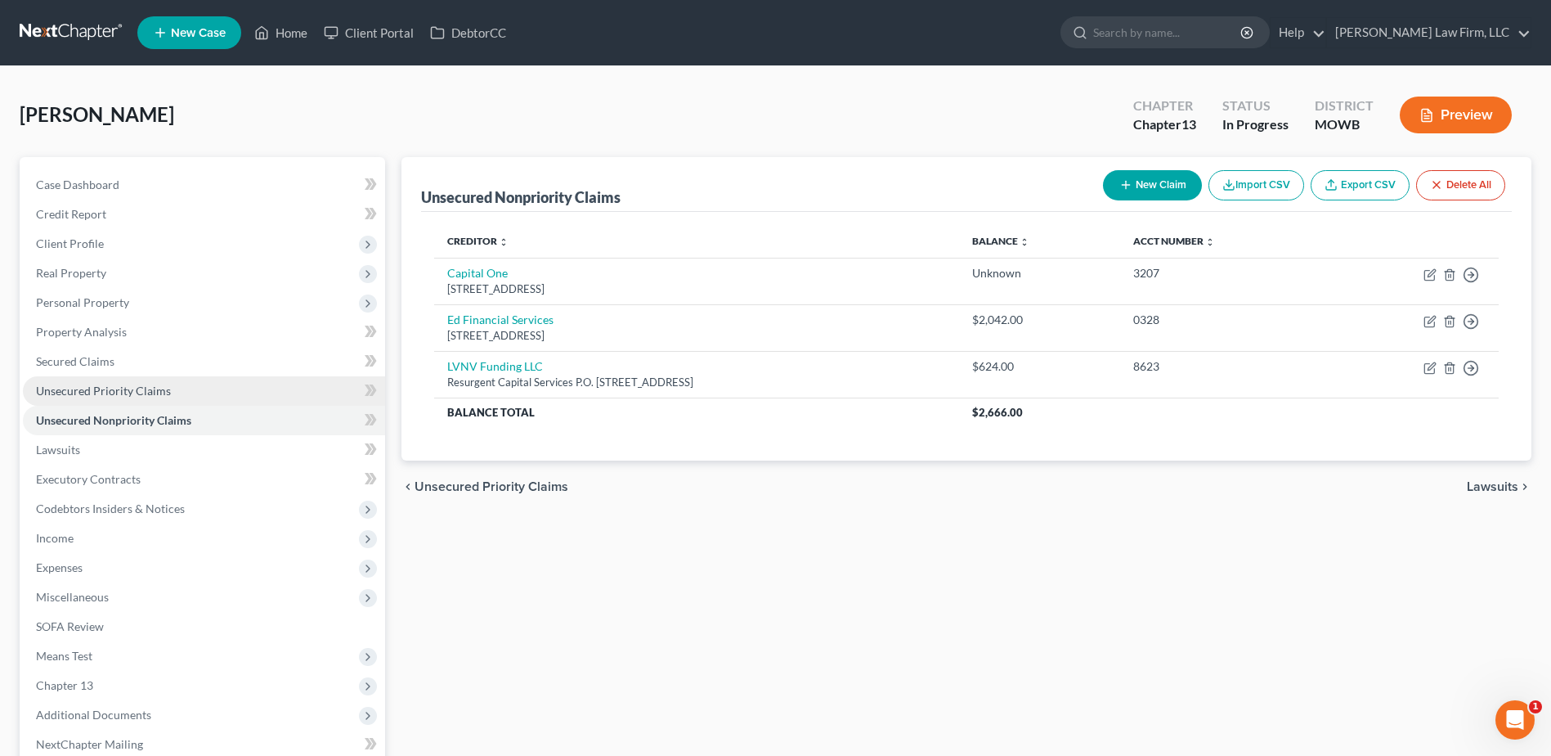
click at [110, 387] on span "Unsecured Priority Claims" at bounding box center [103, 391] width 135 height 14
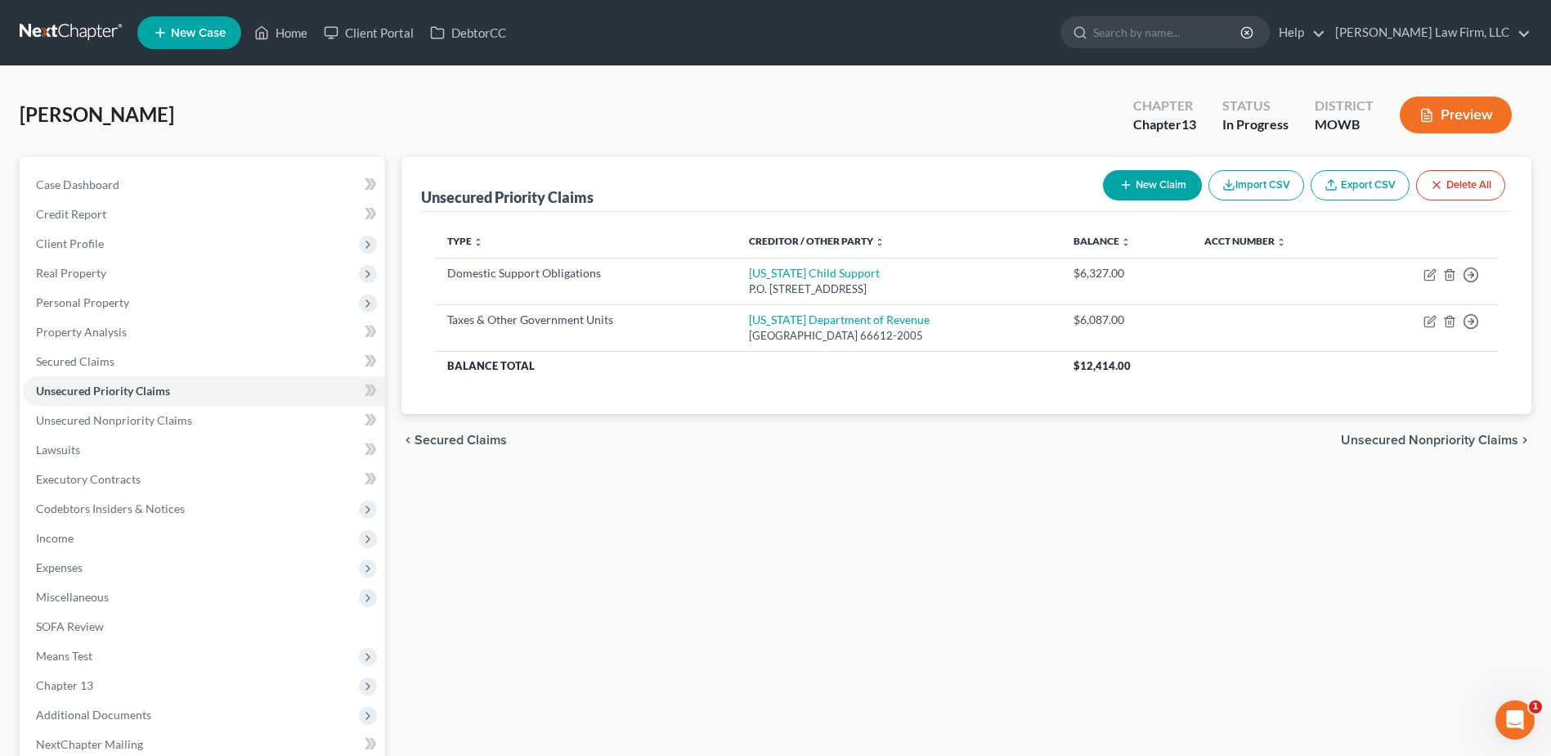
click at [868, 662] on div "Unsecured Priority Claims New Claim Import CSV Export CSV Delete All Type expan…" at bounding box center [966, 511] width 1147 height 709
click at [50, 546] on span "Income" at bounding box center [204, 537] width 362 height 29
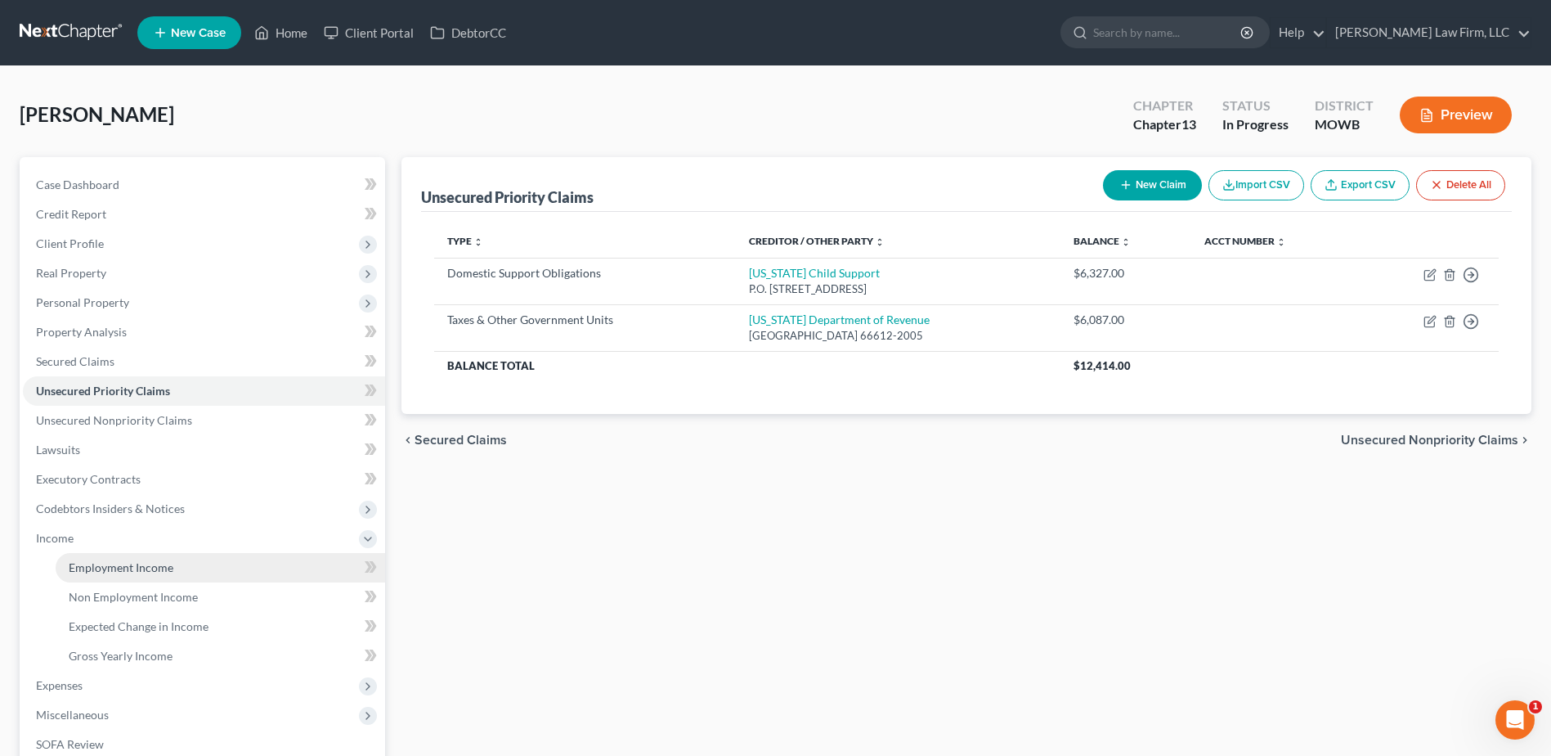
click at [74, 557] on link "Employment Income" at bounding box center [221, 567] width 330 height 29
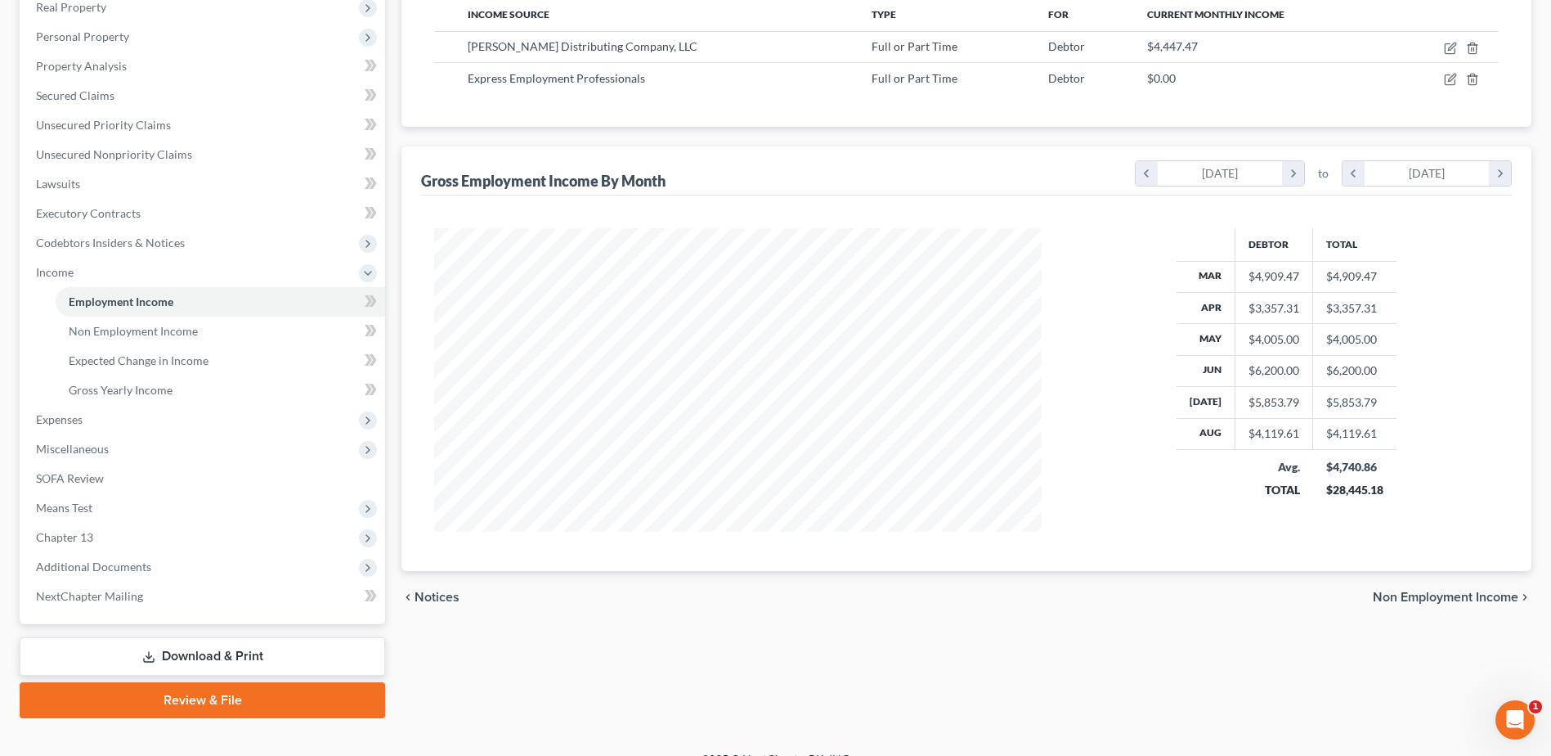
scroll to position [290, 0]
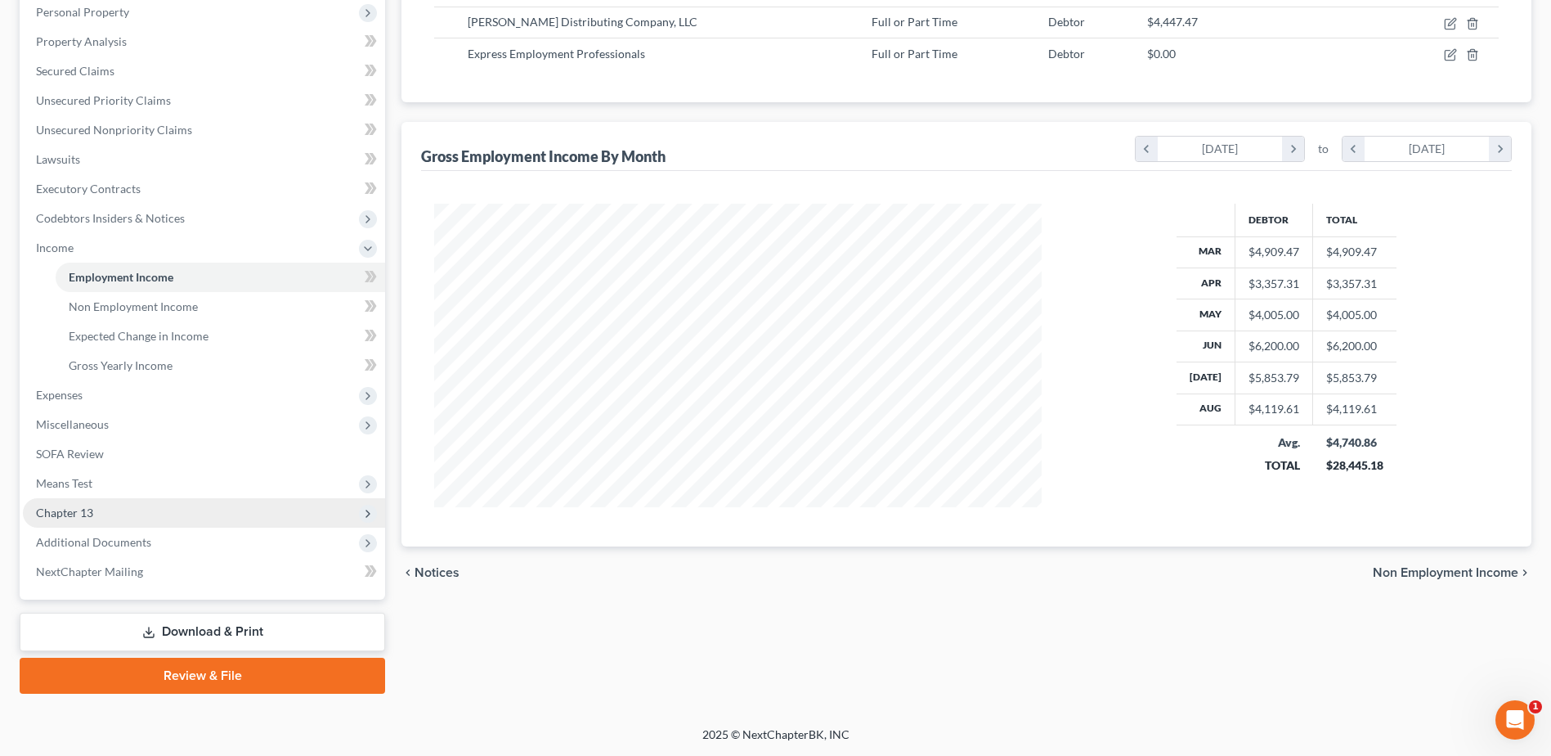
drag, startPoint x: 222, startPoint y: 633, endPoint x: 284, endPoint y: 525, distance: 124.6
click at [222, 633] on link "Download & Print" at bounding box center [203, 632] width 366 height 38
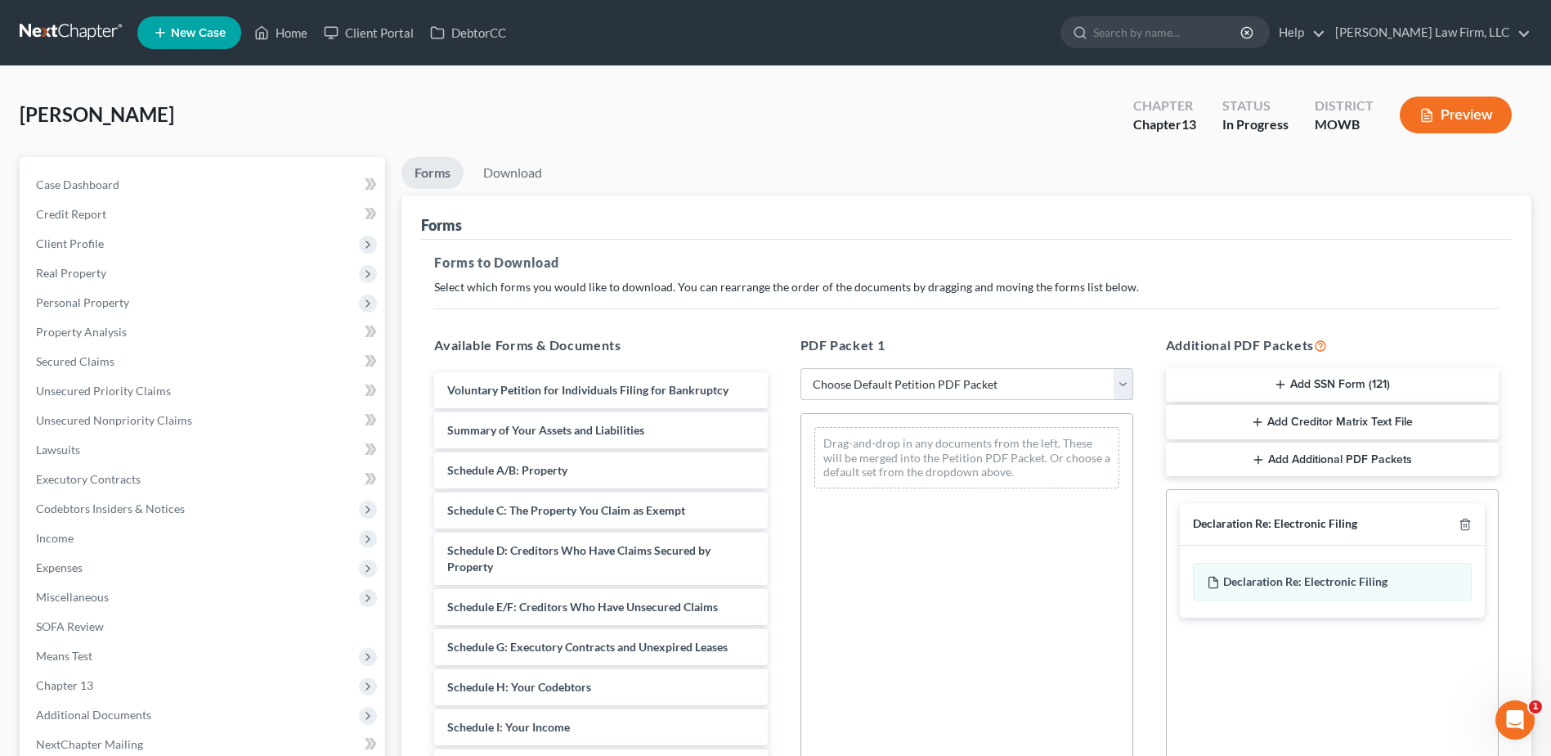
click at [1129, 384] on select "Choose Default Petition PDF Packet Complete Bankruptcy Petition (all forms and …" at bounding box center [967, 384] width 333 height 33
click at [801, 368] on select "Choose Default Petition PDF Packet Complete Bankruptcy Petition (all forms and …" at bounding box center [967, 384] width 333 height 33
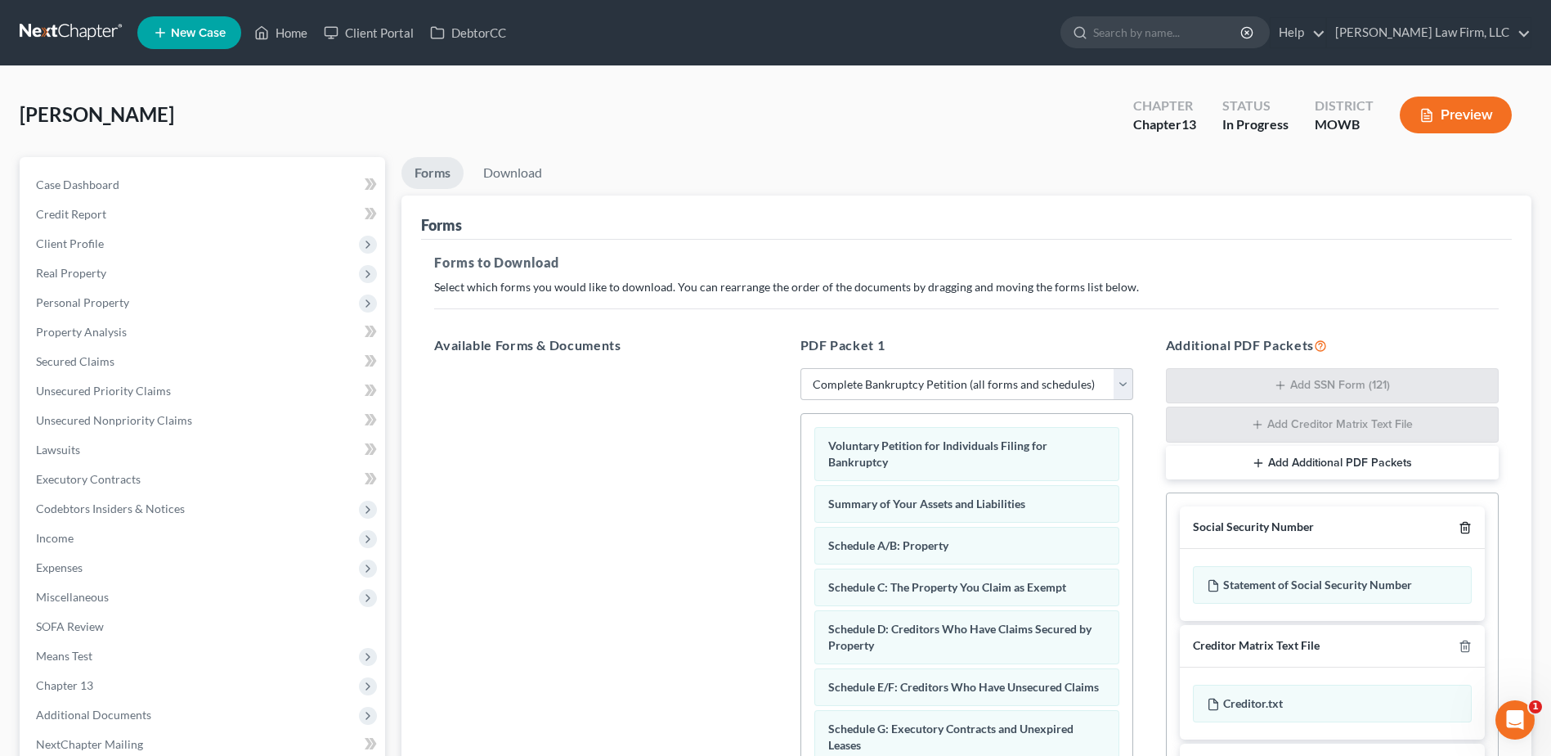
click at [1459, 526] on icon "button" at bounding box center [1465, 527] width 13 height 13
click at [1460, 525] on div at bounding box center [1462, 526] width 20 height 16
click at [1461, 525] on icon "button" at bounding box center [1464, 526] width 7 height 11
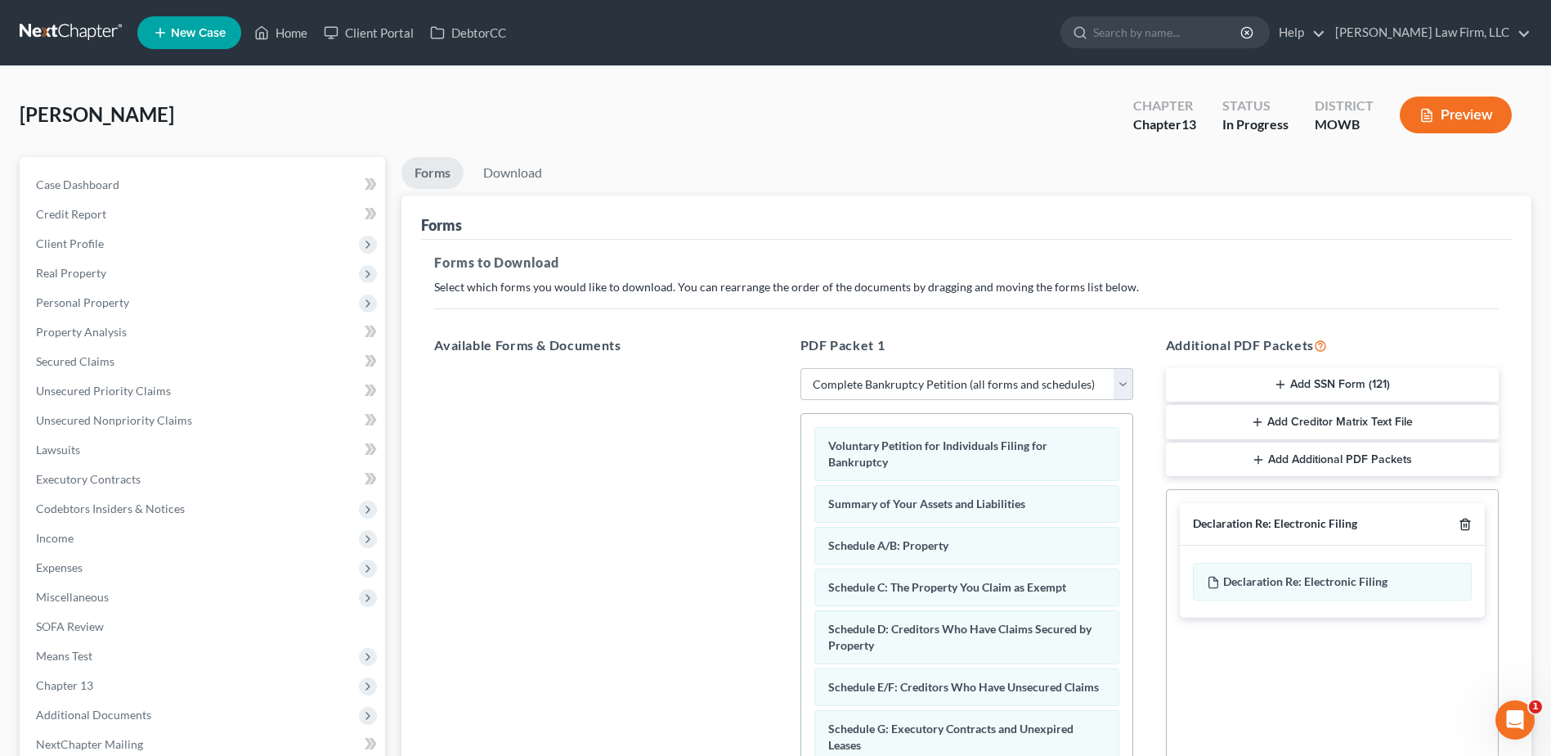
click at [1465, 525] on line "button" at bounding box center [1465, 525] width 0 height 3
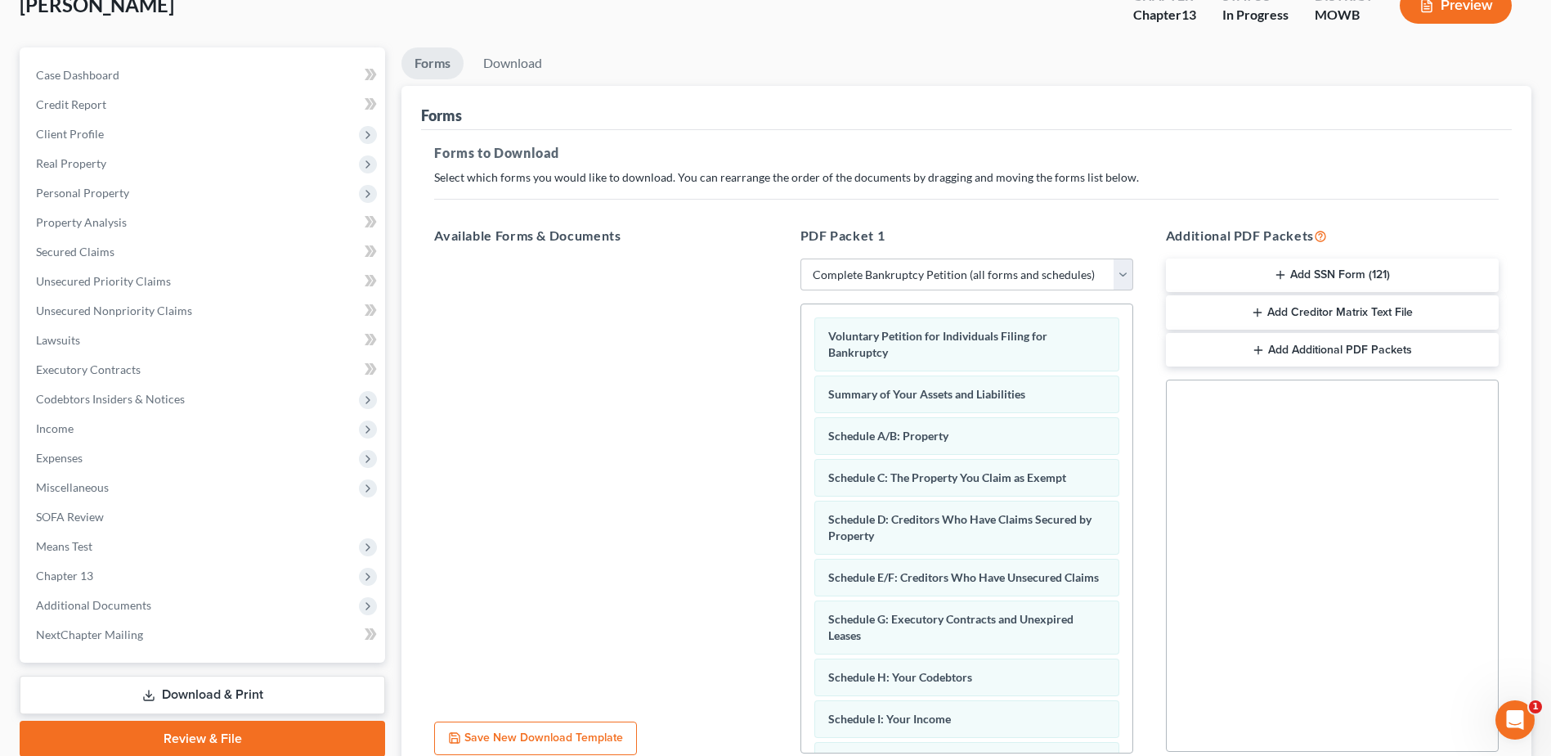
scroll to position [254, 0]
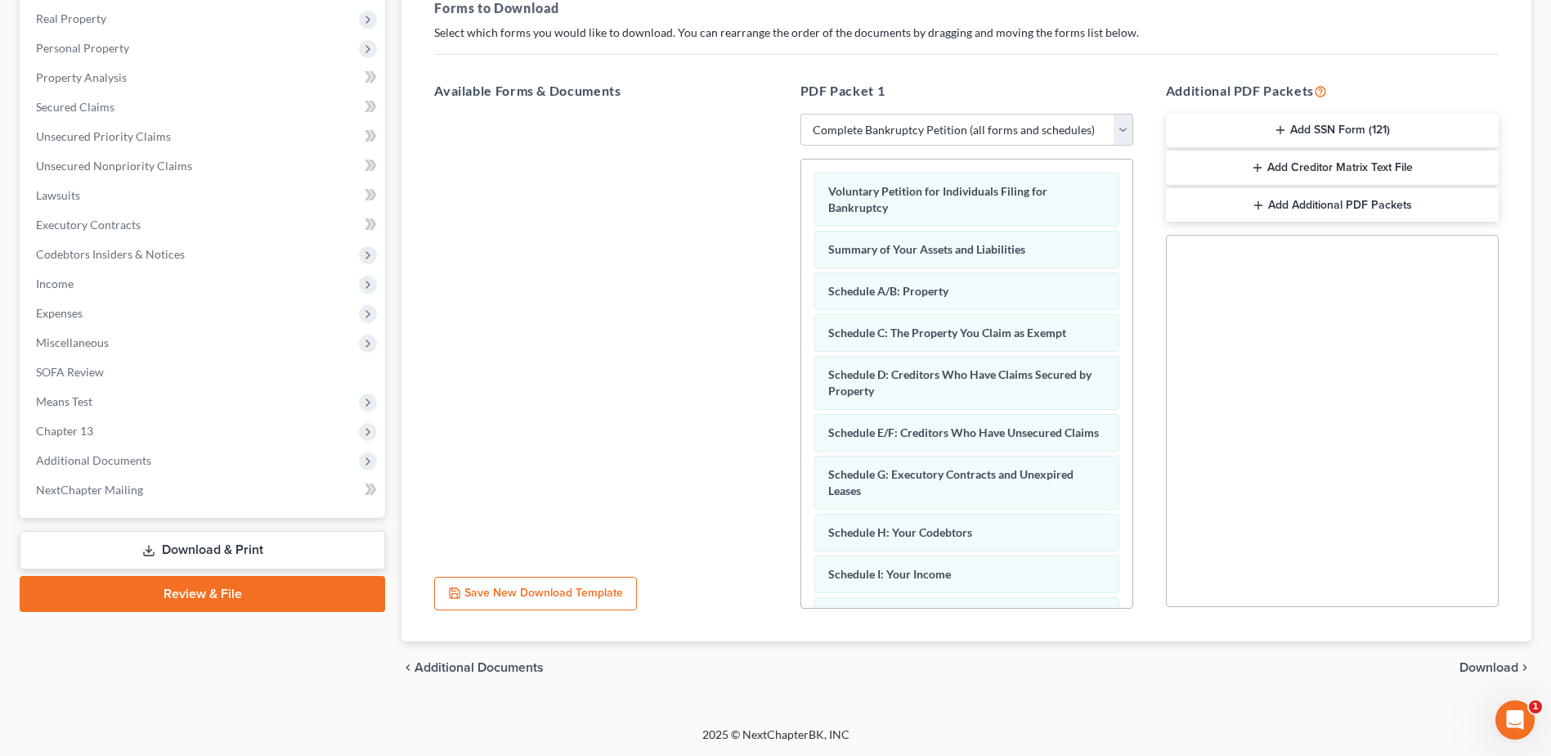
click at [1487, 661] on span "Download" at bounding box center [1489, 667] width 59 height 13
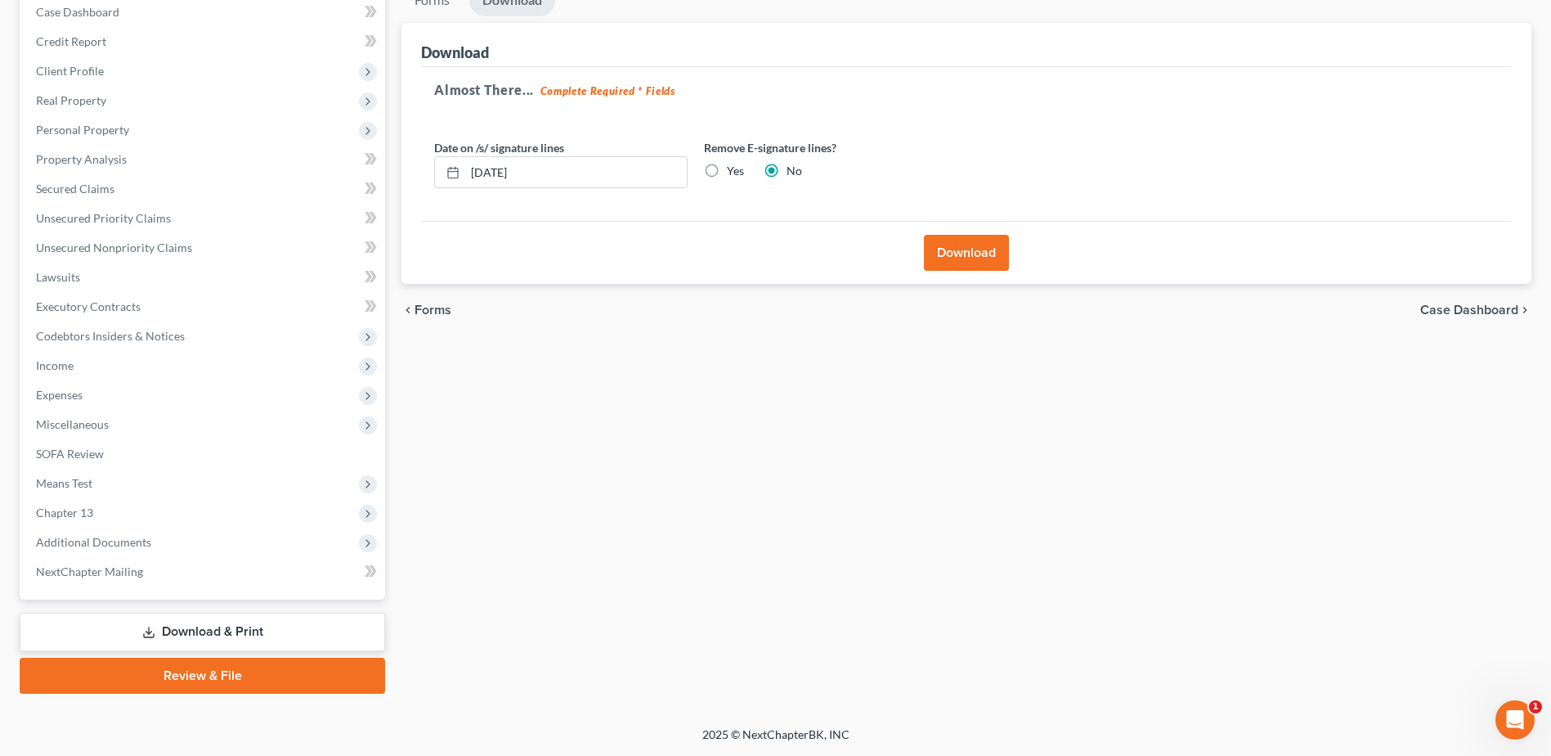
scroll to position [173, 0]
click at [958, 248] on button "Download" at bounding box center [966, 253] width 85 height 36
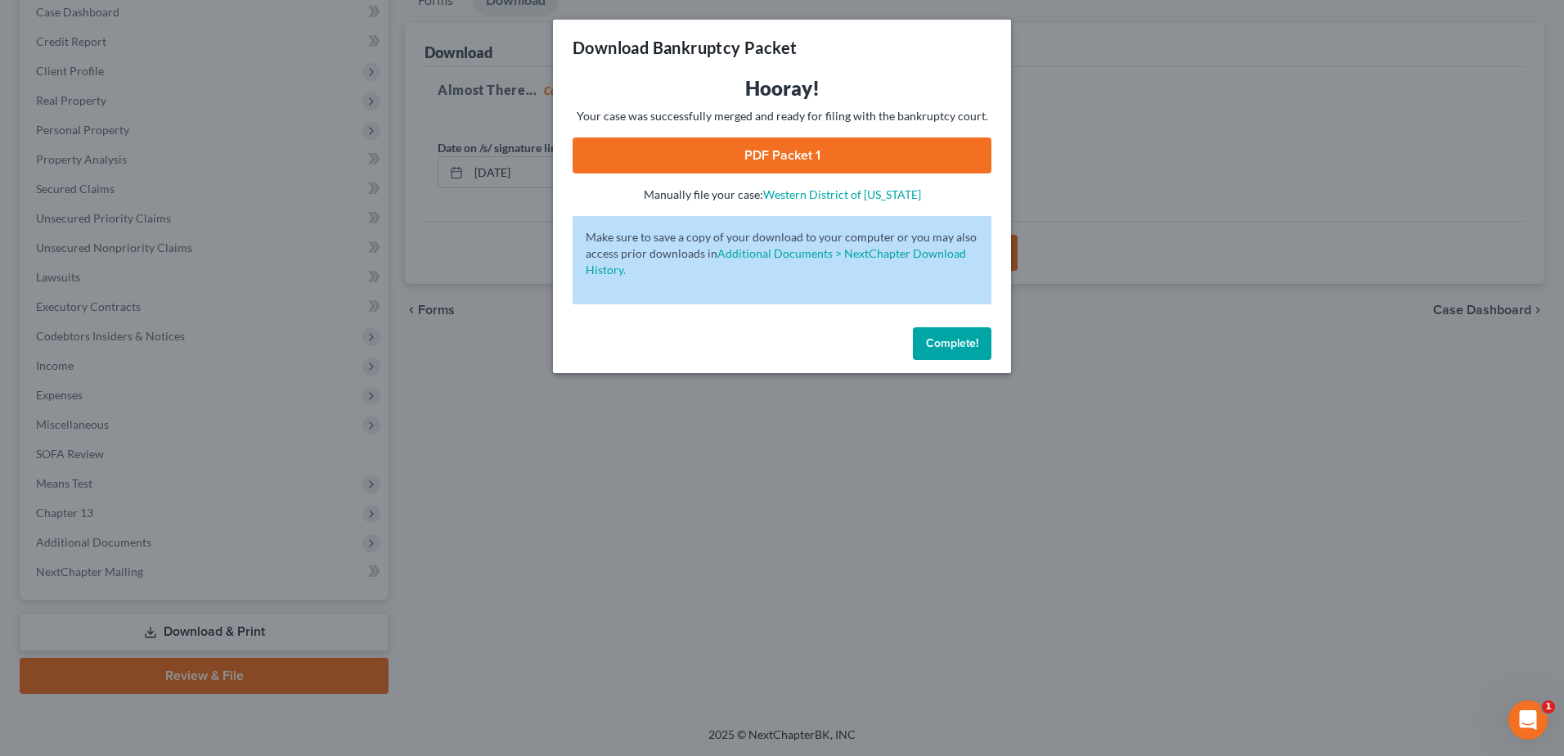
click at [781, 151] on link "PDF Packet 1" at bounding box center [781, 155] width 419 height 36
click at [944, 336] on span "Complete!" at bounding box center [952, 343] width 52 height 14
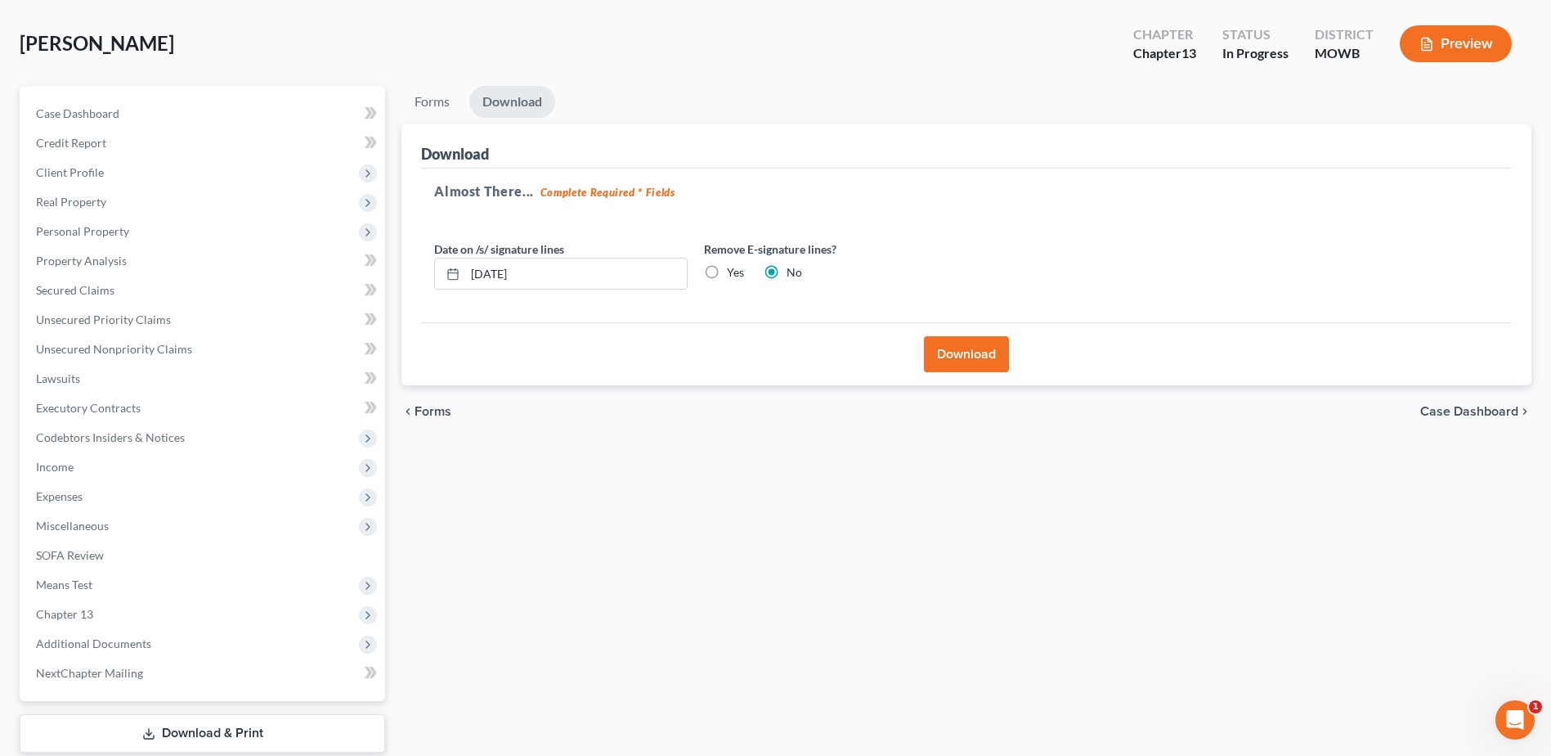
scroll to position [0, 0]
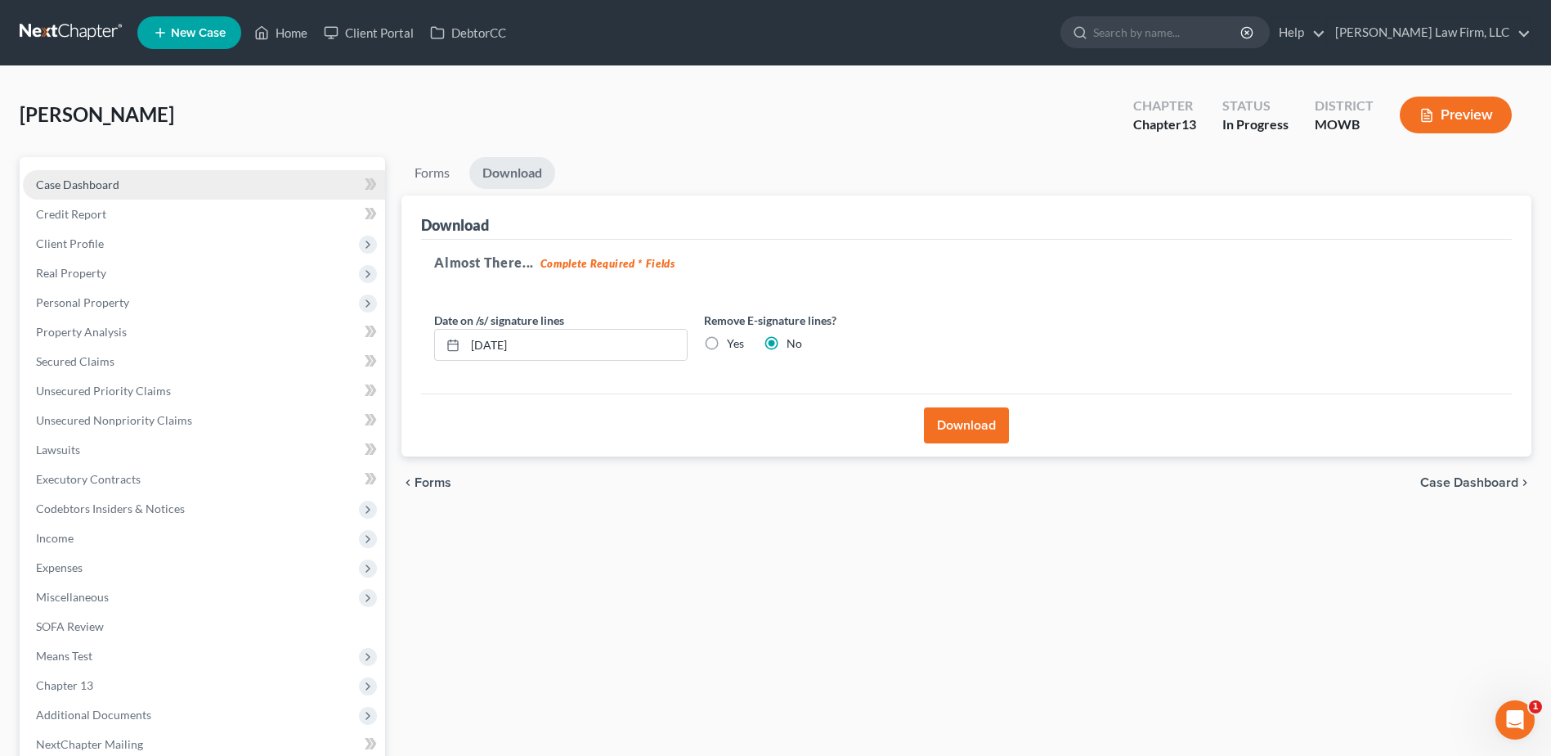
click at [85, 195] on link "Case Dashboard" at bounding box center [204, 184] width 362 height 29
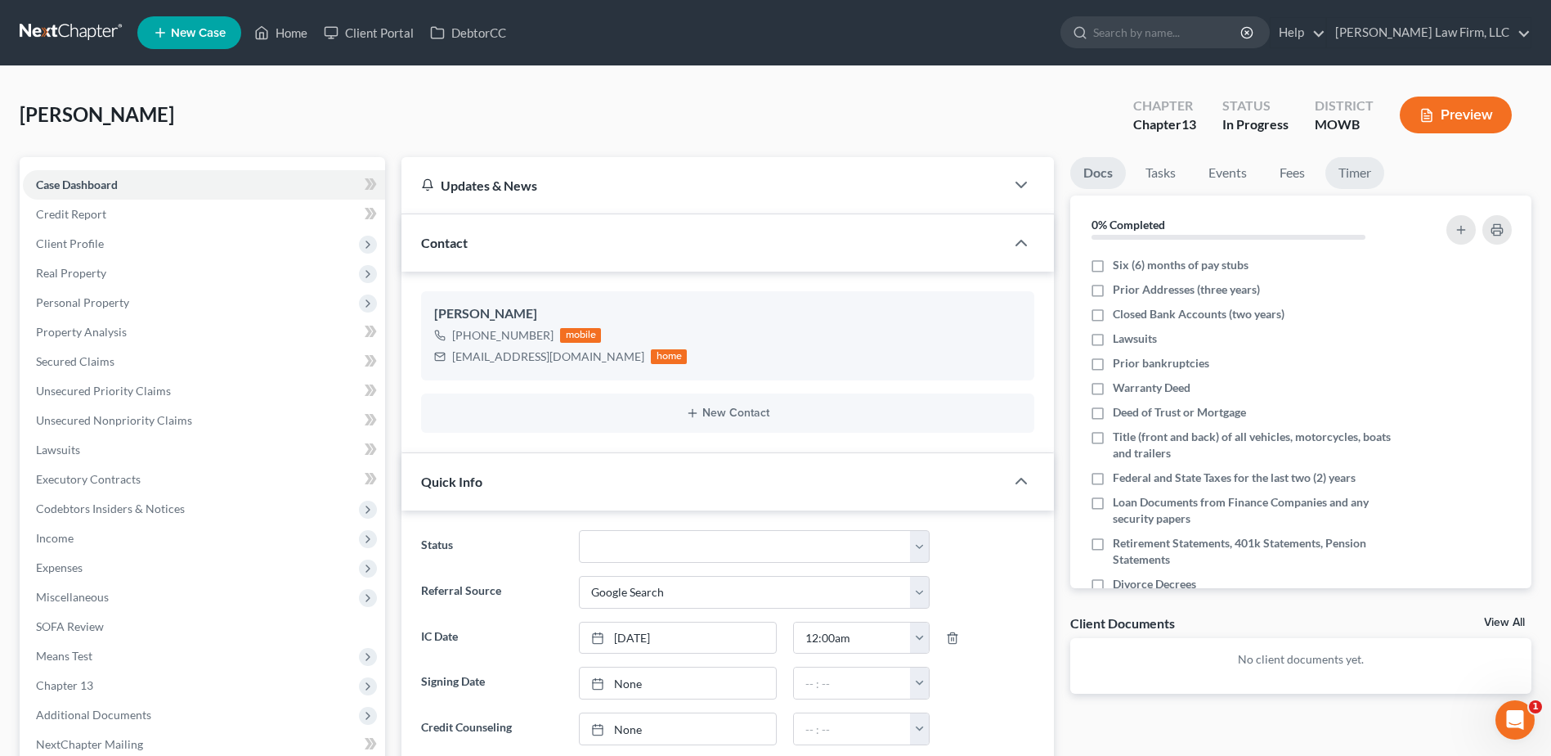
click at [1365, 171] on link "Timer" at bounding box center [1355, 173] width 59 height 32
